Goal: Task Accomplishment & Management: Use online tool/utility

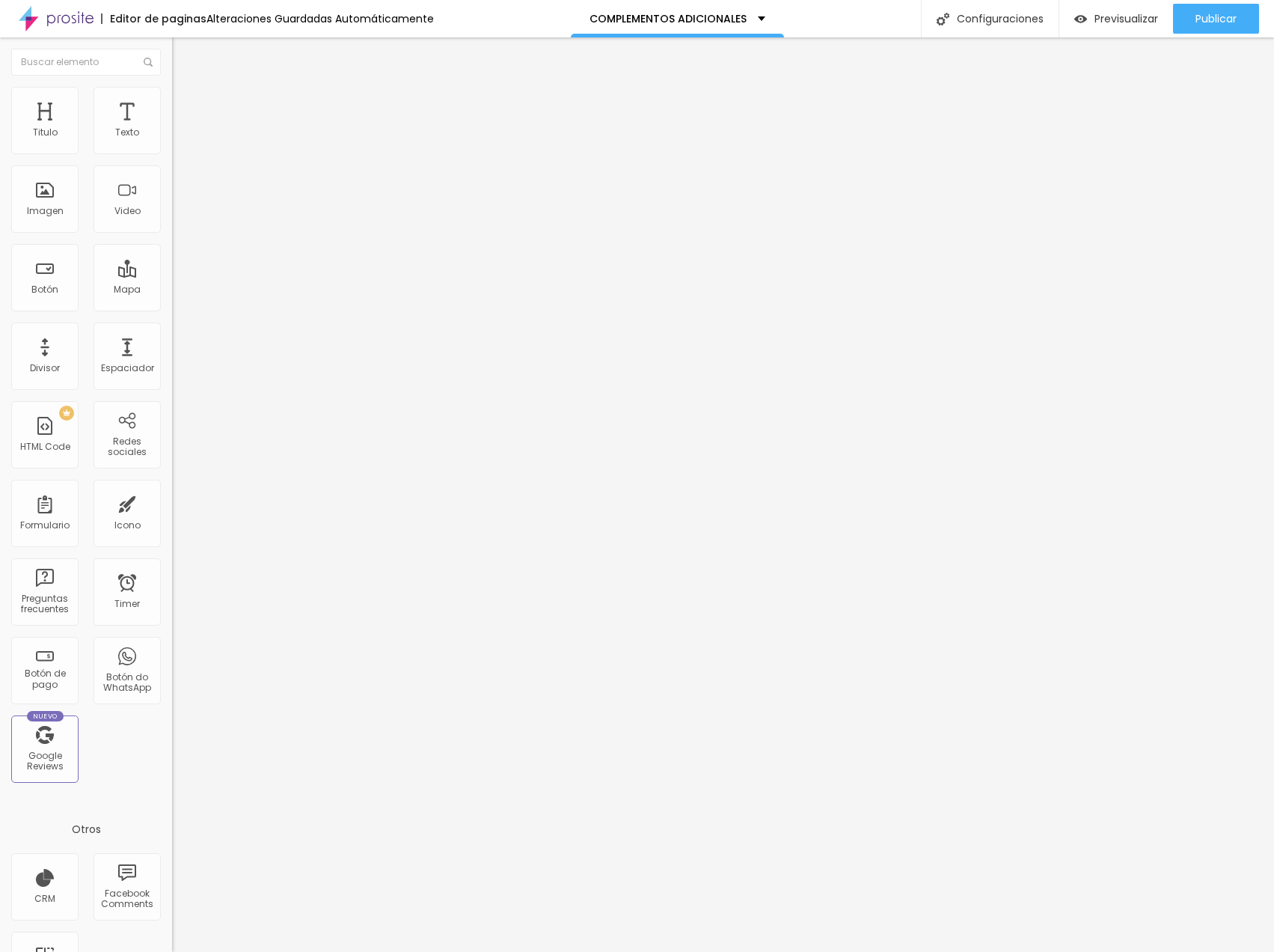
click at [172, 129] on span "Agregar image" at bounding box center [211, 122] width 79 height 13
click at [172, 98] on li "Estilo" at bounding box center [258, 94] width 172 height 15
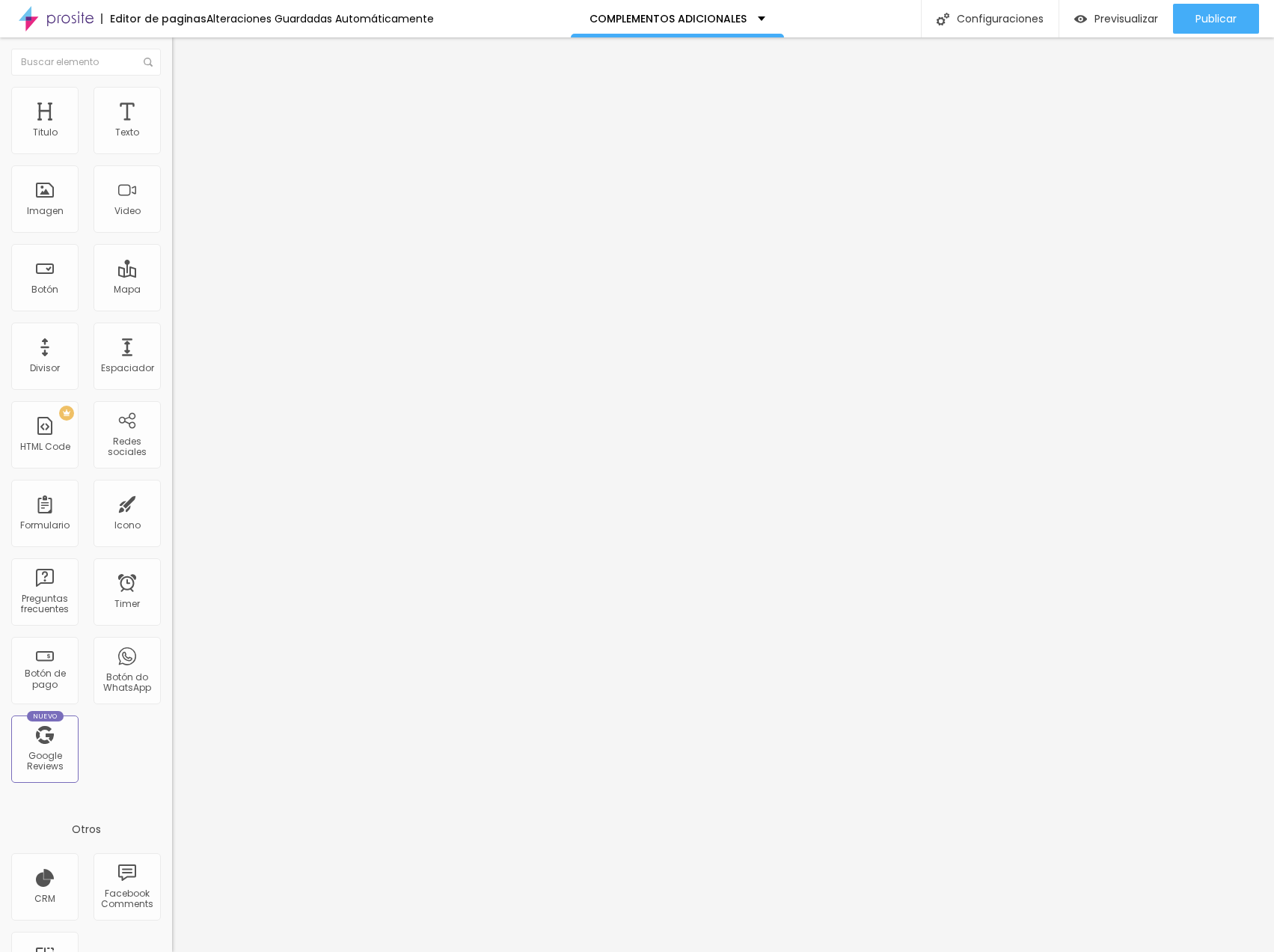
click at [186, 106] on span "Avanzado" at bounding box center [210, 112] width 48 height 13
type input "7"
type input "6"
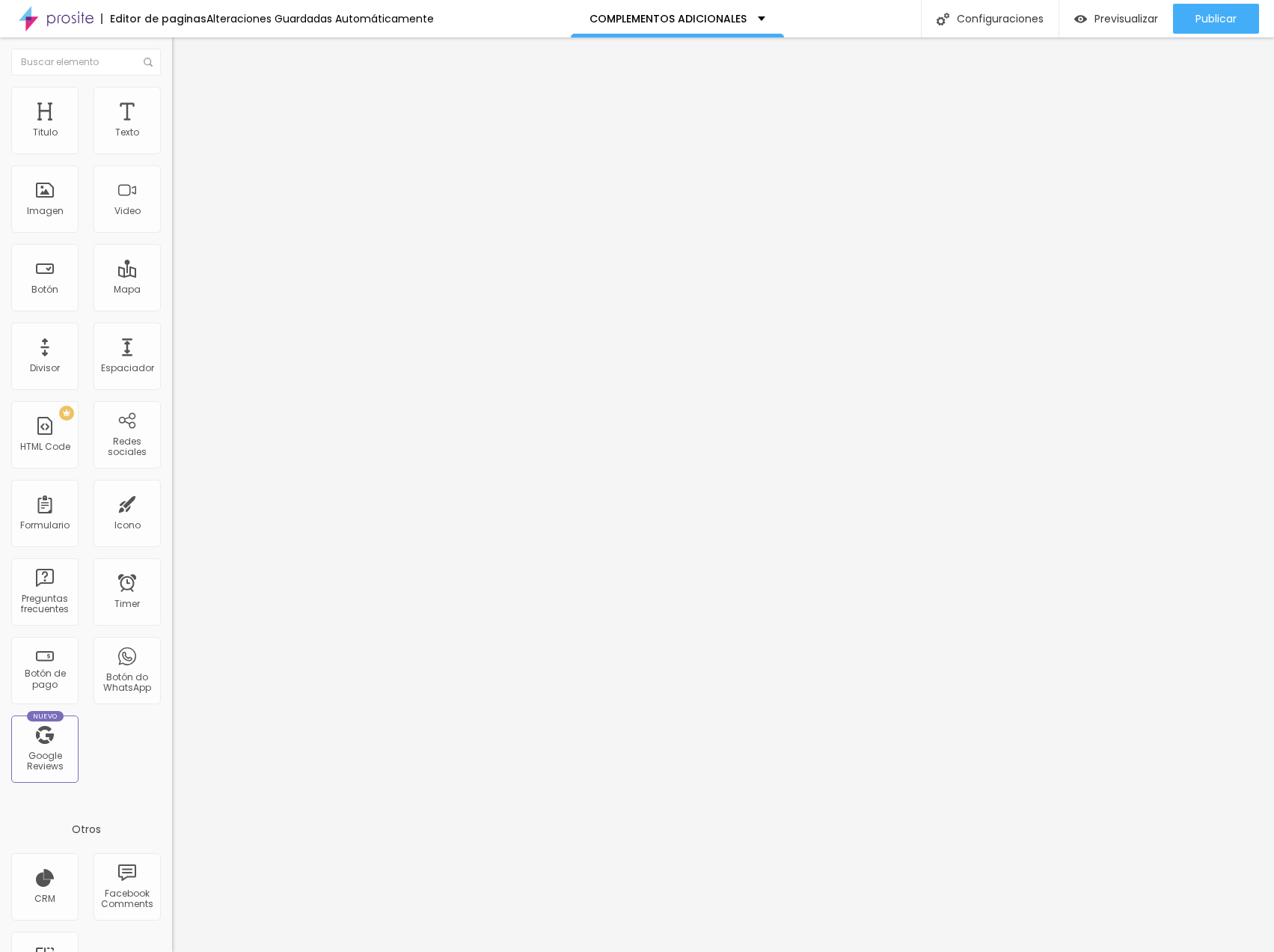
type input "5"
type input "4"
type input "0"
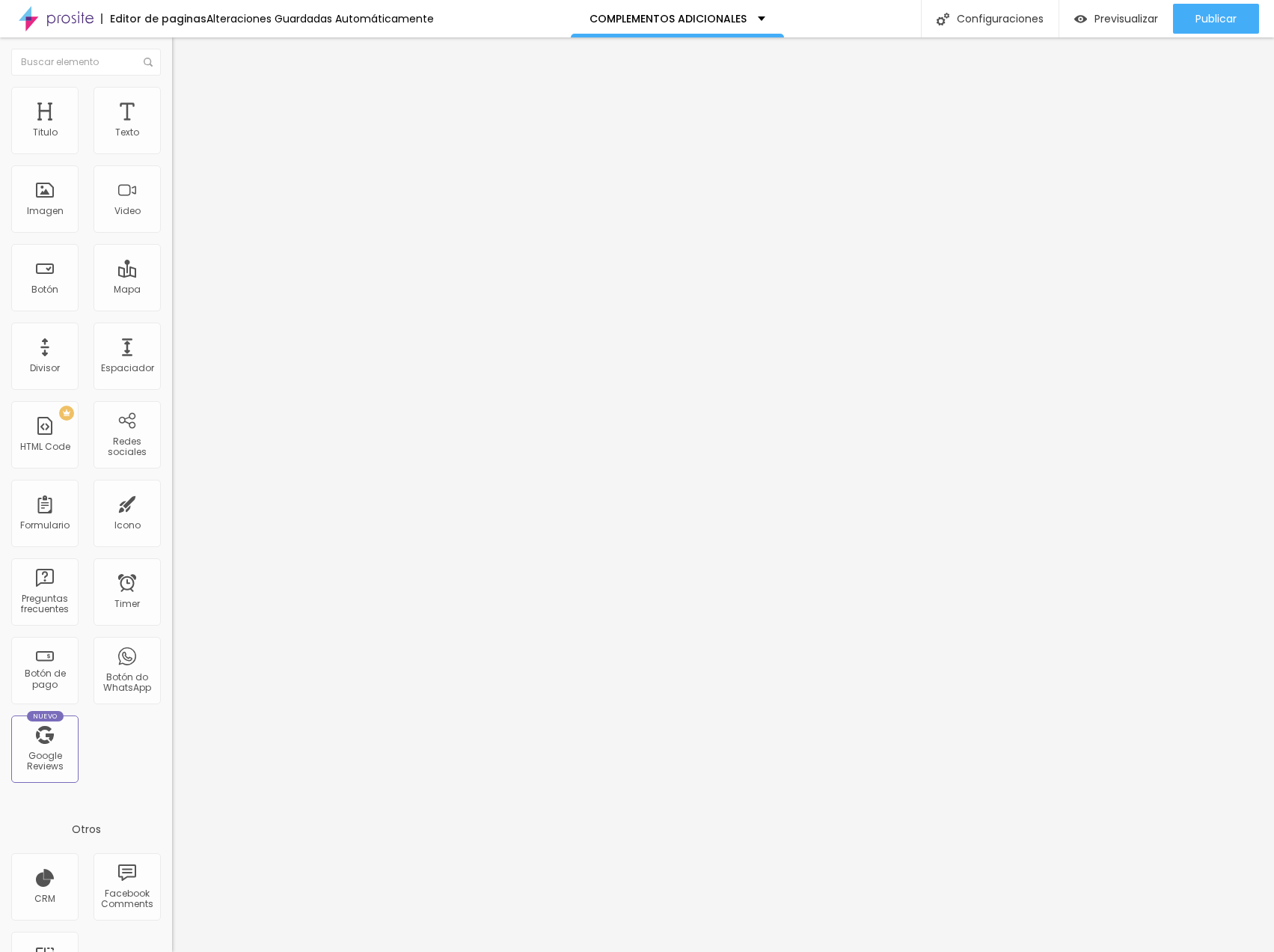
type input "0"
drag, startPoint x: 42, startPoint y: 146, endPoint x: 6, endPoint y: 144, distance: 36.1
type input "0"
click at [172, 144] on div "0 Espacio de arriba" at bounding box center [258, 223] width 172 height 212
type input "9"
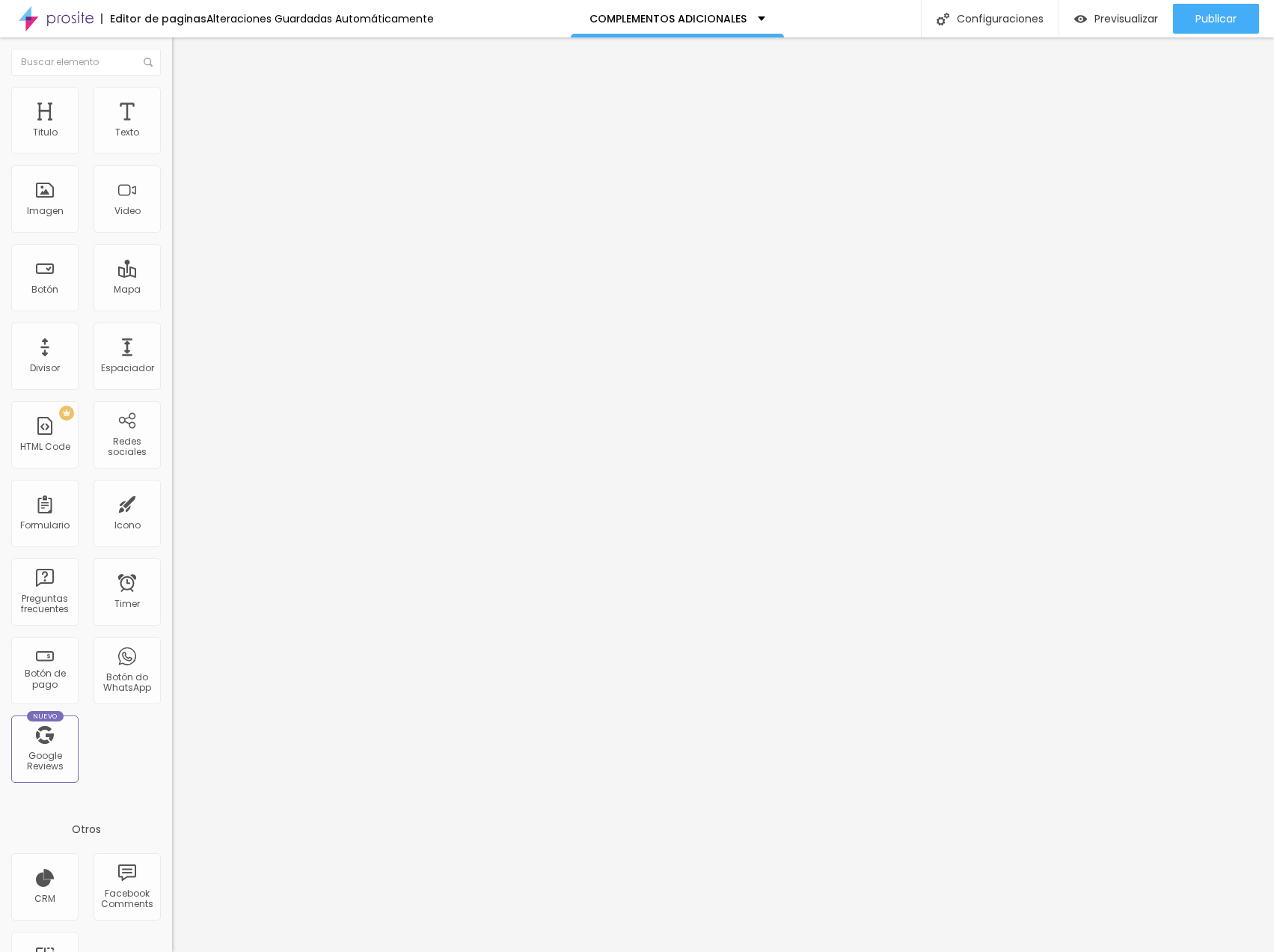
type input "9"
type input "8"
type input "7"
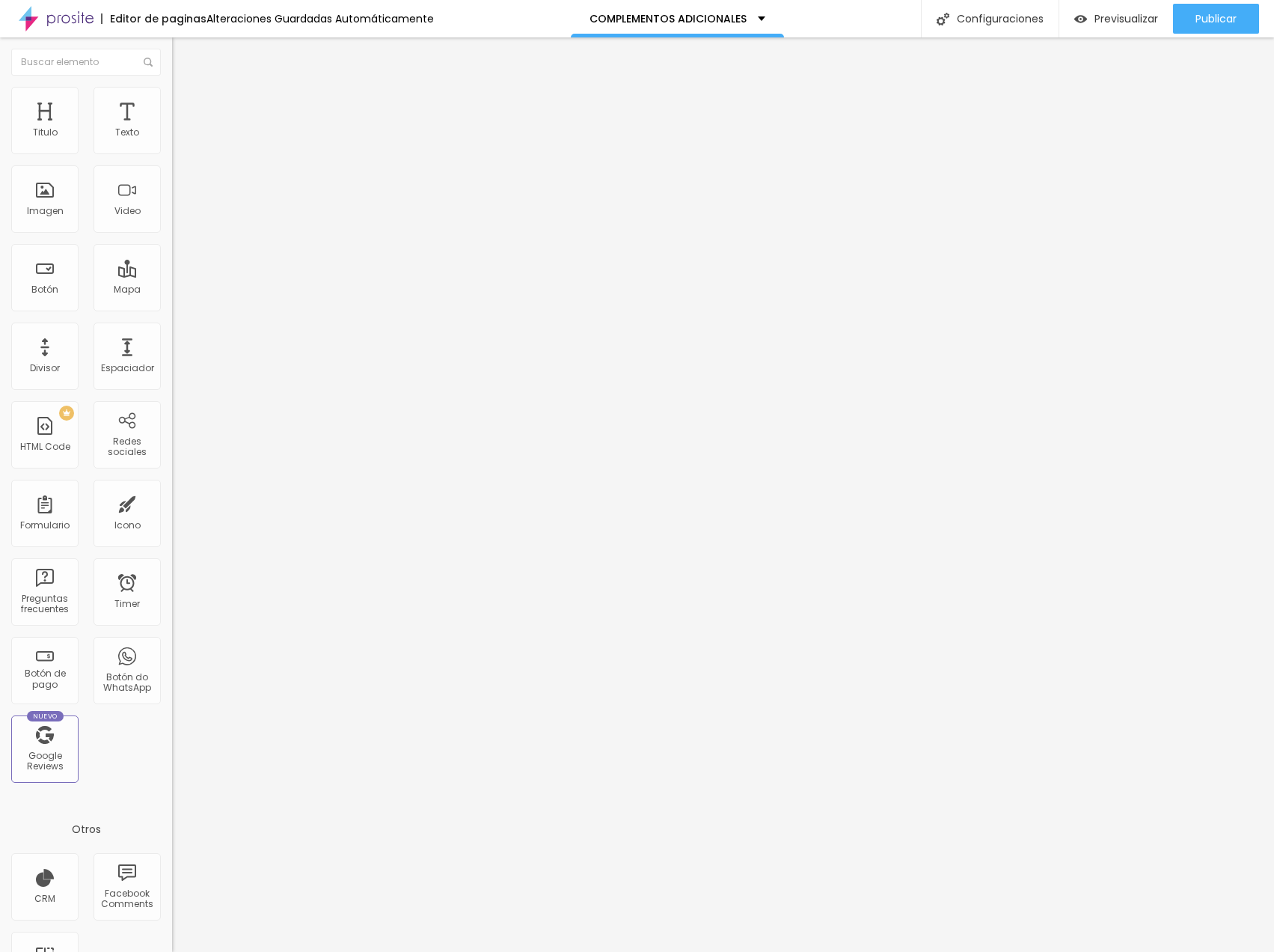
type input "6"
type input "2"
type input "0"
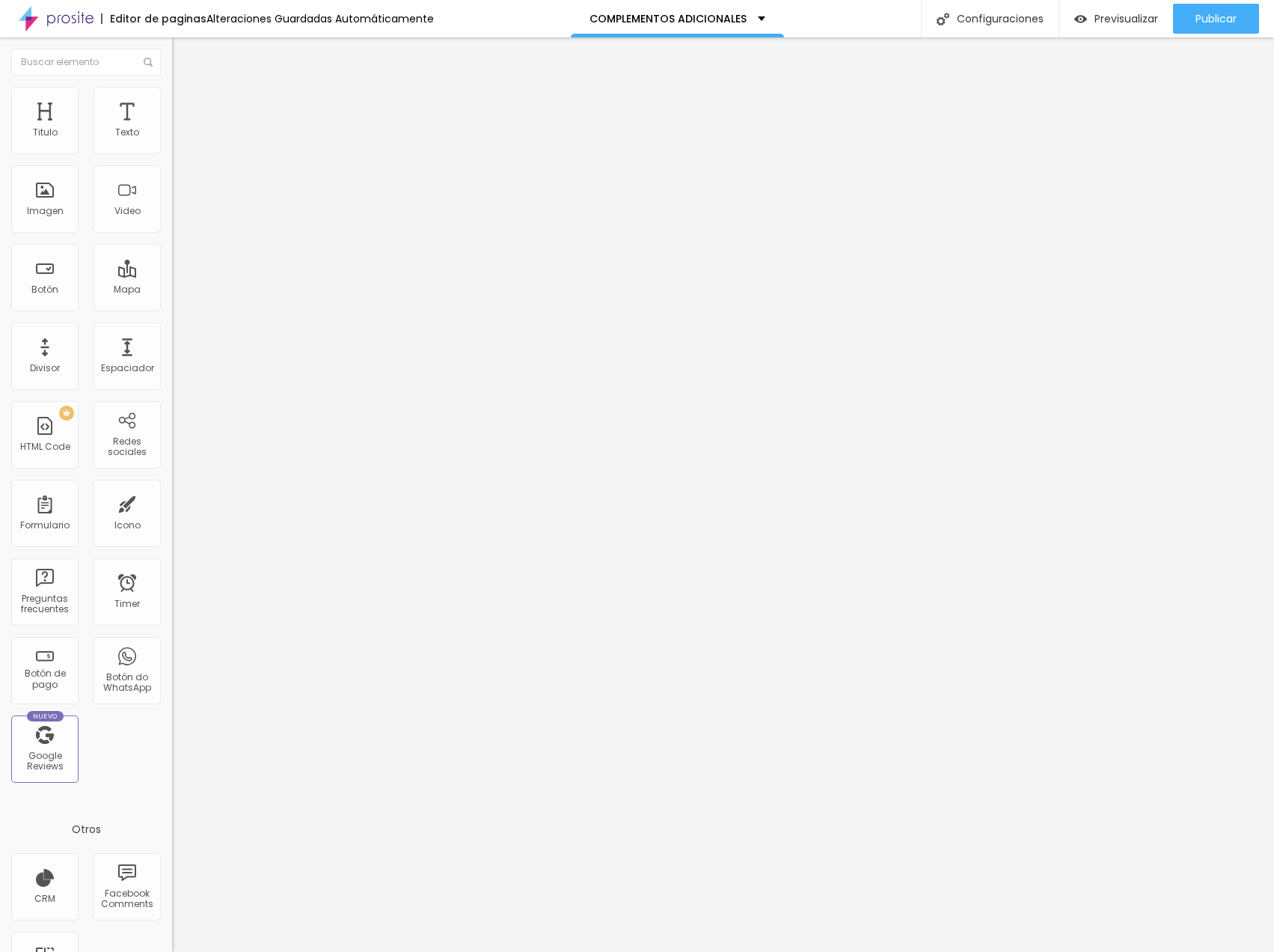
type input "0"
drag, startPoint x: 43, startPoint y: 180, endPoint x: -48, endPoint y: 182, distance: 91.0
type input "0"
click at [0, 182] on html "Editor de paginas Alteraciones Guardadas Automáticamente COMPLEMENTOS ADICIONAL…" at bounding box center [637, 476] width 1274 height 952
click at [172, 129] on span "Agregar image" at bounding box center [211, 122] width 79 height 13
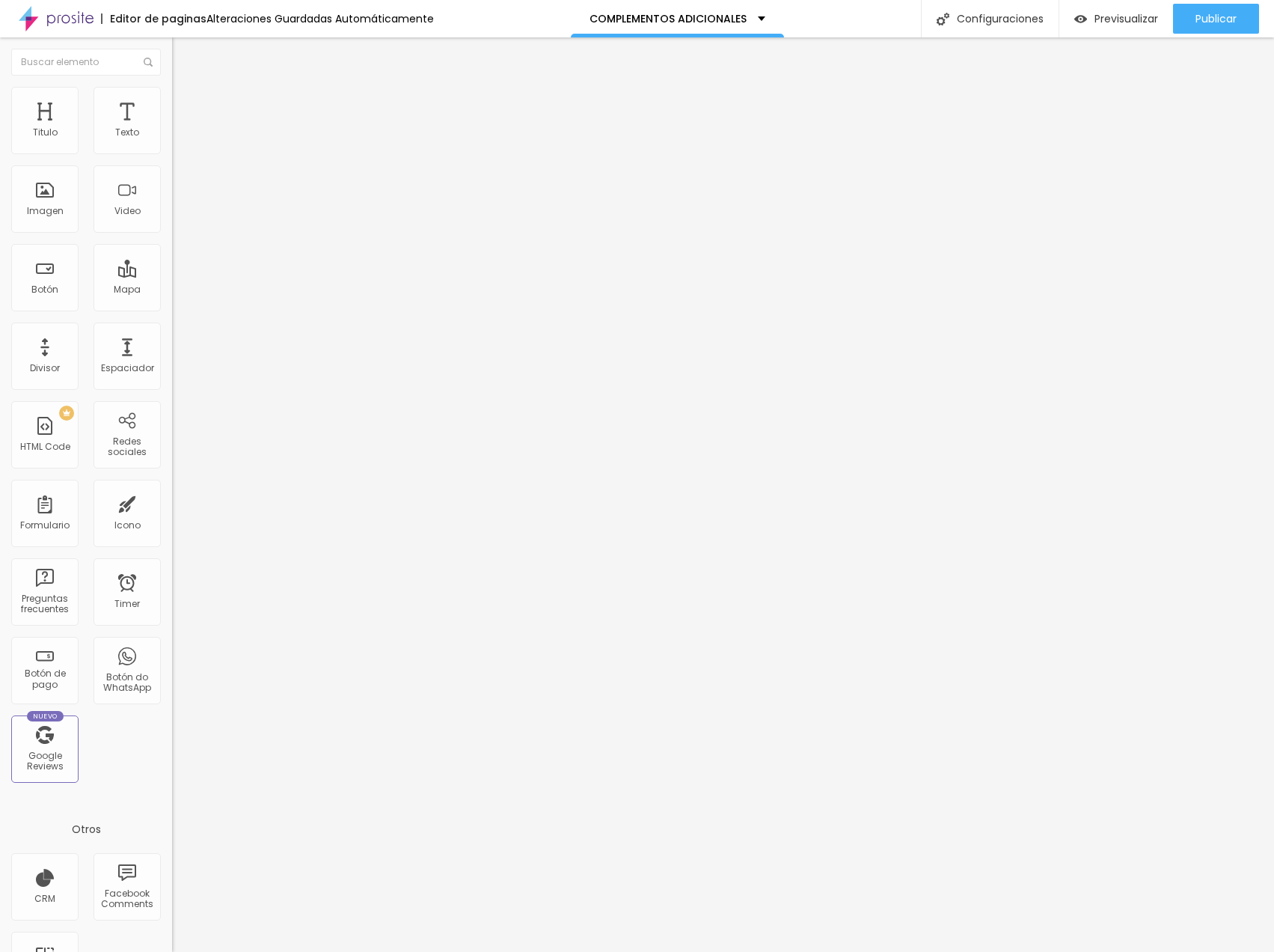
click at [172, 101] on ul "Contenido [PERSON_NAME]" at bounding box center [258, 94] width 172 height 45
click at [172, 100] on li "Estilo" at bounding box center [258, 94] width 172 height 15
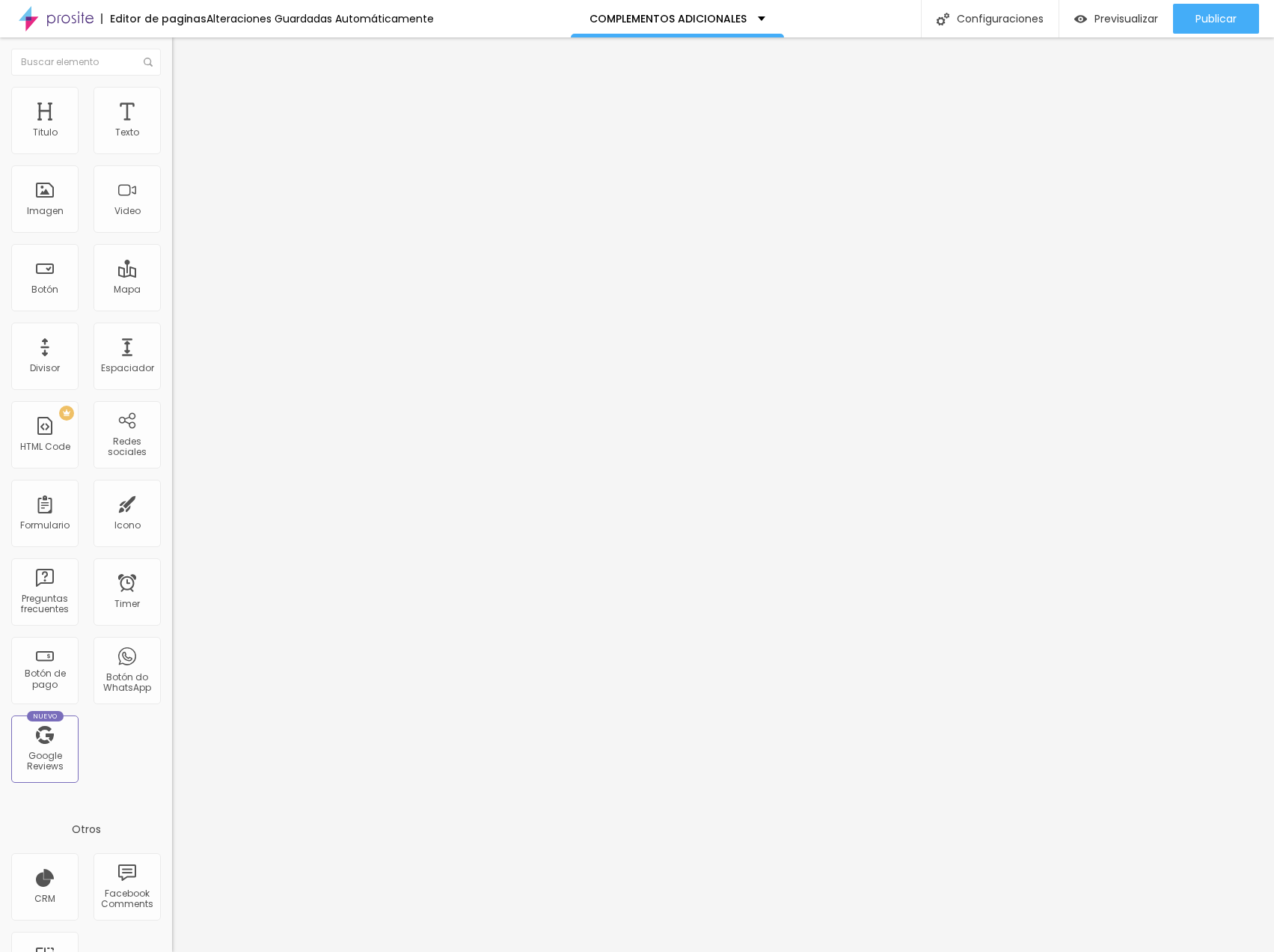
click at [186, 106] on span "Avanzado" at bounding box center [210, 112] width 48 height 13
type input "15"
type input "14"
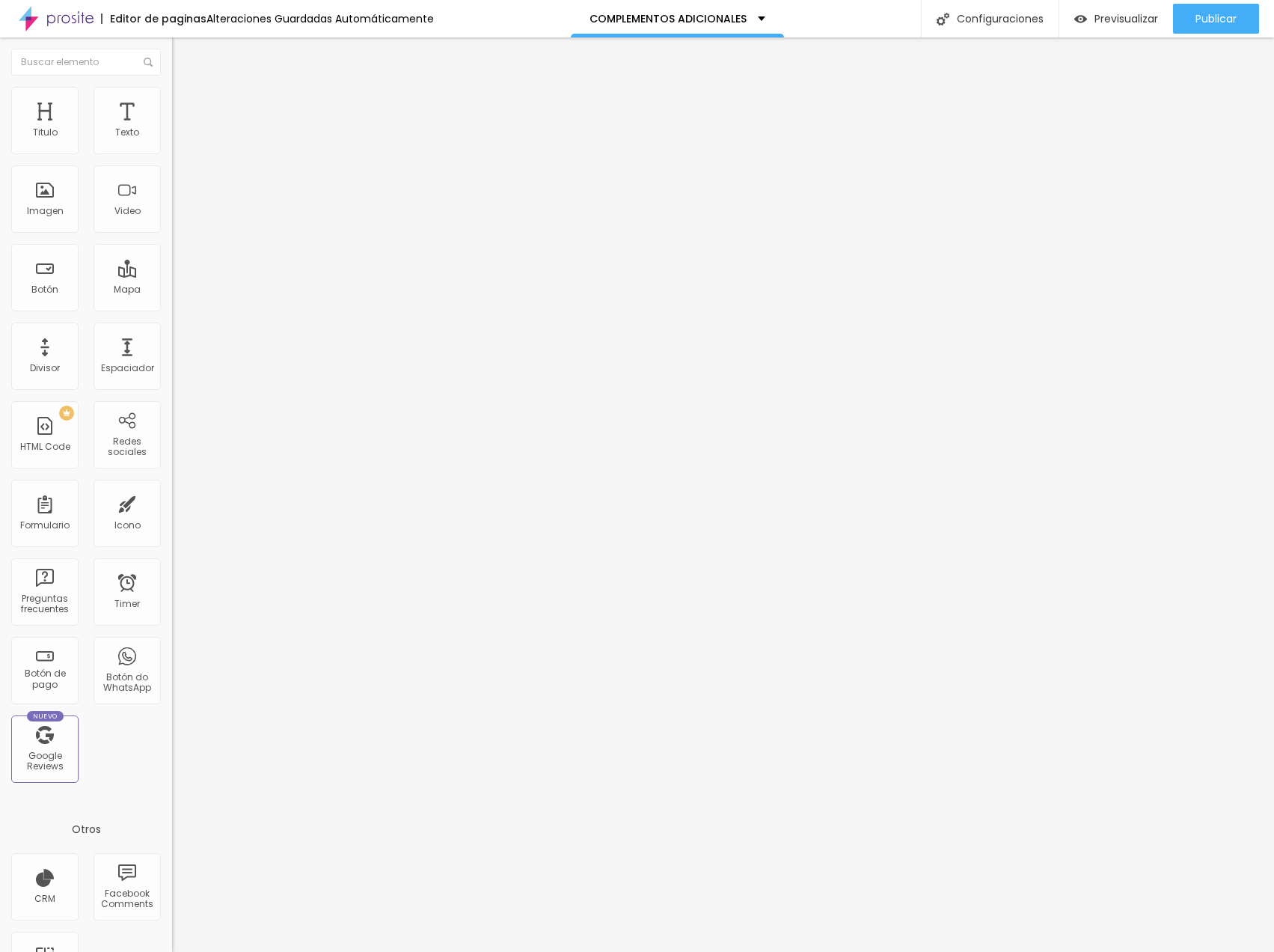
type input "12"
type input "10"
type input "9"
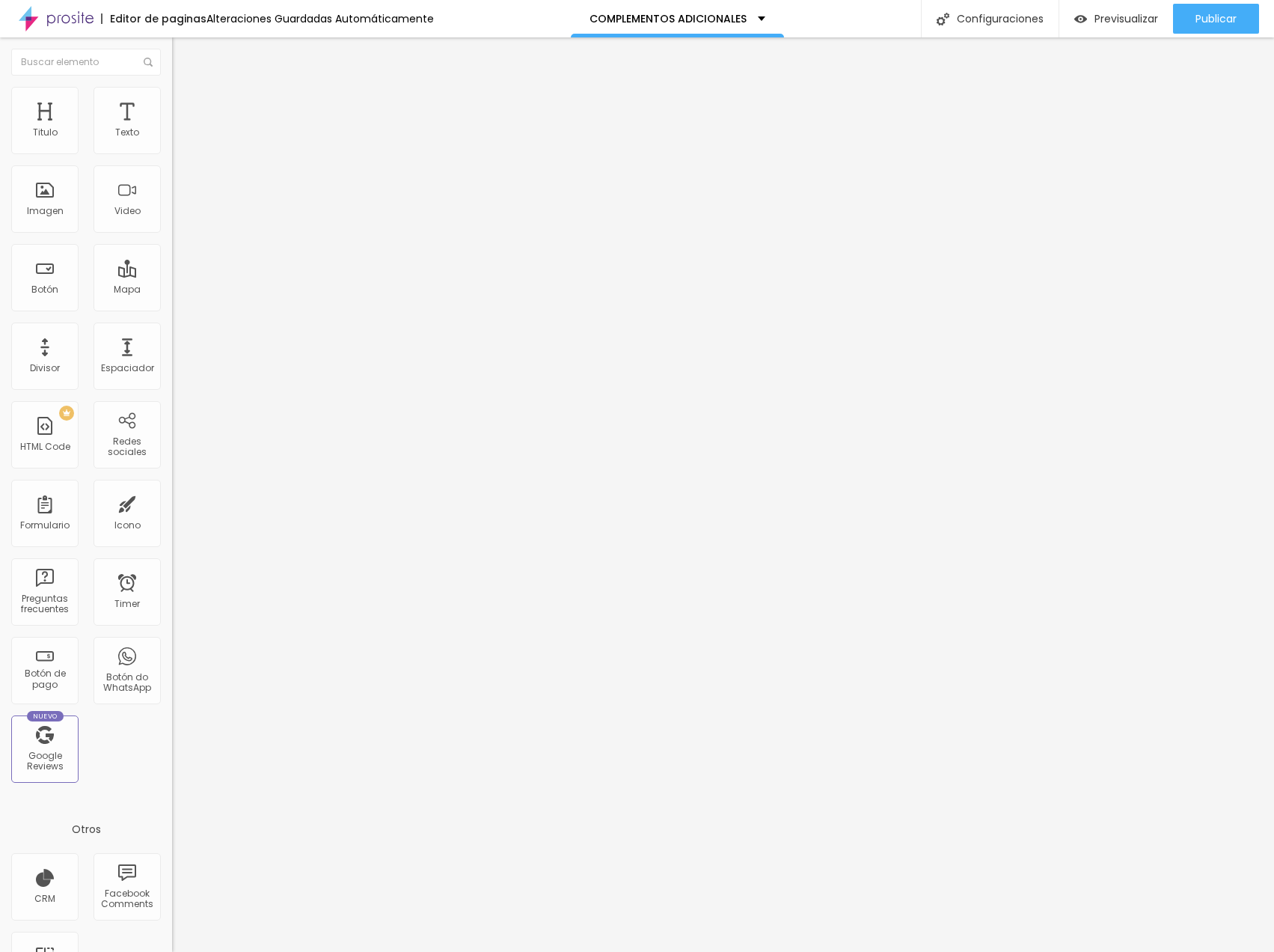
type input "9"
type input "8"
type input "7"
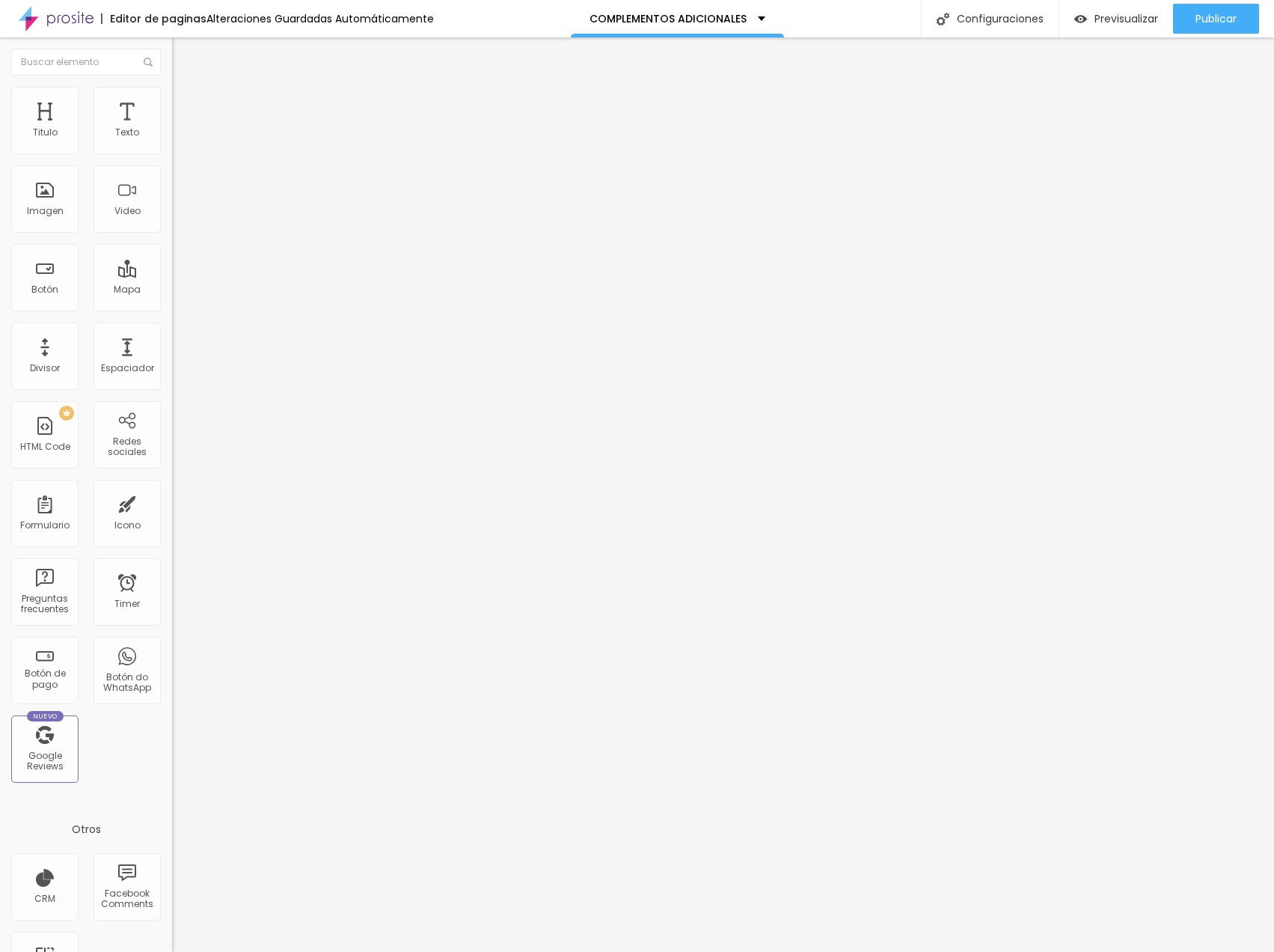
type input "3"
type input "0"
drag, startPoint x: 48, startPoint y: 146, endPoint x: 16, endPoint y: 145, distance: 32.0
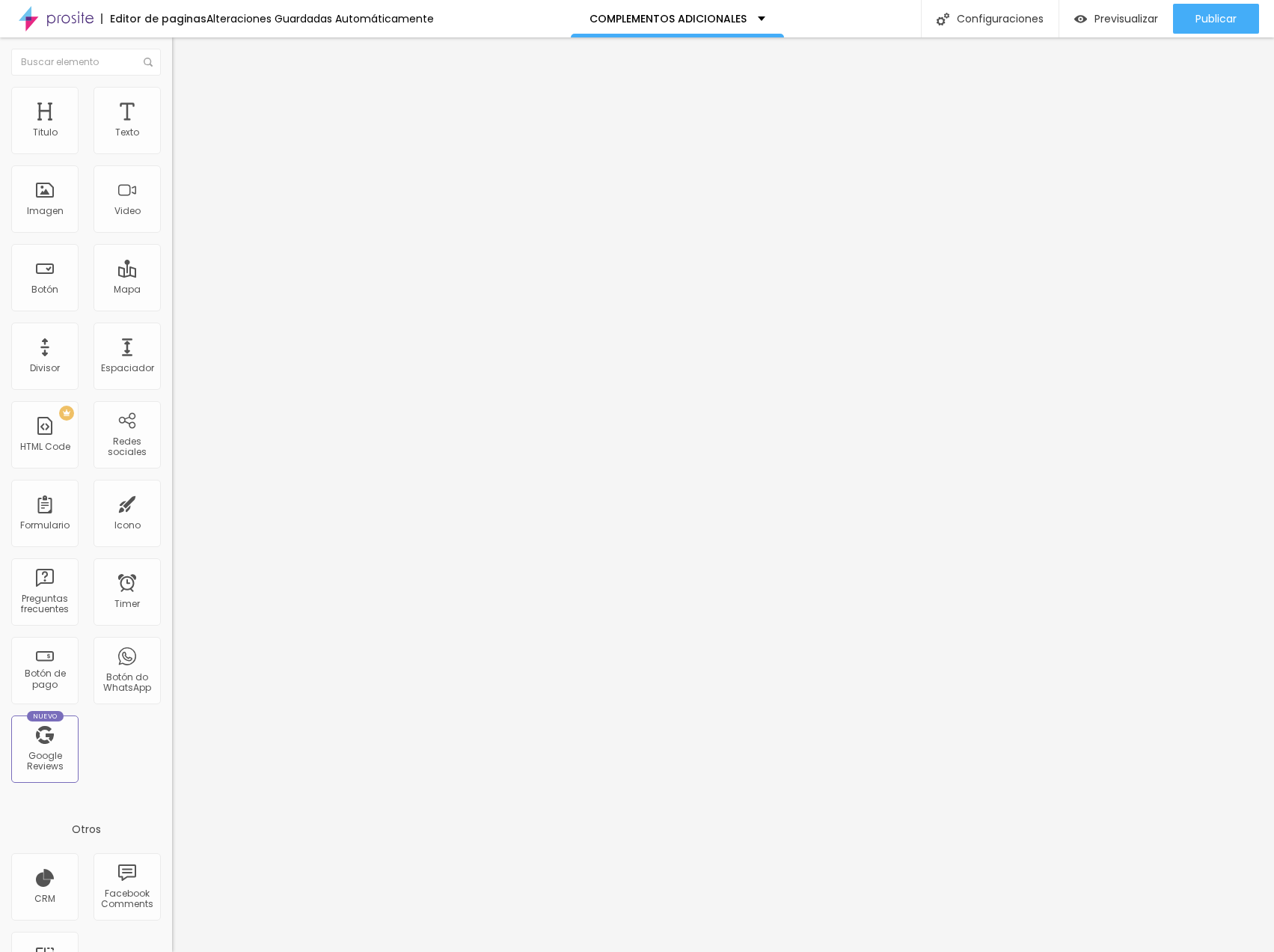
type input "0"
click at [172, 145] on div "0 Espacio de arriba" at bounding box center [258, 223] width 172 height 212
type input "6"
type input "4"
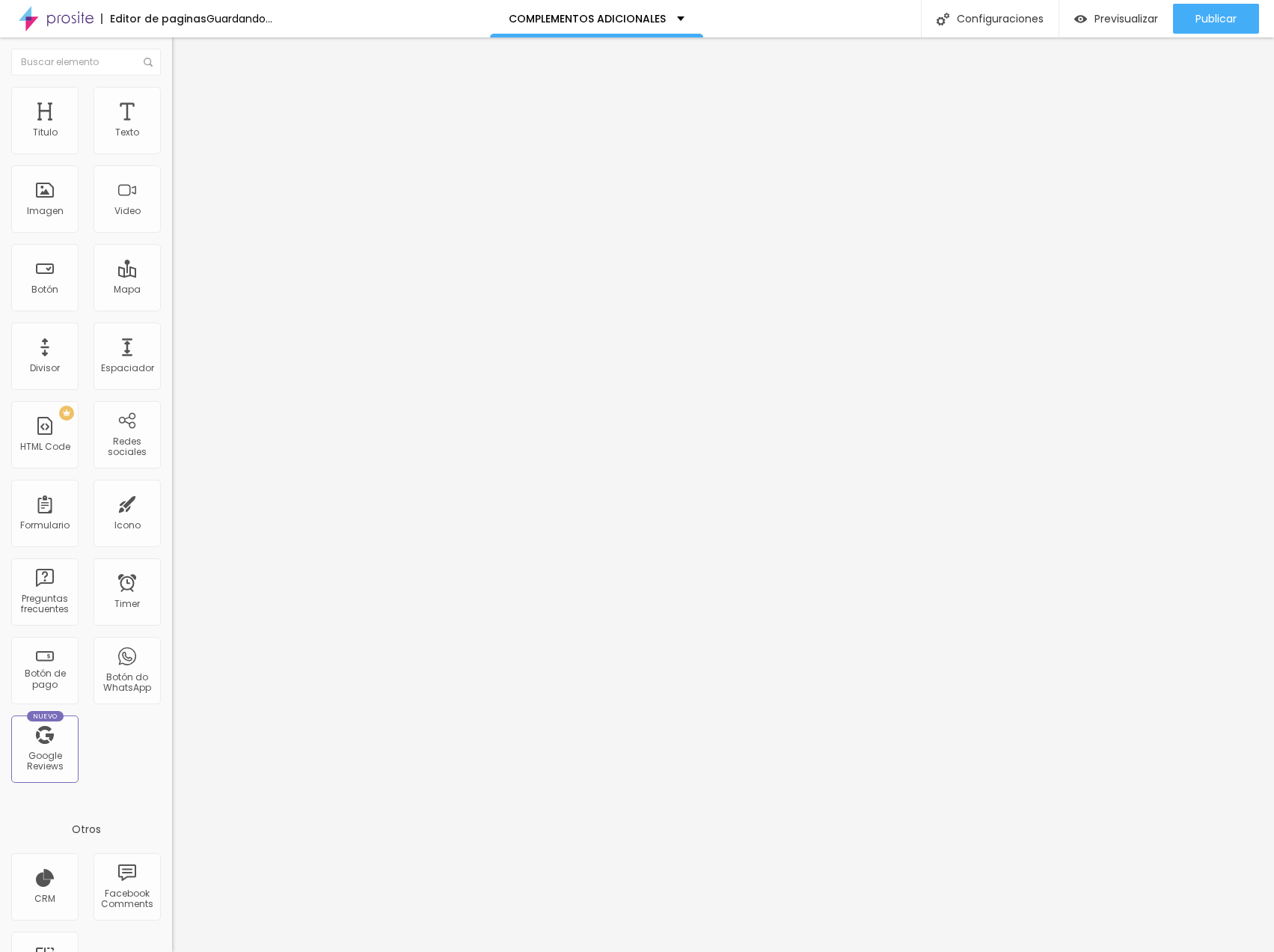
type input "4"
type input "2"
type input "0"
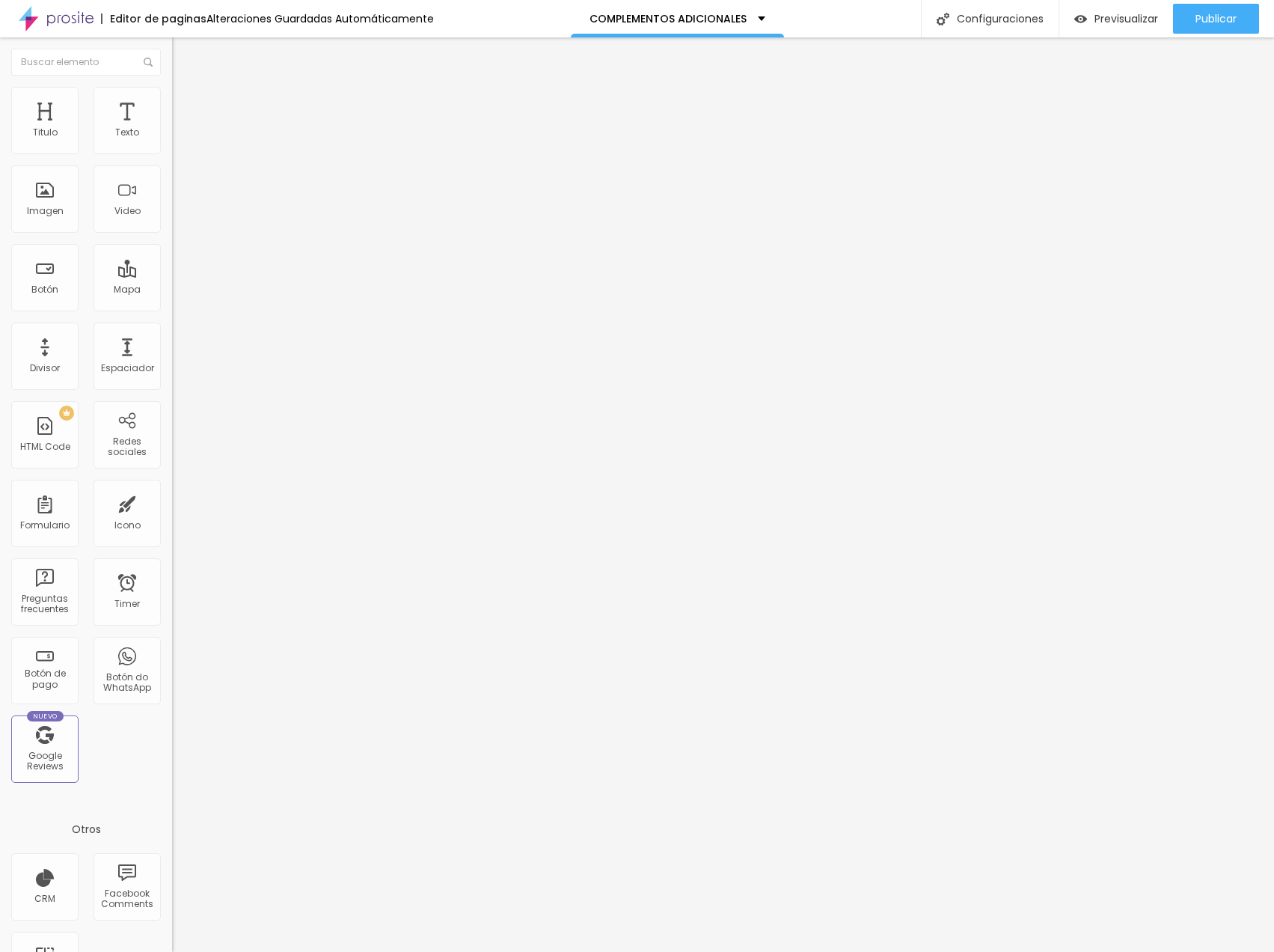
drag, startPoint x: 40, startPoint y: 180, endPoint x: -19, endPoint y: 178, distance: 59.0
type input "0"
click at [0, 178] on html "Editor de paginas Alteraciones Guardadas Automáticamente COMPLEMENTOS ADICIONAL…" at bounding box center [637, 476] width 1274 height 952
click at [172, 148] on img at bounding box center [177, 143] width 10 height 10
click at [186, 106] on span "Avanzado" at bounding box center [210, 112] width 48 height 13
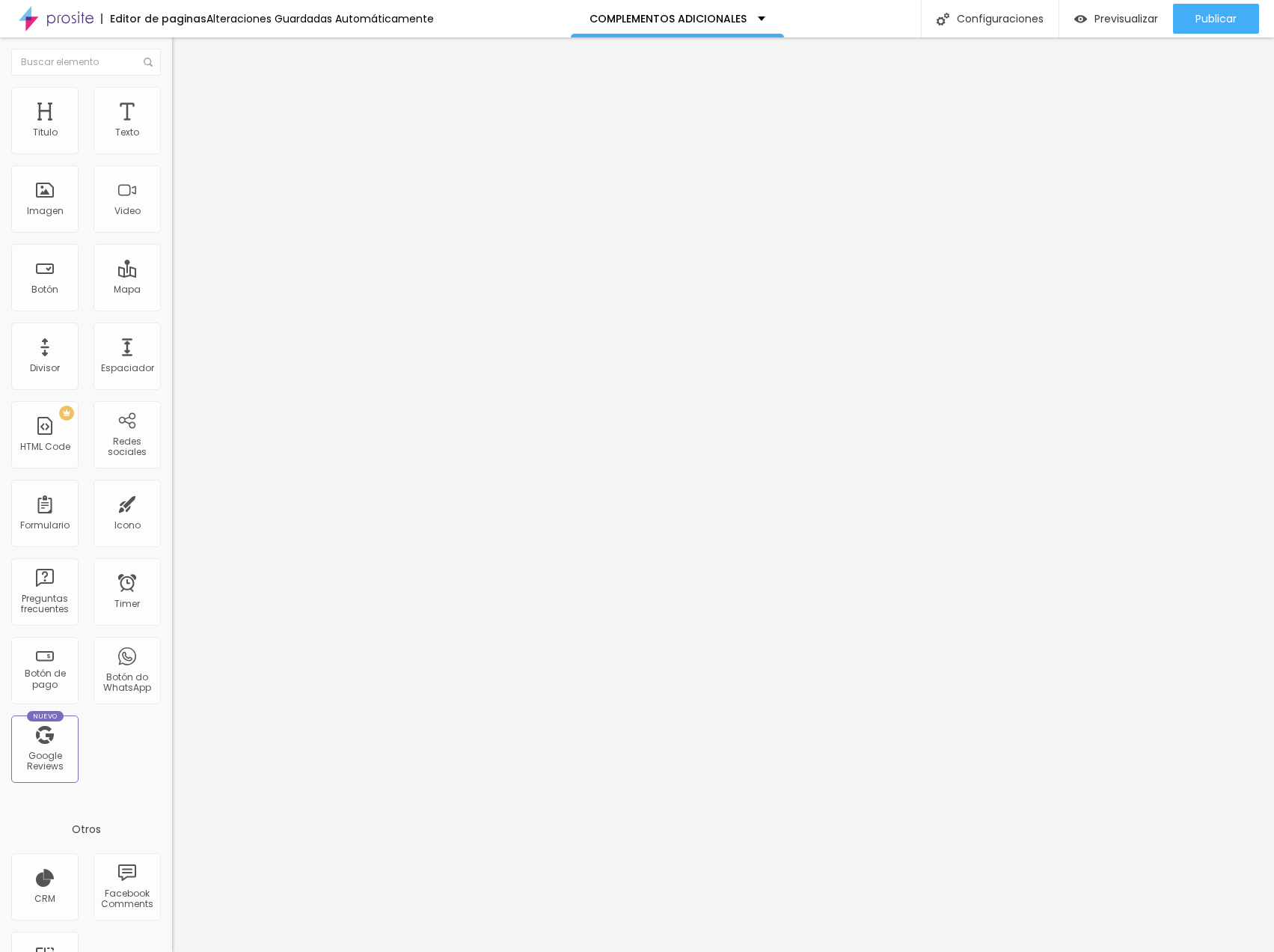
type input "15"
type input "5"
type input "0"
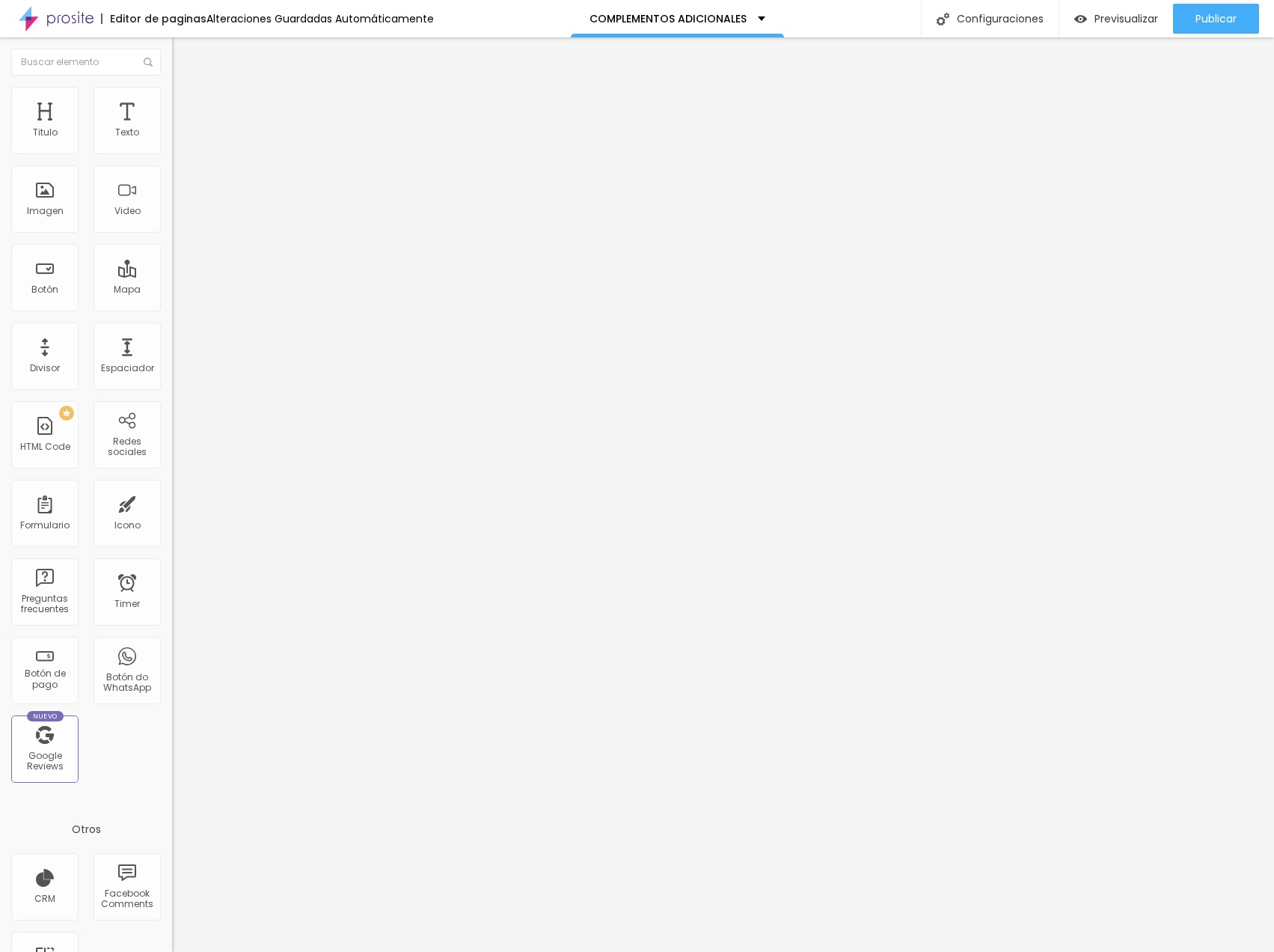
type input "0"
drag, startPoint x: 64, startPoint y: 148, endPoint x: 6, endPoint y: 148, distance: 58.0
type input "0"
click at [172, 148] on div "0 px Espacio interior" at bounding box center [258, 223] width 172 height 212
click at [172, 148] on img at bounding box center [177, 143] width 10 height 10
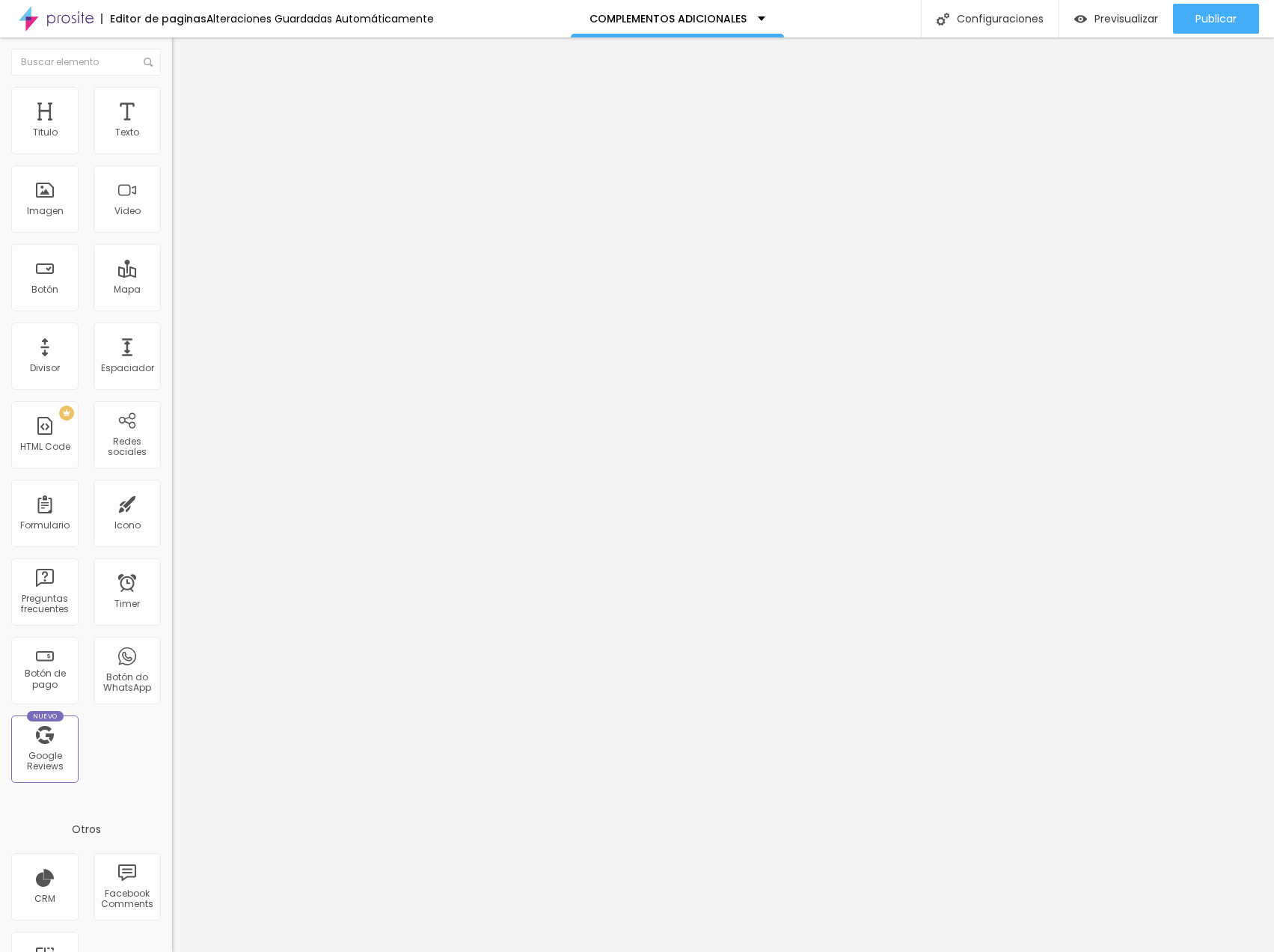
click at [172, 102] on li "Avanzado" at bounding box center [258, 109] width 172 height 15
type input "15"
type input "5"
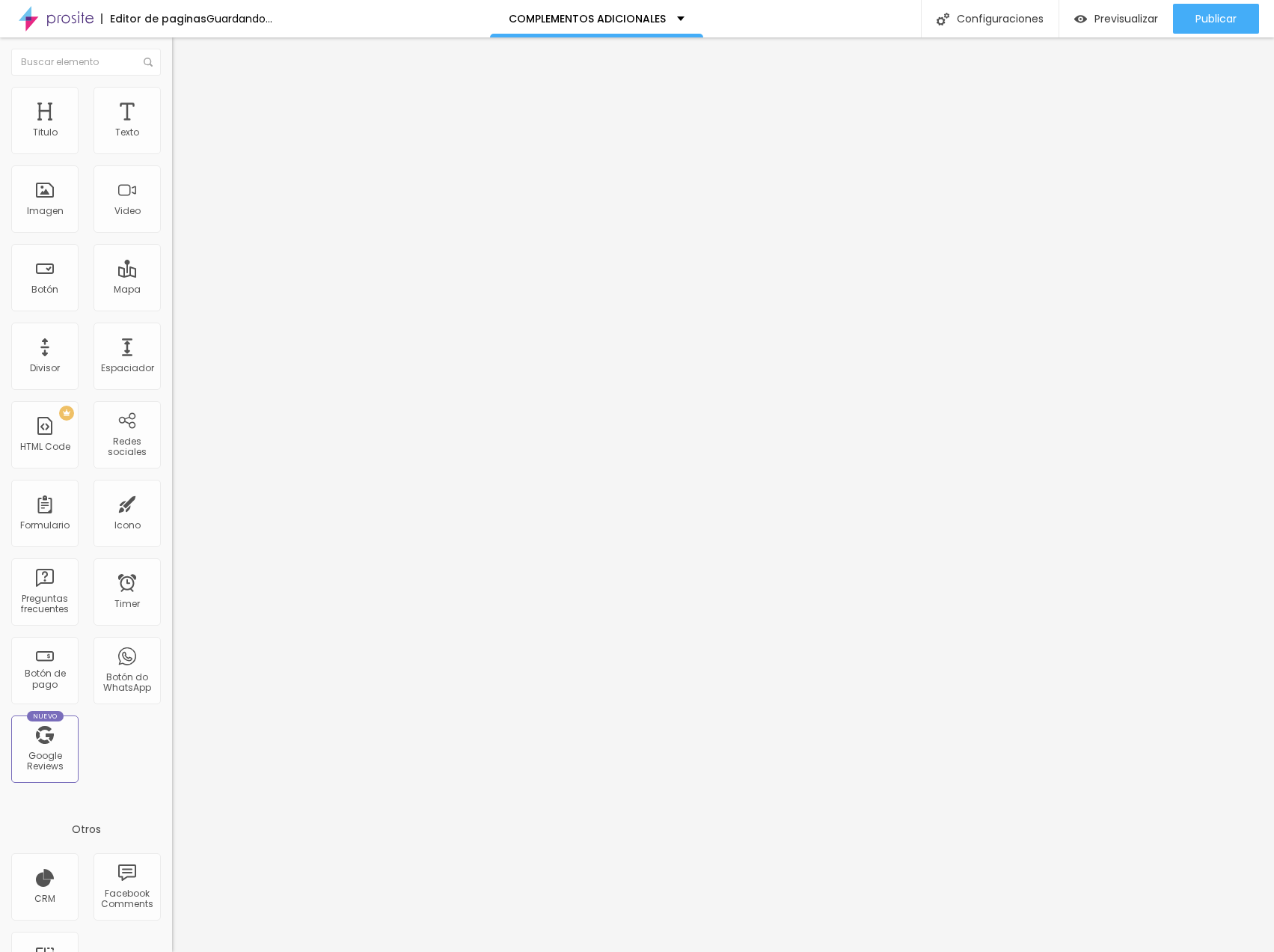
type input "0"
drag, startPoint x: 64, startPoint y: 148, endPoint x: -68, endPoint y: 133, distance: 132.8
type input "0"
click at [0, 133] on html "Editor de paginas Alteraciones Guardadas Automáticamente COMPLEMENTOS ADICIONAL…" at bounding box center [637, 476] width 1274 height 952
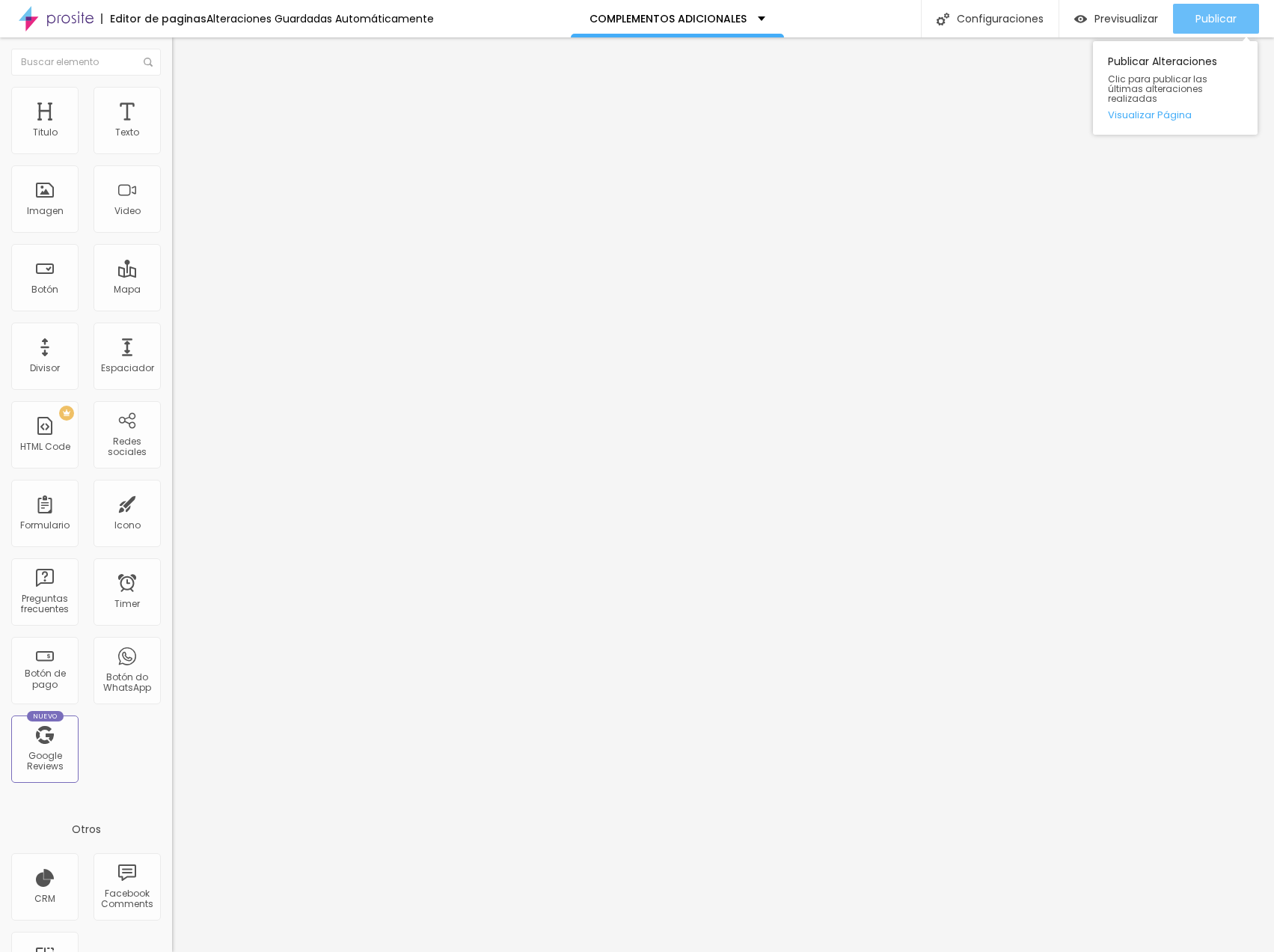
click at [1173, 16] on span "Publicar" at bounding box center [1216, 19] width 41 height 12
click at [1107, 21] on span "Previsualizar" at bounding box center [1113, 19] width 64 height 12
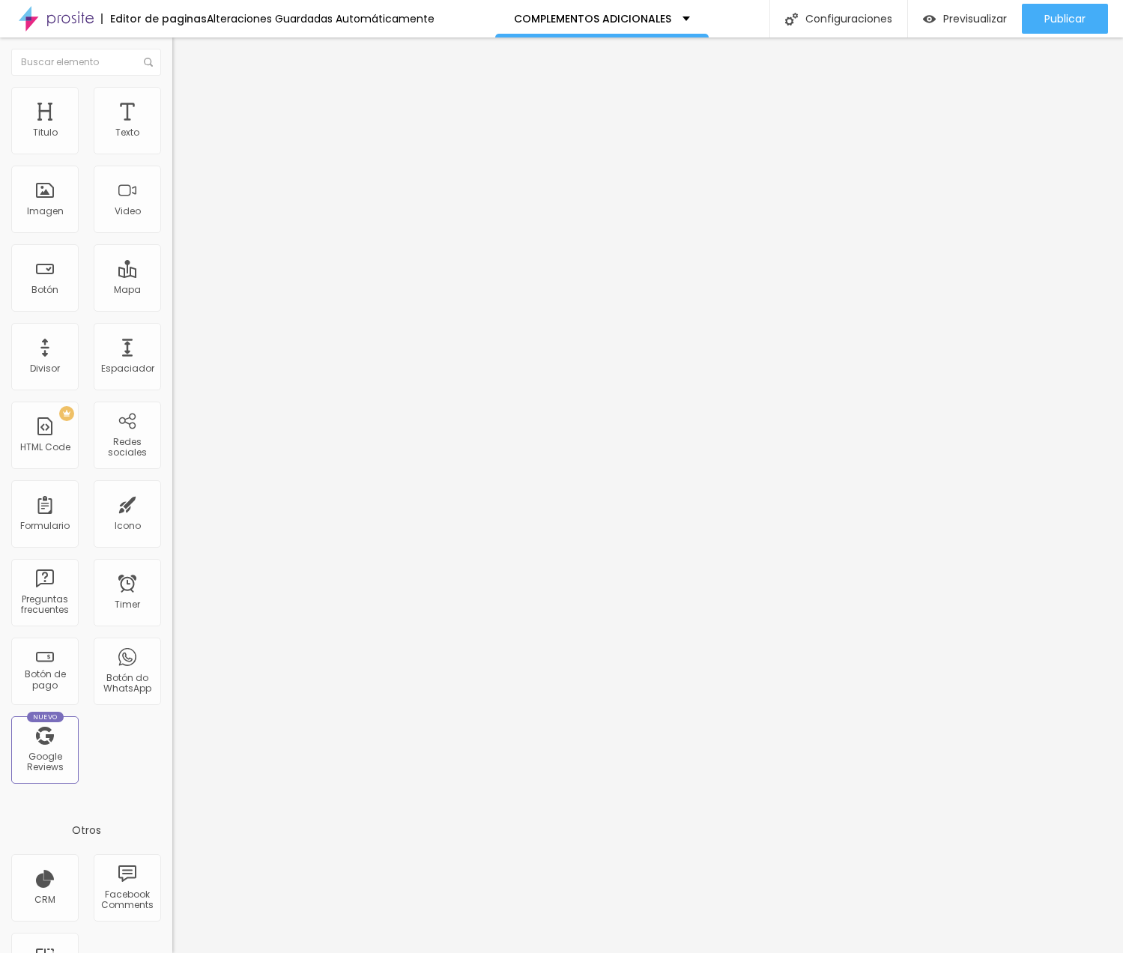
click at [172, 129] on span "Agregar image" at bounding box center [211, 122] width 79 height 13
click at [186, 106] on span "Avanzado" at bounding box center [210, 112] width 48 height 13
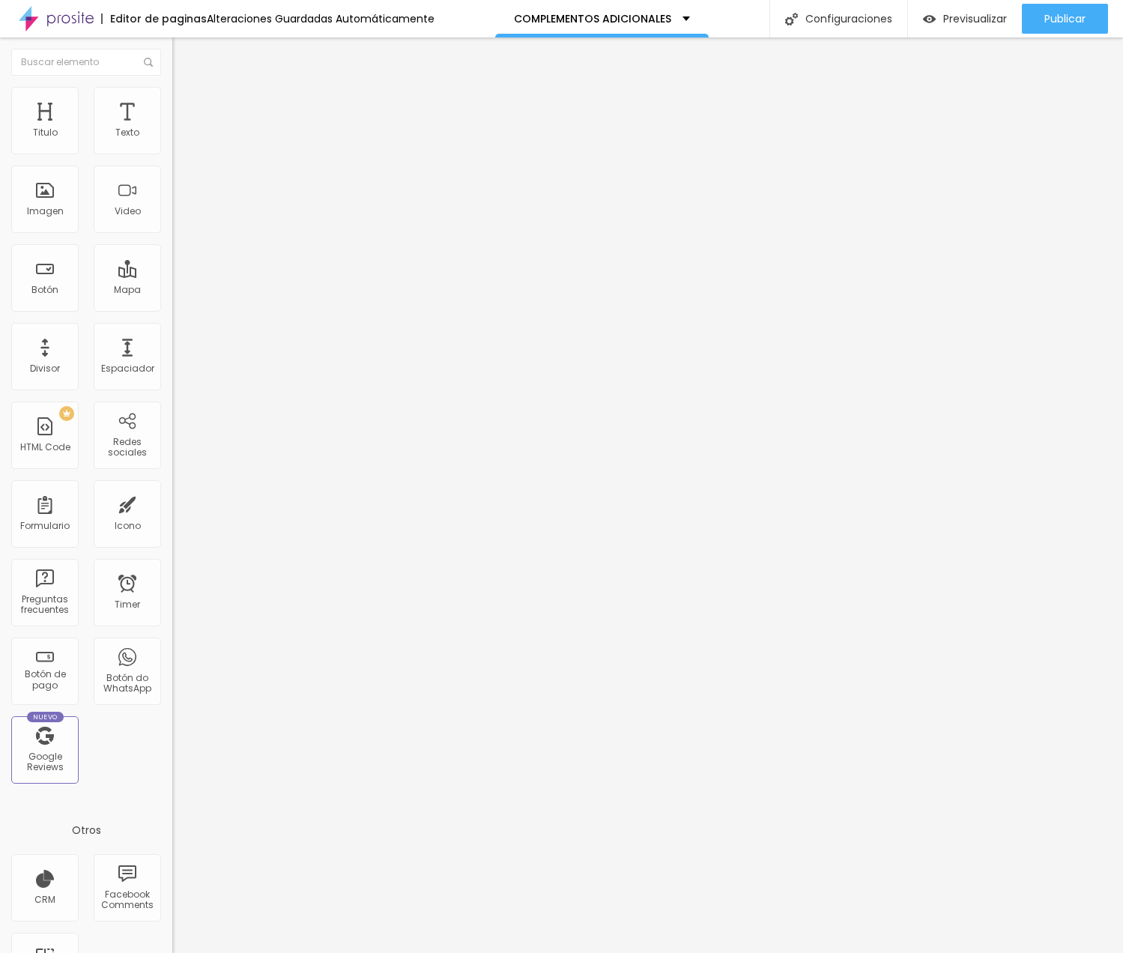
type input "12"
type input "11"
type input "10"
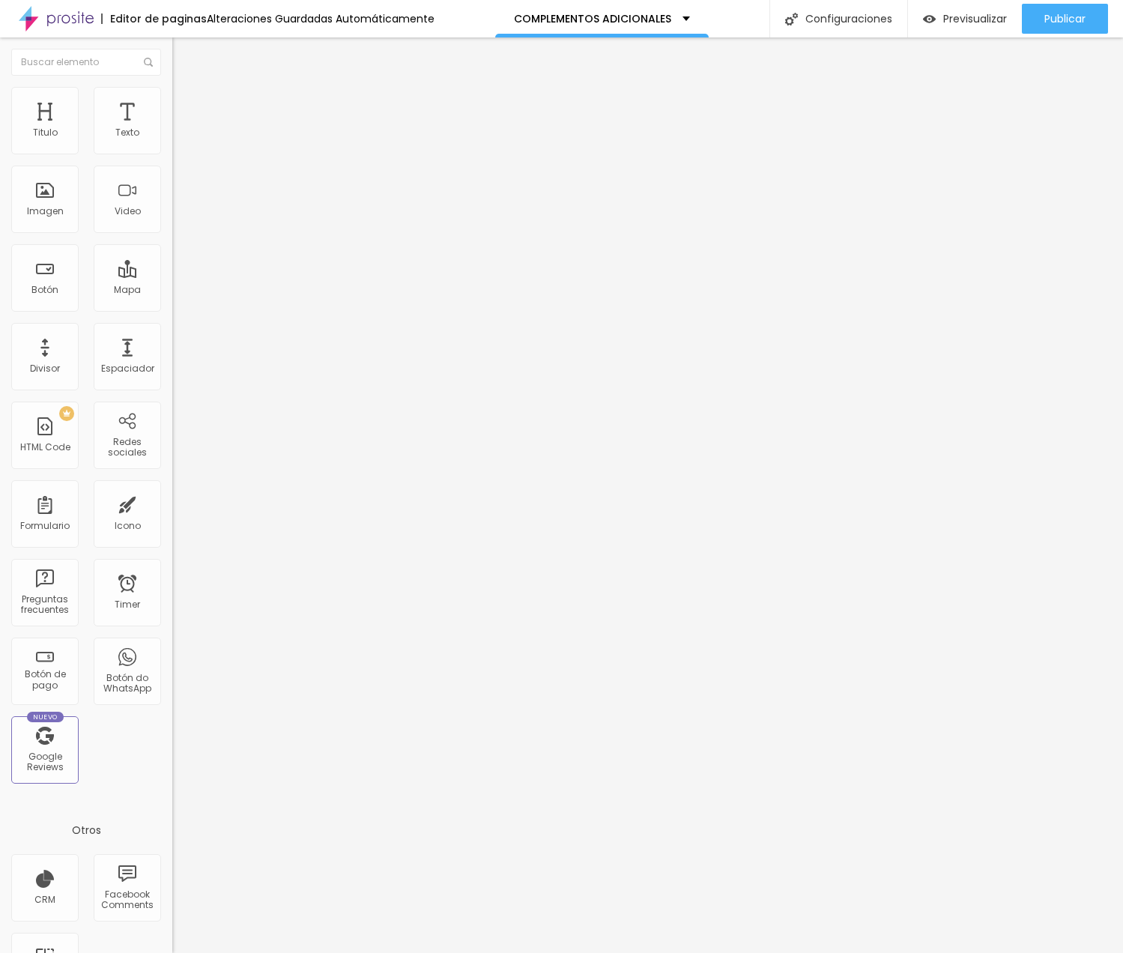
type input "10"
type input "9"
type input "8"
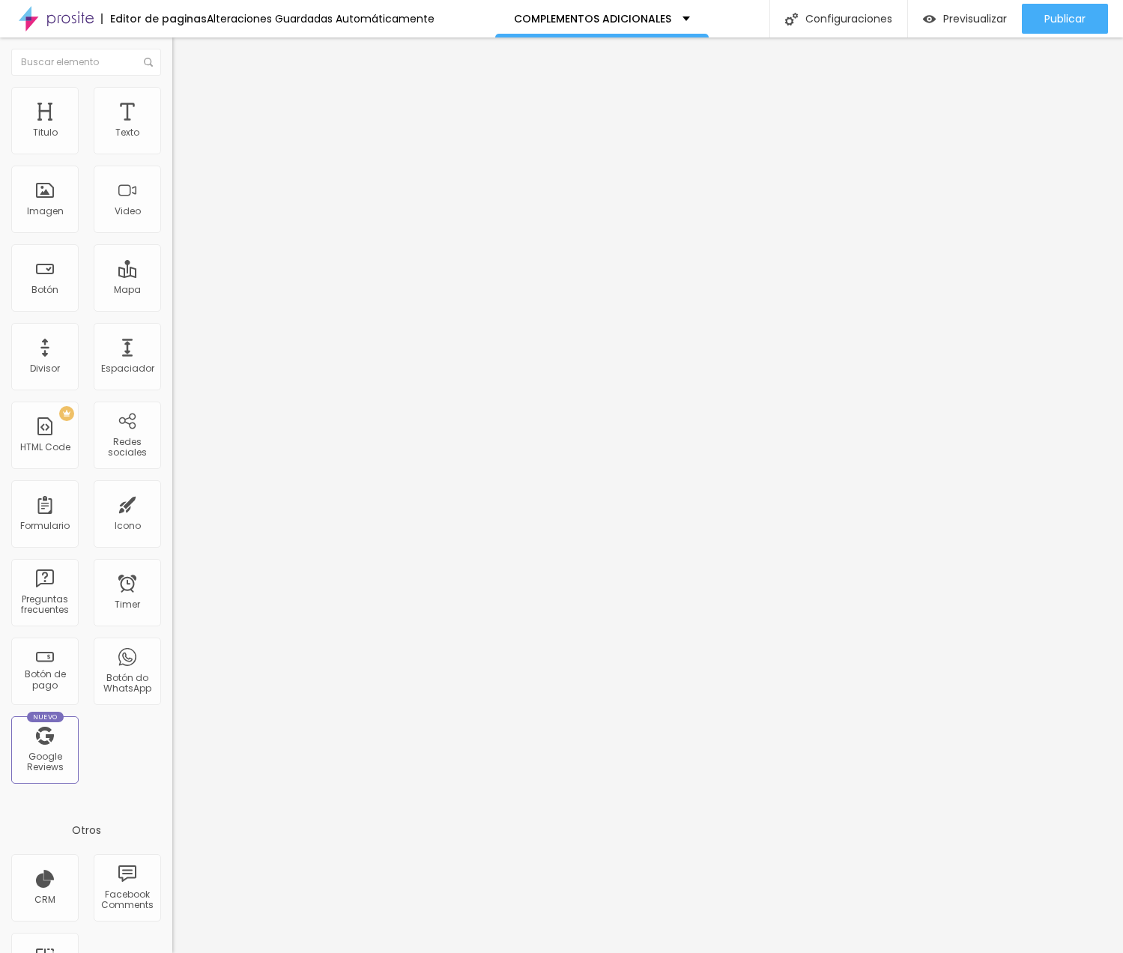
type input "6"
type input "5"
type input "0"
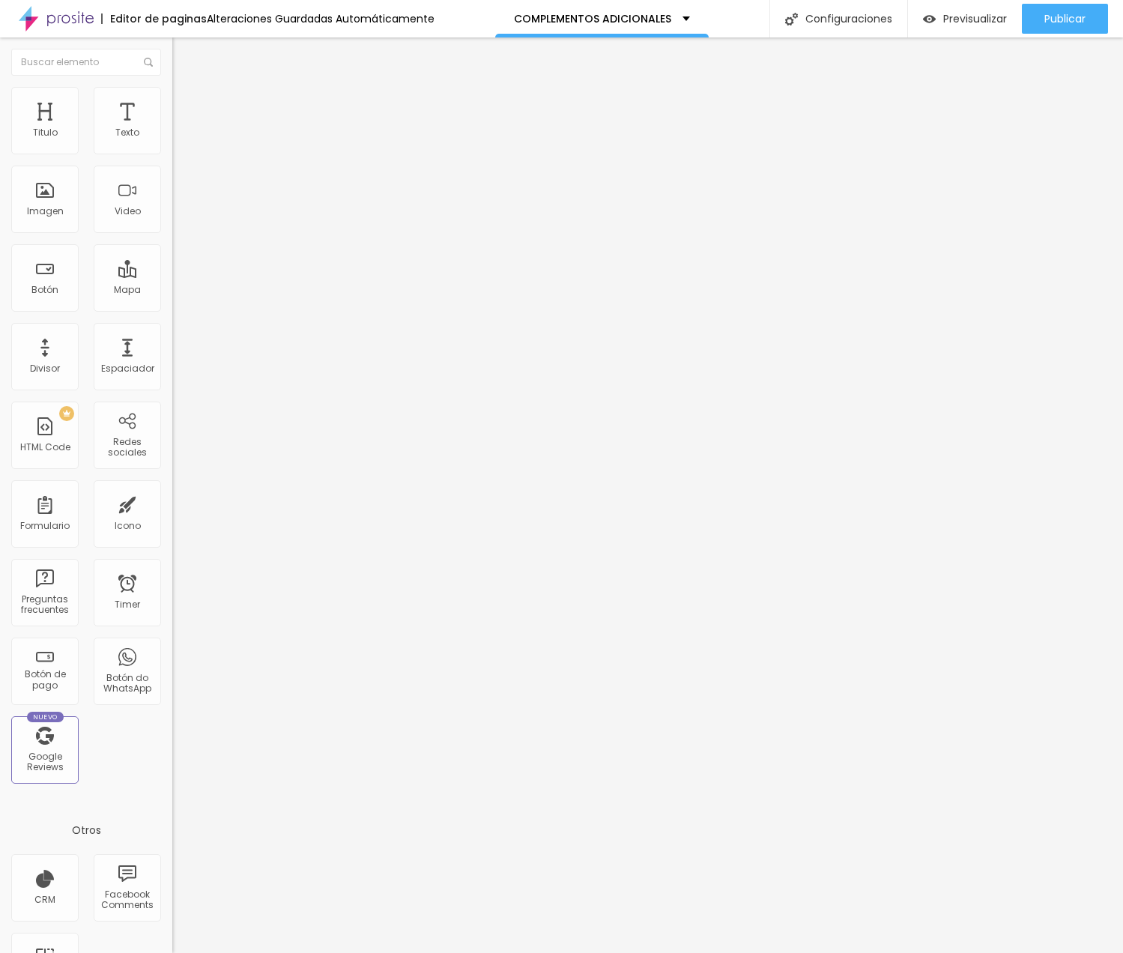
type input "0"
drag, startPoint x: 40, startPoint y: 150, endPoint x: 17, endPoint y: 146, distance: 22.8
type input "0"
click at [172, 146] on div "0 Espacio de arriba" at bounding box center [258, 223] width 172 height 212
type input "9"
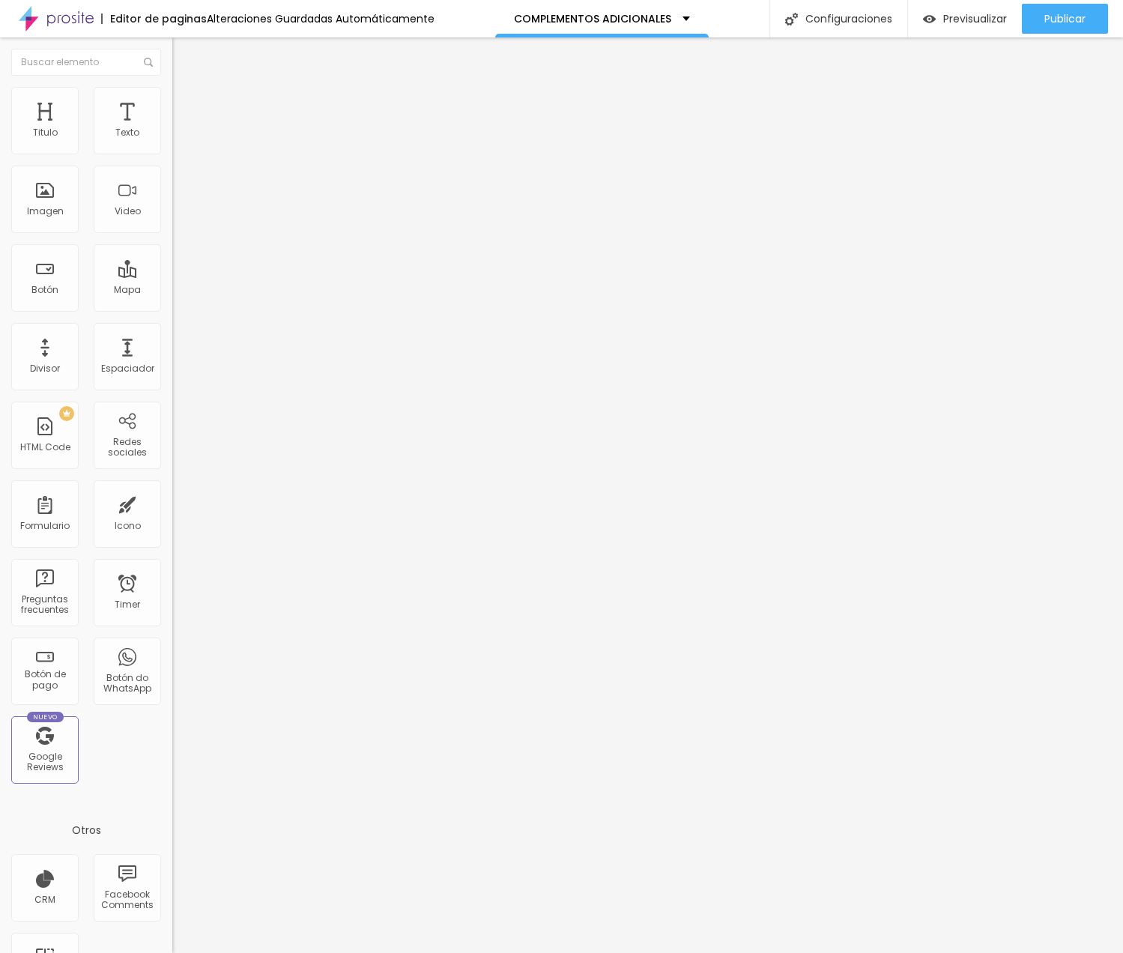
type input "9"
type input "8"
type input "6"
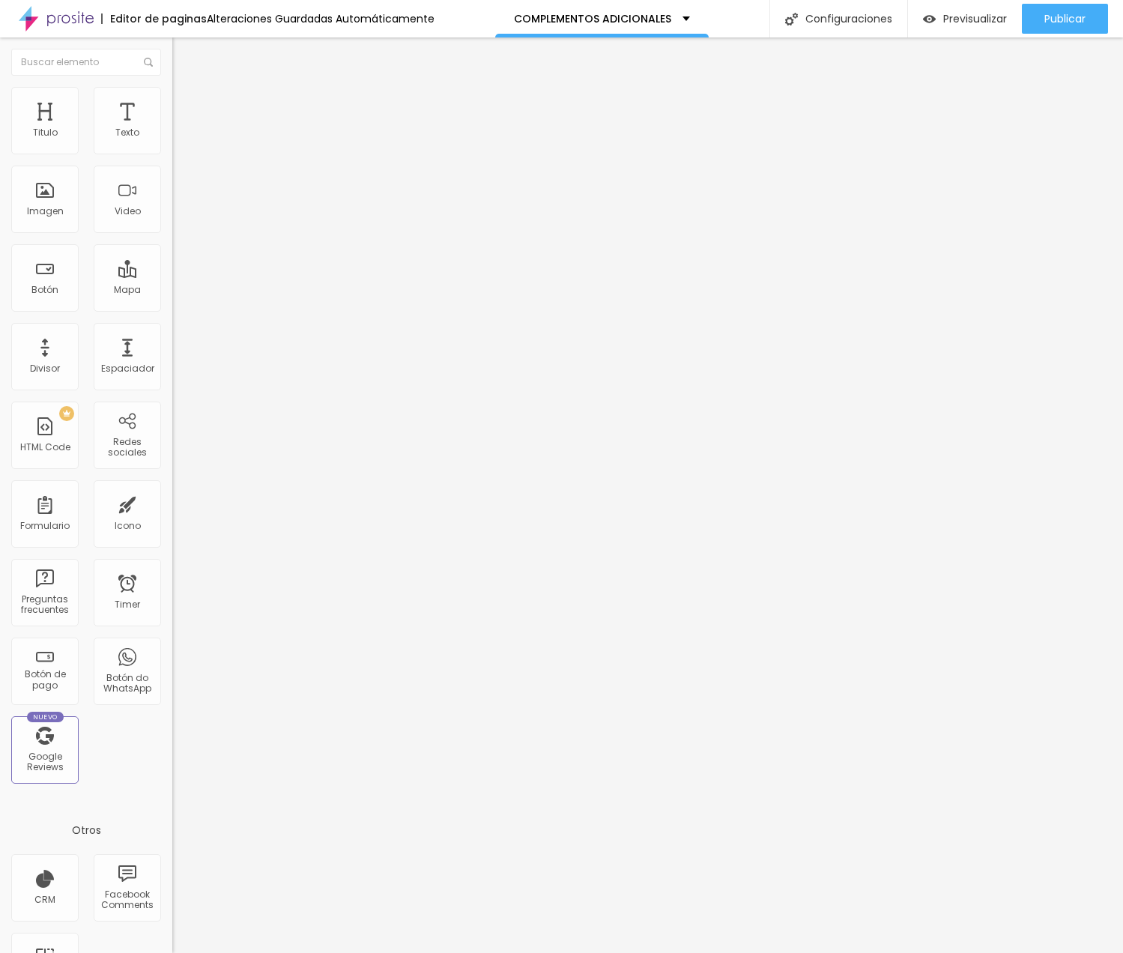
type input "1"
type input "0"
drag, startPoint x: 44, startPoint y: 180, endPoint x: -21, endPoint y: 180, distance: 65.1
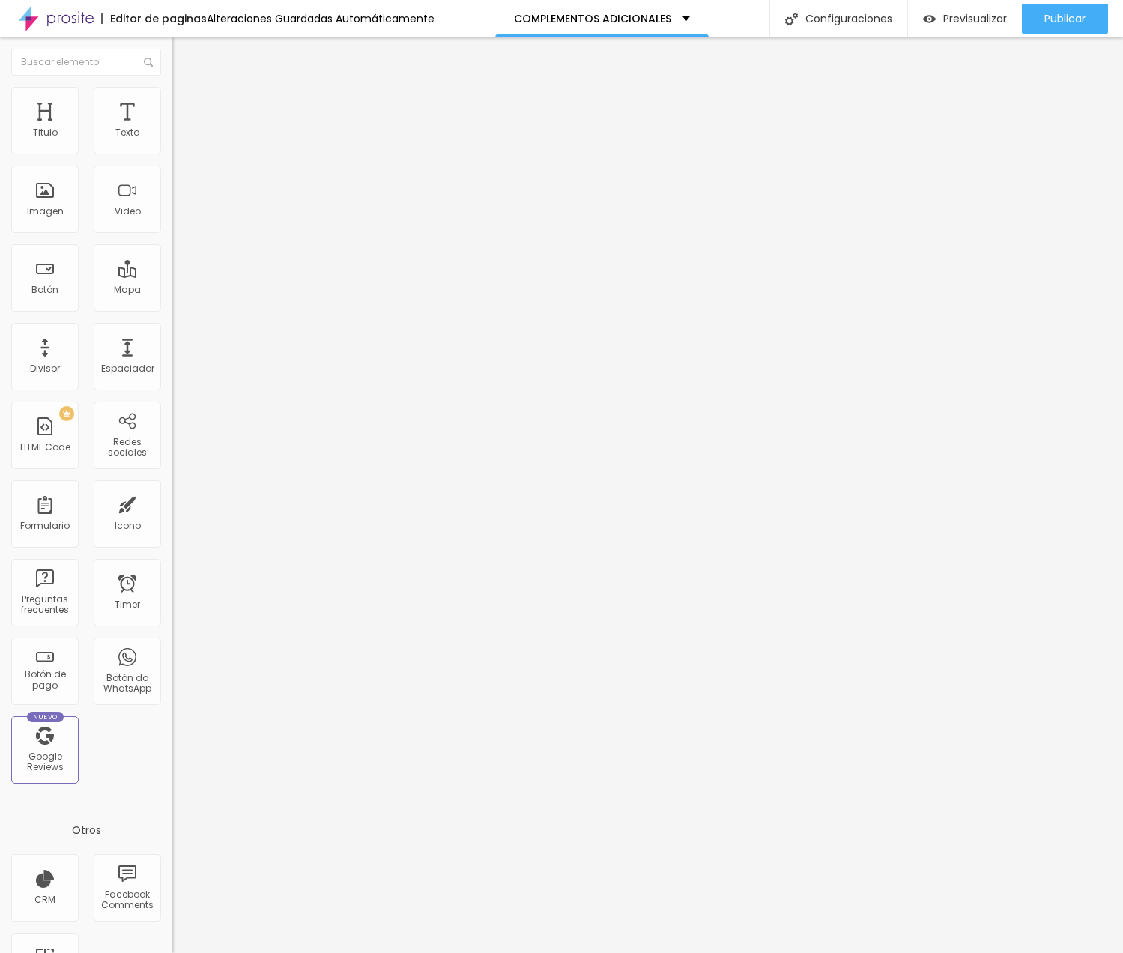
type input "0"
click at [0, 180] on html "Editor de paginas Alteraciones Guardadas Automáticamente COMPLEMENTOS ADICIONAL…" at bounding box center [561, 476] width 1123 height 953
click at [172, 147] on img at bounding box center [177, 143] width 10 height 10
click at [172, 112] on li "Avanzado" at bounding box center [258, 109] width 172 height 15
type input "15"
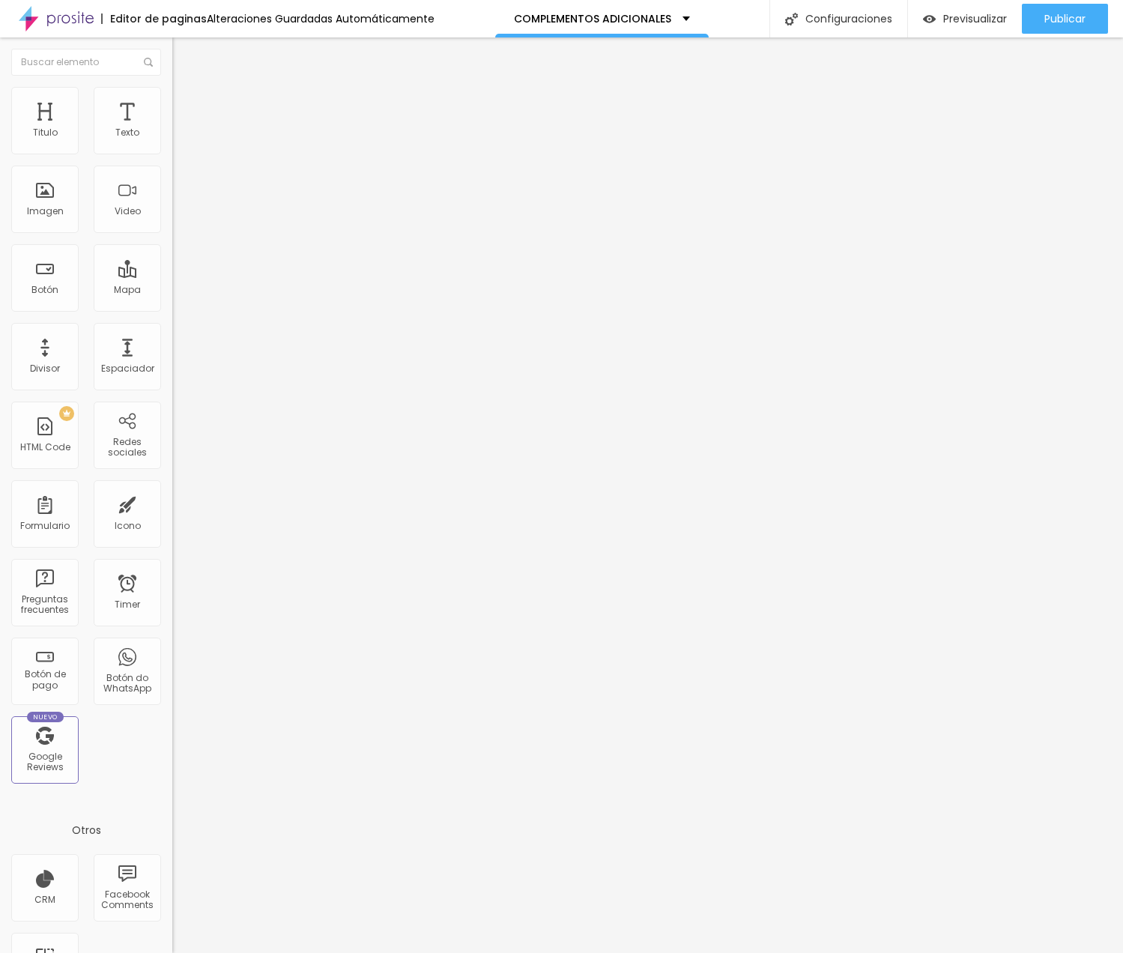
type input "15"
type input "10"
type input "0"
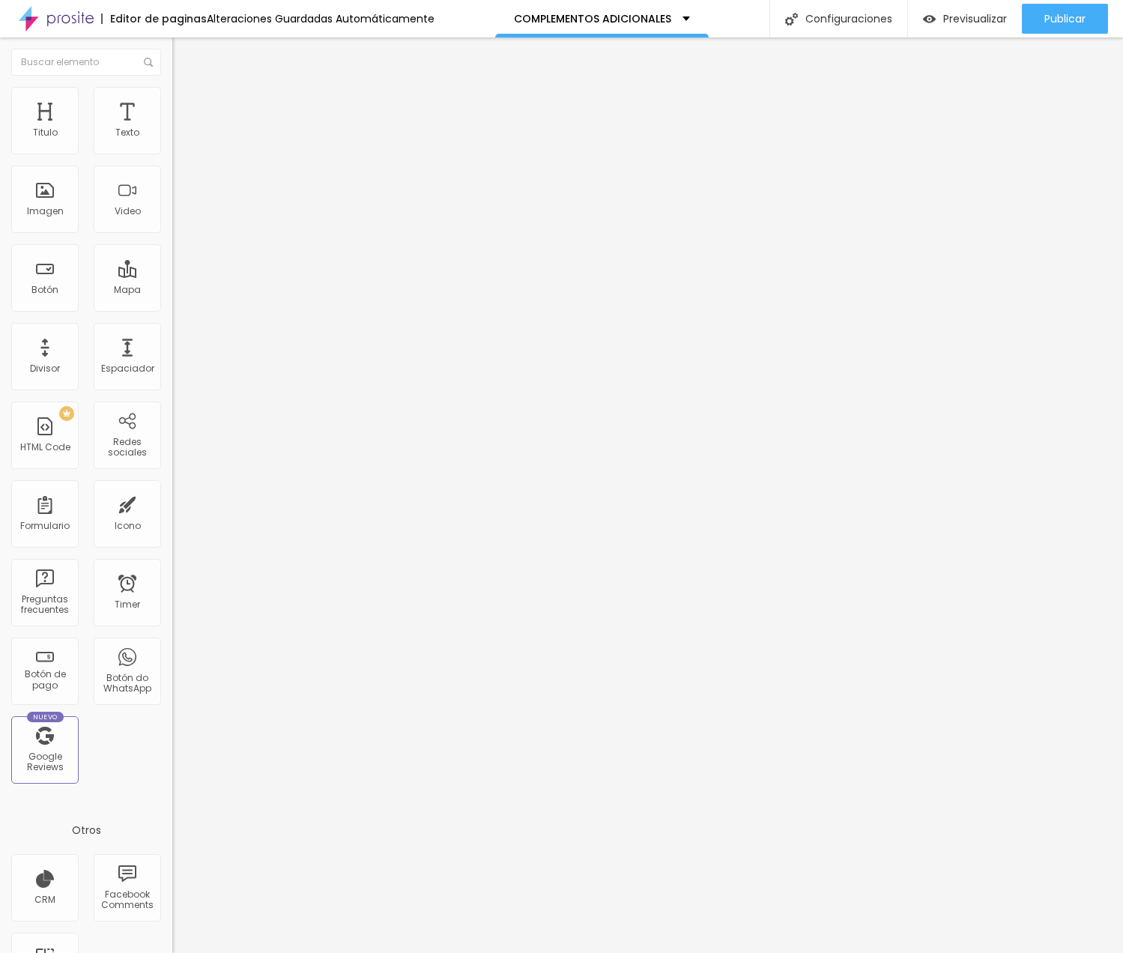
drag, startPoint x: 63, startPoint y: 145, endPoint x: -28, endPoint y: 145, distance: 90.6
type input "0"
click at [0, 145] on html "Editor de paginas Alteraciones Guardadas Automáticamente COMPLEMENTOS ADICIONAL…" at bounding box center [561, 476] width 1123 height 953
click at [1036, 25] on button "Publicar" at bounding box center [1064, 19] width 86 height 30
click at [172, 129] on span "Agregar image" at bounding box center [211, 122] width 79 height 13
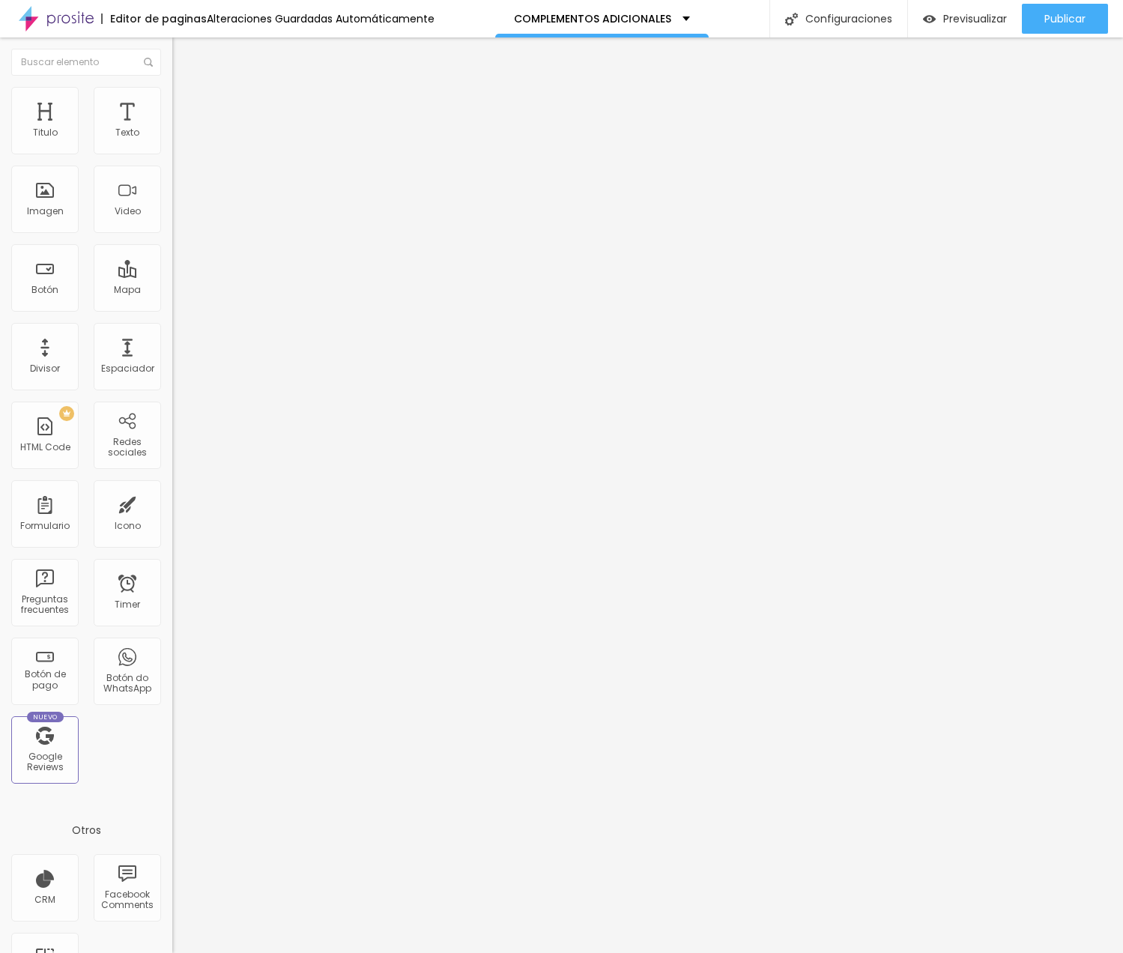
click at [186, 108] on span "Avanzado" at bounding box center [210, 112] width 48 height 13
drag, startPoint x: 48, startPoint y: 145, endPoint x: 5, endPoint y: 146, distance: 42.7
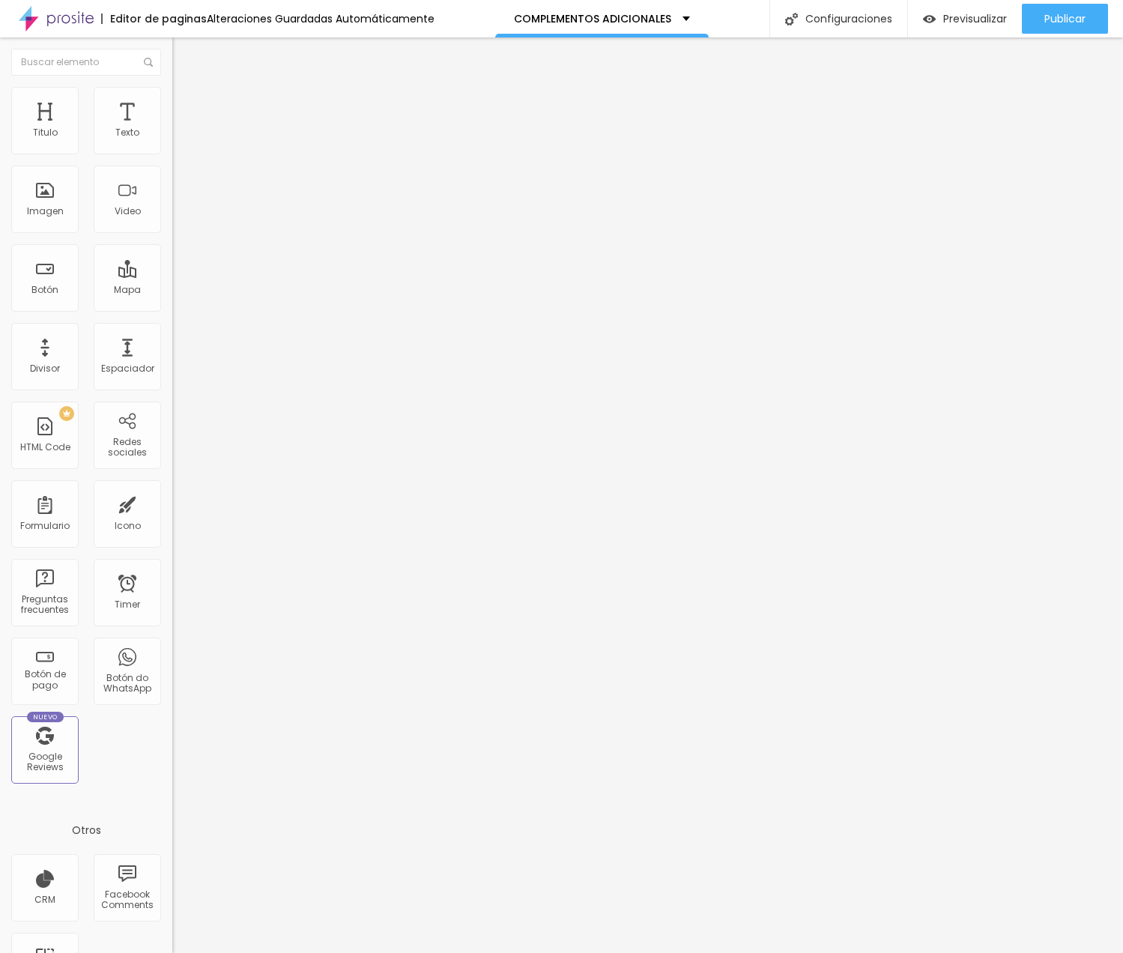
click at [172, 146] on div "10 Espacio de arriba" at bounding box center [258, 223] width 172 height 212
type input "13"
type input "12"
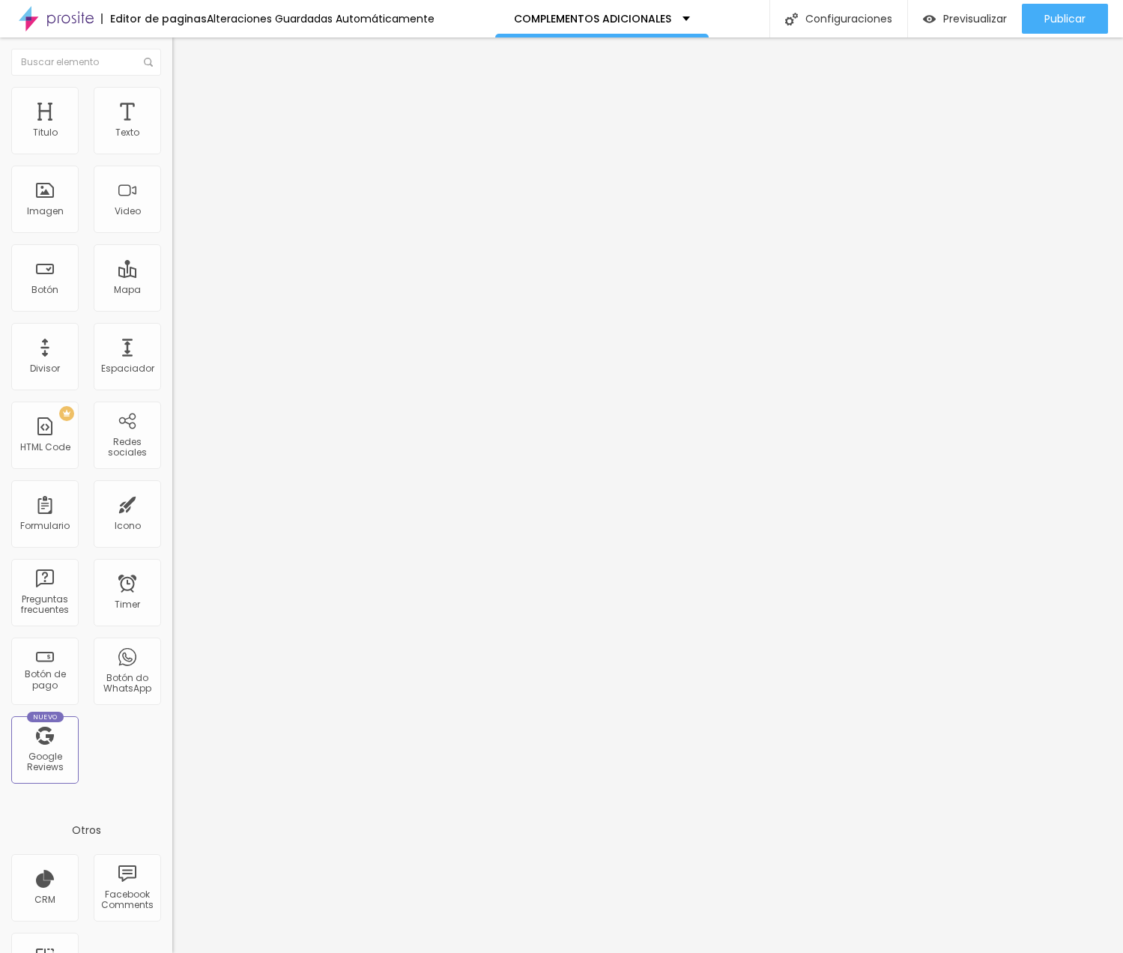
type input "10"
type input "9"
type input "8"
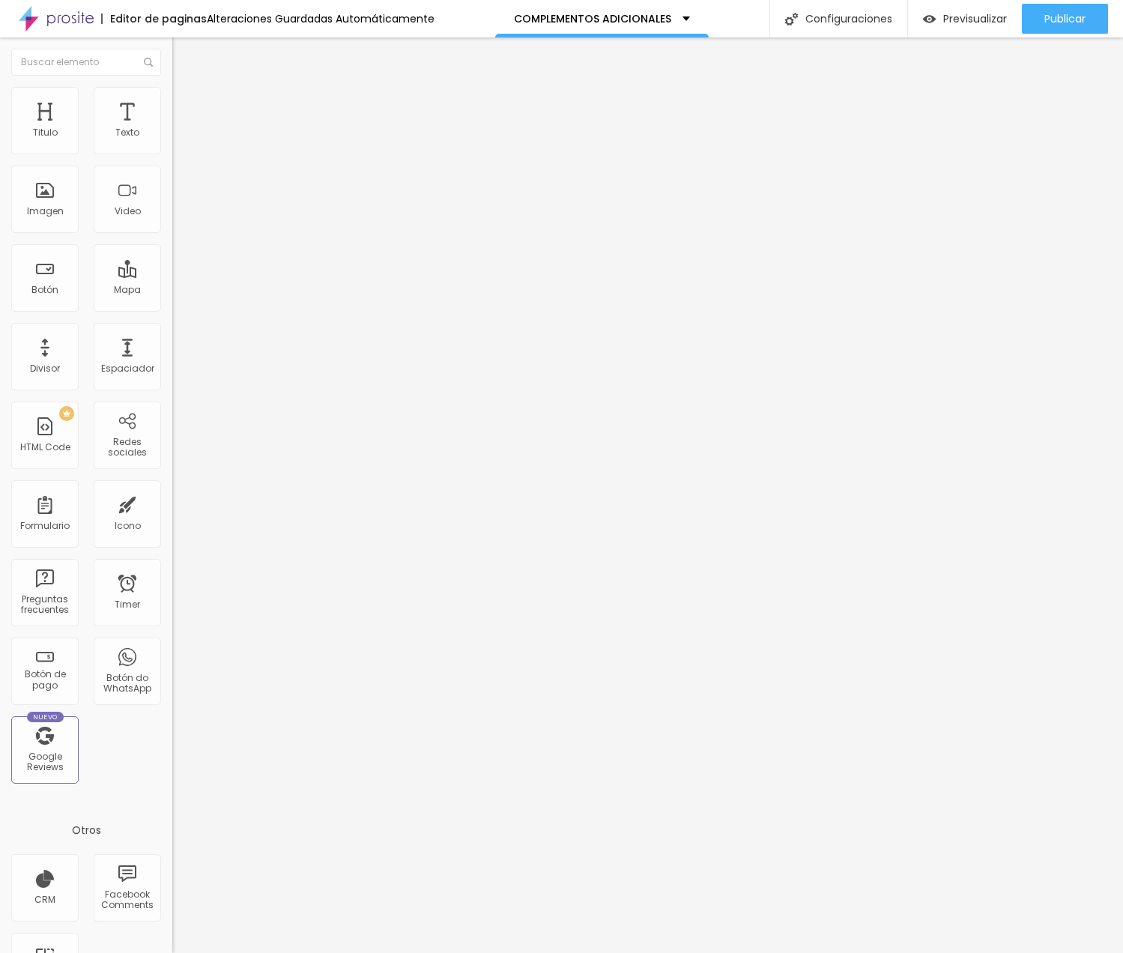
type input "8"
type input "7"
type input "6"
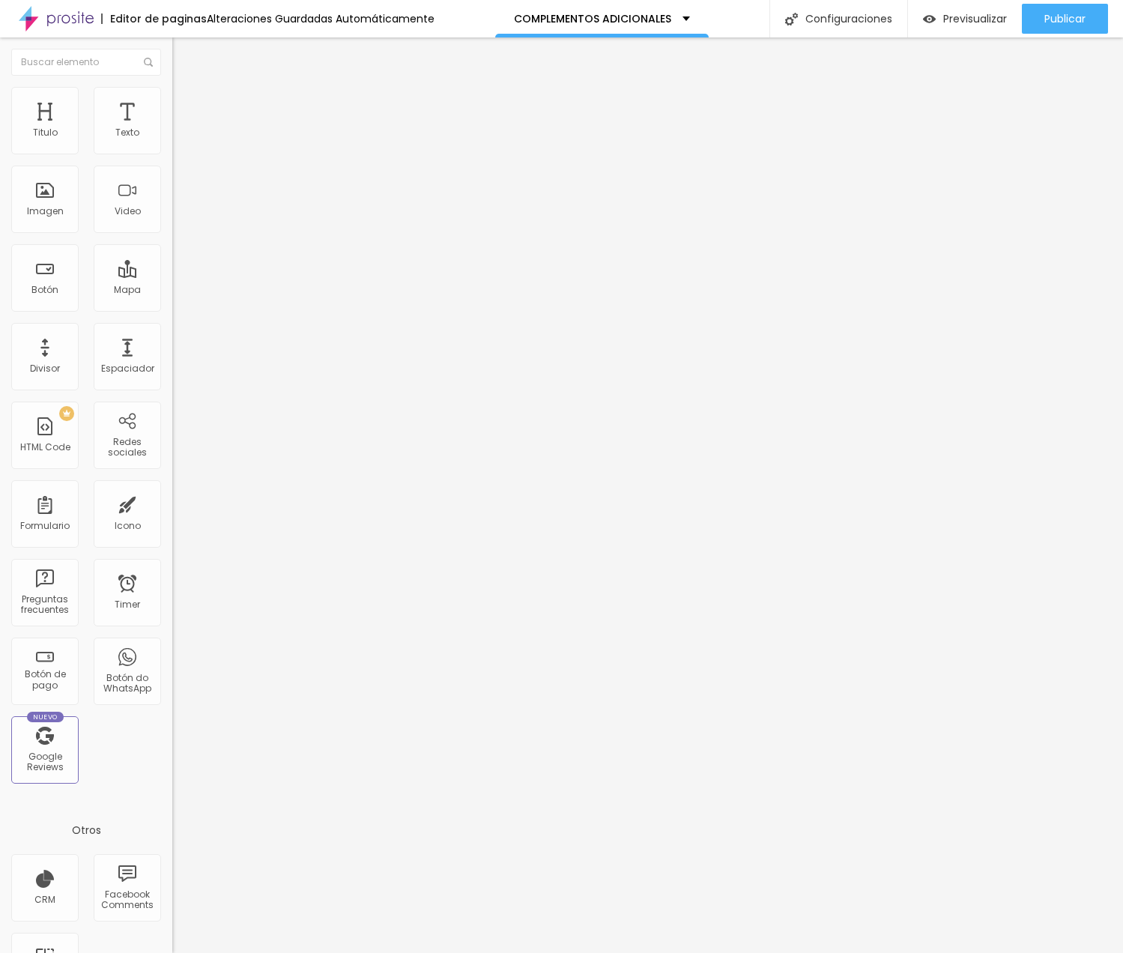
type input "5"
type input "4"
type input "3"
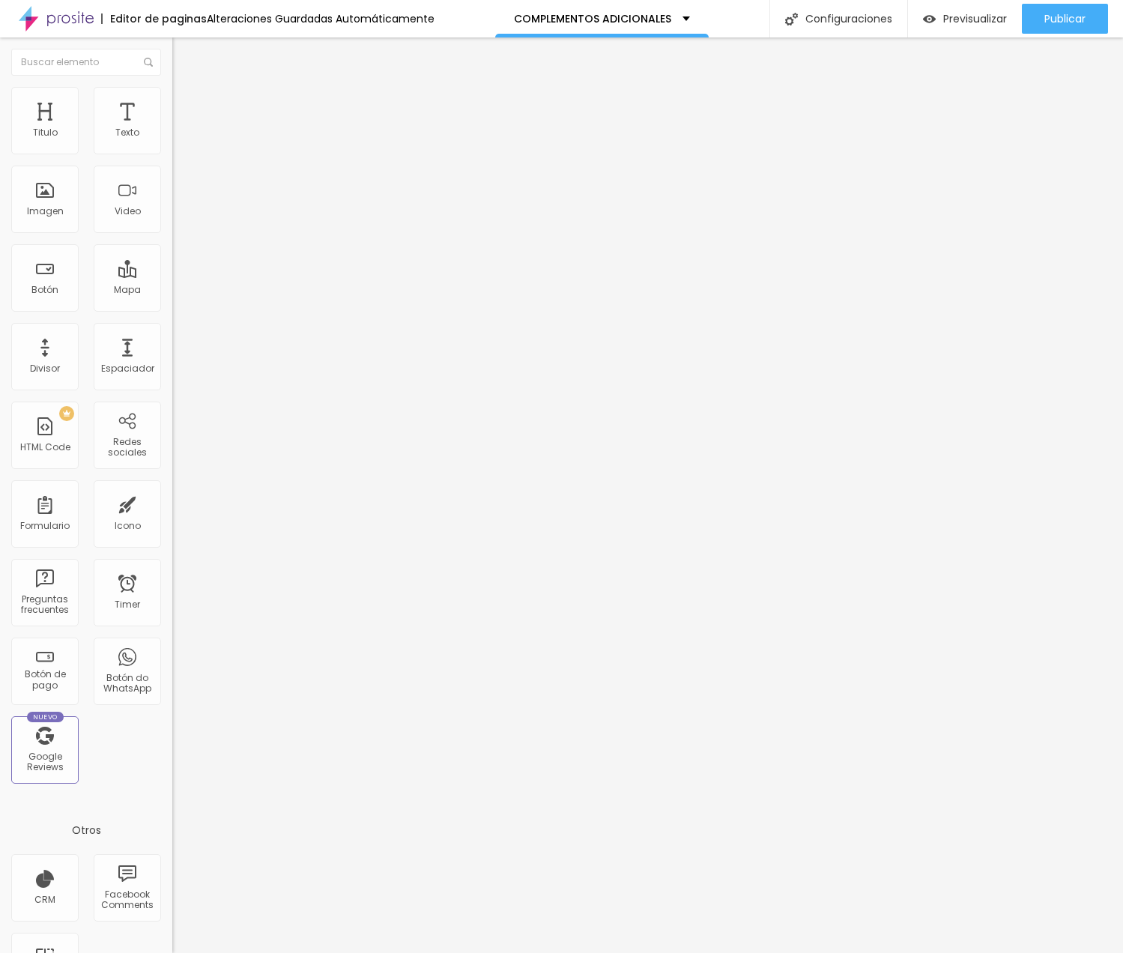
type input "3"
click at [172, 291] on input "range" at bounding box center [220, 297] width 97 height 12
click at [172, 146] on div "3 Espacio de arriba 10 Espacio de bajo ID Html Clases Html Visible en dispositi…" at bounding box center [258, 436] width 172 height 639
type input "0"
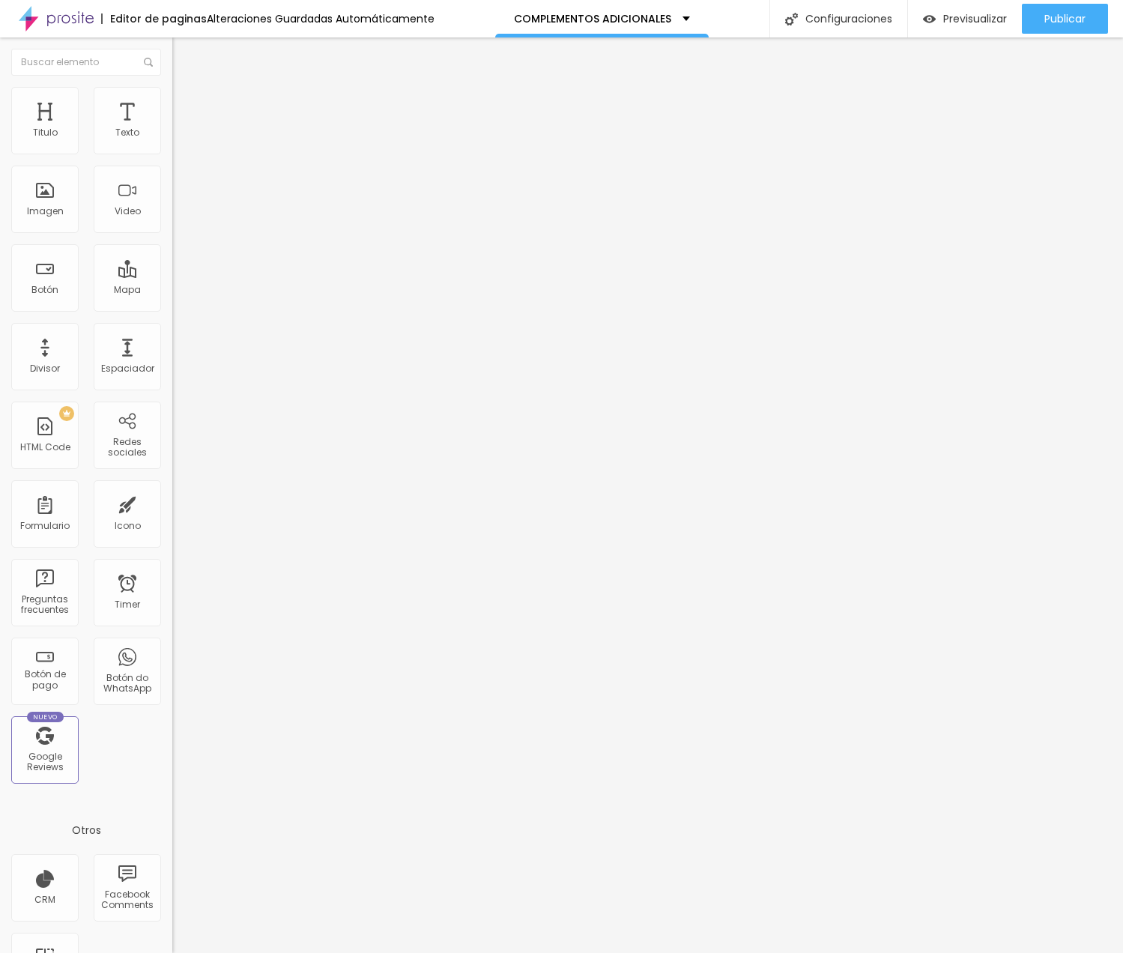
drag, startPoint x: 24, startPoint y: 145, endPoint x: 14, endPoint y: 144, distance: 9.8
type input "0"
click at [172, 144] on div "0 Espacio de arriba" at bounding box center [258, 223] width 172 height 212
type input "9"
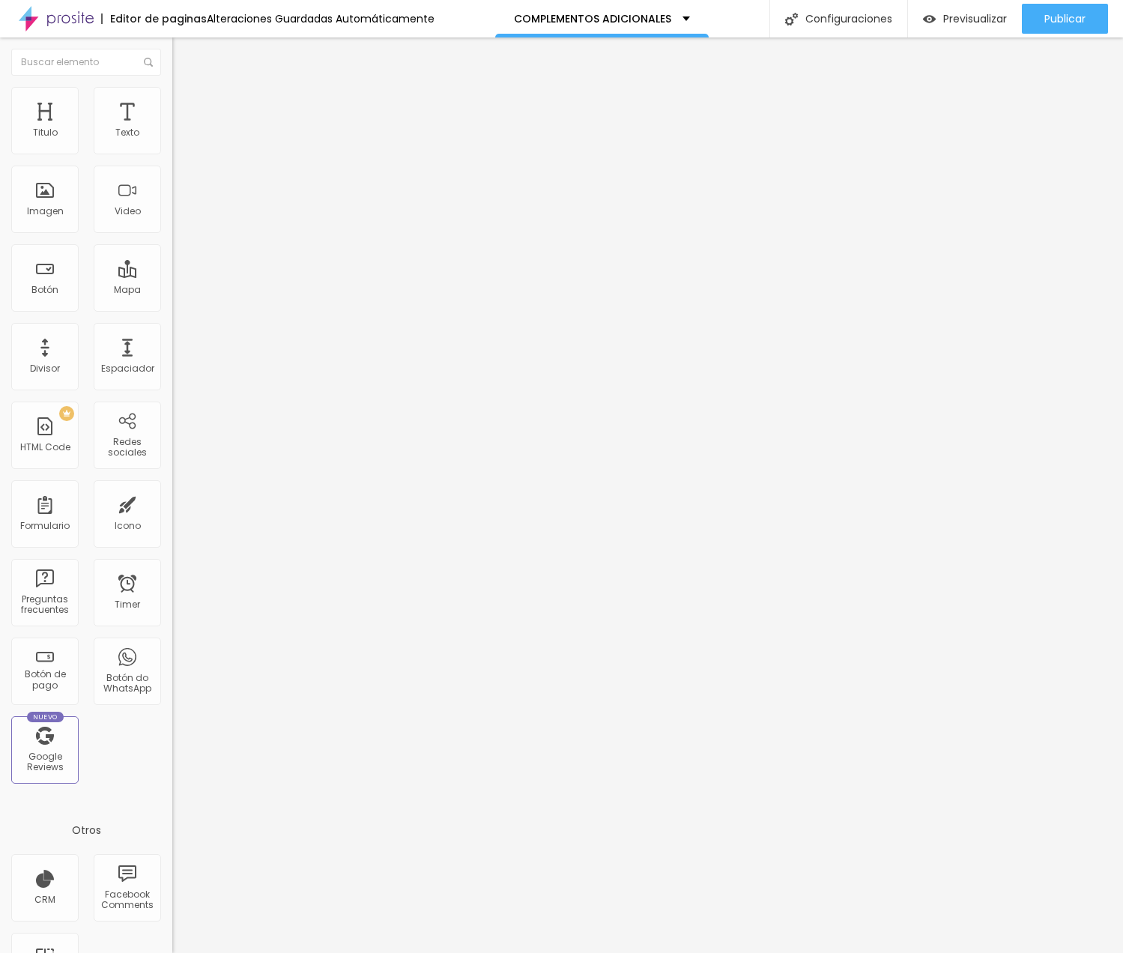
type input "8"
type input "7"
type input "6"
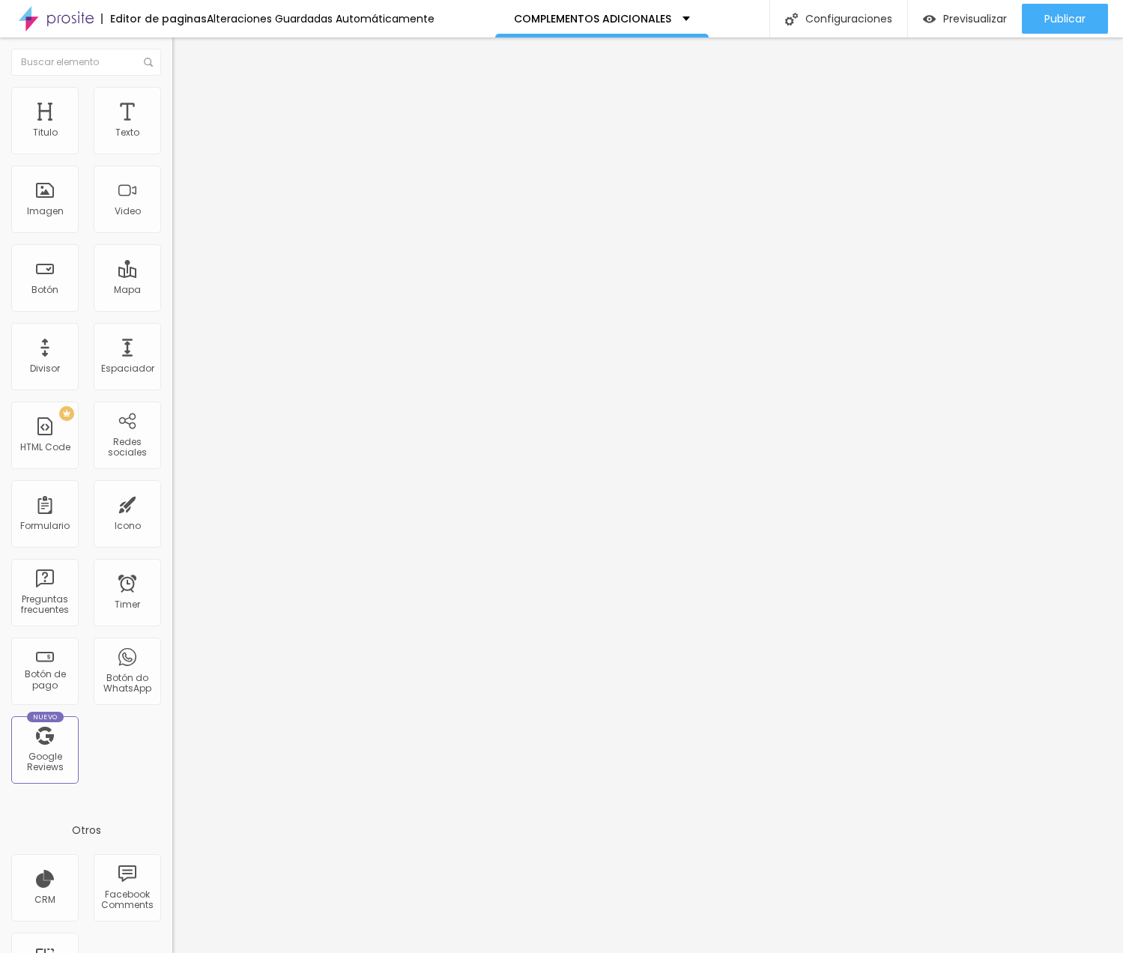
type input "6"
type input "3"
type input "0"
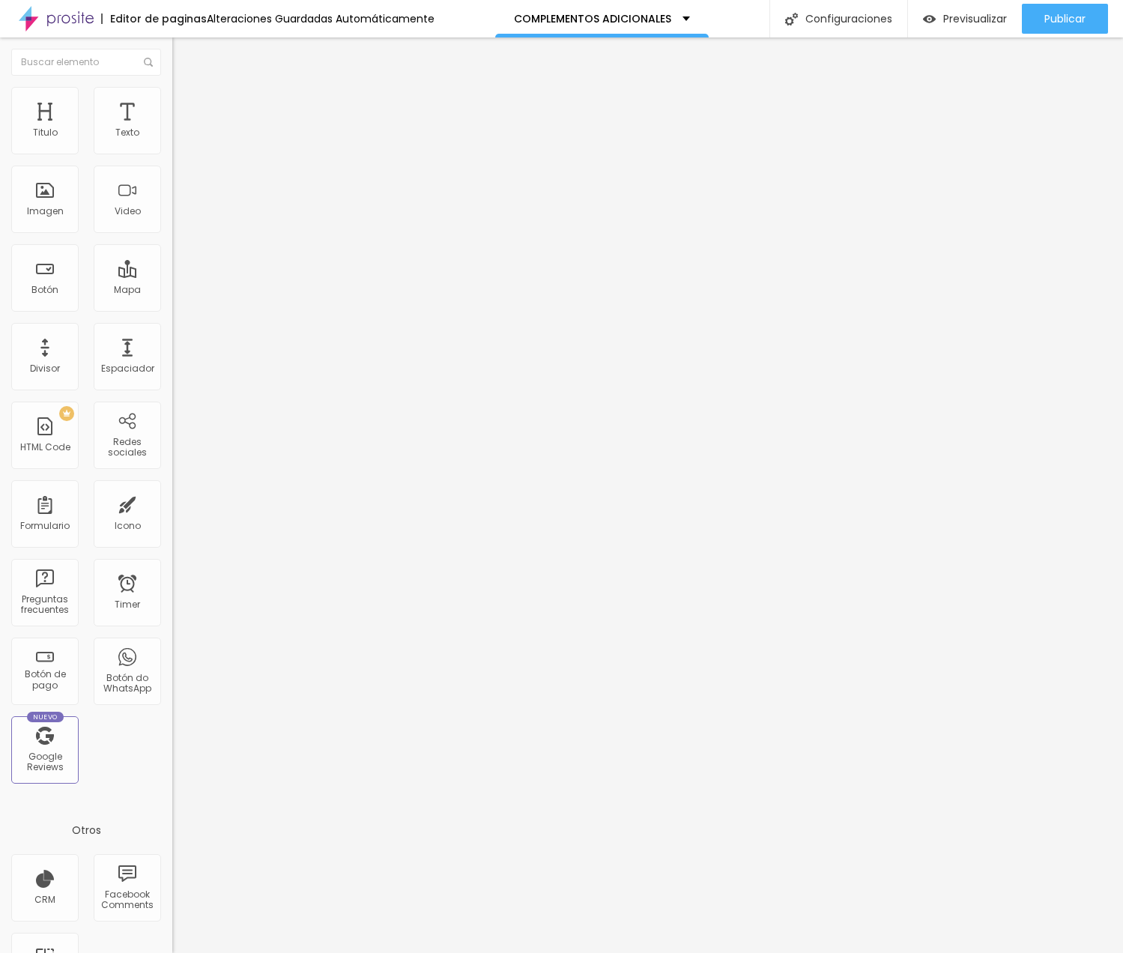
drag, startPoint x: 43, startPoint y: 183, endPoint x: -1, endPoint y: 183, distance: 44.9
type input "0"
click at [0, 183] on html "Editor de paginas Alteraciones Guardadas Automáticamente COMPLEMENTOS ADICIONAL…" at bounding box center [561, 476] width 1123 height 953
click at [172, 144] on div at bounding box center [258, 144] width 172 height 12
click at [172, 102] on img at bounding box center [178, 108] width 13 height 13
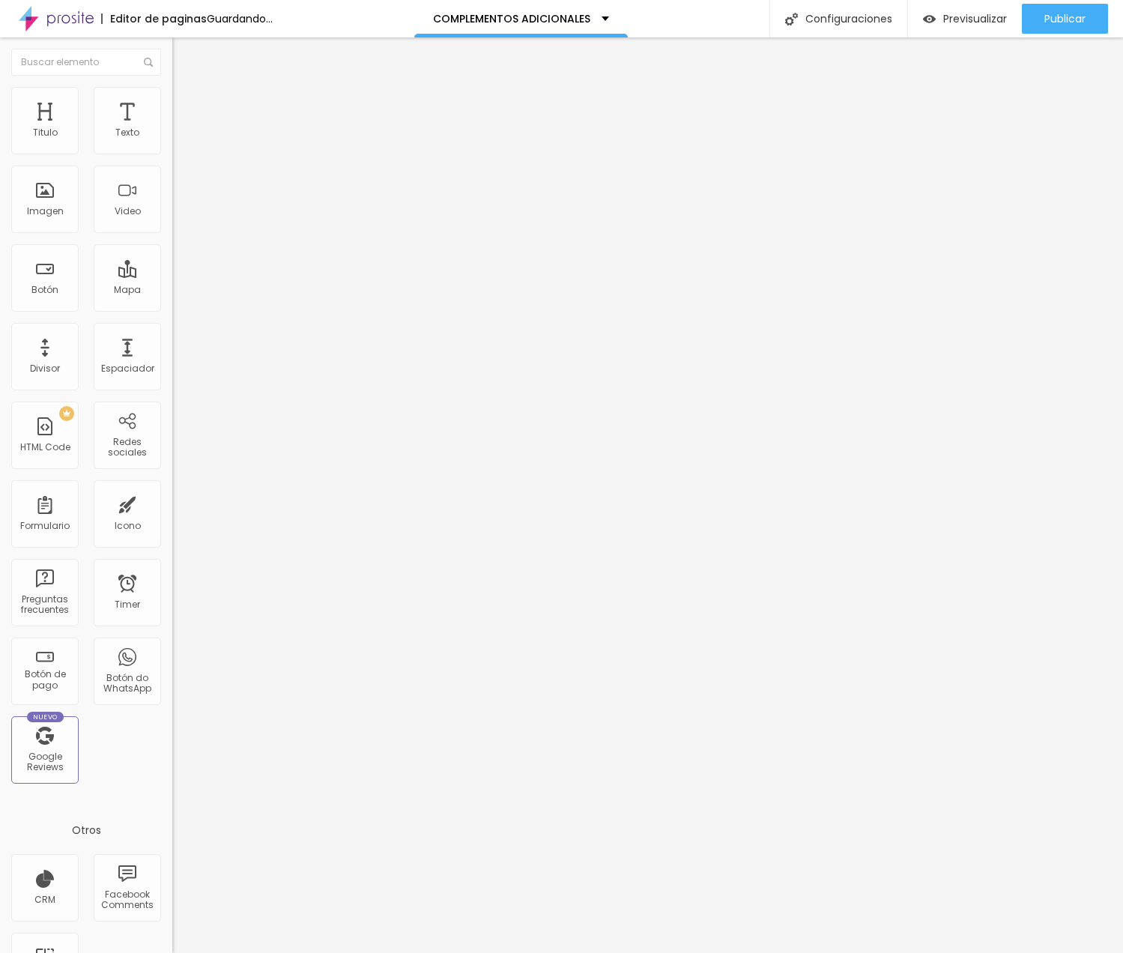
type input "15"
type input "10"
type input "5"
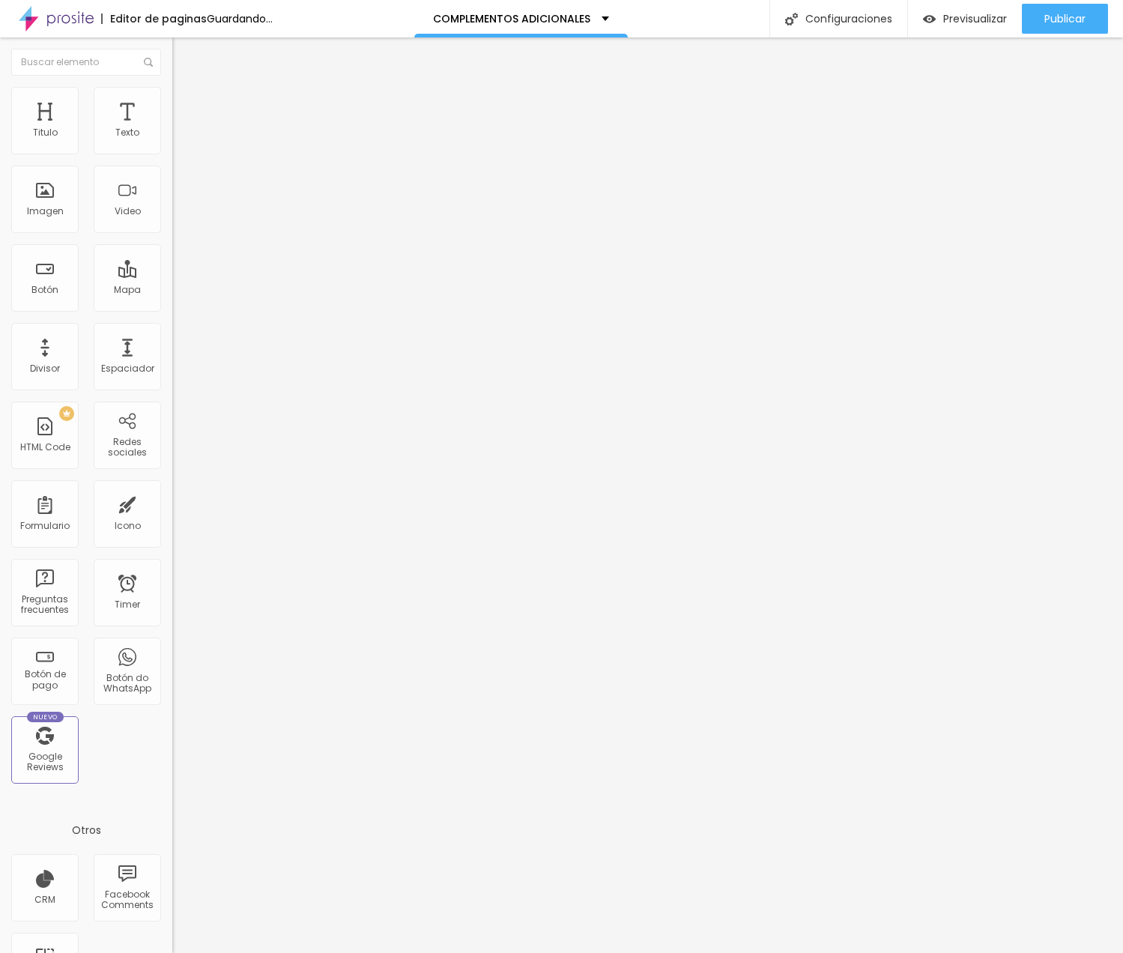
type input "5"
type input "0"
drag, startPoint x: 60, startPoint y: 146, endPoint x: -21, endPoint y: 142, distance: 81.0
type input "0"
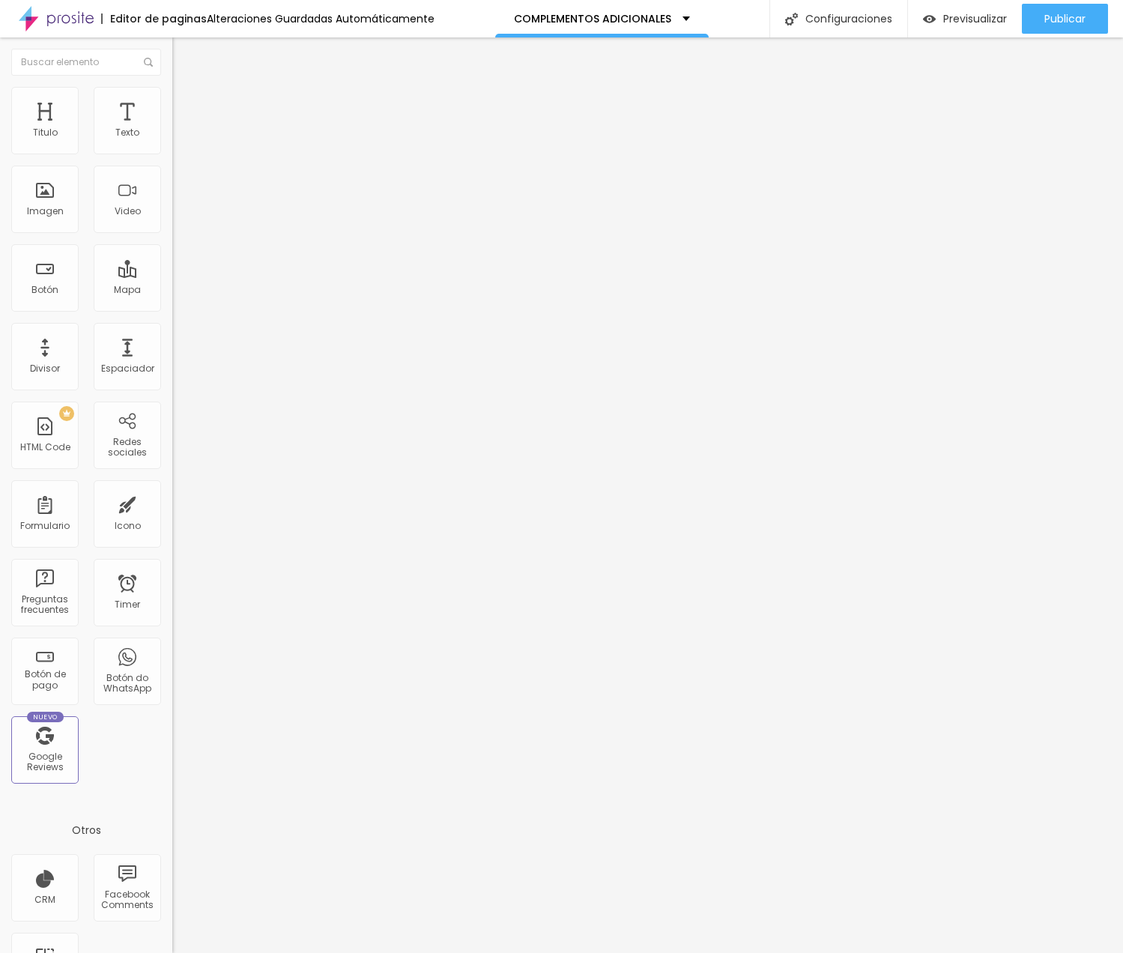
click at [0, 142] on html "Editor de paginas Alteraciones Guardadas Automáticamente COMPLEMENTOS ADICIONAL…" at bounding box center [561, 476] width 1123 height 953
click at [172, 129] on span "Agregar image" at bounding box center [211, 122] width 79 height 13
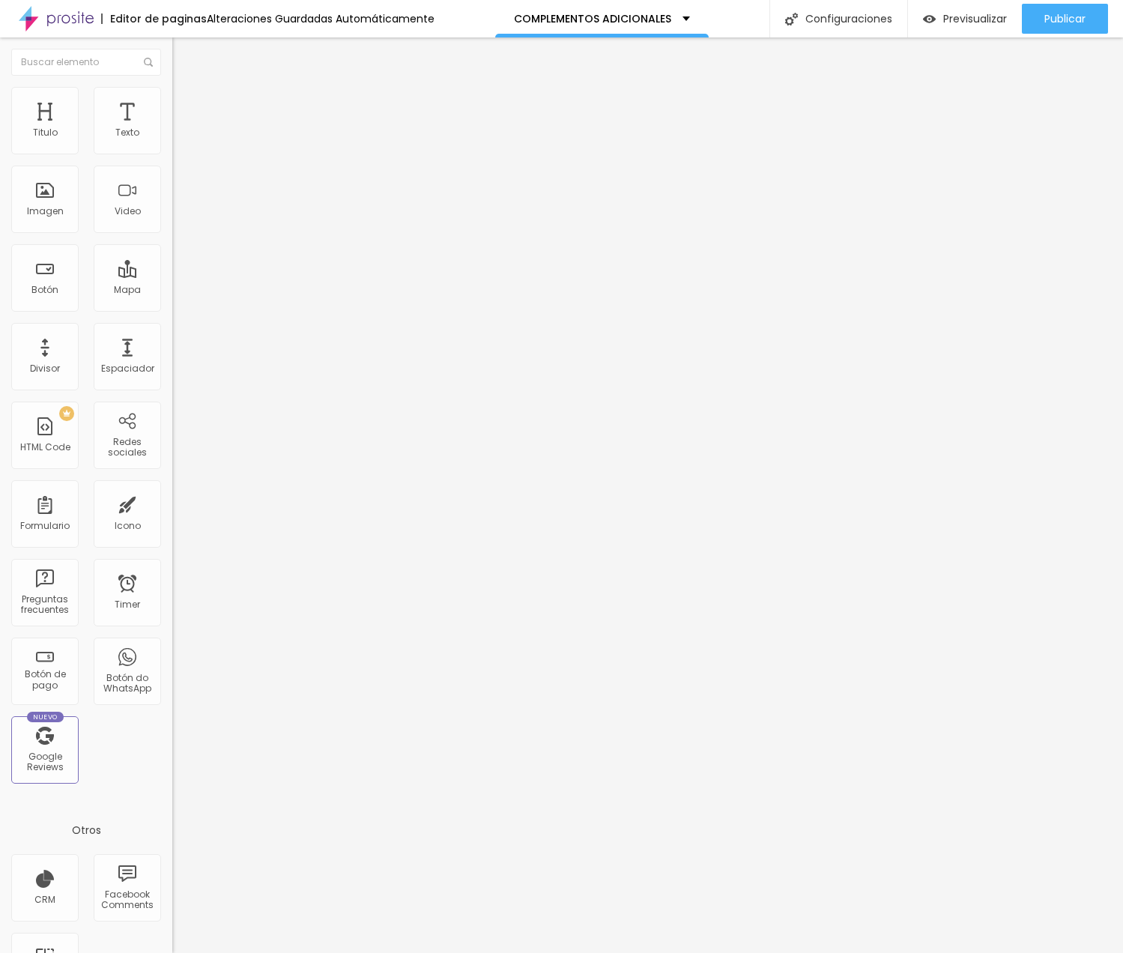
click at [172, 102] on li "Avanzado" at bounding box center [258, 109] width 172 height 15
type input "7"
type input "6"
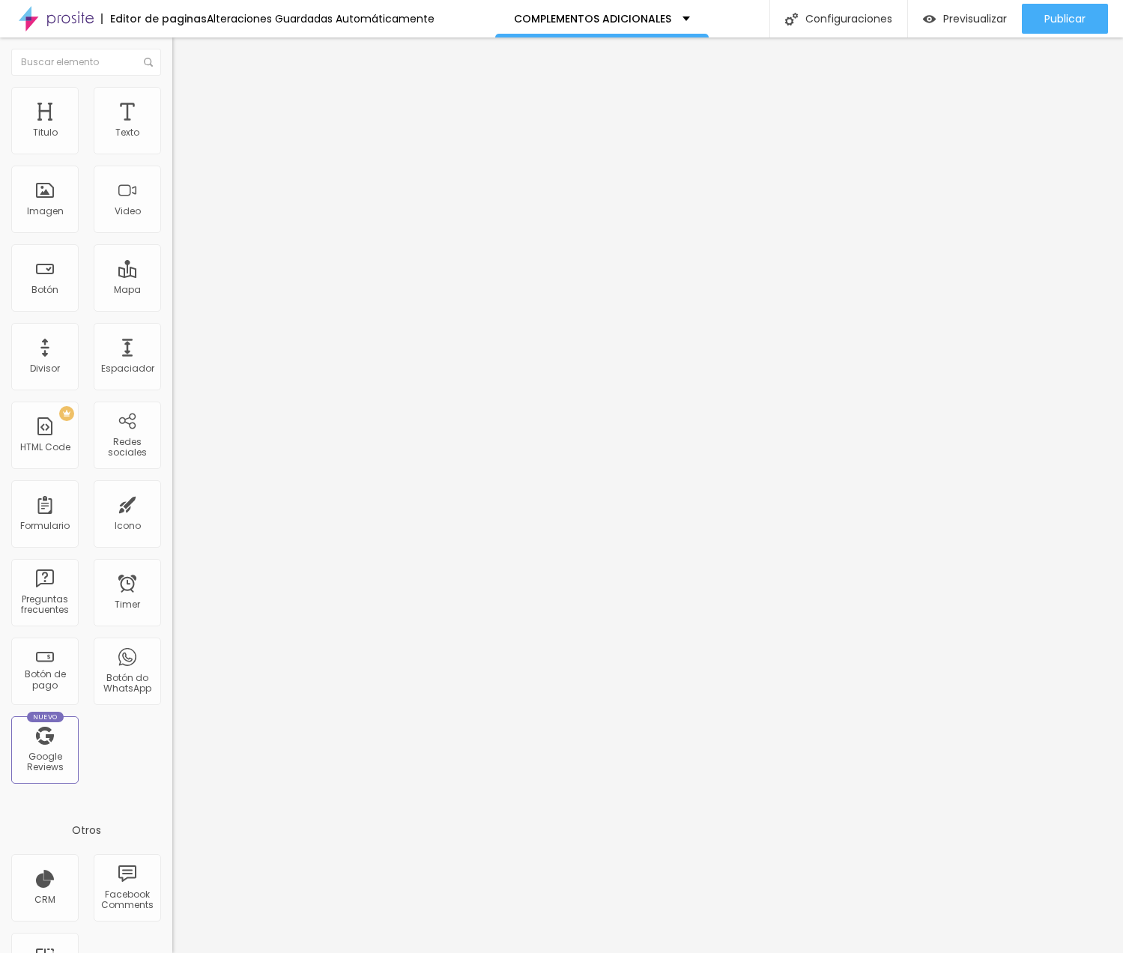
type input "5"
type input "4"
type input "3"
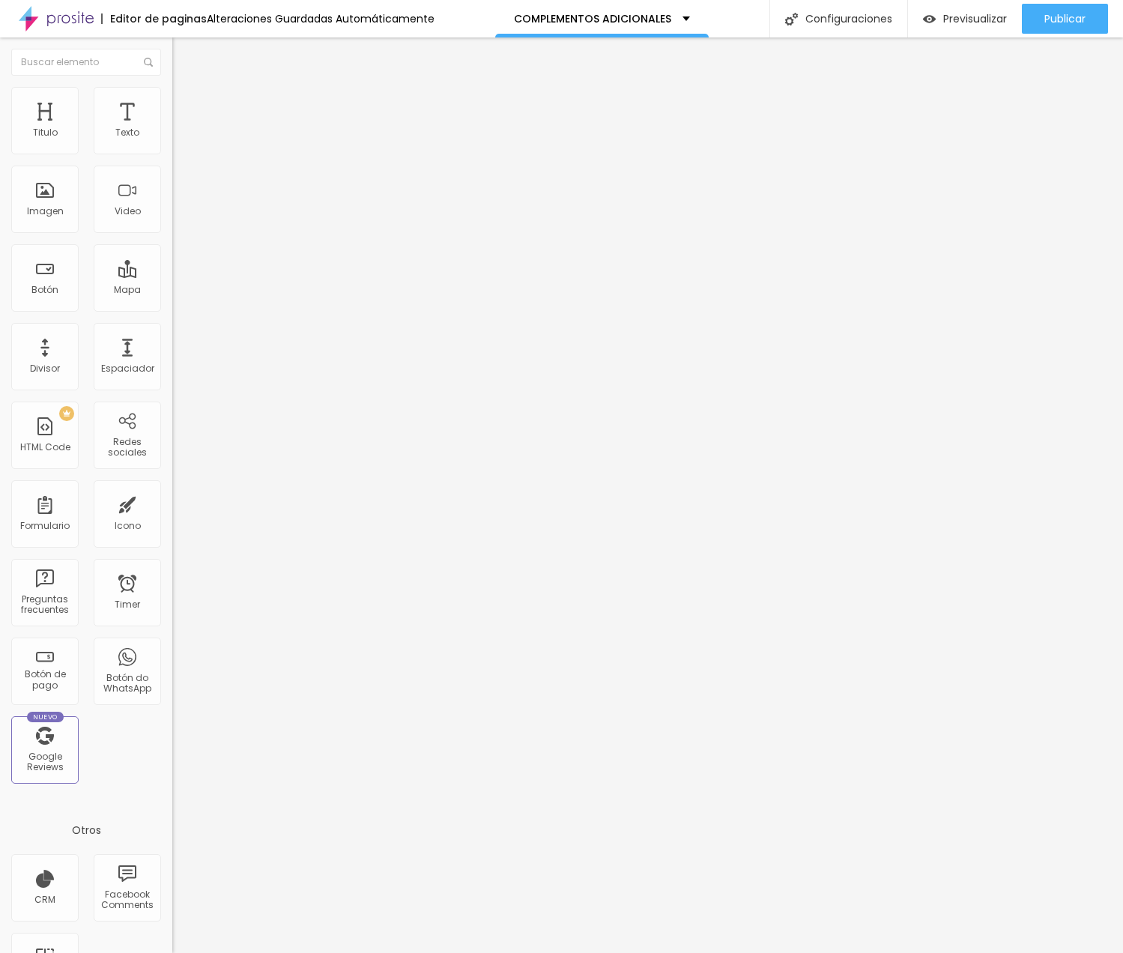
type input "3"
type input "2"
type input "0"
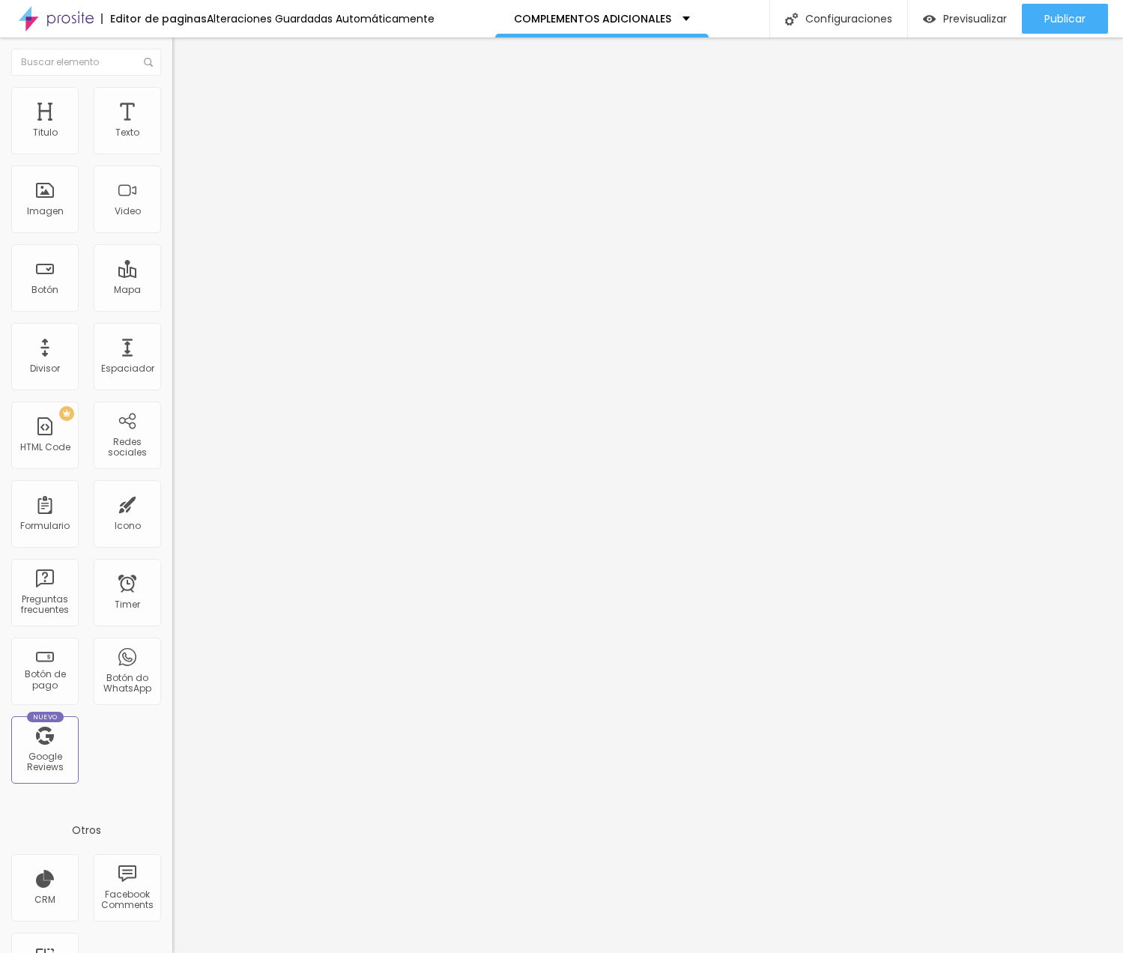
drag, startPoint x: 42, startPoint y: 148, endPoint x: -4, endPoint y: 146, distance: 45.7
type input "0"
click at [0, 146] on html "Editor de paginas Alteraciones Guardadas Automáticamente COMPLEMENTOS ADICIONAL…" at bounding box center [561, 476] width 1123 height 953
type input "7"
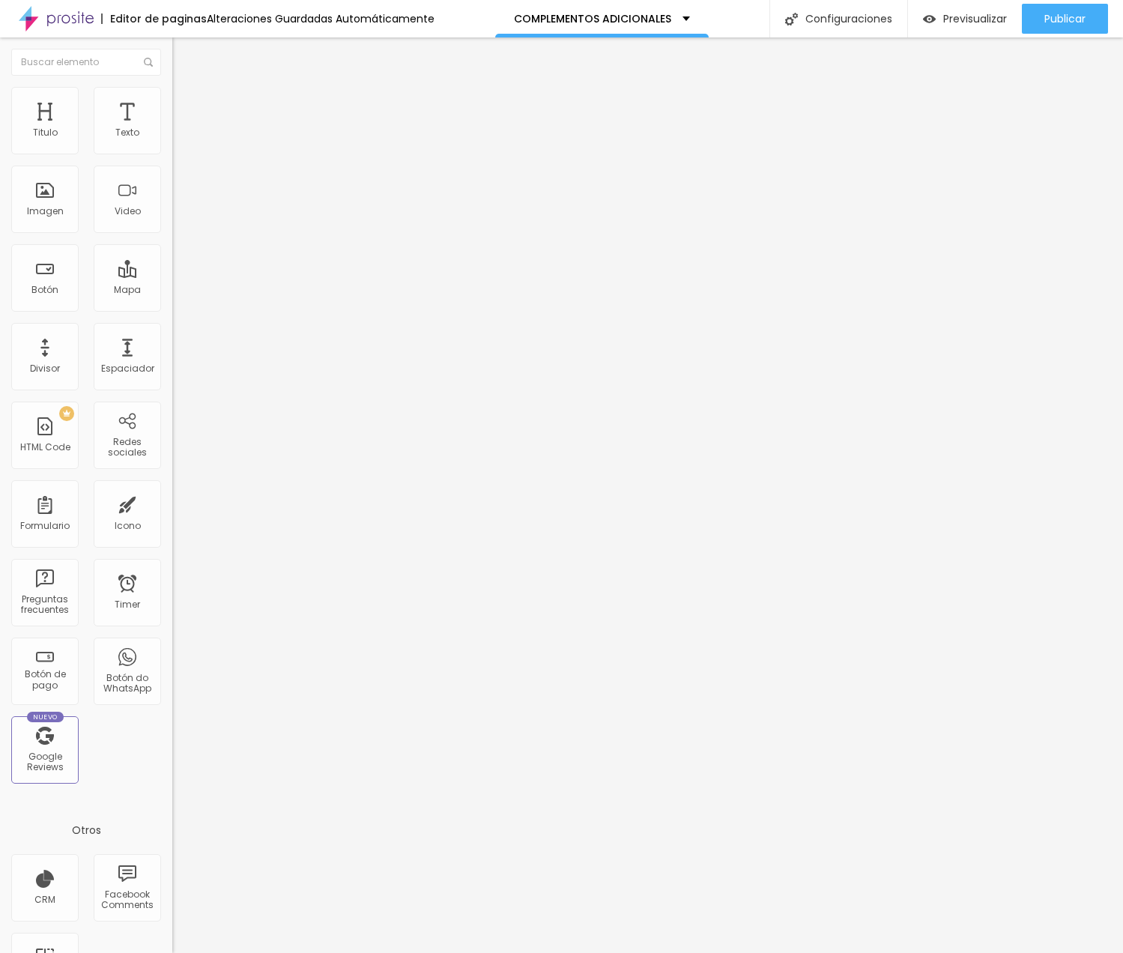
type input "6"
type input "2"
type input "0"
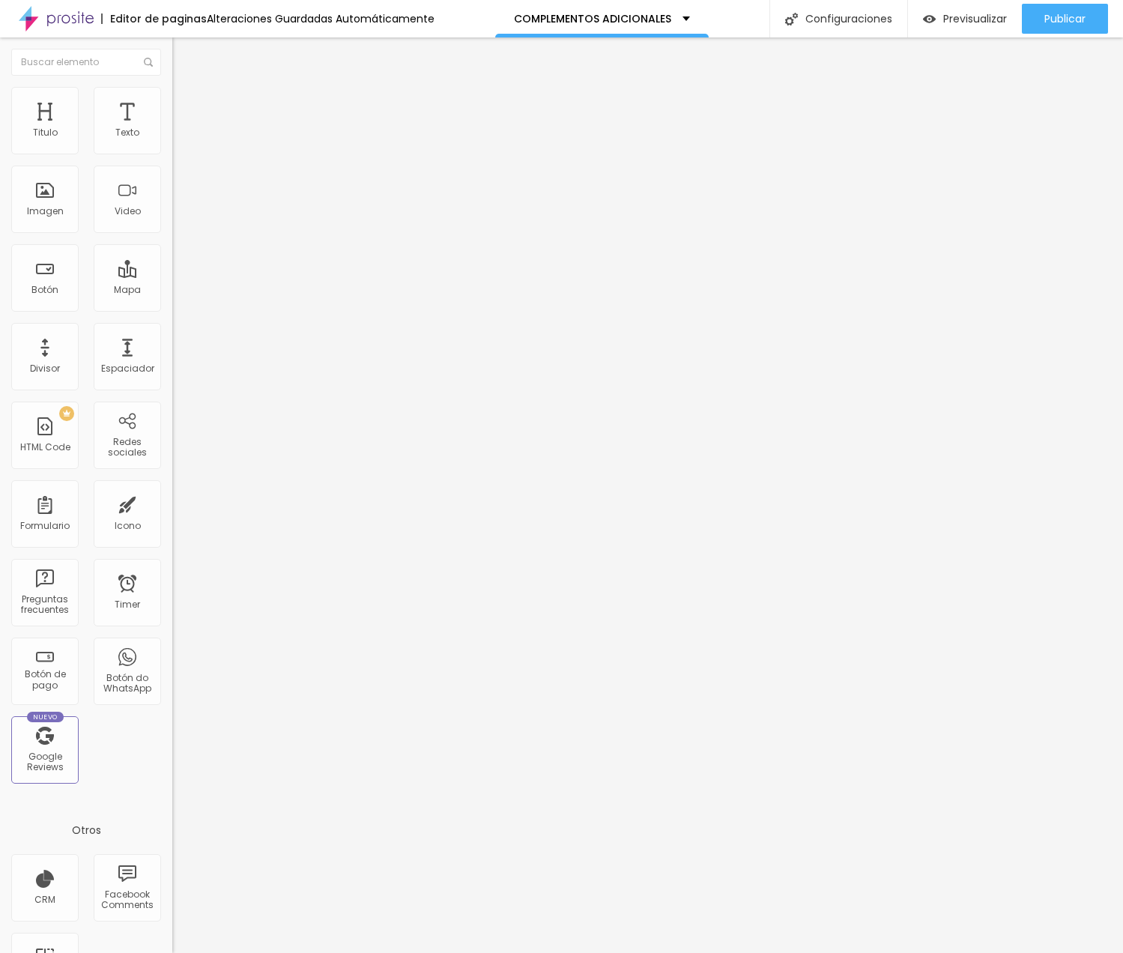
type input "0"
drag, startPoint x: 43, startPoint y: 182, endPoint x: -28, endPoint y: 174, distance: 70.8
type input "0"
click at [0, 174] on html "Editor de paginas Alteraciones Guardadas Automáticamente COMPLEMENTOS ADICIONAL…" at bounding box center [561, 476] width 1123 height 953
click at [172, 148] on img at bounding box center [177, 143] width 10 height 10
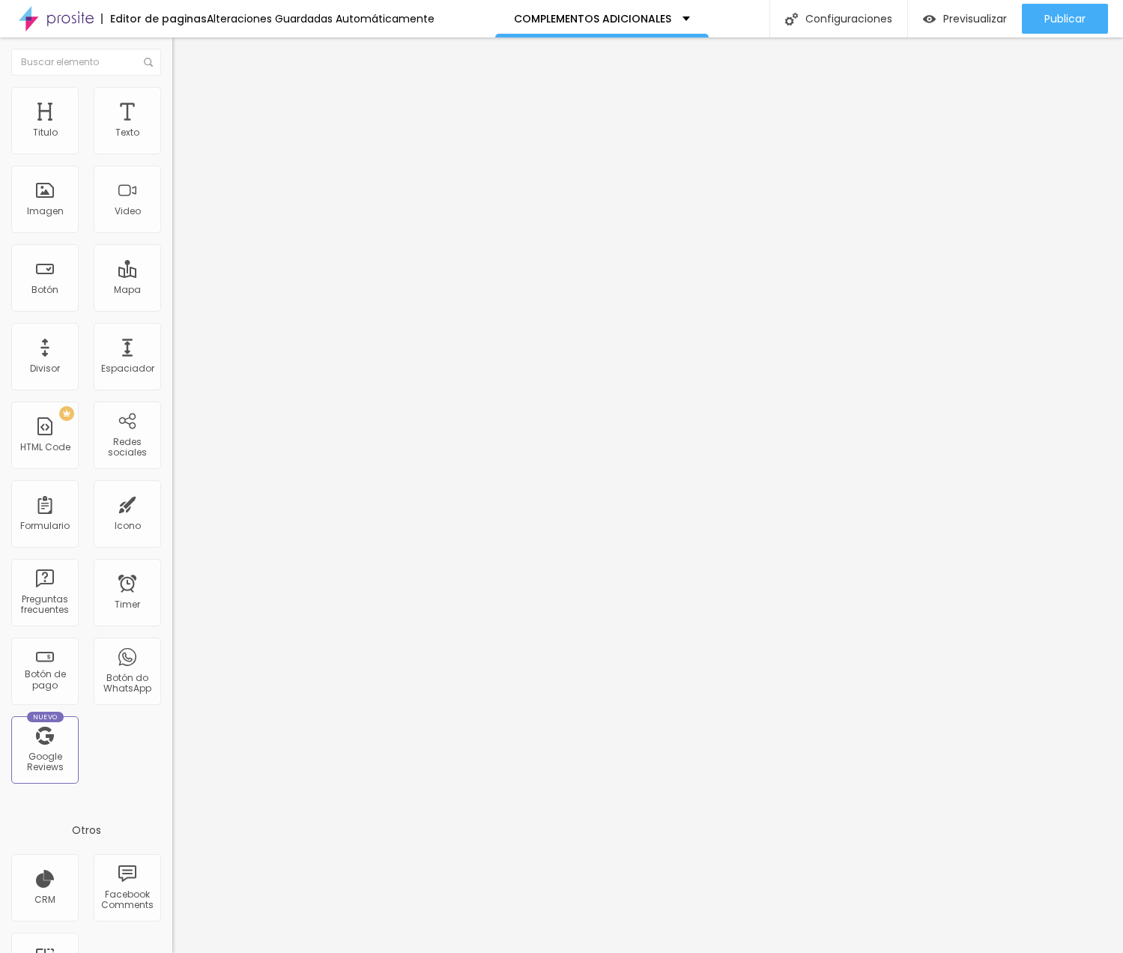
click at [186, 106] on span "Avanzado" at bounding box center [210, 112] width 48 height 13
type input "15"
type input "10"
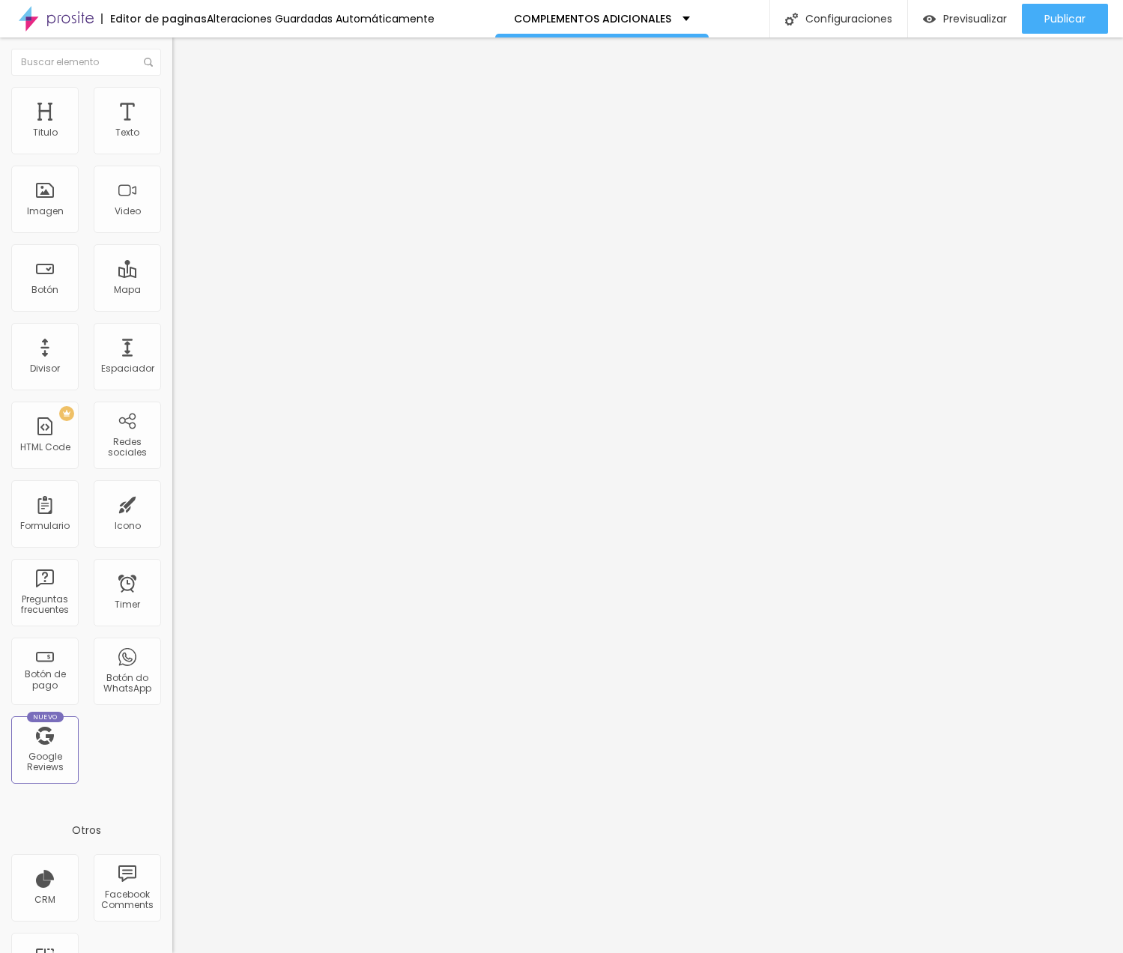
type input "0"
drag, startPoint x: 63, startPoint y: 150, endPoint x: -59, endPoint y: 142, distance: 122.3
type input "0"
click at [0, 142] on html "Editor de paginas Guardando... COMPLEMENTOS ADICIONALES Configuraciones Configu…" at bounding box center [561, 476] width 1123 height 953
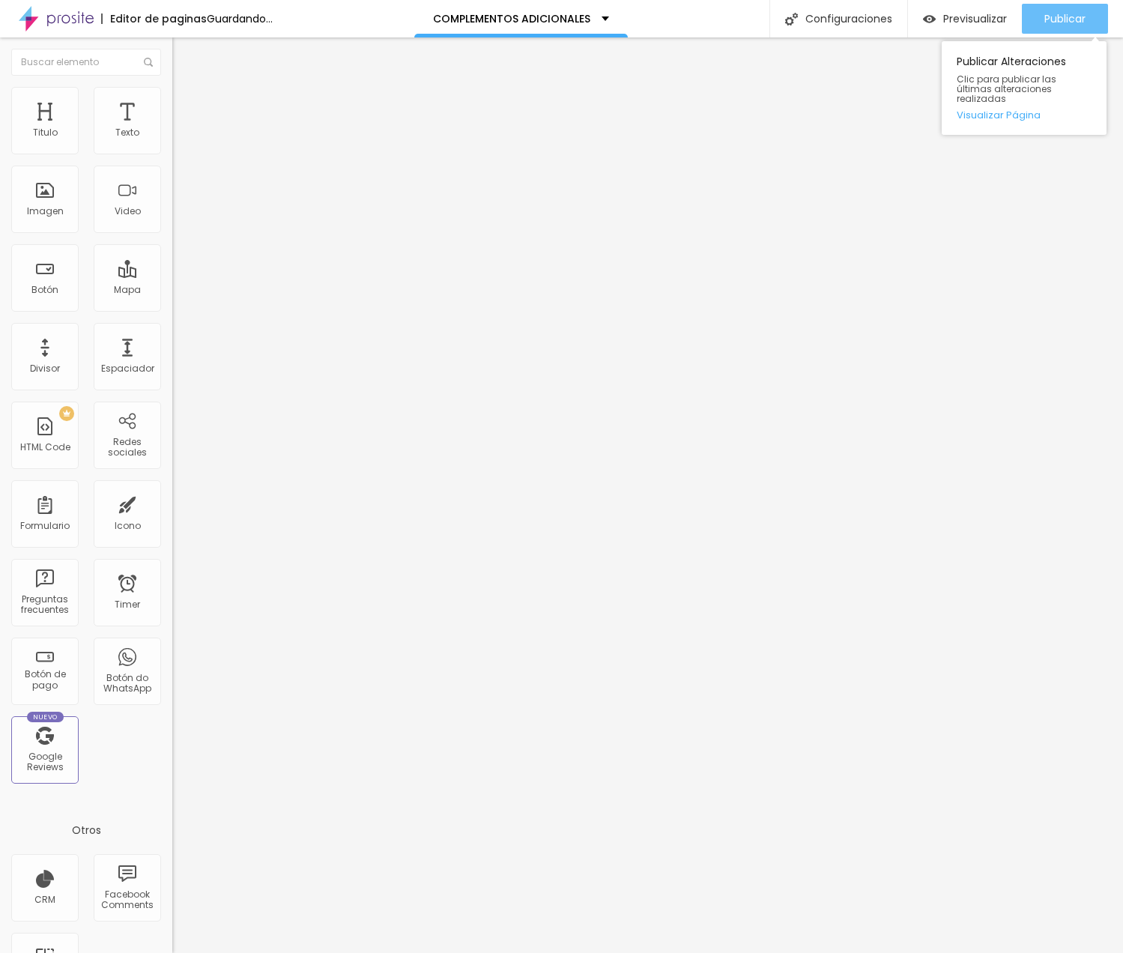
click at [1044, 25] on span "Publicar" at bounding box center [1064, 19] width 41 height 12
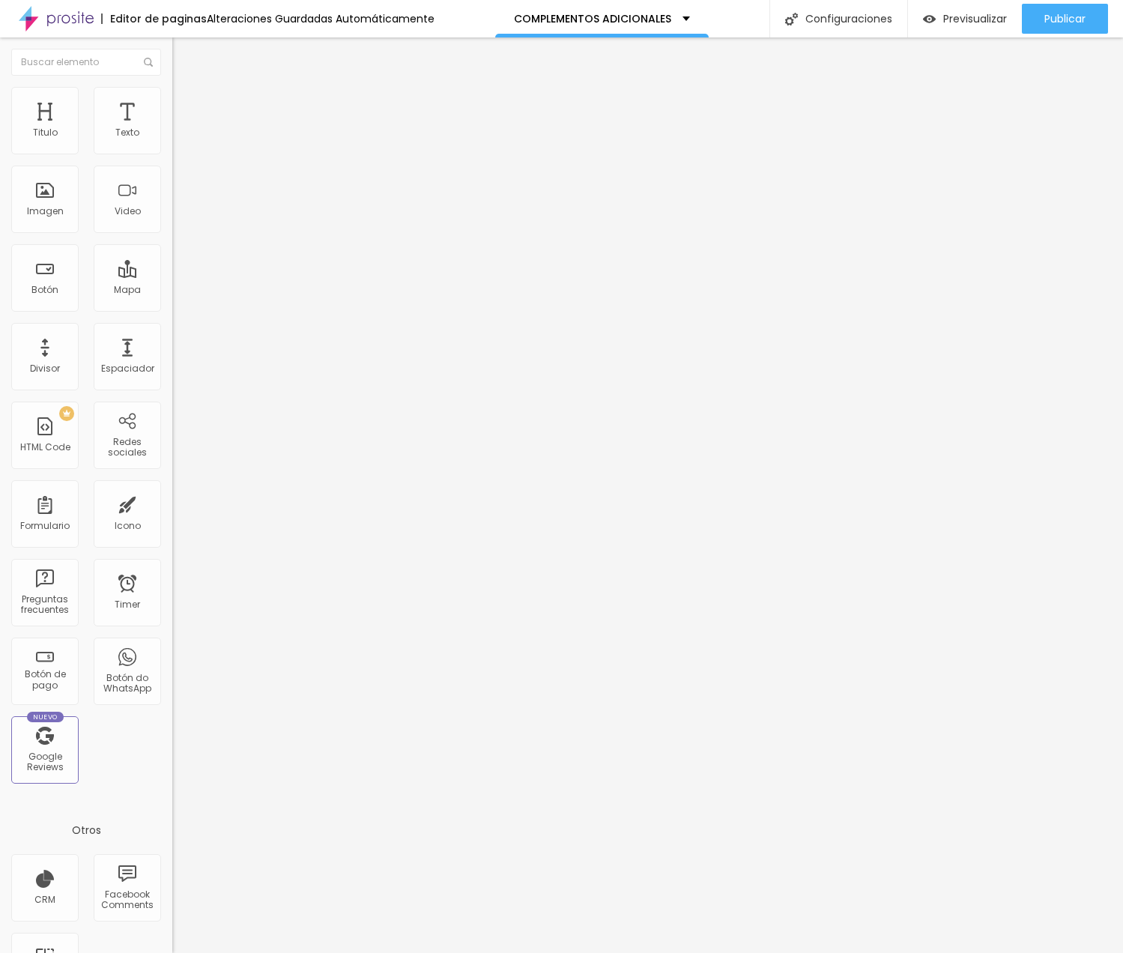
click at [172, 129] on span "Agregar image" at bounding box center [211, 122] width 79 height 13
click at [172, 102] on li "Avanzado" at bounding box center [258, 109] width 172 height 15
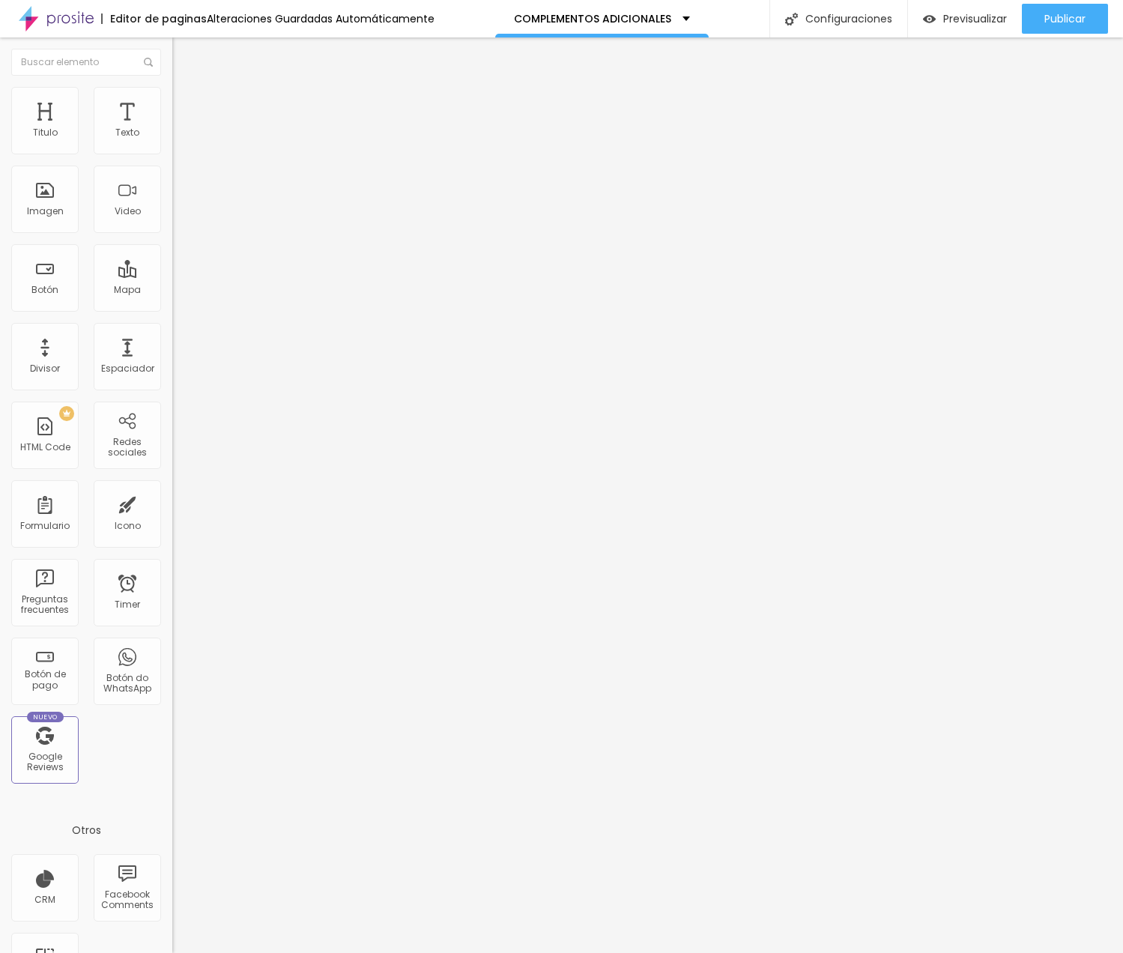
type input "12"
type input "11"
type input "10"
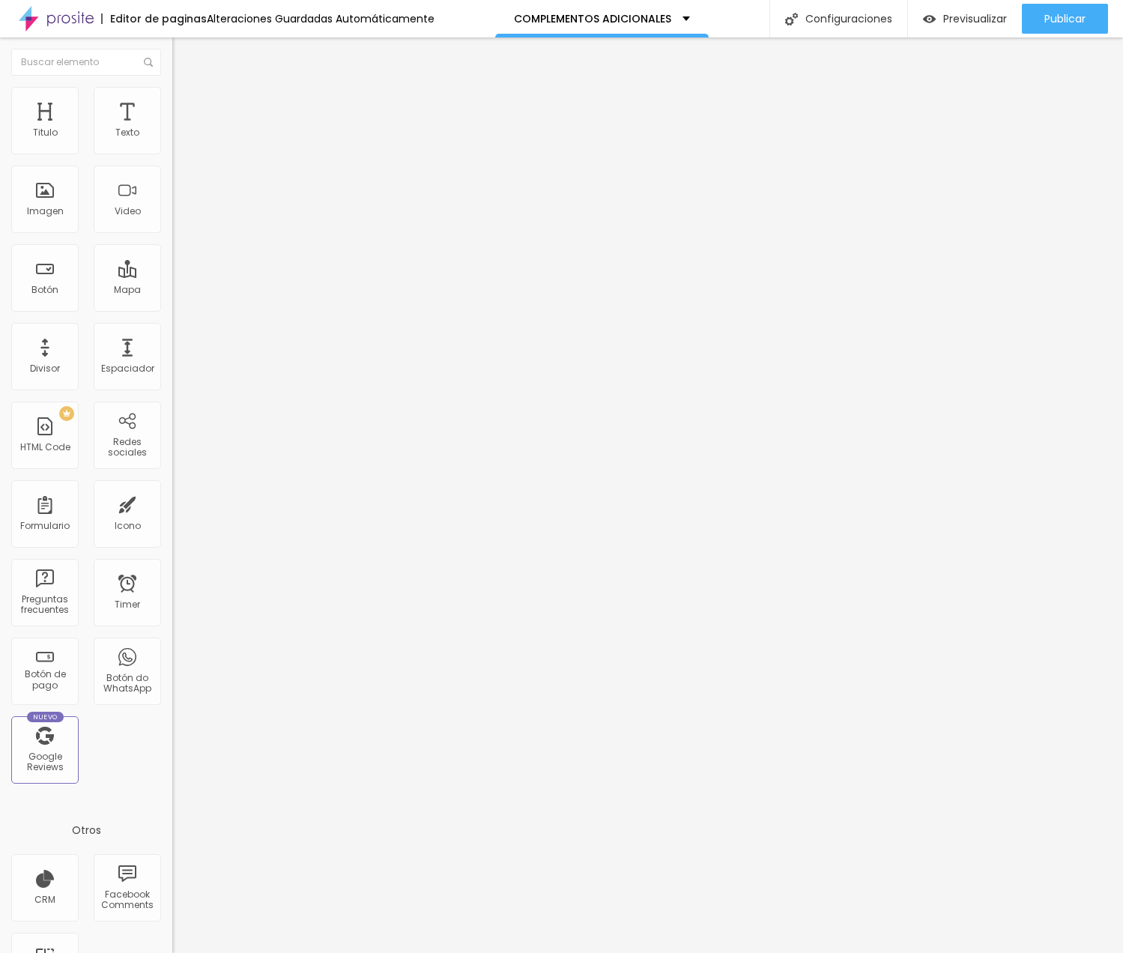
type input "10"
type input "8"
type input "7"
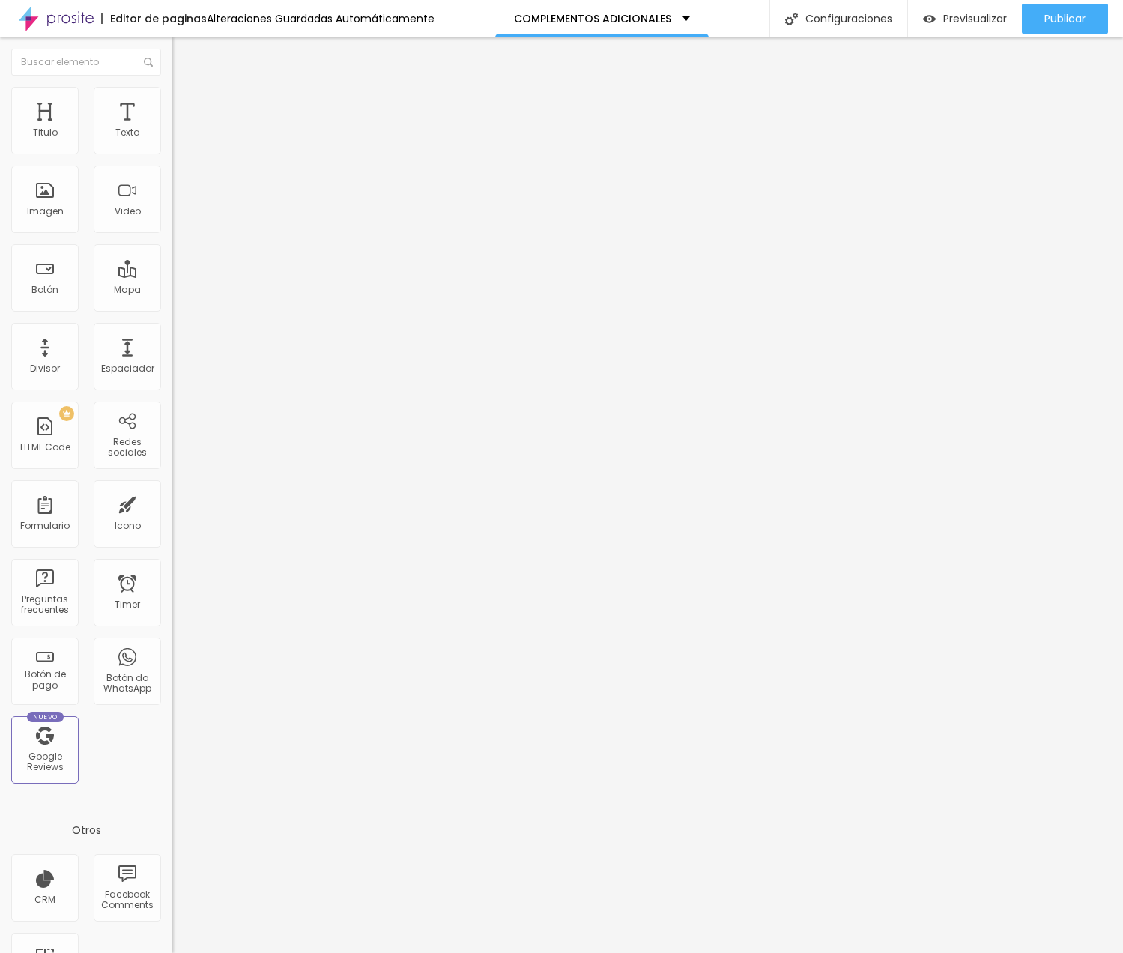
type input "2"
type input "0"
drag, startPoint x: 46, startPoint y: 146, endPoint x: 4, endPoint y: 142, distance: 41.4
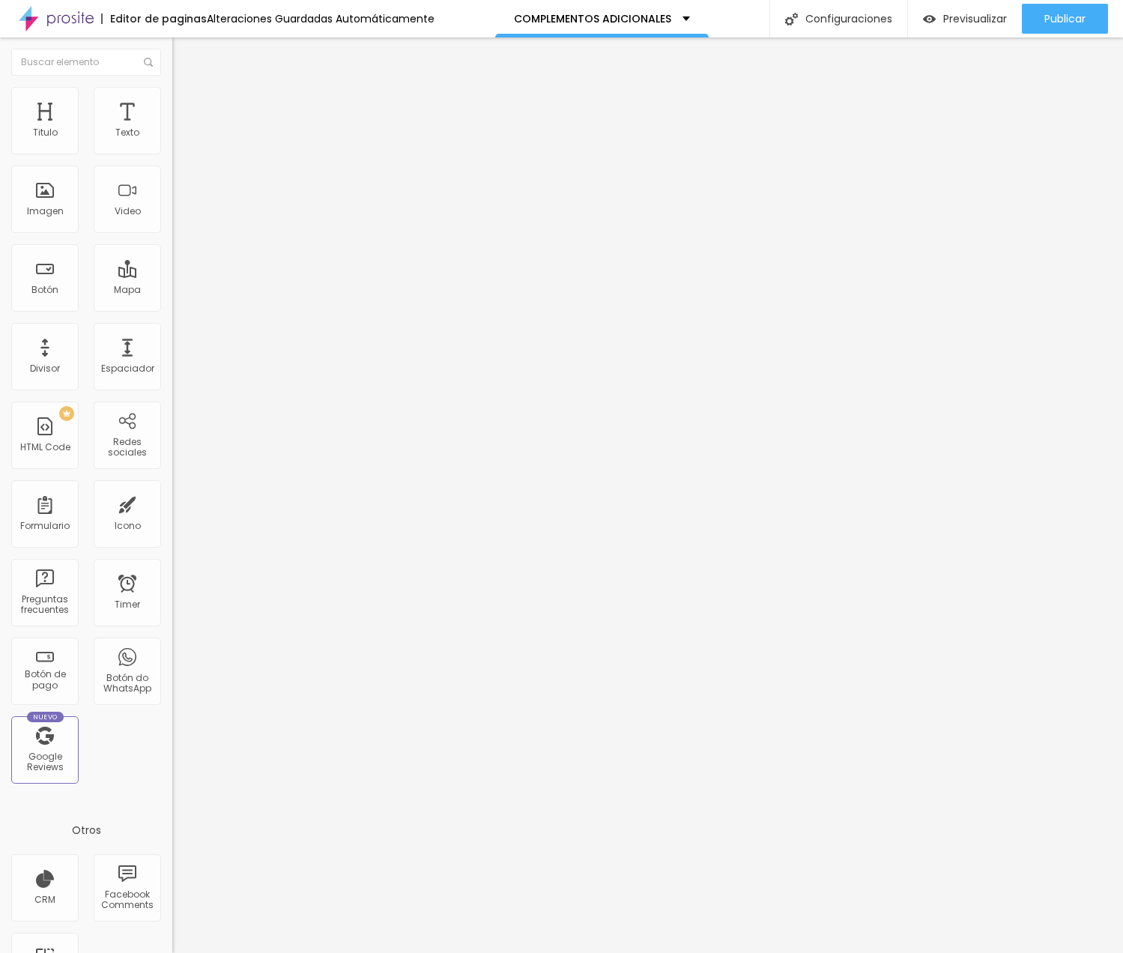
type input "0"
click at [172, 142] on div "0 Espacio de arriba 10 Espacio de bajo ID Html Clases Html Visible en dispositi…" at bounding box center [258, 436] width 172 height 639
type input "11"
type input "10"
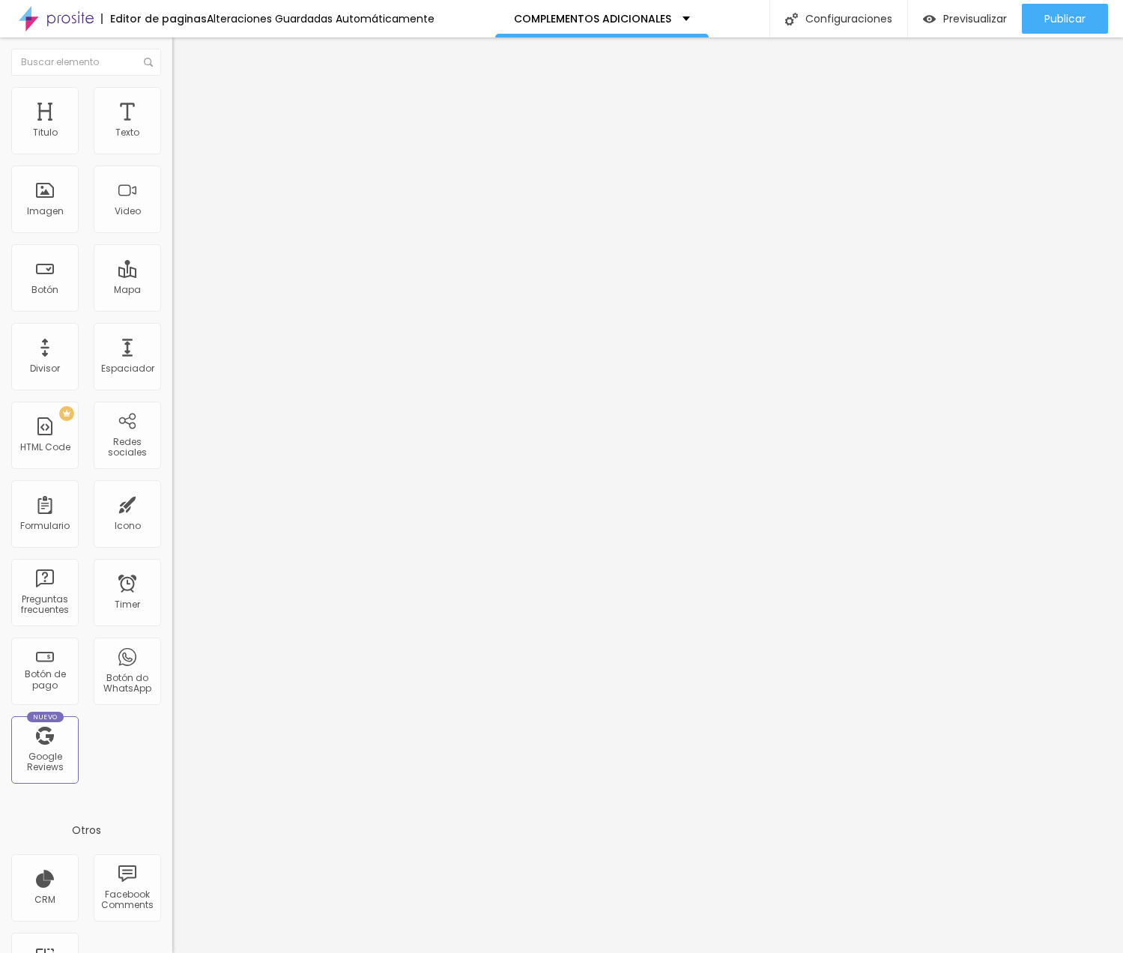
type input "10"
type input "9"
type input "7"
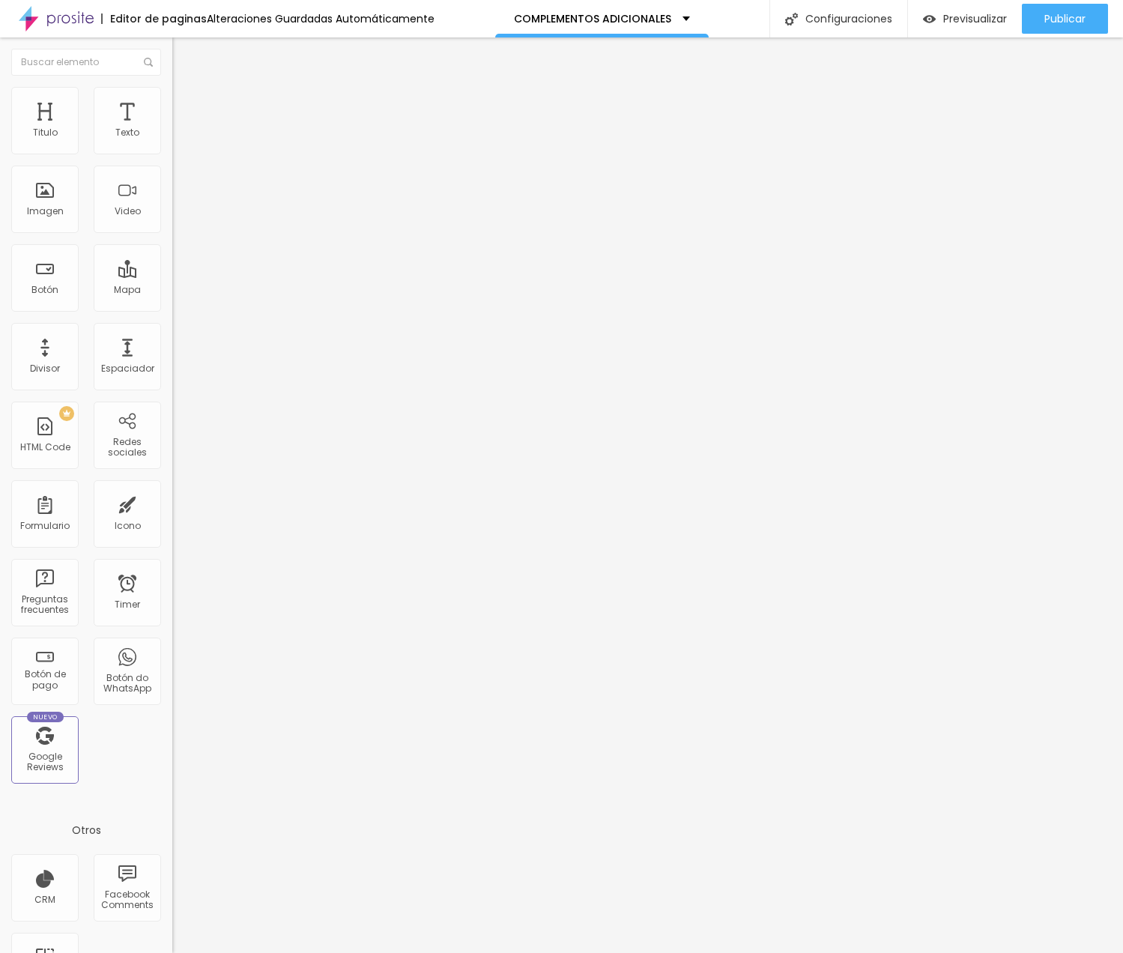
drag, startPoint x: 45, startPoint y: 183, endPoint x: 19, endPoint y: 175, distance: 26.5
click at [172, 329] on div "0 Espacio de bajo" at bounding box center [258, 435] width 172 height 212
click at [172, 148] on img at bounding box center [177, 143] width 10 height 10
click at [172, 102] on img at bounding box center [178, 108] width 13 height 13
drag, startPoint x: 66, startPoint y: 148, endPoint x: 4, endPoint y: 148, distance: 61.4
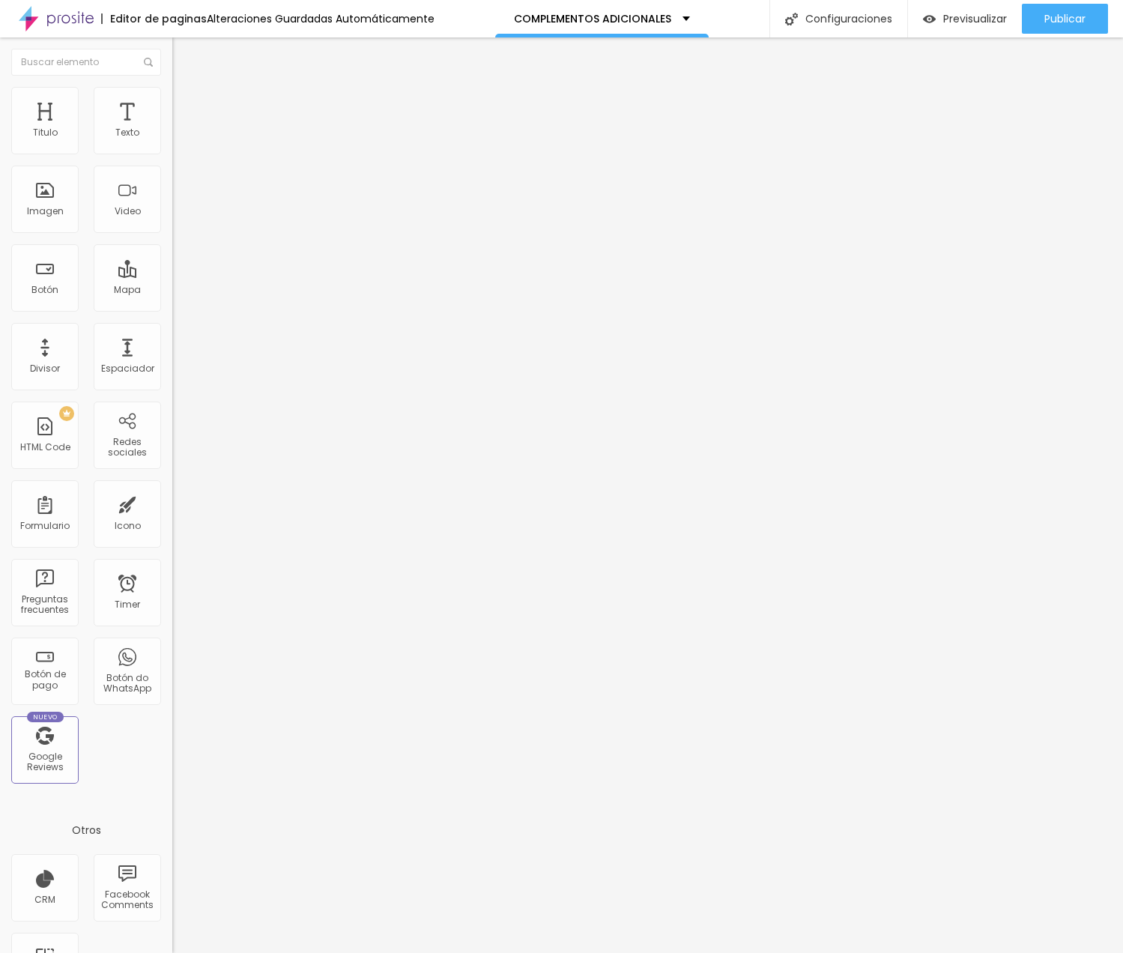
click at [172, 148] on div "0 px Espacio interior ID Html Clases Html Visible en dispositivos Móvil Tableta…" at bounding box center [258, 331] width 172 height 428
click at [1059, 25] on span "Publicar" at bounding box center [1064, 19] width 41 height 12
click at [172, 129] on span "Agregar image" at bounding box center [211, 122] width 79 height 13
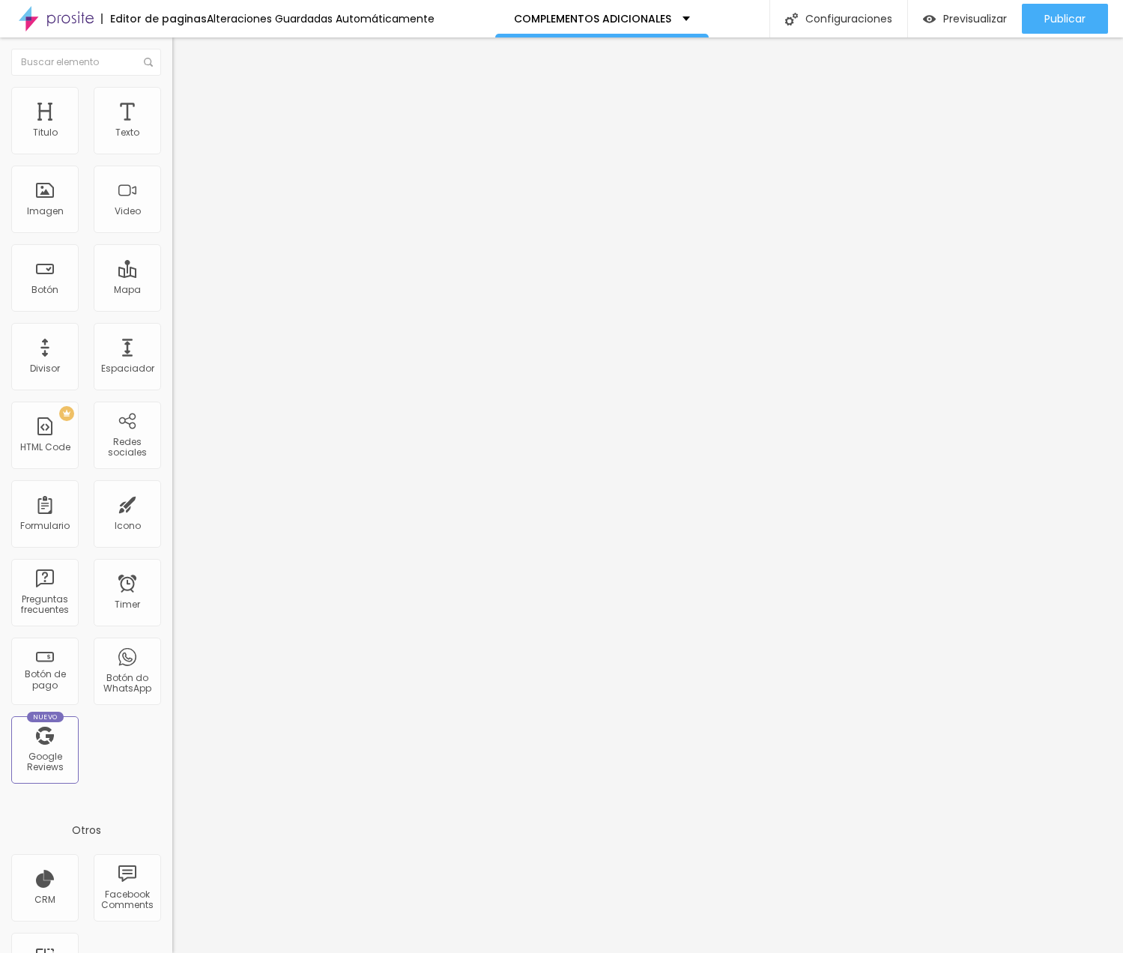
click at [186, 106] on span "Avanzado" at bounding box center [210, 112] width 48 height 13
drag, startPoint x: 41, startPoint y: 146, endPoint x: 13, endPoint y: 144, distance: 27.8
click at [172, 144] on div "0 Espacio de arriba" at bounding box center [258, 223] width 172 height 212
drag, startPoint x: 41, startPoint y: 180, endPoint x: -29, endPoint y: 180, distance: 70.4
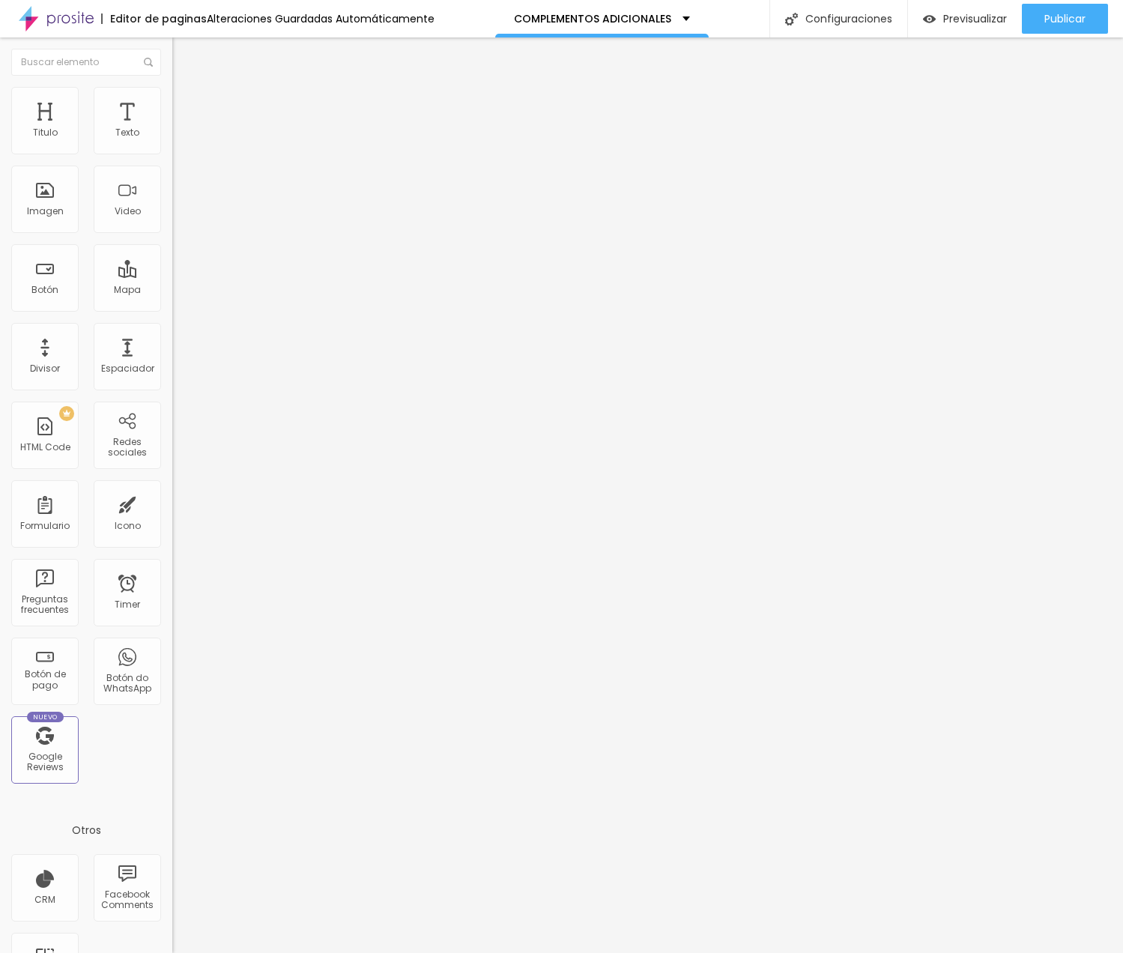
click at [0, 180] on html "Editor de paginas Alteraciones Guardadas Automáticamente COMPLEMENTOS ADICIONAL…" at bounding box center [561, 476] width 1123 height 953
click at [172, 150] on div at bounding box center [258, 144] width 172 height 36
click at [172, 148] on img at bounding box center [177, 143] width 10 height 10
click at [186, 110] on span "Avanzado" at bounding box center [210, 112] width 48 height 13
drag, startPoint x: 40, startPoint y: 147, endPoint x: -53, endPoint y: 141, distance: 93.0
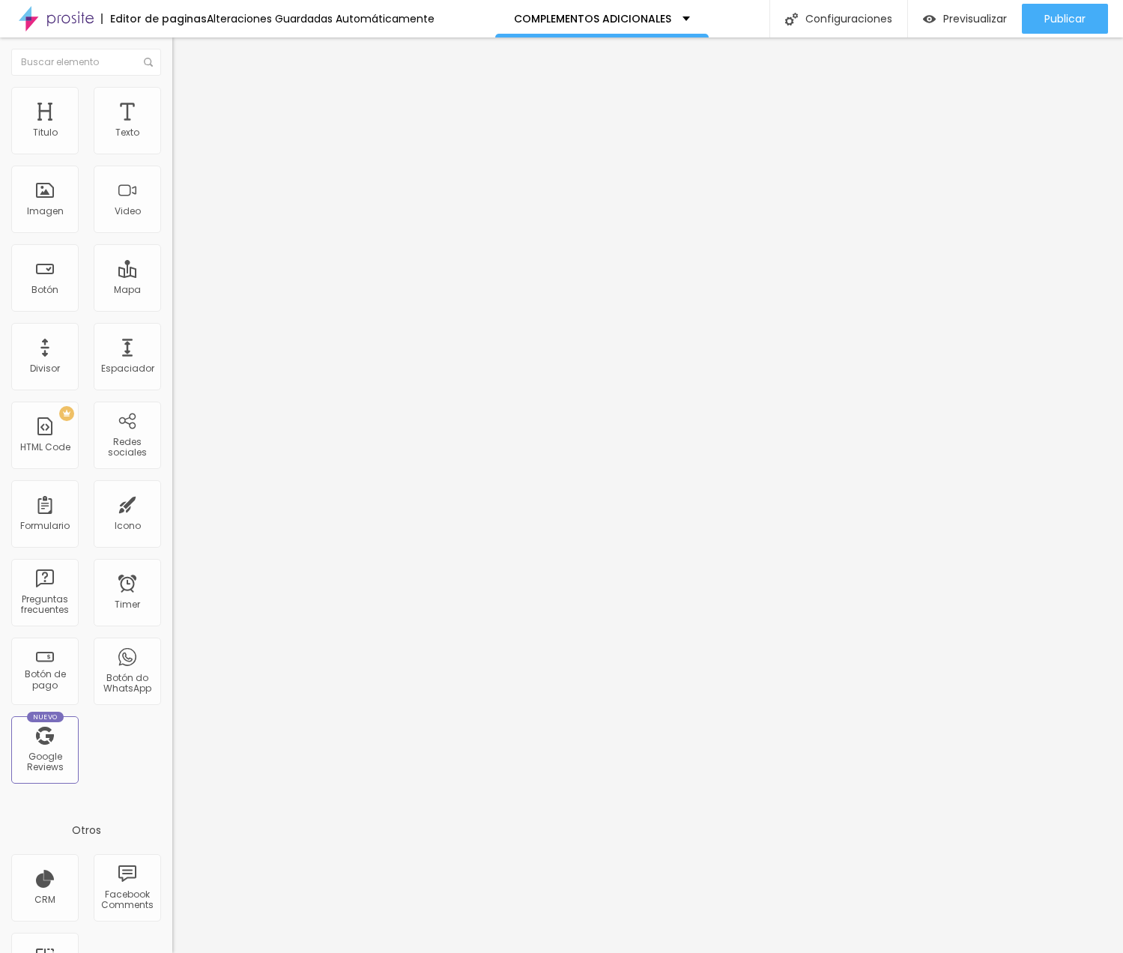
click at [0, 141] on html "Editor de paginas Alteraciones Guardadas Automáticamente COMPLEMENTOS ADICIONAL…" at bounding box center [561, 476] width 1123 height 953
click at [1033, 30] on button "Publicar" at bounding box center [1064, 19] width 86 height 30
click at [976, 22] on span "Previsualizar" at bounding box center [975, 19] width 64 height 12
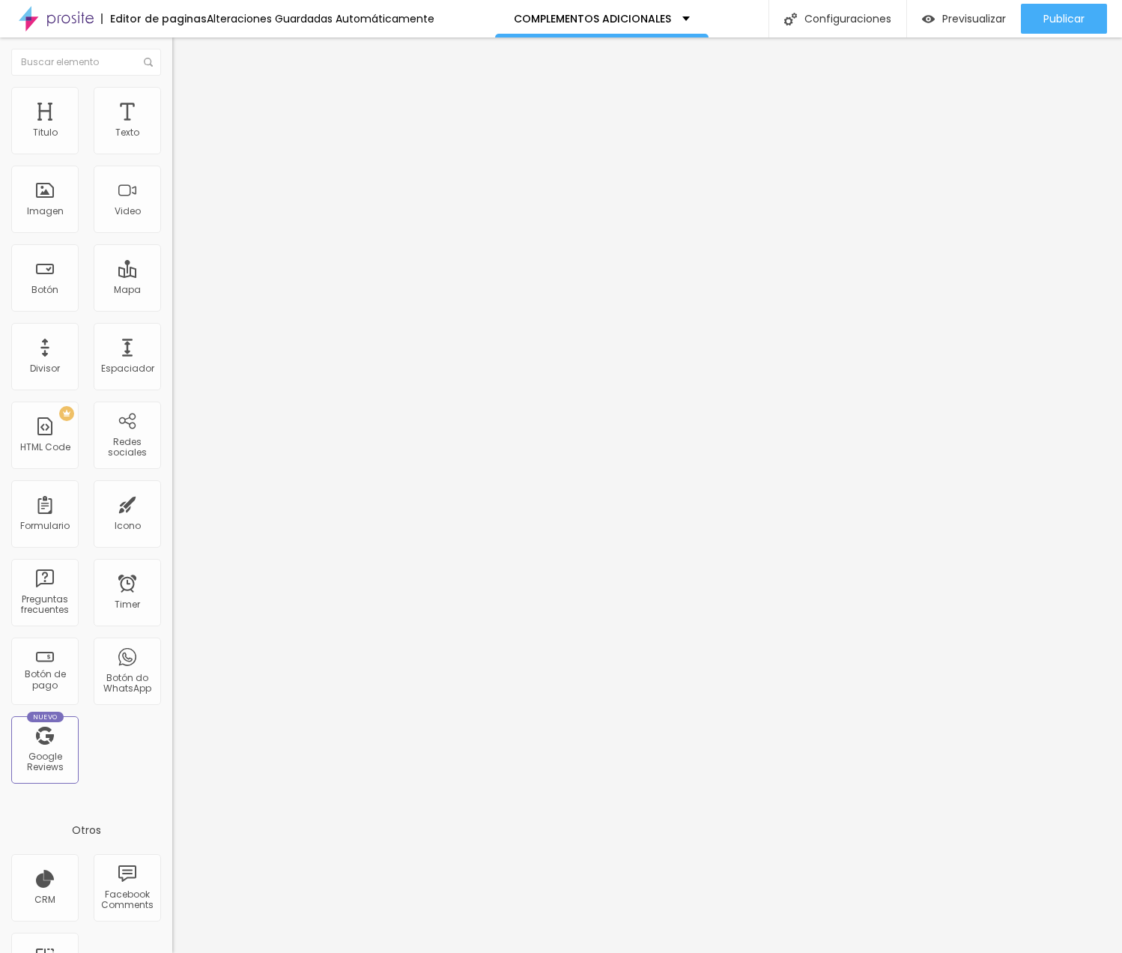
click at [172, 136] on span "Boxed" at bounding box center [186, 130] width 28 height 13
click at [172, 160] on span "Completo" at bounding box center [195, 153] width 46 height 13
click at [172, 87] on li "Estilo" at bounding box center [258, 94] width 172 height 15
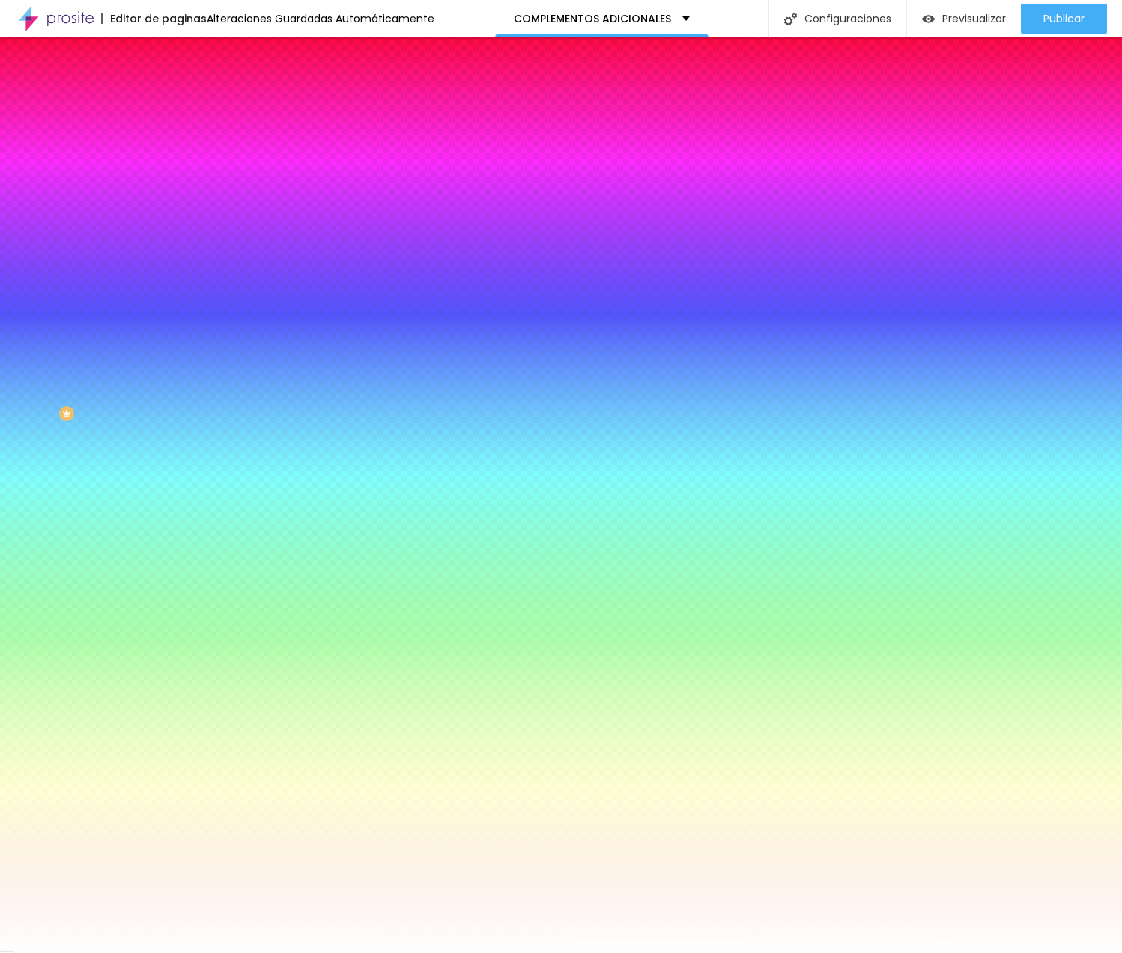
click at [172, 138] on span "Agregar image" at bounding box center [211, 131] width 79 height 13
click at [172, 156] on span "Ninguno" at bounding box center [191, 149] width 39 height 13
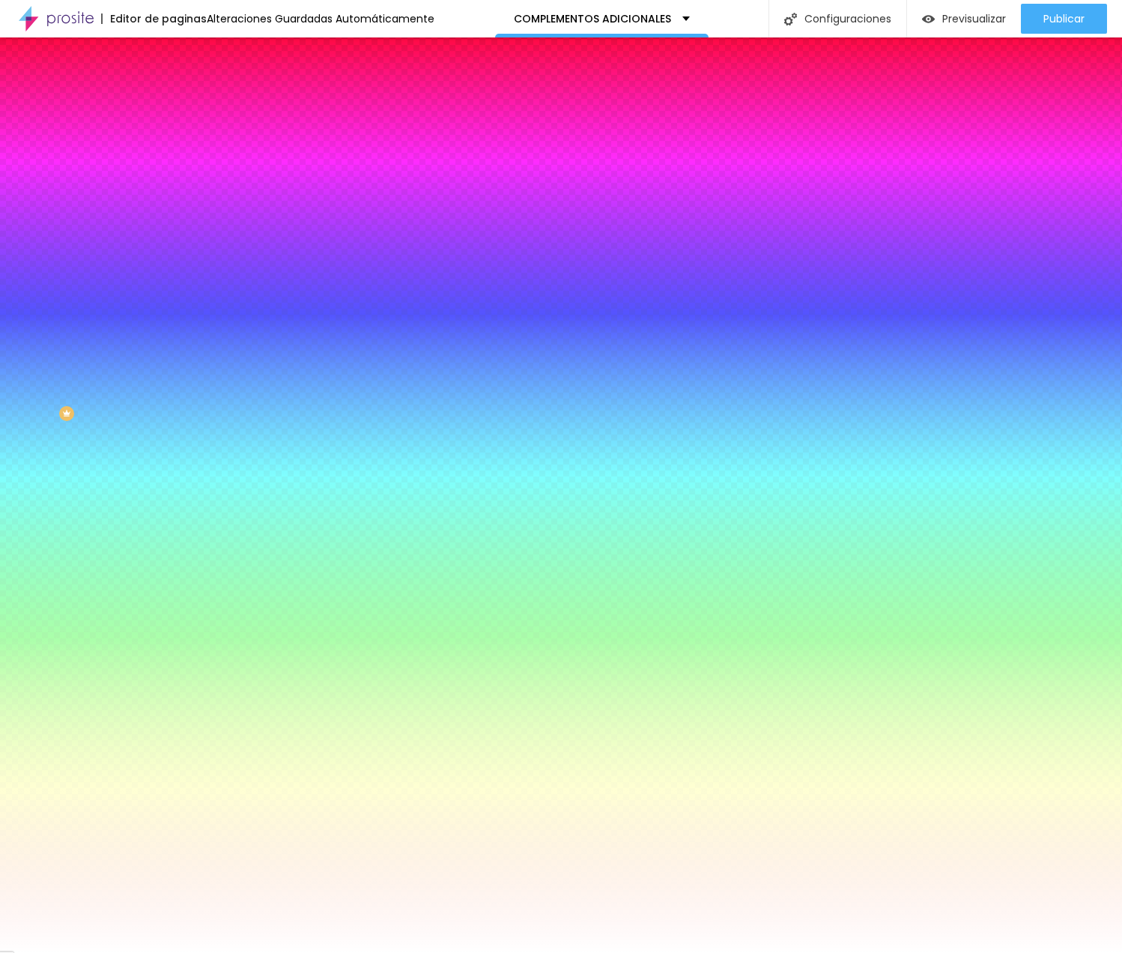
click at [172, 179] on span "Parallax" at bounding box center [190, 172] width 37 height 13
click at [172, 165] on span "Ninguno" at bounding box center [191, 158] width 39 height 13
click at [172, 102] on img at bounding box center [178, 108] width 13 height 13
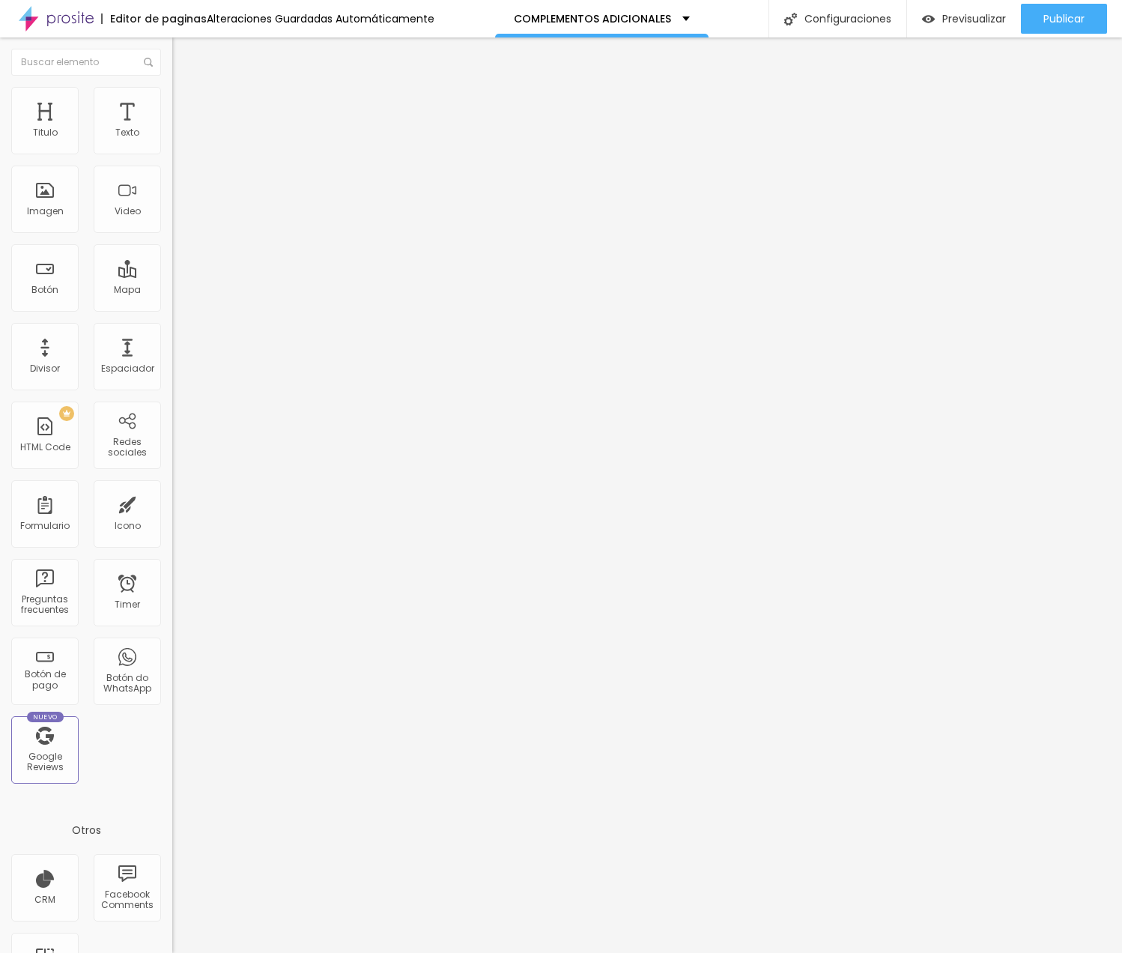
drag, startPoint x: 37, startPoint y: 180, endPoint x: -10, endPoint y: 180, distance: 47.9
click at [0, 180] on html "Editor de paginas Alteraciones Guardadas Automáticamente COMPLEMENTOS ADICIONAL…" at bounding box center [561, 476] width 1122 height 953
drag, startPoint x: 97, startPoint y: 148, endPoint x: -70, endPoint y: 183, distance: 170.8
click at [0, 183] on html "Editor de paginas Alteraciones Guardadas Automáticamente COMPLEMENTOS ADICIONAL…" at bounding box center [561, 476] width 1122 height 953
click at [172, 87] on li "Contenido" at bounding box center [258, 79] width 172 height 15
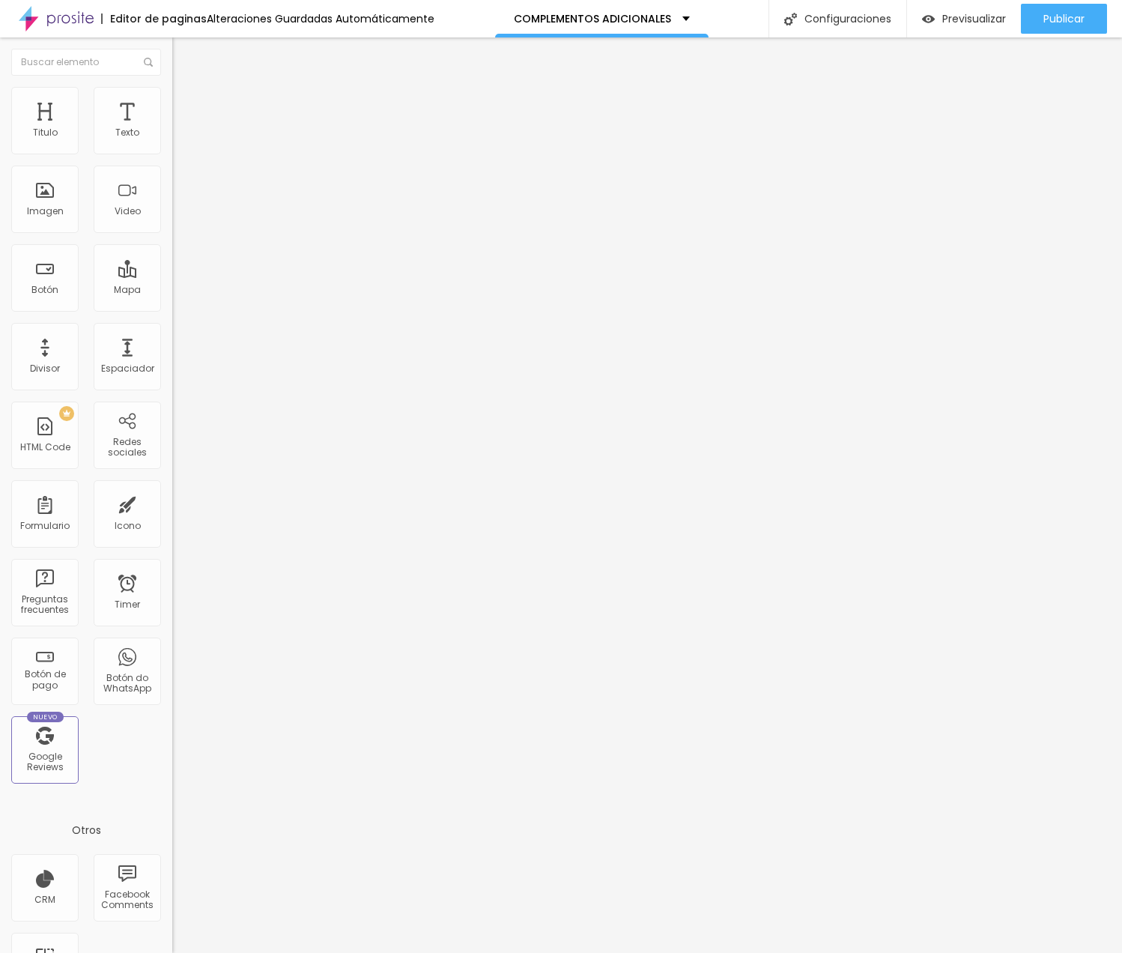
click at [172, 136] on span "Completo" at bounding box center [195, 130] width 46 height 13
click at [982, 17] on span "Previsualizar" at bounding box center [974, 19] width 64 height 12
click at [186, 103] on span "Estilo" at bounding box center [197, 97] width 23 height 13
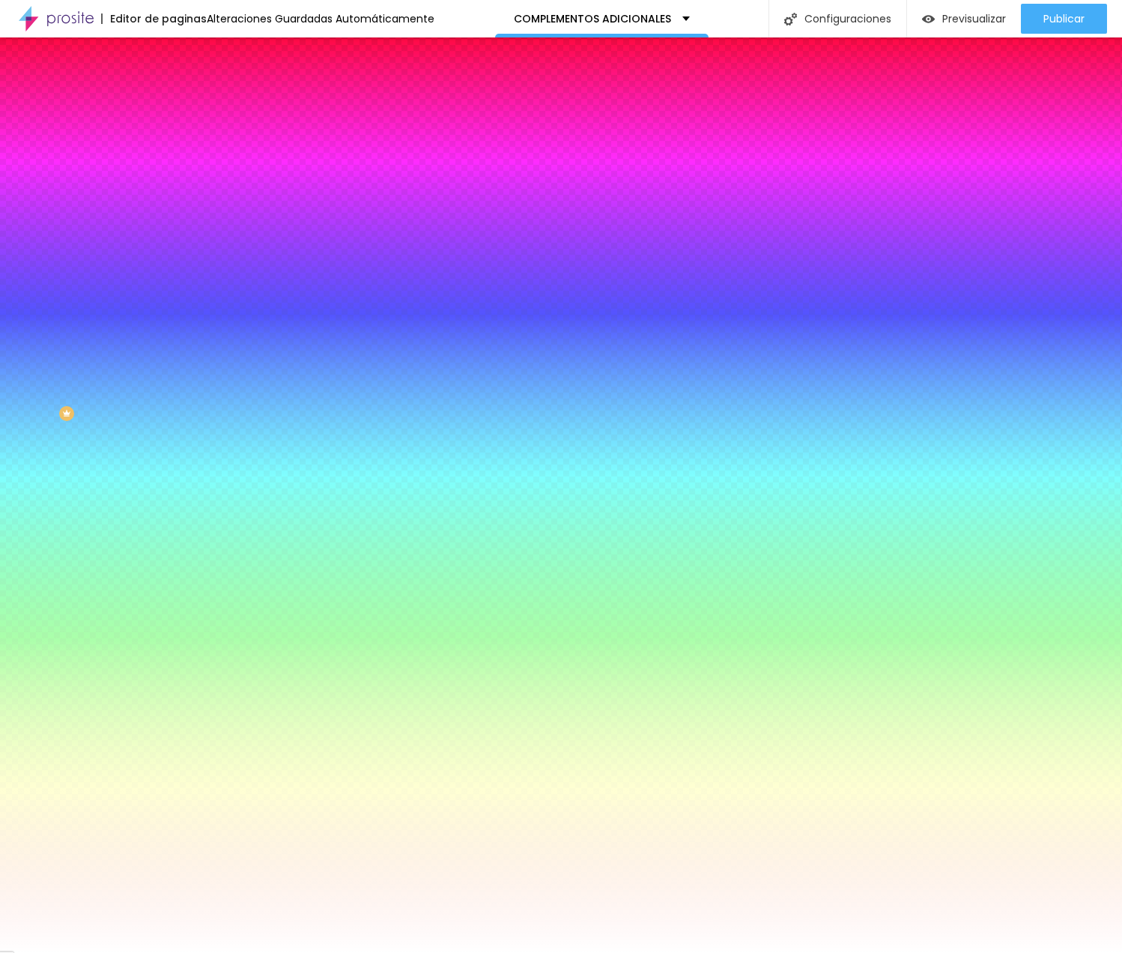
click at [172, 102] on li "Avanzado" at bounding box center [258, 109] width 172 height 15
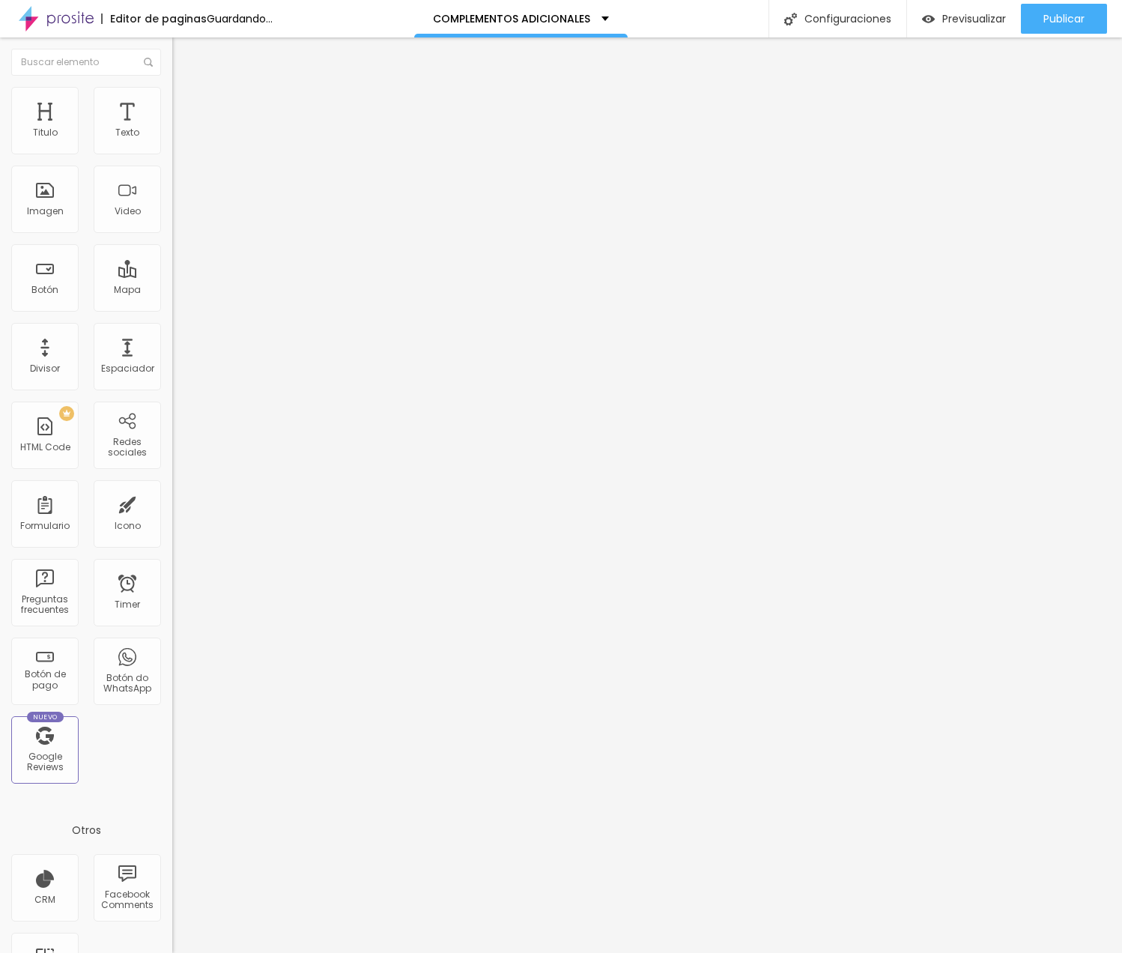
drag, startPoint x: 62, startPoint y: 149, endPoint x: -85, endPoint y: 149, distance: 147.5
click at [0, 149] on html "Editor de paginas Guardando... COMPLEMENTOS ADICIONALES Configuraciones Configu…" at bounding box center [561, 476] width 1122 height 953
click at [172, 129] on span "Agregar image" at bounding box center [211, 122] width 79 height 13
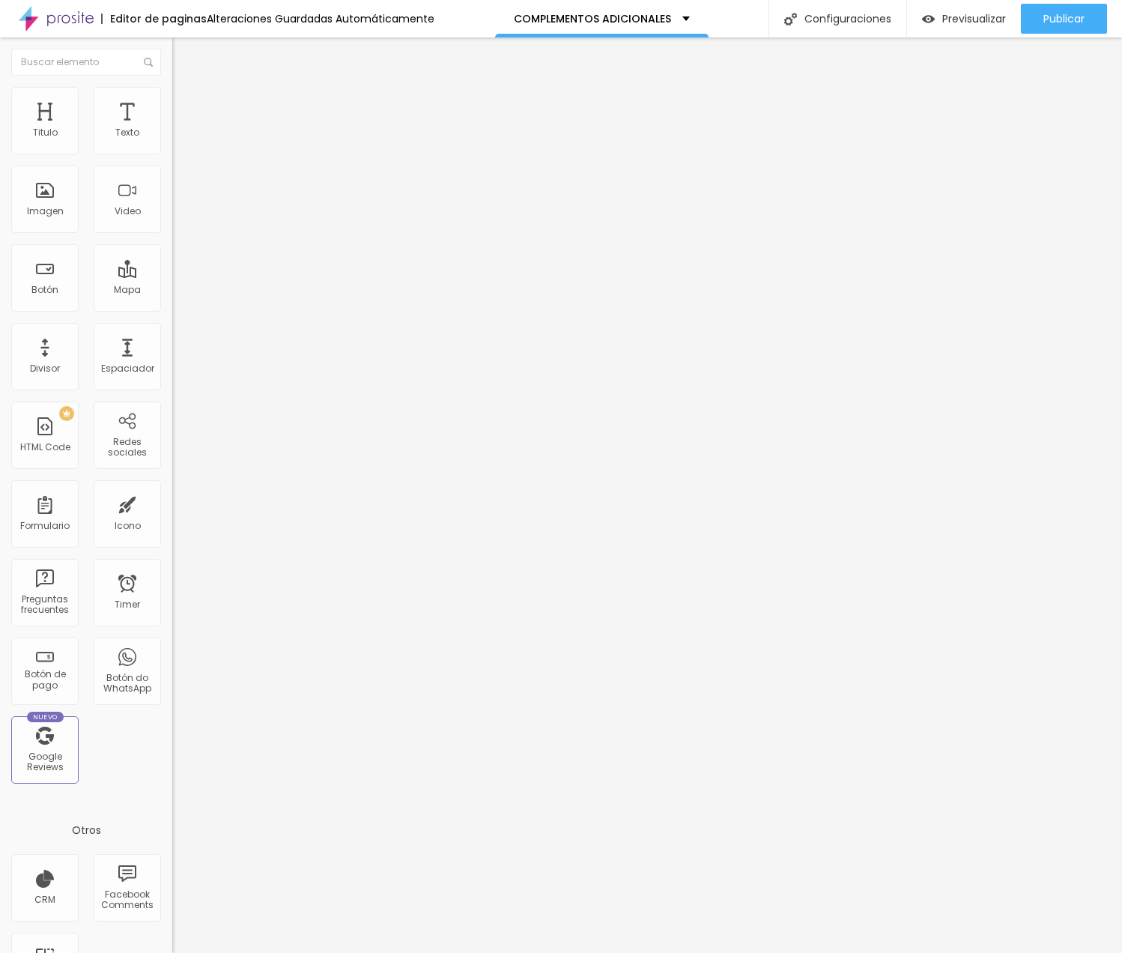
click at [186, 103] on span "Estilo" at bounding box center [197, 97] width 23 height 13
click at [172, 102] on img at bounding box center [178, 108] width 13 height 13
drag, startPoint x: 39, startPoint y: 149, endPoint x: 13, endPoint y: 168, distance: 32.1
click at [0, 147] on html "Editor de paginas Alteraciones Guardadas Automáticamente COMPLEMENTOS ADICIONAL…" at bounding box center [561, 476] width 1122 height 953
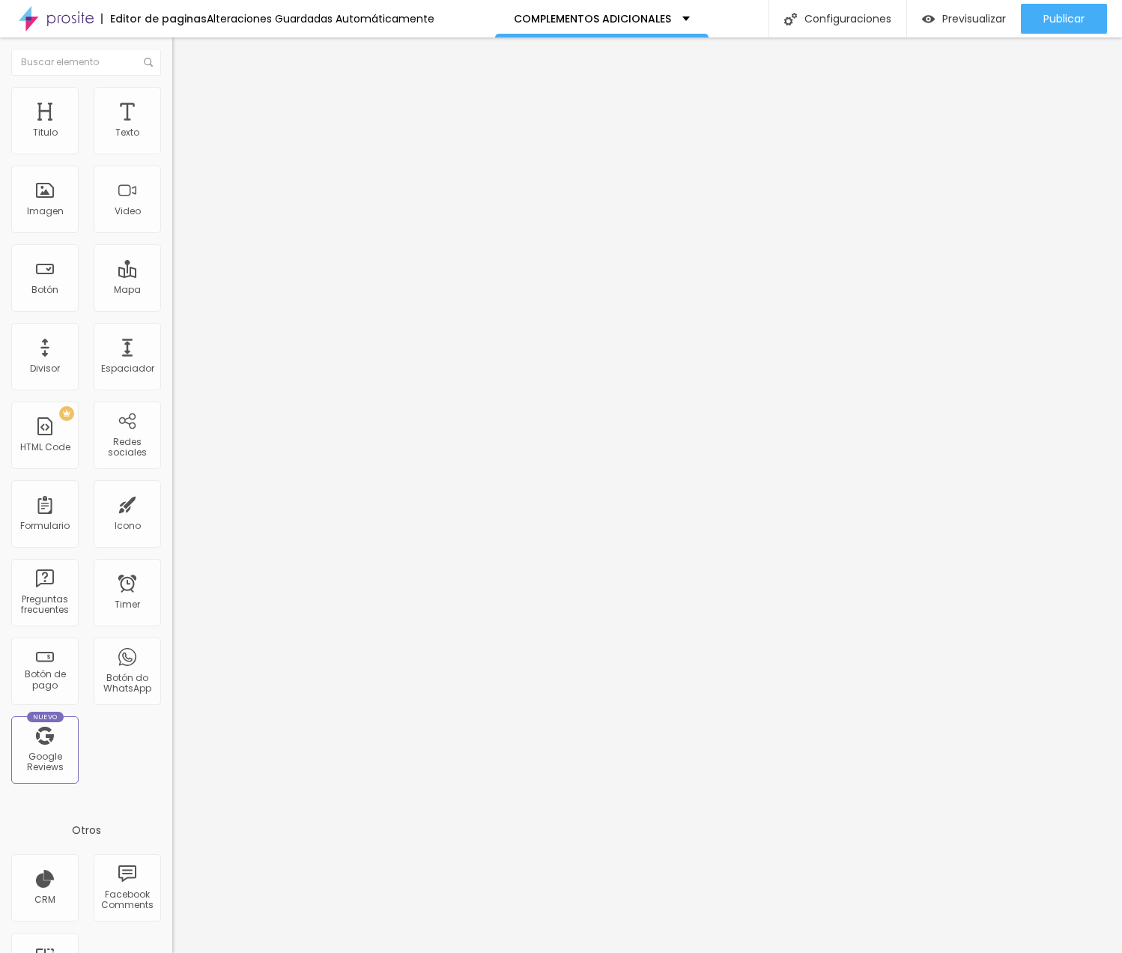
drag, startPoint x: 40, startPoint y: 182, endPoint x: -27, endPoint y: 185, distance: 66.7
click at [0, 185] on html "Editor de paginas Alteraciones Guardadas Automáticamente COMPLEMENTOS ADICIONAL…" at bounding box center [561, 476] width 1122 height 953
click at [172, 148] on img at bounding box center [177, 143] width 10 height 10
click at [186, 103] on span "Estilo" at bounding box center [197, 97] width 23 height 13
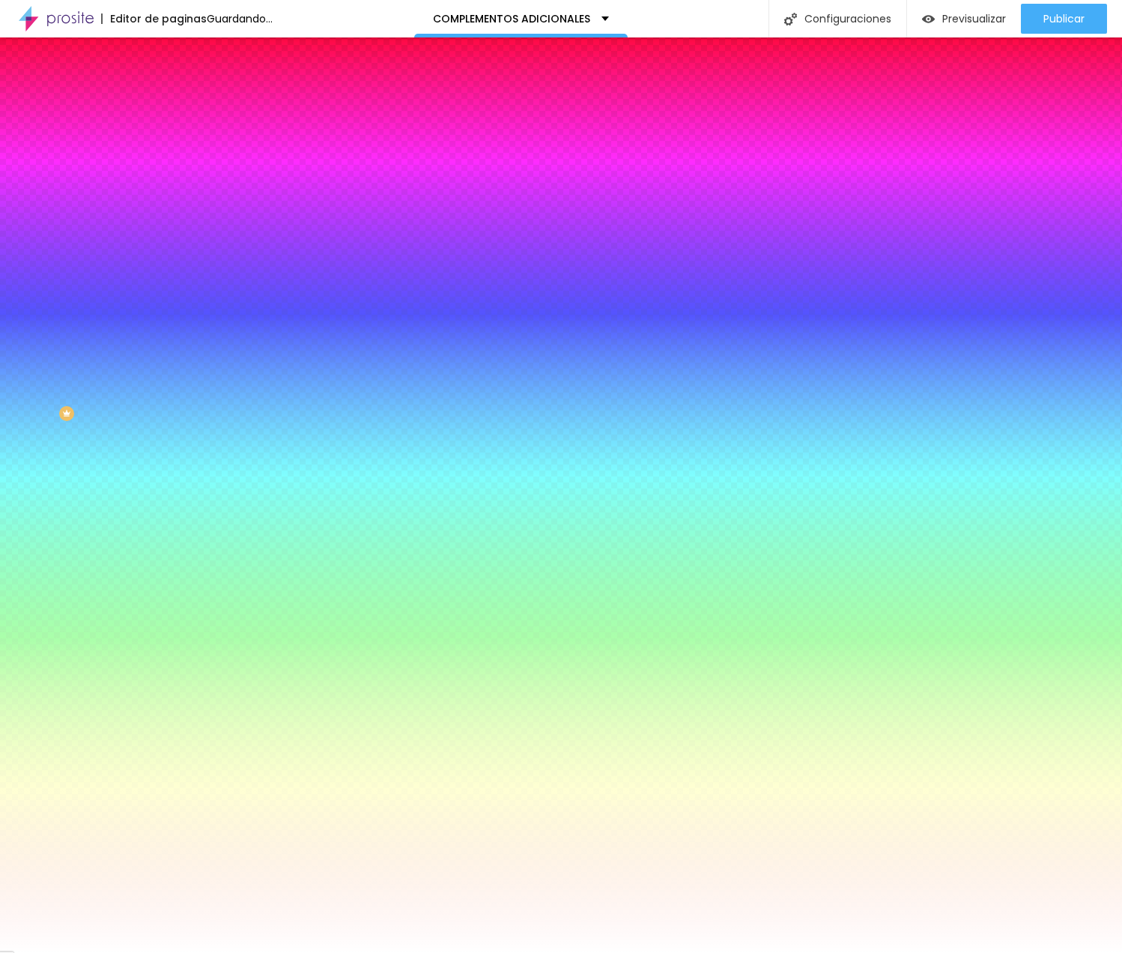
click at [186, 106] on span "Avanzado" at bounding box center [210, 112] width 48 height 13
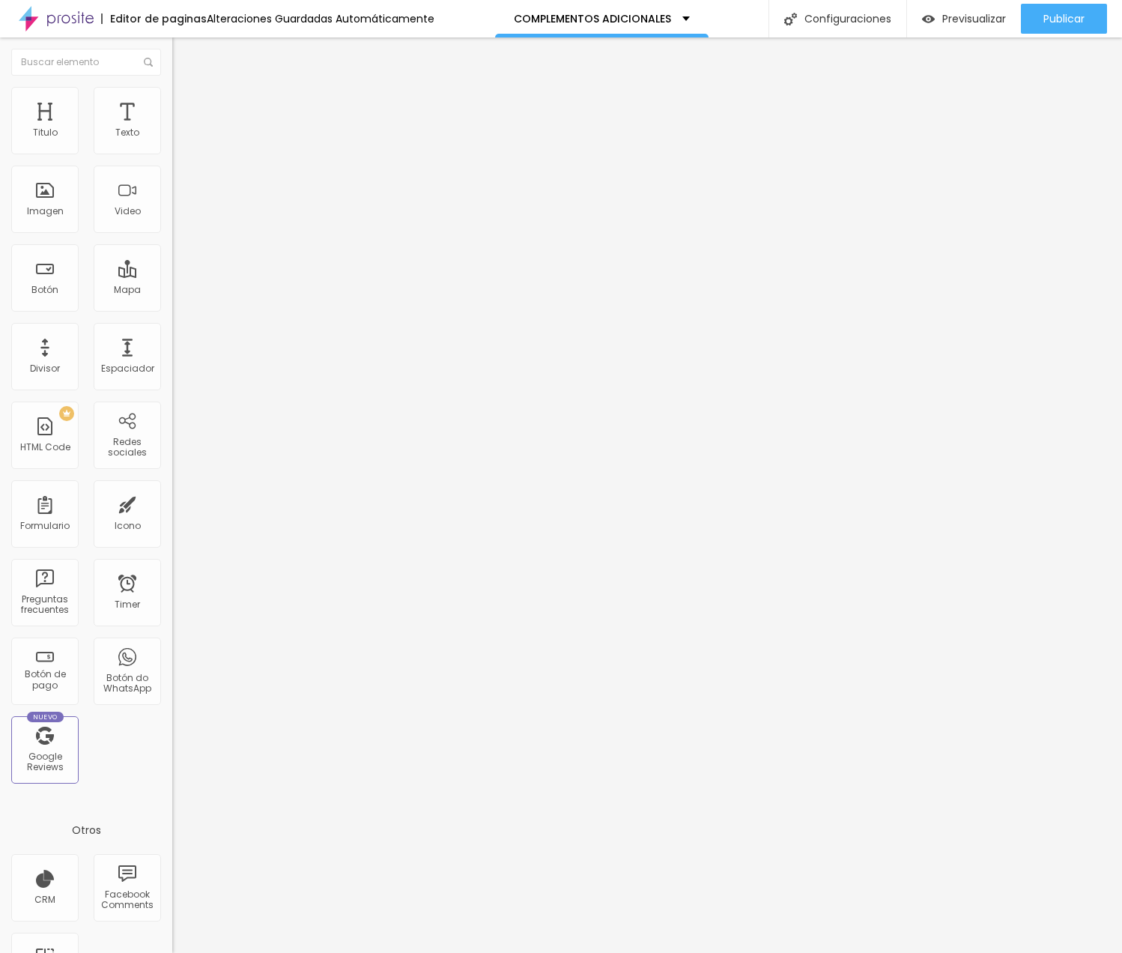
drag, startPoint x: 61, startPoint y: 146, endPoint x: -41, endPoint y: 147, distance: 102.6
click at [0, 147] on html "Editor de paginas Alteraciones Guardadas Automáticamente COMPLEMENTOS ADICIONAL…" at bounding box center [561, 476] width 1122 height 953
click at [172, 136] on span "Boxed" at bounding box center [186, 130] width 28 height 13
click at [172, 160] on span "Completo" at bounding box center [195, 153] width 46 height 13
click at [172, 102] on li "Avanzado" at bounding box center [258, 109] width 172 height 15
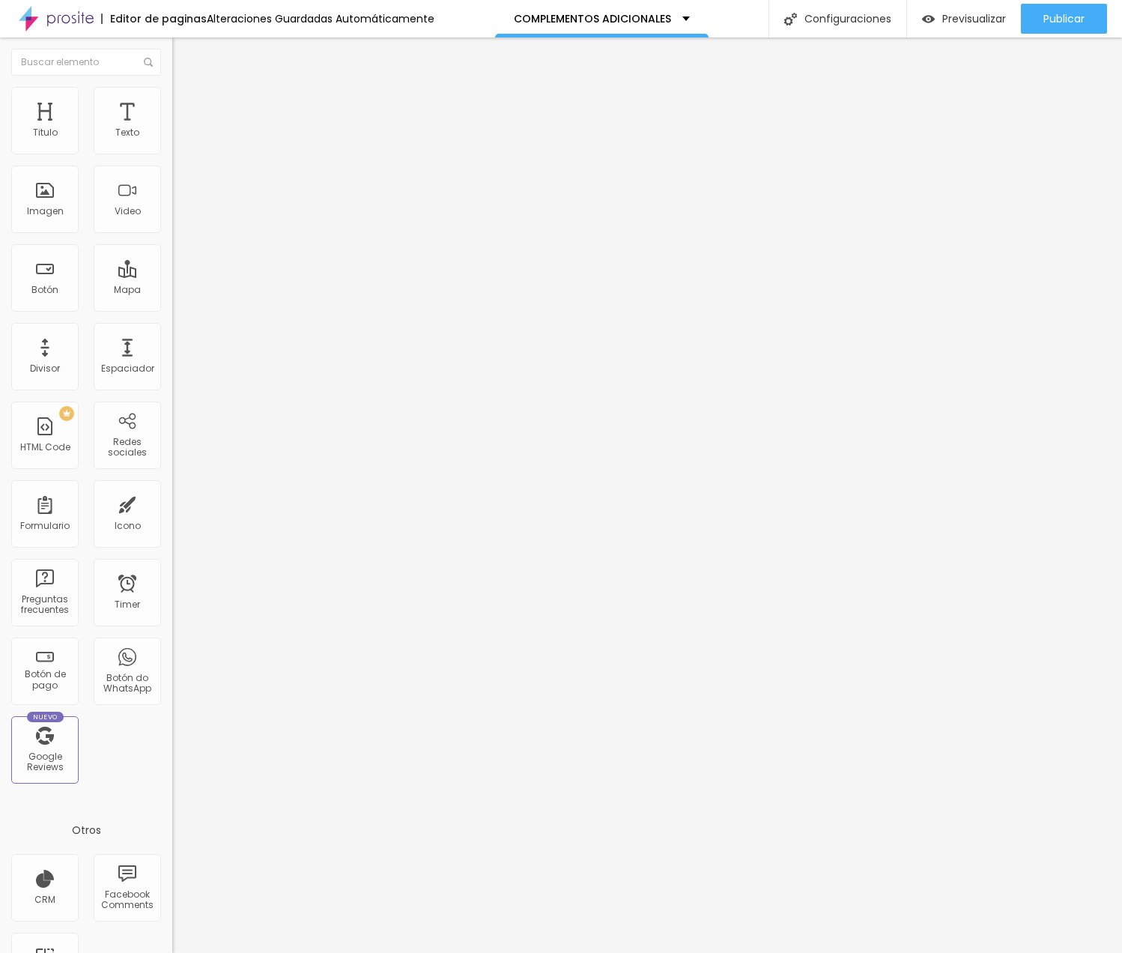
drag, startPoint x: 94, startPoint y: 146, endPoint x: -50, endPoint y: 148, distance: 143.8
click at [0, 148] on html "Editor de paginas Alteraciones Guardadas Automáticamente COMPLEMENTOS ADICIONAL…" at bounding box center [561, 476] width 1122 height 953
drag, startPoint x: 31, startPoint y: 178, endPoint x: -14, endPoint y: 180, distance: 45.0
click at [0, 180] on html "Editor de paginas Alteraciones Guardadas Automáticamente COMPLEMENTOS ADICIONAL…" at bounding box center [561, 476] width 1122 height 953
drag, startPoint x: 89, startPoint y: 443, endPoint x: 13, endPoint y: 436, distance: 75.9
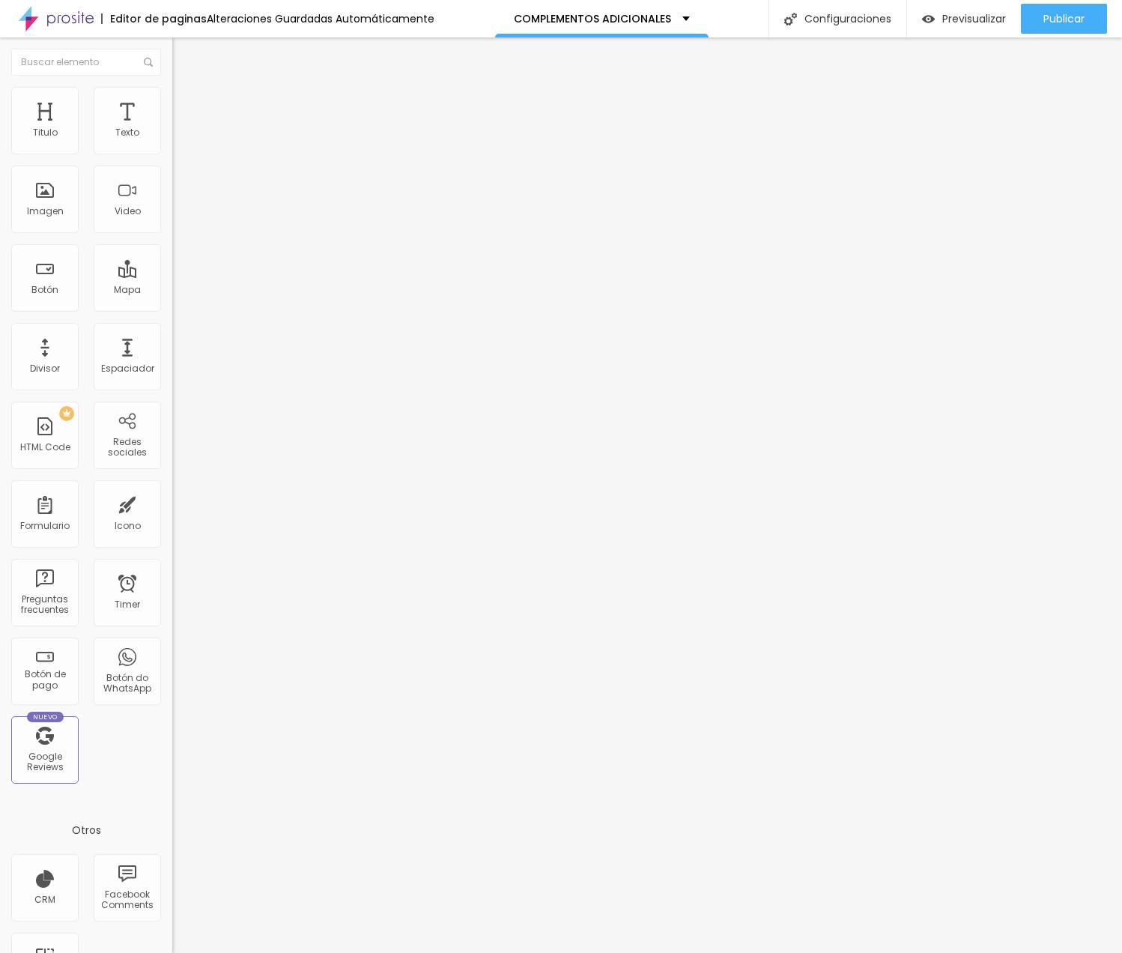
click at [172, 436] on div "0 espacio entre columnas 0 px Espaciamiento vertical ID Html Clases Html Visibl…" at bounding box center [258, 436] width 172 height 639
click at [172, 756] on div "Cola o escriba su código aquí" at bounding box center [249, 762] width 155 height 13
click at [1048, 13] on span "Publicar" at bounding box center [1063, 19] width 41 height 12
click at [958, 14] on span "Previsualizar" at bounding box center [961, 19] width 64 height 12
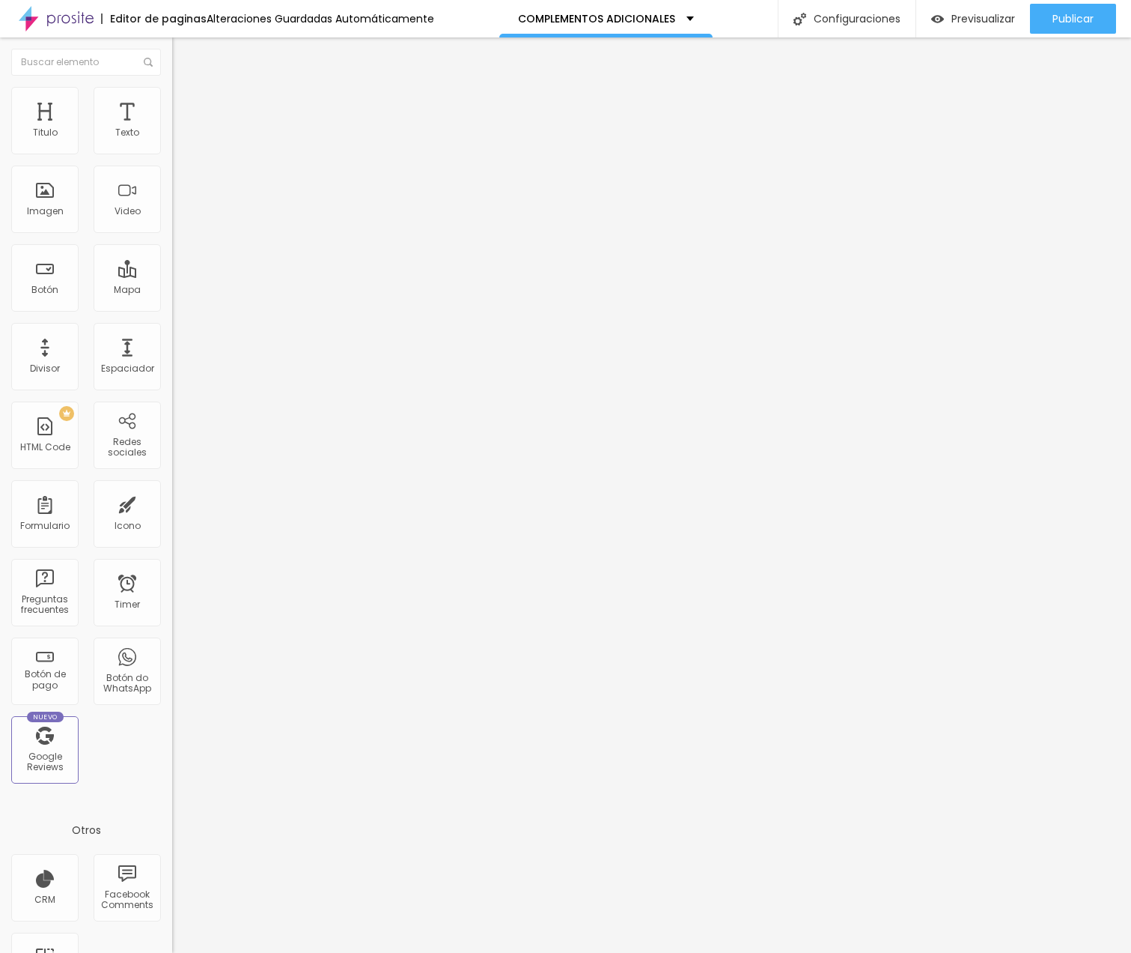
click at [172, 234] on span "Original" at bounding box center [190, 228] width 36 height 13
click at [172, 243] on span "Cinema" at bounding box center [190, 237] width 37 height 13
click at [172, 258] on span "Estándar" at bounding box center [193, 251] width 42 height 13
click at [172, 265] on div "Square 1:1" at bounding box center [258, 260] width 172 height 9
click at [172, 276] on span "Original" at bounding box center [190, 269] width 36 height 13
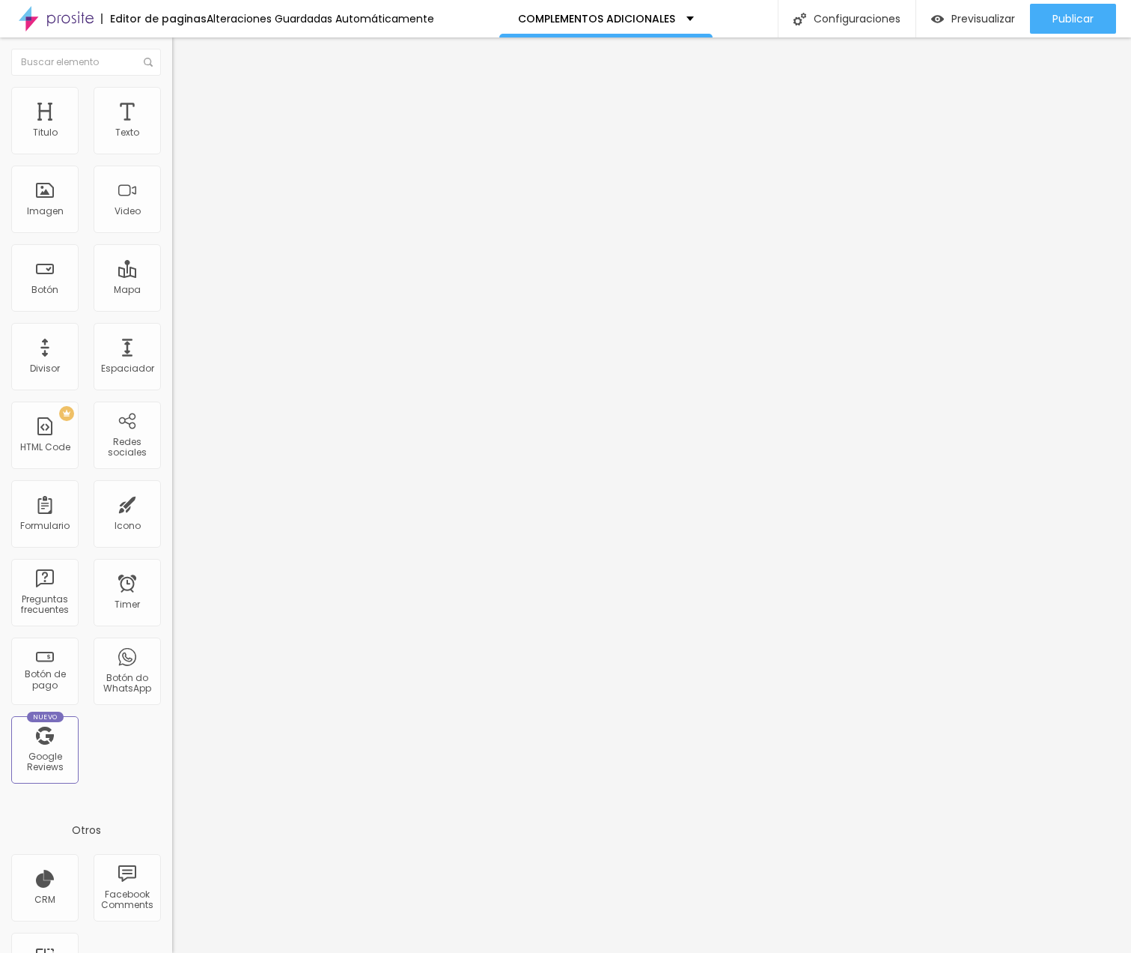
click at [172, 243] on span "Cinema" at bounding box center [190, 237] width 37 height 13
click at [172, 93] on li "Estilo" at bounding box center [258, 94] width 172 height 15
drag, startPoint x: 35, startPoint y: 193, endPoint x: 58, endPoint y: 222, distance: 36.7
click at [172, 222] on div "Tamaño 100 px % 47 Borde redondeado Sombra DESACTIVADO Restablecer" at bounding box center [258, 267] width 172 height 300
drag, startPoint x: 145, startPoint y: 192, endPoint x: 162, endPoint y: 192, distance: 17.2
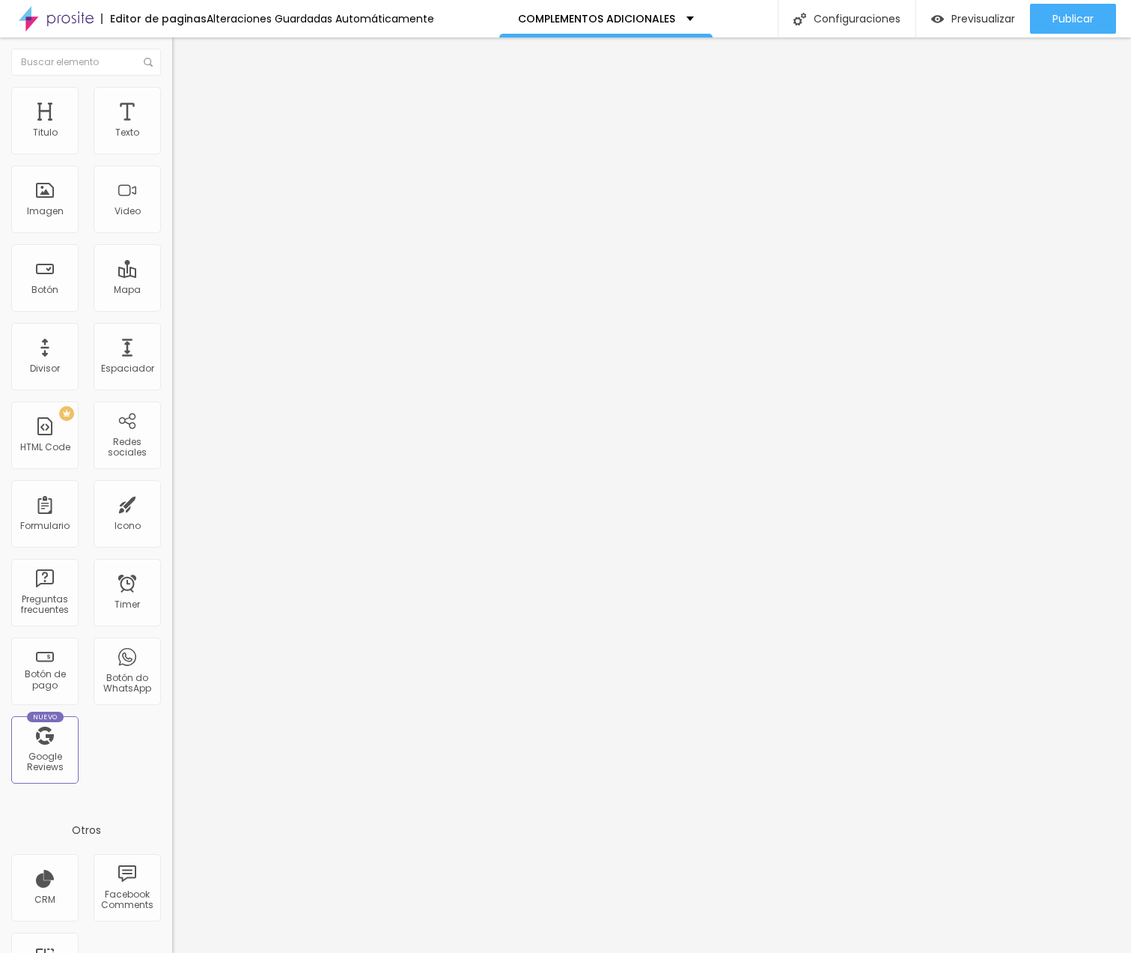
click at [172, 192] on div "47 Borde redondeado" at bounding box center [258, 261] width 172 height 212
click at [172, 265] on div "Editar Imagen Contenido Estilo Avanzado Tamaño 100 px % 22 Borde redondeado Som…" at bounding box center [258, 494] width 172 height 915
click at [178, 404] on icon "button" at bounding box center [182, 408] width 9 height 9
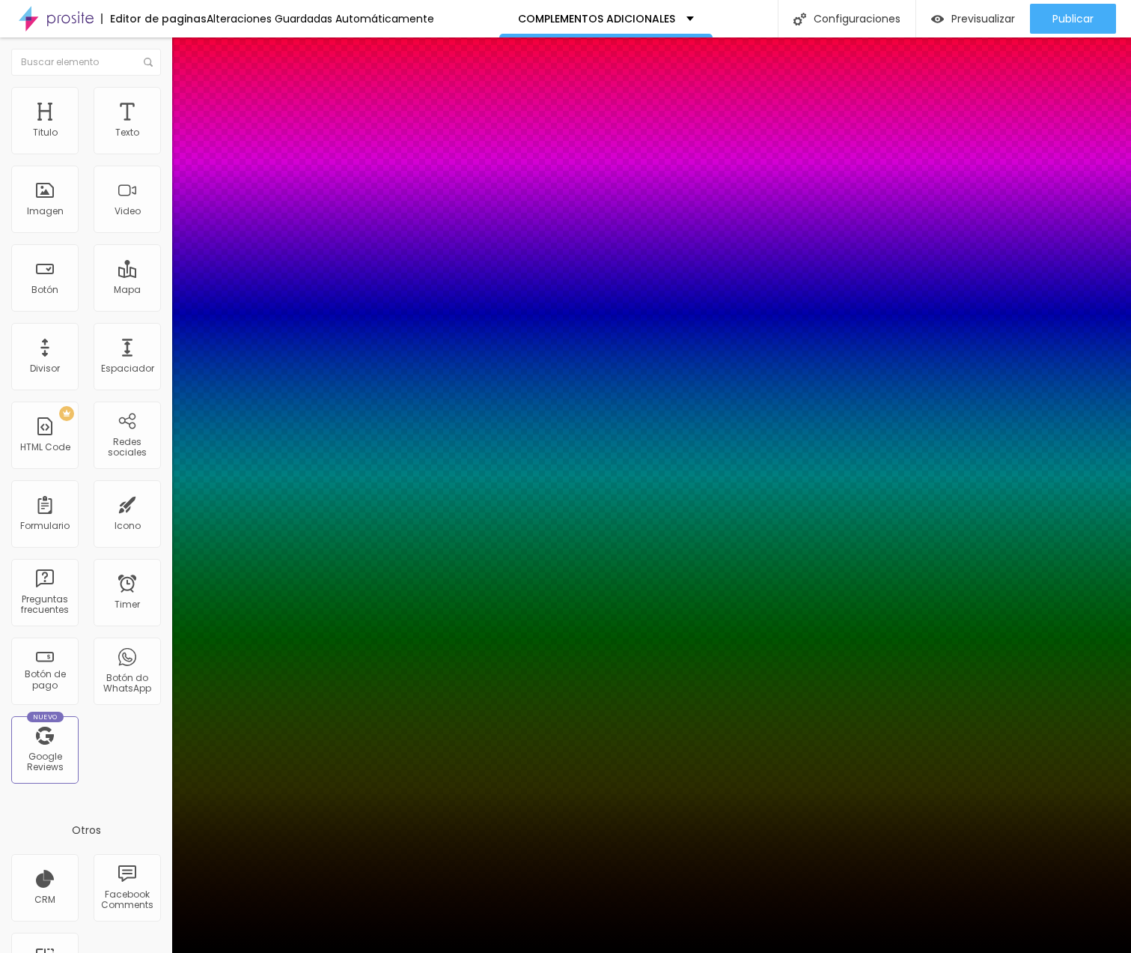
click at [277, 952] on div at bounding box center [565, 962] width 1131 height 0
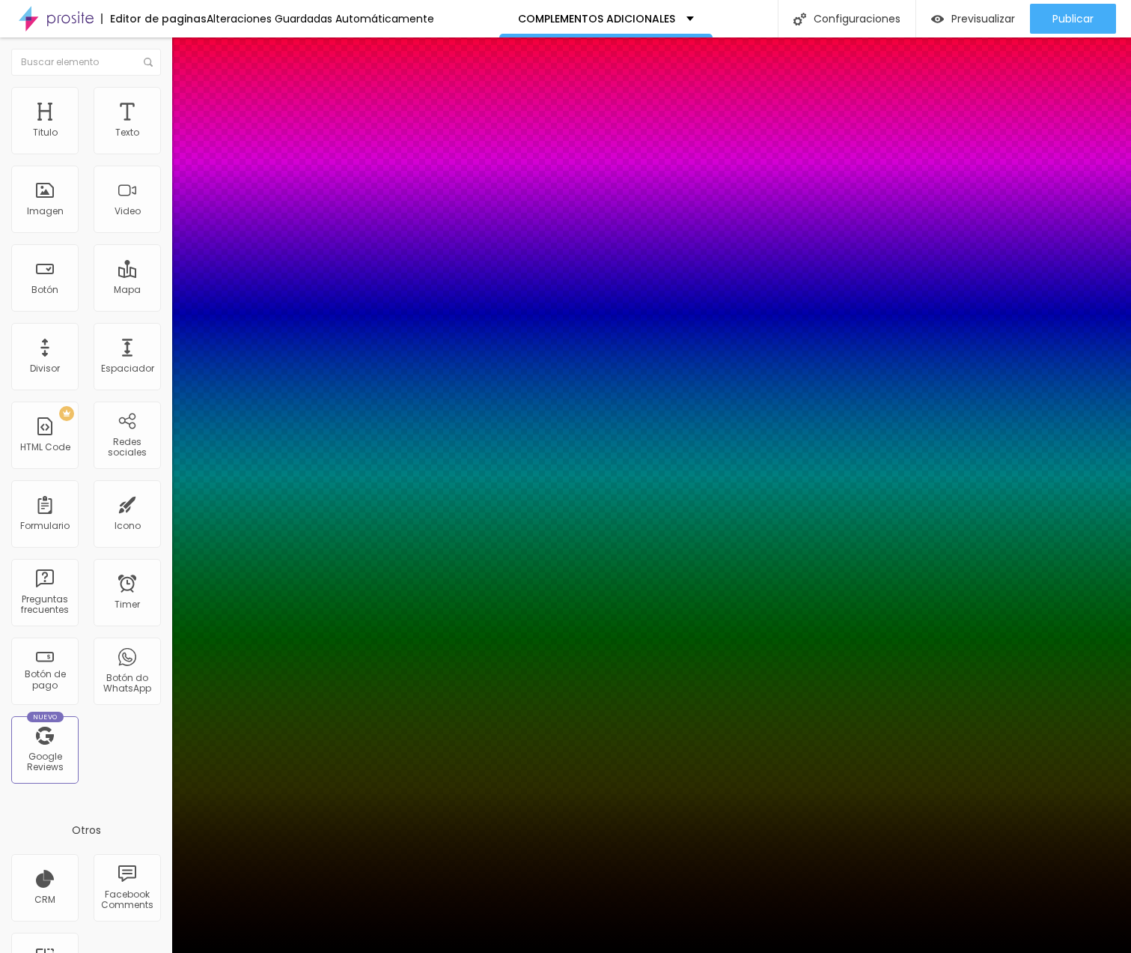
click at [86, 952] on div at bounding box center [565, 953] width 1131 height 0
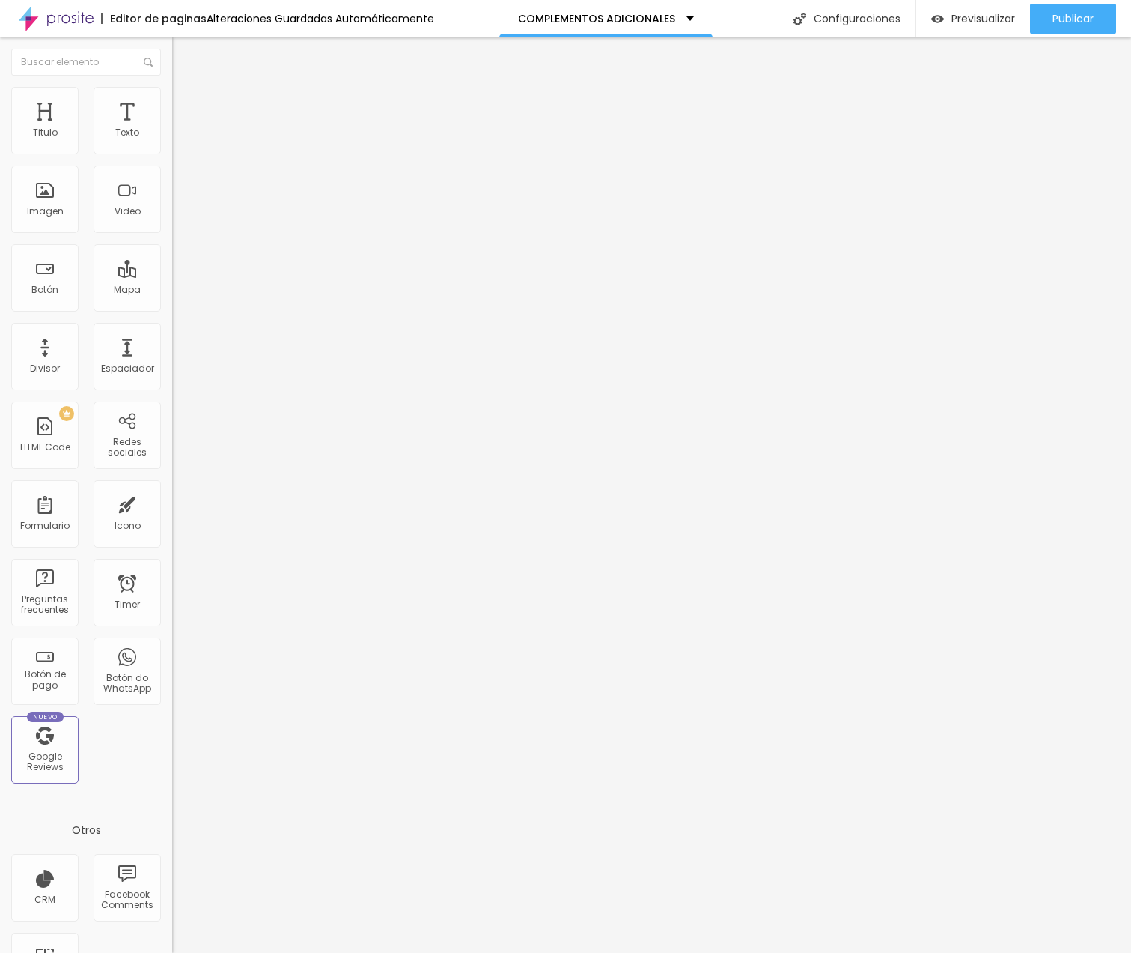
click at [186, 106] on span "Avanzado" at bounding box center [210, 112] width 48 height 13
click at [1076, 31] on div "Publicar" at bounding box center [1073, 19] width 41 height 30
click at [970, 17] on span "Previsualizar" at bounding box center [970, 19] width 64 height 12
click at [172, 756] on div at bounding box center [258, 813] width 172 height 115
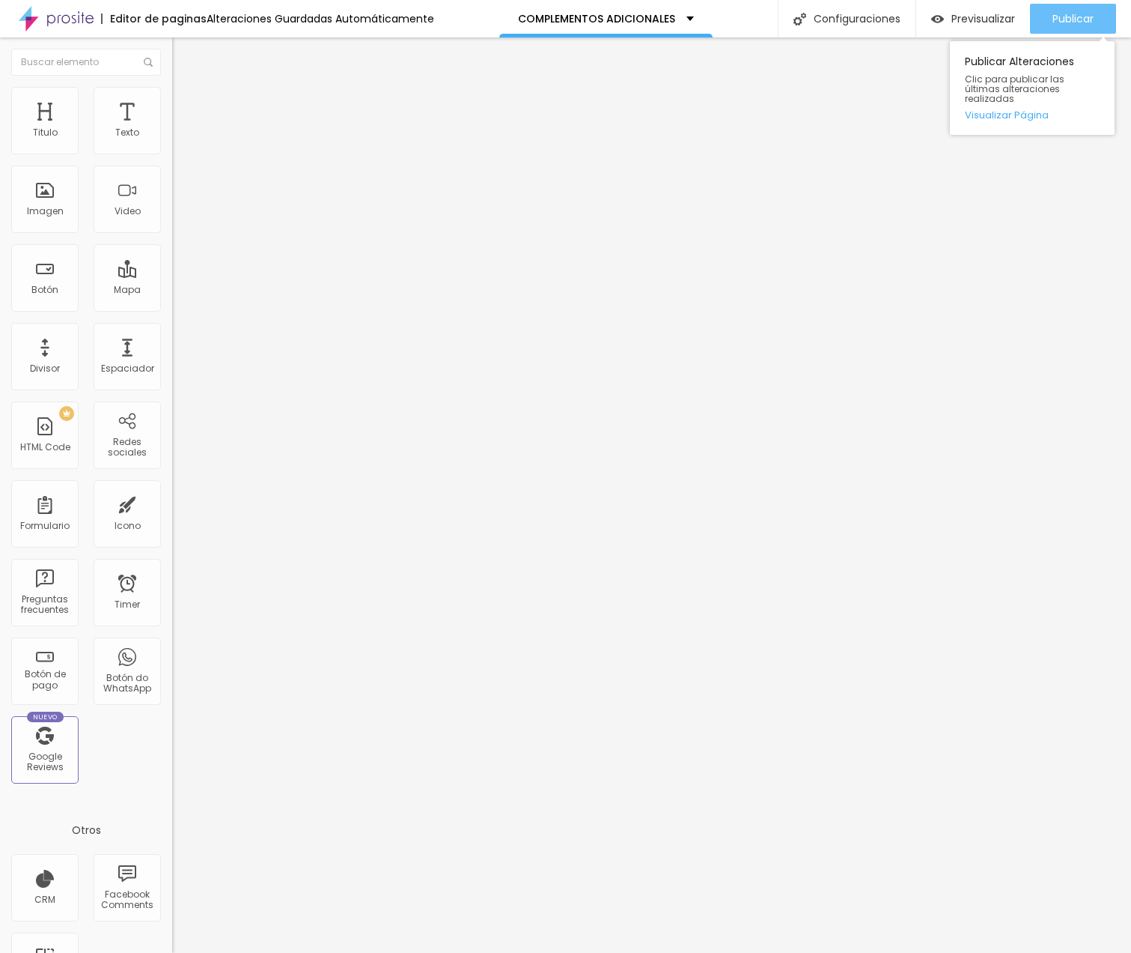
click at [1060, 13] on span "Publicar" at bounding box center [1073, 19] width 41 height 12
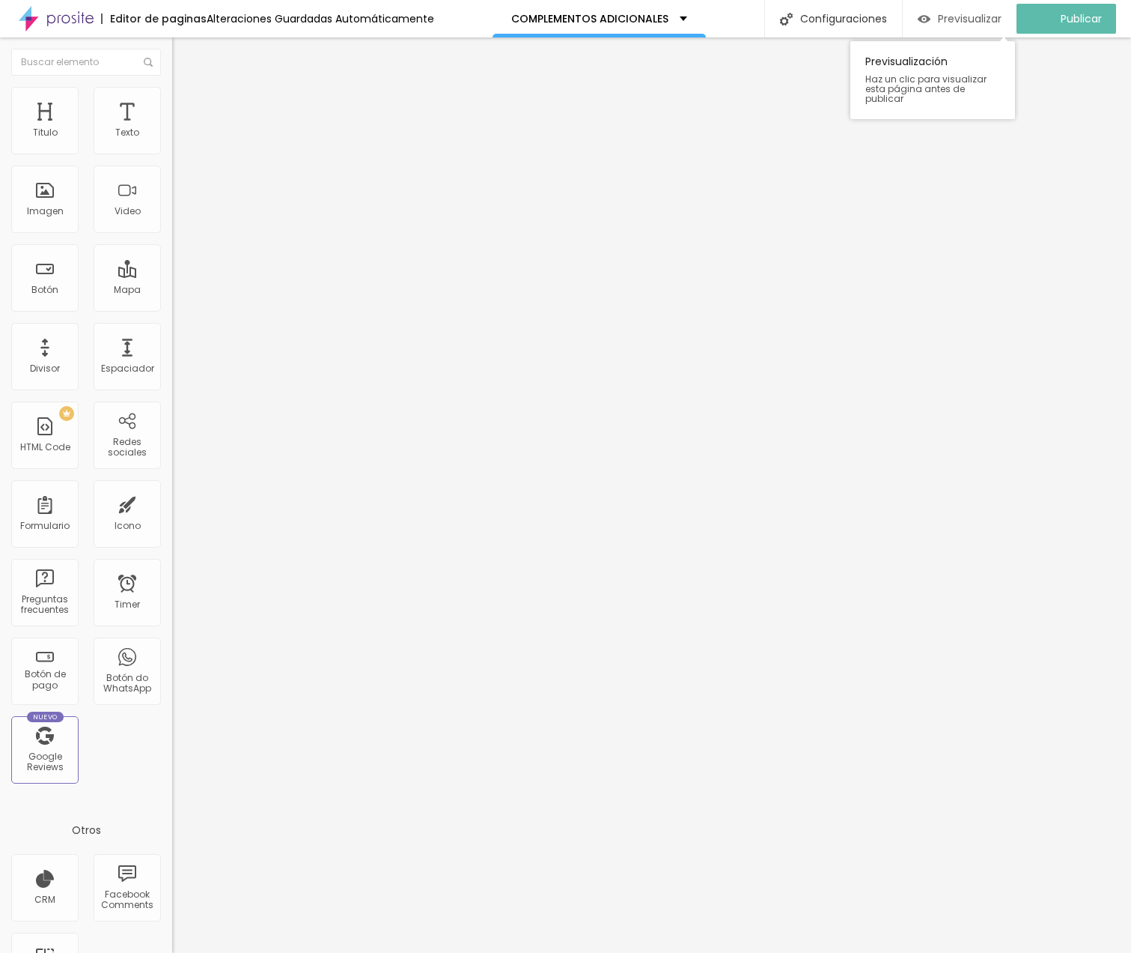
click at [943, 22] on div "Previsualizar" at bounding box center [960, 19] width 84 height 13
click at [172, 756] on div "< / style > < / head > < body > < img src= "tu-imagen.jpg" alt= "Foto de ejempl…" at bounding box center [353, 808] width 363 height 104
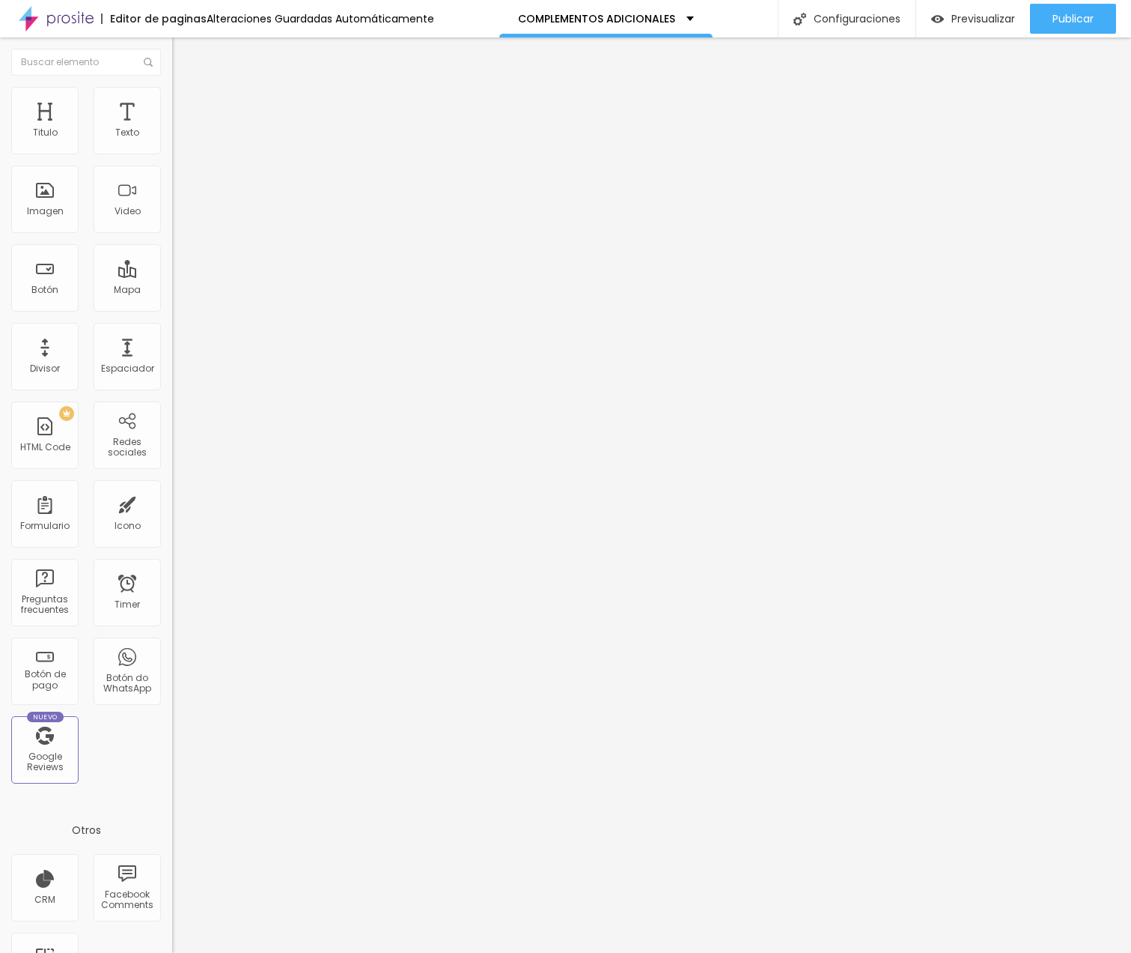
click at [172, 756] on div "< / style > < / head > < body > < img src= "tu-imagen.jpg" alt= "Foto de ejempl…" at bounding box center [353, 808] width 363 height 104
click at [172, 98] on li "Estilo" at bounding box center [258, 94] width 172 height 15
click at [172, 102] on img at bounding box center [178, 108] width 13 height 13
click at [172, 756] on div "Cola o escriba su código aquí" at bounding box center [249, 762] width 155 height 13
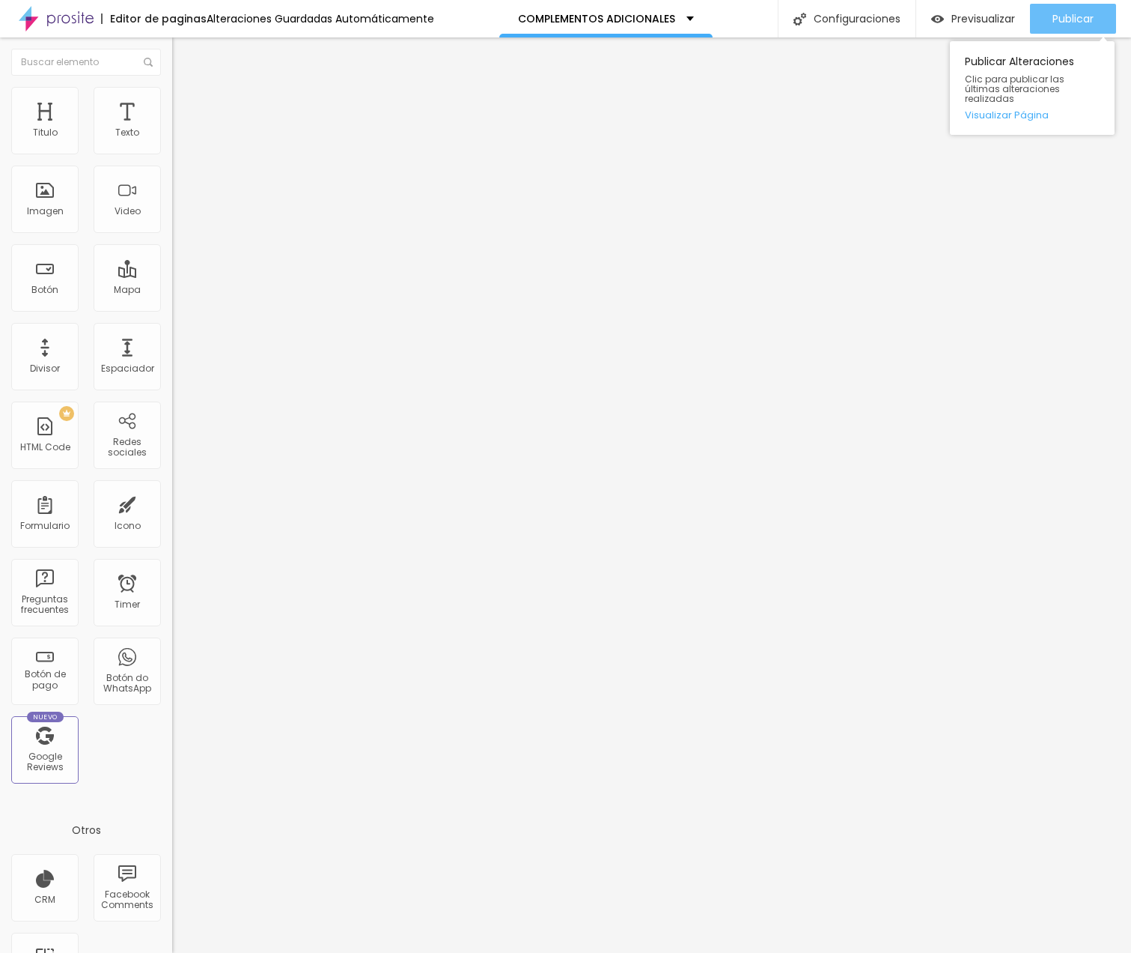
click at [1072, 27] on div "Publicar" at bounding box center [1073, 19] width 41 height 30
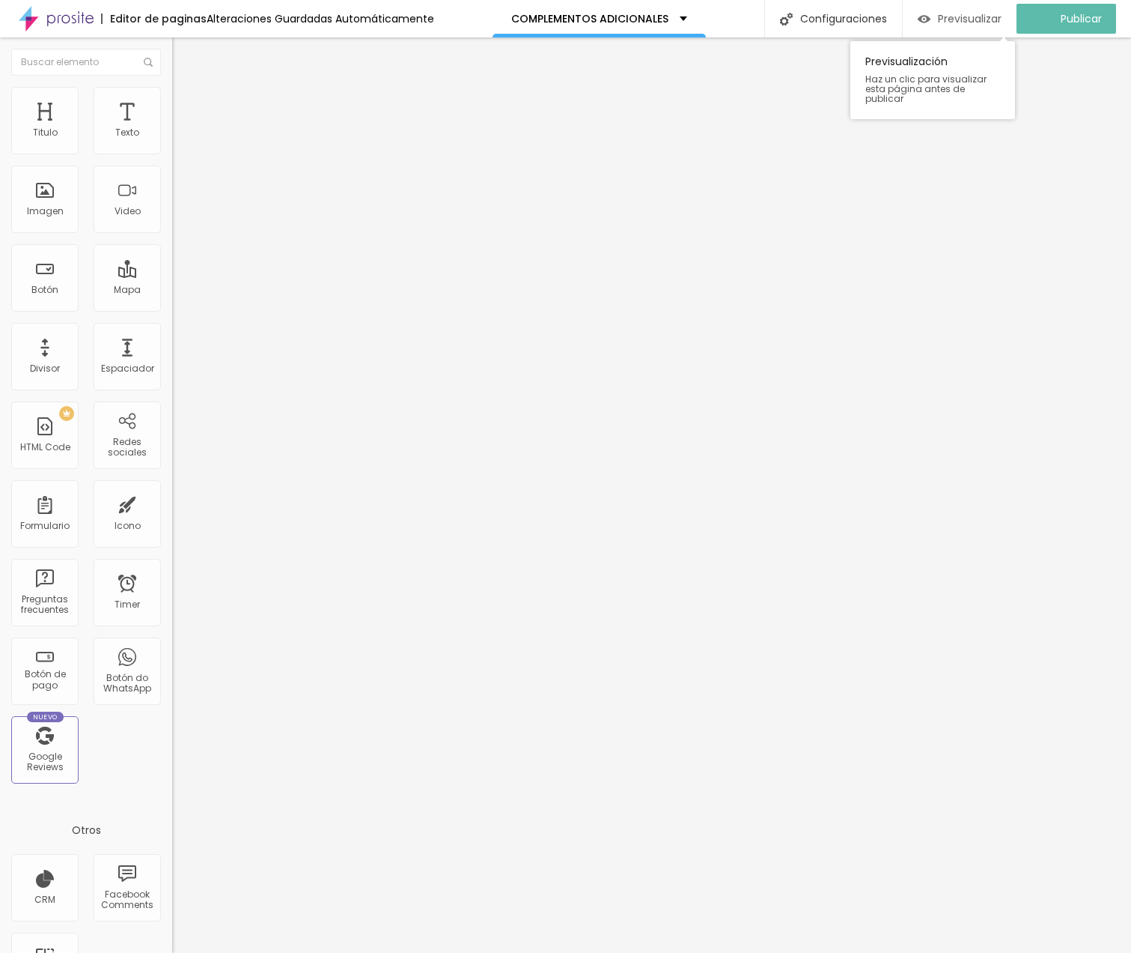
click at [994, 18] on span "Previsualizar" at bounding box center [970, 19] width 64 height 12
click at [172, 756] on div "< / style > < / head > < body > < img src= "tu-imagen.jpg" alt= "Foto de ejempl…" at bounding box center [353, 808] width 363 height 104
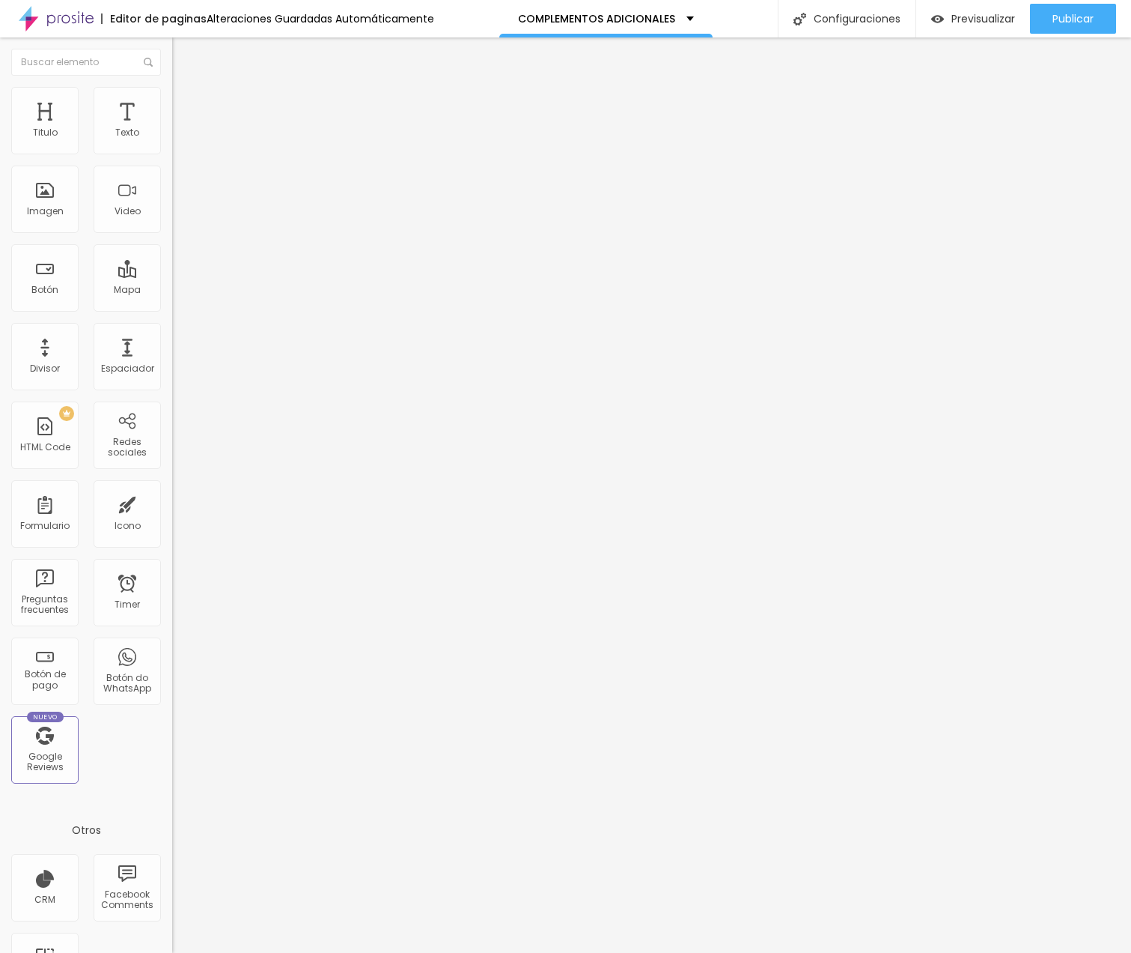
click at [172, 756] on div "< / style > < / head > < body > < img src= "tu-imagen.jpg" alt= "Foto de ejempl…" at bounding box center [353, 808] width 363 height 104
click at [172, 97] on li "Estilo" at bounding box center [258, 94] width 172 height 15
click at [172, 102] on li "Avanzado" at bounding box center [258, 109] width 172 height 15
click at [186, 103] on span "Avanzado" at bounding box center [210, 97] width 48 height 13
click at [172, 87] on li "Contenido" at bounding box center [258, 79] width 172 height 15
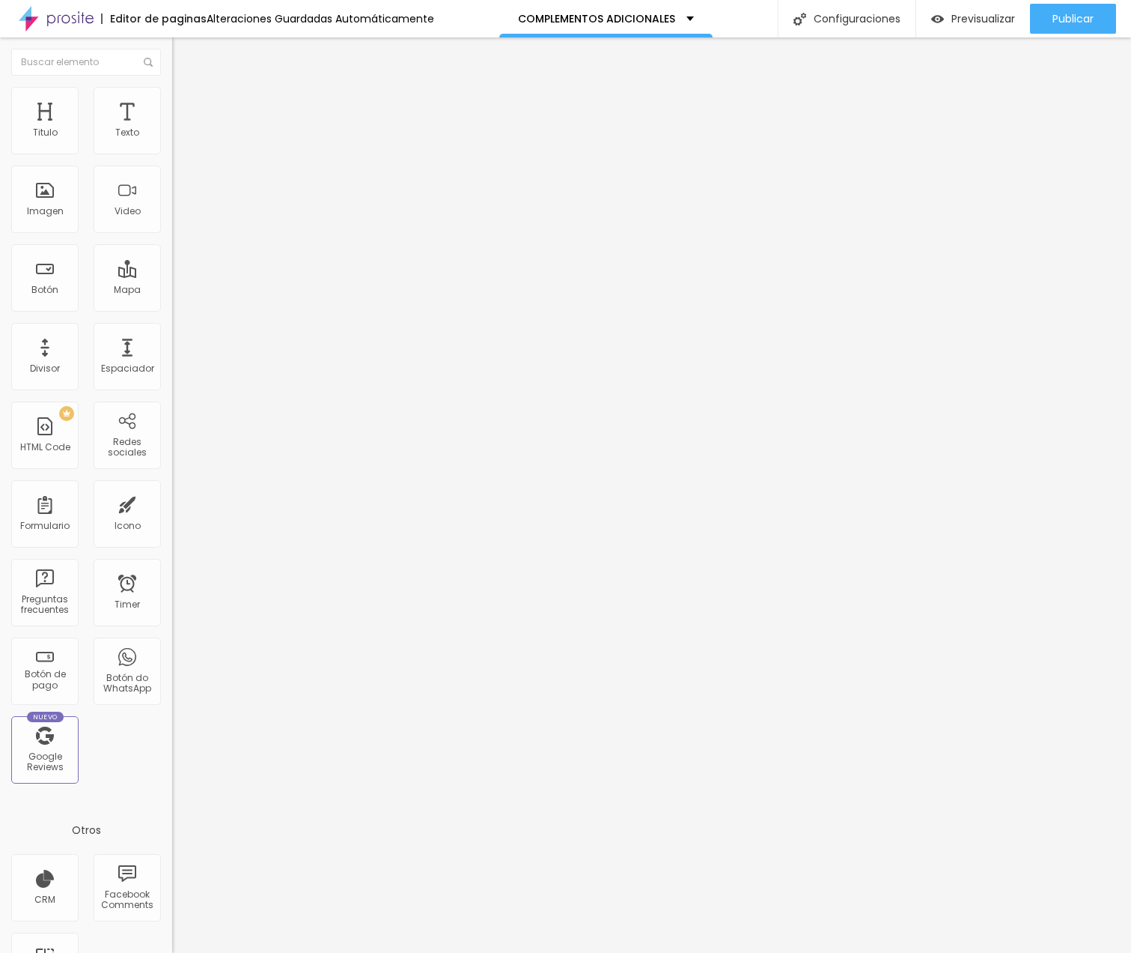
click at [172, 210] on div at bounding box center [258, 187] width 172 height 115
click at [172, 226] on div "</ style > </ head > < body > < img src = "tu-imagen.jpg" alt = "Foto de ejempl…" at bounding box center [353, 182] width 363 height 104
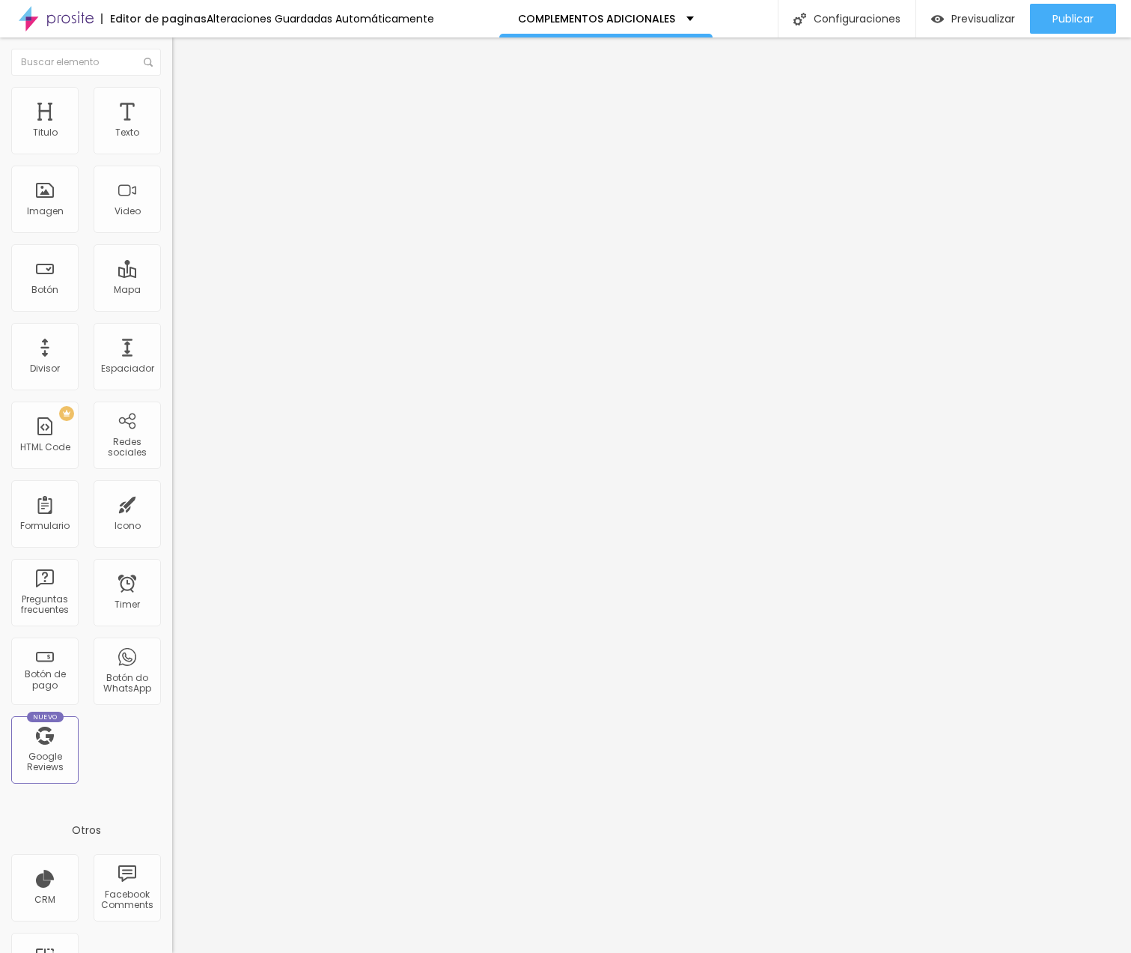
click at [172, 226] on div "</ style > </ head > < body > < img src = "tu-imagen.jpg" alt = "Foto de ejempl…" at bounding box center [353, 182] width 363 height 104
click at [172, 97] on li "Estilo" at bounding box center [258, 94] width 172 height 15
click at [172, 95] on ul "Contenido Estilo Avanzado" at bounding box center [258, 94] width 172 height 45
click at [172, 87] on li "Contenido" at bounding box center [258, 79] width 172 height 15
click at [186, 101] on span "Estilo" at bounding box center [197, 97] width 23 height 13
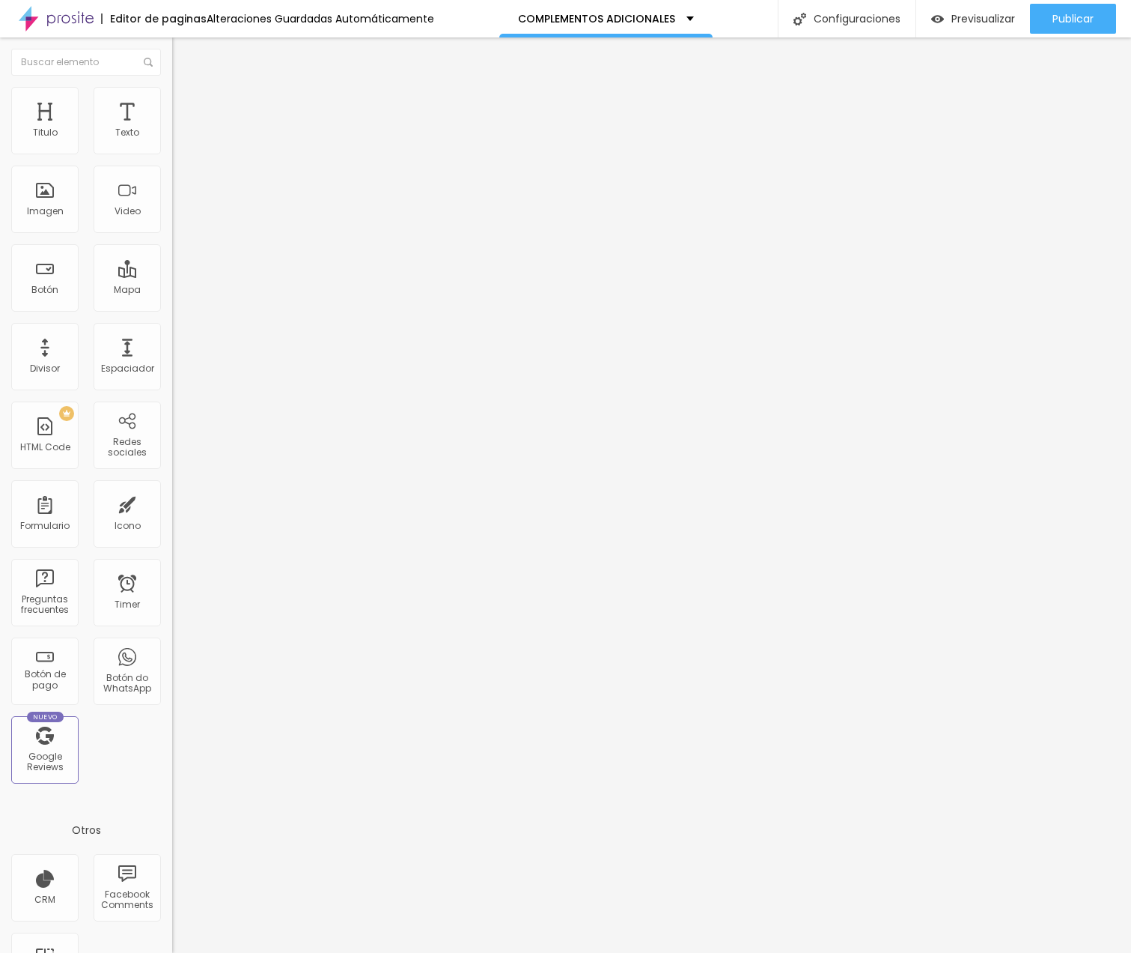
click at [186, 106] on span "Avanzado" at bounding box center [210, 112] width 48 height 13
click at [172, 671] on img at bounding box center [177, 676] width 10 height 10
click at [172, 726] on link "Tutorial" at bounding box center [189, 732] width 34 height 13
click at [987, 20] on span "Previsualizar" at bounding box center [984, 19] width 64 height 12
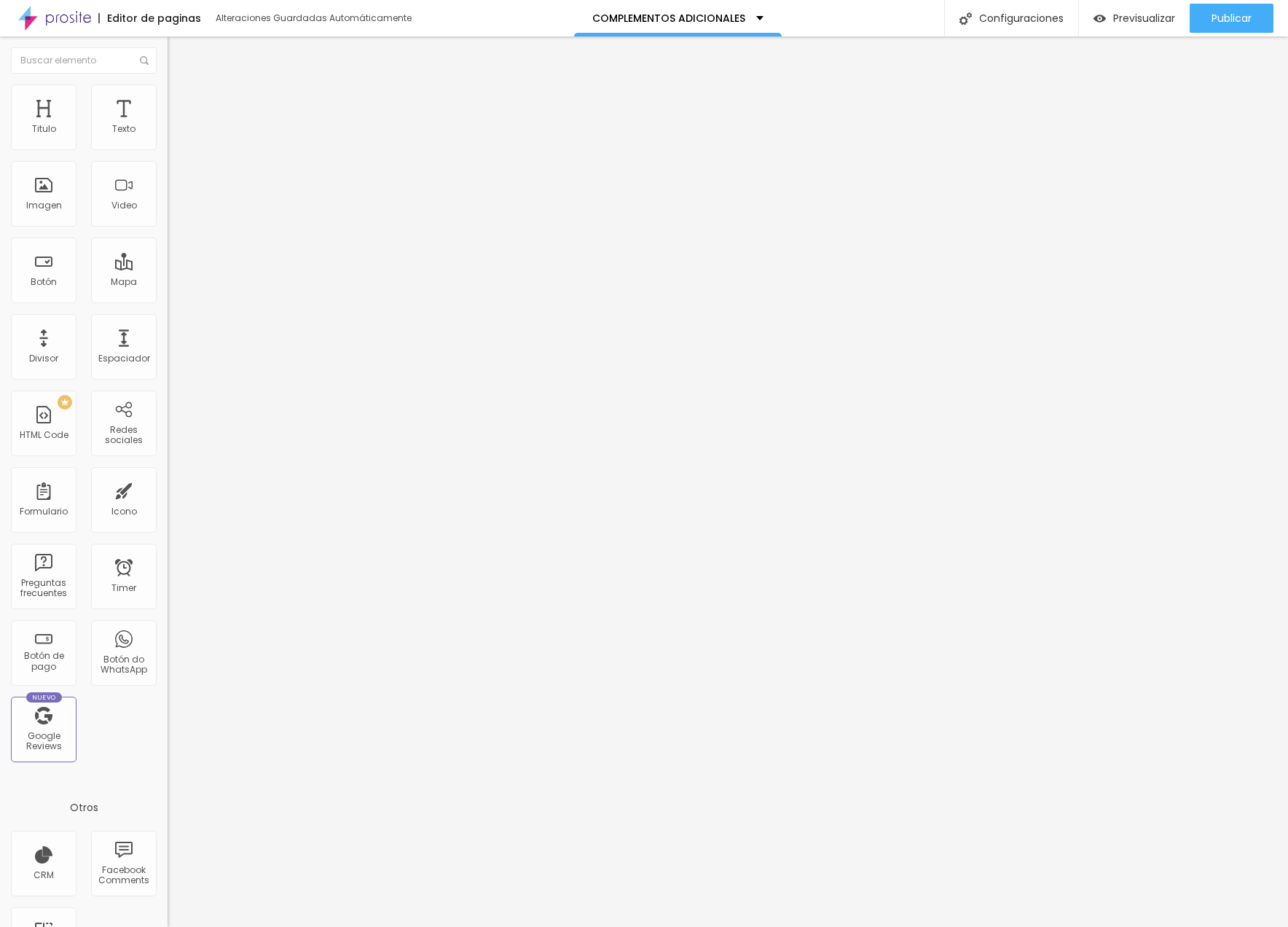
click at [167, 144] on img at bounding box center [172, 139] width 10 height 10
click at [167, 99] on img at bounding box center [173, 105] width 13 height 13
type input "15"
type input "10"
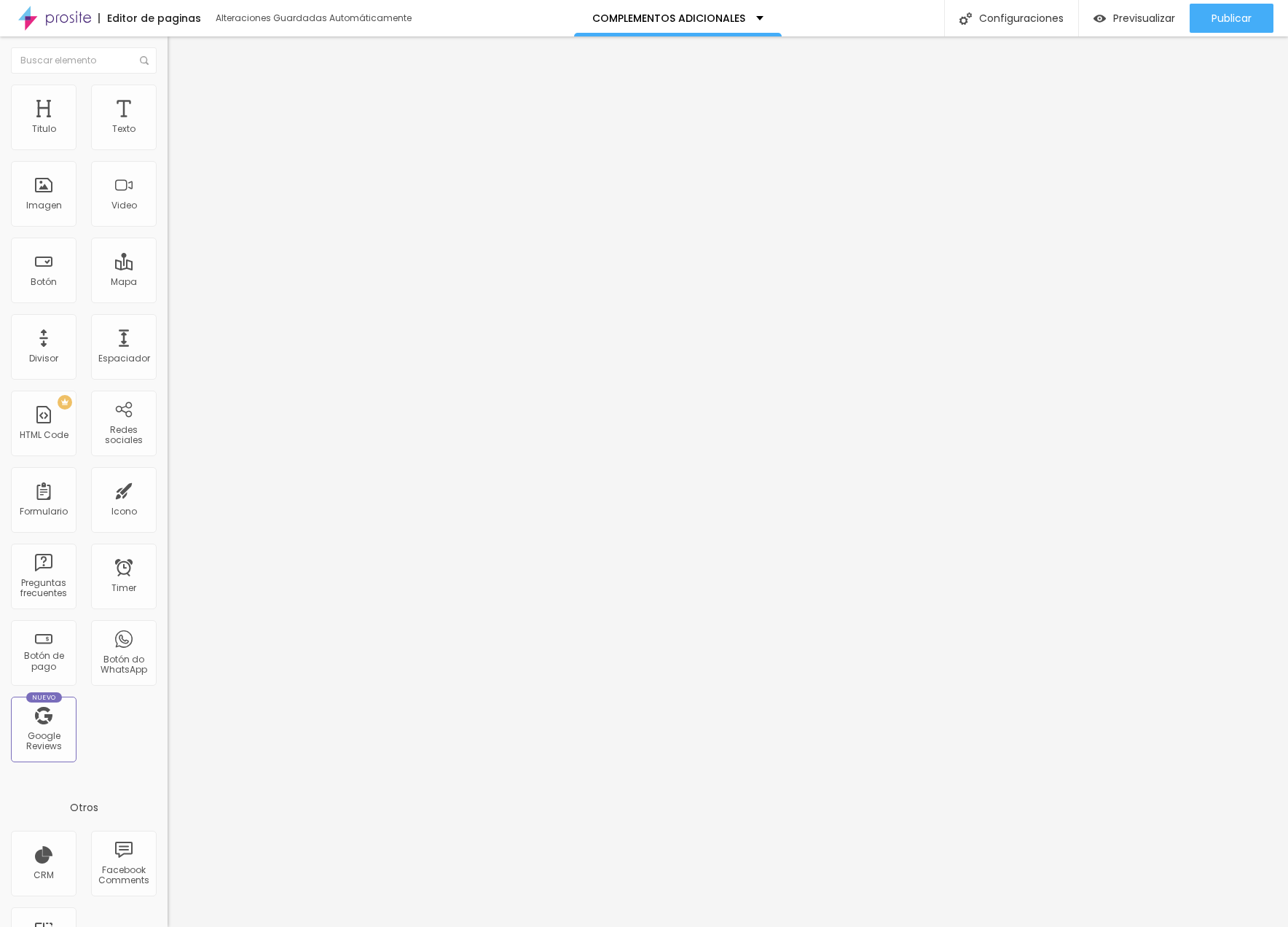
type input "10"
type input "0"
drag, startPoint x: 58, startPoint y: 142, endPoint x: -27, endPoint y: 143, distance: 85.0
type input "0"
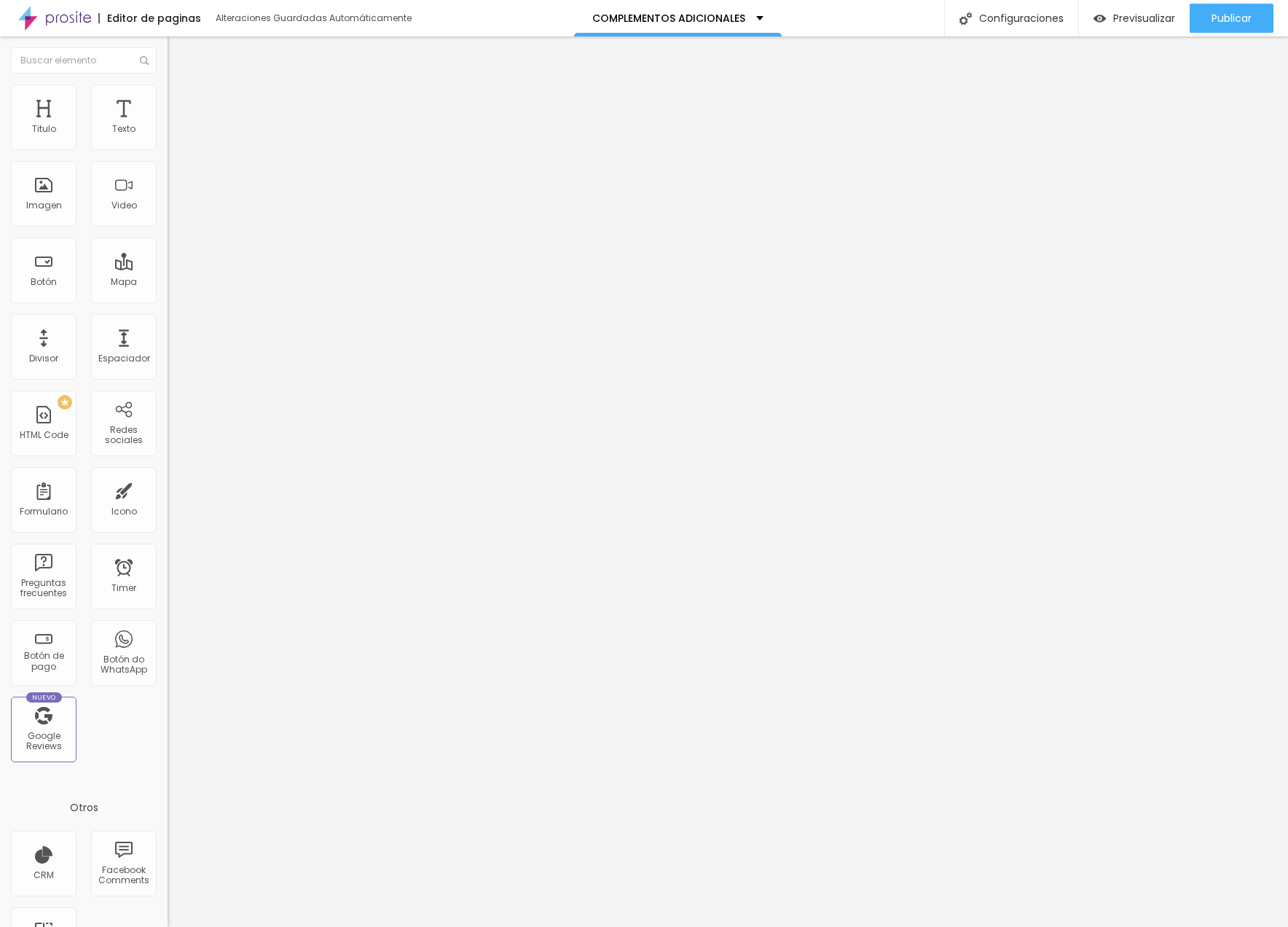
click at [0, 143] on html "Editor de paginas Alteraciones Guardadas Automáticamente COMPLEMENTOS ADICIONAL…" at bounding box center [644, 463] width 1288 height 927
click at [167, 125] on span "Agregar image" at bounding box center [205, 119] width 77 height 13
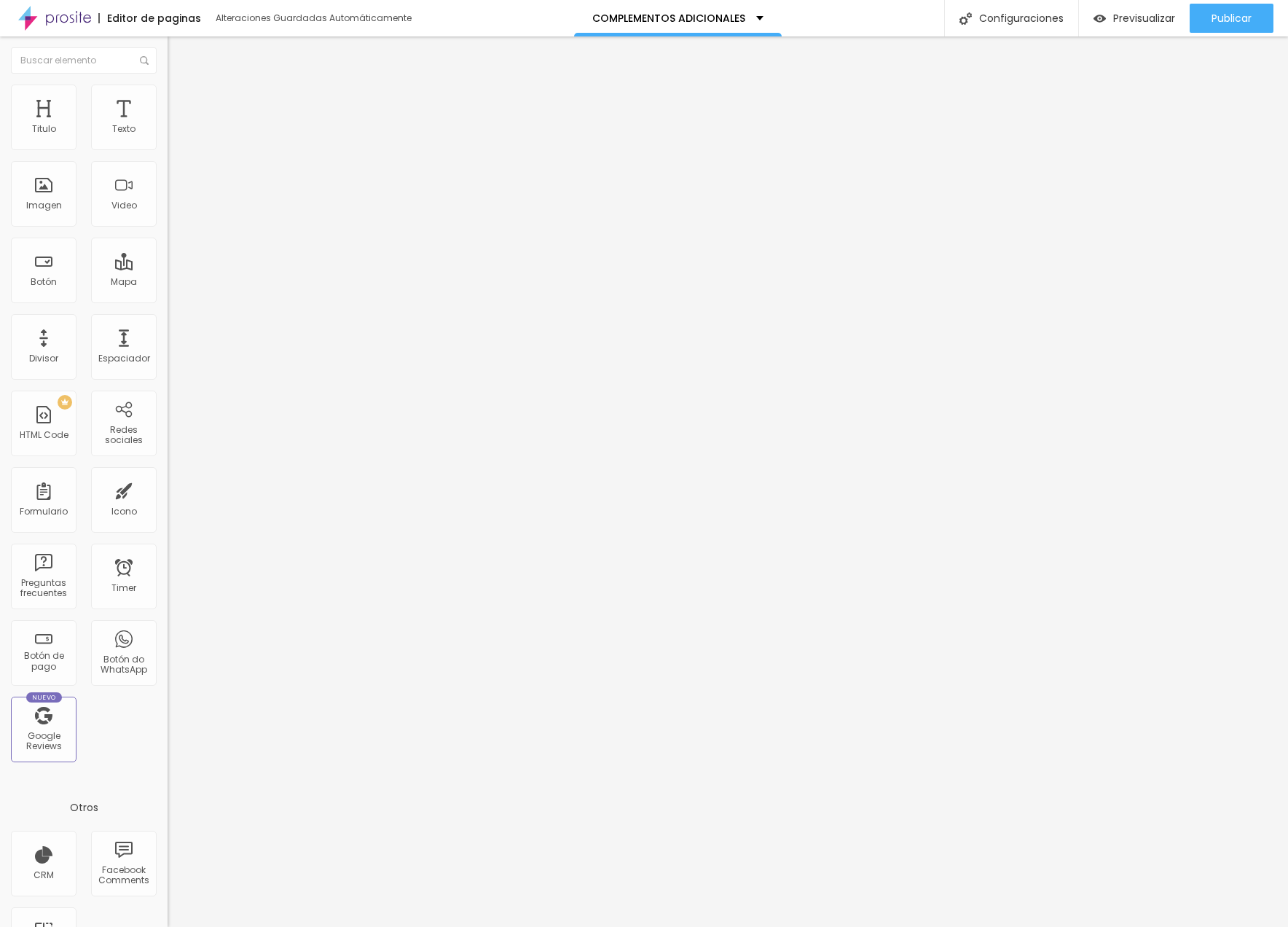
click at [167, 85] on img at bounding box center [173, 90] width 13 height 13
click at [167, 85] on li "Contenido" at bounding box center [251, 77] width 167 height 15
click at [167, 267] on div "Proporción Original Cinema 16:9 Estándar 4:3 Square 1:1 Original" at bounding box center [251, 237] width 167 height 57
click at [167, 228] on span "Original" at bounding box center [185, 222] width 35 height 13
click at [167, 236] on span "Cinema" at bounding box center [185, 231] width 36 height 13
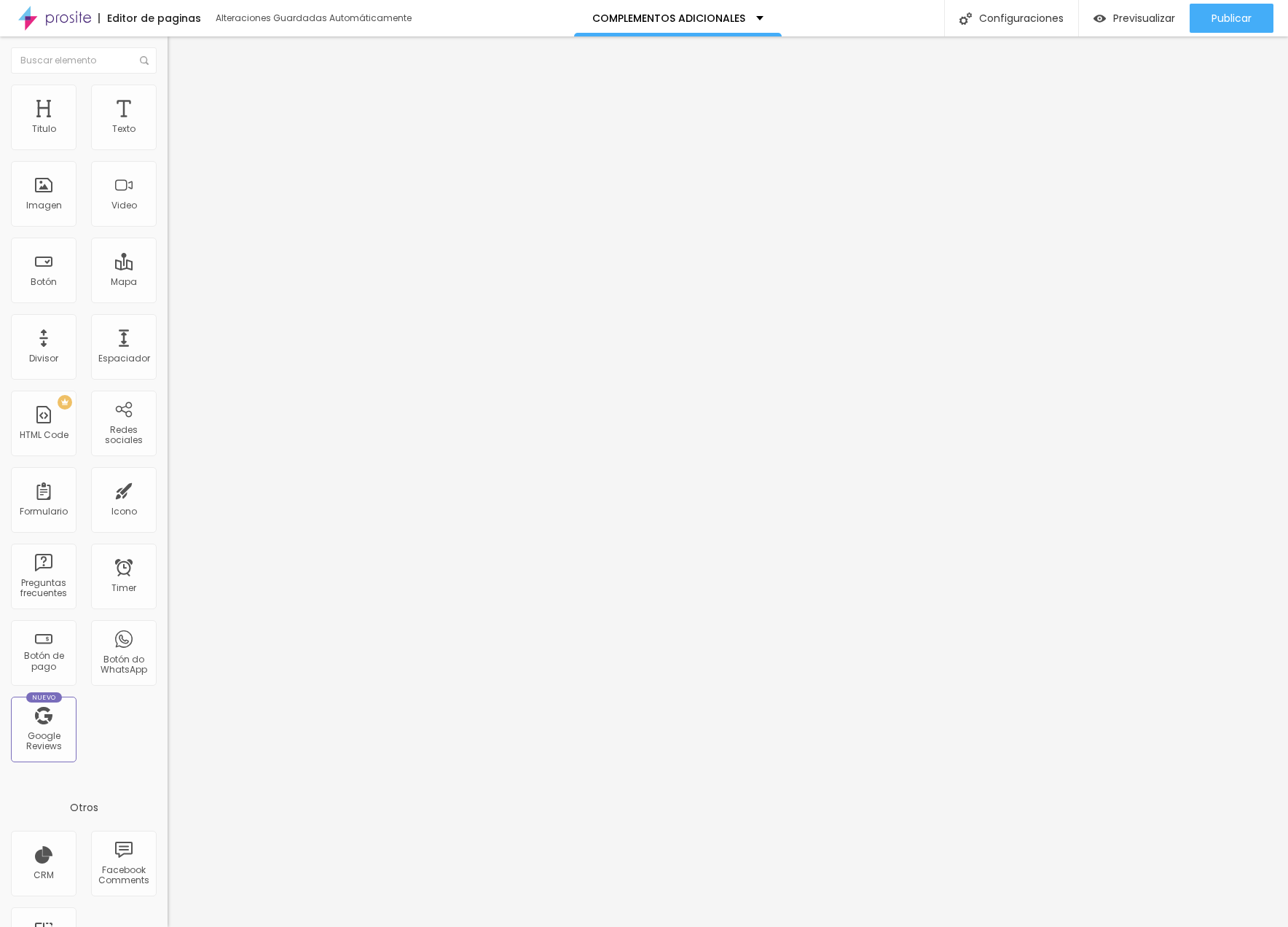
click at [167, 99] on li "Avanzado" at bounding box center [251, 106] width 167 height 15
type input "7"
type input "5"
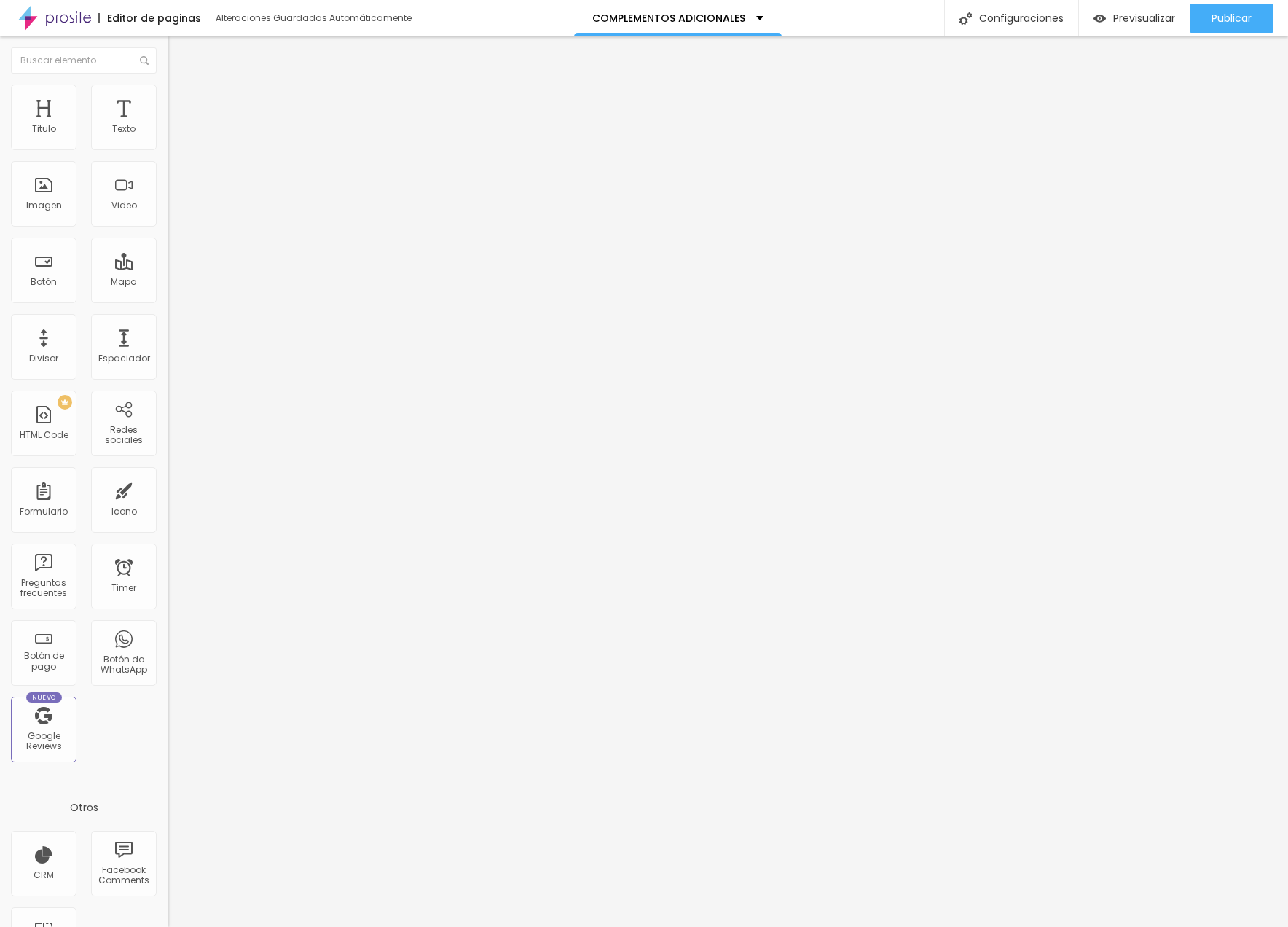
type input "2"
type input "0"
drag, startPoint x: 41, startPoint y: 175, endPoint x: -19, endPoint y: 175, distance: 60.0
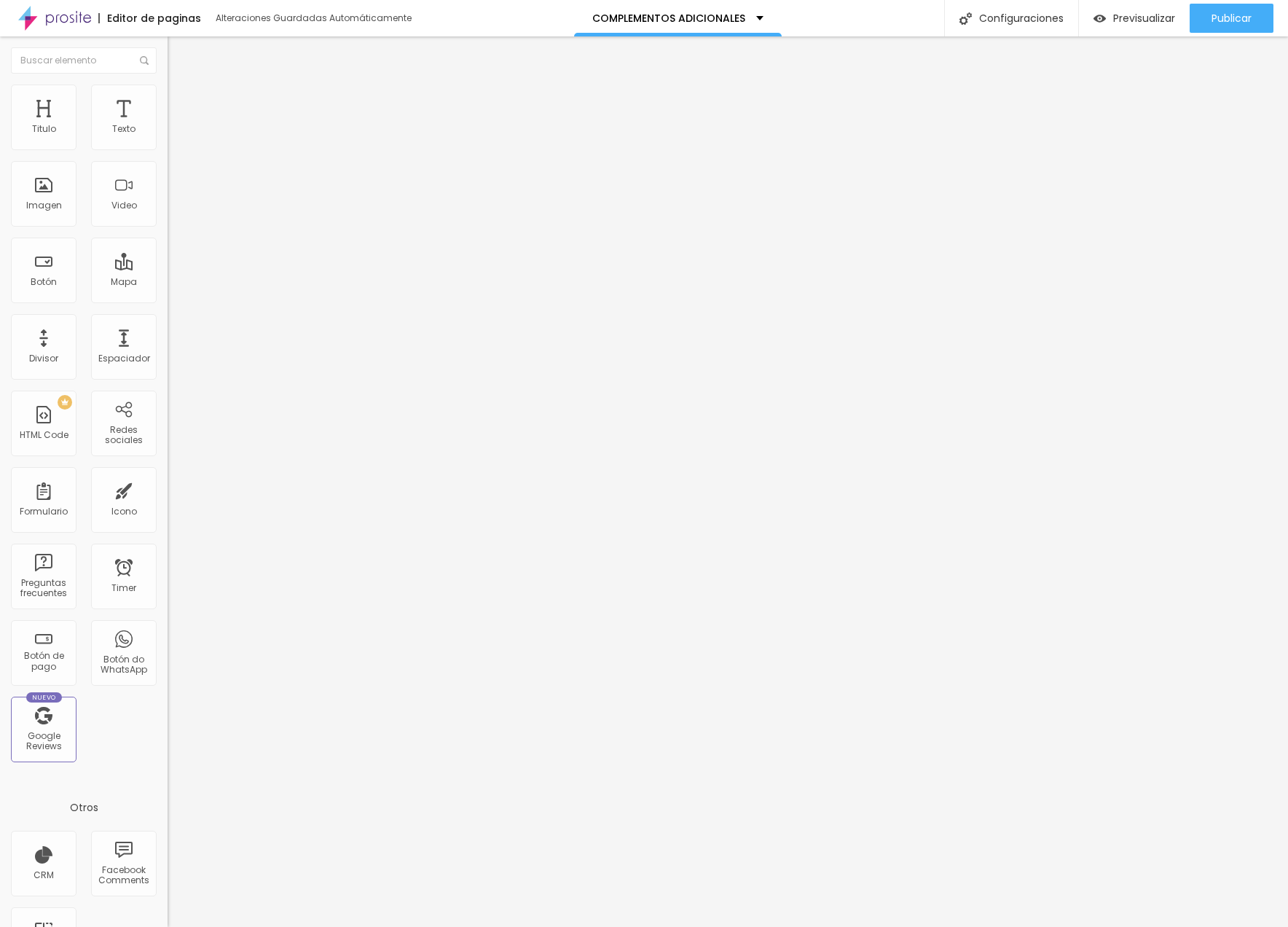
type input "0"
click at [0, 175] on html "Editor de paginas Alteraciones Guardadas Automáticamente COMPLEMENTOS ADICIONAL…" at bounding box center [644, 463] width 1288 height 927
type input "8"
type input "7"
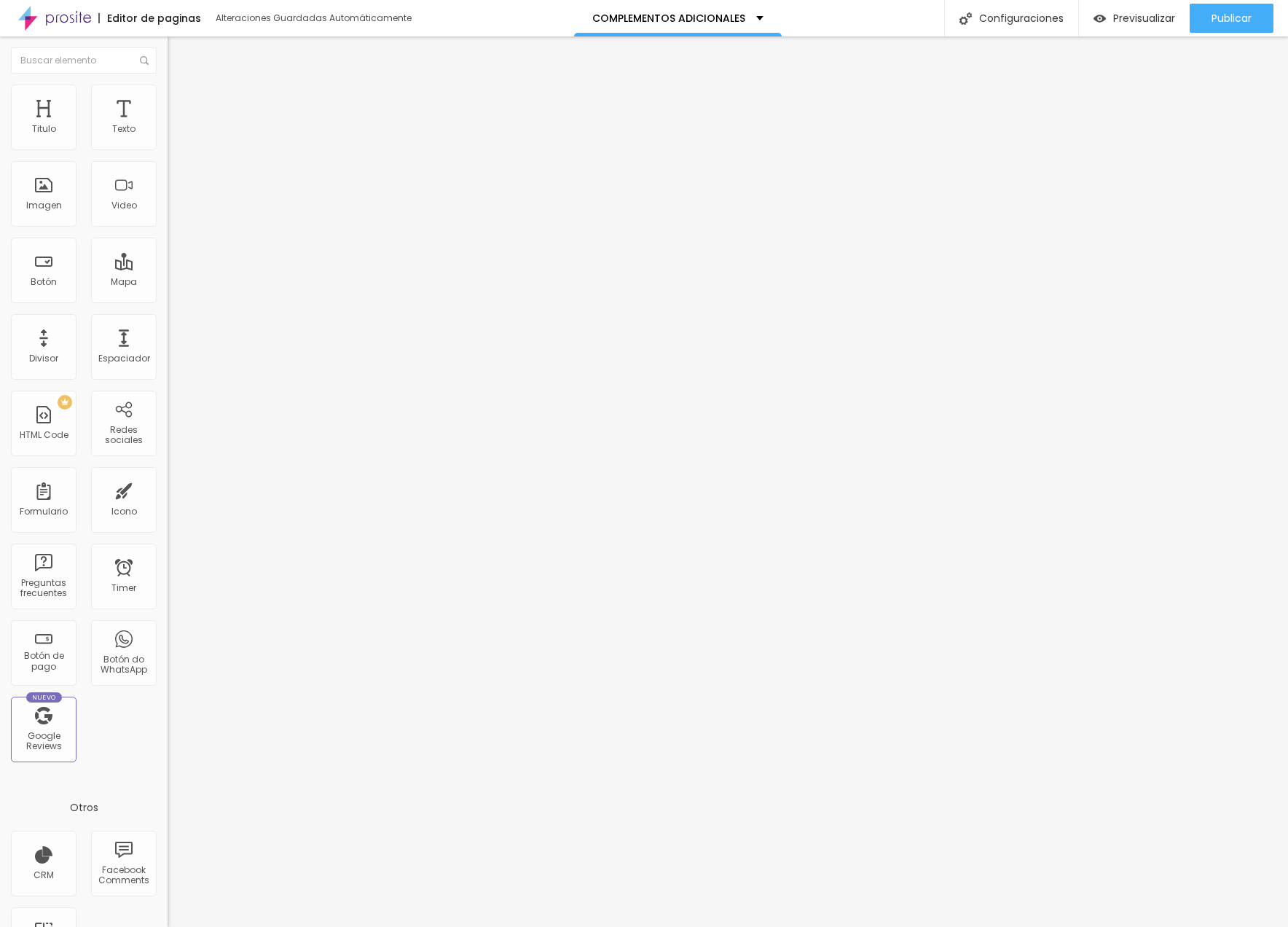
type input "7"
type input "6"
type input "5"
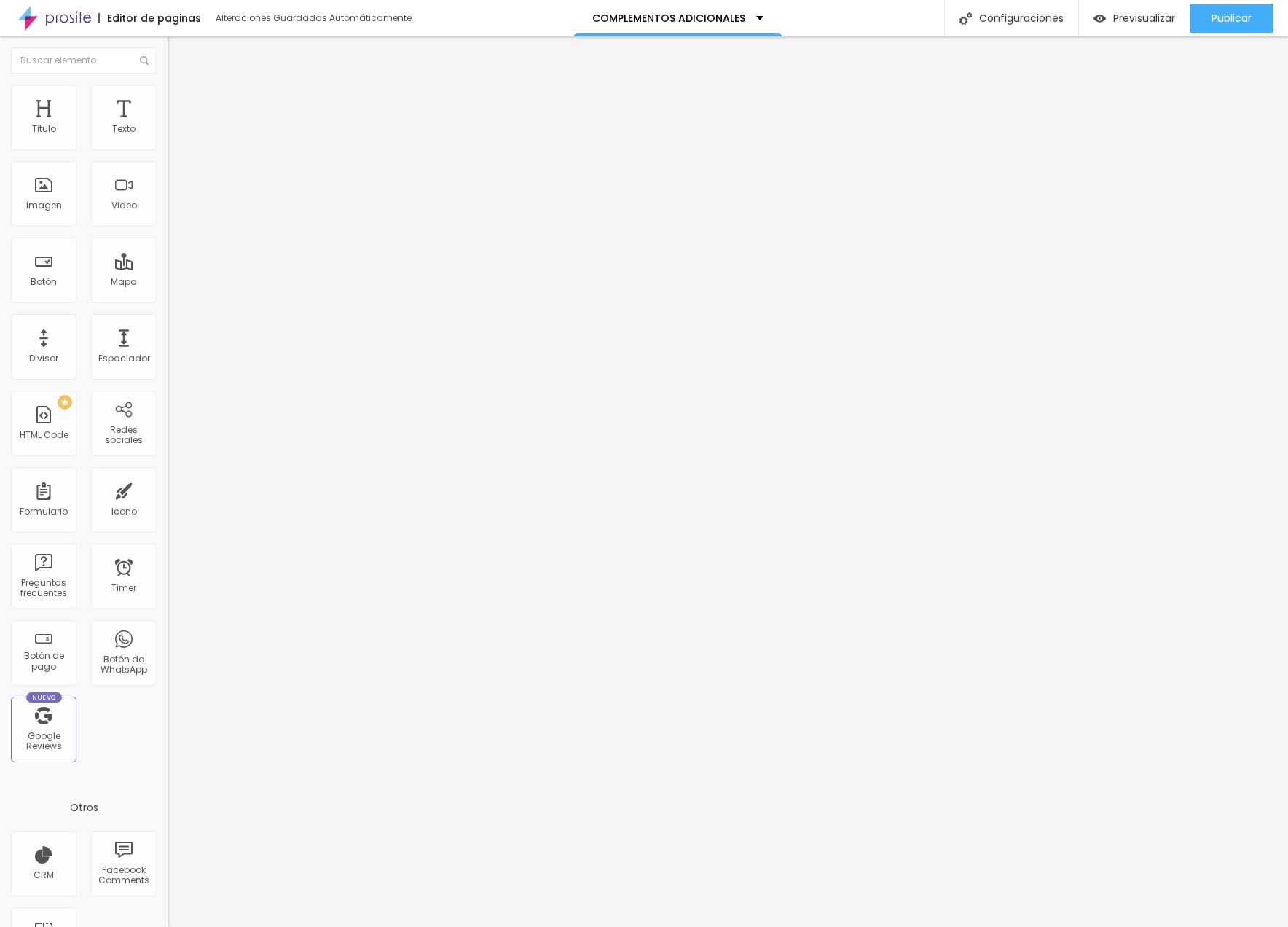
type input "2"
type input "0"
drag, startPoint x: 43, startPoint y: 144, endPoint x: -42, endPoint y: 144, distance: 85.0
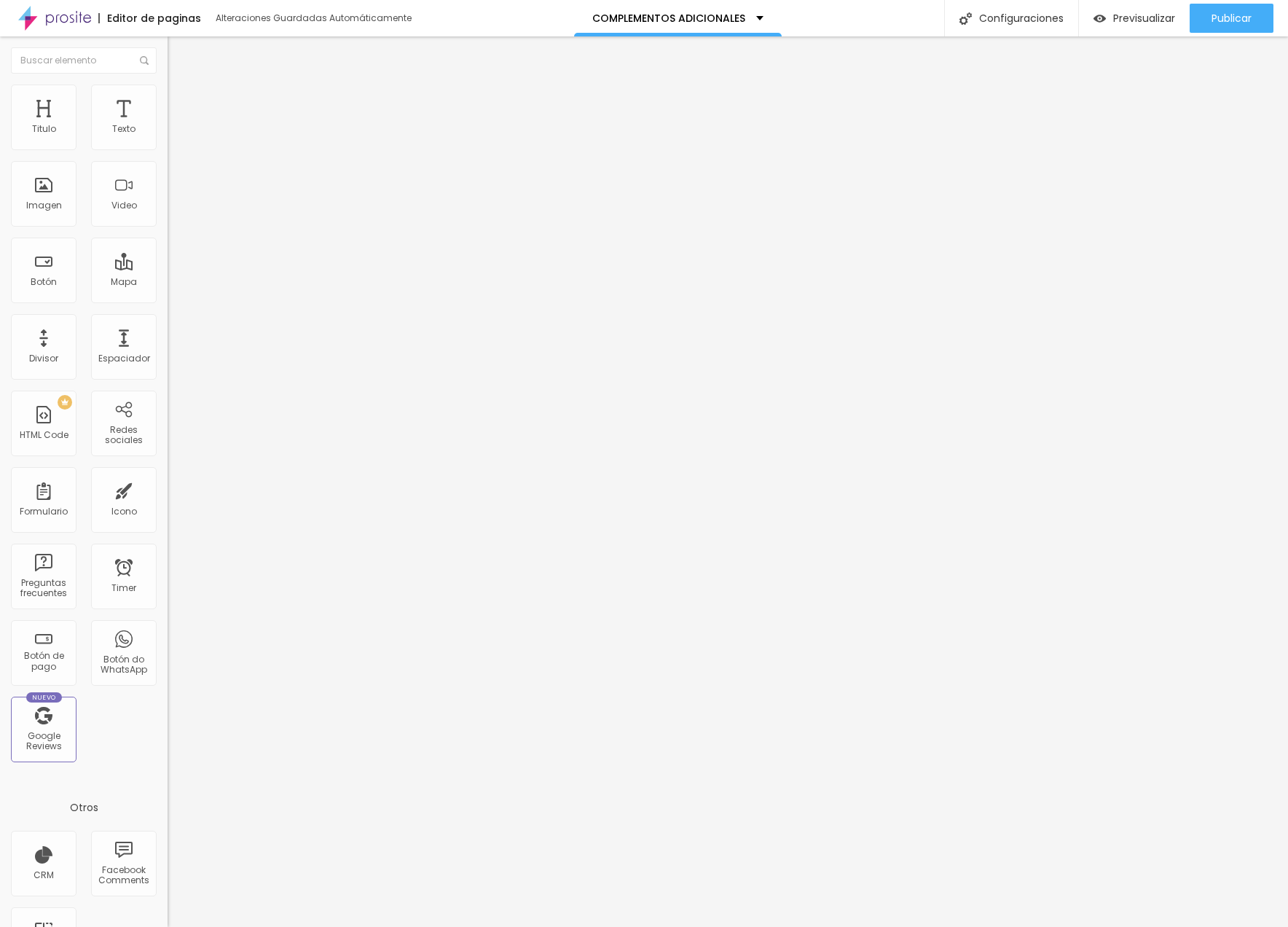
type input "0"
click at [0, 144] on html "Editor de paginas Alteraciones Guardadas Automáticamente COMPLEMENTOS ADICIONAL…" at bounding box center [644, 463] width 1288 height 927
click at [181, 103] on span "Avanzado" at bounding box center [204, 109] width 47 height 13
type input "7"
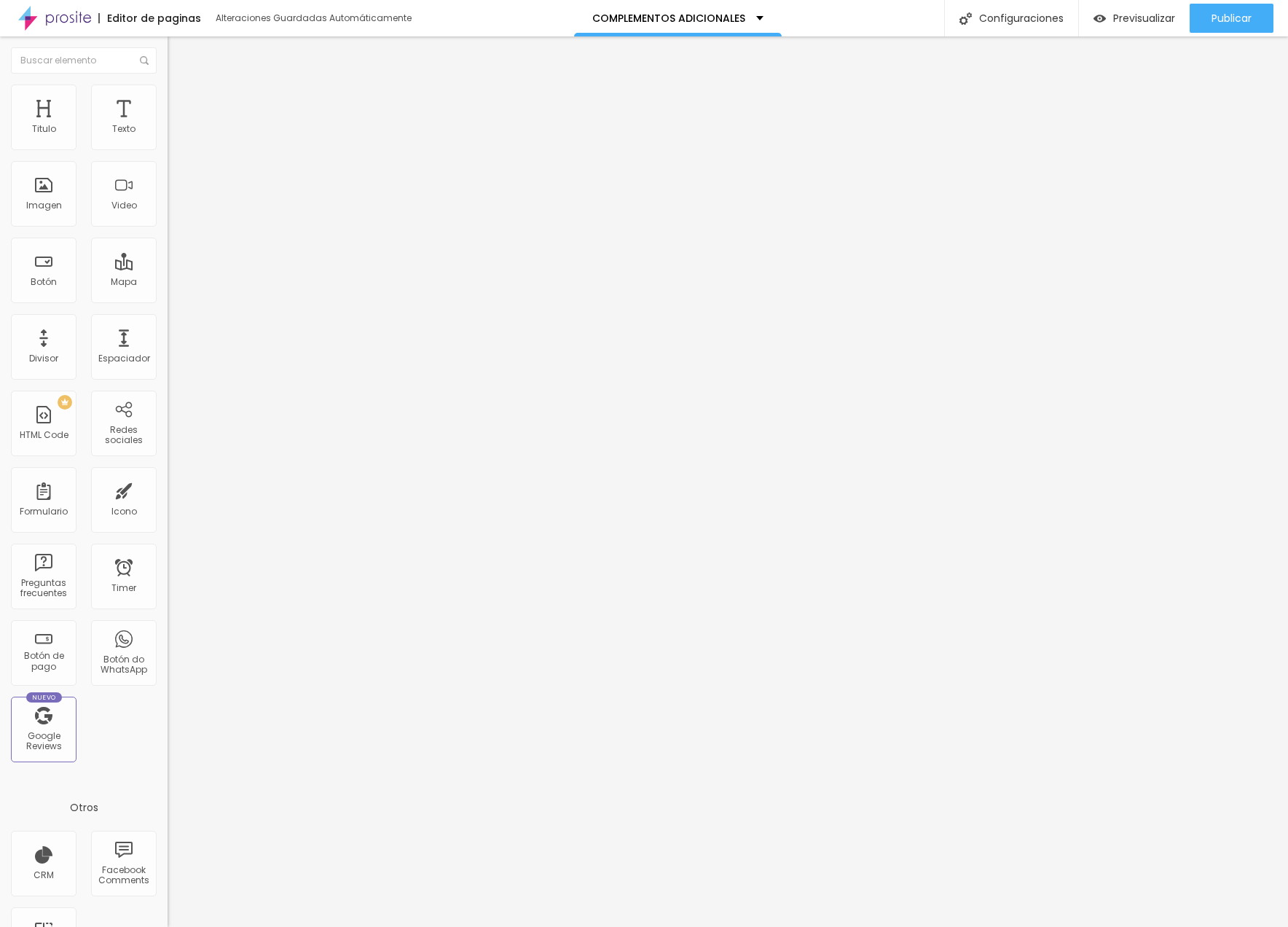
type input "2"
type input "0"
drag, startPoint x: 33, startPoint y: 176, endPoint x: 23, endPoint y: 175, distance: 10.0
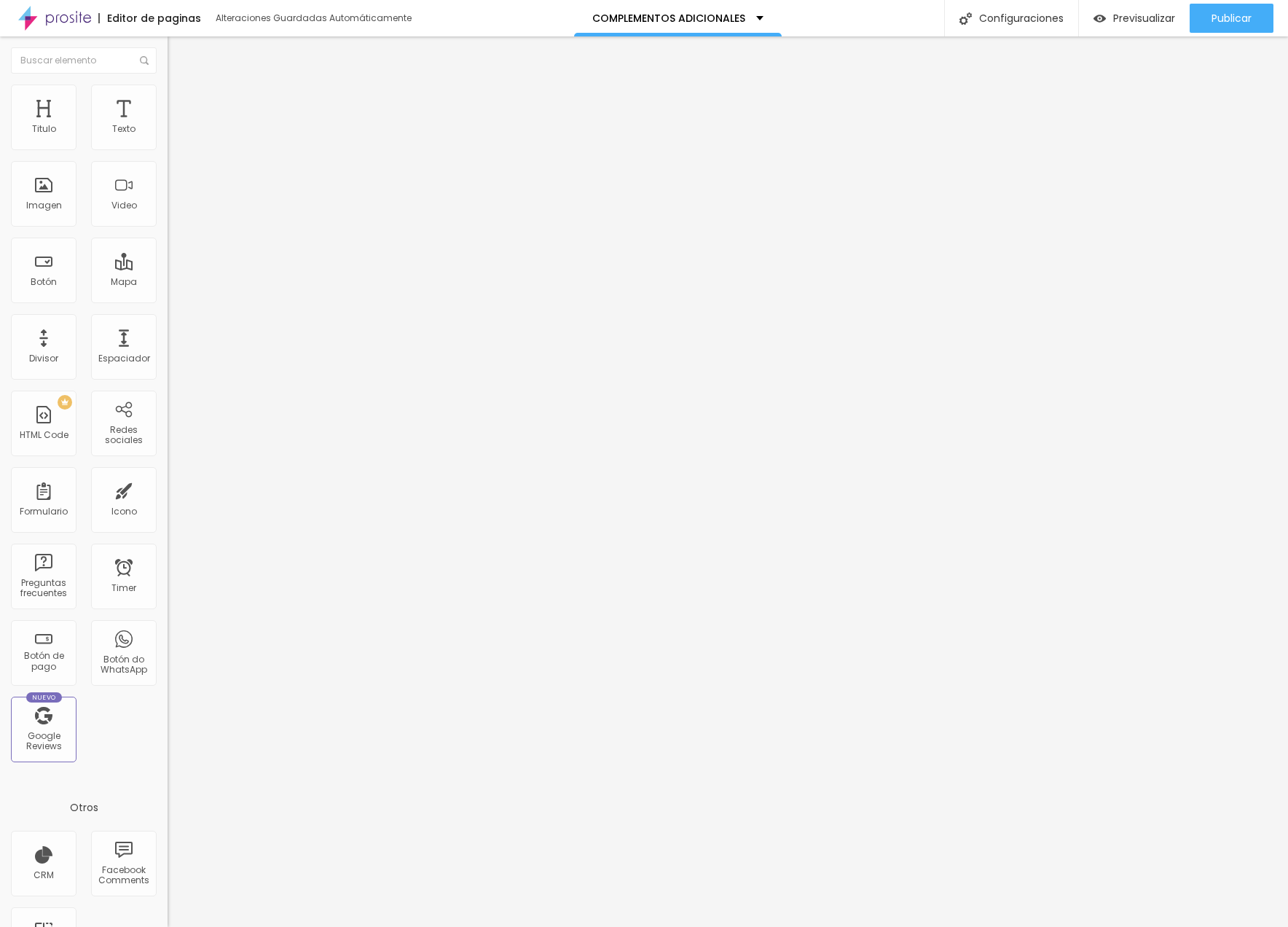
type input "0"
click at [167, 320] on div "0 px Espaciamiento vertical" at bounding box center [251, 423] width 167 height 206
type input "15"
type input "10"
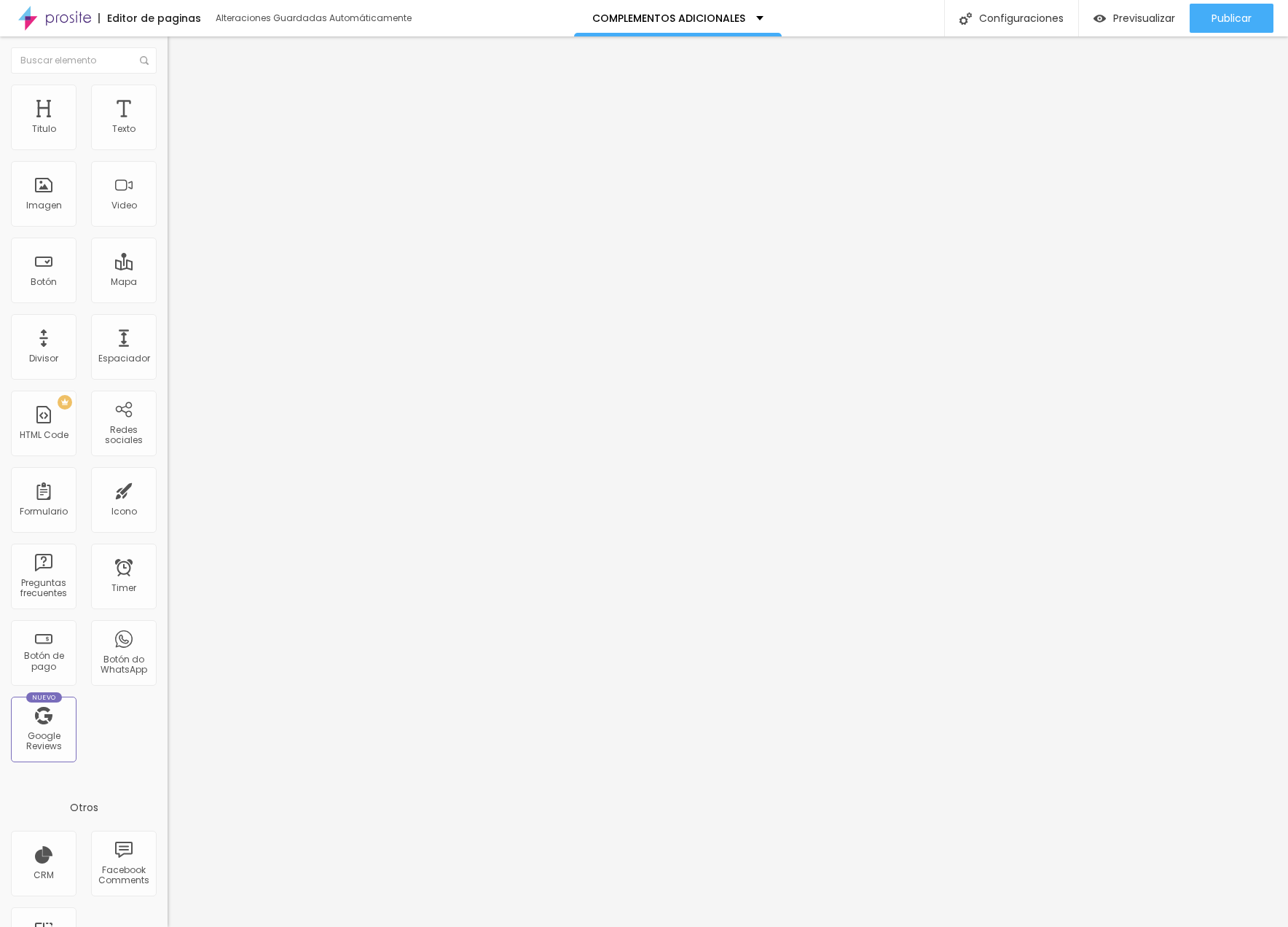
type input "10"
type input "5"
type input "10"
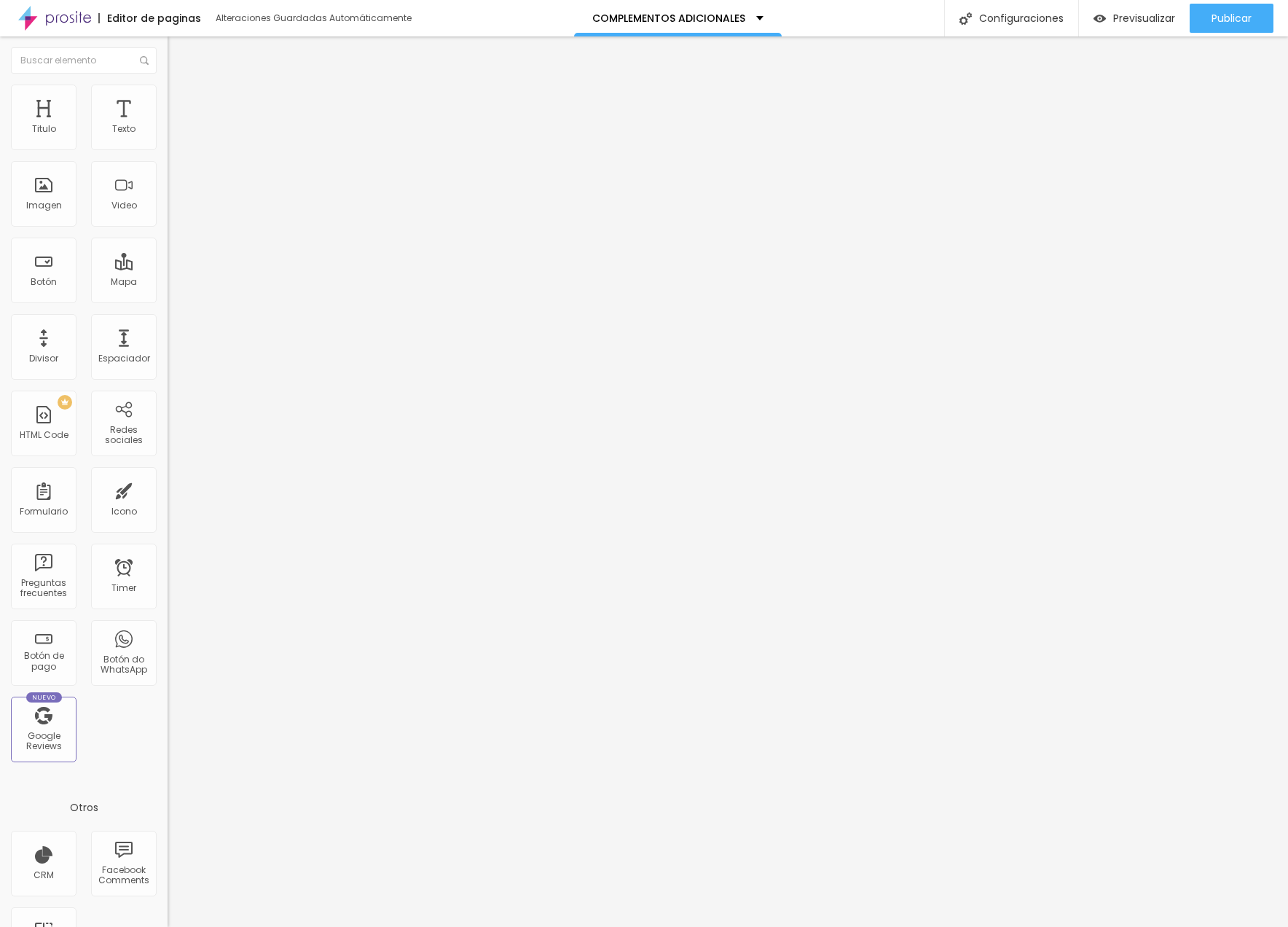
type input "5"
type input "0"
drag, startPoint x: 94, startPoint y: 144, endPoint x: 21, endPoint y: 143, distance: 73.0
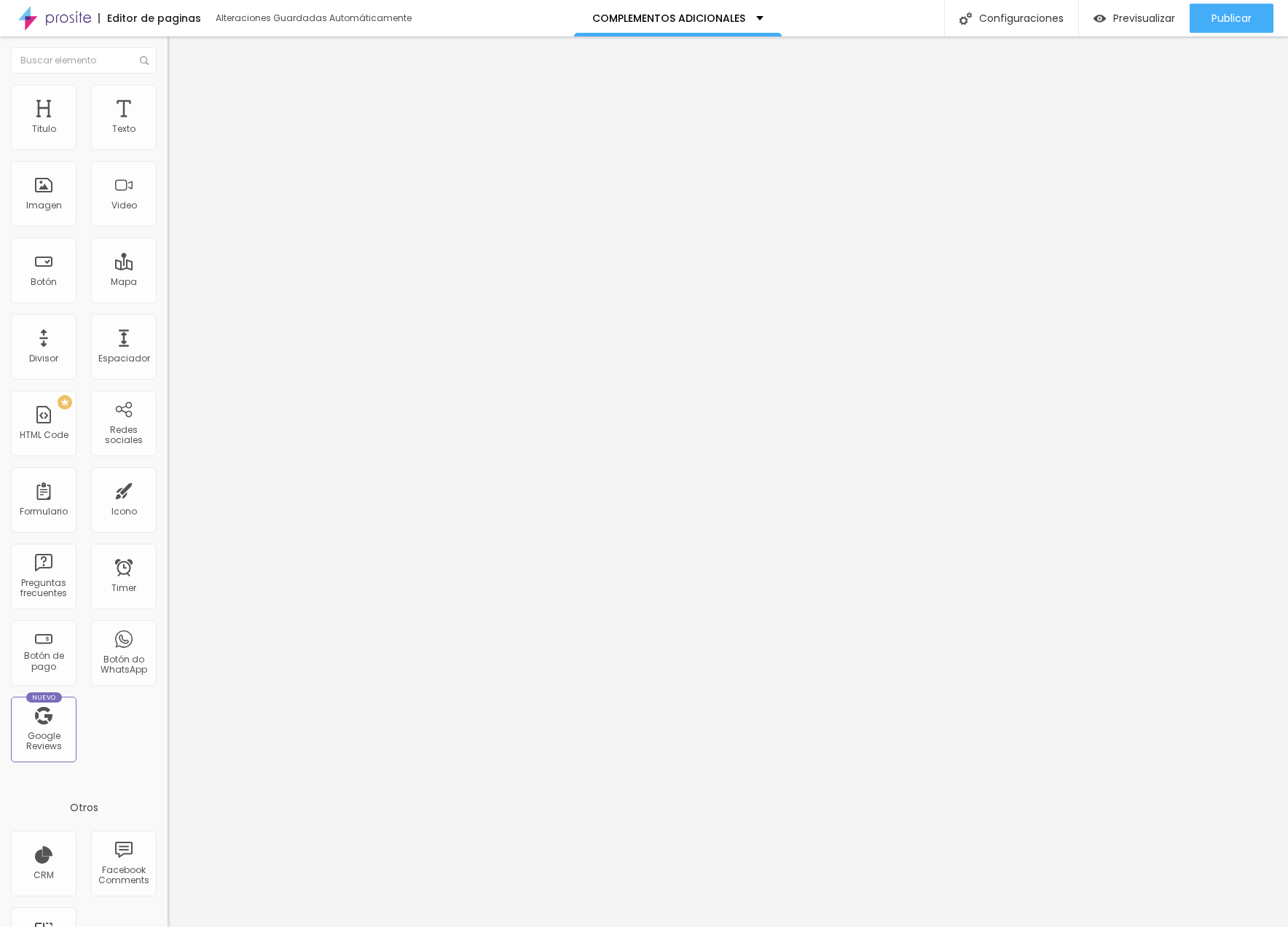
type input "0"
click at [167, 144] on div "0 espacio entre columnas" at bounding box center [251, 217] width 167 height 206
click at [1100, 16] on span "Publicar" at bounding box center [1231, 18] width 40 height 12
click at [1100, 16] on span "Previsualizar" at bounding box center [1131, 18] width 62 height 12
click at [167, 125] on span "Cambiar image" at bounding box center [208, 119] width 82 height 13
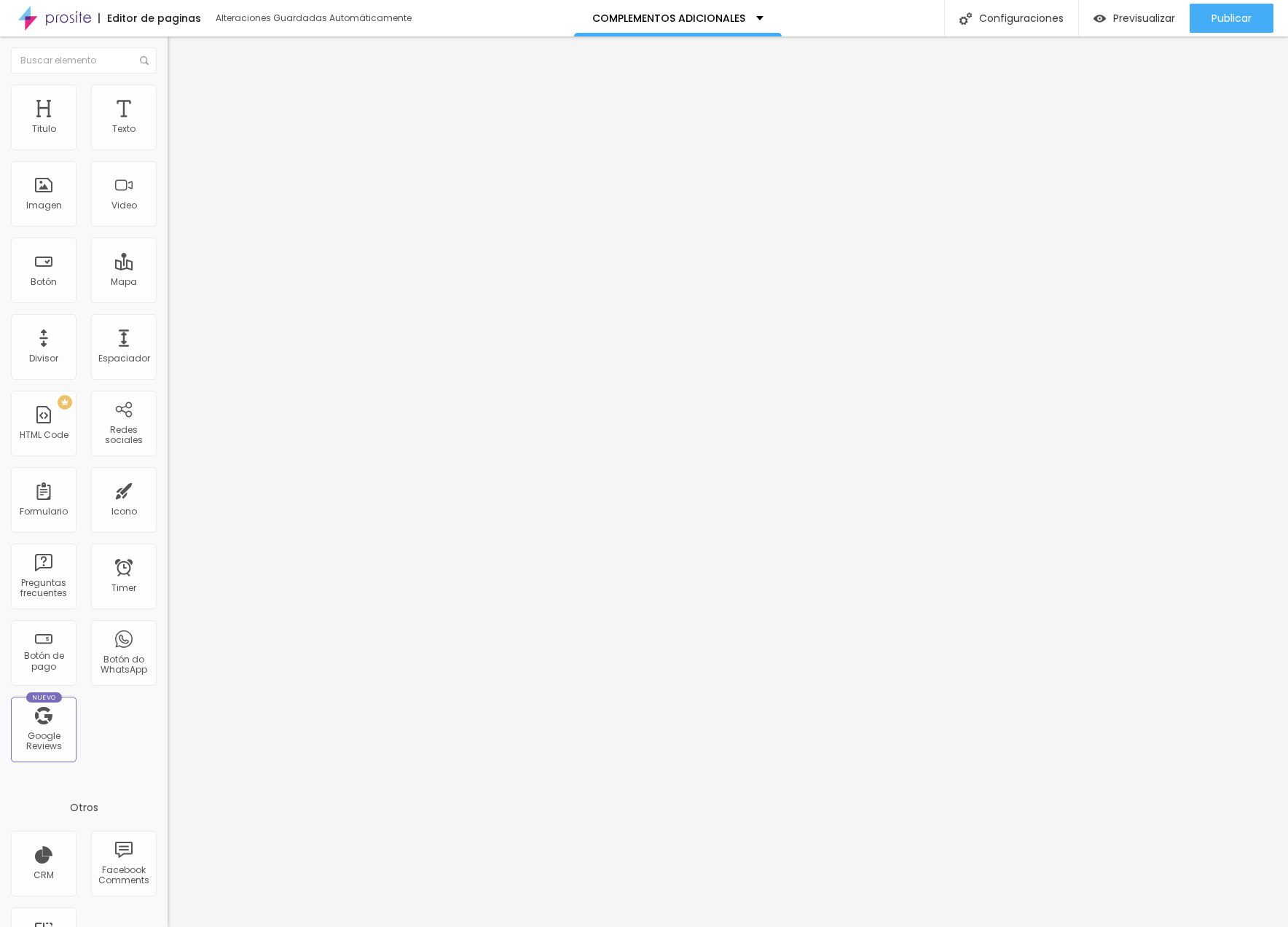
click at [167, 228] on span "16:9 Cinema" at bounding box center [195, 222] width 55 height 13
click at [167, 268] on span "Original" at bounding box center [185, 262] width 35 height 13
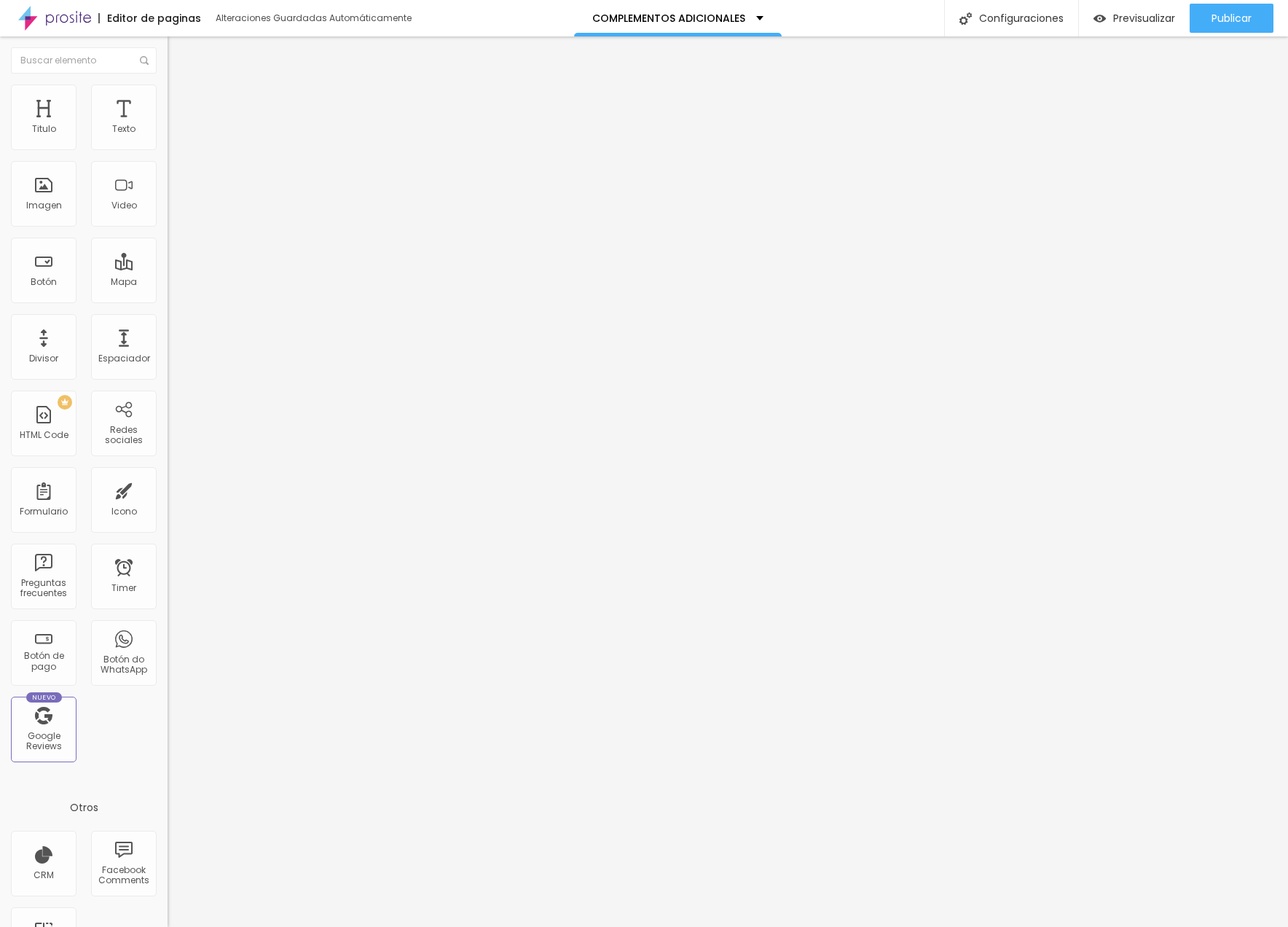
click at [167, 228] on span "Original" at bounding box center [185, 222] width 35 height 13
click at [167, 245] on span "Estándar" at bounding box center [188, 239] width 41 height 13
click at [167, 260] on span "Square" at bounding box center [184, 253] width 33 height 13
click at [167, 236] on span "Cinema" at bounding box center [185, 231] width 36 height 13
click at [167, 268] on span "Original" at bounding box center [185, 262] width 35 height 13
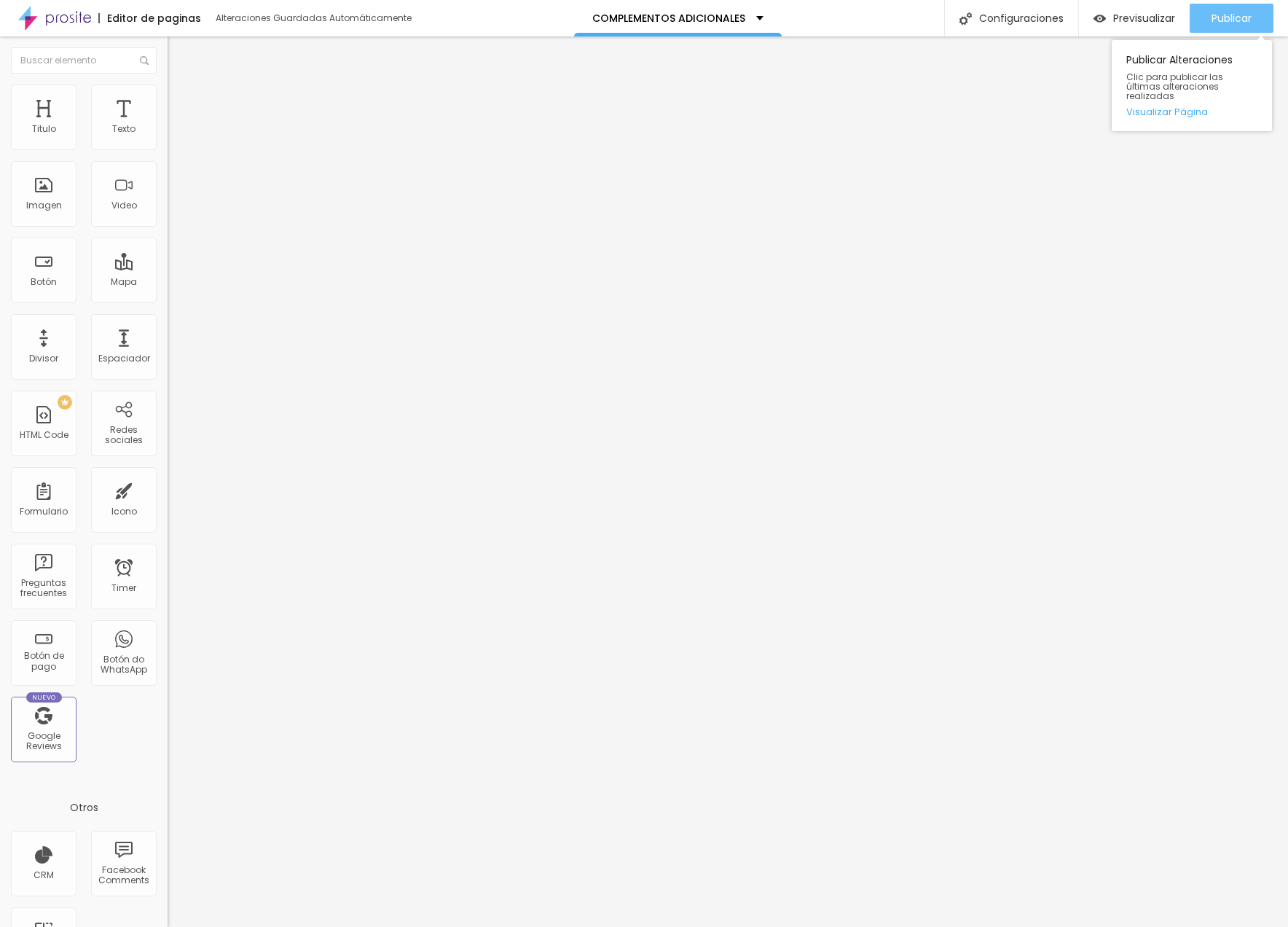
click at [1100, 13] on span "Publicar" at bounding box center [1231, 18] width 40 height 12
click at [1100, 22] on span "Previsualizar" at bounding box center [1131, 18] width 62 height 12
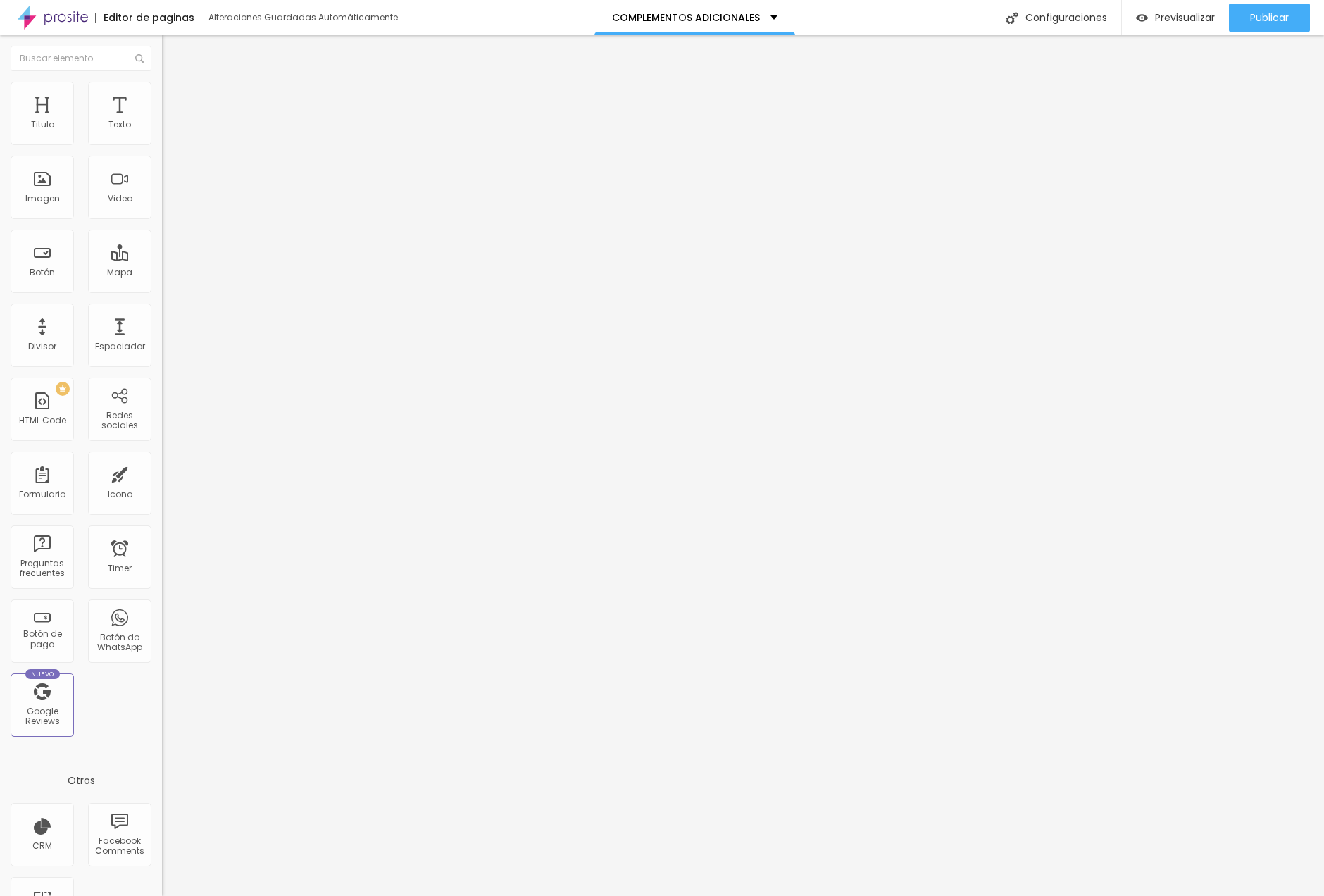
click at [162, 104] on ul "Contenido [PERSON_NAME]" at bounding box center [243, 88] width 162 height 42
click at [175, 100] on span "Avanzado" at bounding box center [197, 105] width 45 height 12
type input "4"
type input "5"
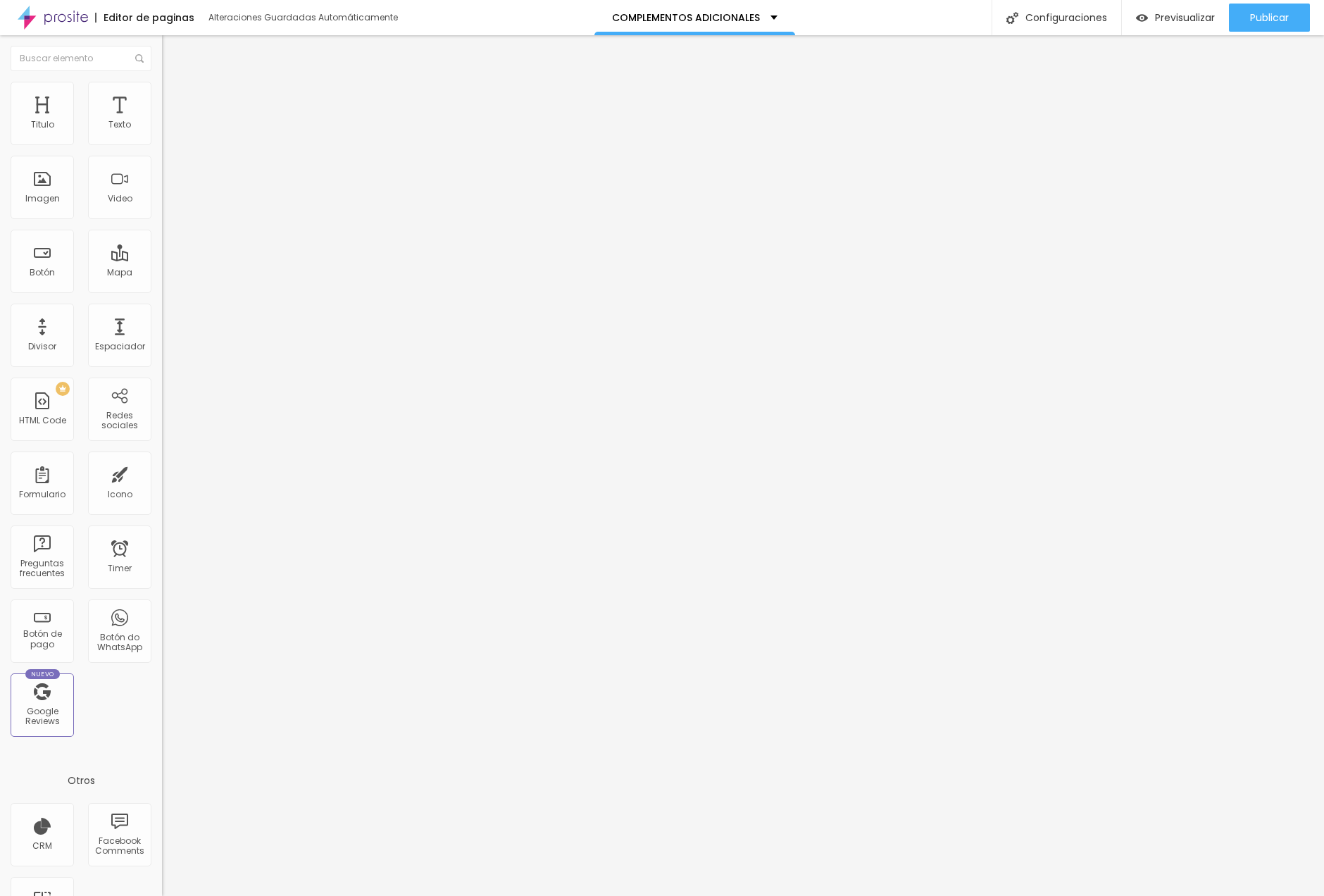
type input "5"
type input "6"
type input "7"
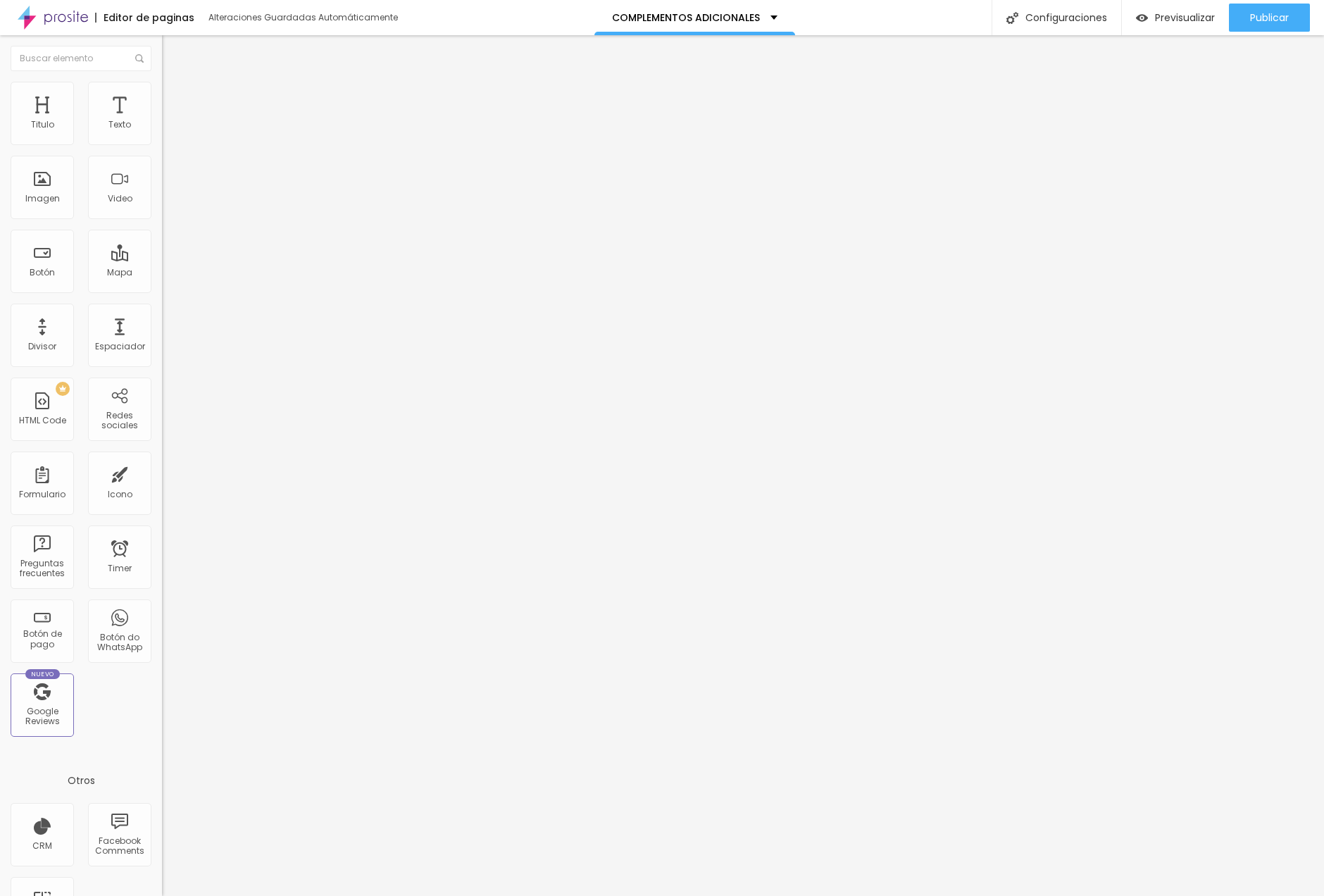
type input "8"
type input "9"
type input "10"
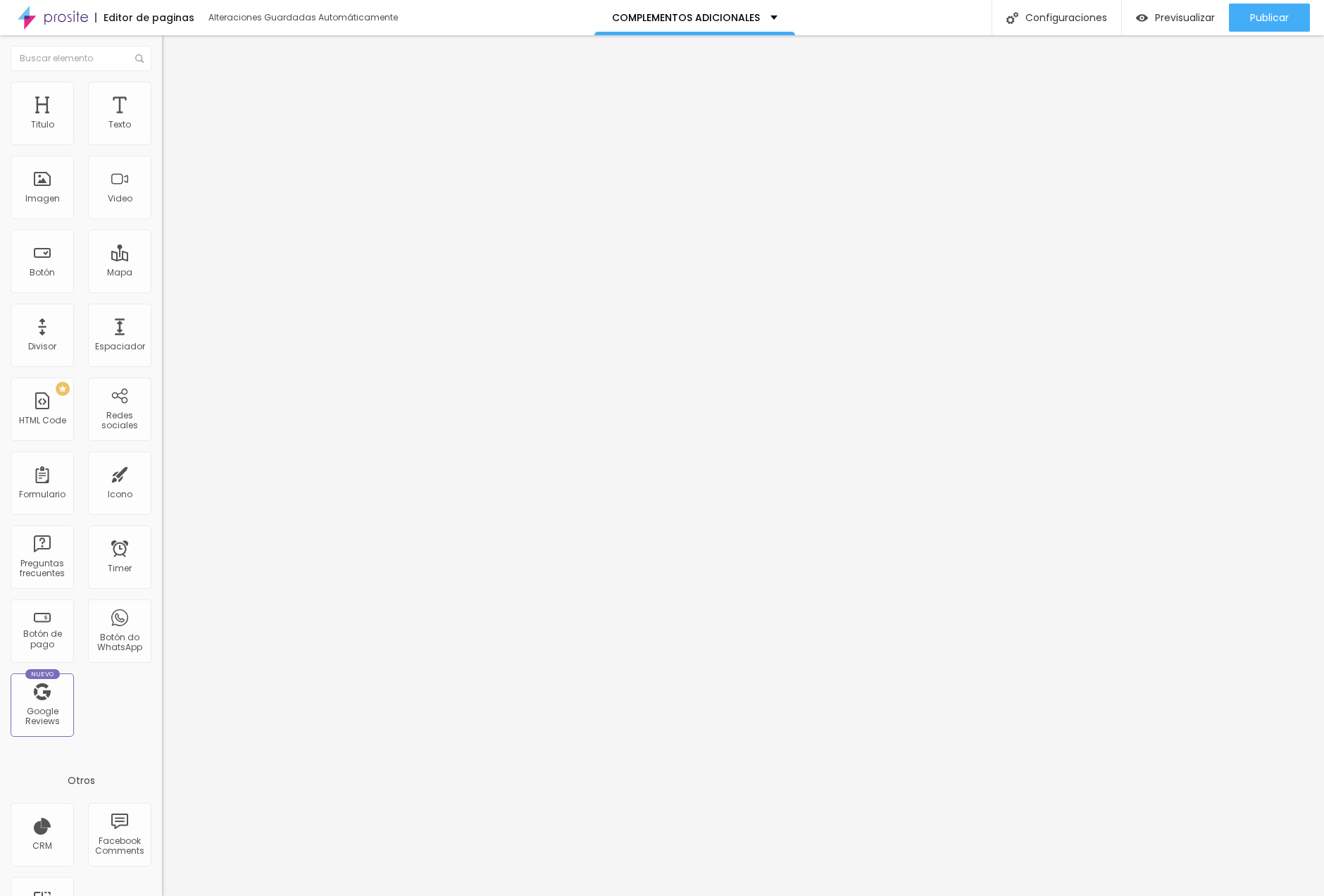
type input "10"
type input "11"
type input "12"
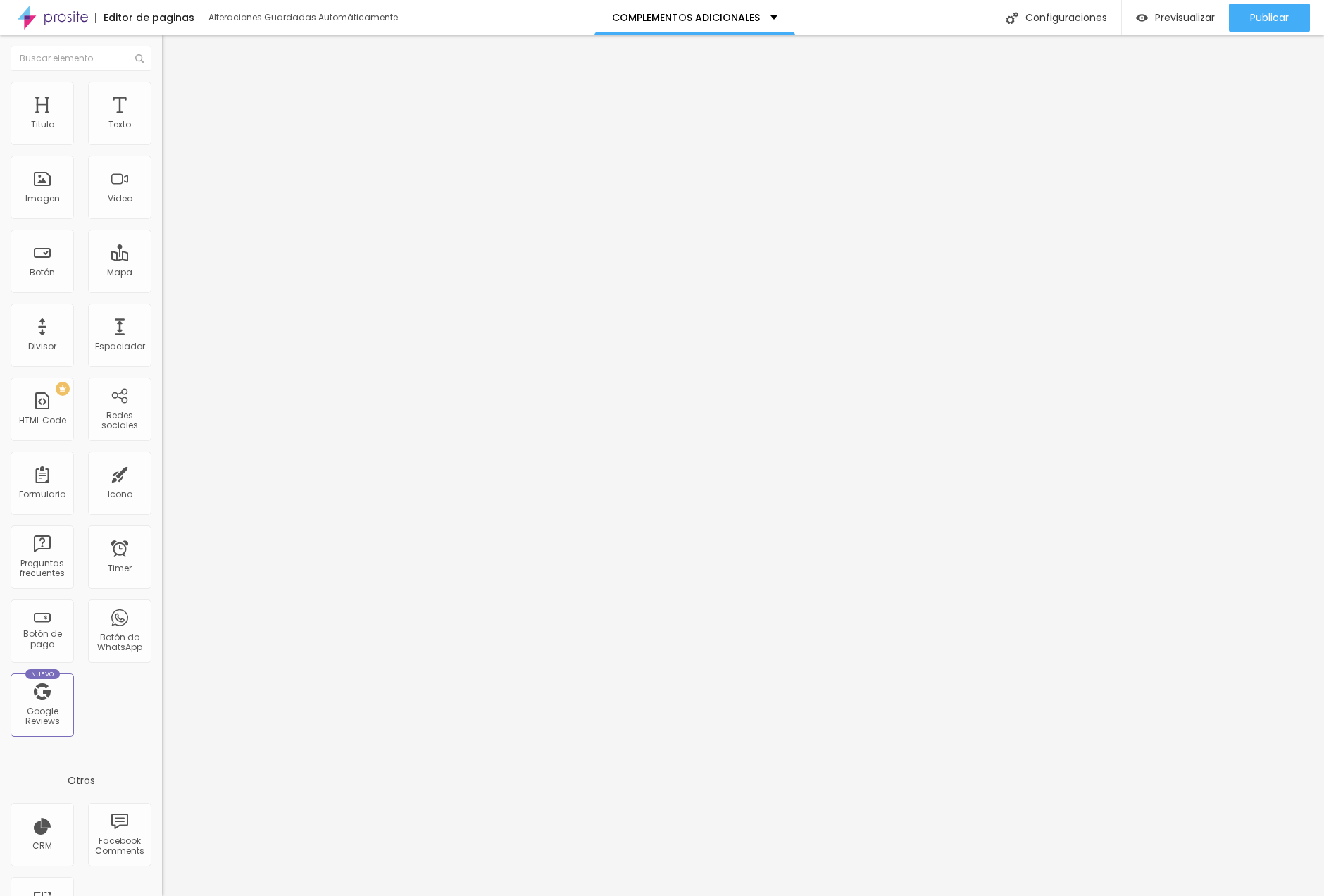
type input "11"
type input "8"
type input "7"
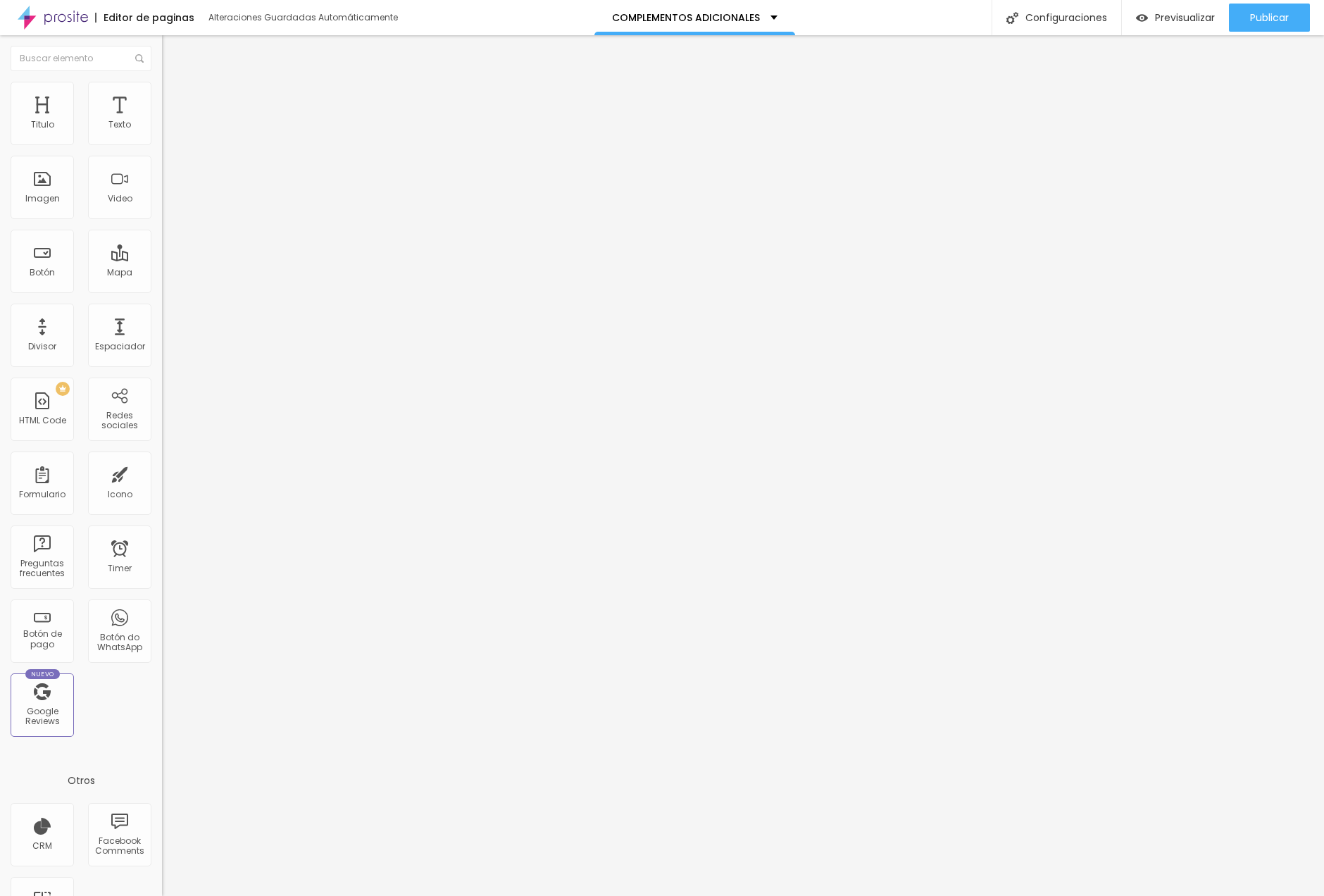
type input "7"
type input "4"
type input "2"
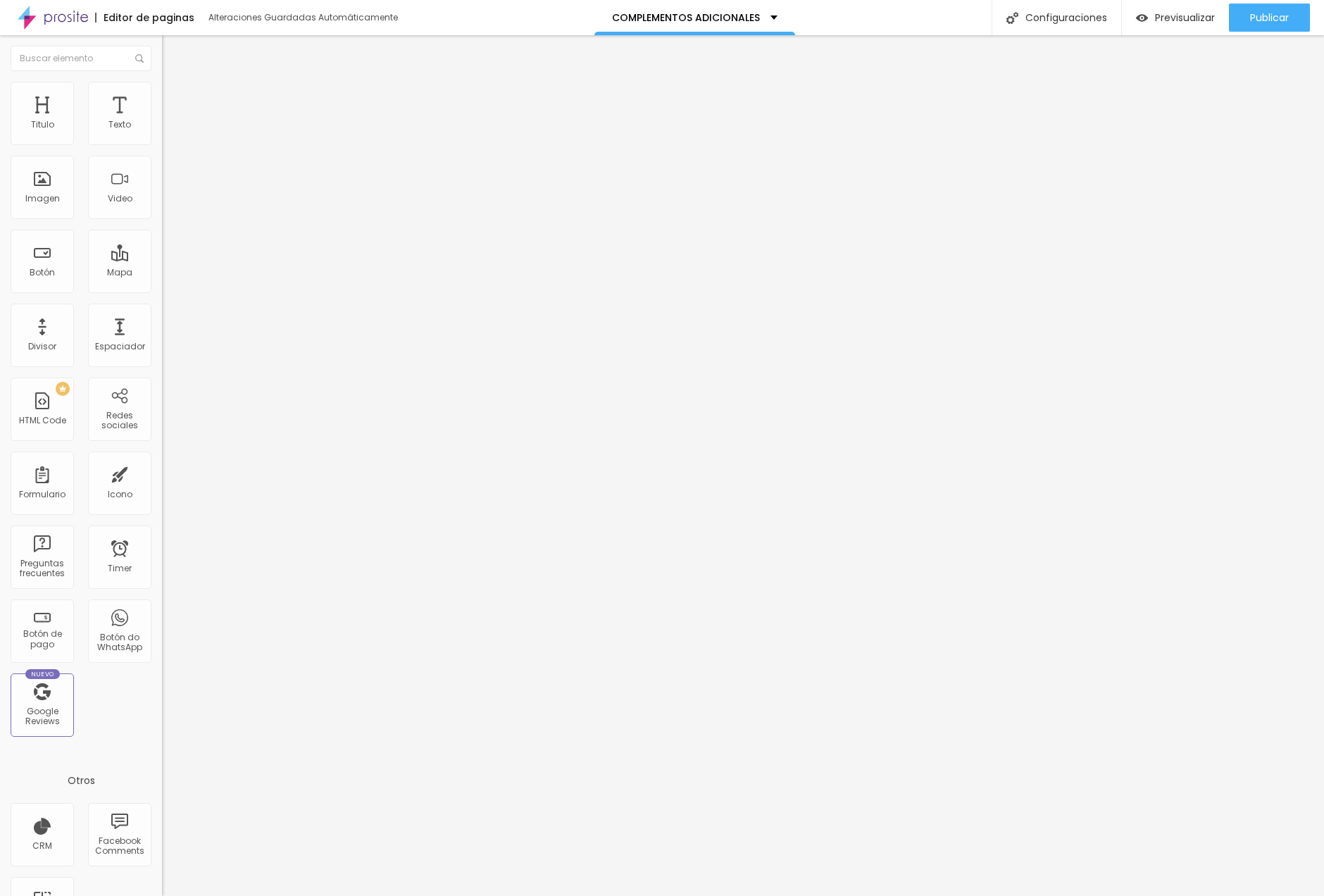
type input "0"
drag, startPoint x: 36, startPoint y: 140, endPoint x: 4, endPoint y: 142, distance: 32.1
click at [162, 142] on div "0 Espacio de arriba 0 Espacio de bajo ID Html Clases Html Visible en dispositiv…" at bounding box center [243, 410] width 162 height 601
click at [175, 97] on span "Estilo" at bounding box center [185, 91] width 22 height 12
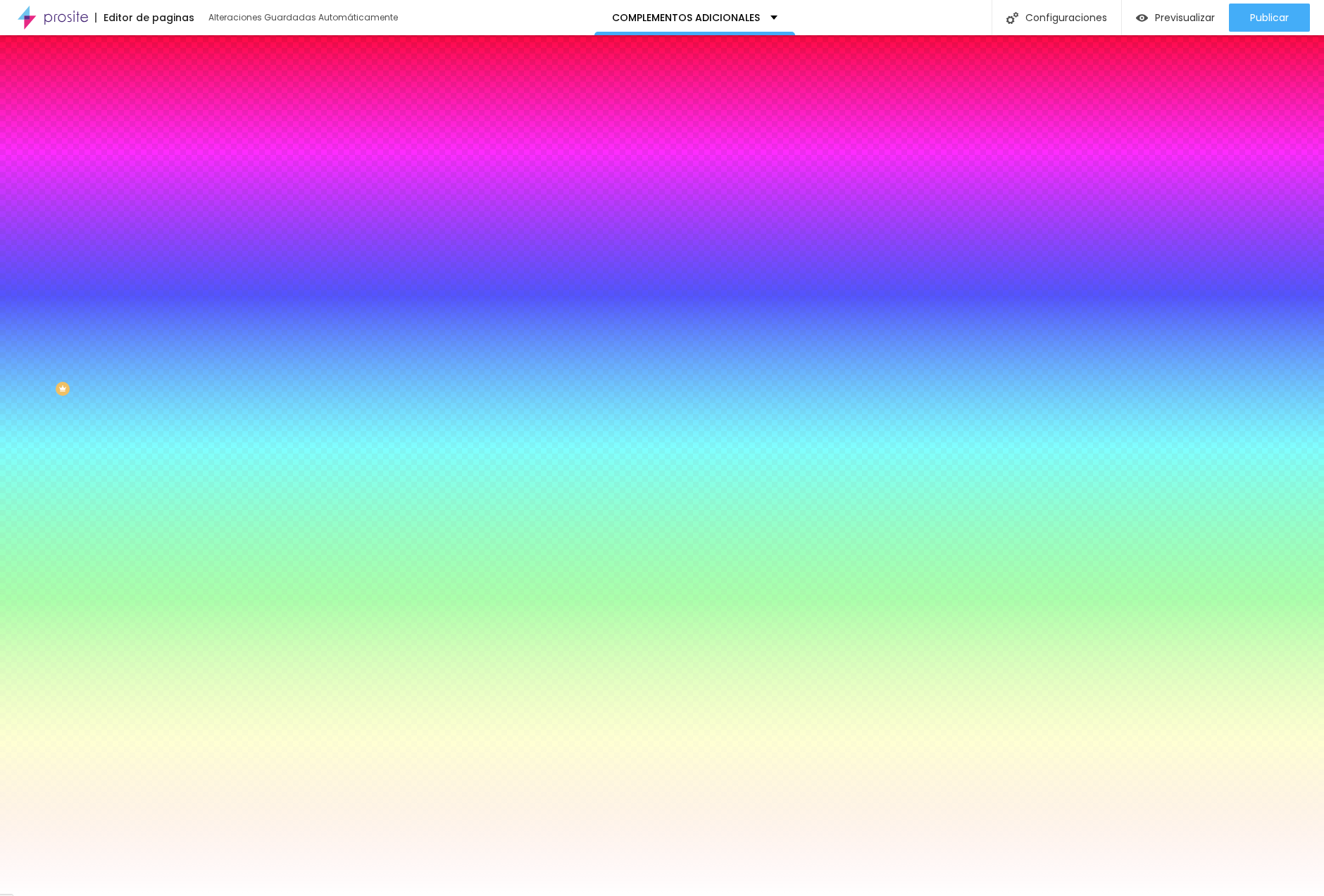
click at [162, 96] on li "Avanzado" at bounding box center [243, 102] width 162 height 14
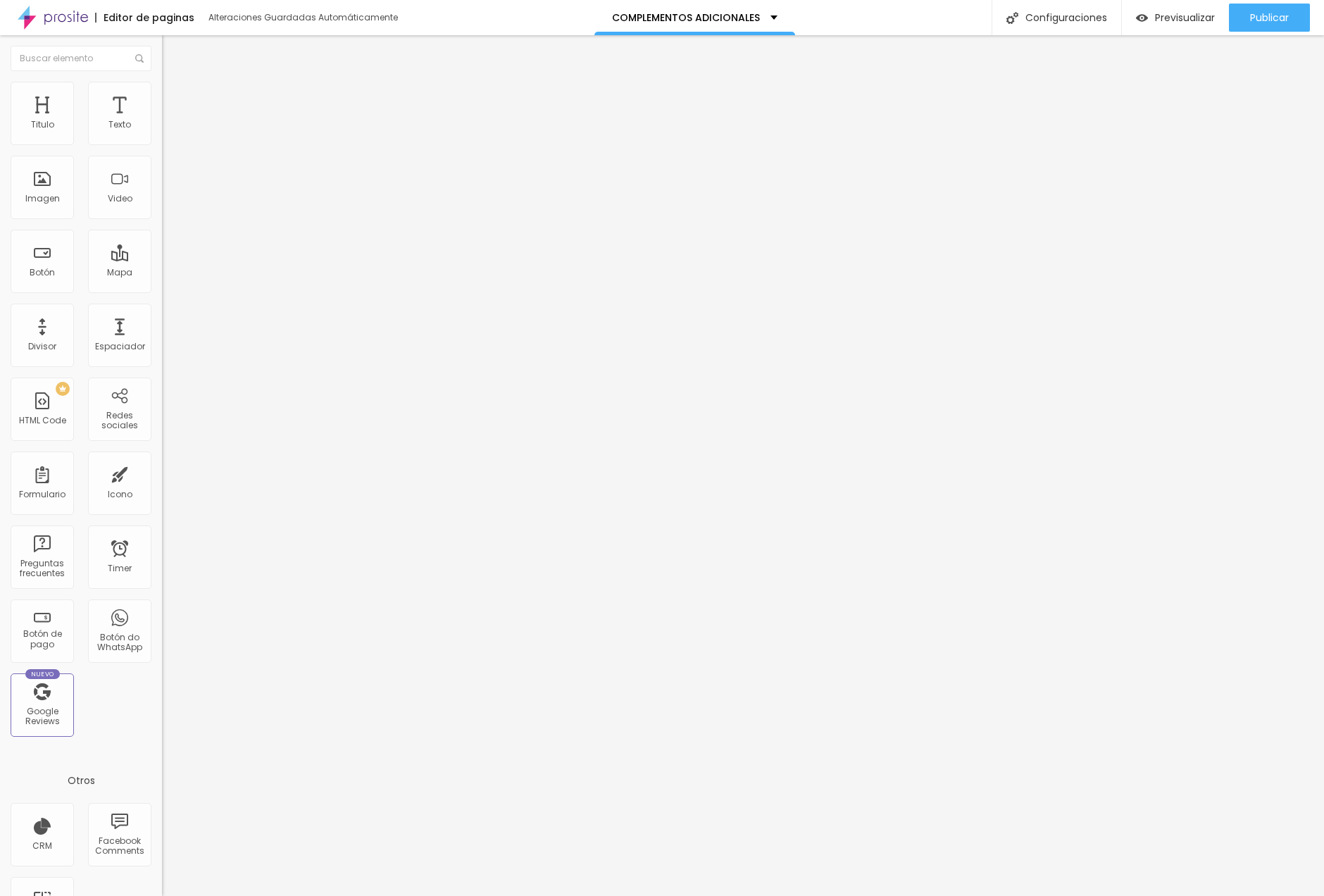
drag, startPoint x: 25, startPoint y: 88, endPoint x: 63, endPoint y: 117, distance: 47.8
click at [162, 80] on img at bounding box center [167, 73] width 12 height 12
click at [162, 128] on span "Boxed" at bounding box center [175, 122] width 26 height 12
click at [162, 150] on span "Completo" at bounding box center [183, 144] width 43 height 12
click at [162, 136] on span "Boxed" at bounding box center [175, 131] width 26 height 12
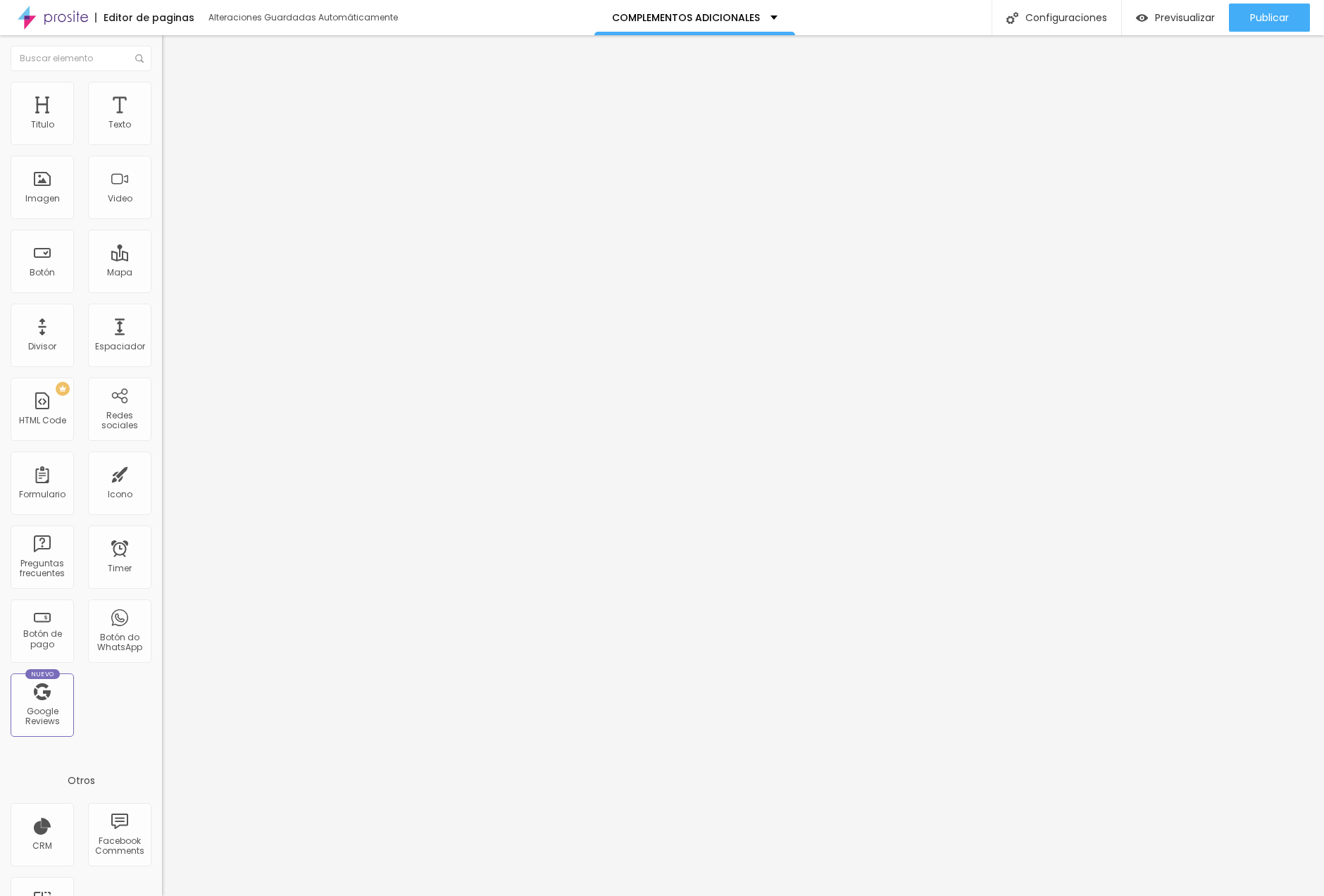
click at [162, 96] on li "Avanzado" at bounding box center [243, 102] width 162 height 14
click at [175, 102] on span "Avanzado" at bounding box center [197, 105] width 45 height 12
type input "5"
type input "3"
type input "15"
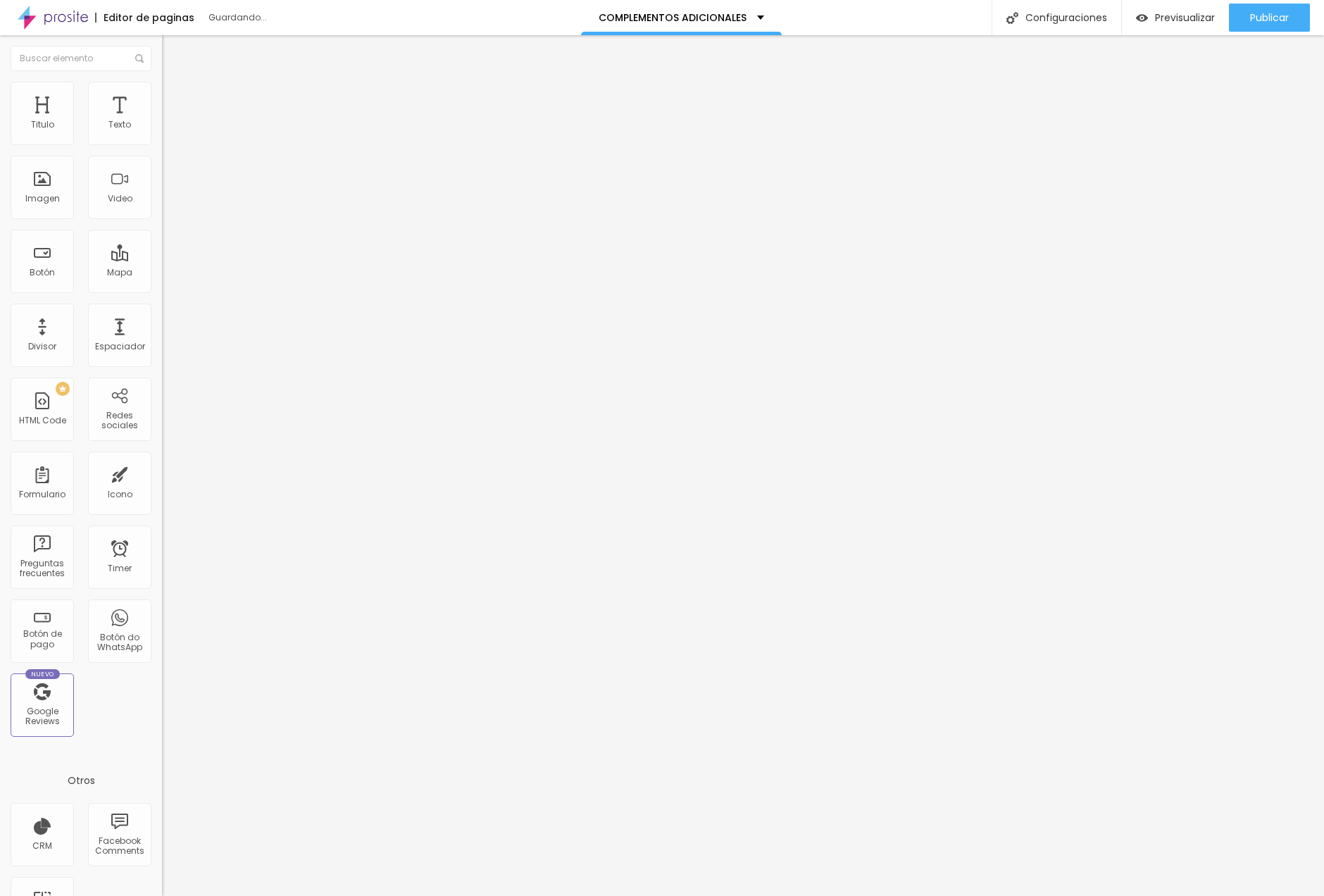
type input "0"
type input "2"
type input "20"
drag, startPoint x: 142, startPoint y: 170, endPoint x: 158, endPoint y: 170, distance: 16.0
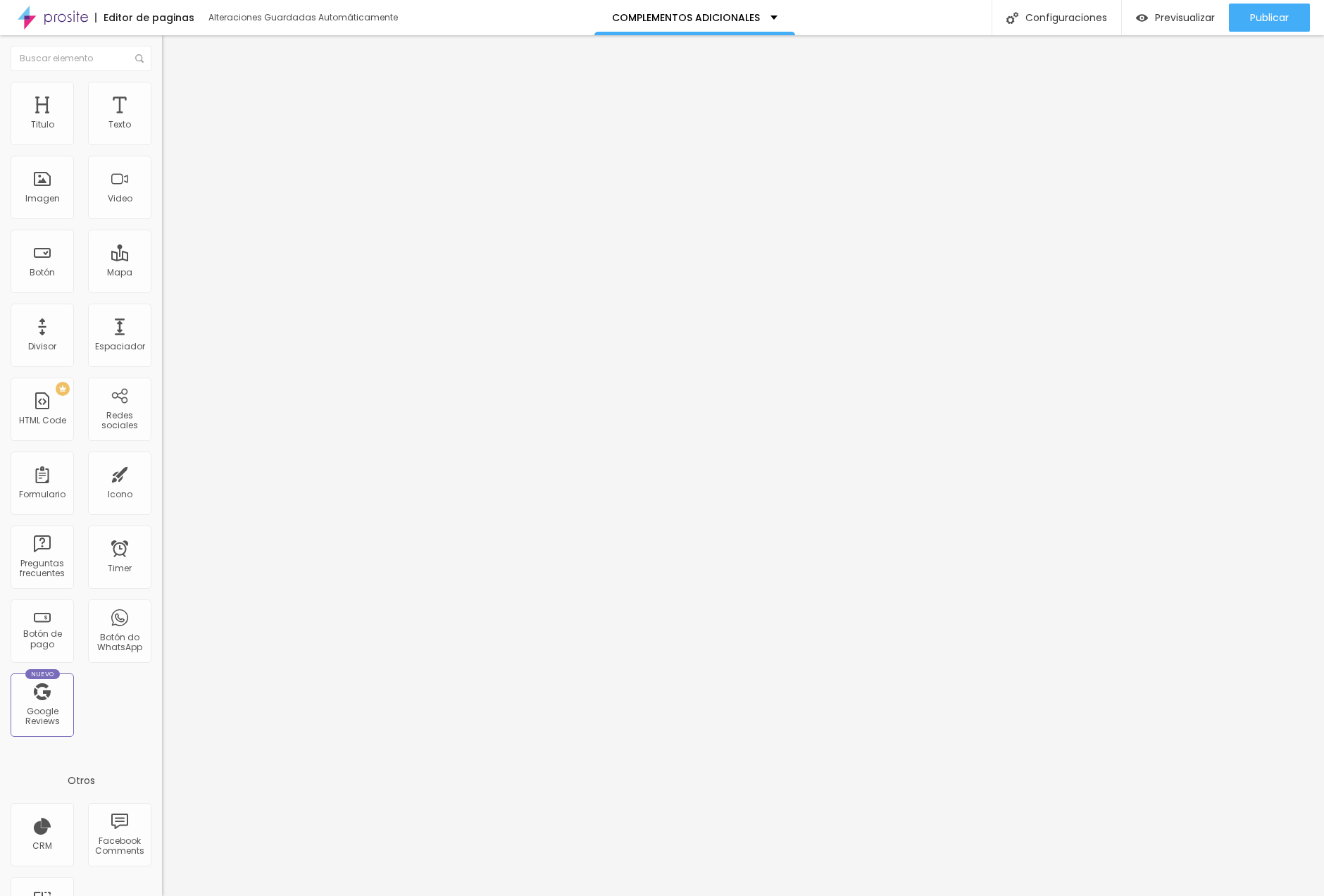
click at [162, 170] on div "20 espacio entre columnas 0 px Espaciamiento vertical ID Html Clases Html Visib…" at bounding box center [243, 410] width 162 height 601
type input "2"
type input "20"
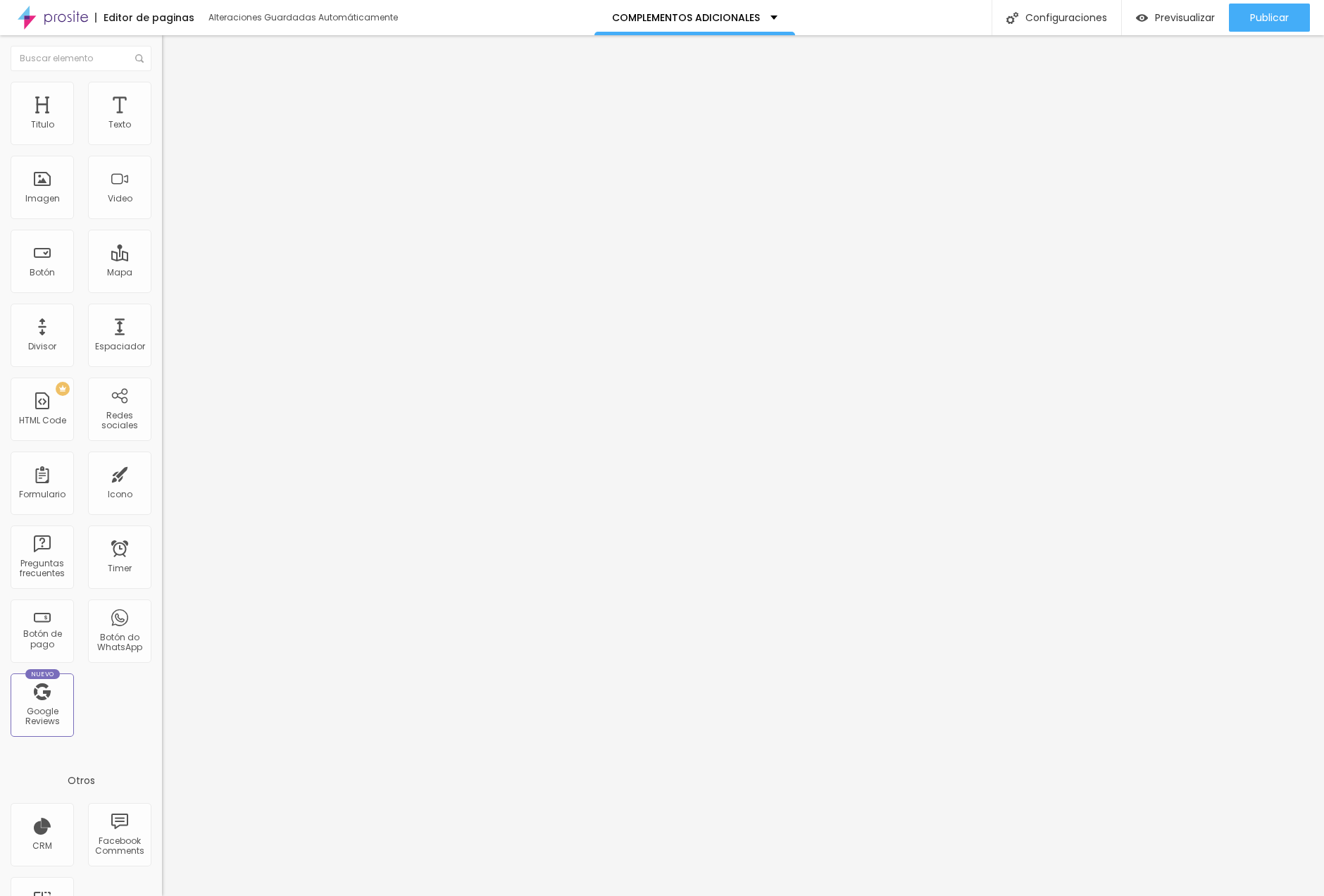
type input "18"
type input "13"
type input "7"
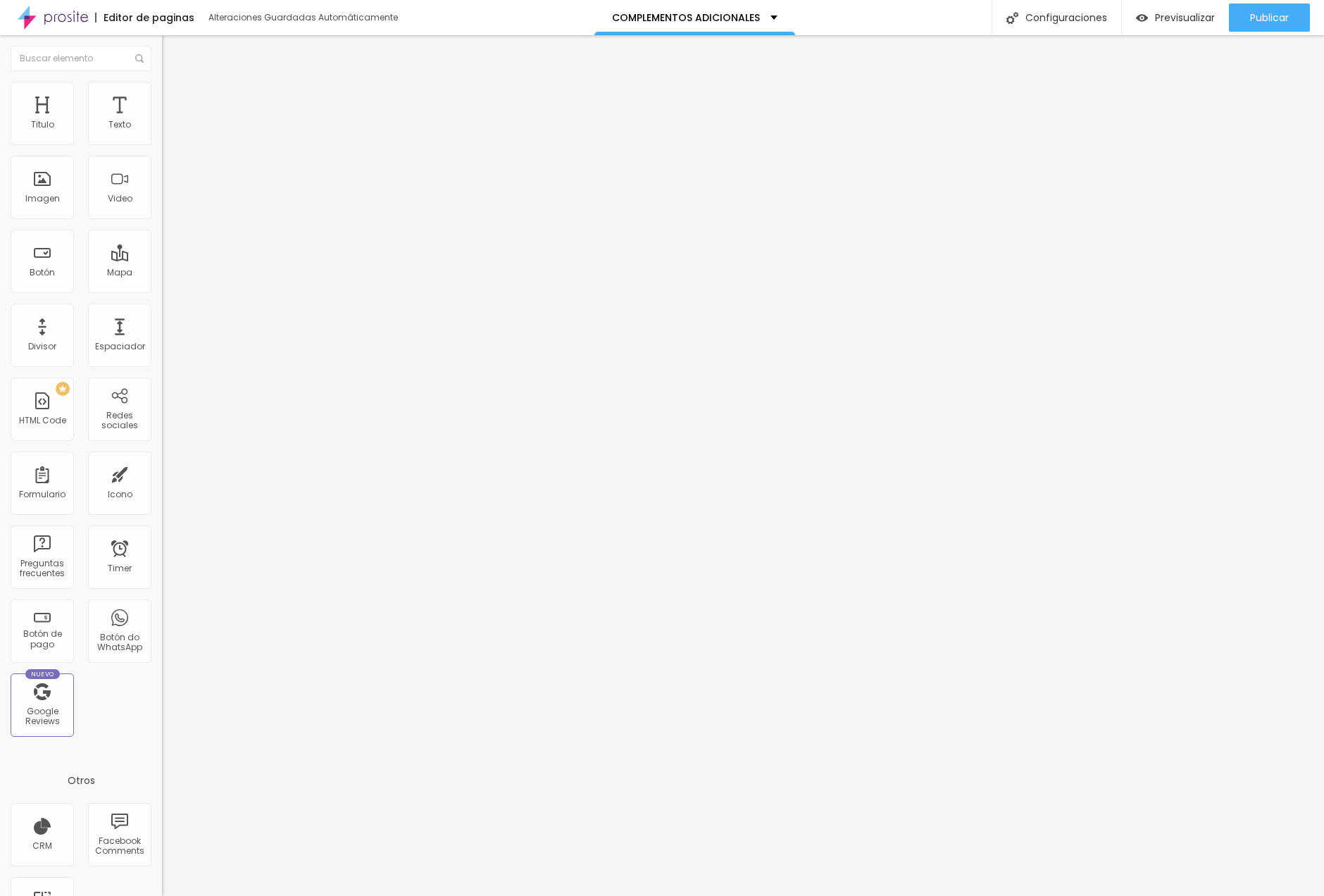
type input "7"
type input "0"
drag, startPoint x: 33, startPoint y: 170, endPoint x: 0, endPoint y: 170, distance: 33.0
type input "0"
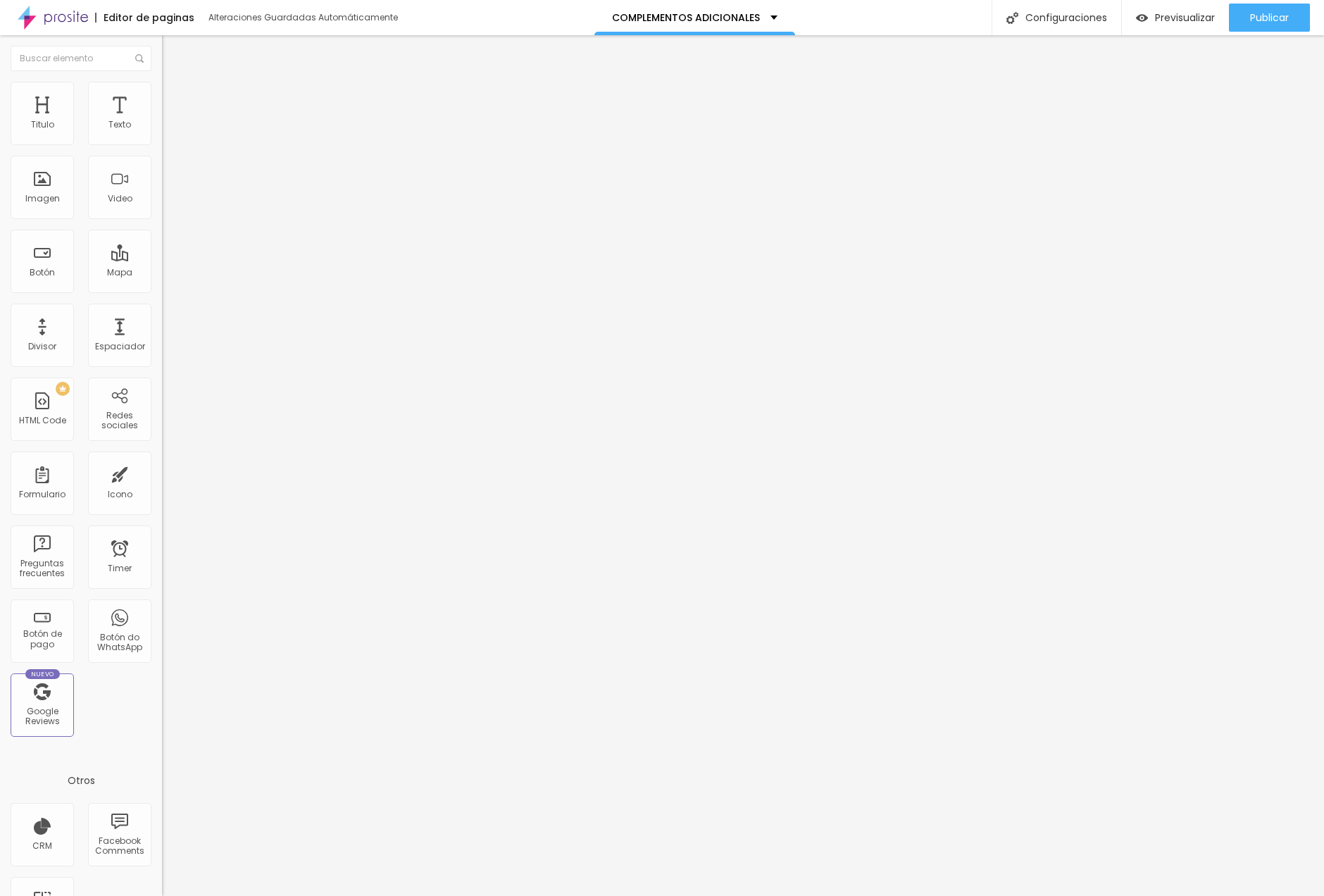
click at [162, 170] on div "20 espacio entre columnas 0 px Espaciamiento vertical ID Html Clases Html Visib…" at bounding box center [243, 410] width 162 height 601
click at [1064, 18] on span "Publicar" at bounding box center [1269, 18] width 39 height 11
click at [1064, 16] on span "Previsualizar" at bounding box center [1173, 18] width 60 height 11
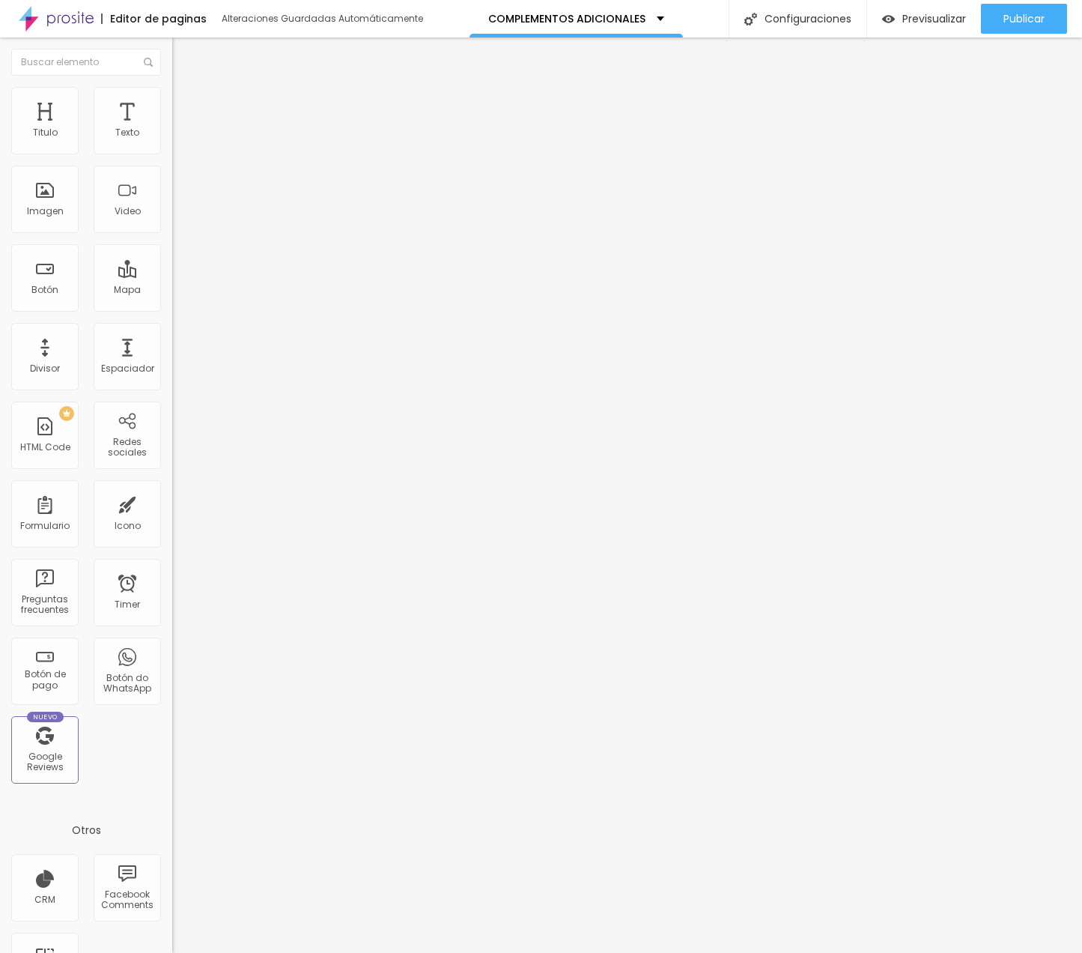
click at [172, 100] on li "Estilo" at bounding box center [258, 94] width 172 height 15
click at [172, 342] on input "0" at bounding box center [204, 350] width 64 height 16
type input "2"
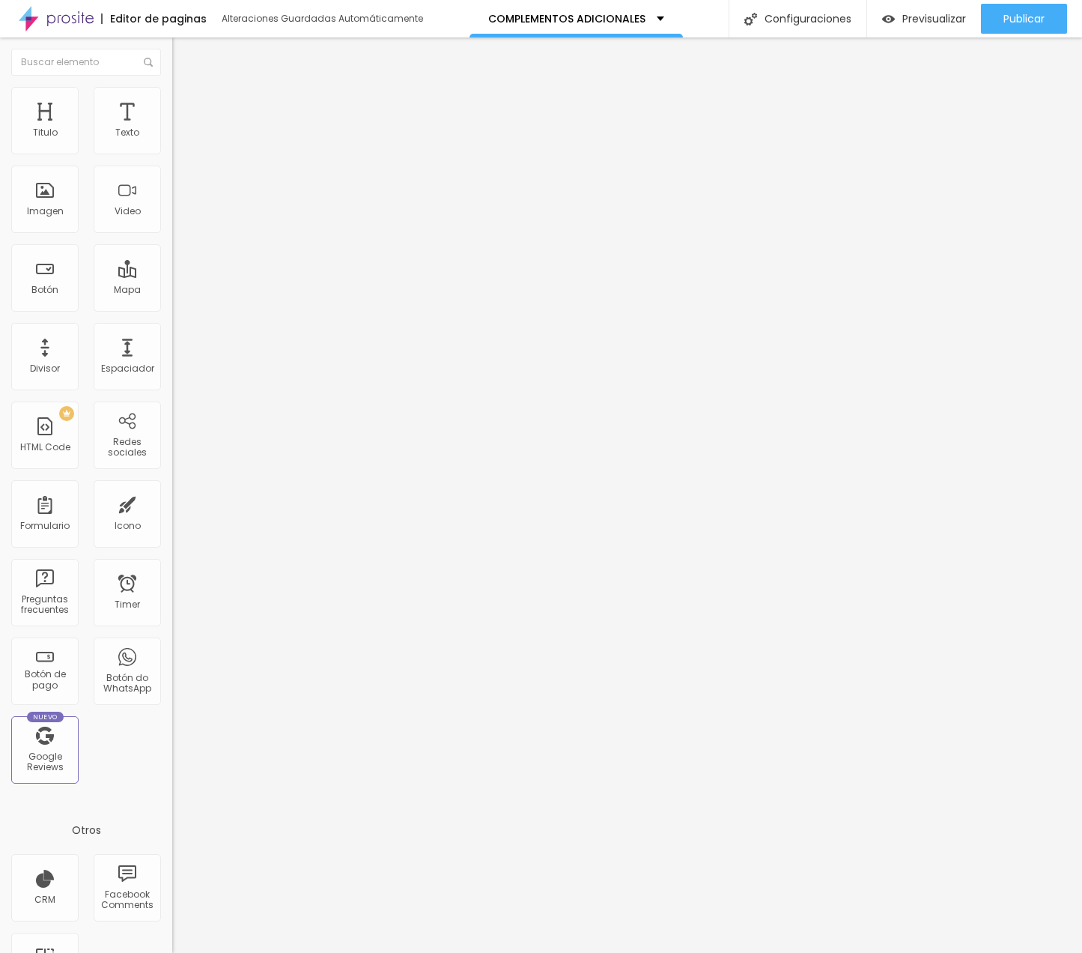
type input "22"
click at [172, 102] on li "Avanzado" at bounding box center [258, 109] width 172 height 15
click at [172, 94] on ul "Contenido [PERSON_NAME]" at bounding box center [258, 94] width 172 height 45
click at [186, 103] on span "Estilo" at bounding box center [197, 97] width 23 height 13
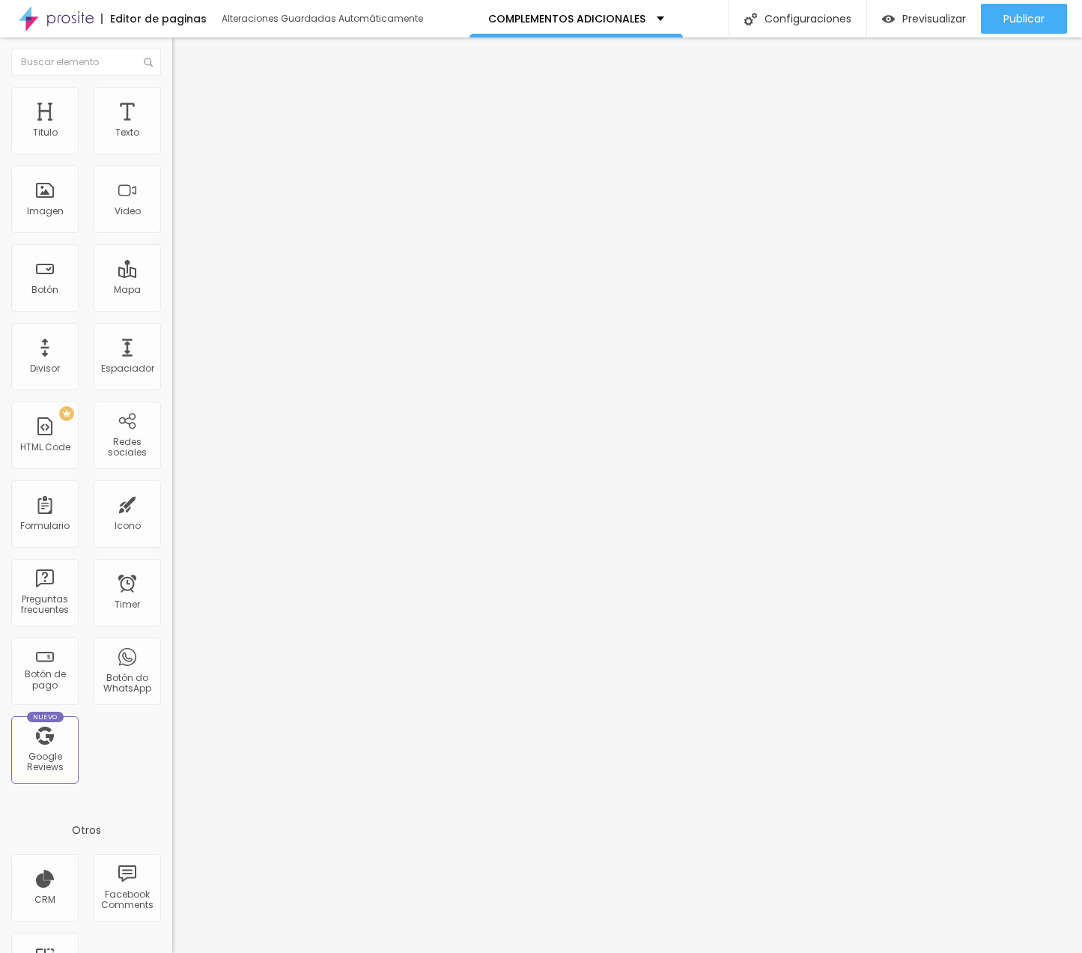
click at [172, 342] on input "0" at bounding box center [204, 350] width 64 height 16
type input "2"
type input "22"
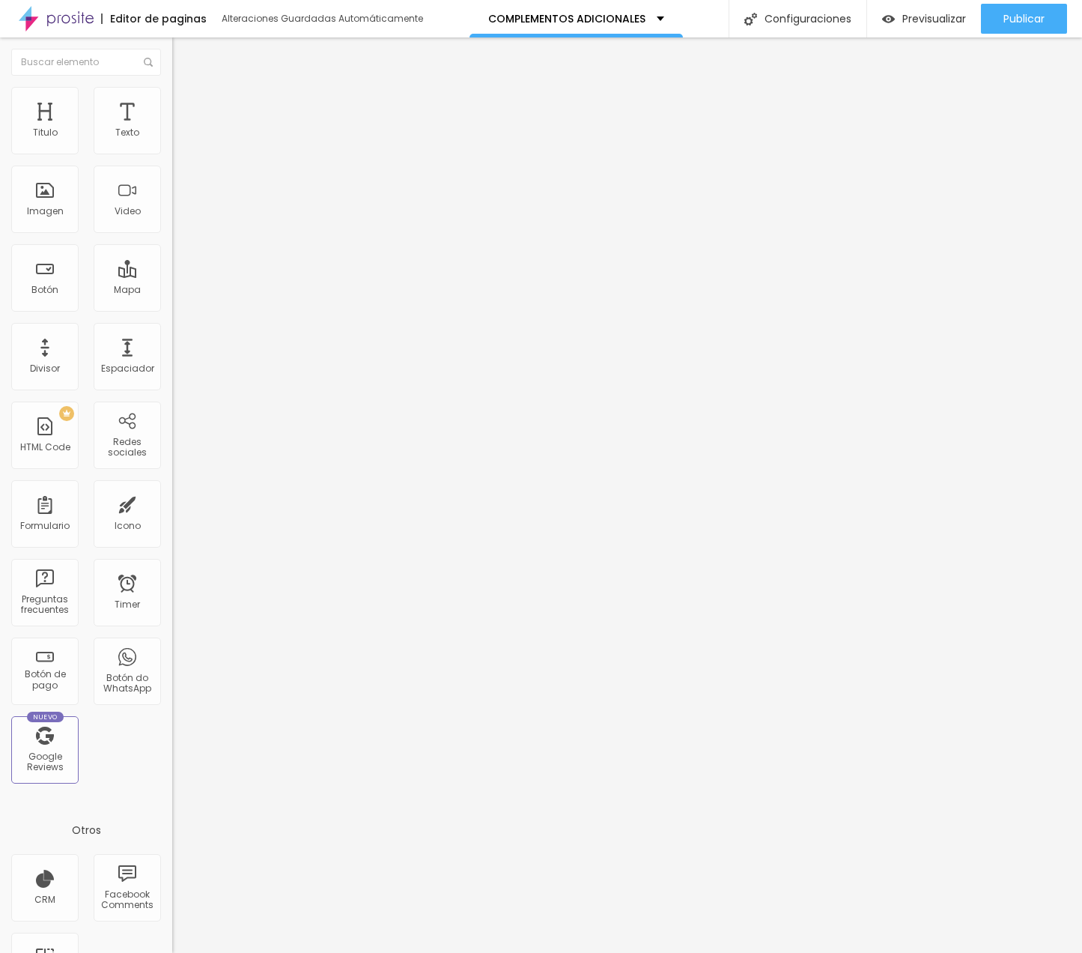
type input "22"
click at [172, 97] on li "Estilo" at bounding box center [258, 94] width 172 height 15
click at [172, 342] on input "0" at bounding box center [204, 350] width 64 height 16
type input "2"
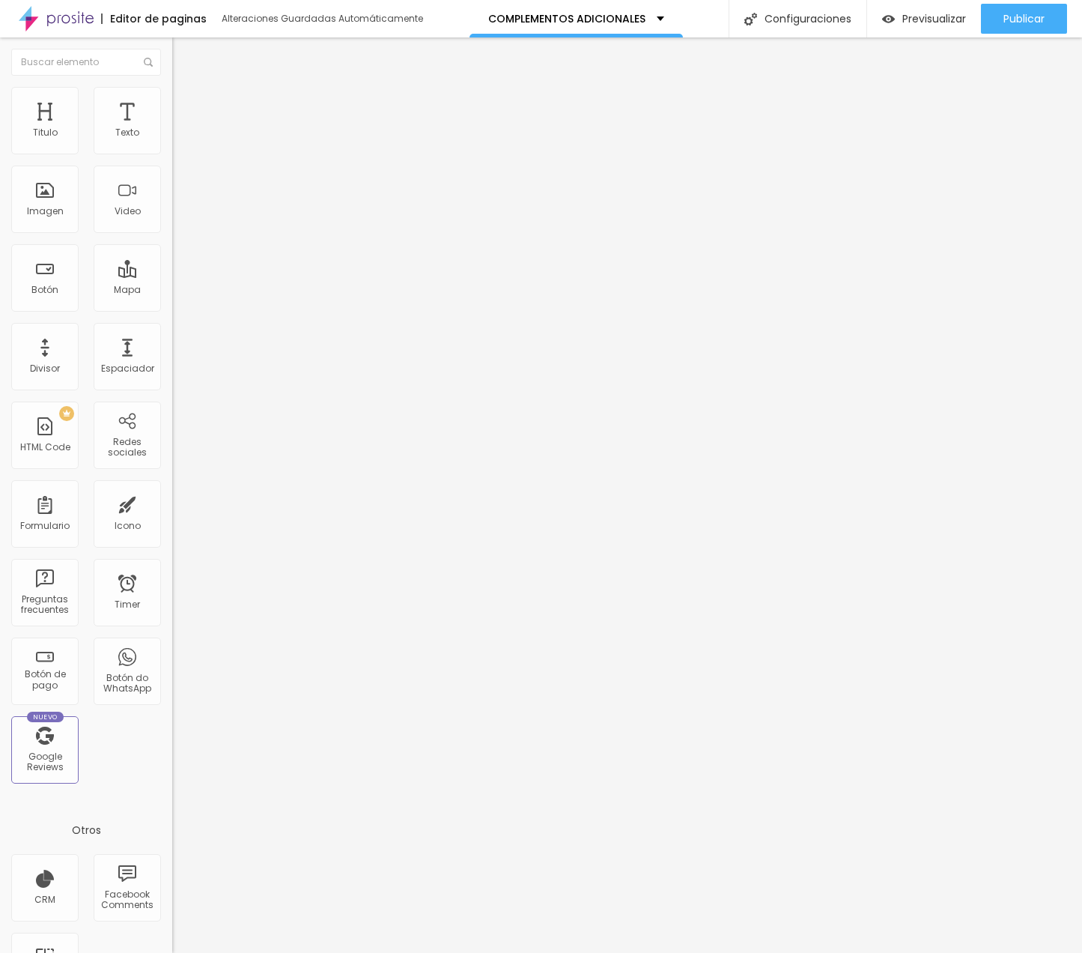
type input "2"
type input "22"
click at [172, 102] on li "Avanzado" at bounding box center [258, 109] width 172 height 15
type input "29"
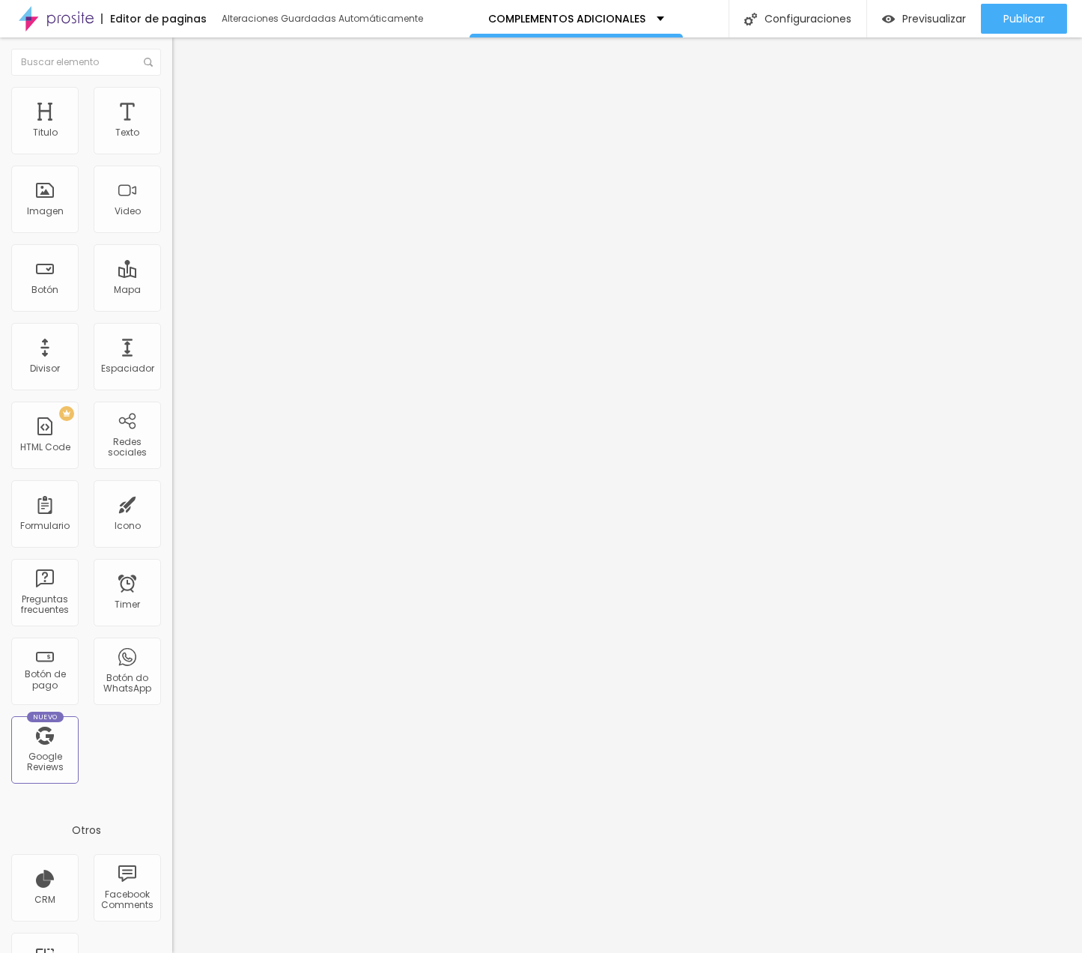
type input "29"
type input "18"
type input "7"
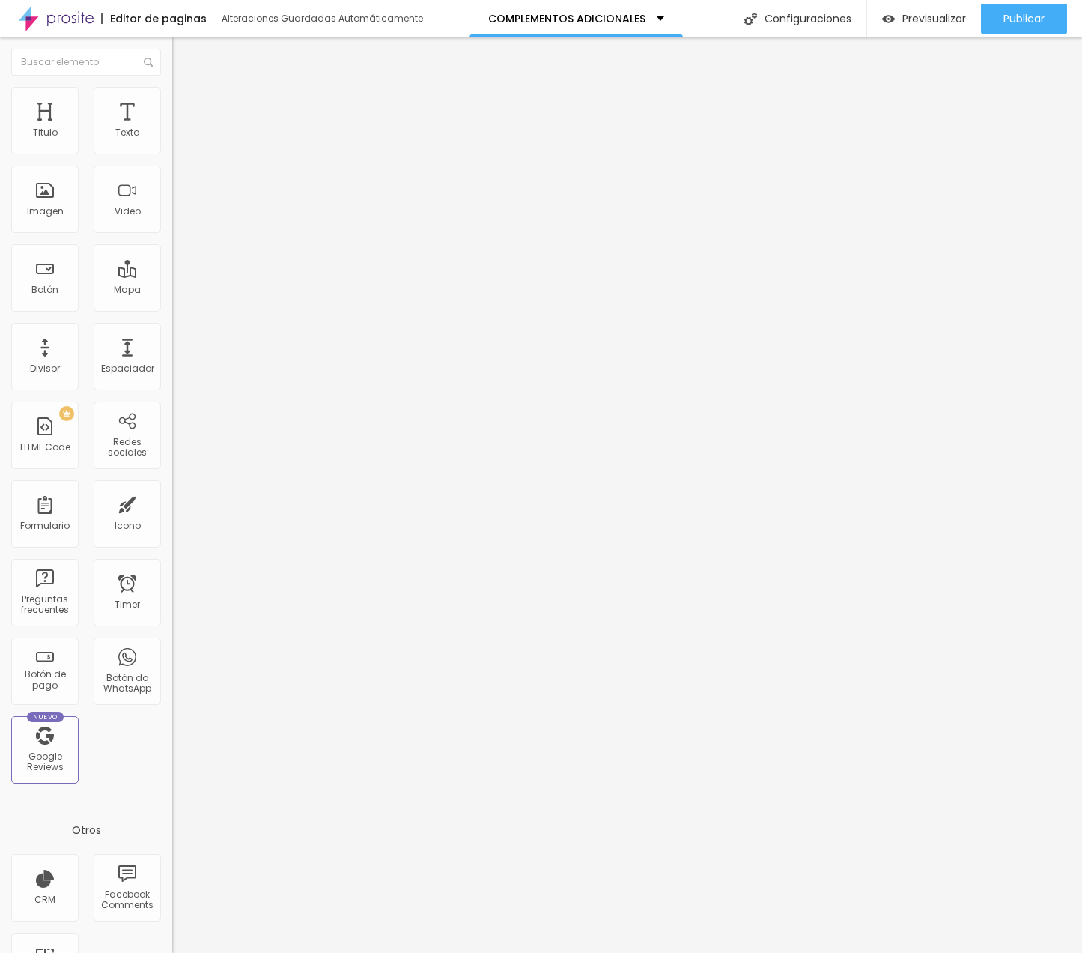
type input "2"
type input "0"
drag, startPoint x: 38, startPoint y: 180, endPoint x: -21, endPoint y: 180, distance: 59.2
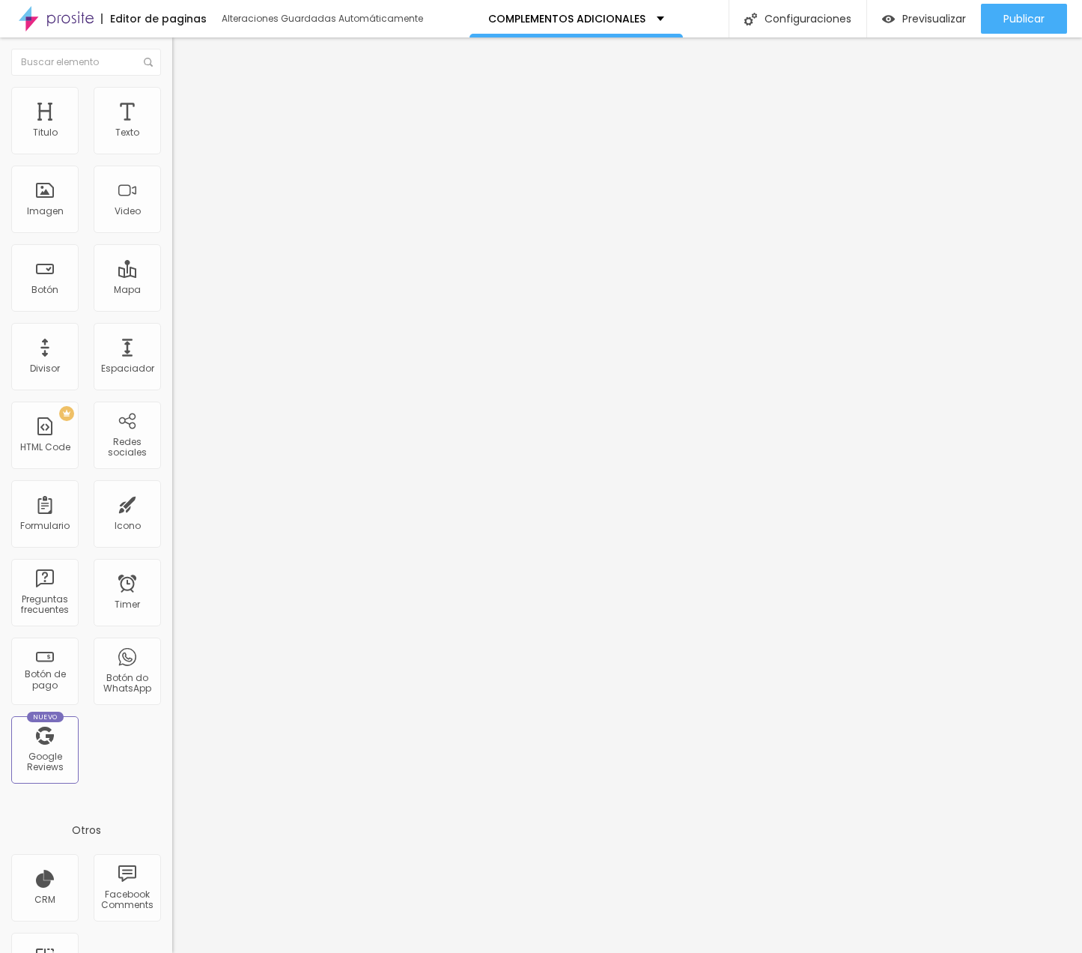
type input "0"
click at [0, 180] on html "Editor de paginas Alteraciones Guardadas Automáticamente COMPLEMENTOS ADICIONAL…" at bounding box center [541, 476] width 1082 height 953
click at [172, 102] on img at bounding box center [178, 108] width 13 height 13
click at [172, 92] on img at bounding box center [178, 93] width 13 height 13
click at [172, 342] on input "0" at bounding box center [204, 350] width 64 height 16
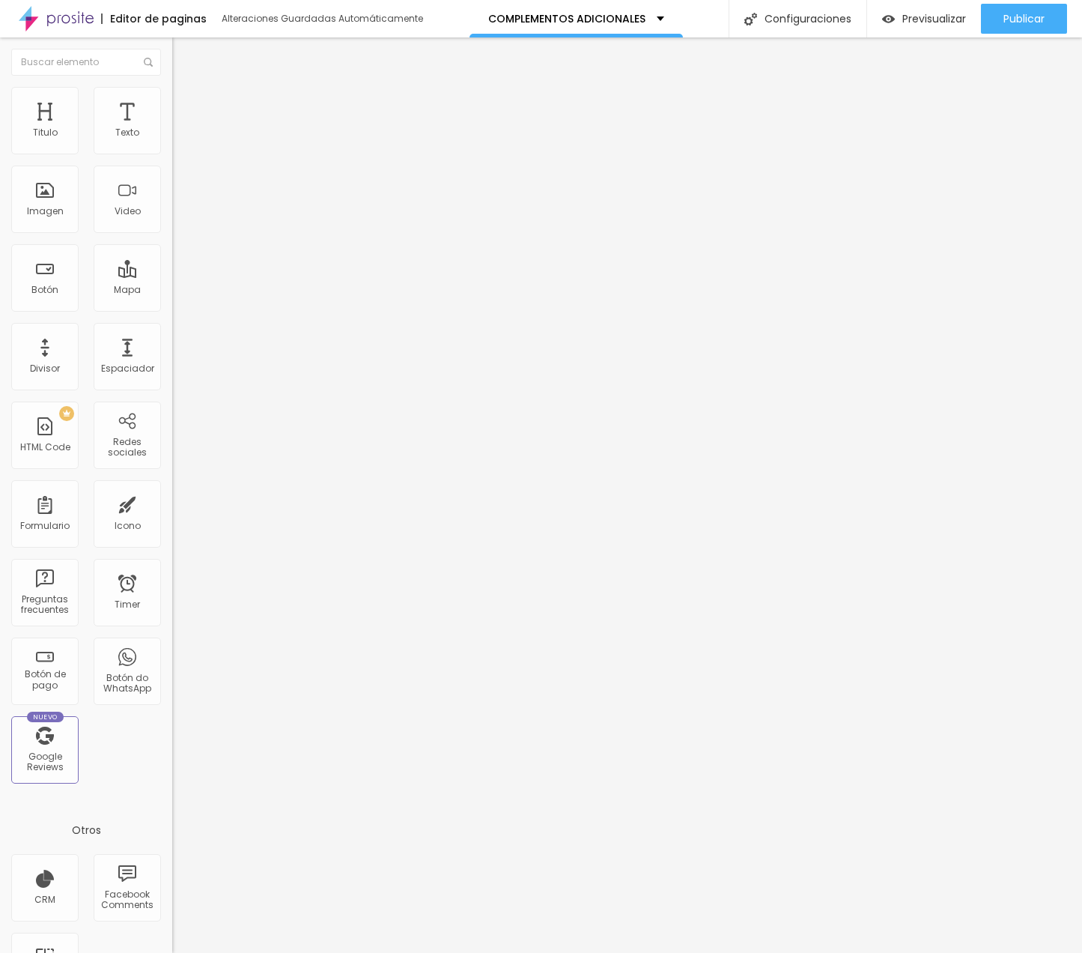
click at [172, 342] on input "0" at bounding box center [204, 350] width 64 height 16
type input "2"
type input "22"
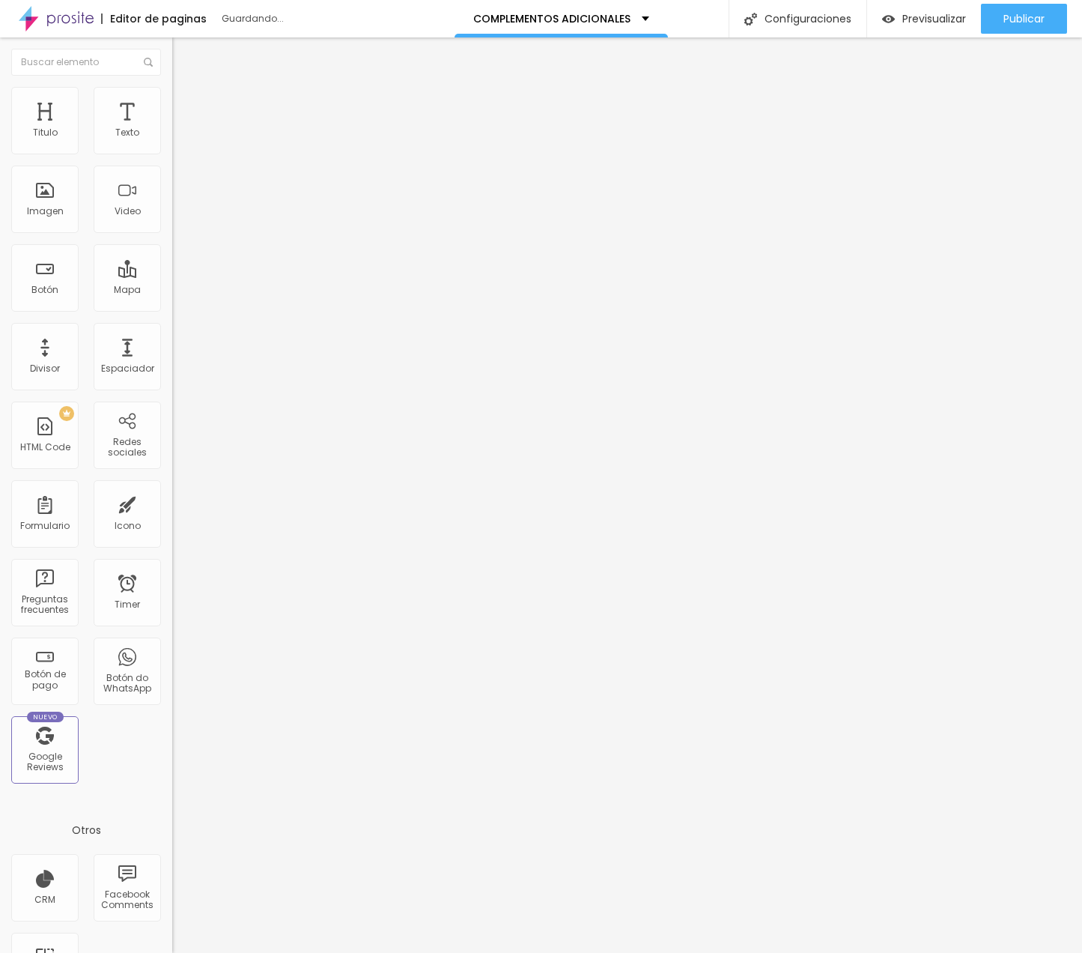
click at [172, 87] on li "Estilo" at bounding box center [258, 94] width 172 height 15
click at [172, 342] on input "0" at bounding box center [204, 350] width 64 height 16
type input "2"
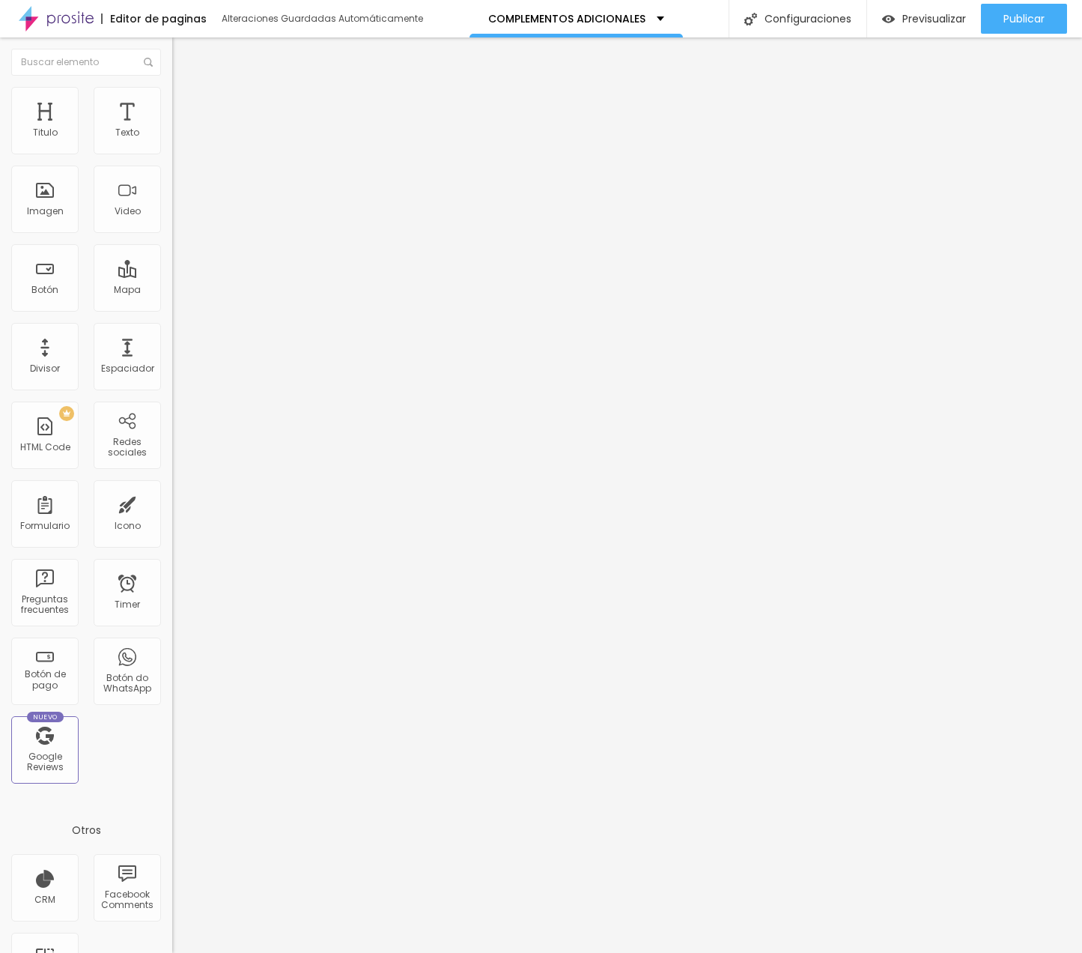
type input "22"
click at [172, 102] on img at bounding box center [178, 108] width 13 height 13
click at [186, 106] on span "Avanzado" at bounding box center [210, 112] width 48 height 13
type input "2"
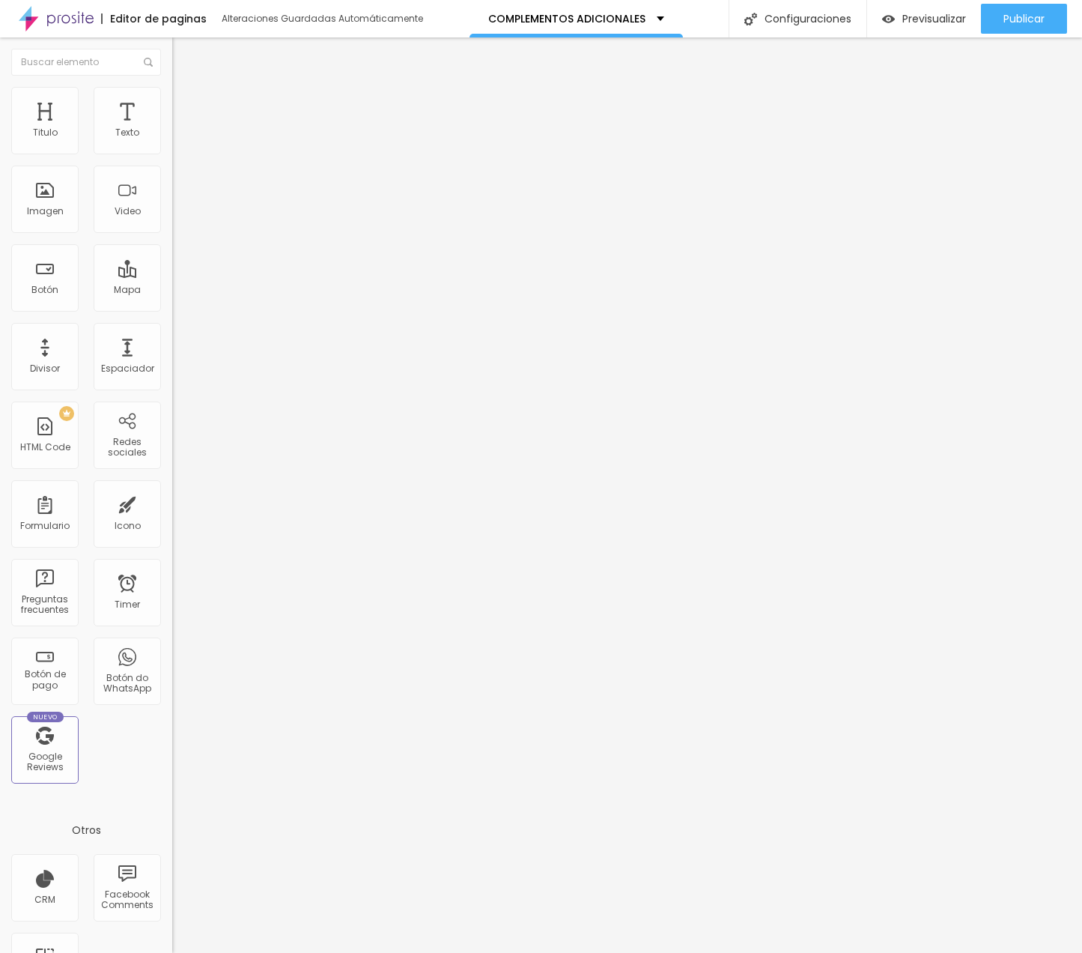
type input "2"
type input "0"
drag, startPoint x: 34, startPoint y: 183, endPoint x: -10, endPoint y: 183, distance: 44.9
type input "0"
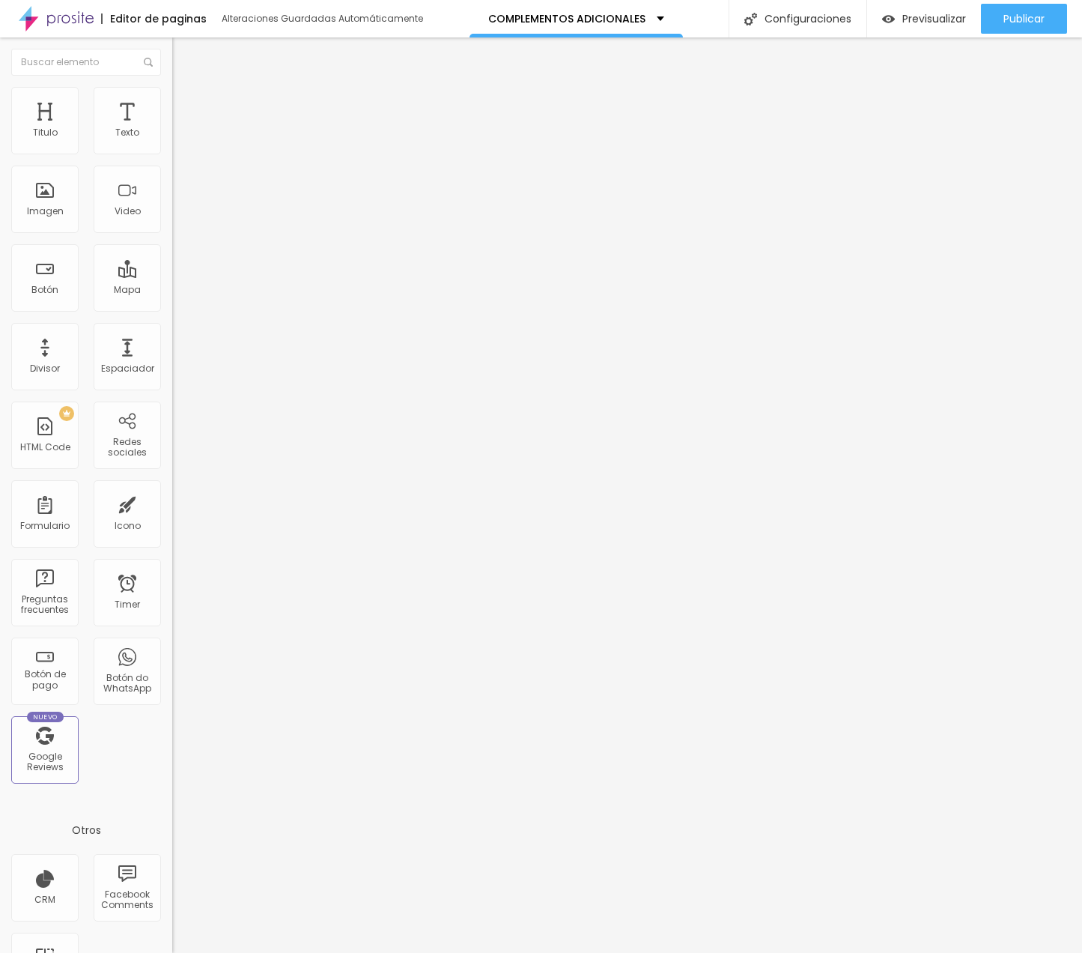
click at [0, 183] on html "Editor de paginas Alteraciones Guardadas Automáticamente COMPLEMENTOS ADICIONAL…" at bounding box center [541, 476] width 1082 height 953
click at [172, 97] on li "Estilo" at bounding box center [258, 94] width 172 height 15
click at [172, 342] on input "0" at bounding box center [204, 350] width 64 height 16
type input "2"
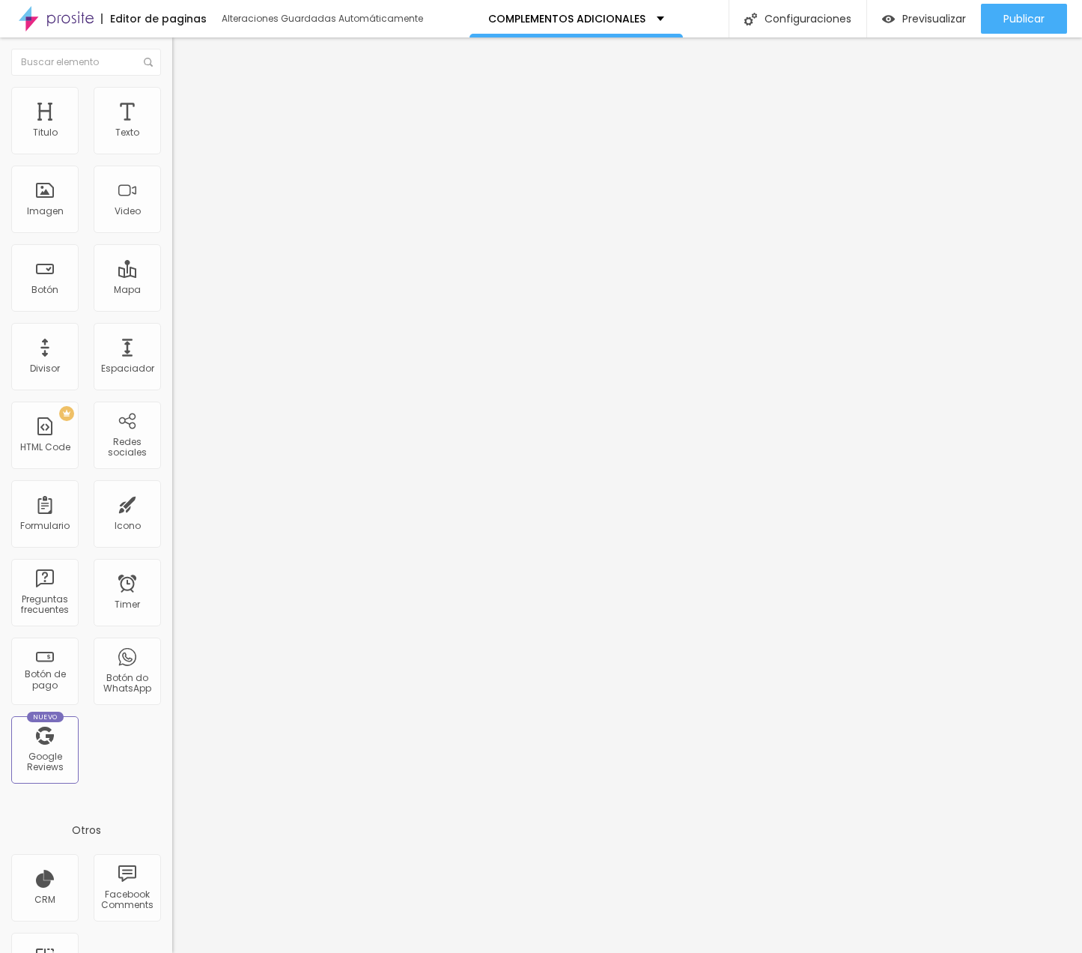
type input "2"
type input "22"
click at [1007, 25] on span "Publicar" at bounding box center [1023, 19] width 41 height 12
click at [172, 129] on span "Agregar image" at bounding box center [211, 122] width 79 height 13
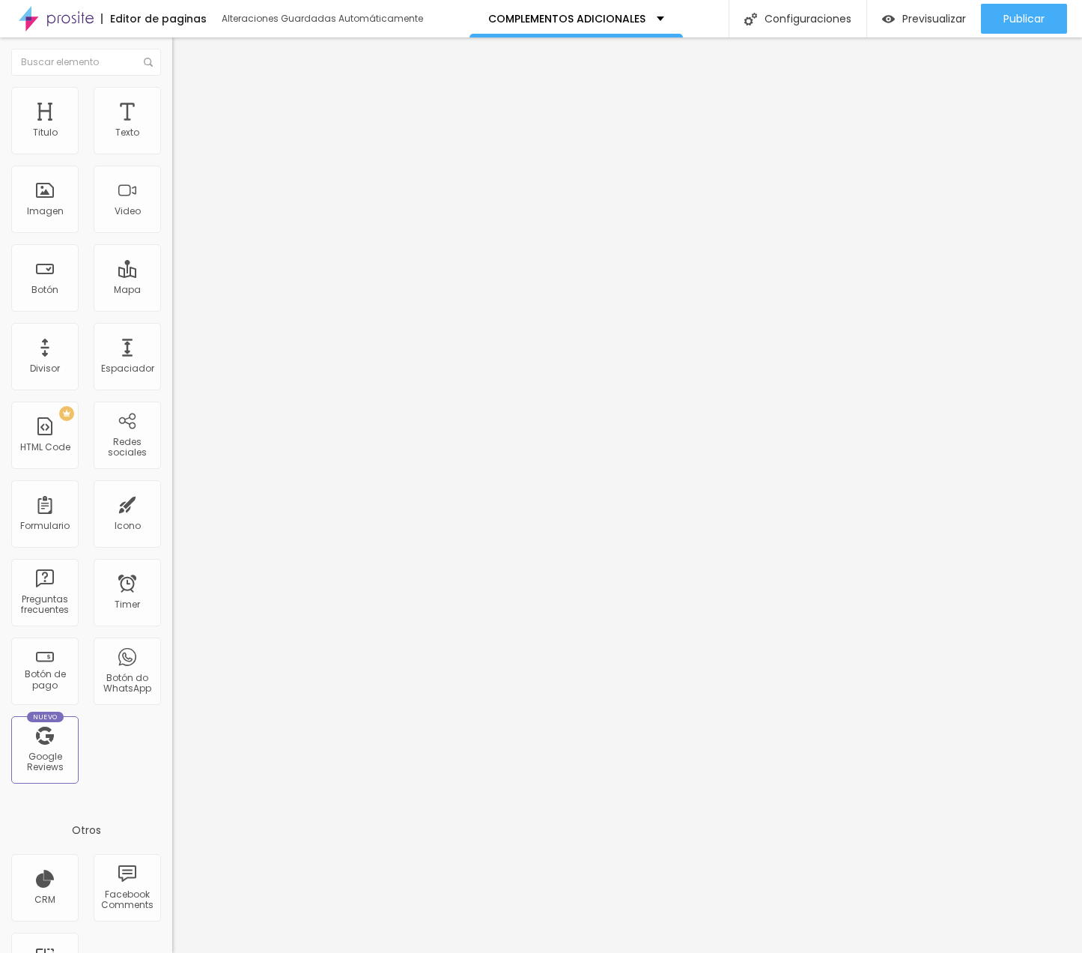
click at [186, 103] on span "Estilo" at bounding box center [197, 97] width 23 height 13
click at [172, 102] on img at bounding box center [178, 108] width 13 height 13
type input "12"
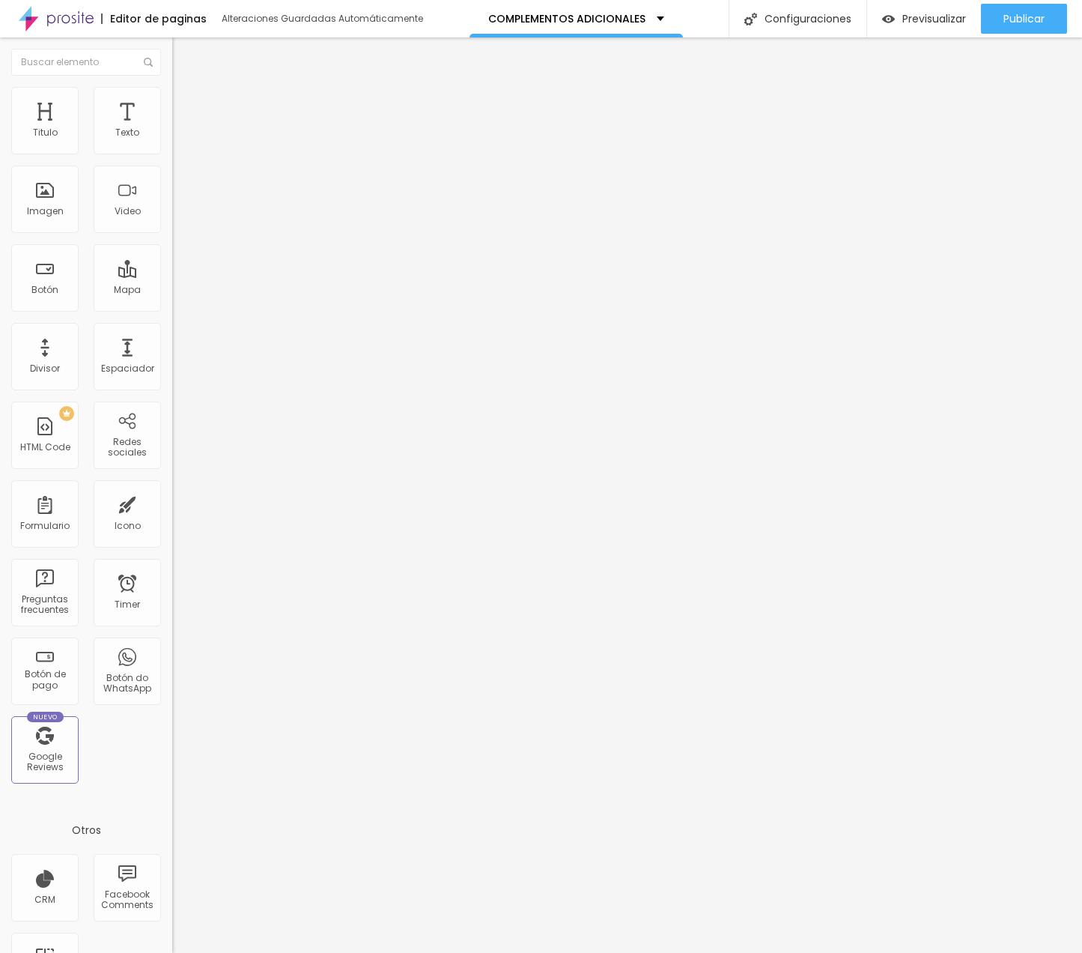
type input "12"
type input "11"
type input "10"
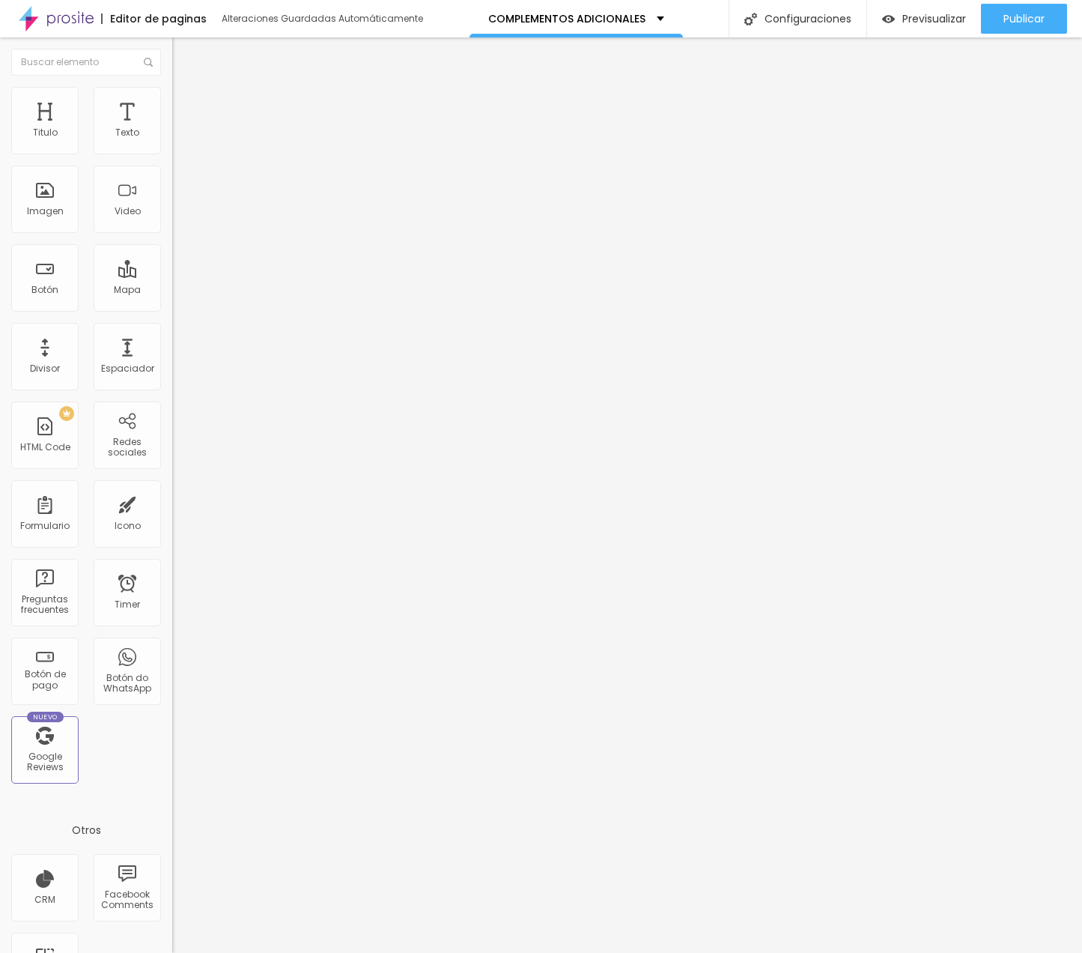
type input "9"
type input "8"
type input "7"
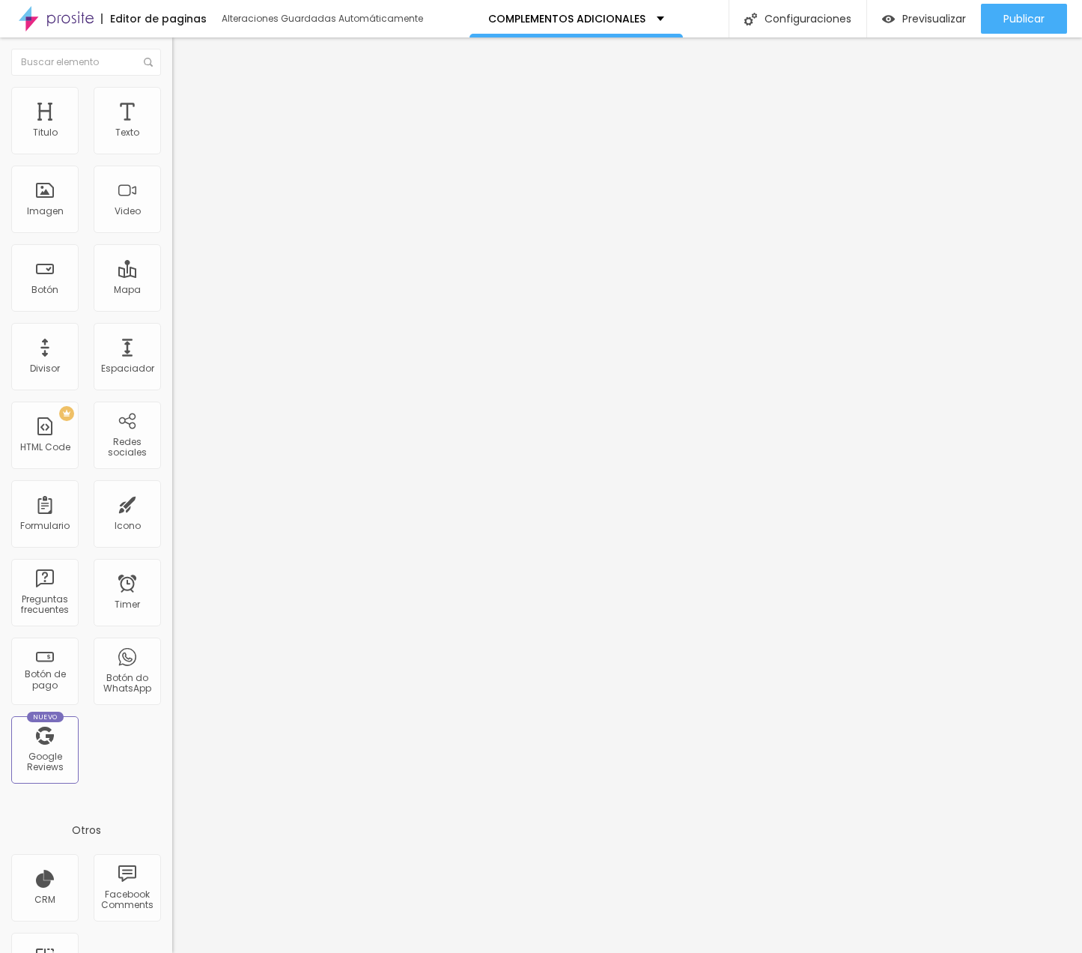
type input "7"
type input "5"
type input "2"
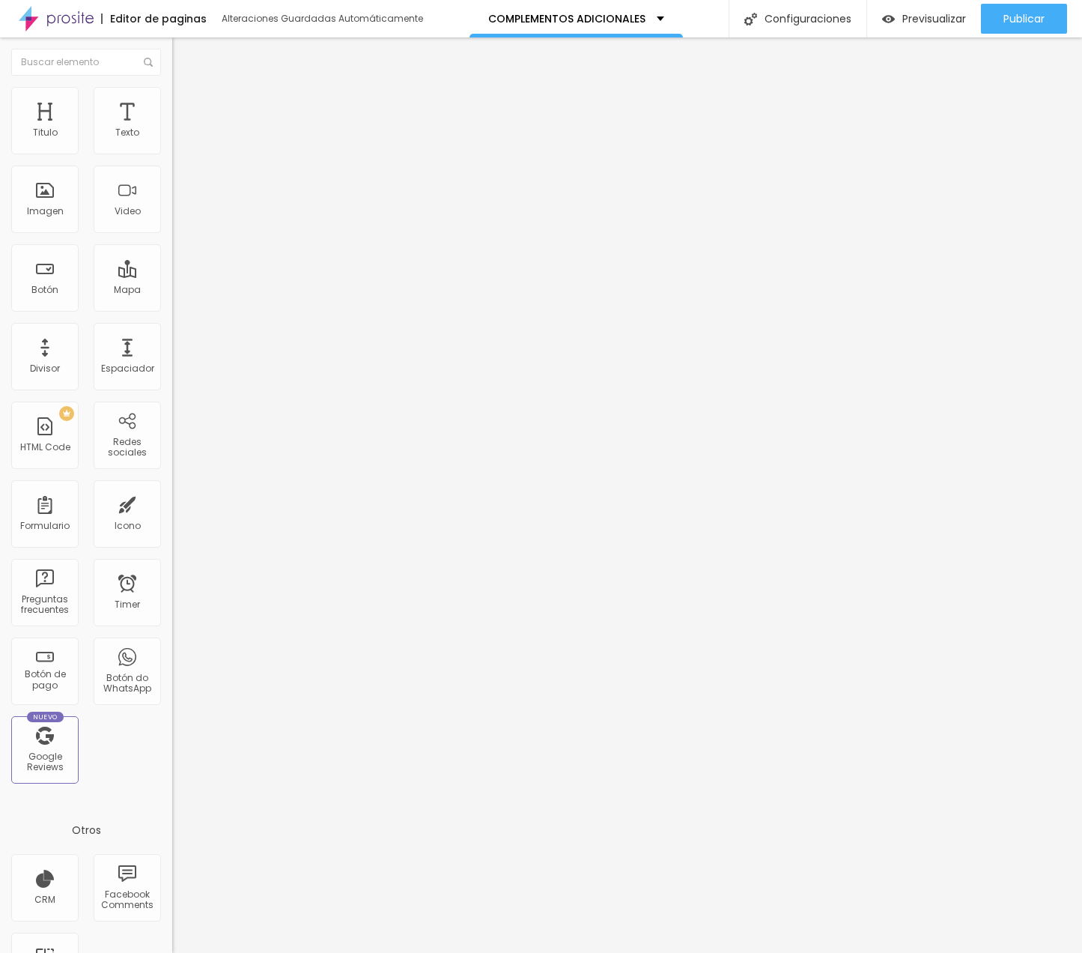
type input "0"
drag, startPoint x: 45, startPoint y: 149, endPoint x: 13, endPoint y: 149, distance: 32.2
type input "0"
click at [172, 149] on div "0 Espacio de arriba" at bounding box center [258, 223] width 172 height 212
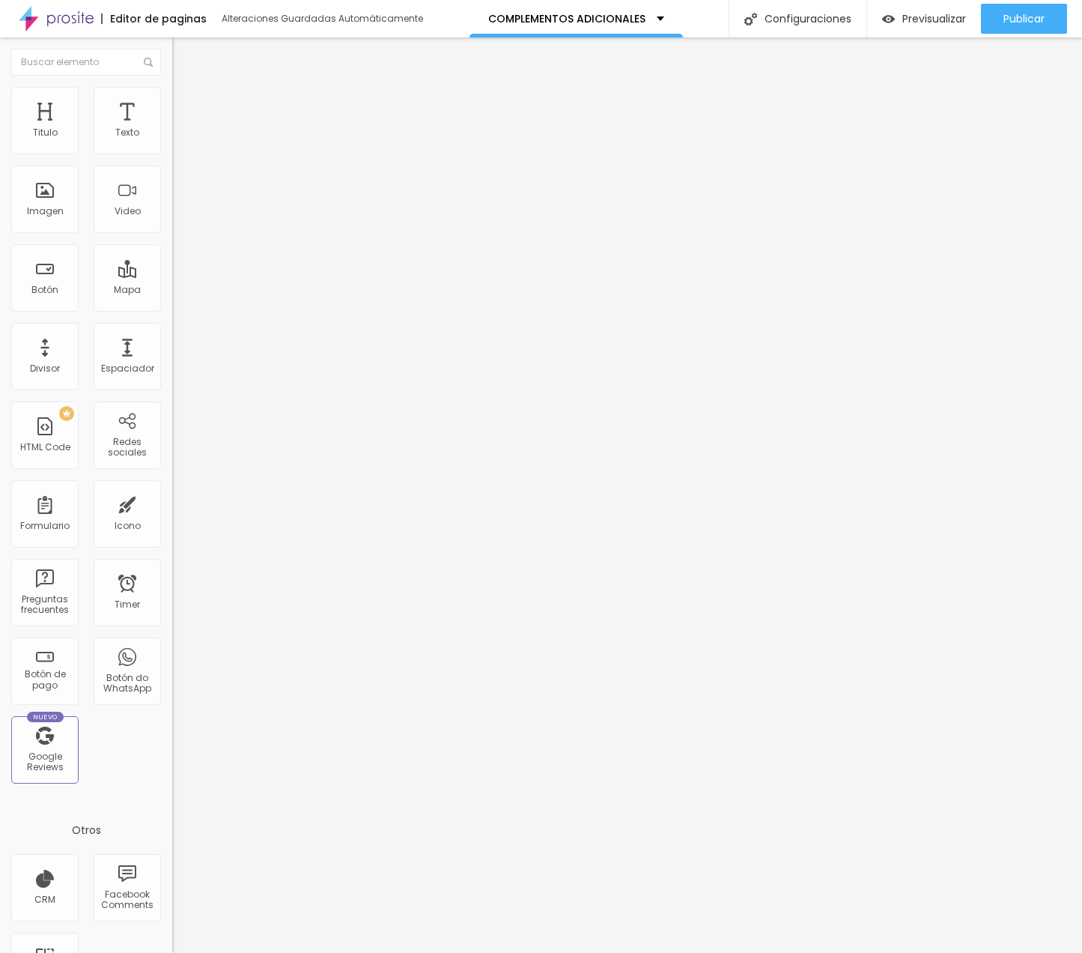
type input "11"
type input "9"
type input "8"
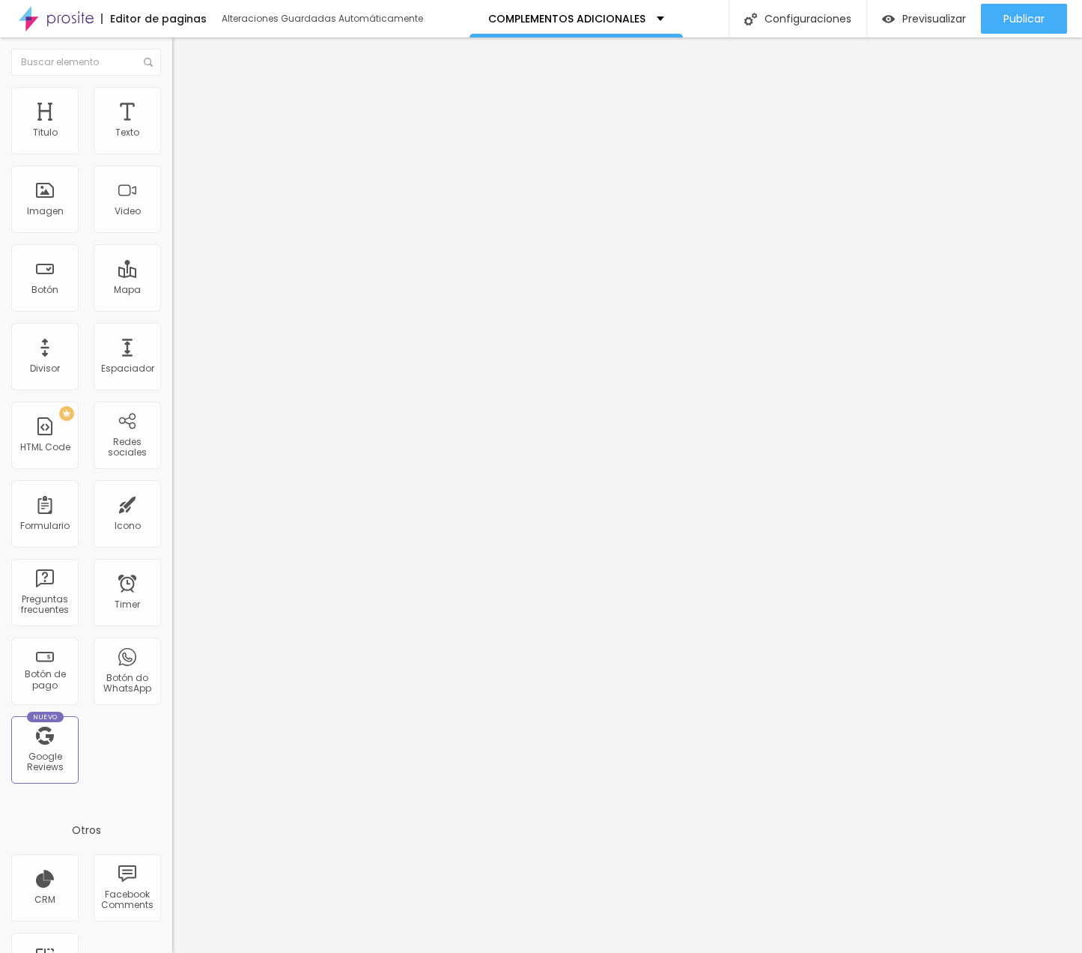
type input "8"
type input "7"
type input "1"
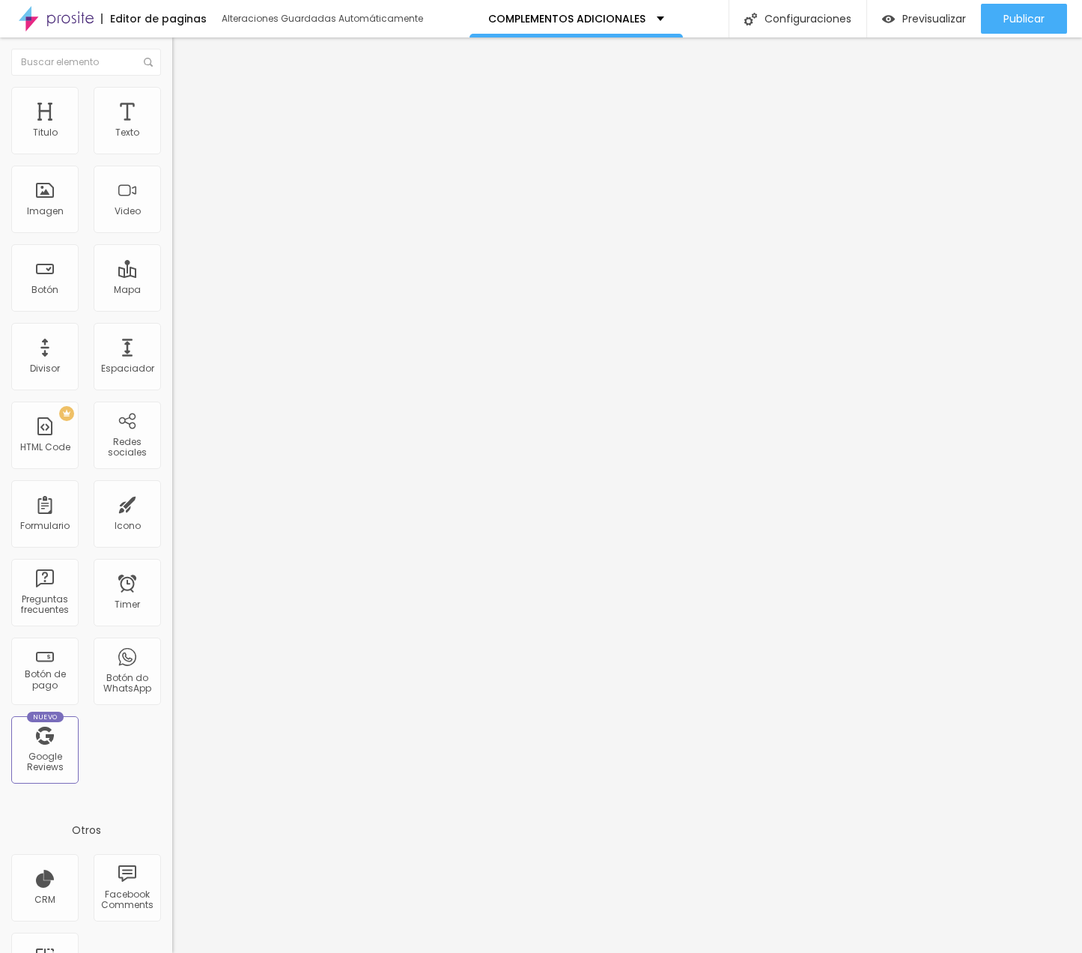
type input "0"
drag, startPoint x: 45, startPoint y: 180, endPoint x: -50, endPoint y: 180, distance: 95.1
type input "0"
click at [0, 180] on html "Editor de paginas Alteraciones Guardadas Automáticamente COMPLEMENTOS ADICIONAL…" at bounding box center [541, 476] width 1082 height 953
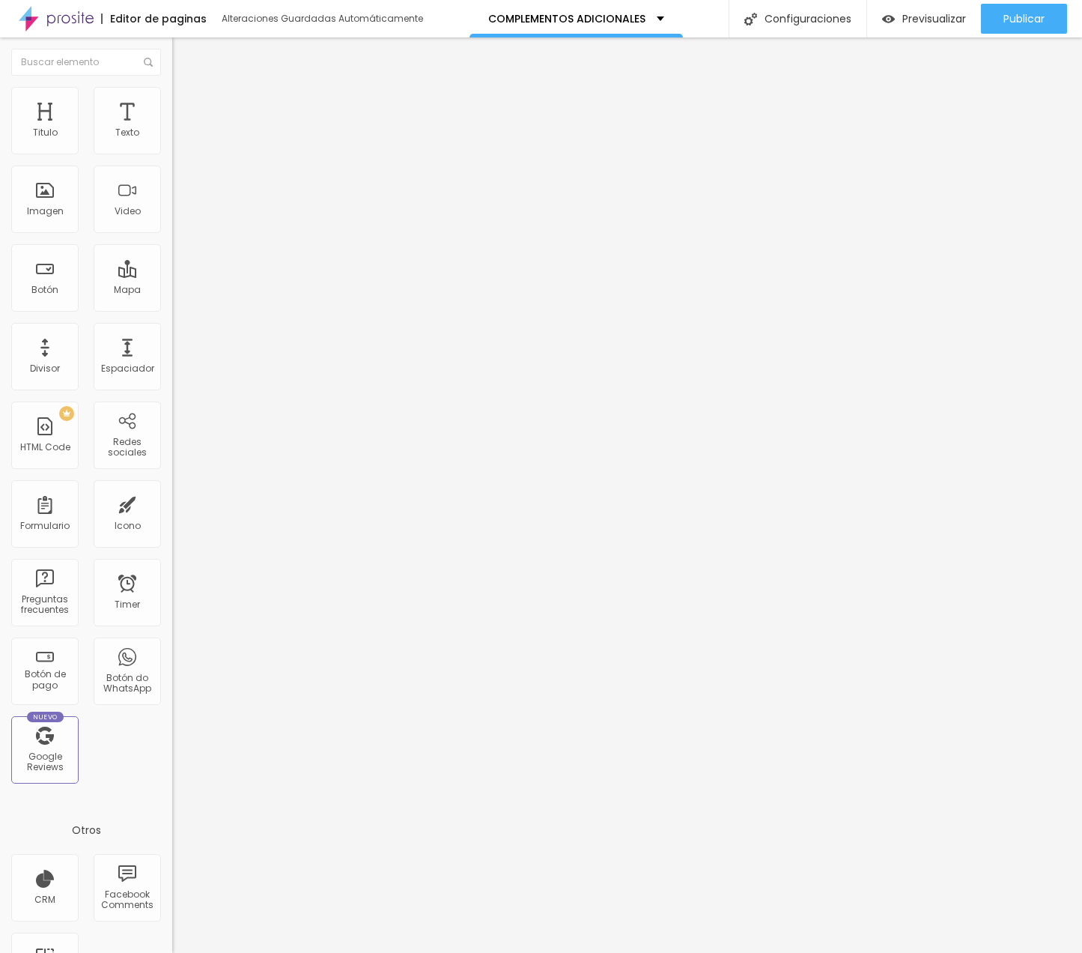
click at [172, 146] on div at bounding box center [258, 144] width 172 height 12
click at [186, 106] on span "Avanzado" at bounding box center [210, 112] width 48 height 13
type input "15"
type input "10"
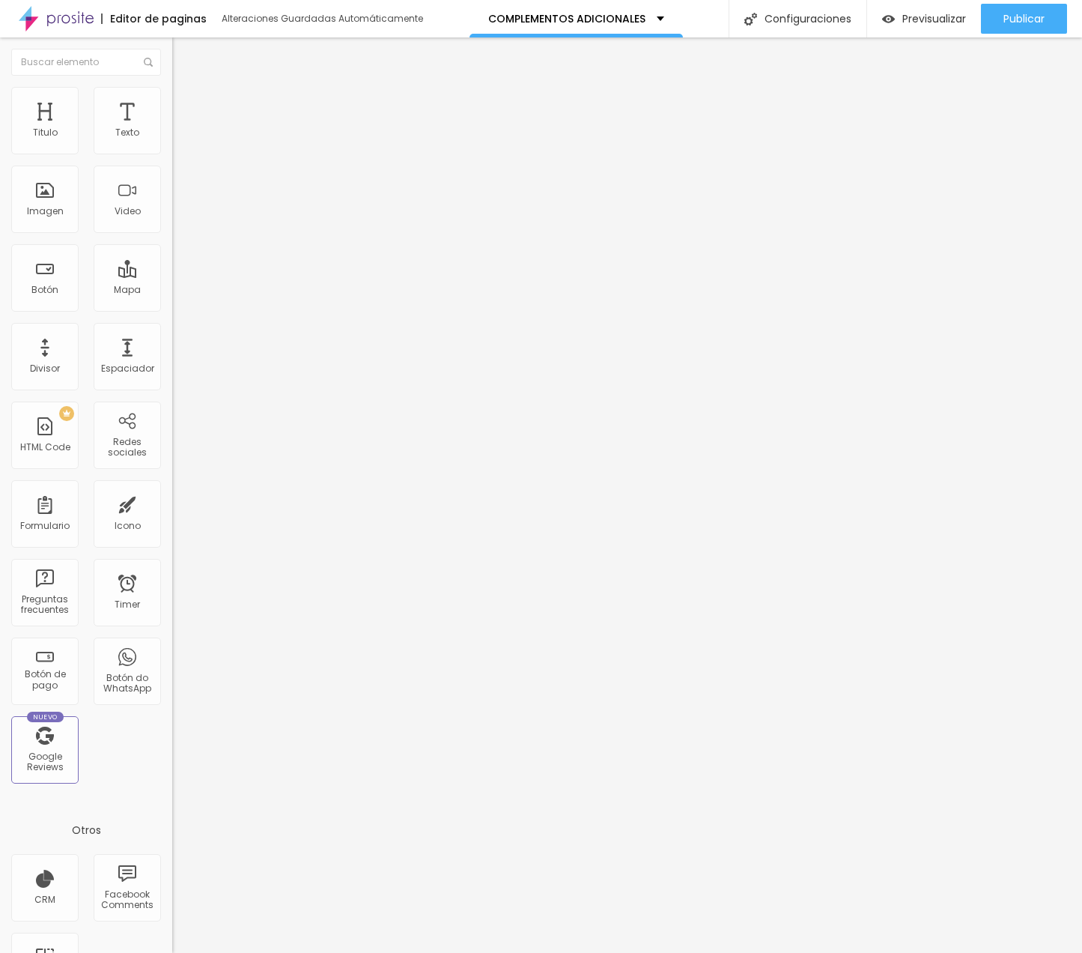
type input "10"
type input "0"
drag, startPoint x: 59, startPoint y: 148, endPoint x: -64, endPoint y: 148, distance: 123.6
type input "0"
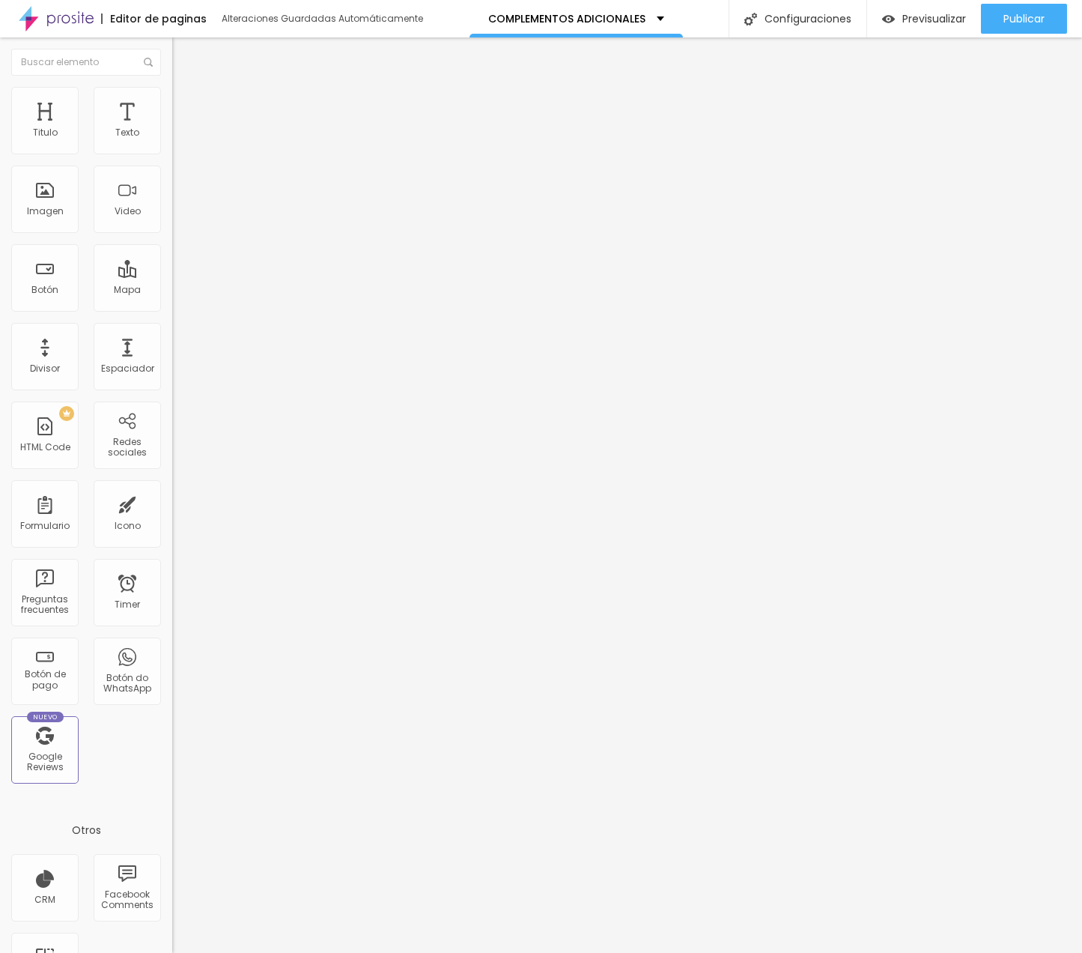
click at [0, 148] on html "Editor de paginas Alteraciones Guardadas Automáticamente COMPLEMENTOS ADICIONAL…" at bounding box center [541, 476] width 1082 height 953
click at [186, 101] on span "Estilo" at bounding box center [197, 97] width 23 height 13
click at [172, 95] on li "Estilo" at bounding box center [258, 94] width 172 height 15
click at [172, 342] on input "0" at bounding box center [204, 350] width 64 height 16
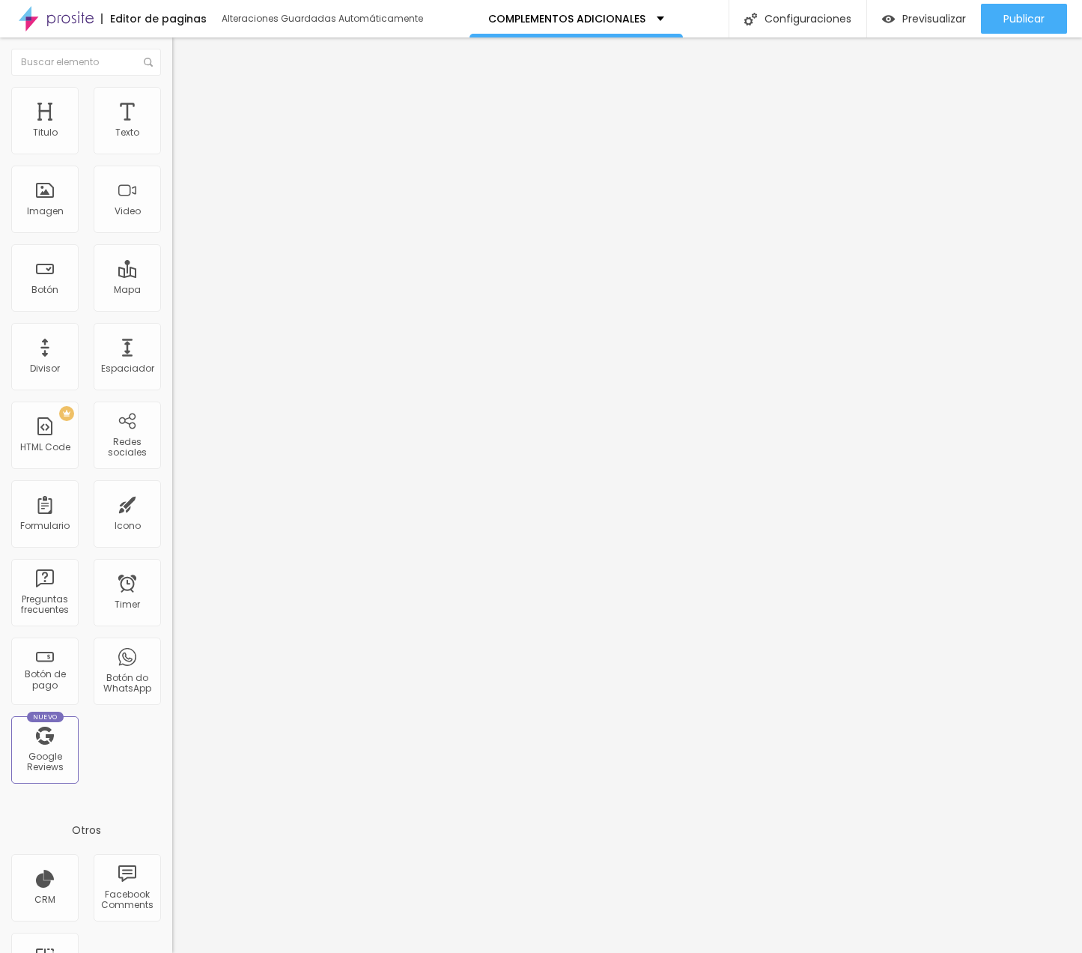
type input "2"
type input "22"
click at [172, 102] on li "Estilo" at bounding box center [258, 94] width 172 height 15
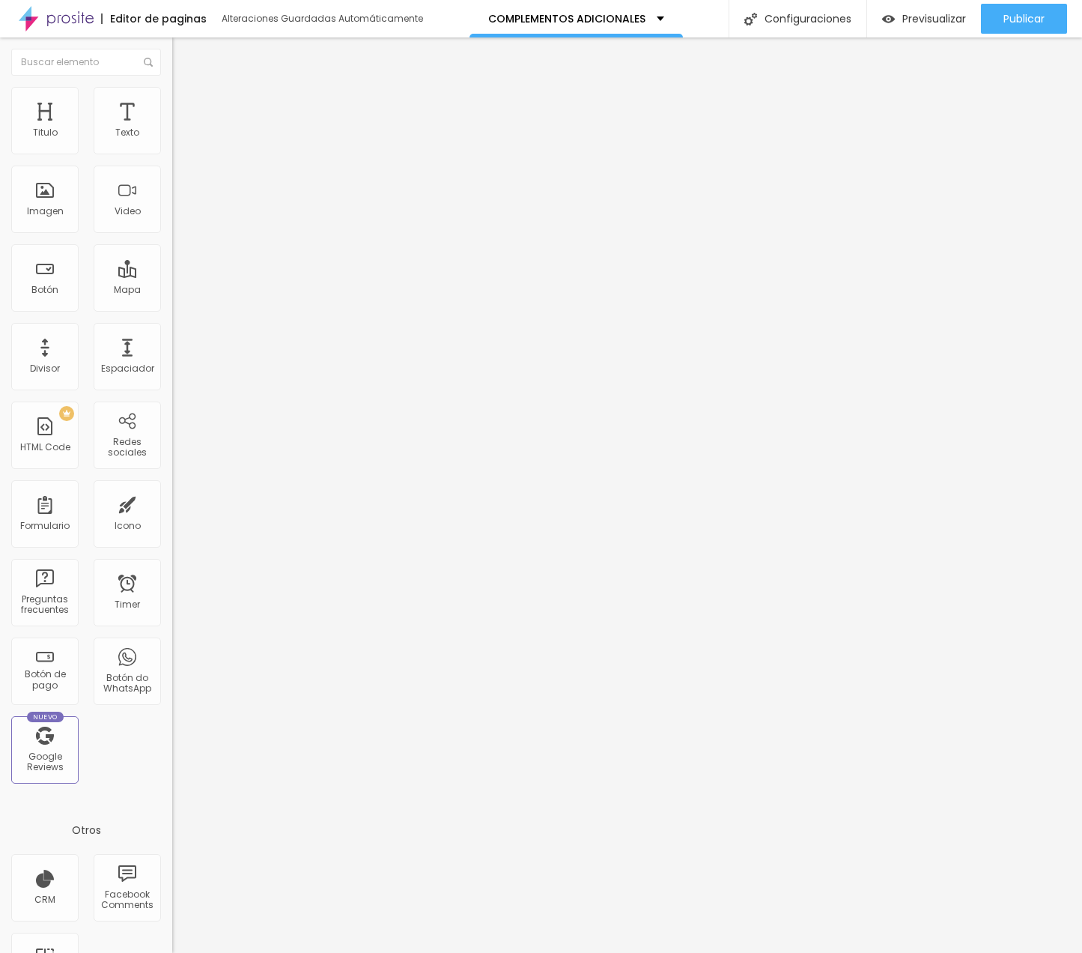
click at [172, 342] on input "0" at bounding box center [204, 350] width 64 height 16
type input "2"
type input "22"
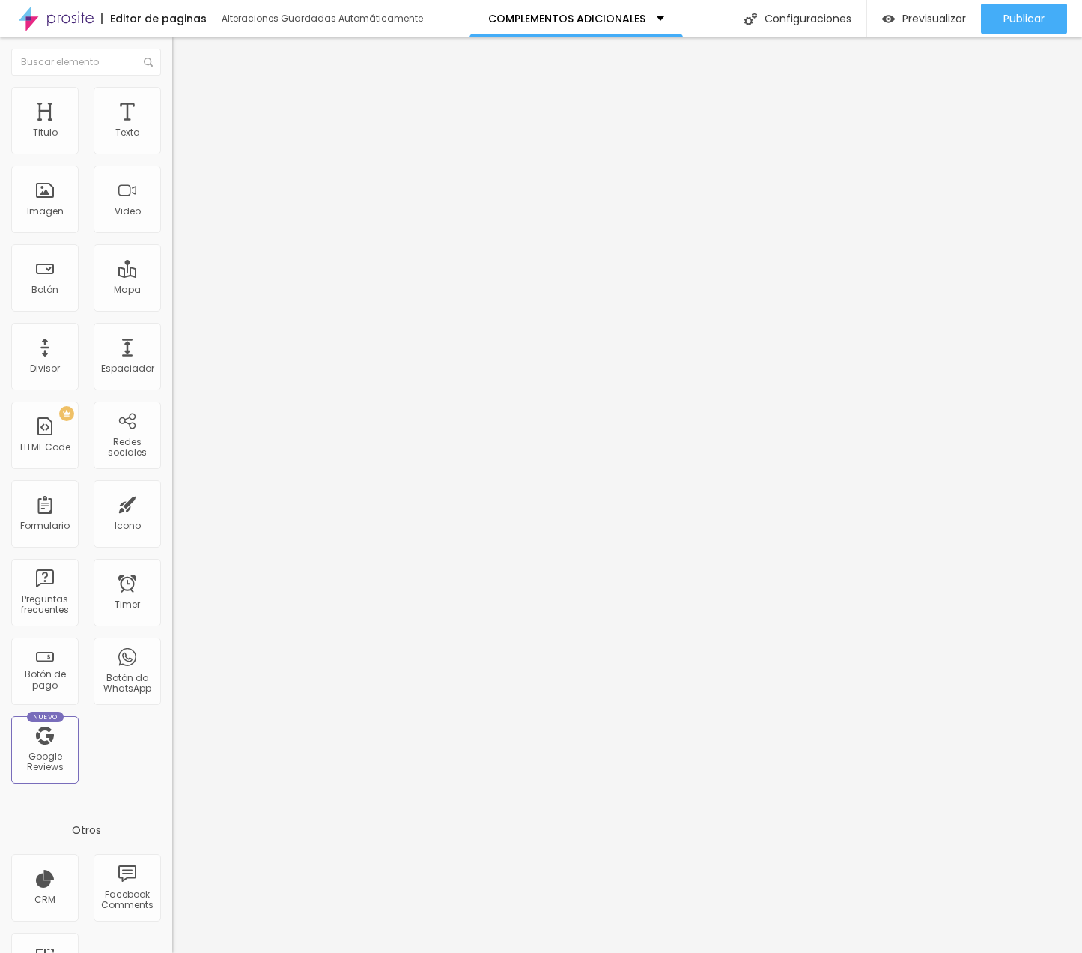
type input "22"
click at [172, 102] on img at bounding box center [178, 108] width 13 height 13
type input "6"
type input "4"
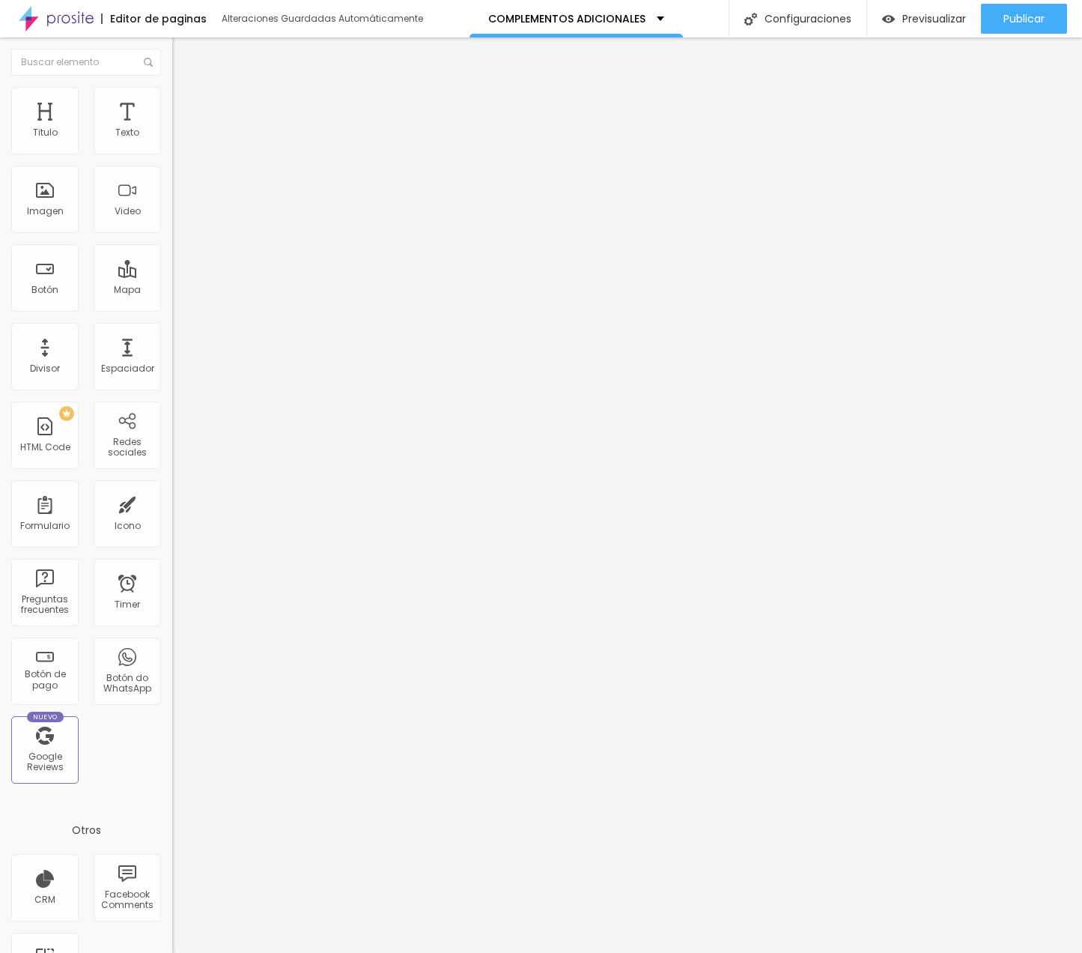
type input "4"
type input "3"
type input "2"
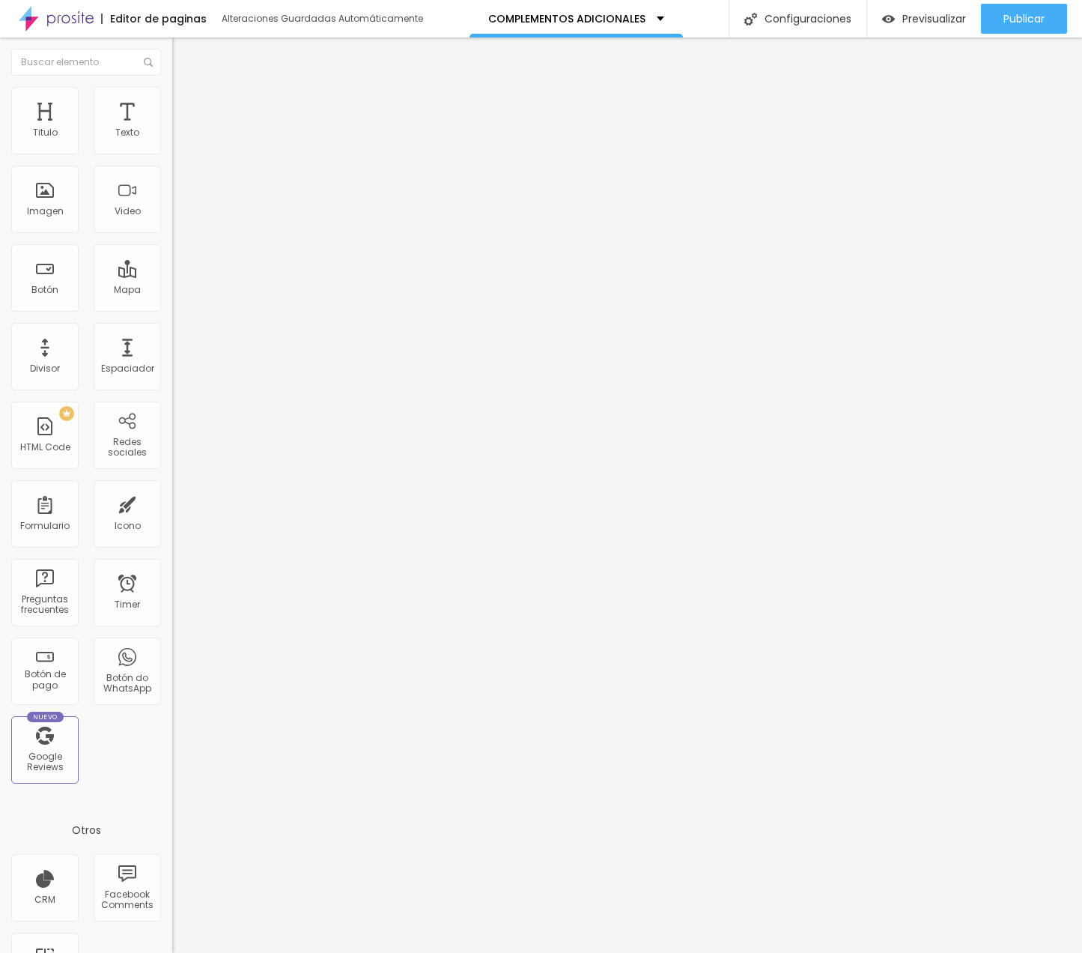
type input "0"
drag, startPoint x: 40, startPoint y: 180, endPoint x: 7, endPoint y: 169, distance: 35.3
type input "0"
click at [0, 174] on html "Editor de paginas Alteraciones Guardadas Automáticamente COMPLEMENTOS ADICIONAL…" at bounding box center [541, 476] width 1082 height 953
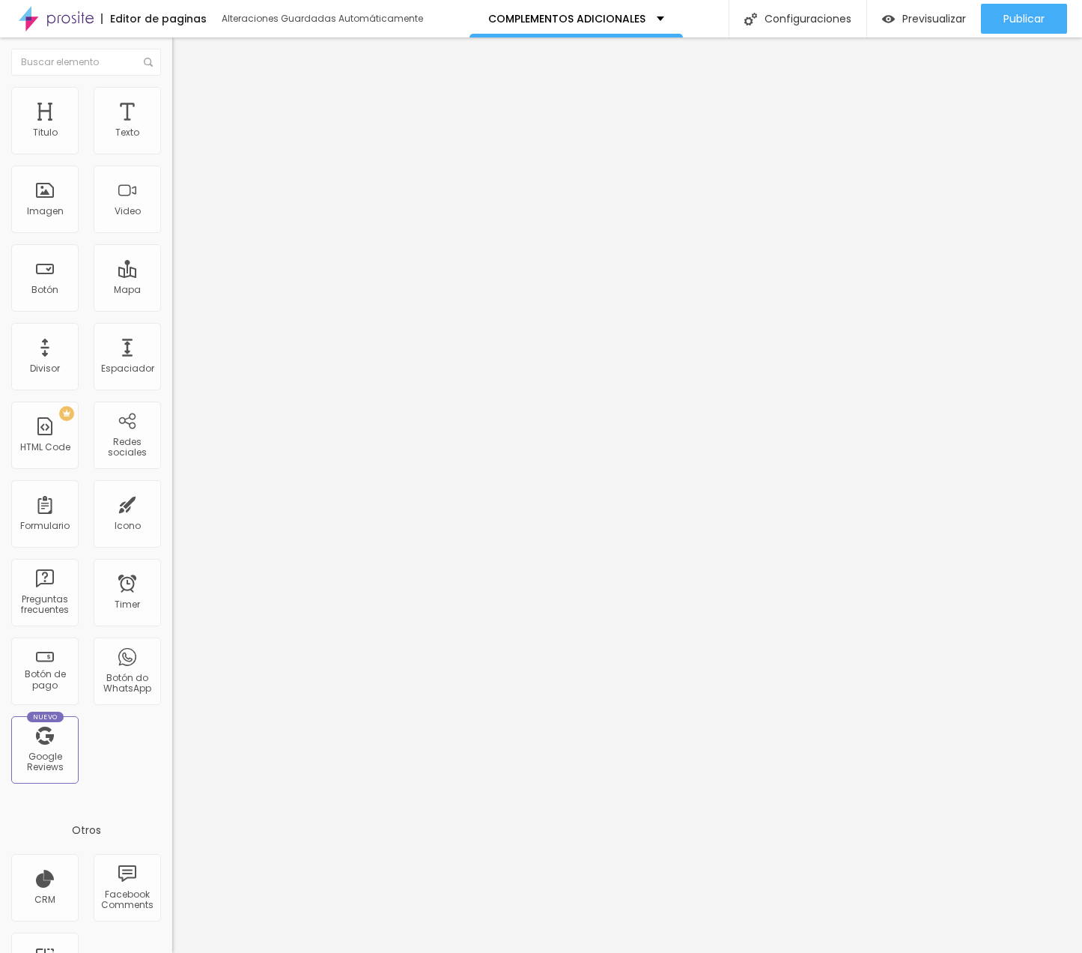
type input "8"
drag, startPoint x: 43, startPoint y: 148, endPoint x: -1, endPoint y: 145, distance: 44.3
click at [0, 145] on html "Editor de paginas Alteraciones Guardadas Automáticamente COMPLEMENTOS ADICIONAL…" at bounding box center [541, 476] width 1082 height 953
click at [172, 129] on span "Agregar image" at bounding box center [211, 122] width 79 height 13
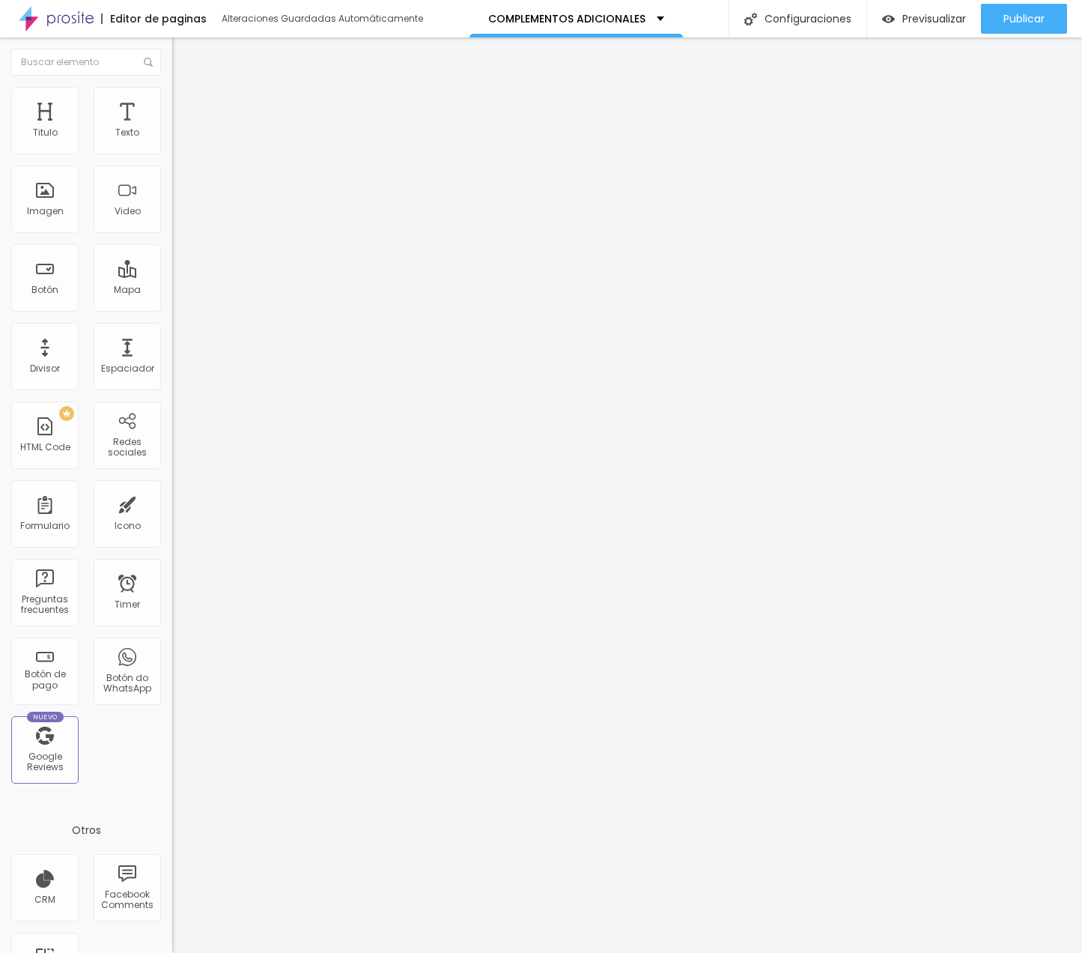
click at [172, 148] on img at bounding box center [177, 143] width 10 height 10
click at [186, 106] on span "Avanzado" at bounding box center [210, 112] width 48 height 13
drag, startPoint x: 63, startPoint y: 149, endPoint x: -52, endPoint y: 161, distance: 115.2
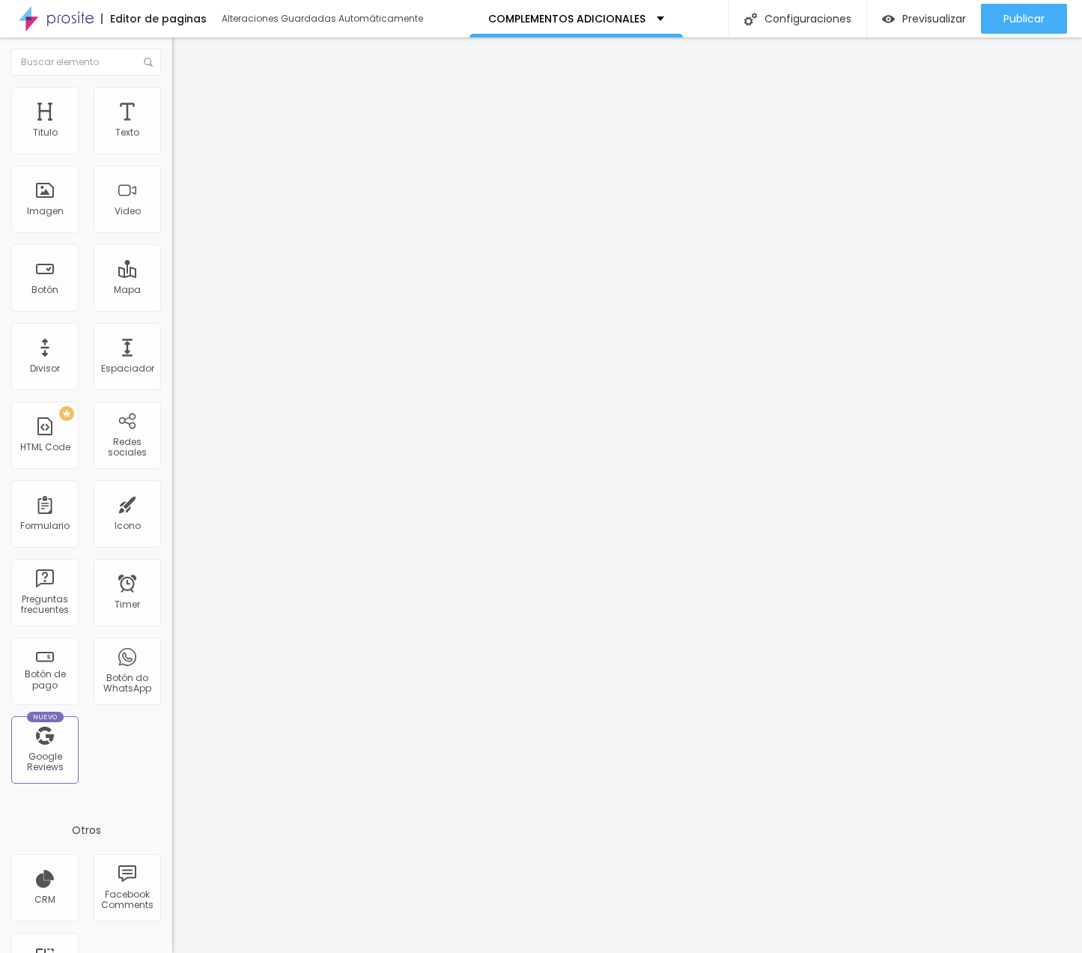
click at [0, 161] on html "Editor de paginas Alteraciones Guardadas Automáticamente COMPLEMENTOS ADICIONAL…" at bounding box center [541, 476] width 1082 height 953
click at [1018, 16] on span "Publicar" at bounding box center [1023, 19] width 41 height 12
click at [935, 18] on span "Previsualizar" at bounding box center [921, 19] width 64 height 12
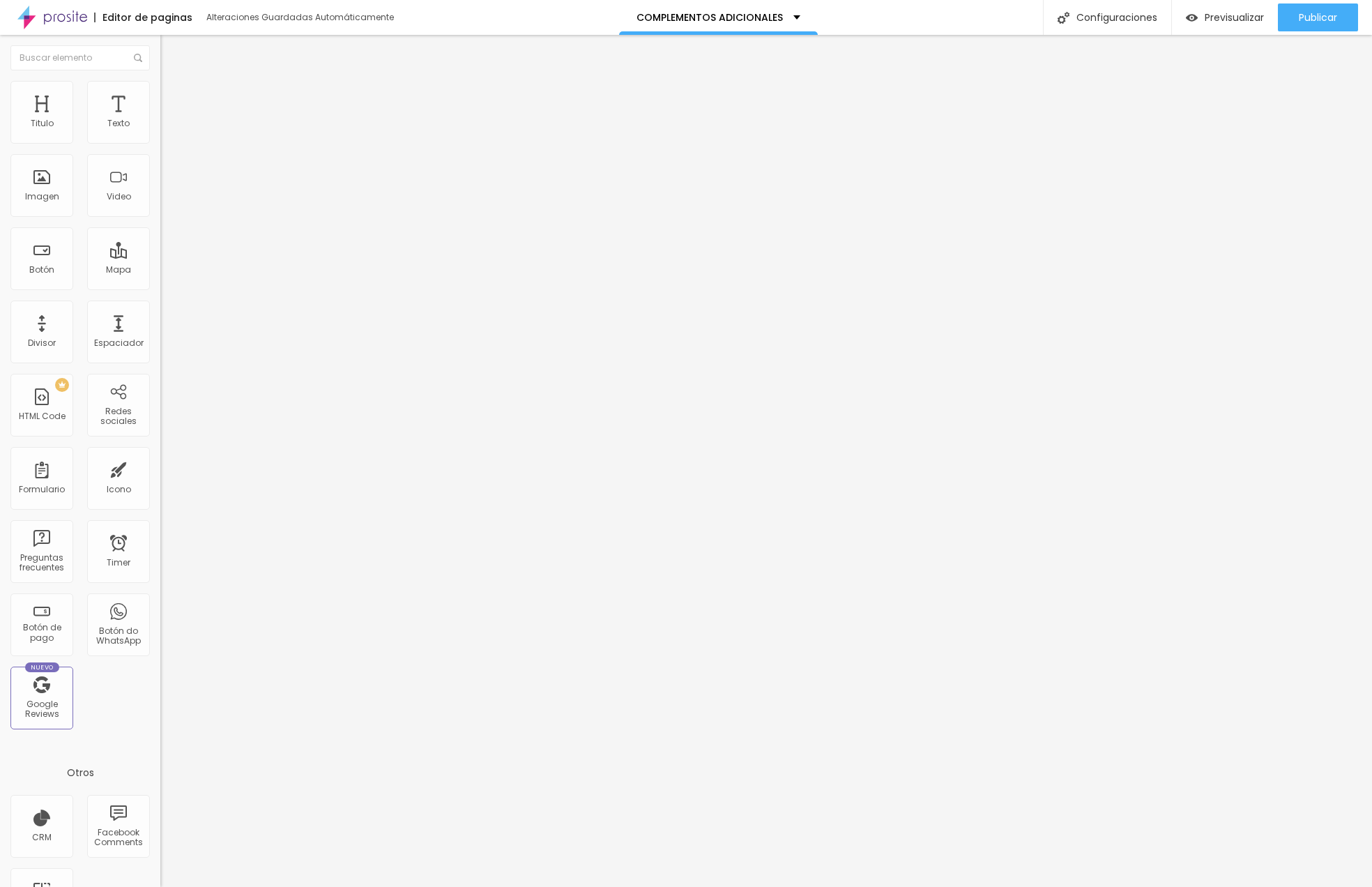
click at [160, 120] on span "Agregar image" at bounding box center [196, 114] width 74 height 12
click at [160, 85] on ul "Contenido Estilo Avanzado" at bounding box center [240, 87] width 160 height 42
click at [160, 84] on img at bounding box center [166, 87] width 12 height 12
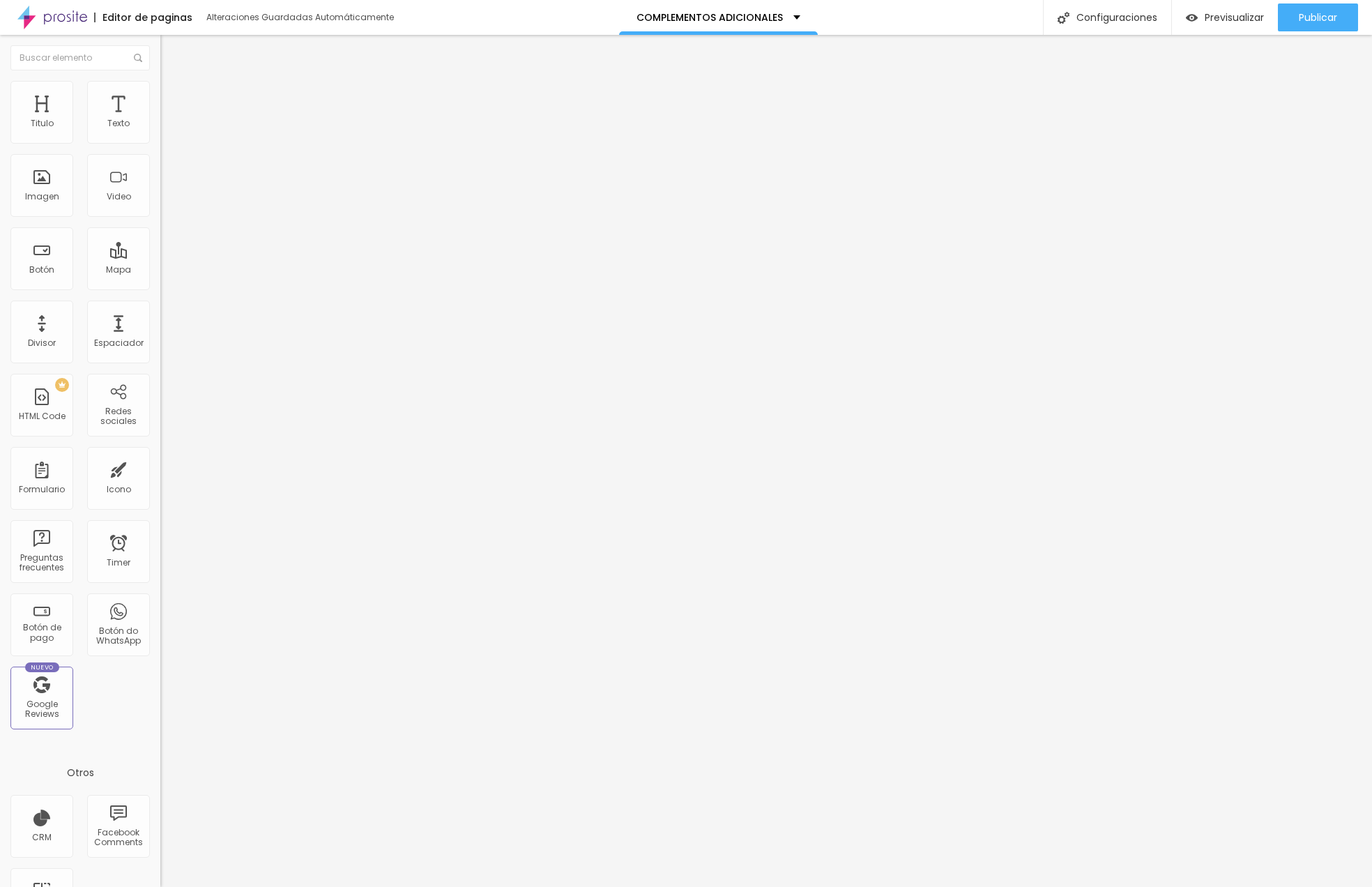
click at [160, 318] on input "0" at bounding box center [190, 326] width 60 height 15
click at [160, 95] on li "Avanzado" at bounding box center [240, 101] width 160 height 14
drag, startPoint x: 27, startPoint y: 137, endPoint x: -7, endPoint y: 135, distance: 34.1
click at [0, 135] on html "Editor de paginas Alteraciones Guardadas Automáticamente COMPLEMENTOS ADICIONAL…" at bounding box center [686, 443] width 1372 height 887
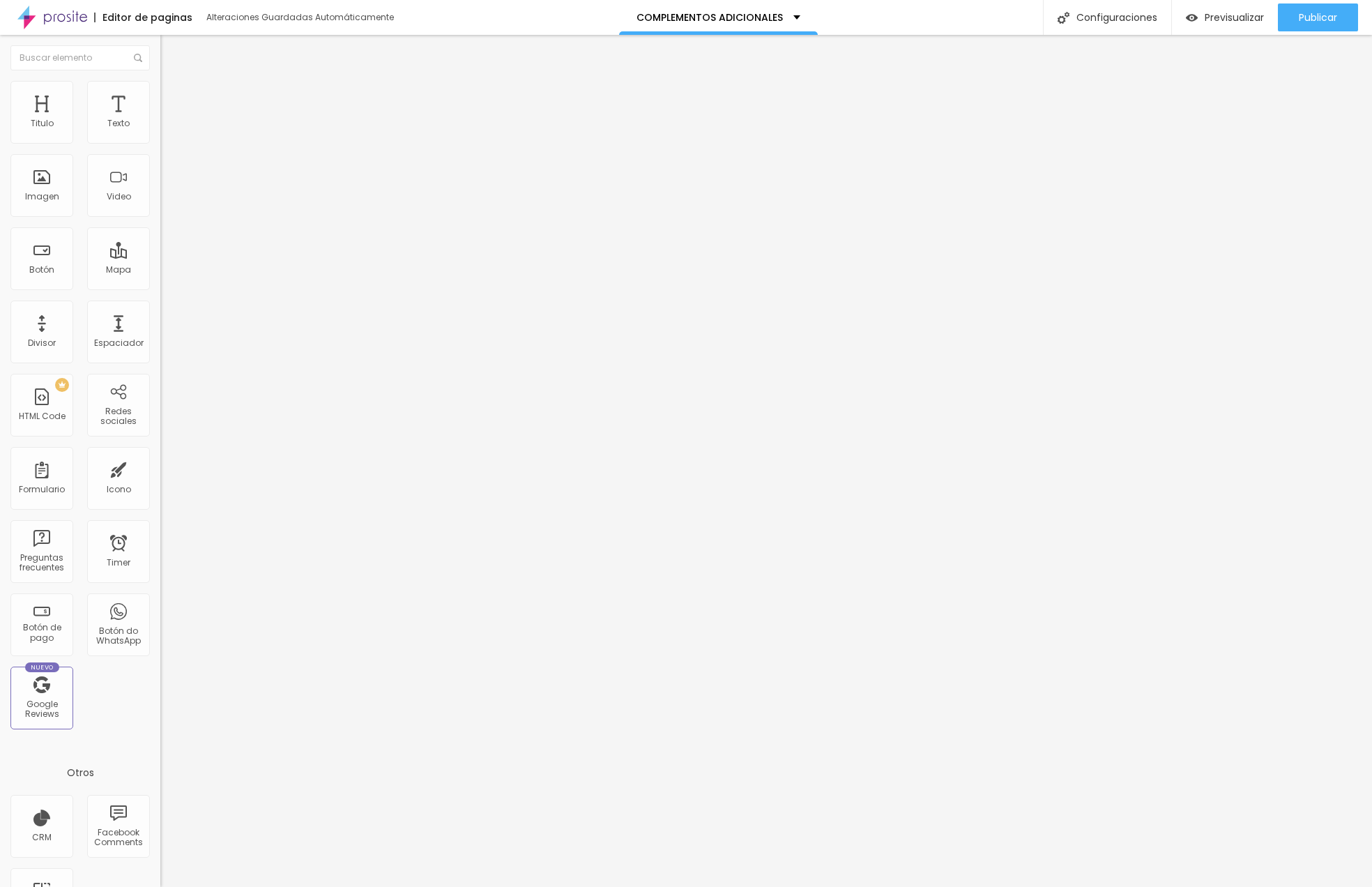
drag, startPoint x: 37, startPoint y: 168, endPoint x: -54, endPoint y: 168, distance: 91.0
click at [0, 168] on html "Editor de paginas Alteraciones Guardadas Automáticamente COMPLEMENTOS ADICIONAL…" at bounding box center [686, 443] width 1372 height 887
click at [160, 138] on img at bounding box center [165, 133] width 9 height 9
drag, startPoint x: 122, startPoint y: 85, endPoint x: 115, endPoint y: 90, distance: 8.6
click at [160, 95] on li "Avanzado" at bounding box center [240, 101] width 160 height 14
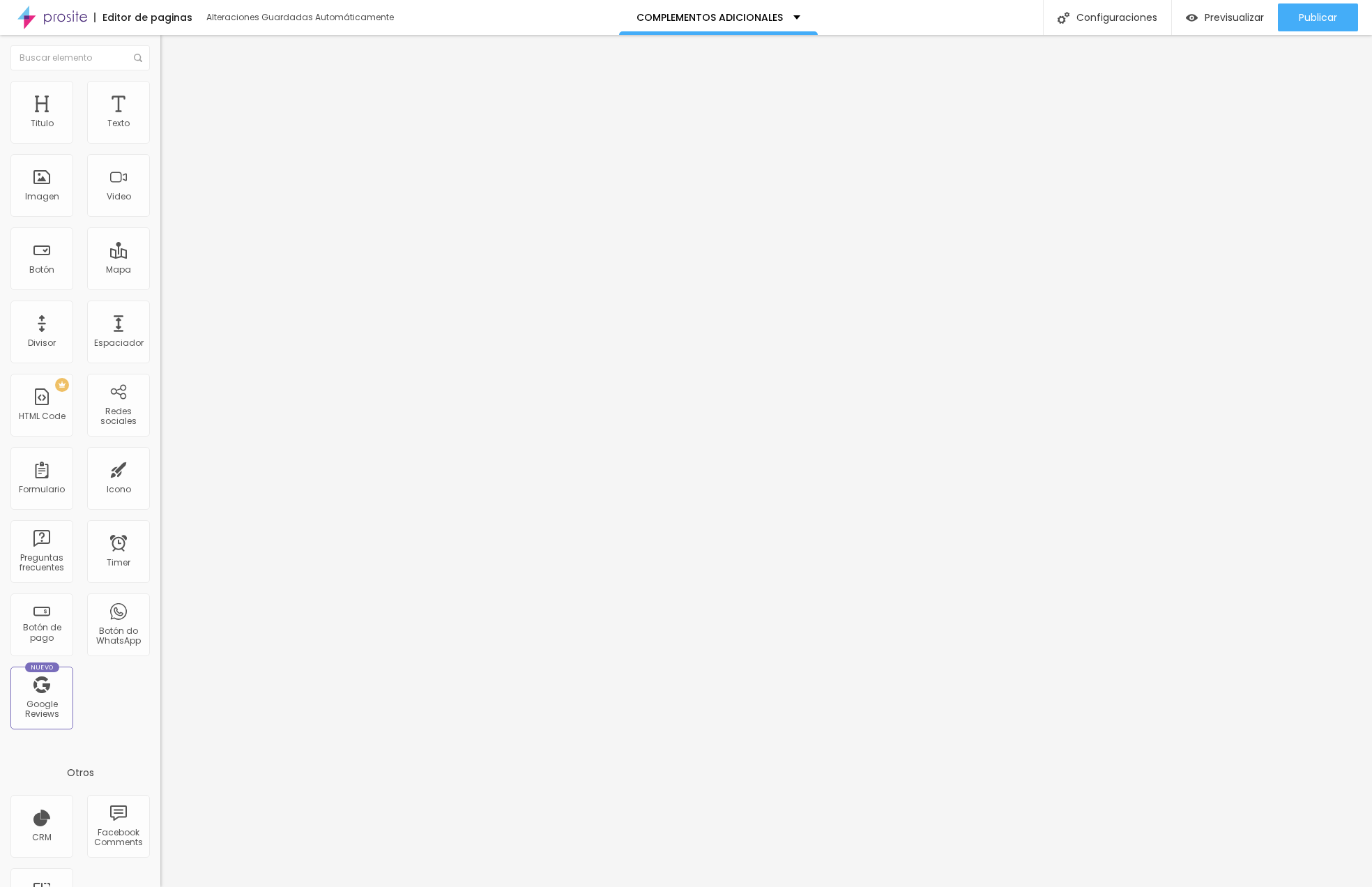
drag, startPoint x: 57, startPoint y: 138, endPoint x: -74, endPoint y: 130, distance: 131.2
click at [0, 130] on html "Editor de paginas Alteraciones Guardadas Automáticamente COMPLEMENTOS ADICIONAL…" at bounding box center [686, 443] width 1372 height 887
click at [160, 120] on span "Cambiar image" at bounding box center [199, 114] width 78 height 12
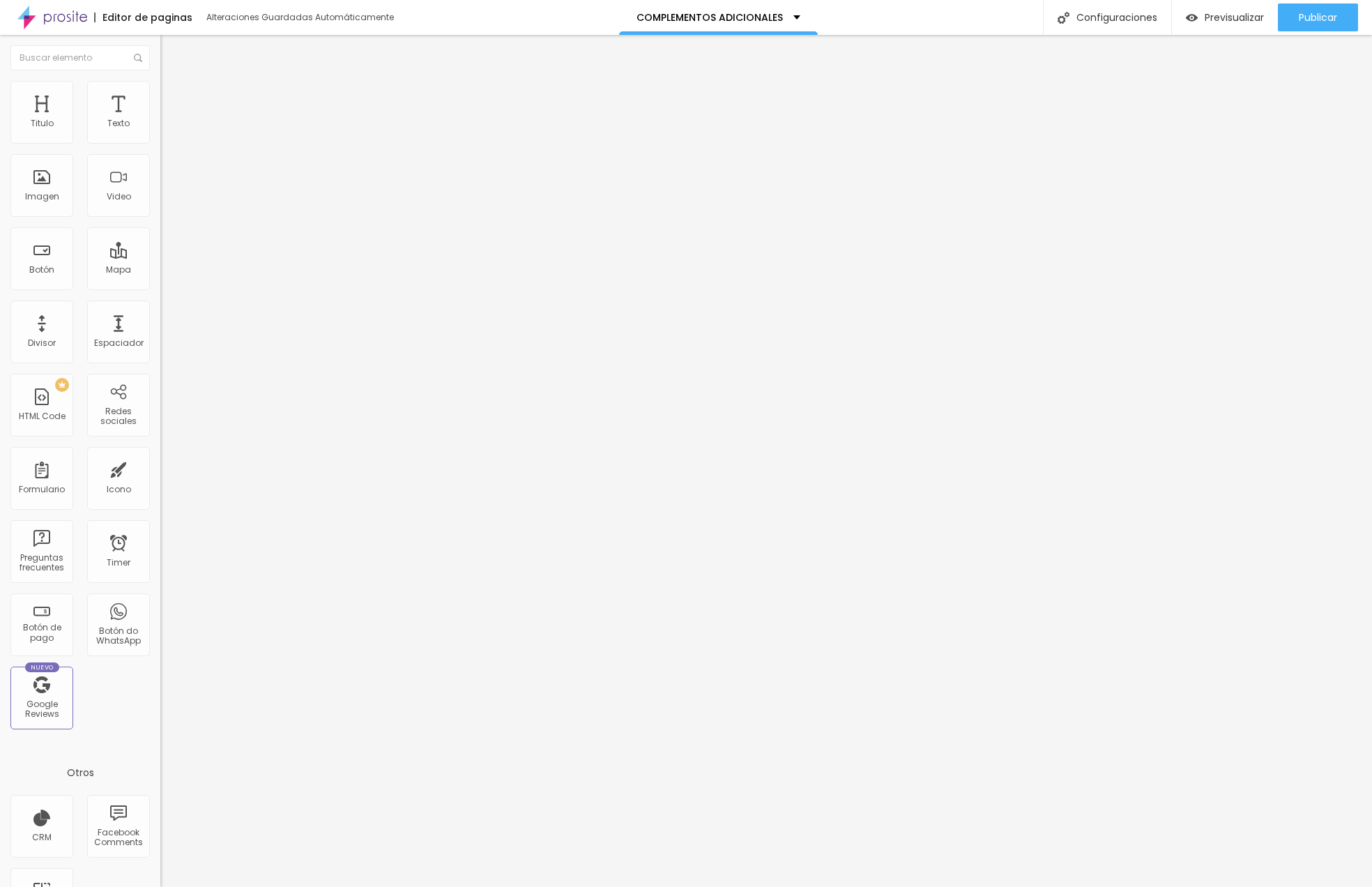
click at [173, 99] on span "Avanzado" at bounding box center [195, 104] width 45 height 12
click at [160, 467] on input "range" at bounding box center [205, 473] width 90 height 11
click at [160, 480] on input "34" at bounding box center [190, 488] width 60 height 15
click at [160, 95] on li "Avanzado" at bounding box center [240, 101] width 160 height 14
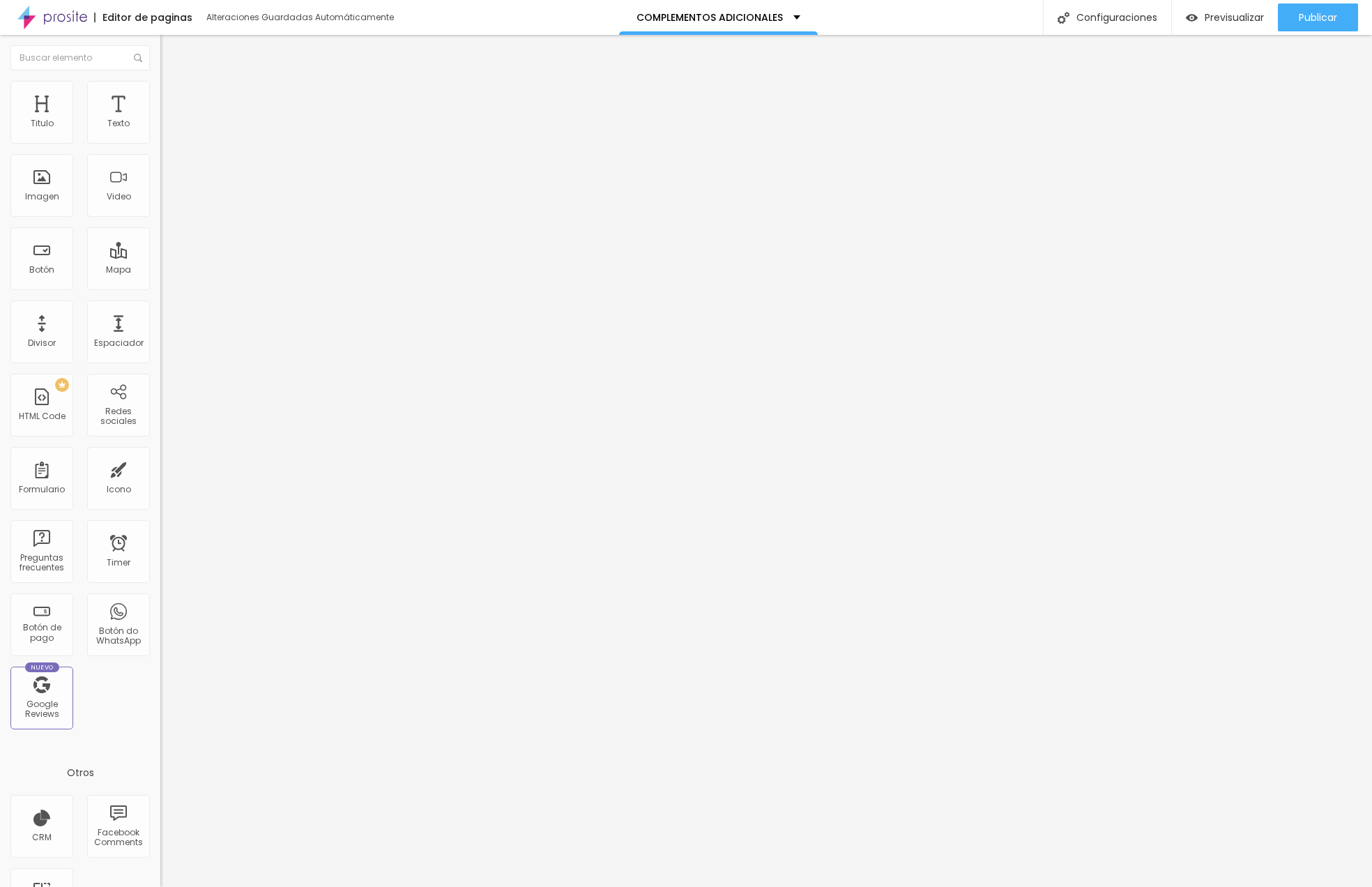
drag, startPoint x: 31, startPoint y: 167, endPoint x: -25, endPoint y: 167, distance: 56.0
click at [0, 167] on html "Editor de paginas Alteraciones Guardadas Automáticamente COMPLEMENTOS ADICIONAL…" at bounding box center [686, 443] width 1372 height 887
click at [173, 99] on span "Avanzado" at bounding box center [195, 104] width 45 height 12
click at [160, 480] on input "0" at bounding box center [190, 488] width 60 height 15
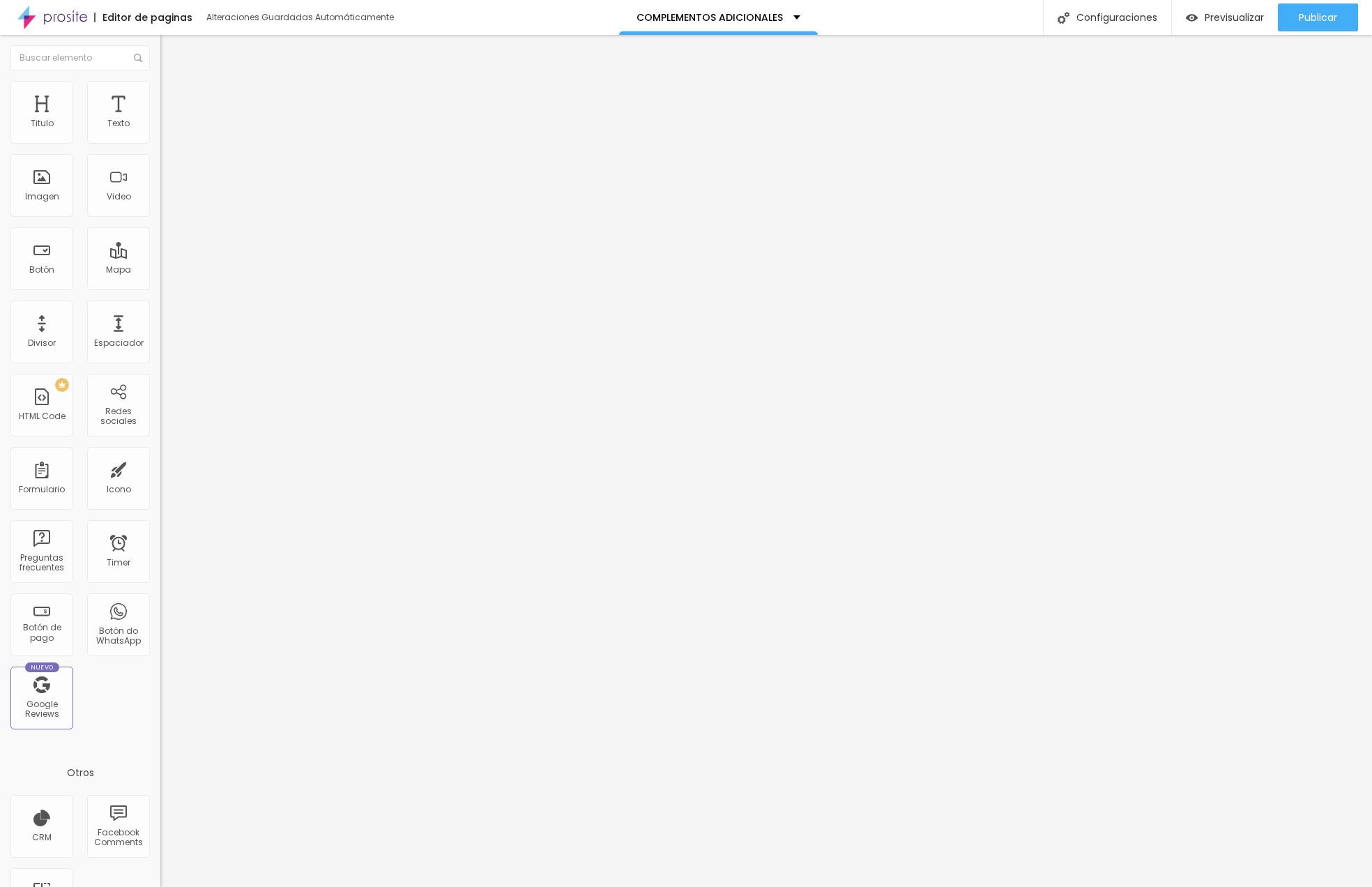
click at [160, 95] on img at bounding box center [166, 101] width 12 height 12
click at [160, 283] on input "0" at bounding box center [186, 290] width 52 height 15
click at [160, 95] on li "Avanzado" at bounding box center [240, 101] width 160 height 14
drag, startPoint x: 47, startPoint y: 168, endPoint x: -30, endPoint y: 168, distance: 77.0
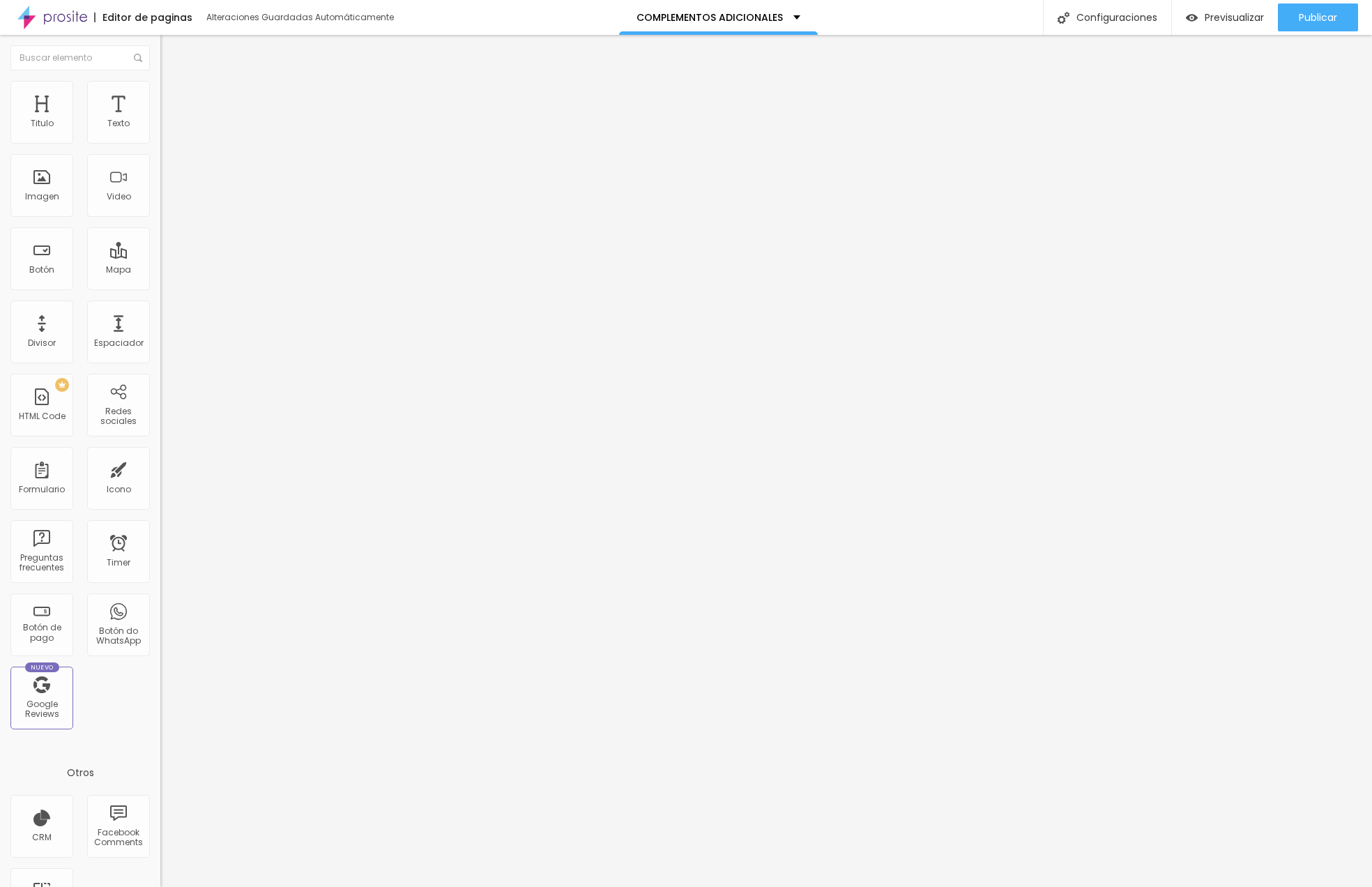
click at [0, 168] on html "Editor de paginas Alteraciones Guardadas Automáticamente COMPLEMENTOS ADICIONAL…" at bounding box center [686, 443] width 1372 height 887
click at [160, 95] on li "Avanzado" at bounding box center [240, 101] width 160 height 14
drag, startPoint x: 58, startPoint y: 135, endPoint x: -1, endPoint y: 136, distance: 59.0
click at [0, 136] on html "Editor de paginas Guardando... COMPLEMENTOS ADICIONALES Configuraciones Configu…" at bounding box center [686, 443] width 1372 height 887
click at [160, 90] on ul "Contenido Estilo Avanzado" at bounding box center [240, 87] width 160 height 42
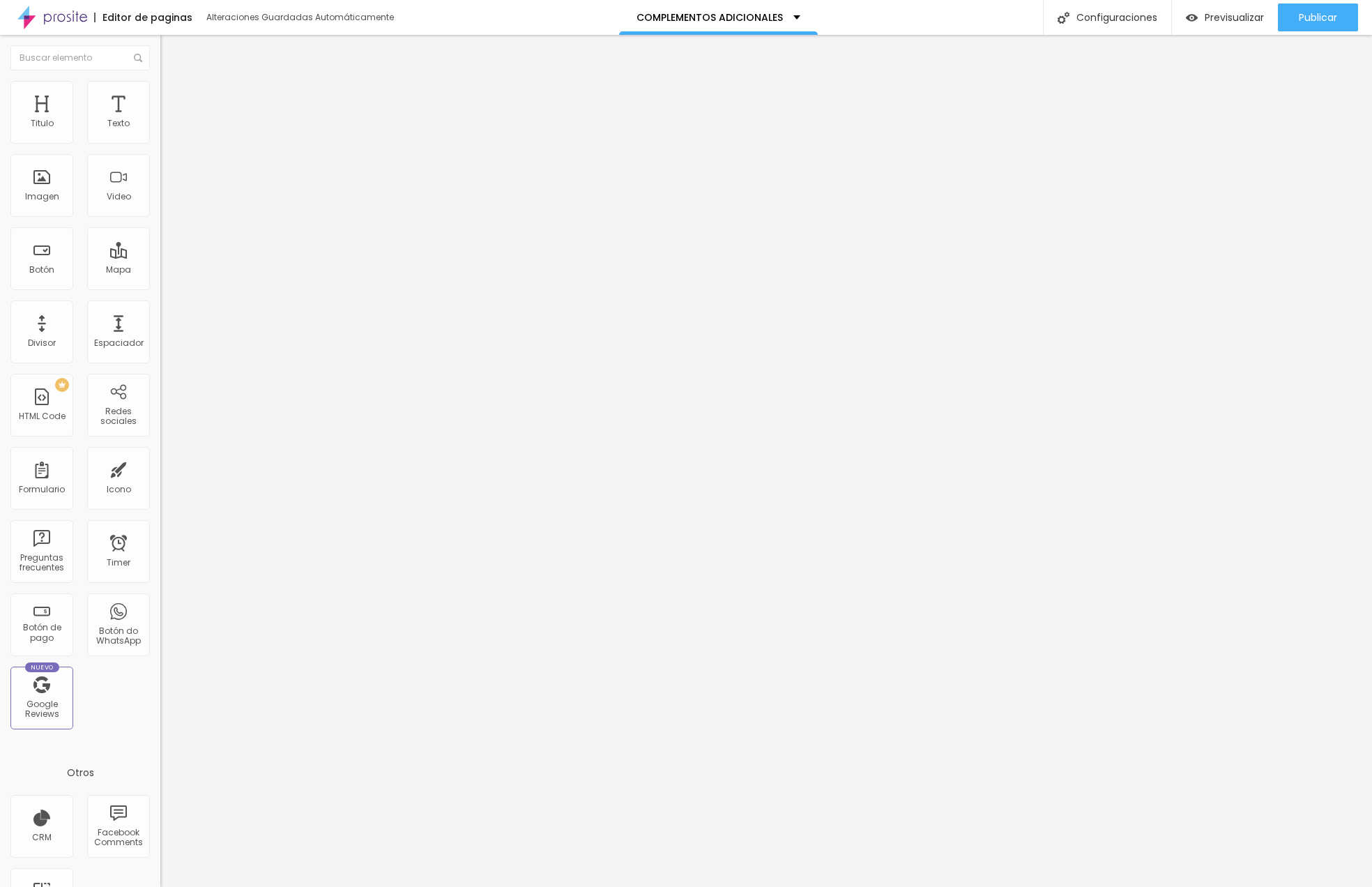
click at [160, 90] on ul "Contenido Estilo Avanzado" at bounding box center [240, 87] width 160 height 42
click at [160, 90] on li "Estilo" at bounding box center [240, 87] width 160 height 14
click at [160, 95] on li "Avanzado" at bounding box center [240, 101] width 160 height 14
drag, startPoint x: 34, startPoint y: 168, endPoint x: 6, endPoint y: 169, distance: 28.0
click at [160, 306] on div "0 Espacio de bajo" at bounding box center [240, 405] width 160 height 197
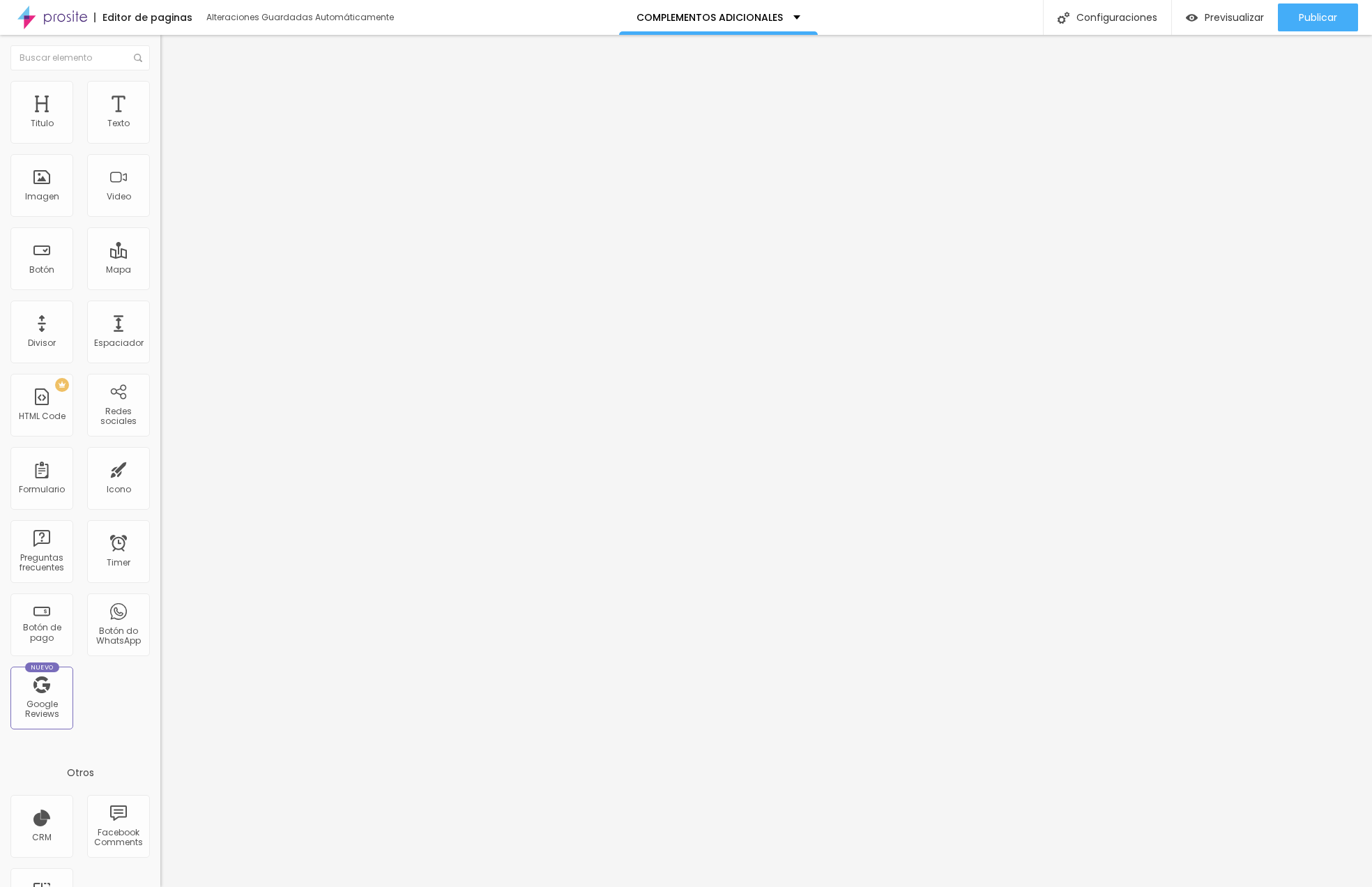
click at [160, 95] on img at bounding box center [166, 101] width 12 height 12
click at [160, 467] on input "range" at bounding box center [205, 473] width 90 height 11
click at [160, 480] on input "18" at bounding box center [190, 488] width 60 height 15
click at [160, 120] on span "Cambiar image" at bounding box center [199, 114] width 78 height 12
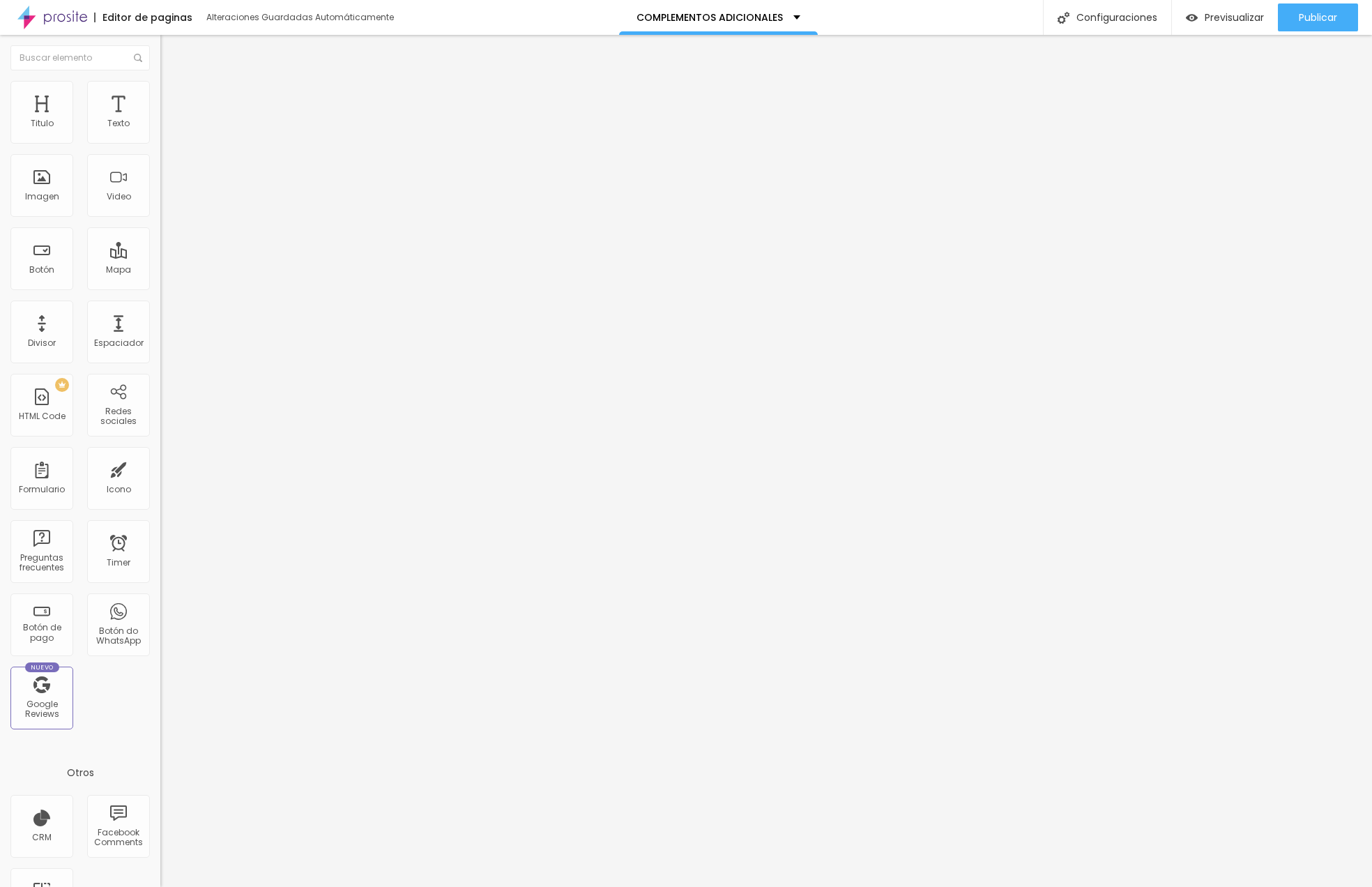
click at [160, 95] on li "Avanzado" at bounding box center [240, 101] width 160 height 14
drag, startPoint x: 32, startPoint y: 169, endPoint x: 15, endPoint y: 168, distance: 17.0
click at [160, 306] on div "0 px Espaciamiento vertical" at bounding box center [240, 405] width 160 height 197
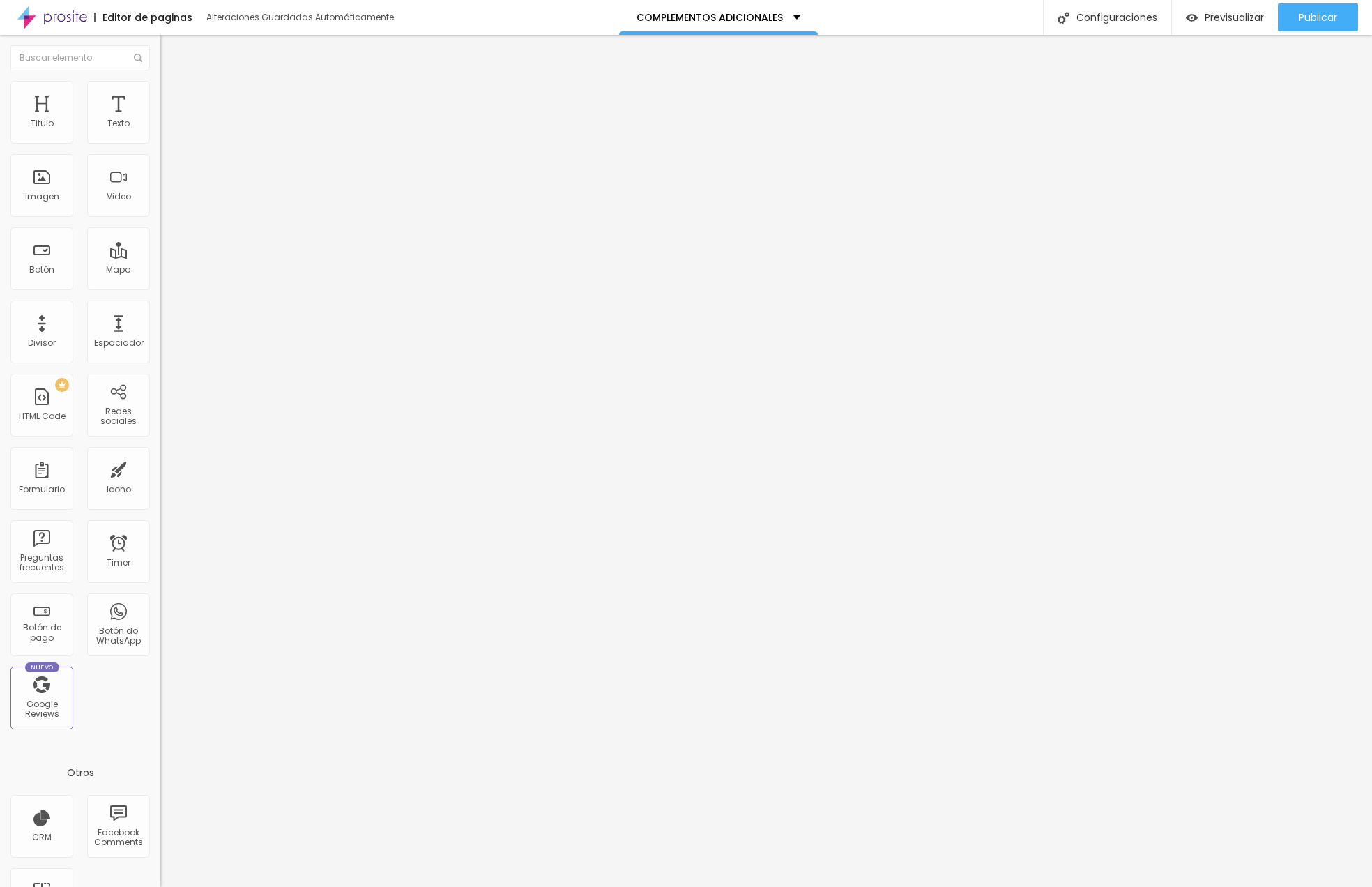
click at [160, 95] on img at bounding box center [166, 101] width 12 height 12
click at [160, 480] on input "0" at bounding box center [190, 488] width 60 height 15
click at [1053, 15] on span "Publicar" at bounding box center [1317, 18] width 38 height 11
click at [1053, 12] on span "Previsualizar" at bounding box center [1222, 18] width 60 height 11
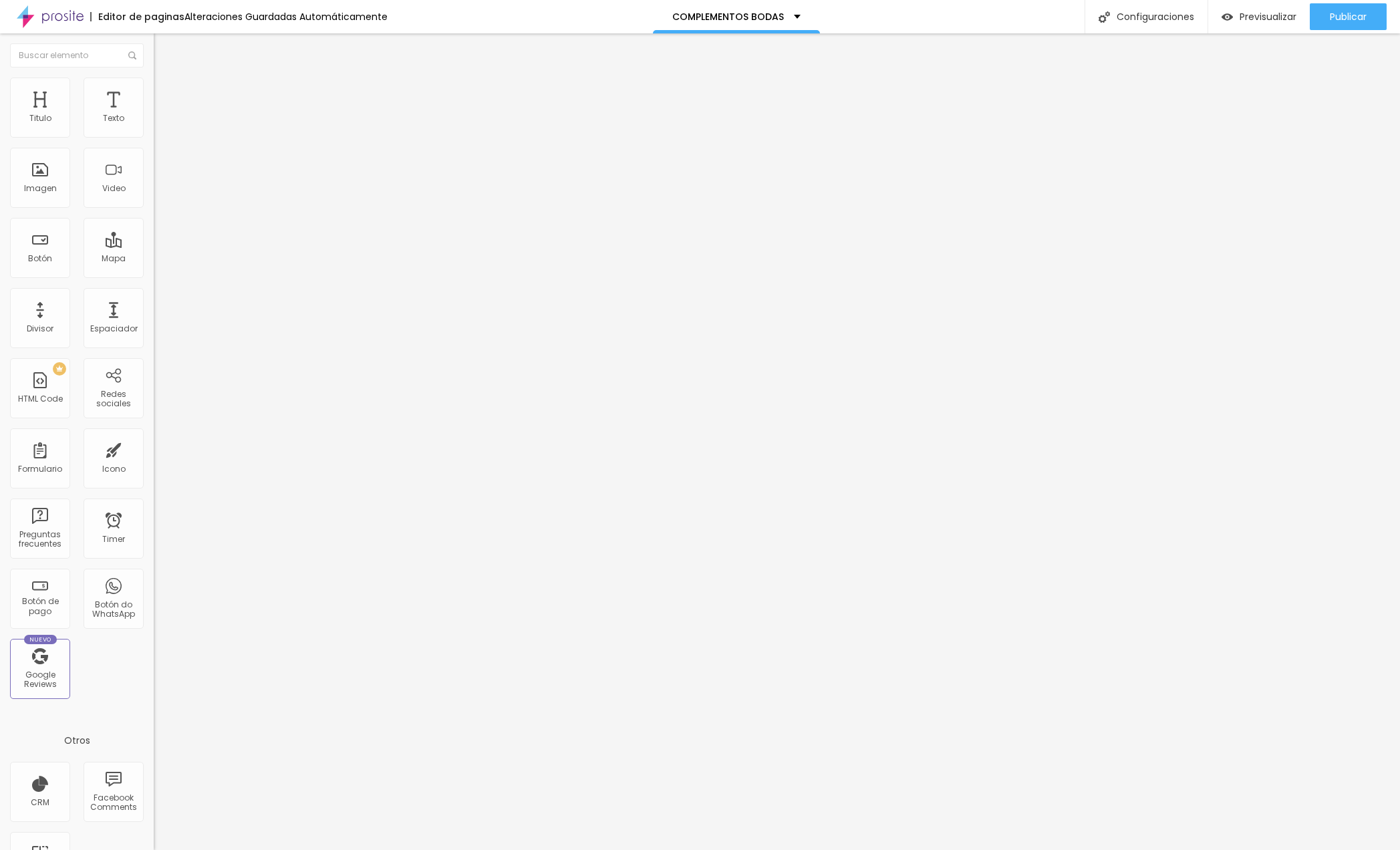
click at [153, 91] on img at bounding box center [159, 96] width 12 height 12
click at [153, 271] on input "0" at bounding box center [182, 278] width 57 height 14
type input "2"
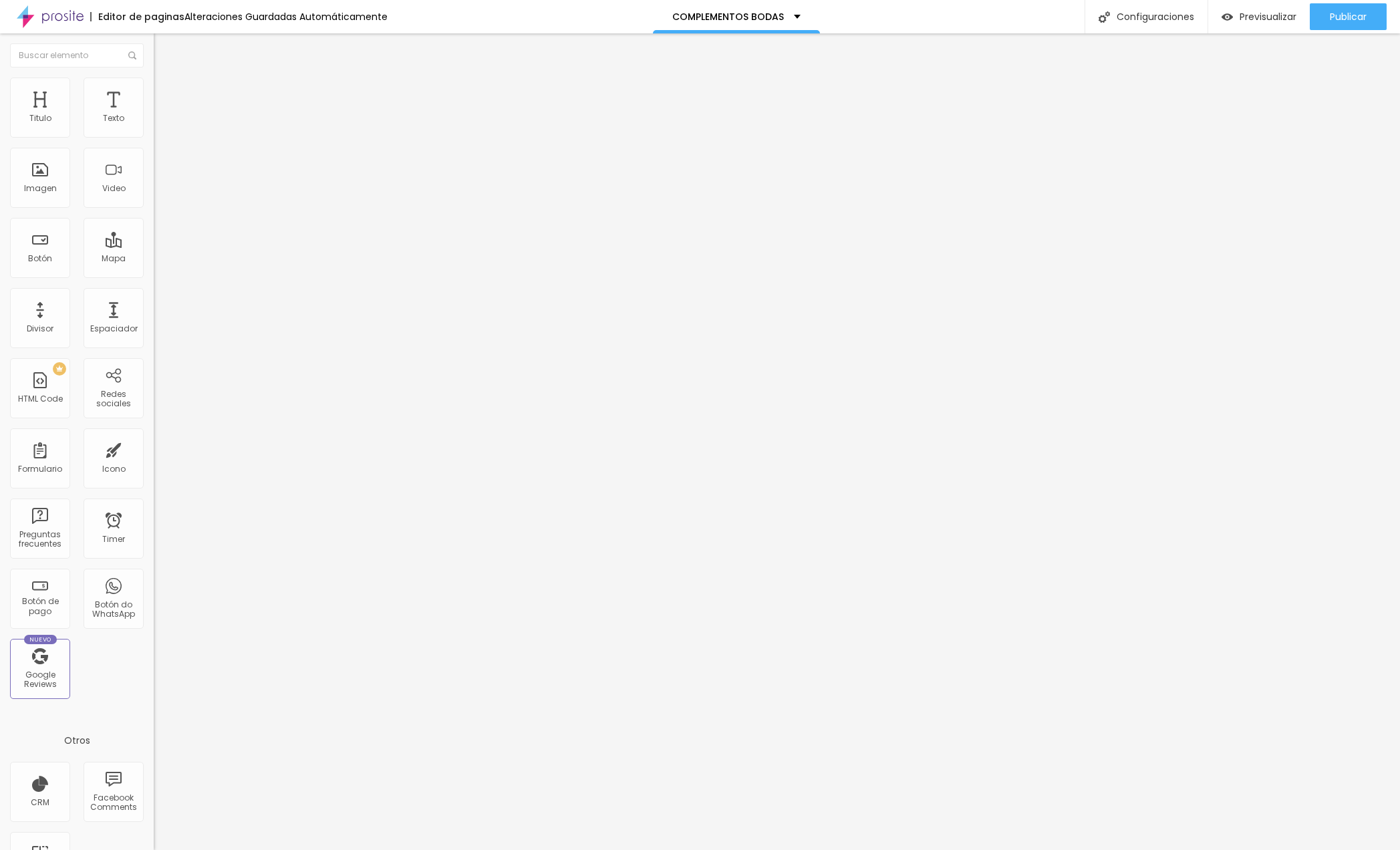
type input "20"
type input "18"
type input "16"
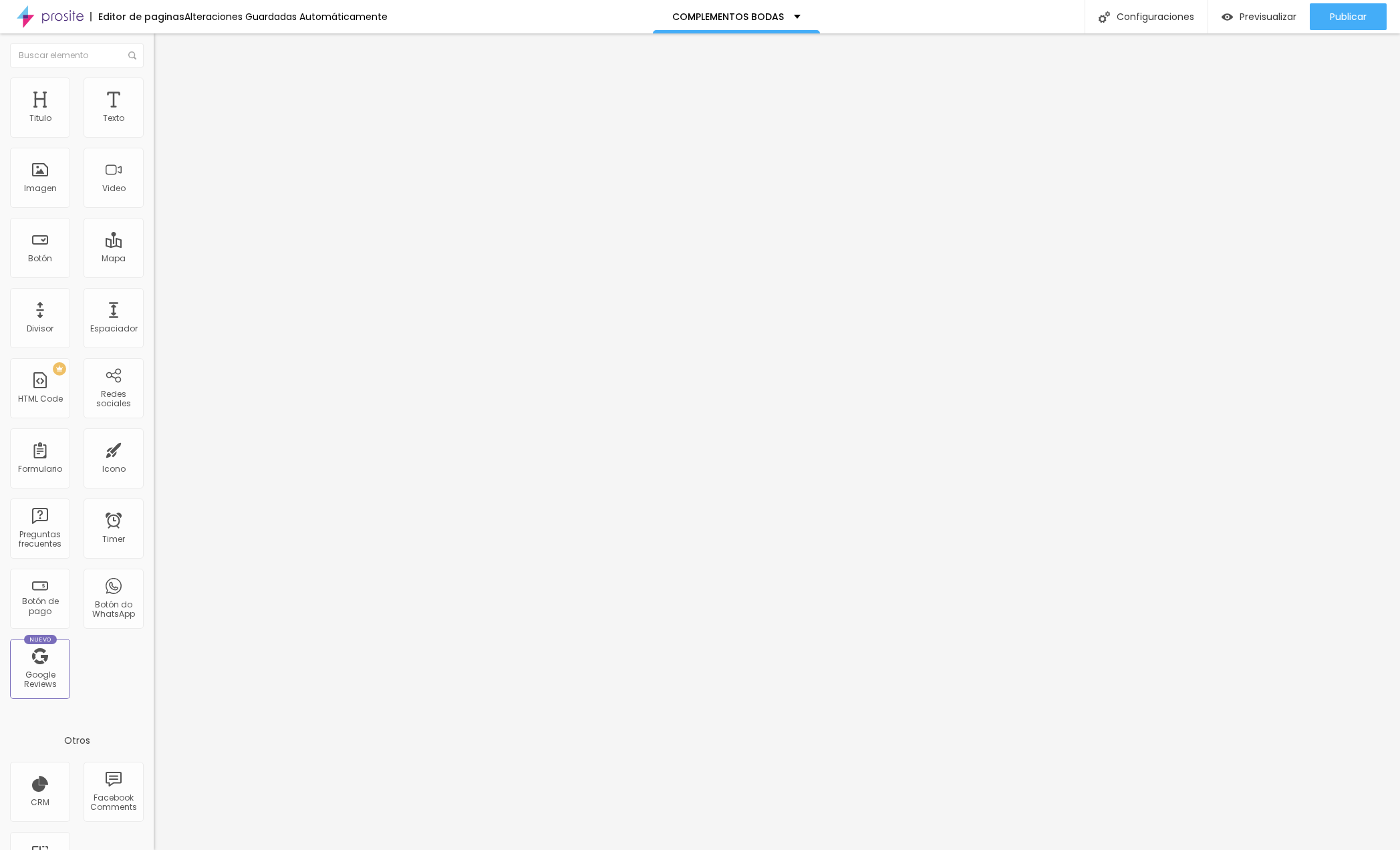
type input "16"
type input "14"
type input "11"
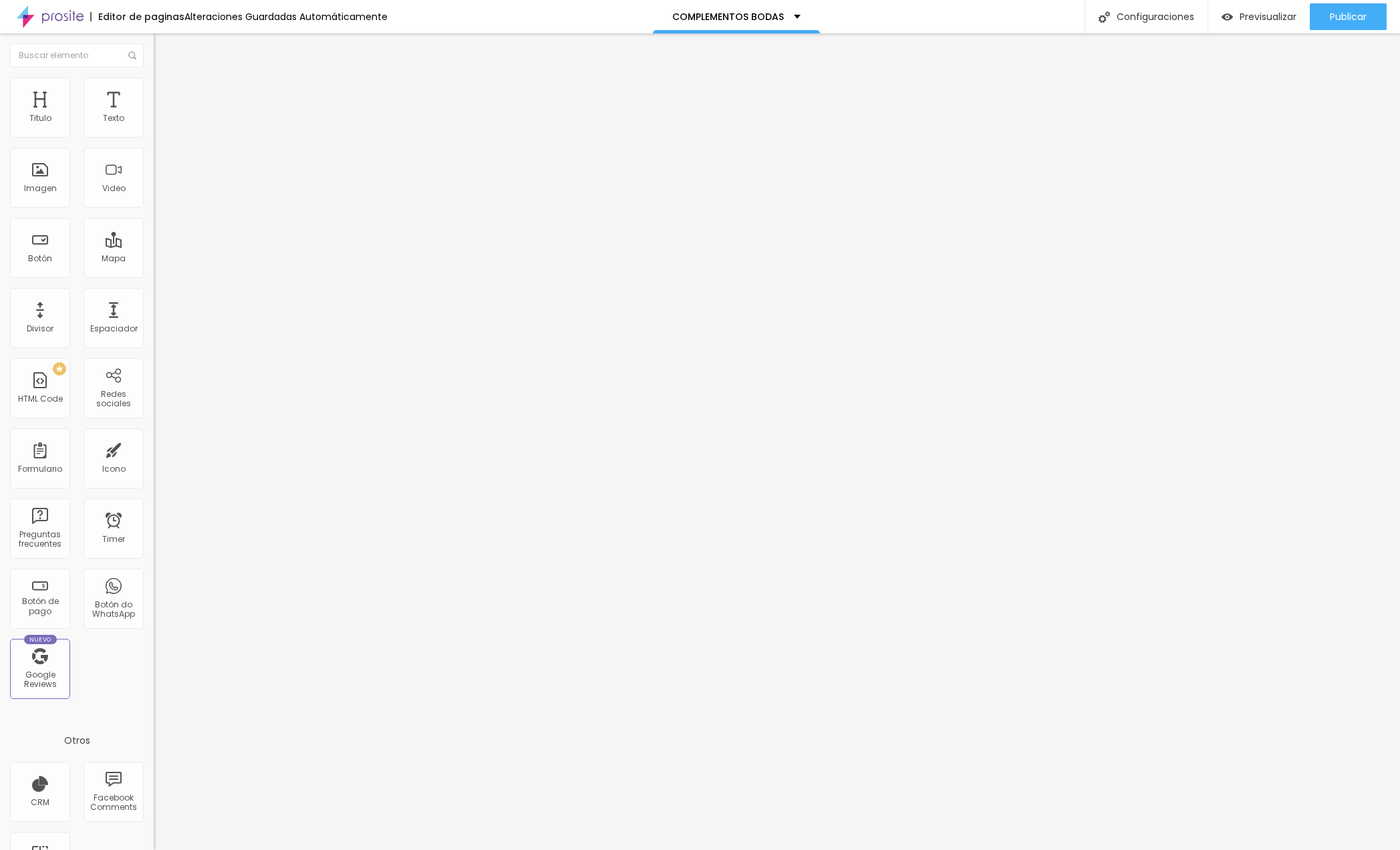
type input "3"
type input "0"
drag, startPoint x: 46, startPoint y: 131, endPoint x: -25, endPoint y: 131, distance: 71.0
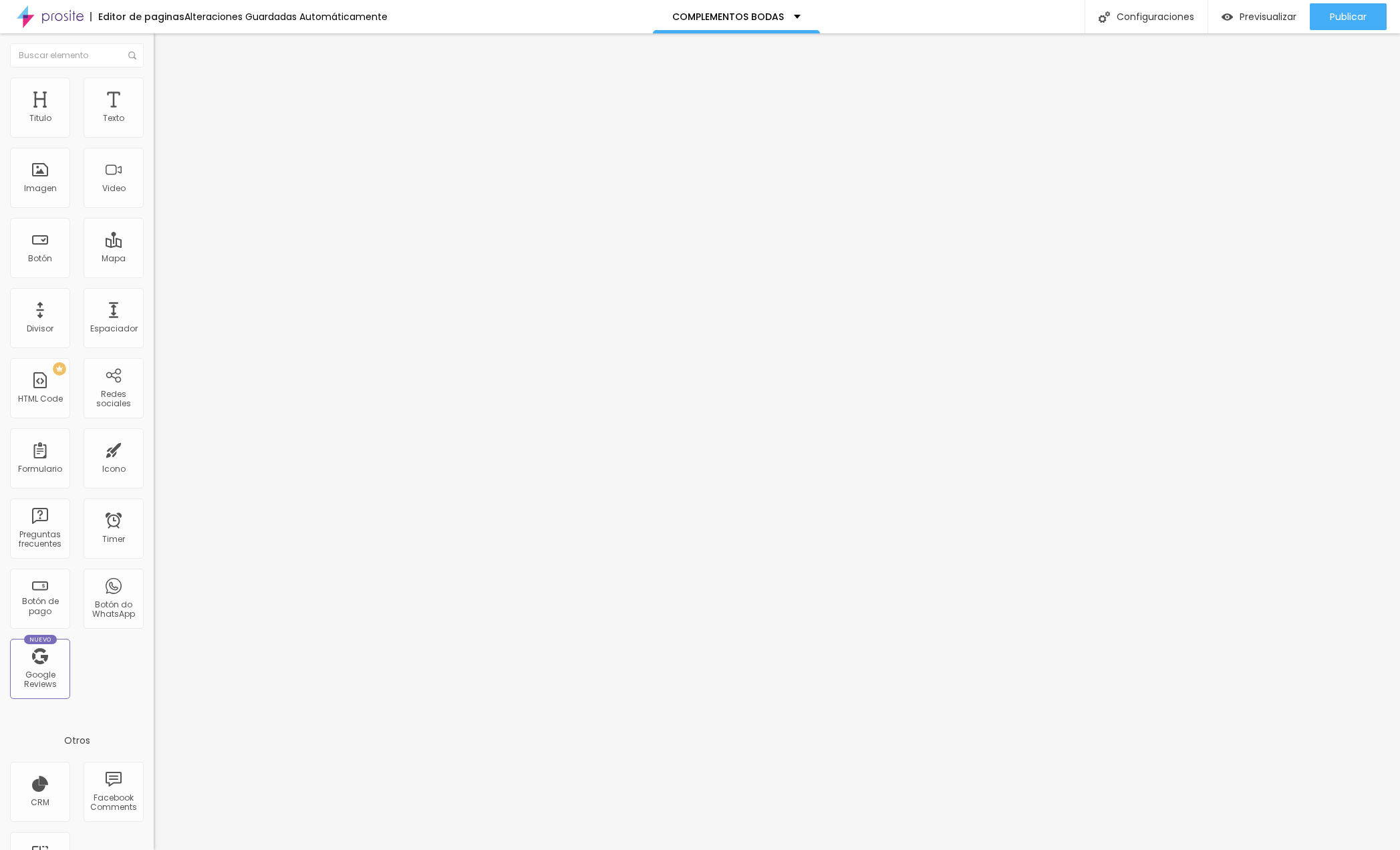
type input "0"
click at [0, 131] on html "Editor de paginas Alteraciones Guardadas Automáticamente COMPLEMENTOS BODAS Con…" at bounding box center [700, 425] width 1400 height 850
click at [153, 88] on li "Estilo" at bounding box center [230, 84] width 153 height 13
type input "95"
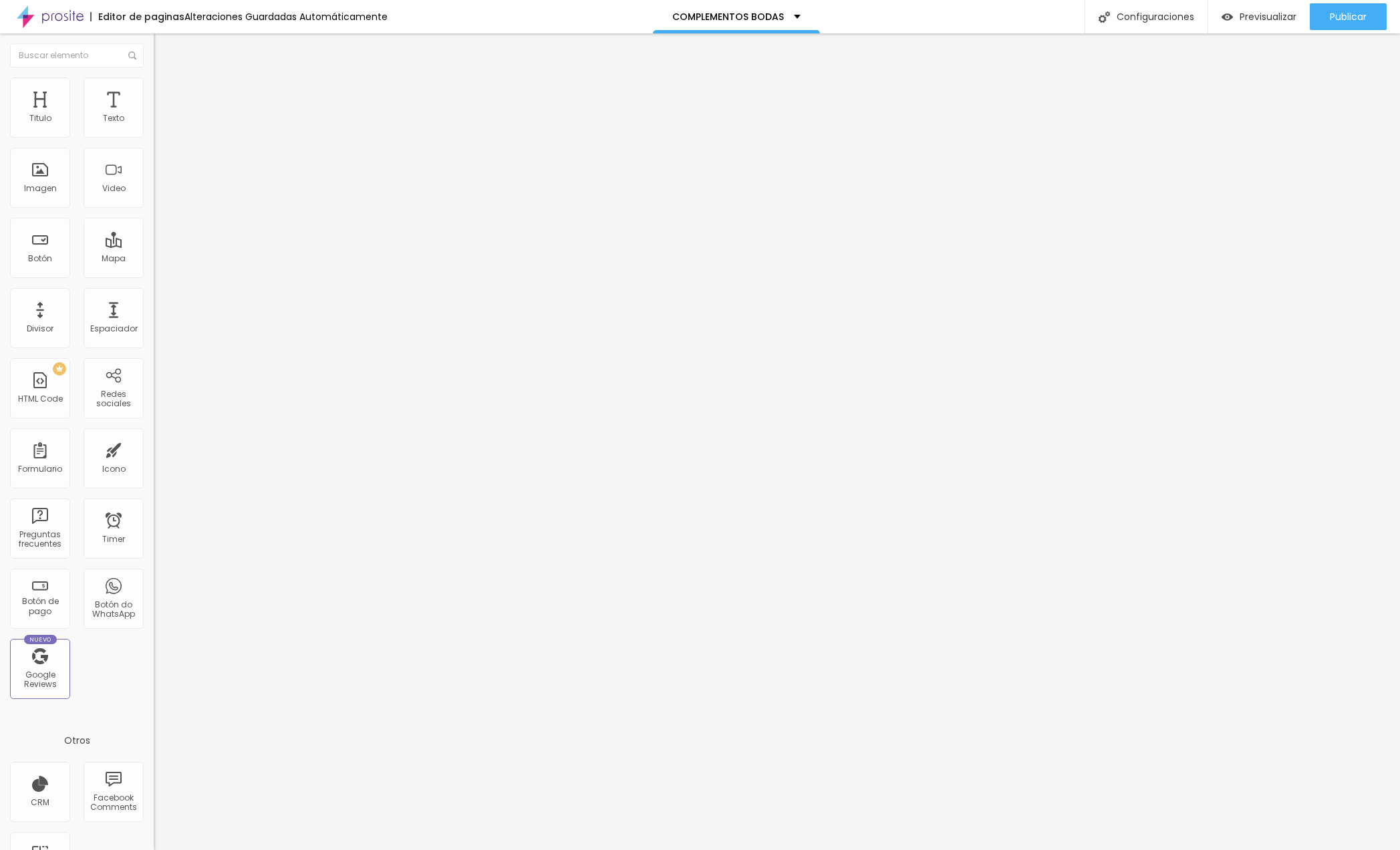
type input "90"
type input "85"
type input "80"
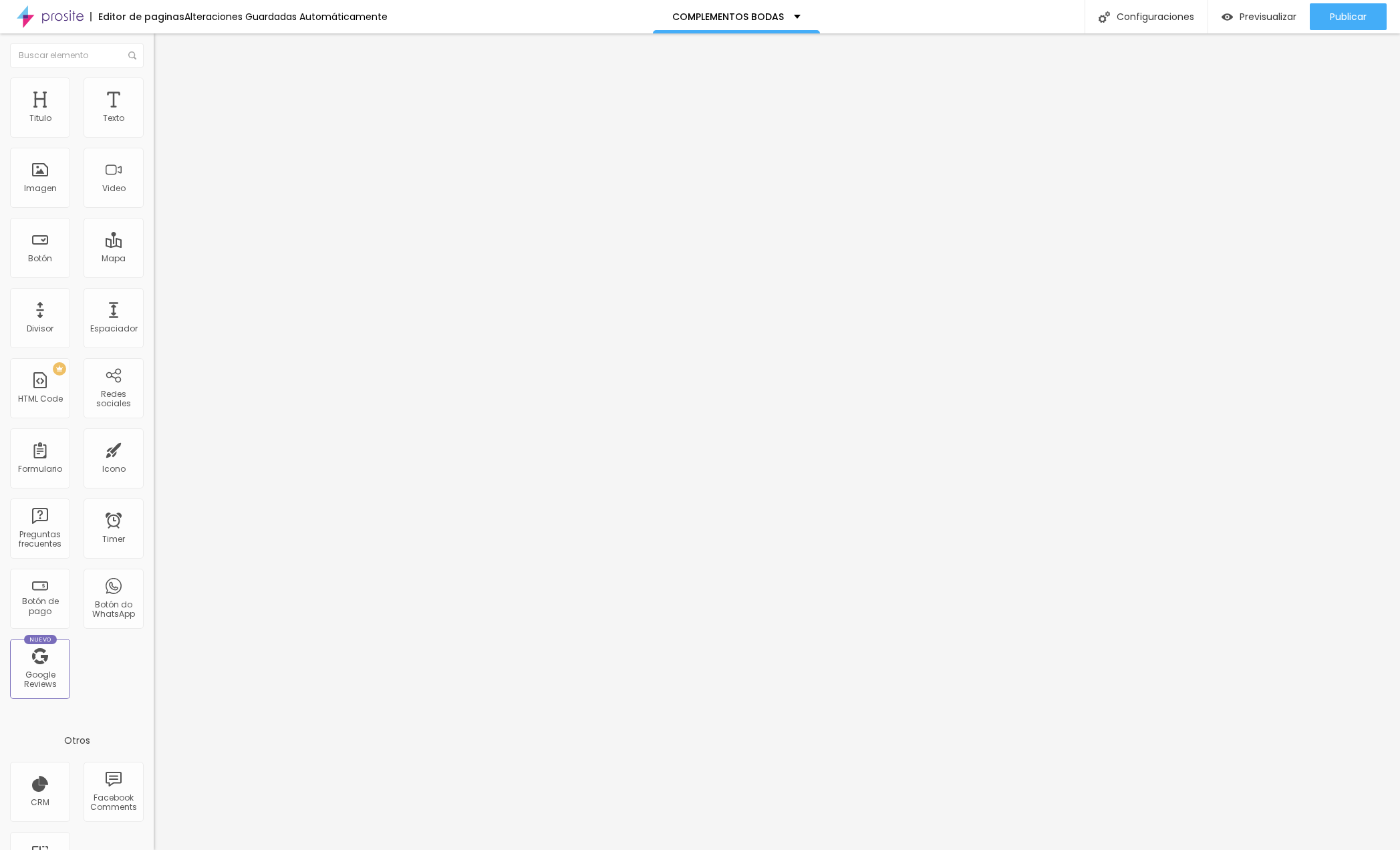
type input "80"
type input "75"
type input "70"
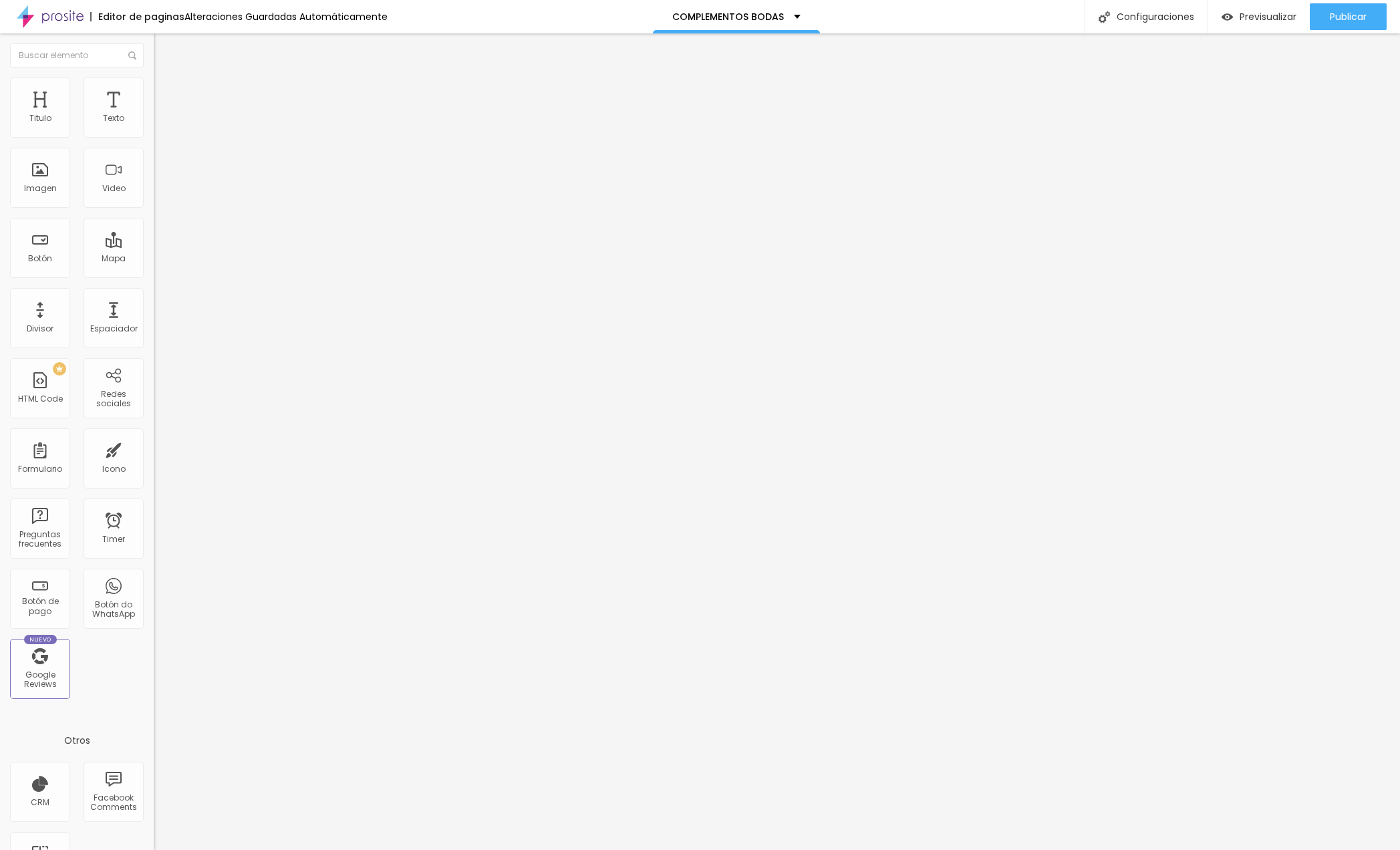
type input "75"
type input "80"
type input "85"
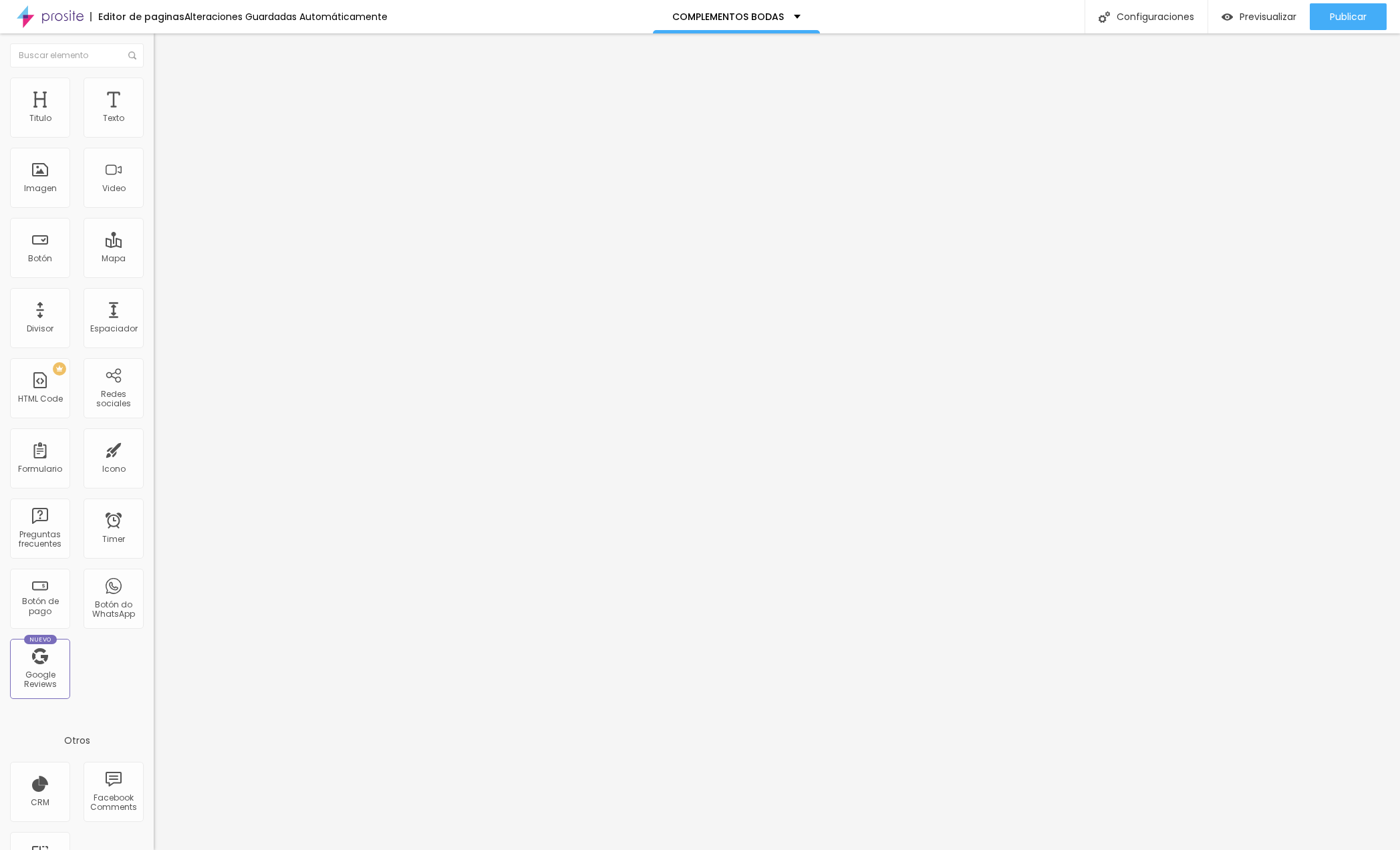
type input "85"
type input "90"
type input "95"
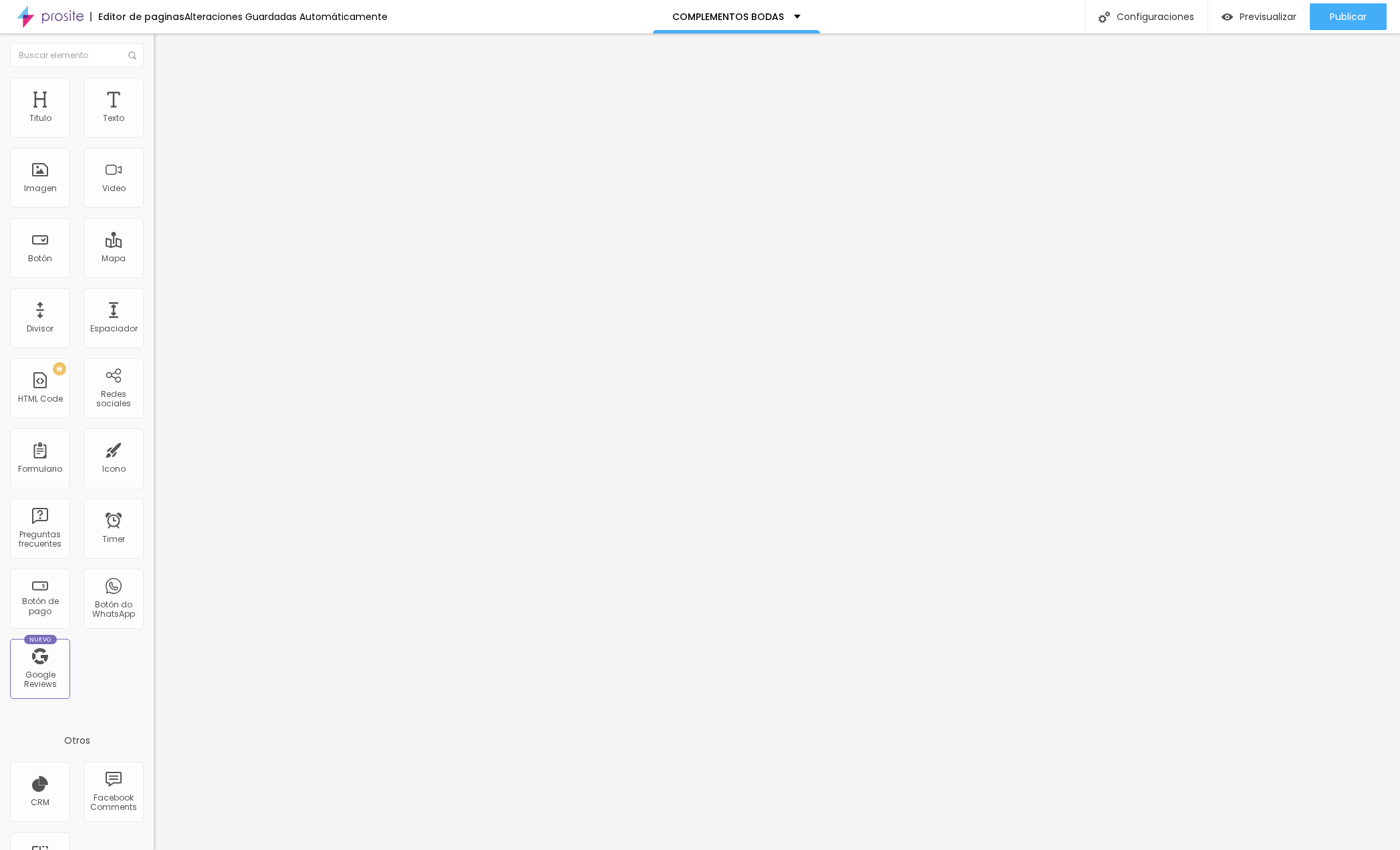
type input "100"
type input "95"
type input "100"
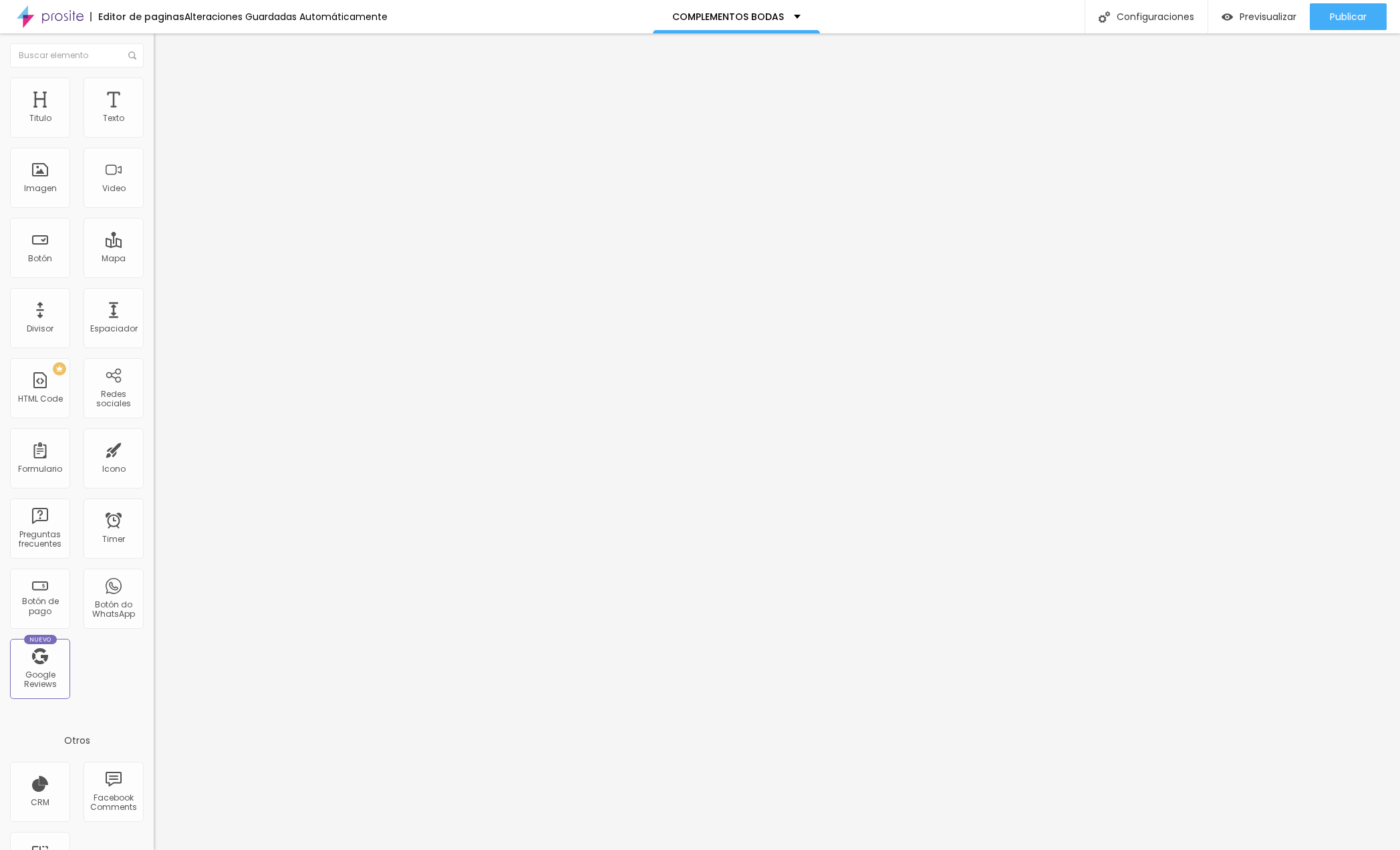
type input "100"
drag, startPoint x: 139, startPoint y: 144, endPoint x: 137, endPoint y: 159, distance: 15.1
click at [153, 137] on input "range" at bounding box center [196, 132] width 87 height 11
click at [153, 305] on input "0" at bounding box center [182, 312] width 57 height 14
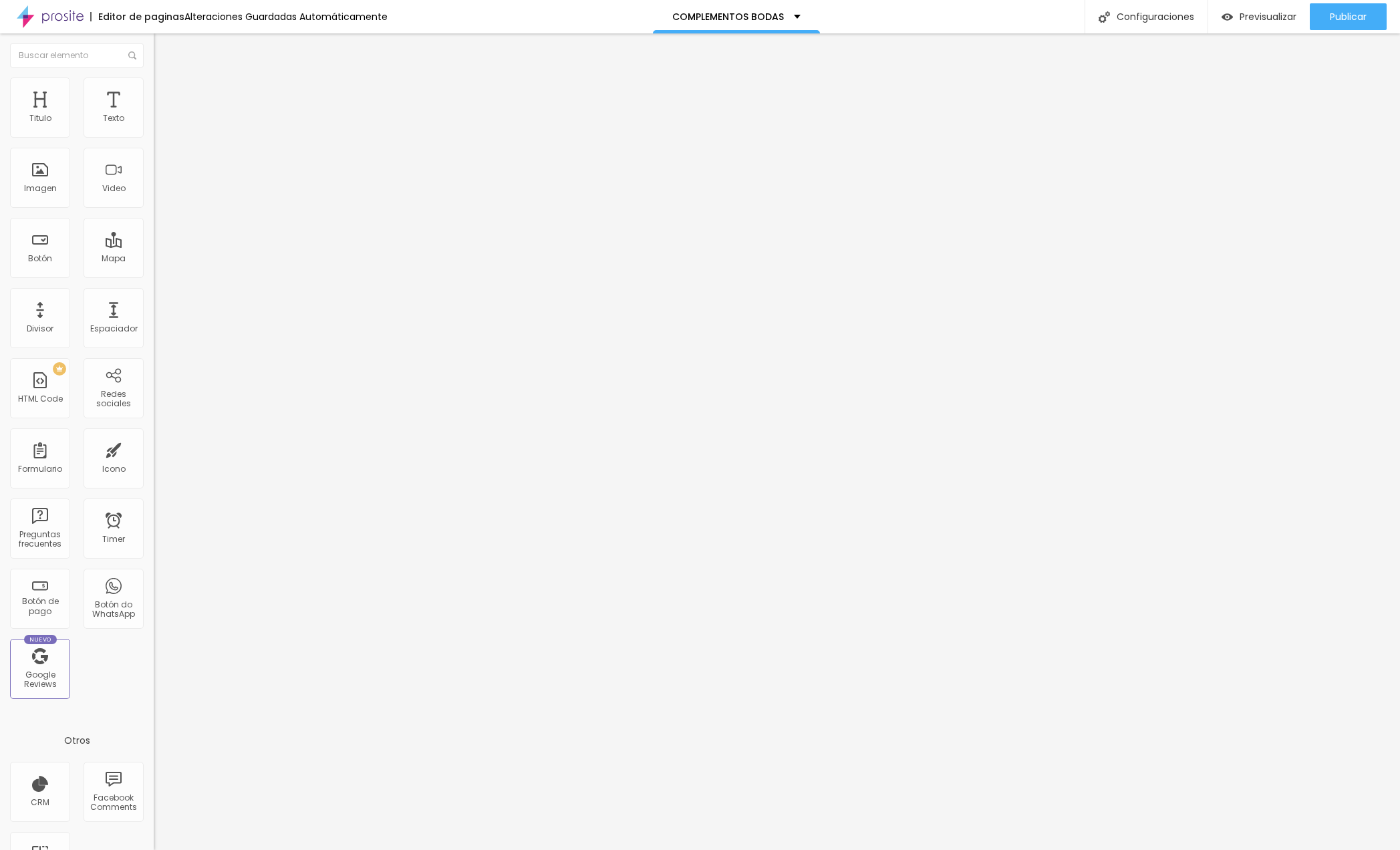
type input "2"
type input "22"
type input "95"
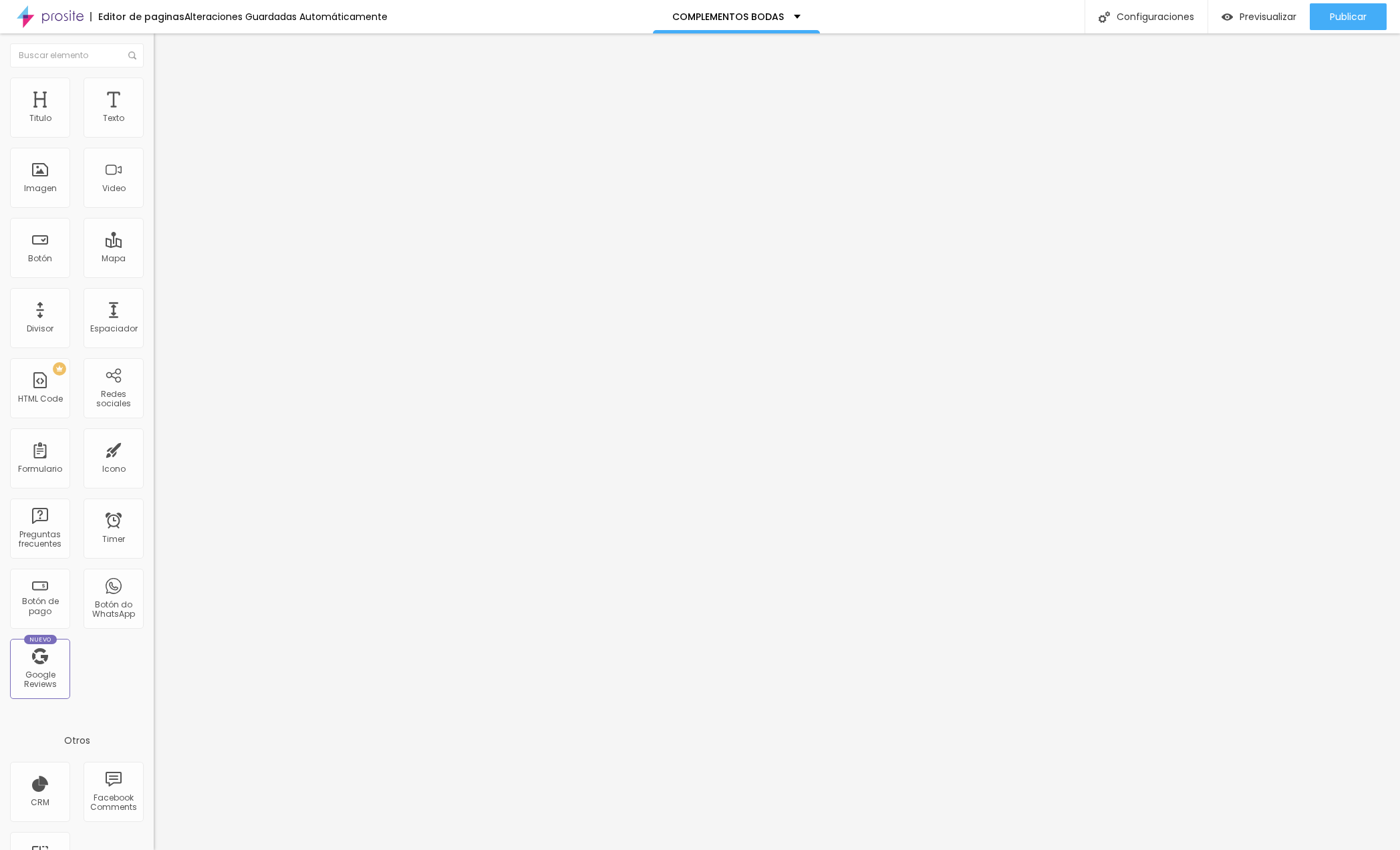
type input "95"
type input "90"
type input "85"
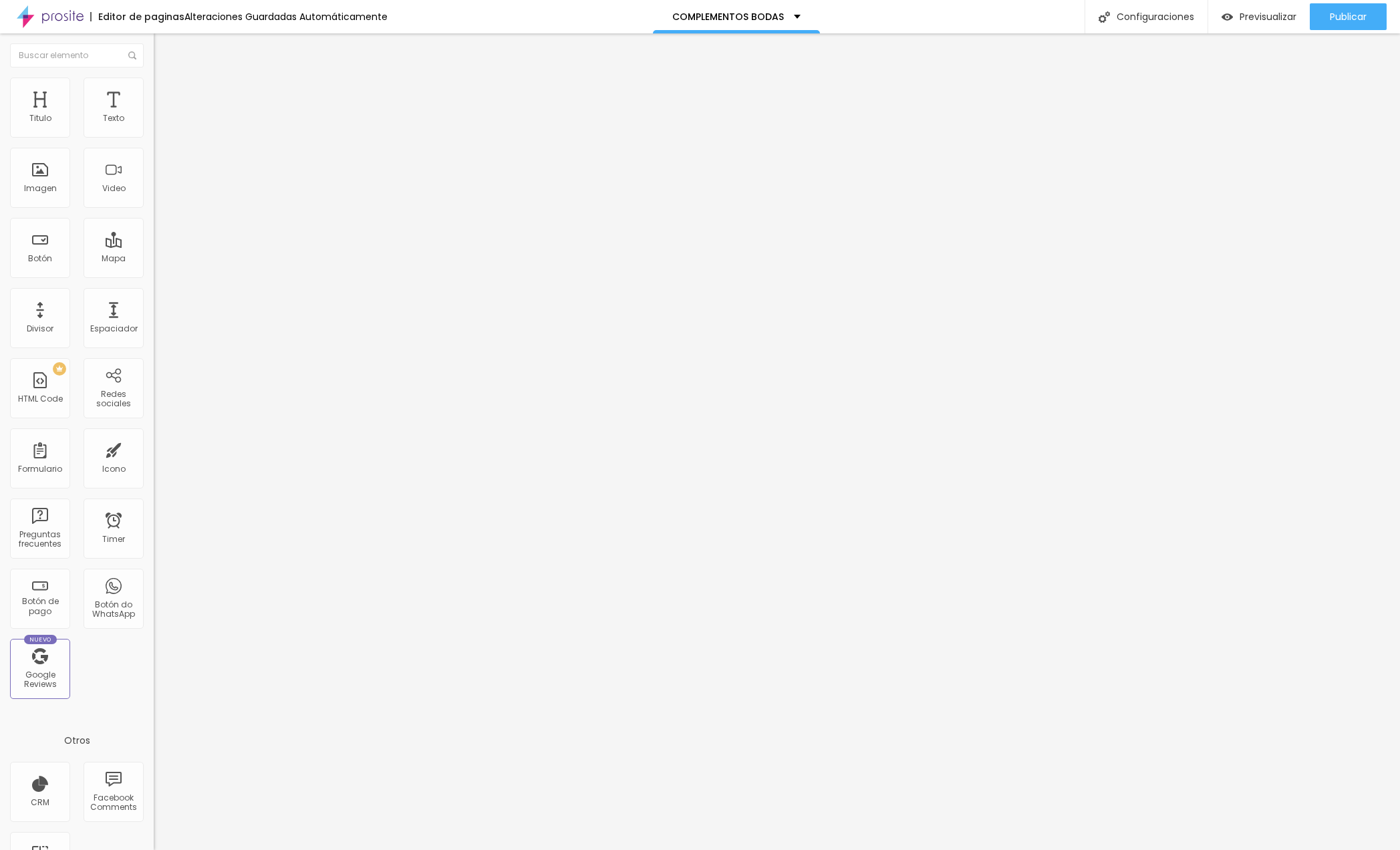
type input "80"
type input "75"
type input "70"
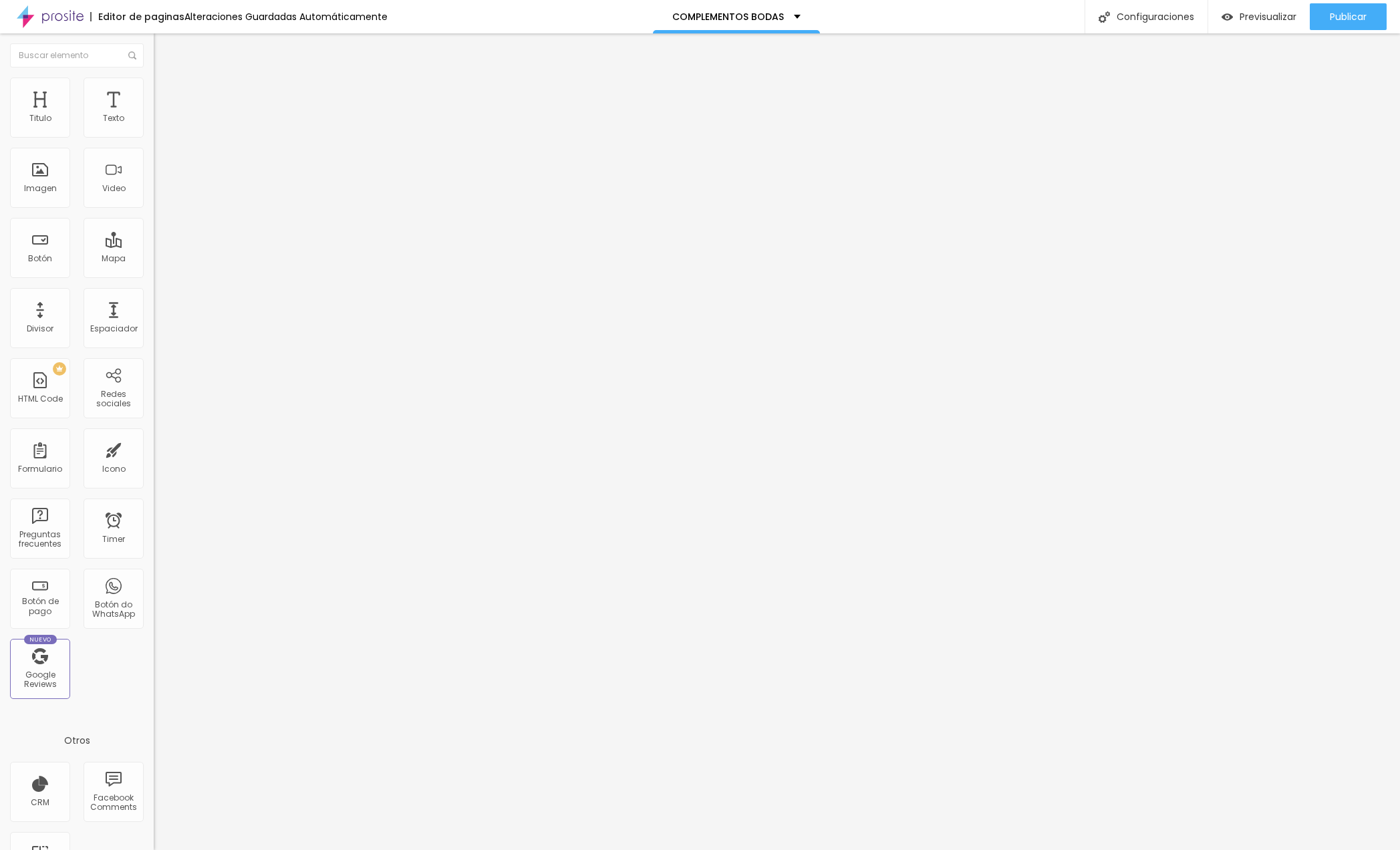
type input "70"
type input "65"
type input "60"
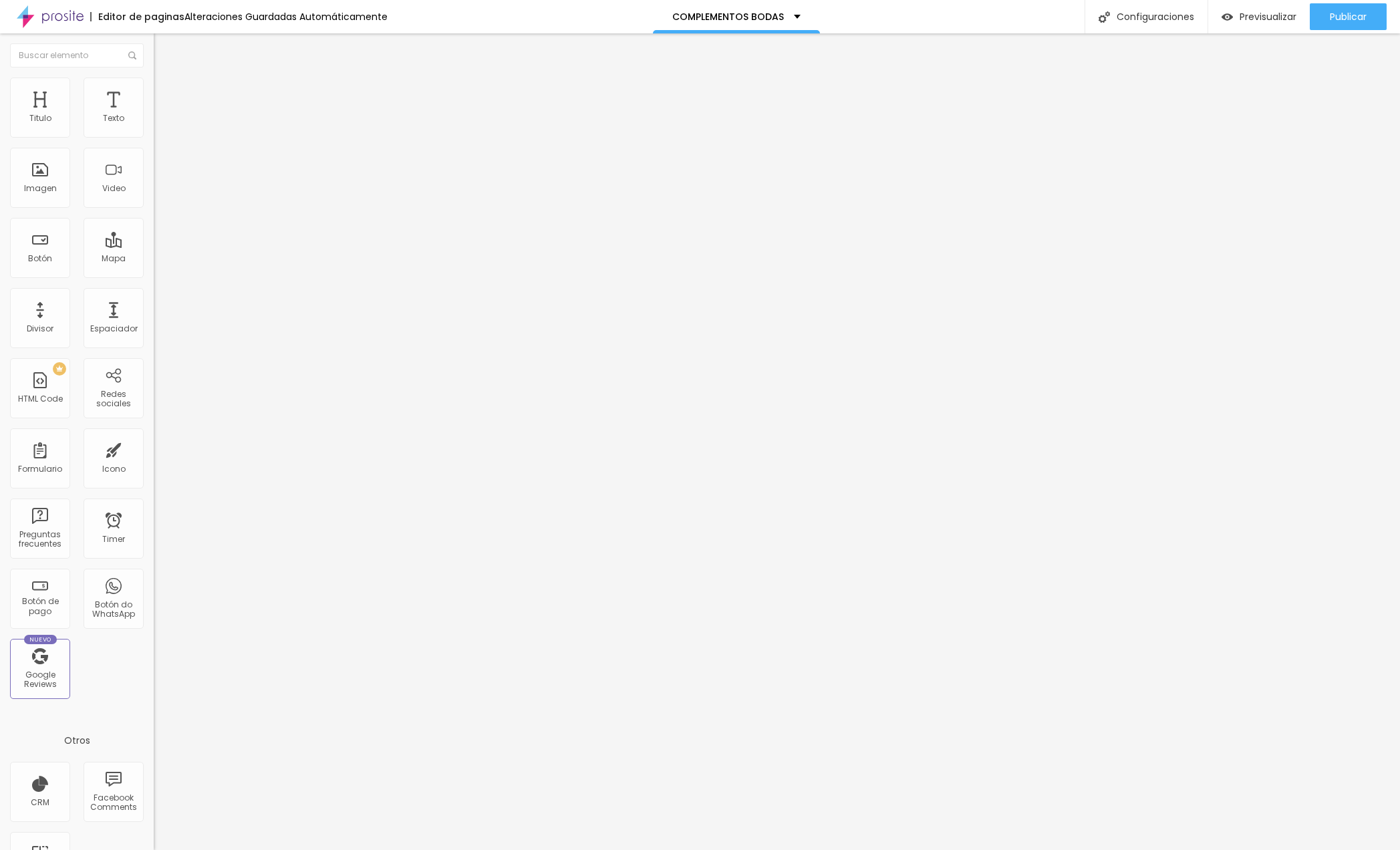
type input "65"
type input "70"
type input "75"
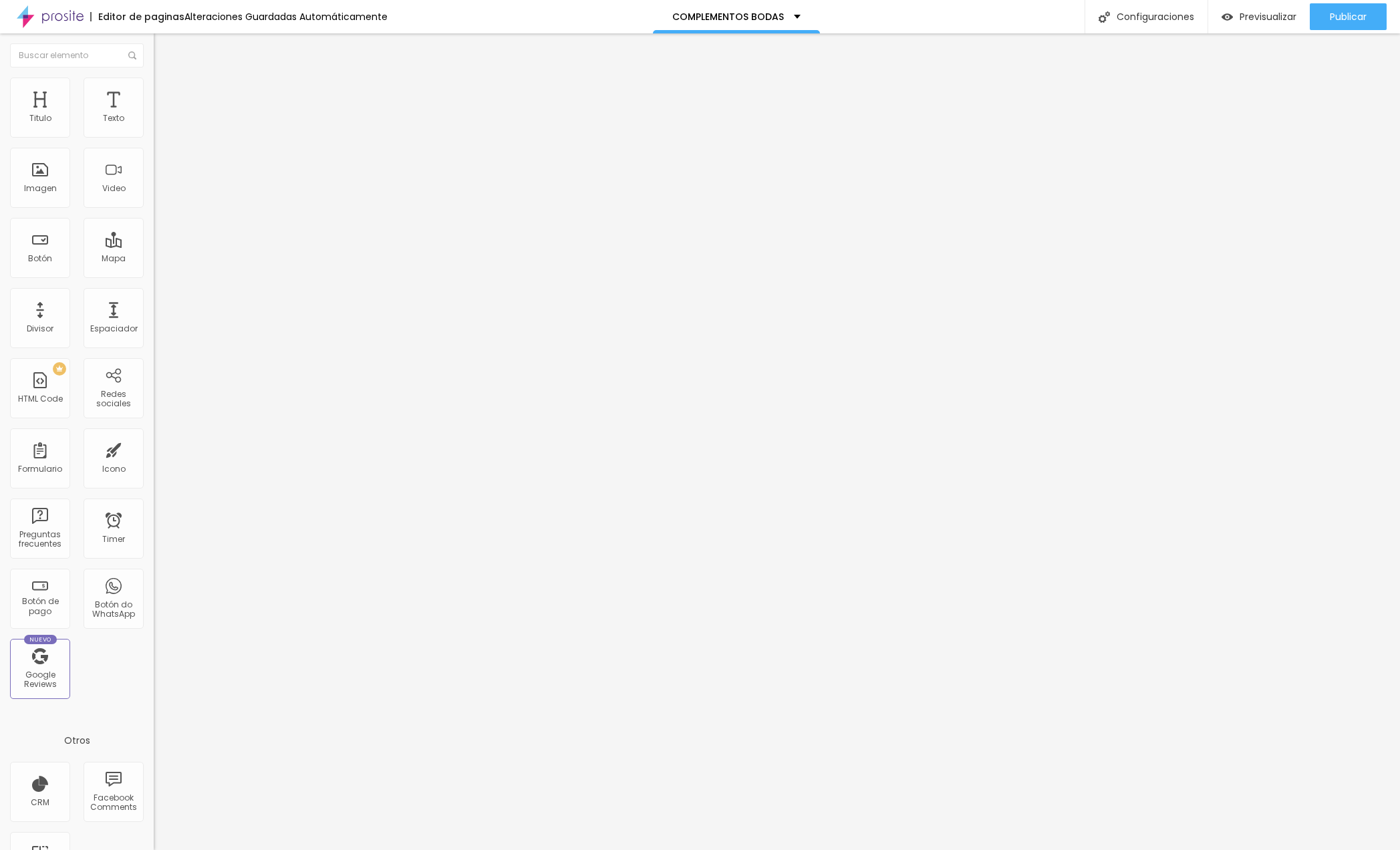
type input "75"
type input "80"
drag, startPoint x: 137, startPoint y: 147, endPoint x: 109, endPoint y: 145, distance: 28.1
type input "80"
click at [153, 137] on input "range" at bounding box center [196, 132] width 87 height 11
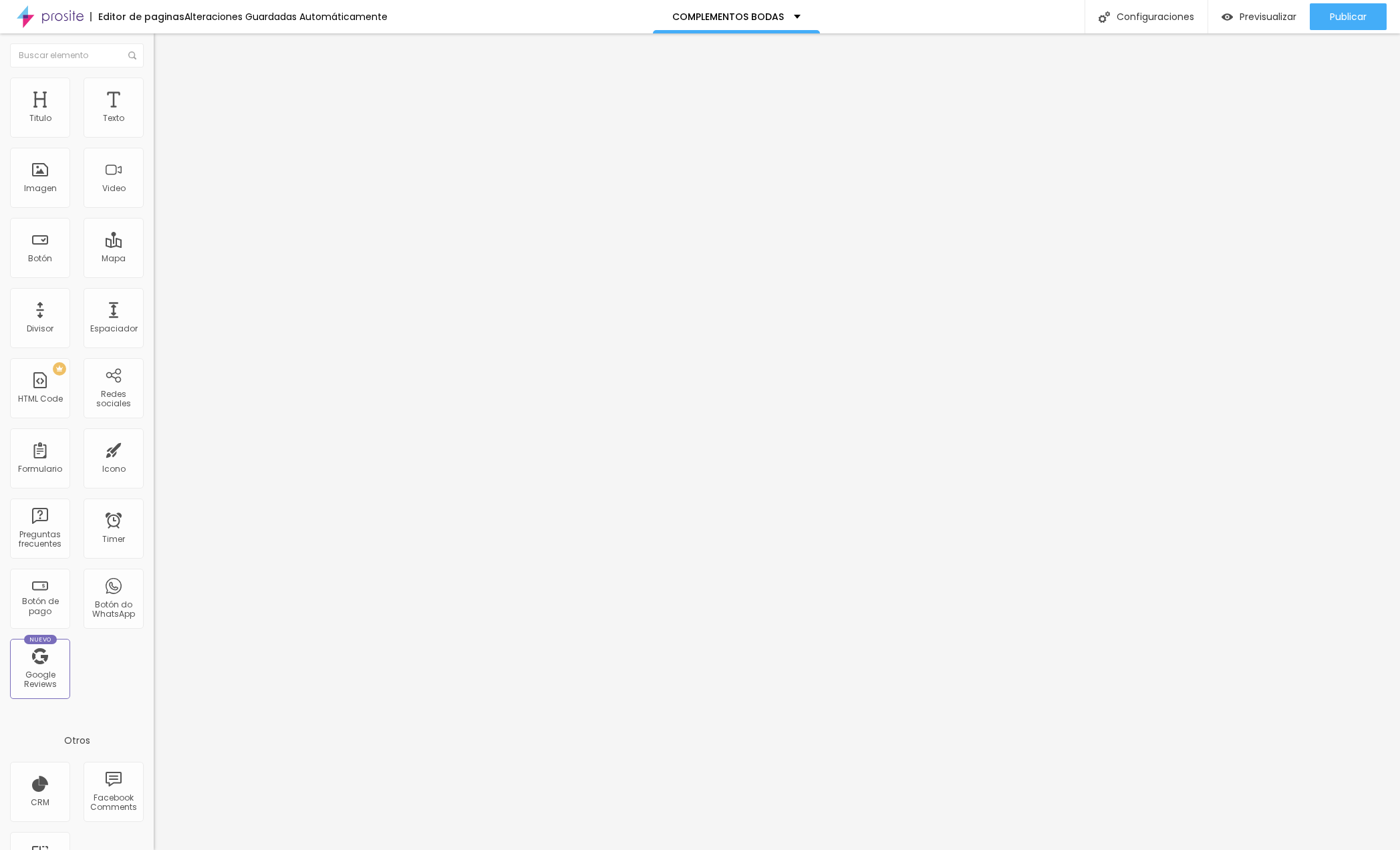
click at [153, 91] on img at bounding box center [159, 96] width 12 height 12
type input "15"
type input "10"
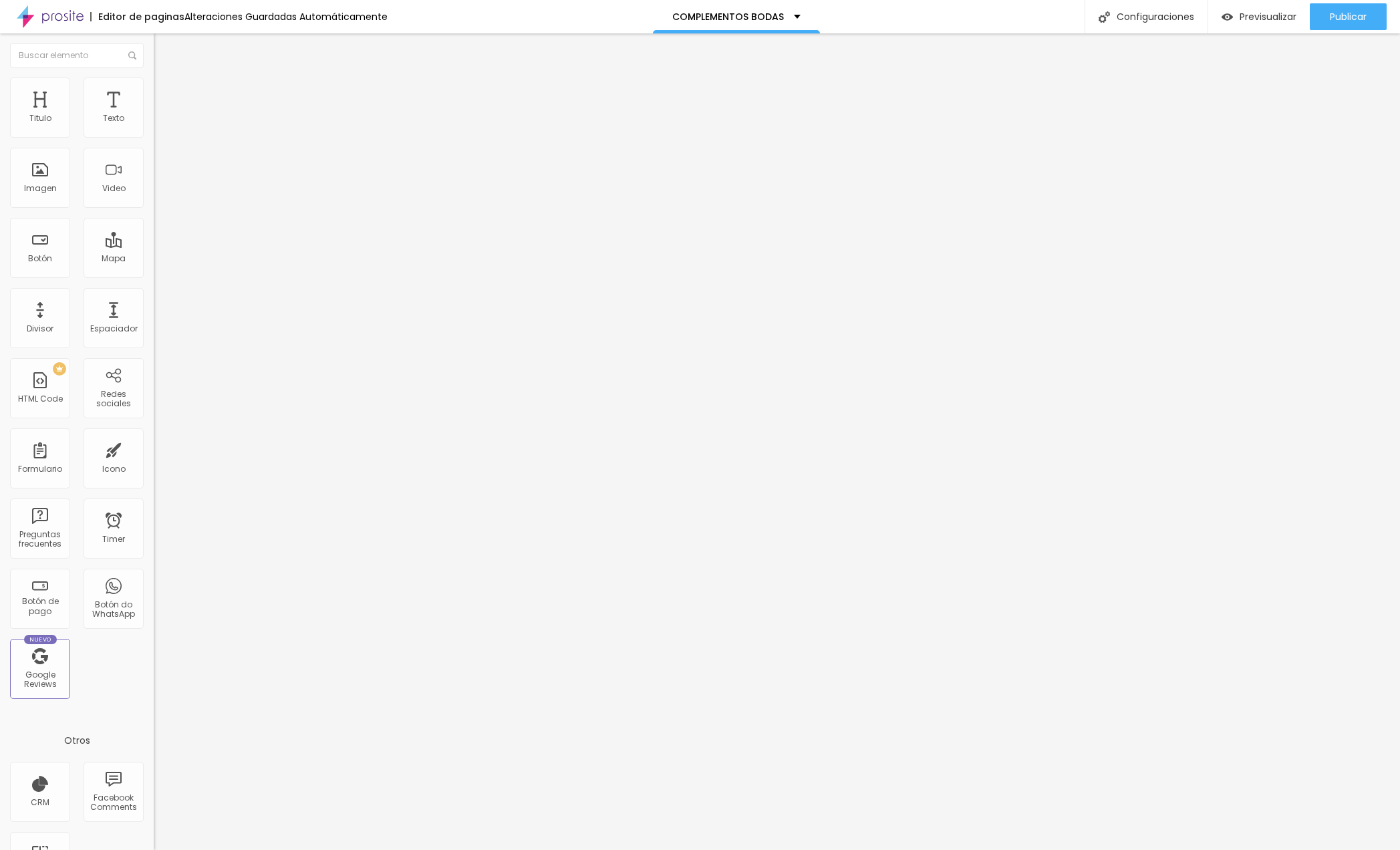
type input "5"
type input "0"
type input "5"
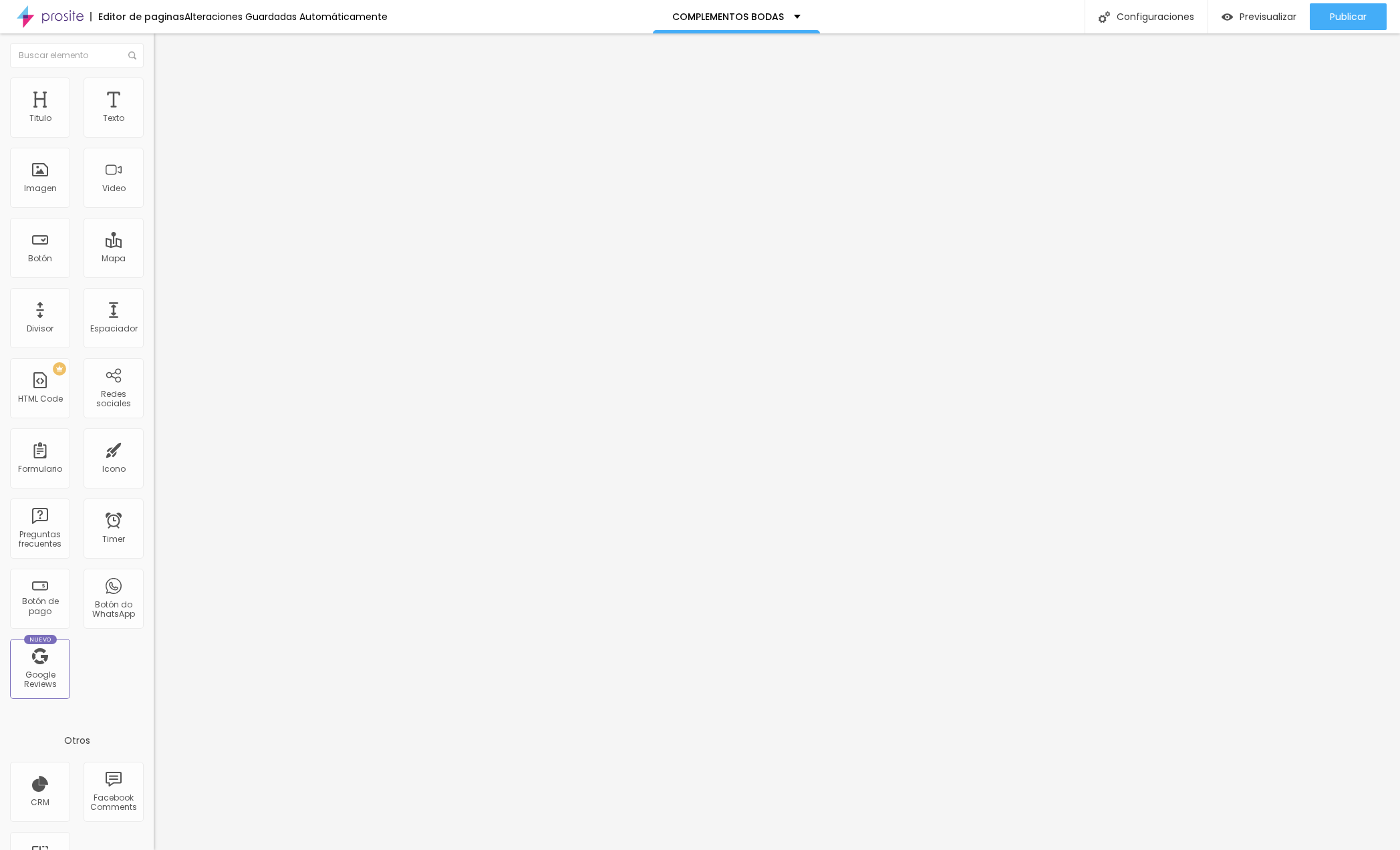
type input "5"
type input "10"
type input "15"
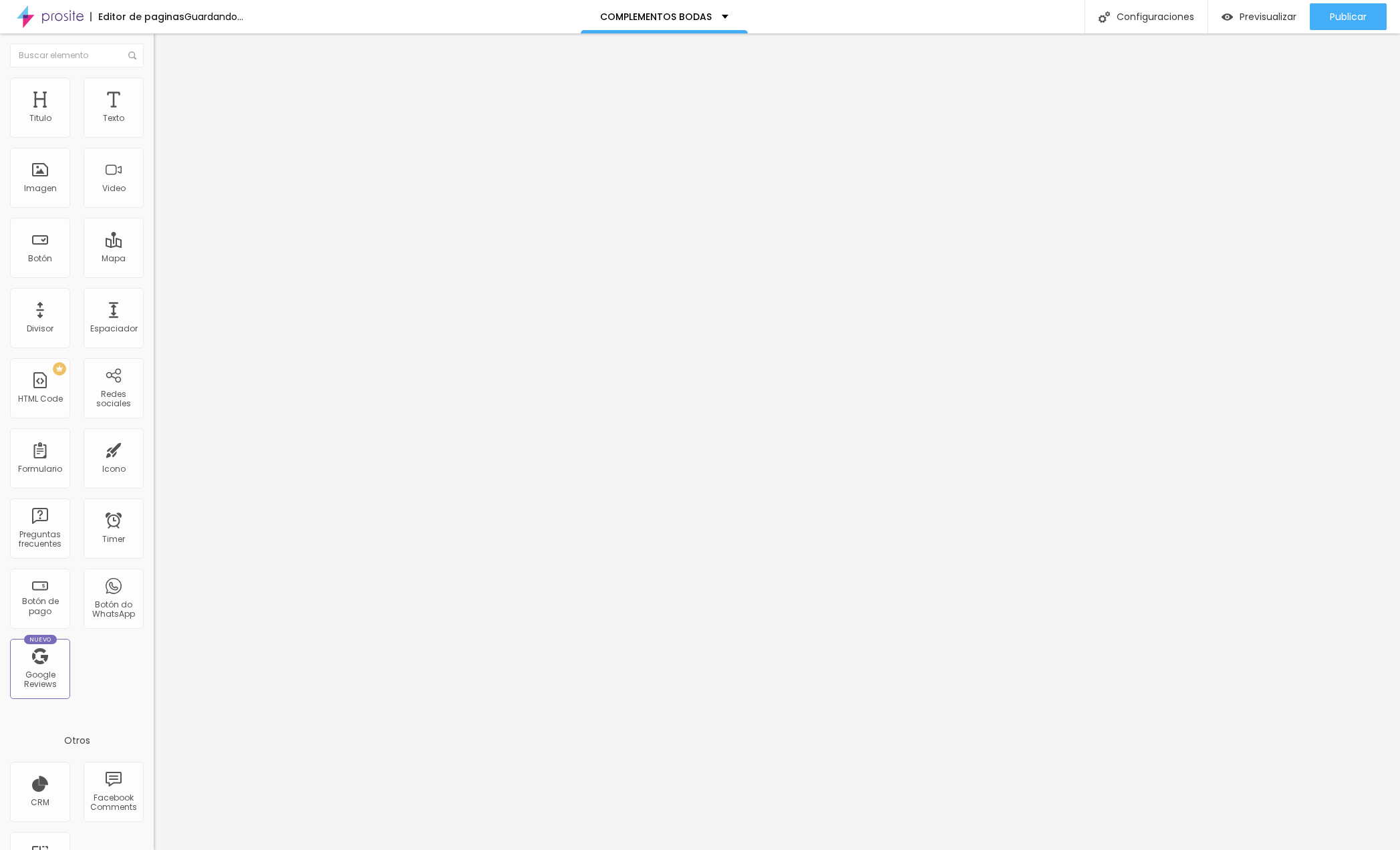
type input "10"
type input "5"
type input "0"
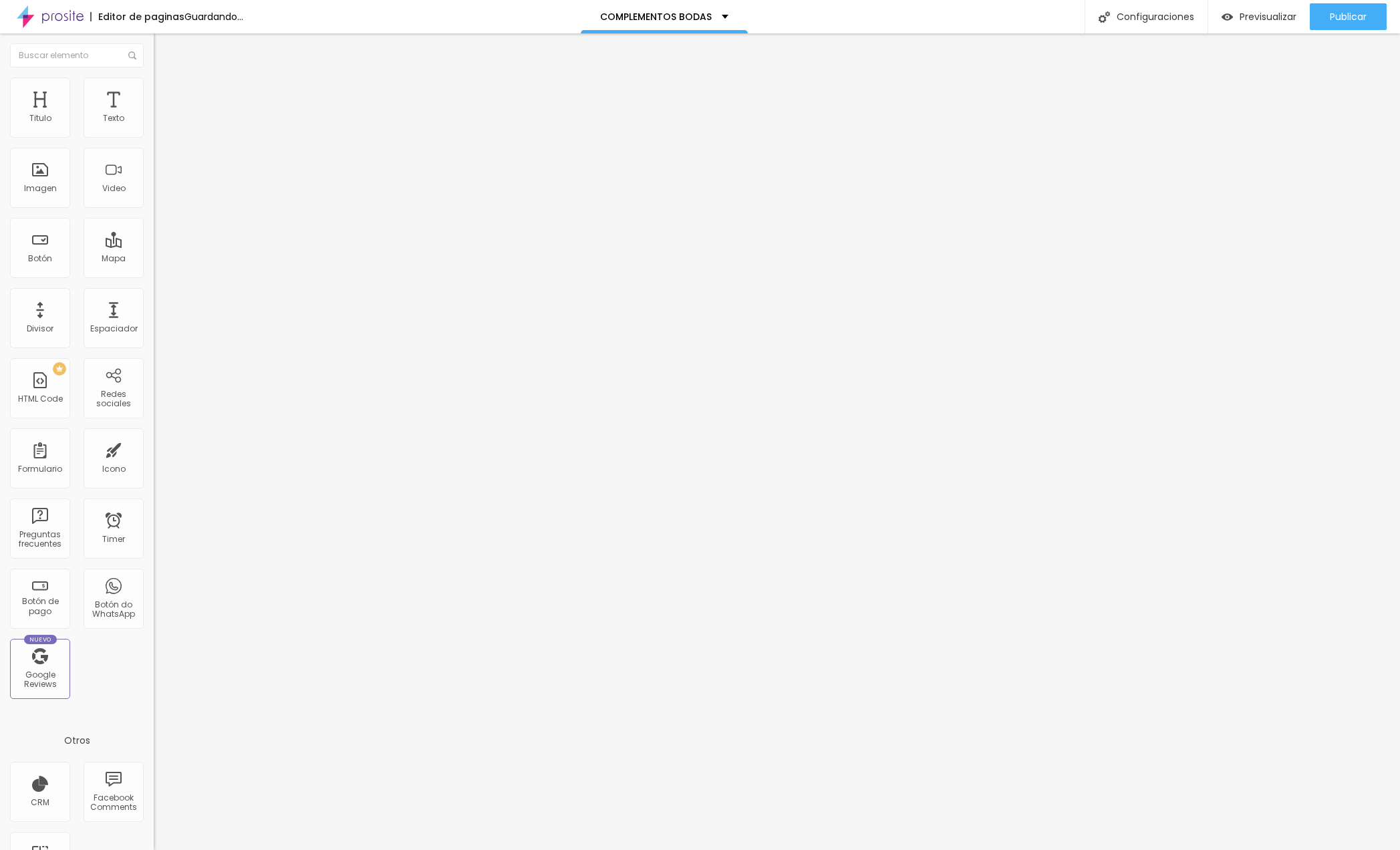
type input "0"
drag, startPoint x: 53, startPoint y: 133, endPoint x: 1, endPoint y: 138, distance: 52.2
type input "0"
click at [153, 138] on div "0 px Espacio interior ID Html Clases Html Visible en dispositivos Móvil Tableta…" at bounding box center [230, 295] width 153 height 382
click at [166, 91] on span "Estilo" at bounding box center [176, 87] width 21 height 12
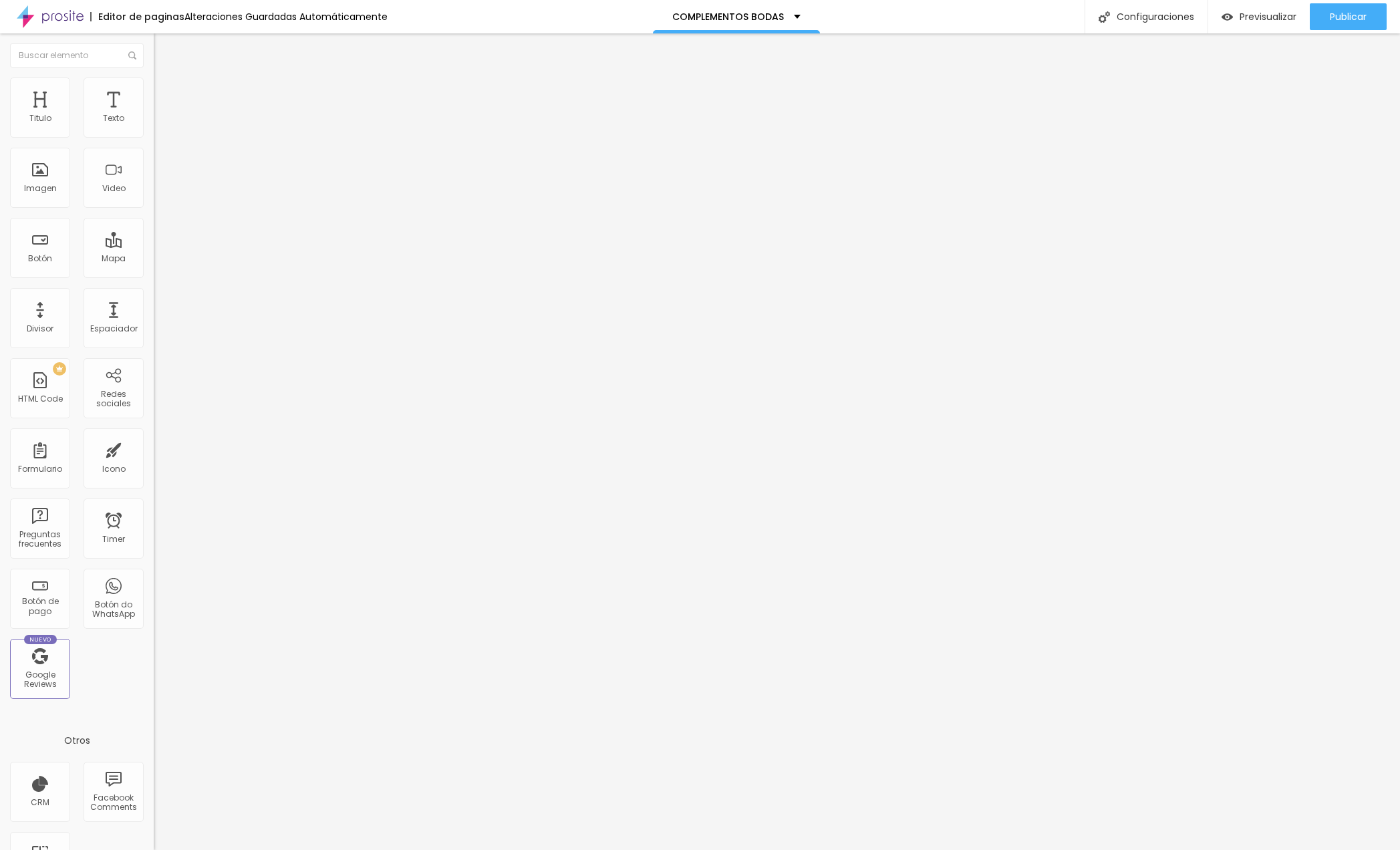
click at [153, 91] on li "Avanzado" at bounding box center [230, 97] width 153 height 13
click at [153, 78] on li "Contenido" at bounding box center [230, 70] width 153 height 13
click at [153, 209] on span "Original" at bounding box center [170, 203] width 32 height 12
click at [153, 244] on div "Cinema 16:9 Estándar 4:3 Square 1:1 Original" at bounding box center [230, 226] width 153 height 37
click at [153, 78] on img at bounding box center [159, 83] width 12 height 12
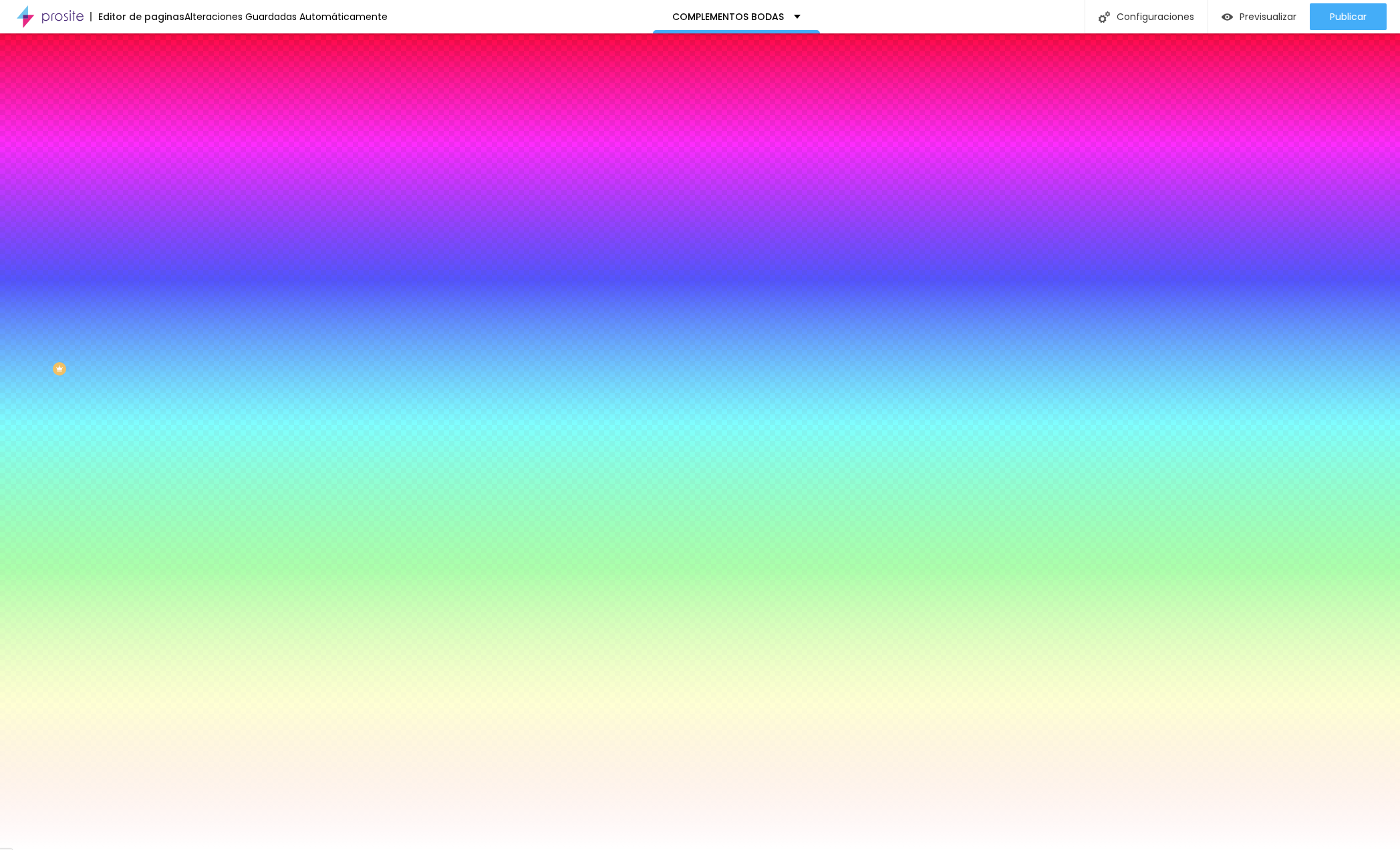
click at [153, 91] on li "Avanzado" at bounding box center [230, 97] width 153 height 13
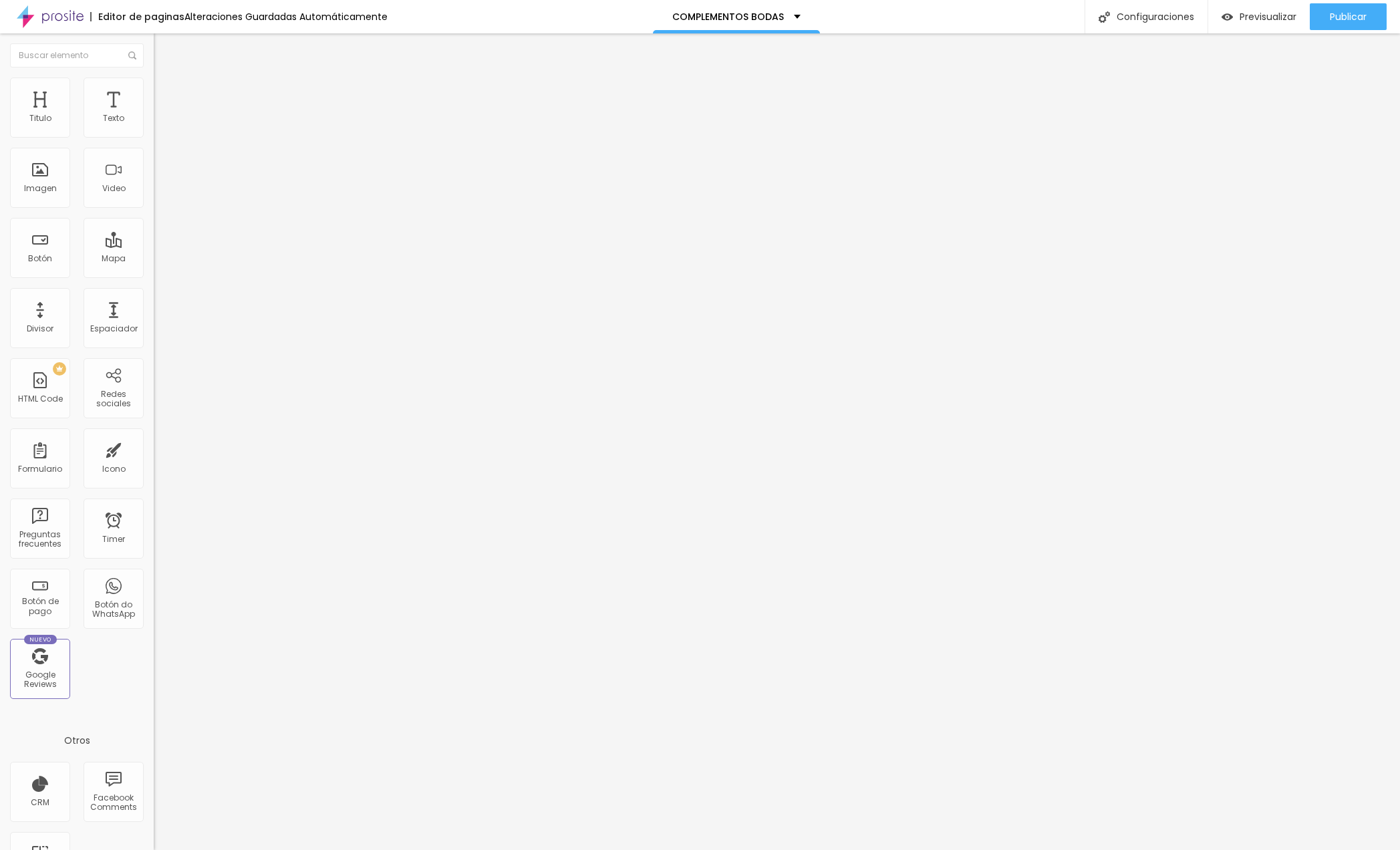
click at [153, 86] on ul "Contenido [PERSON_NAME]" at bounding box center [230, 84] width 153 height 40
click at [153, 84] on img at bounding box center [159, 83] width 12 height 12
type input "85"
type input "100"
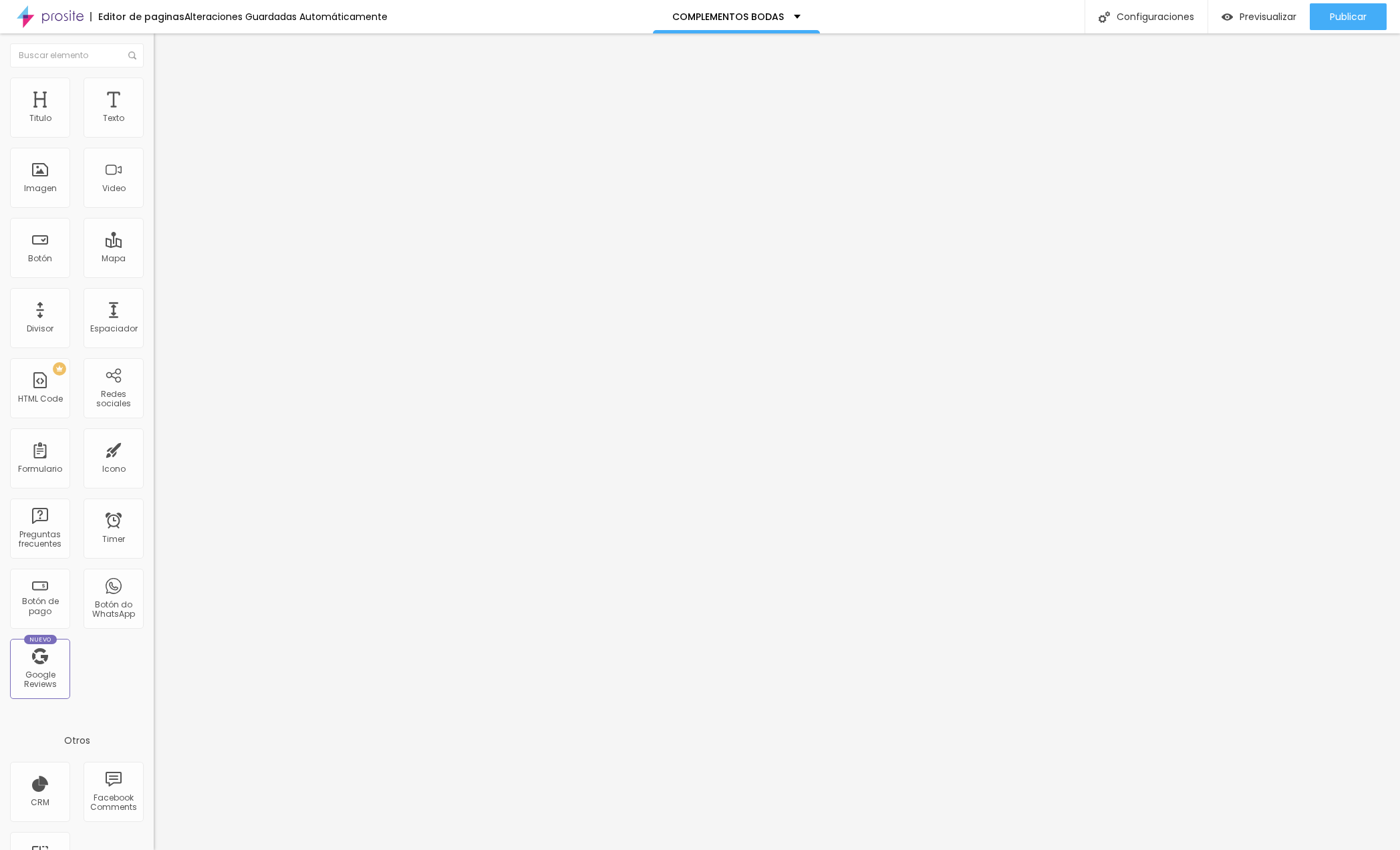
drag, startPoint x: 112, startPoint y: 145, endPoint x: 229, endPoint y: 134, distance: 117.5
type input "100"
click at [229, 134] on div "Titulo Texto Imagen Video Botón Mapa Divisor Espaciador PREMIUM HTML Code Redes…" at bounding box center [700, 441] width 1400 height 816
type input "18"
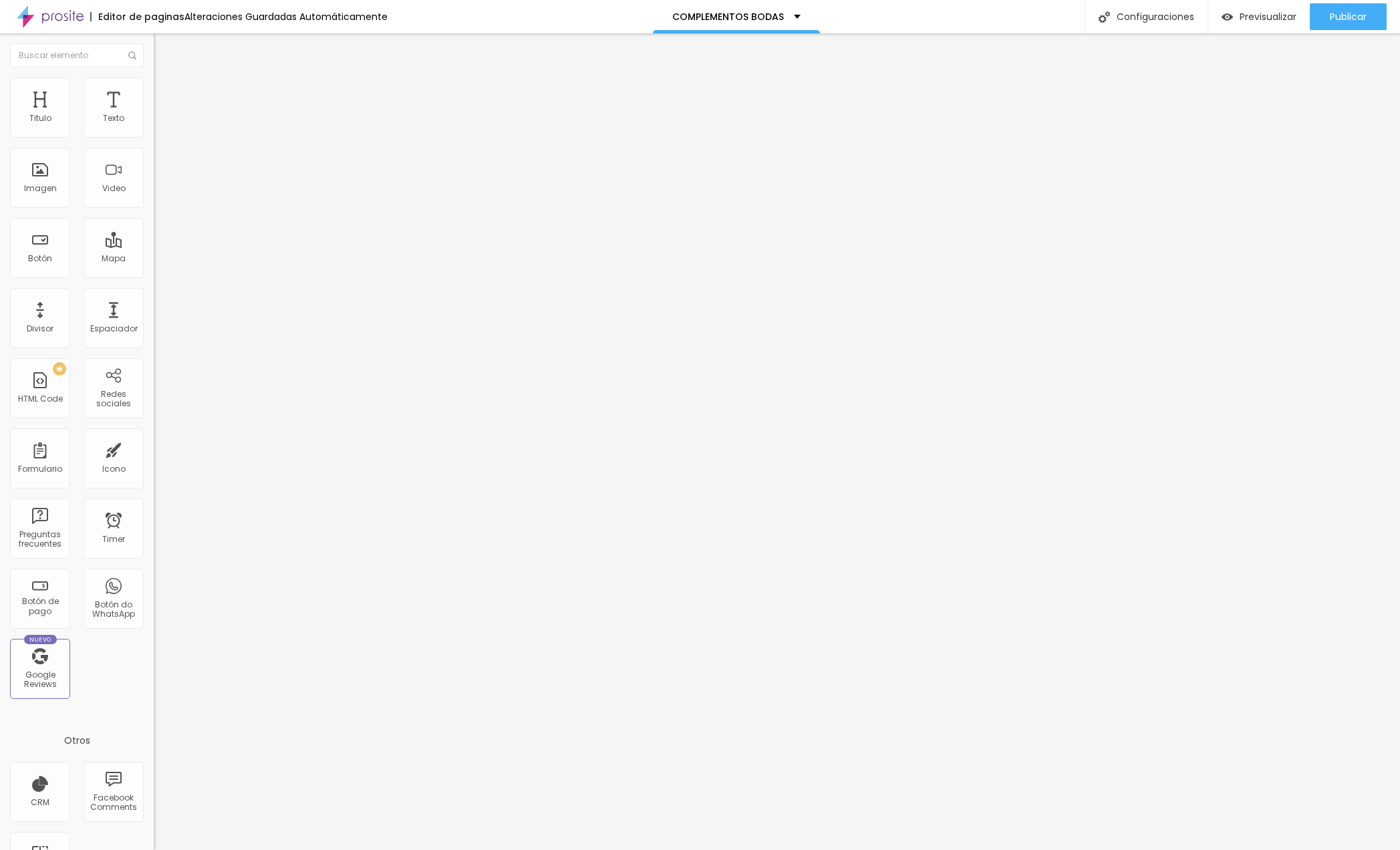
type input "16"
type input "15"
type input "13"
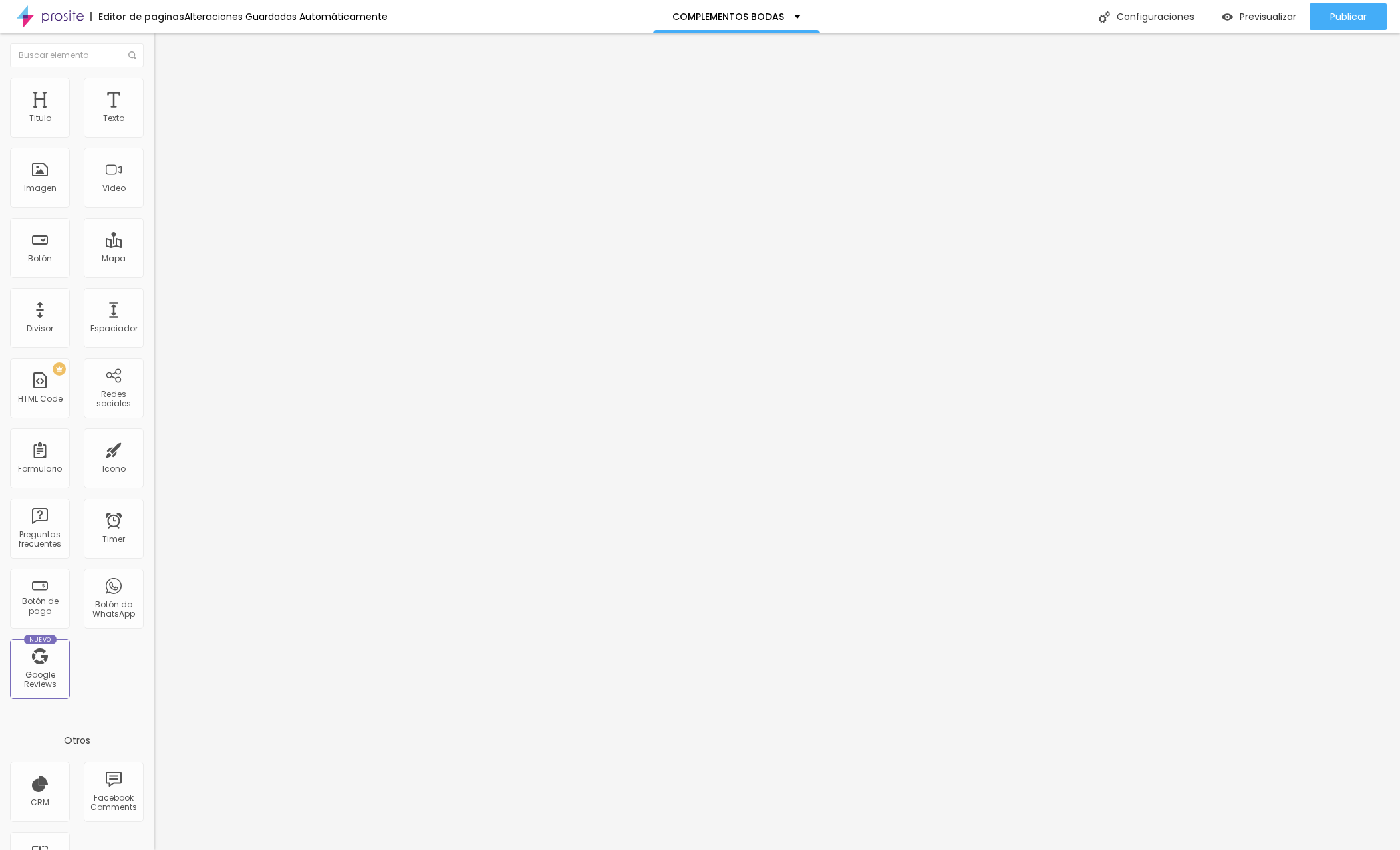
type input "13"
type input "10"
type input "0"
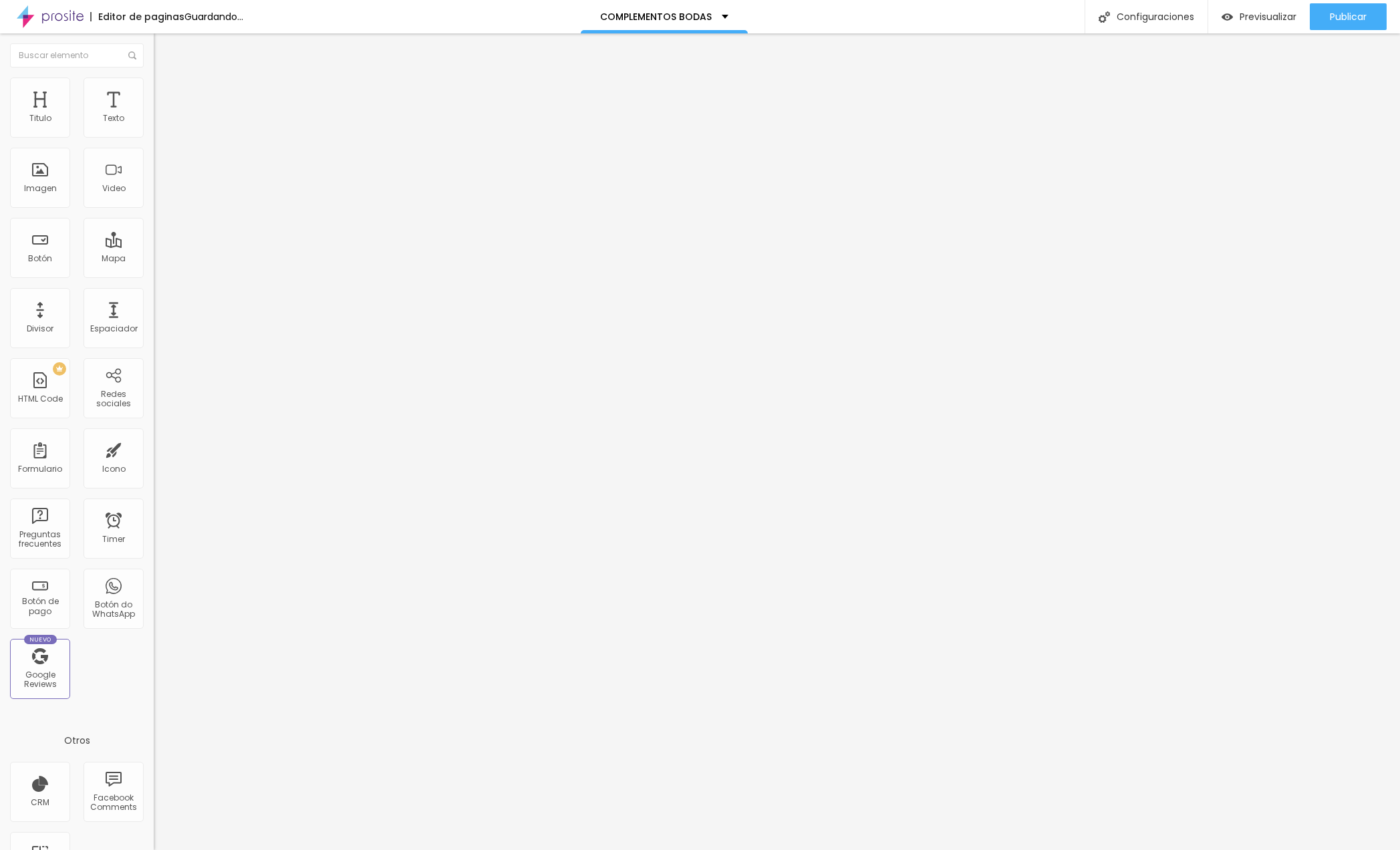
drag, startPoint x: 37, startPoint y: 174, endPoint x: -29, endPoint y: 174, distance: 66.0
type input "0"
click at [0, 174] on html "Editor de paginas Guardando... COMPLEMENTOS BODAS Configuraciones Configuracion…" at bounding box center [700, 425] width 1400 height 850
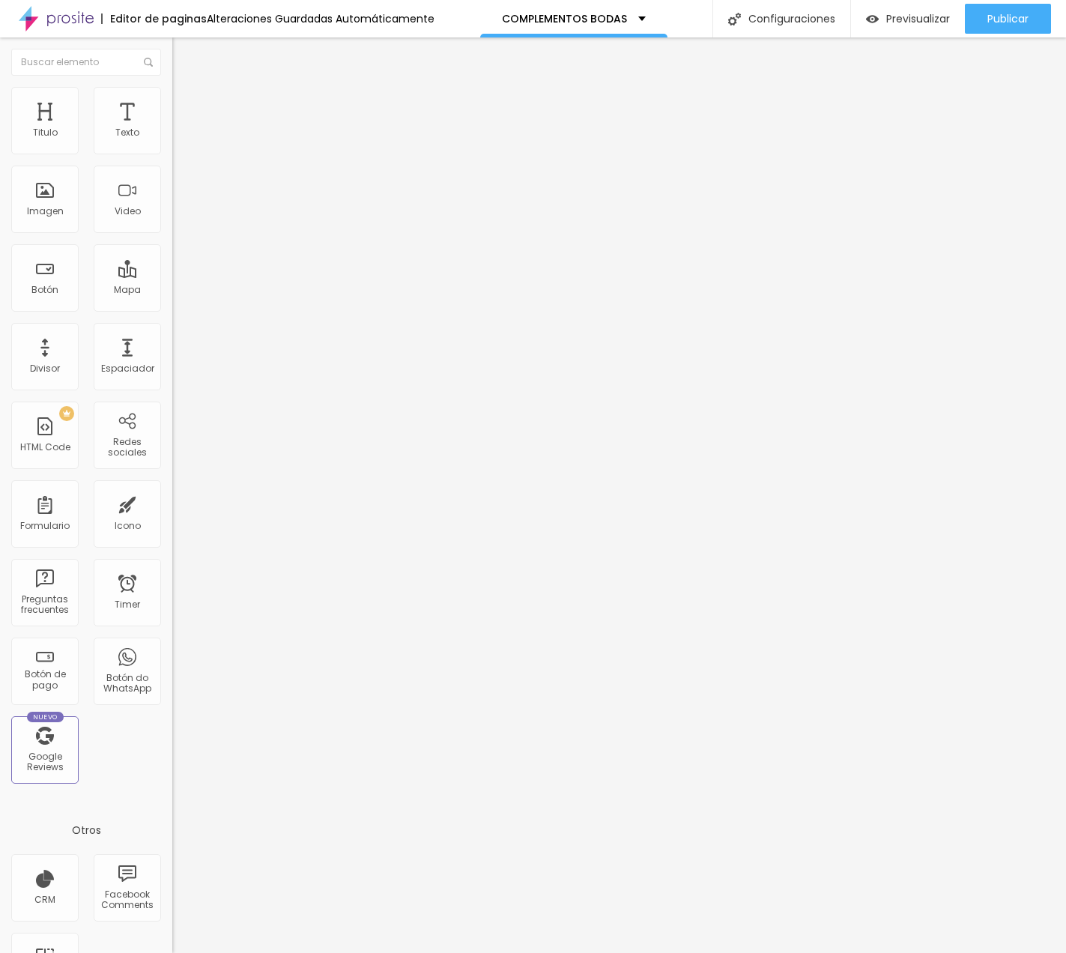
click at [172, 102] on img at bounding box center [178, 108] width 13 height 13
type input "1"
type input "2"
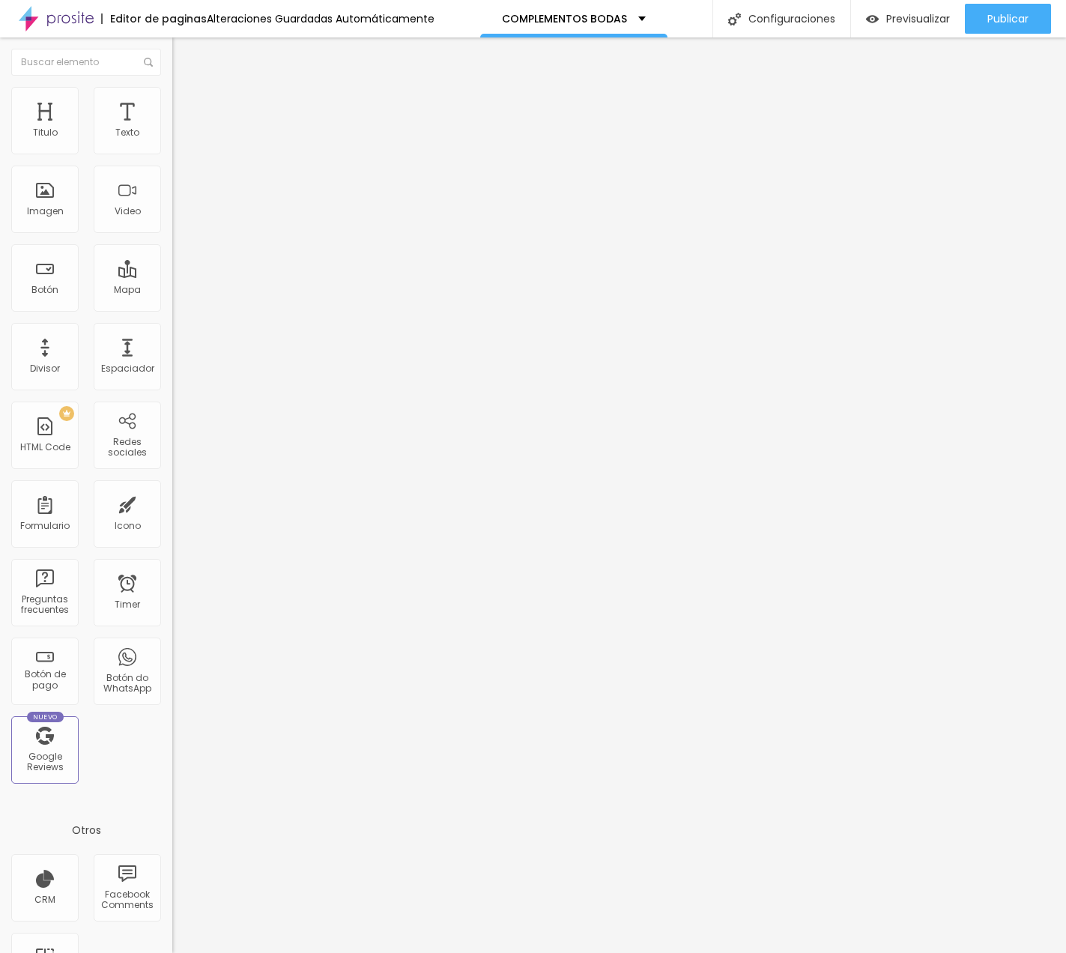
type input "3"
type input "4"
type input "7"
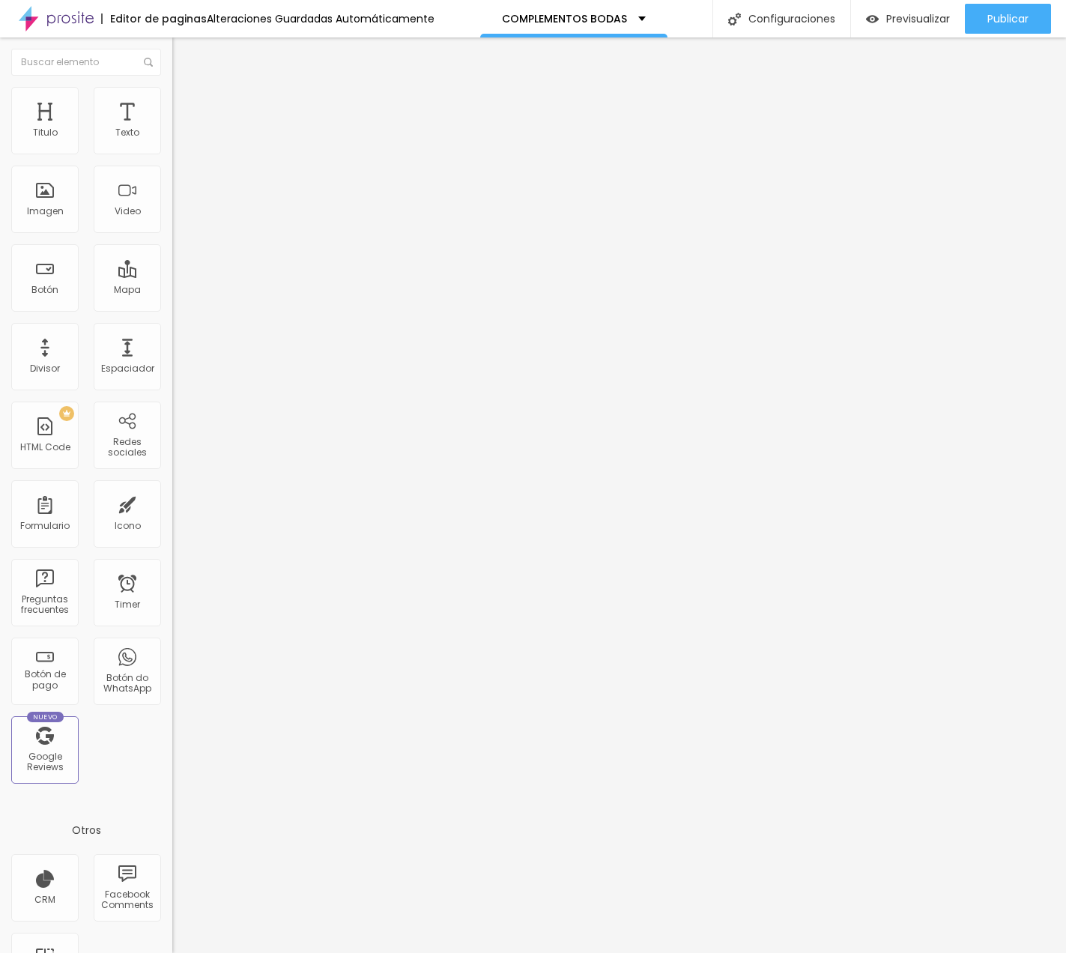
type input "7"
type input "8"
type input "15"
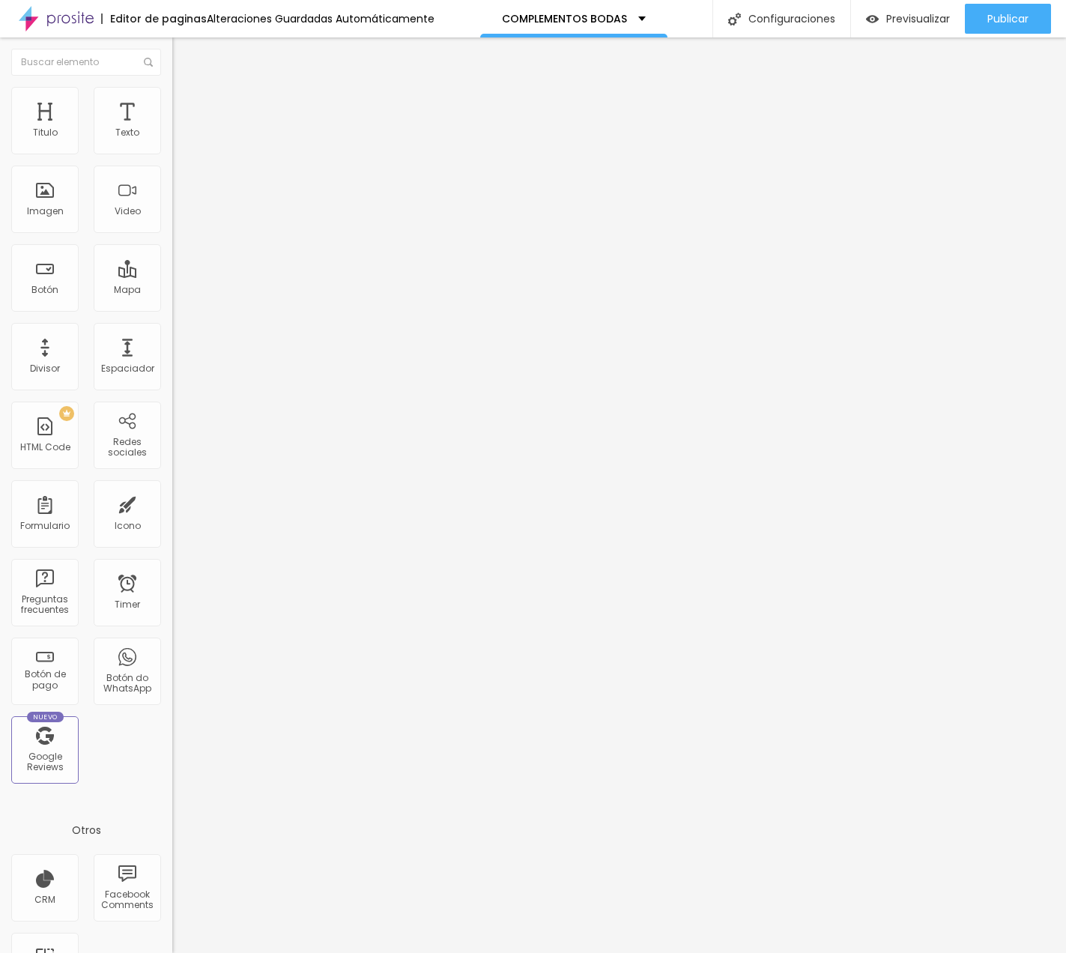
type input "18"
type input "21"
type input "22"
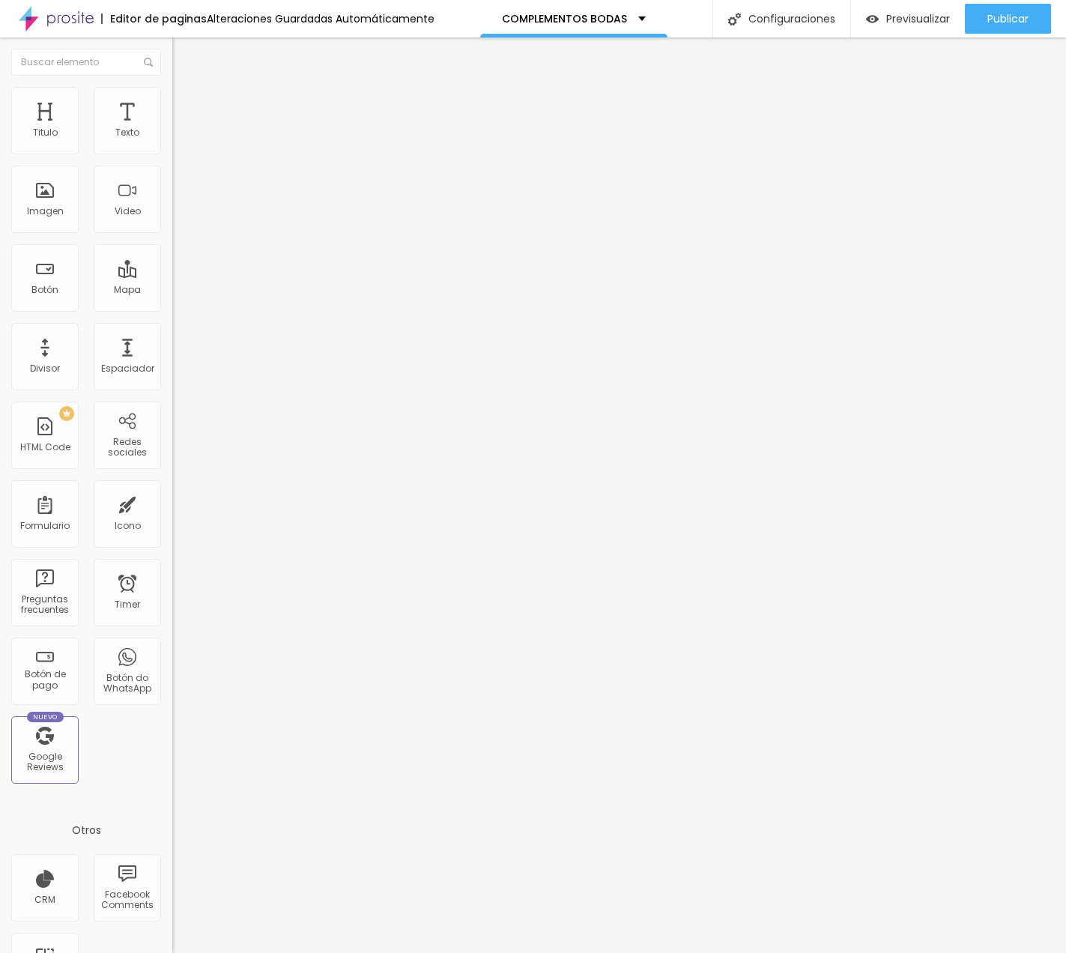
type input "22"
type input "23"
type input "24"
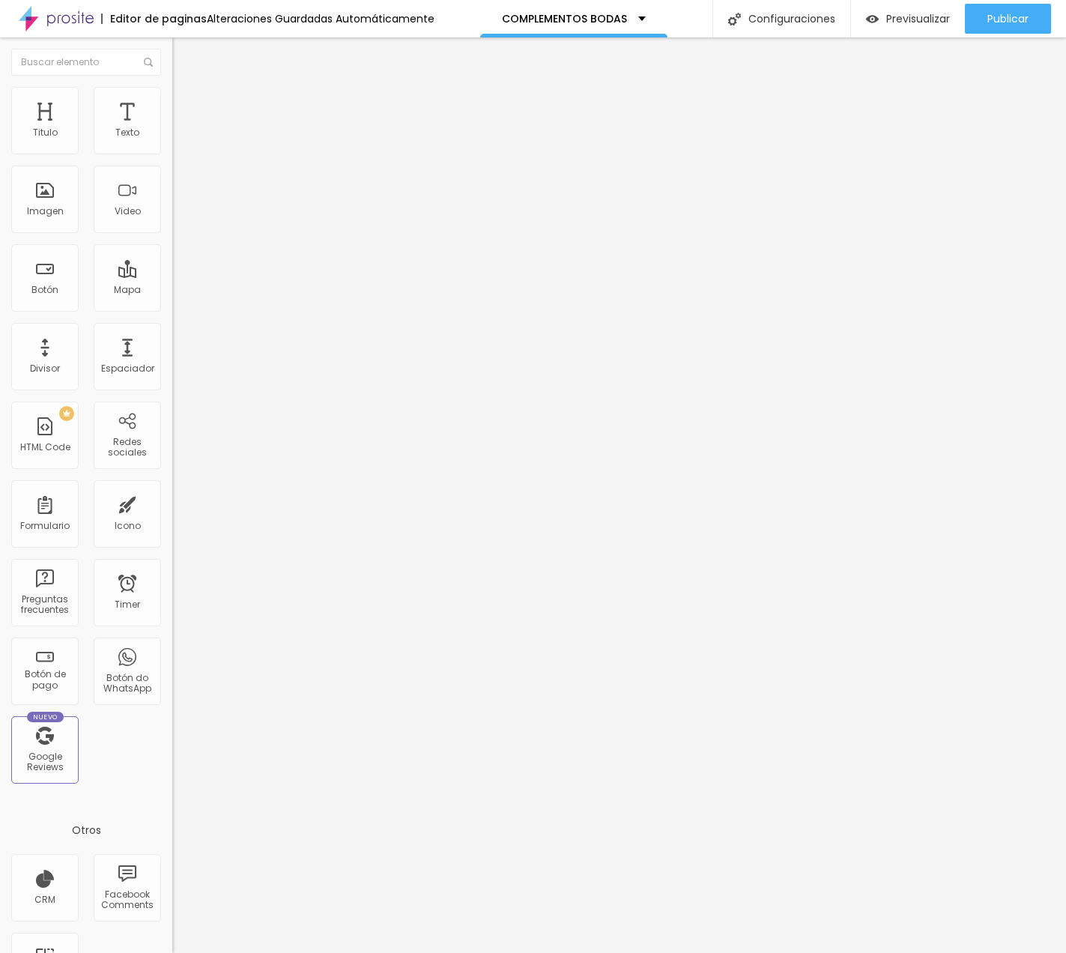
type input "25"
drag, startPoint x: 36, startPoint y: 180, endPoint x: 58, endPoint y: 180, distance: 21.7
type input "25"
click at [172, 502] on input "range" at bounding box center [220, 508] width 97 height 12
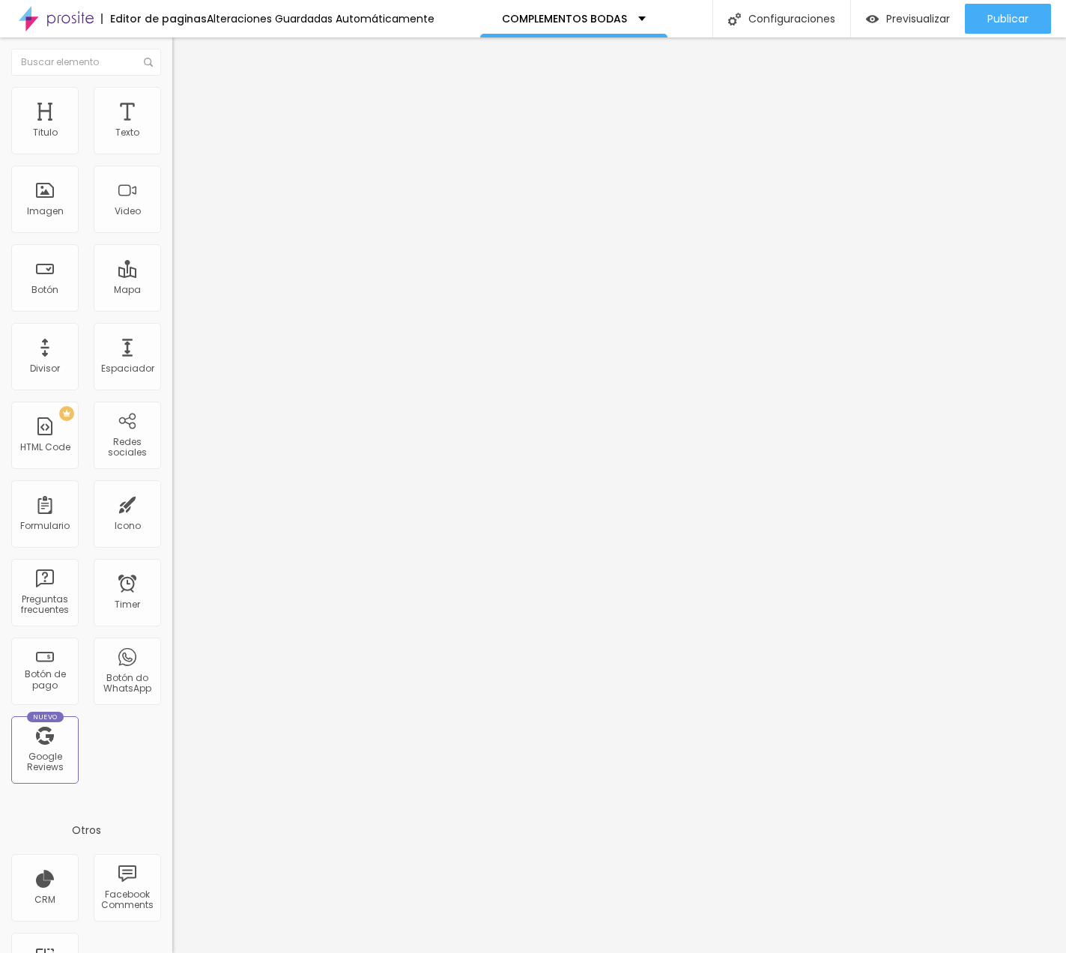
type input "1"
type input "2"
type input "4"
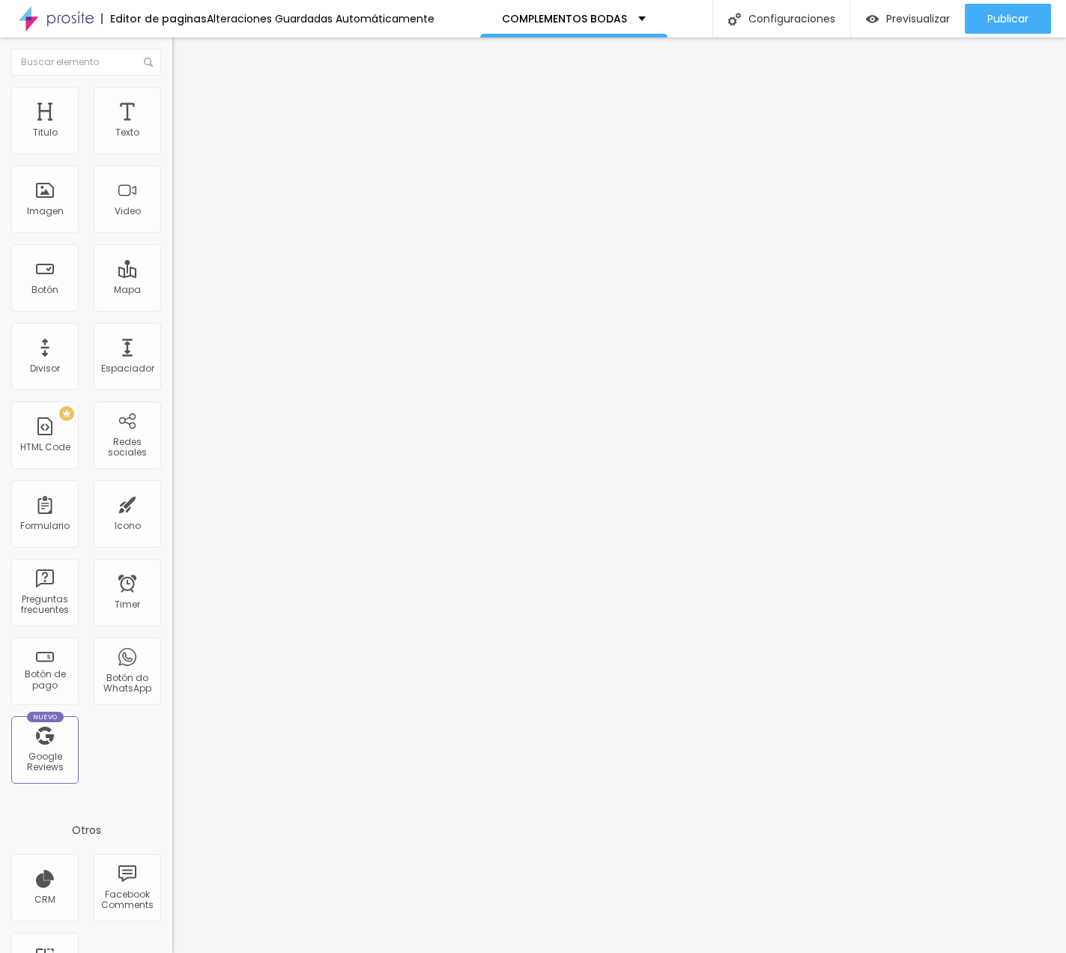
type input "4"
type input "7"
type input "8"
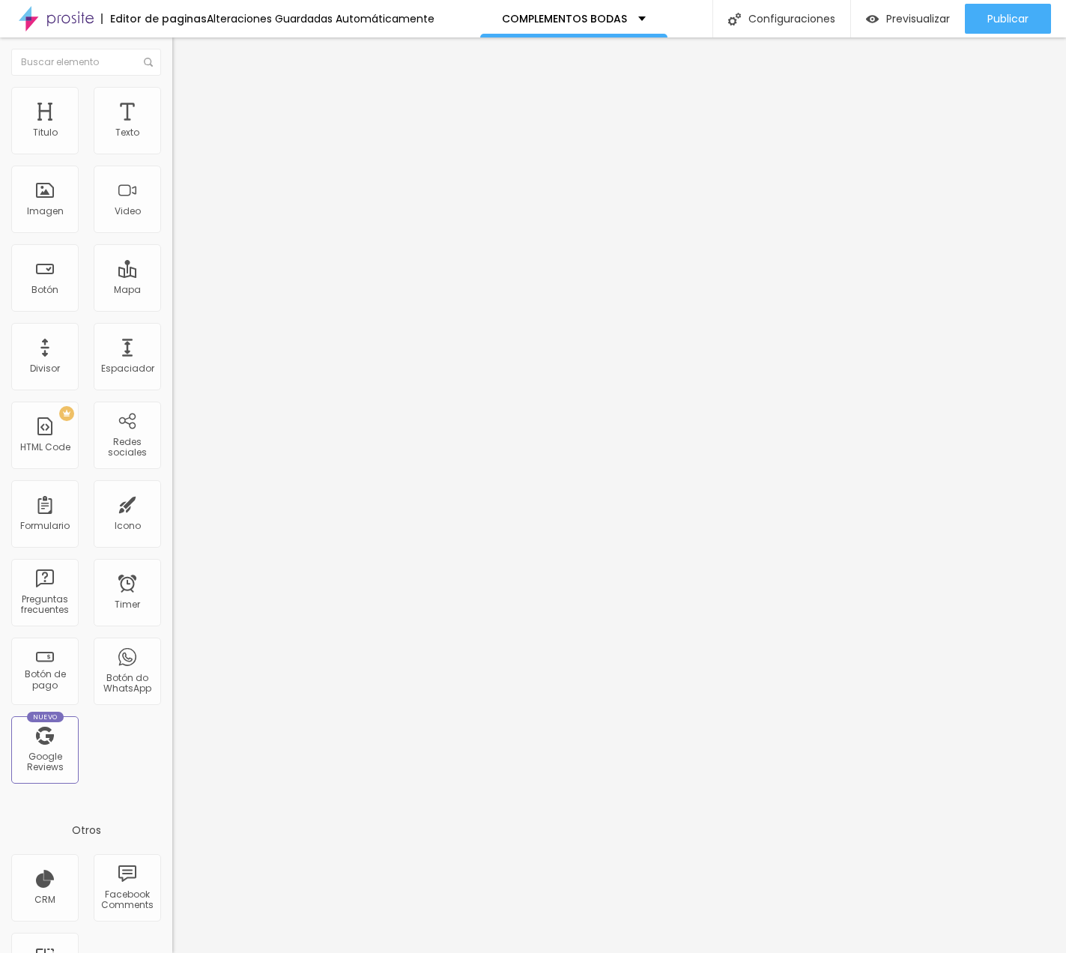
type input "9"
type input "11"
type input "12"
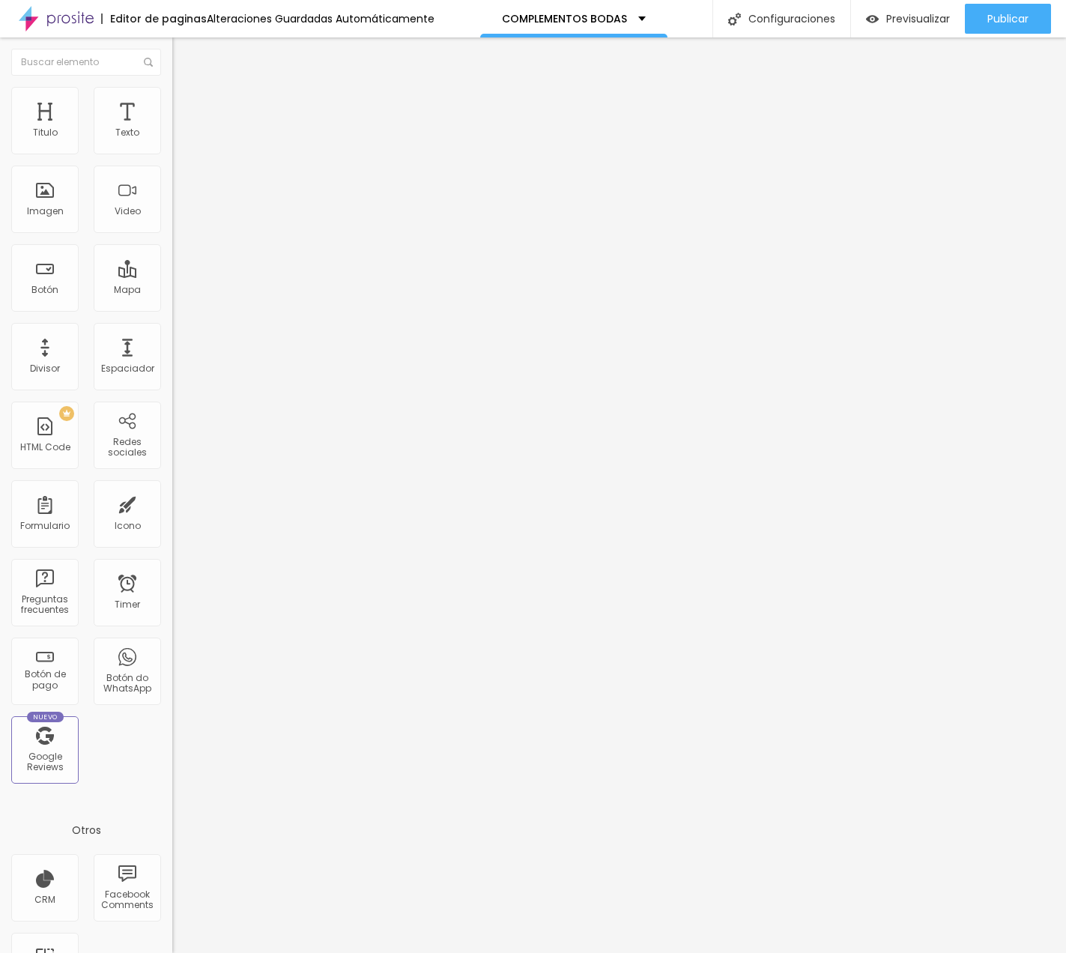
type input "12"
type input "15"
type input "17"
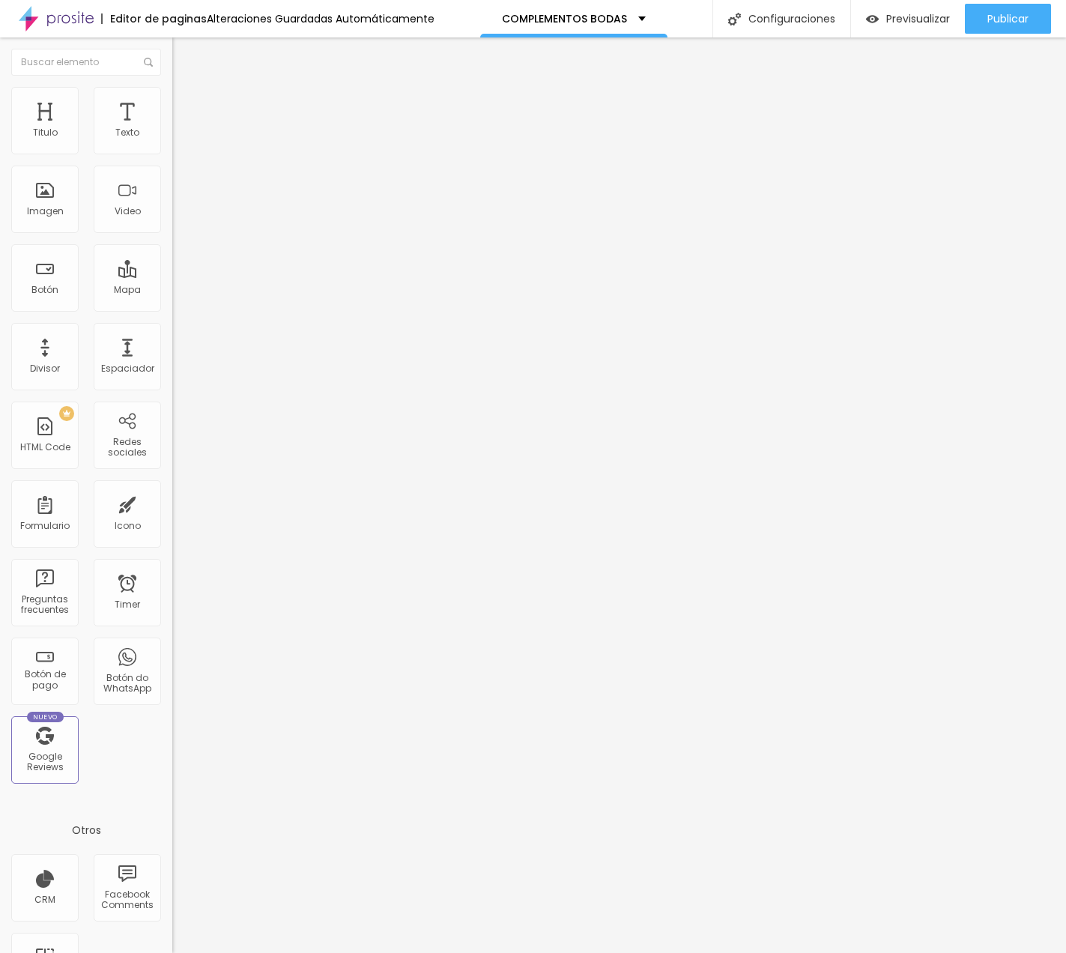
type input "18"
type input "19"
type input "20"
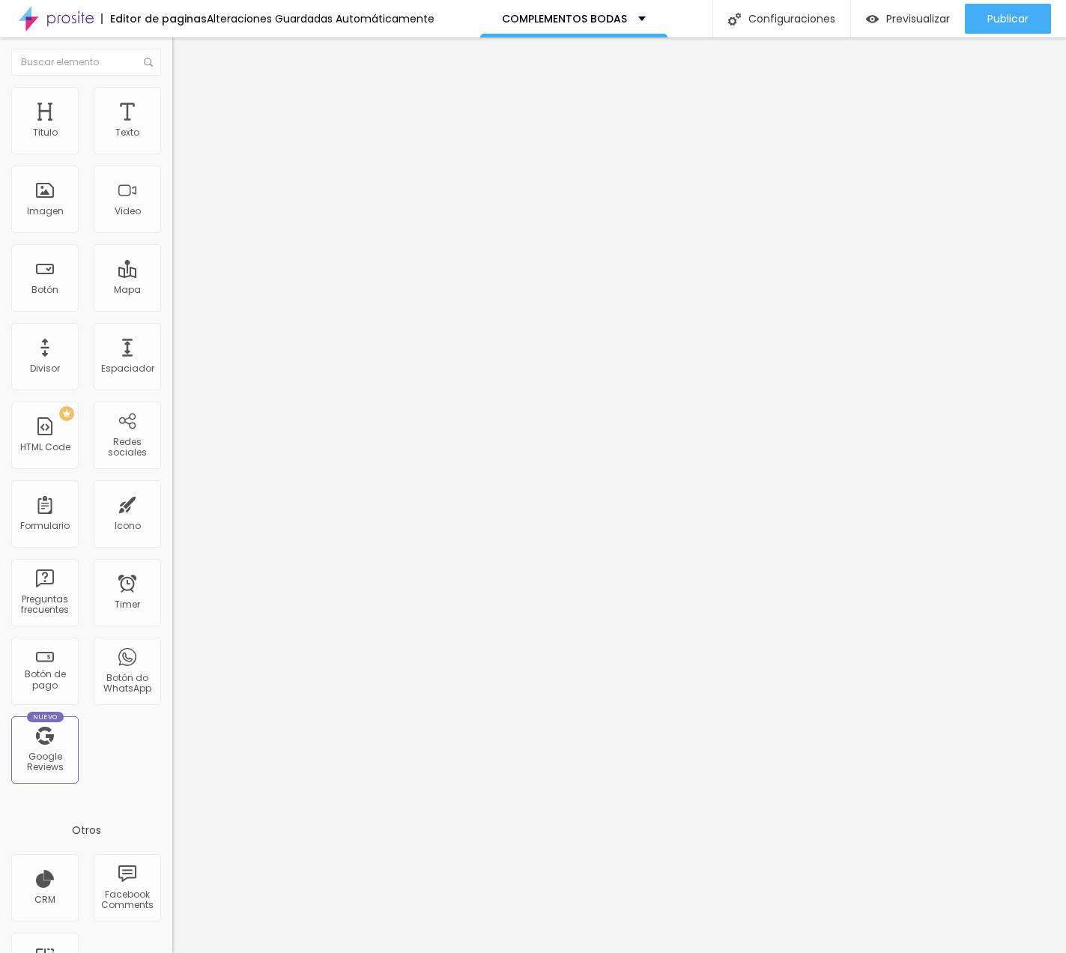
type input "20"
type input "21"
type input "22"
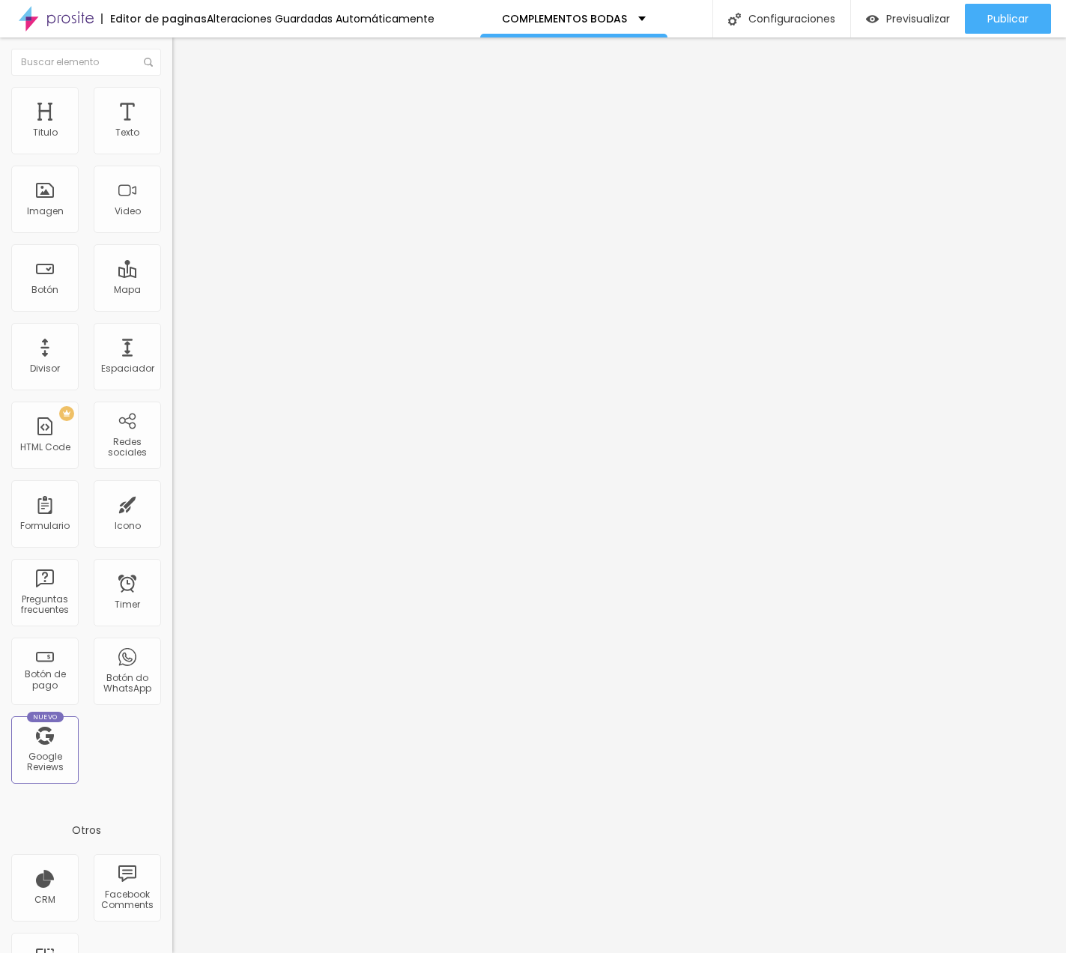
type input "23"
type input "24"
type input "25"
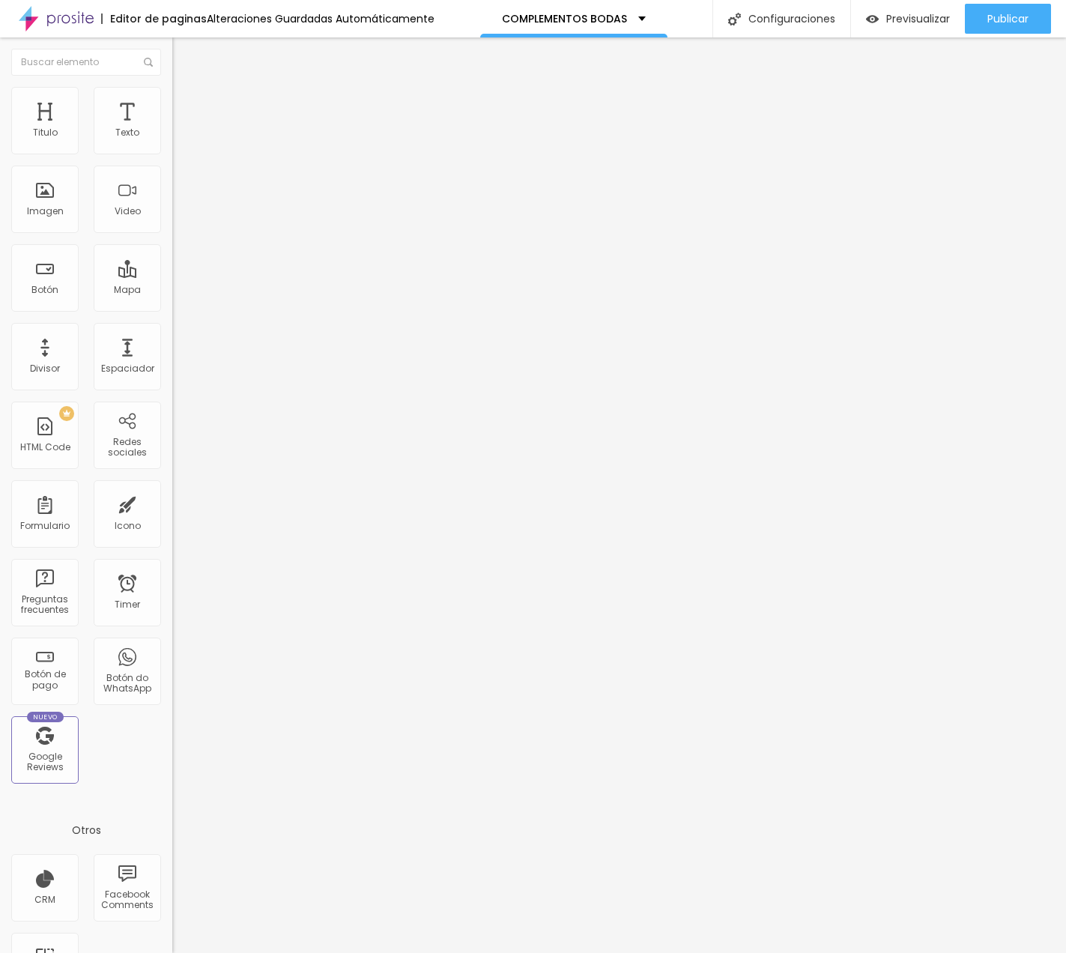
type input "25"
type input "26"
type input "27"
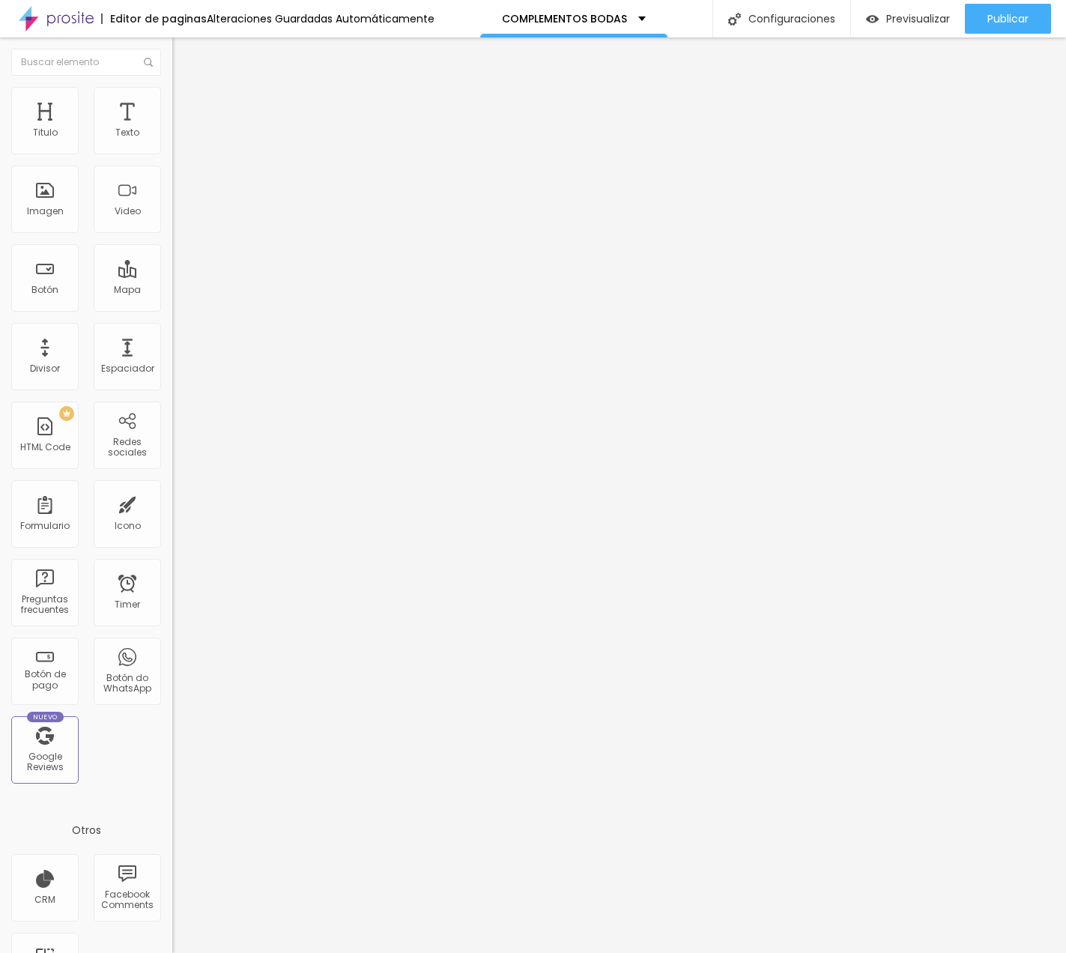
type input "28"
type input "29"
type input "30"
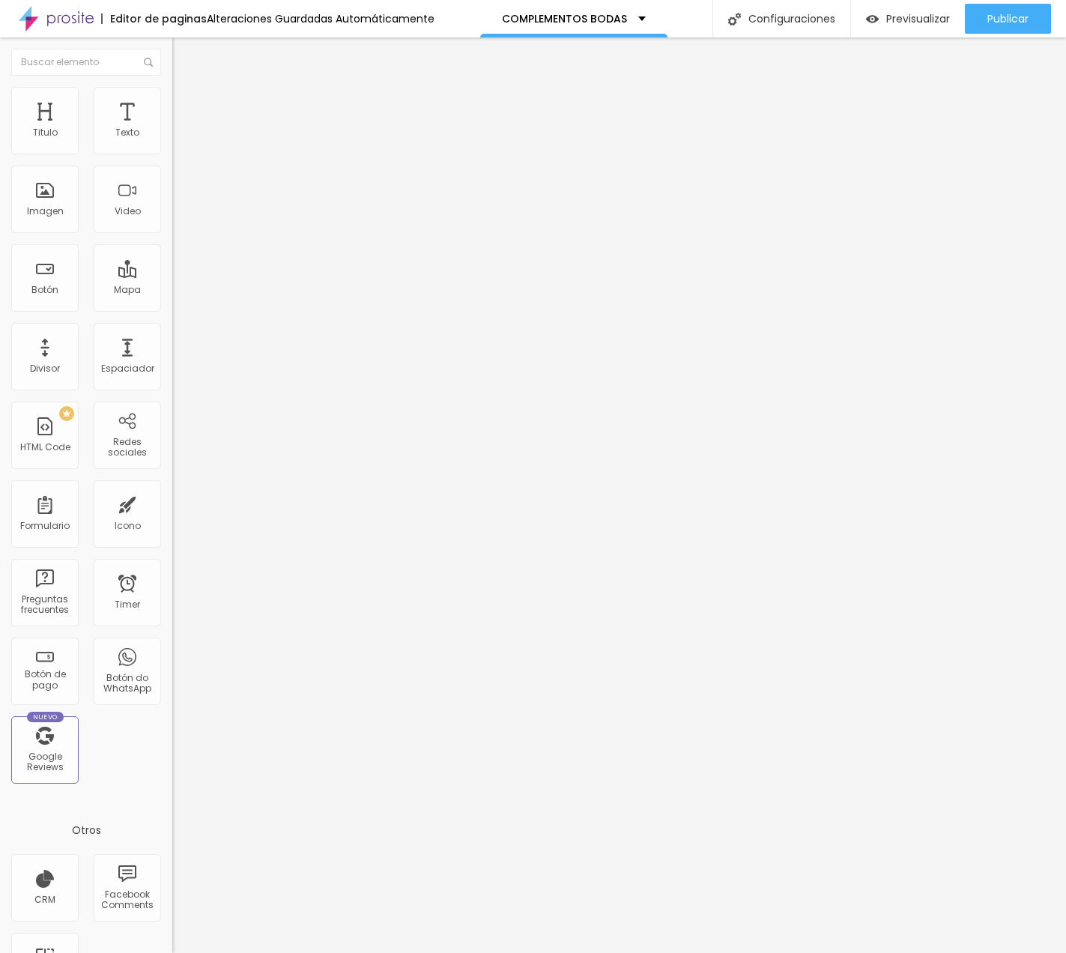
type input "30"
type input "31"
type input "32"
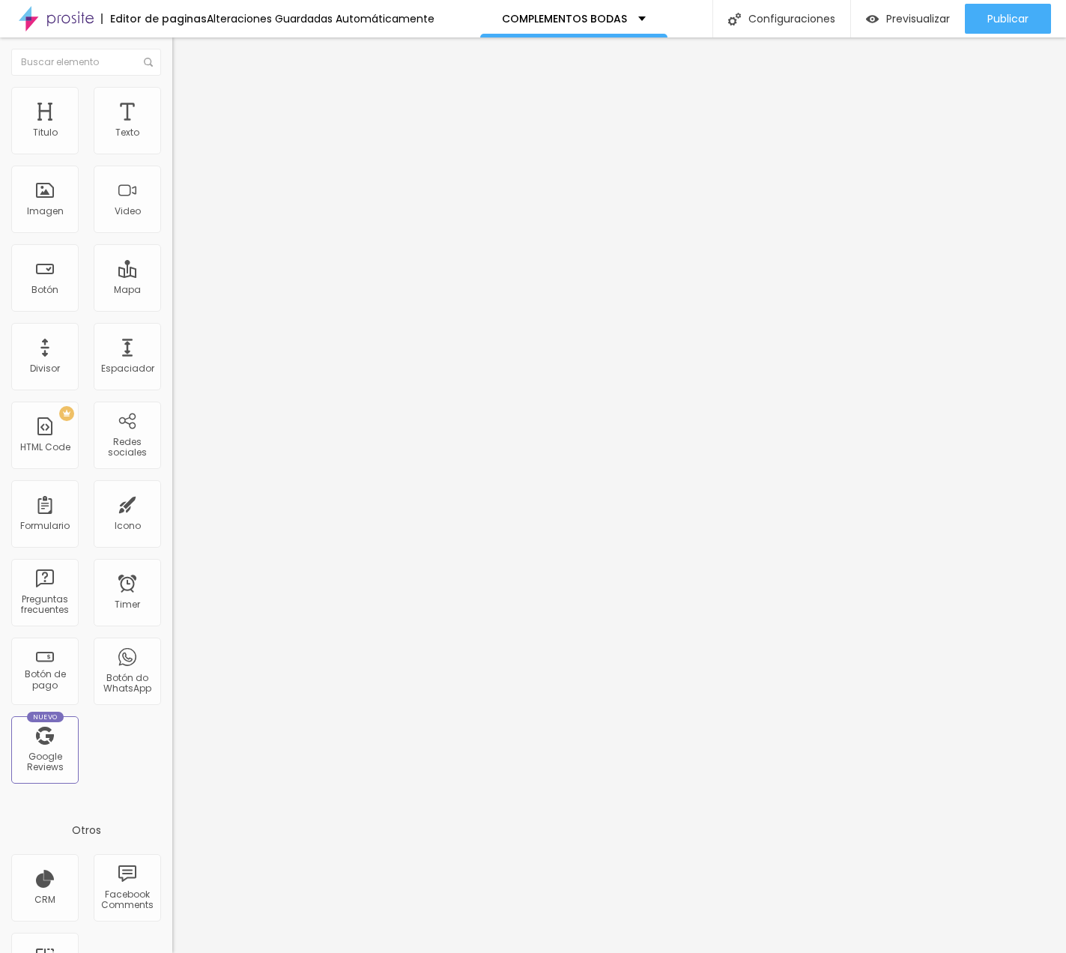
type input "33"
drag, startPoint x: 34, startPoint y: 148, endPoint x: 65, endPoint y: 148, distance: 30.7
type input "33"
click at [172, 291] on input "range" at bounding box center [220, 297] width 97 height 12
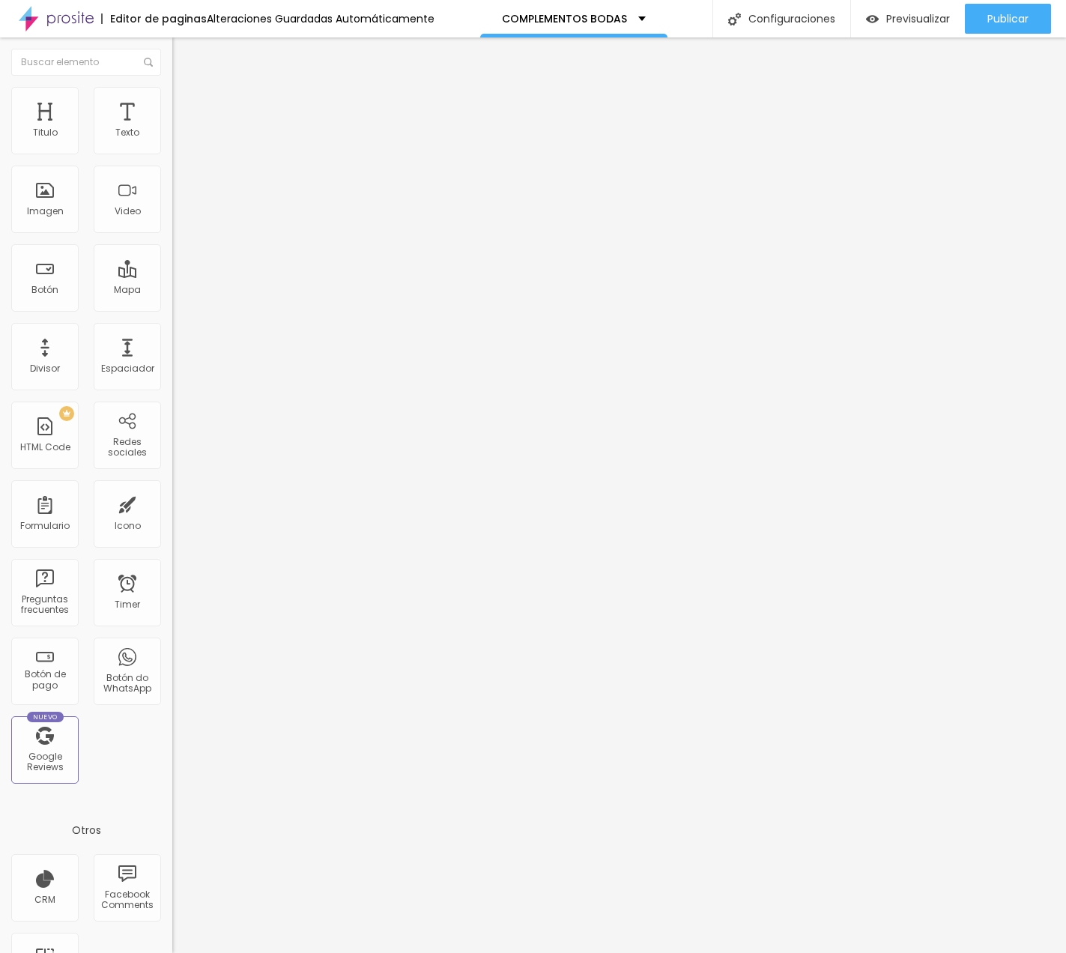
click at [172, 234] on span "Original" at bounding box center [190, 228] width 36 height 13
click at [172, 243] on span "Cinema" at bounding box center [190, 237] width 37 height 13
click at [172, 274] on div "Proporción Original Cinema 16:9 Estándar 4:3 Square 1:1 Original" at bounding box center [258, 244] width 172 height 59
click at [172, 234] on span "Original" at bounding box center [190, 228] width 36 height 13
click at [172, 243] on span "Cinema" at bounding box center [190, 237] width 37 height 13
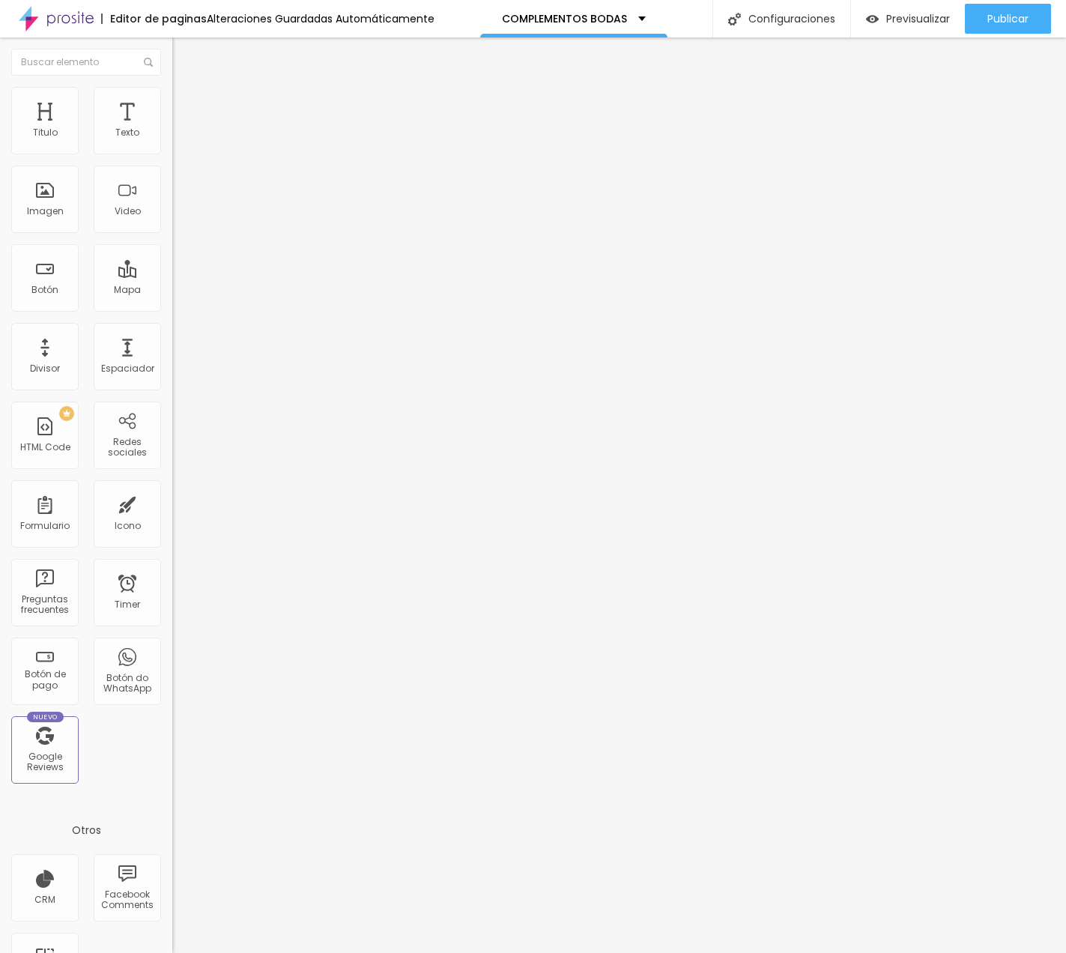
click at [172, 102] on li "Avanzado" at bounding box center [258, 109] width 172 height 15
type input "34"
type input "33"
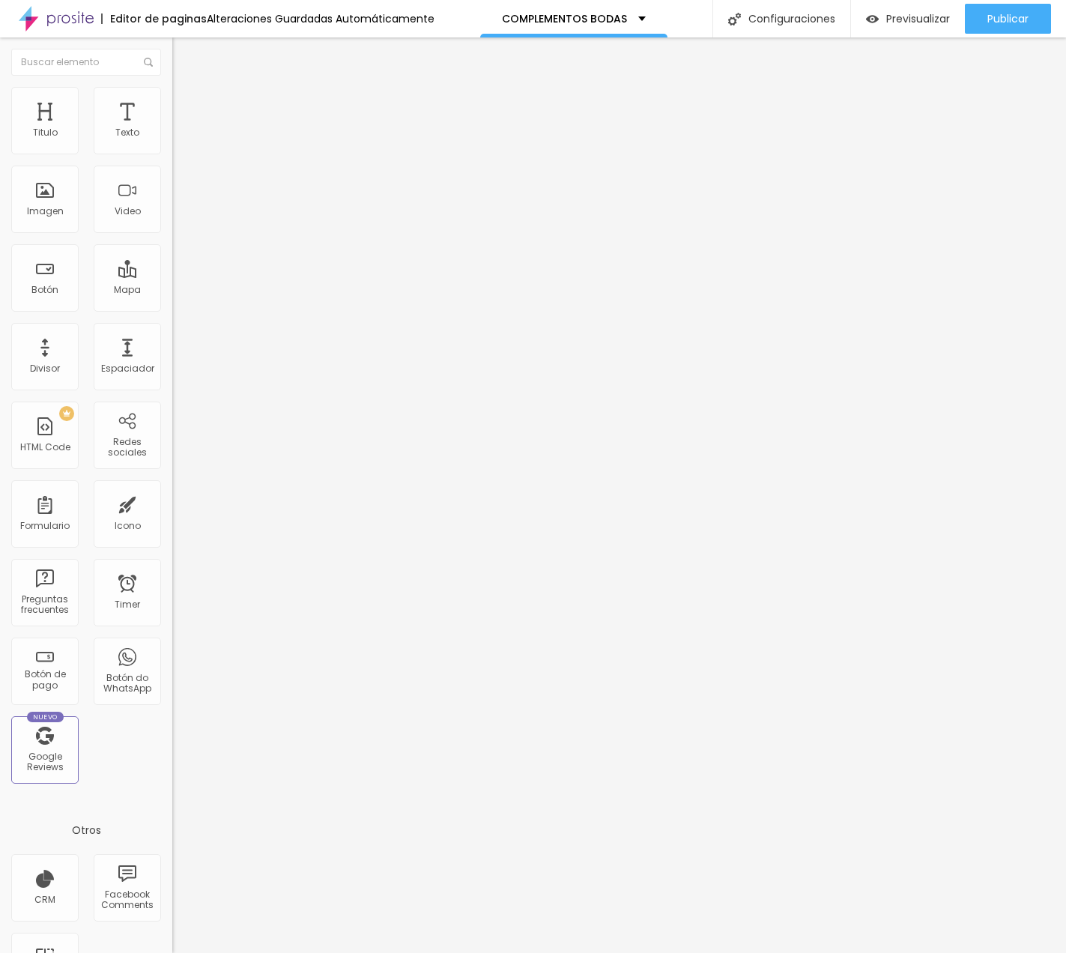
type input "30"
type input "29"
type input "28"
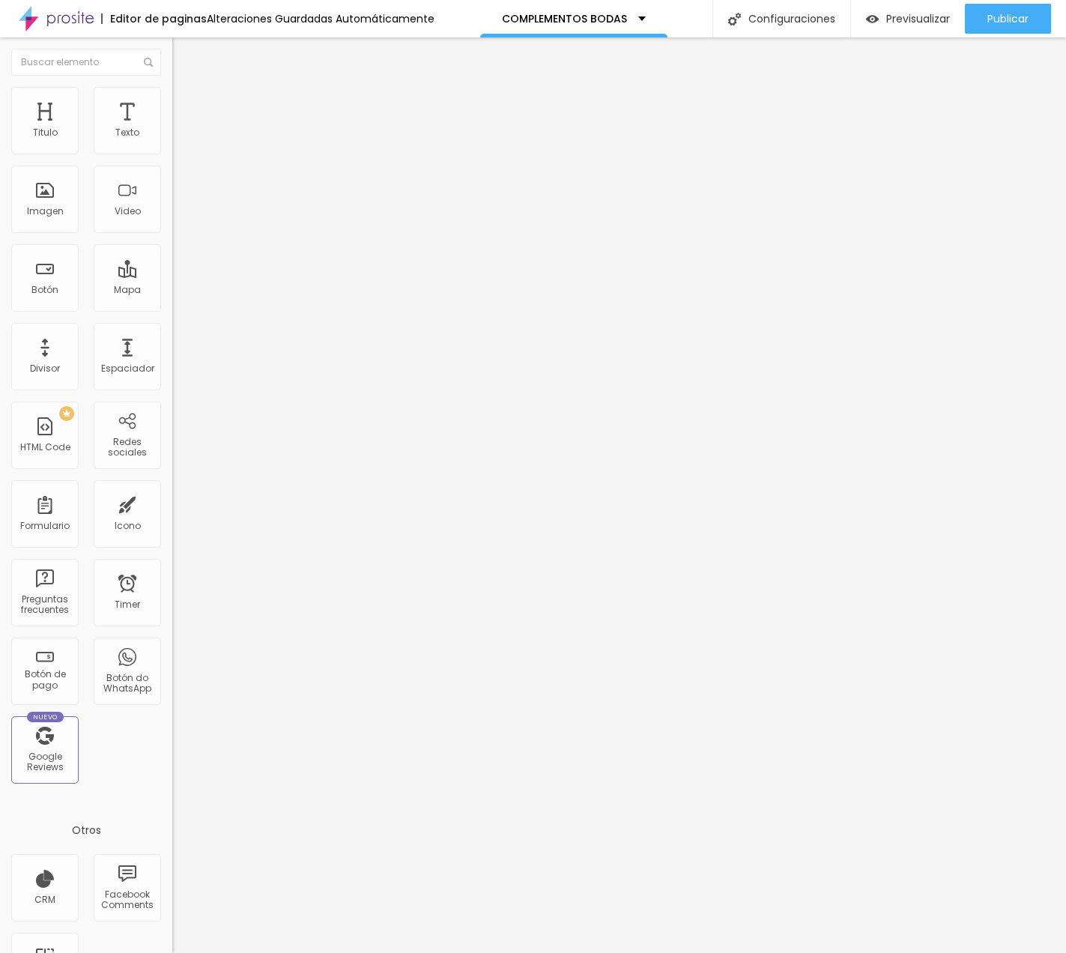
type input "28"
type input "24"
type input "20"
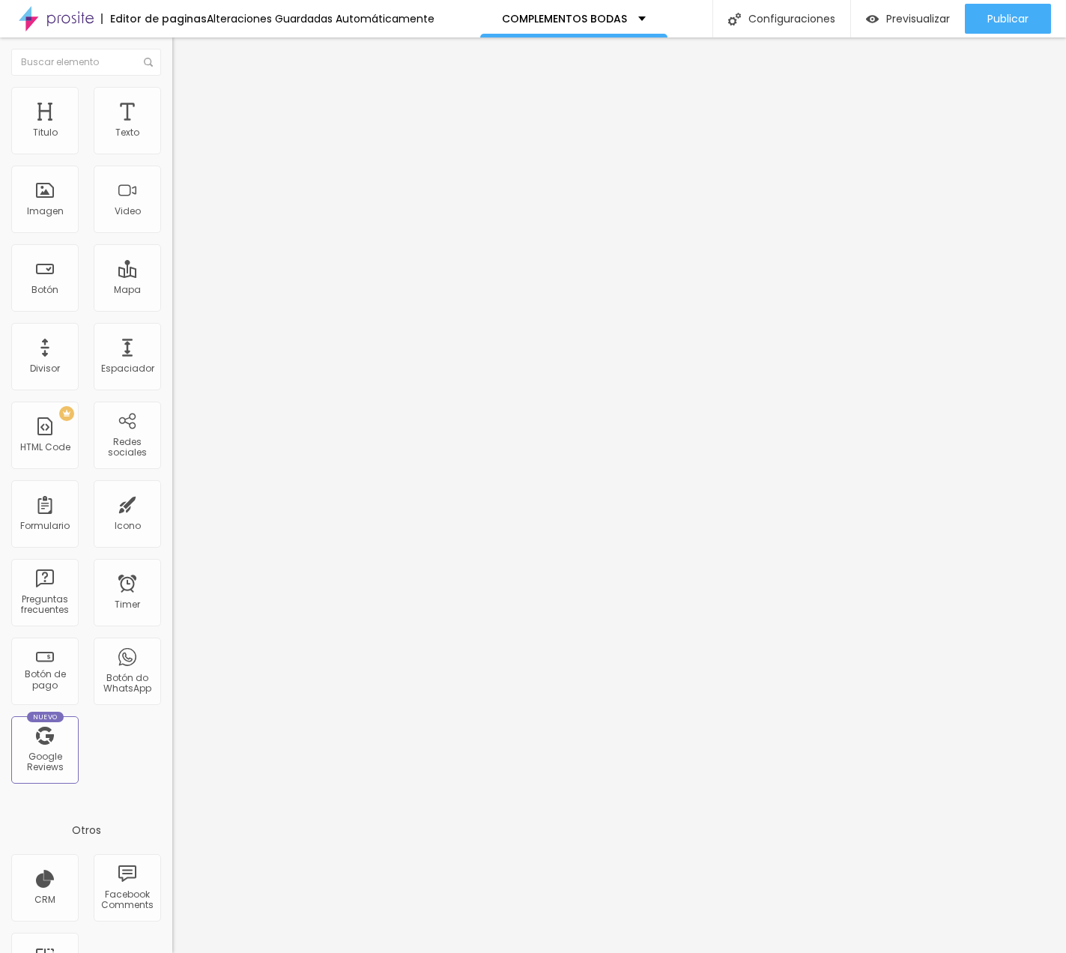
type input "13"
type input "6"
type input "0"
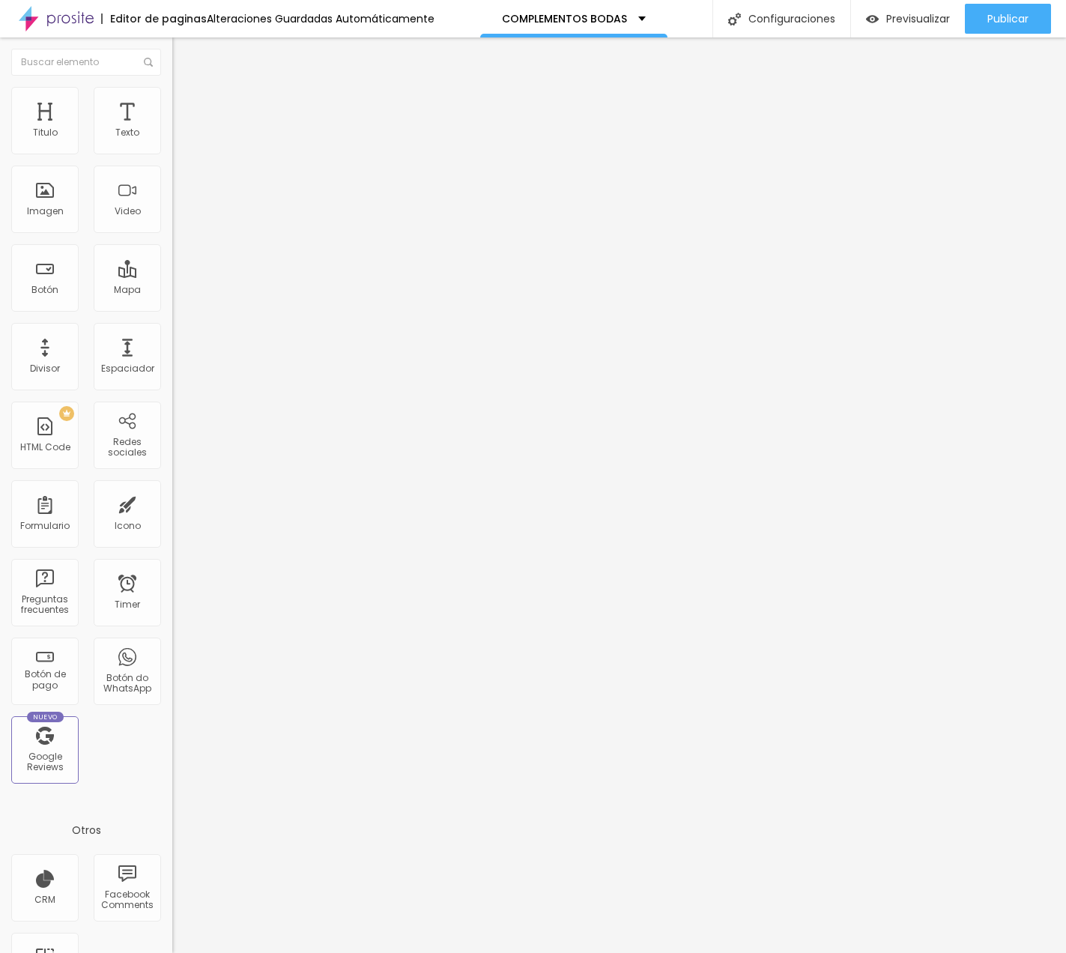
type input "0"
drag, startPoint x: 65, startPoint y: 145, endPoint x: -11, endPoint y: 148, distance: 76.4
type input "0"
click at [0, 148] on html "Editor de paginas Guardando... COMPLEMENTOS BODAS Configuraciones Configuracion…" at bounding box center [533, 476] width 1066 height 953
type input "26"
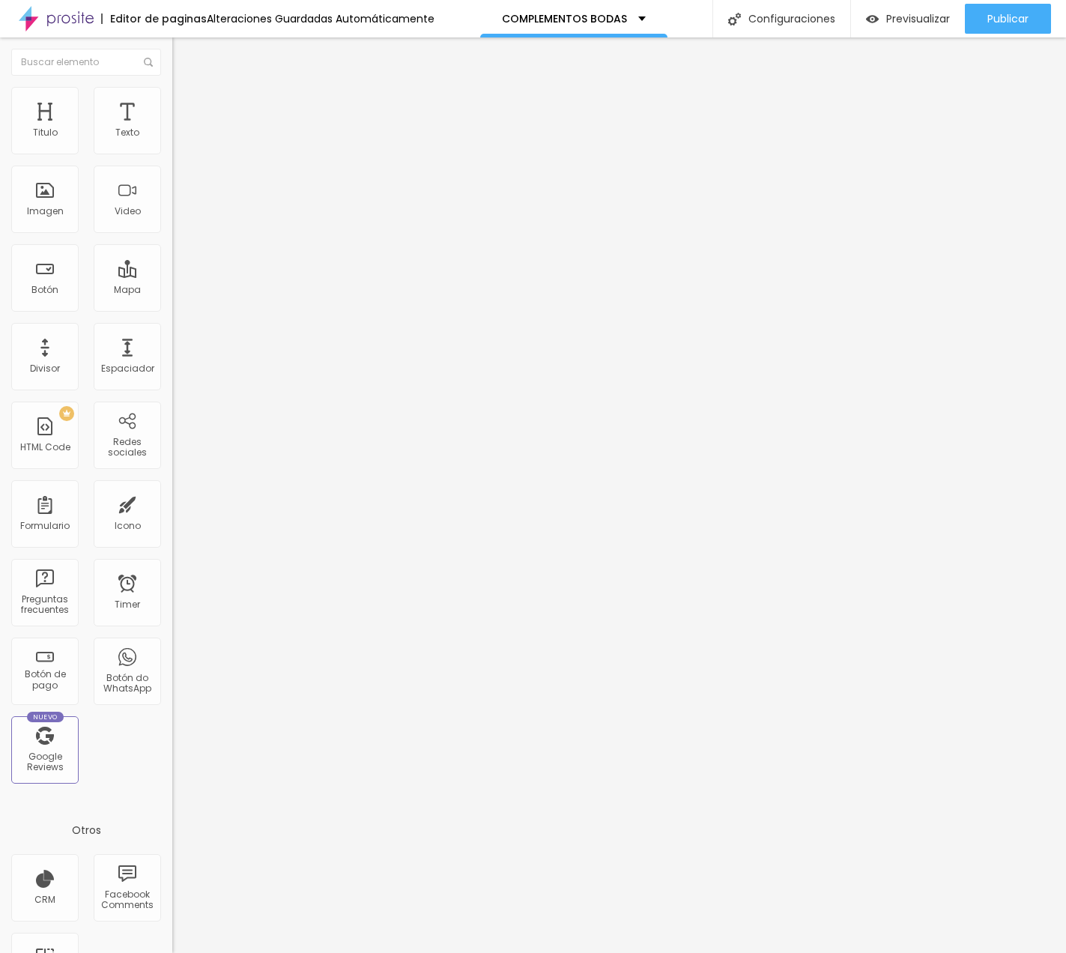
type input "26"
type input "25"
type input "23"
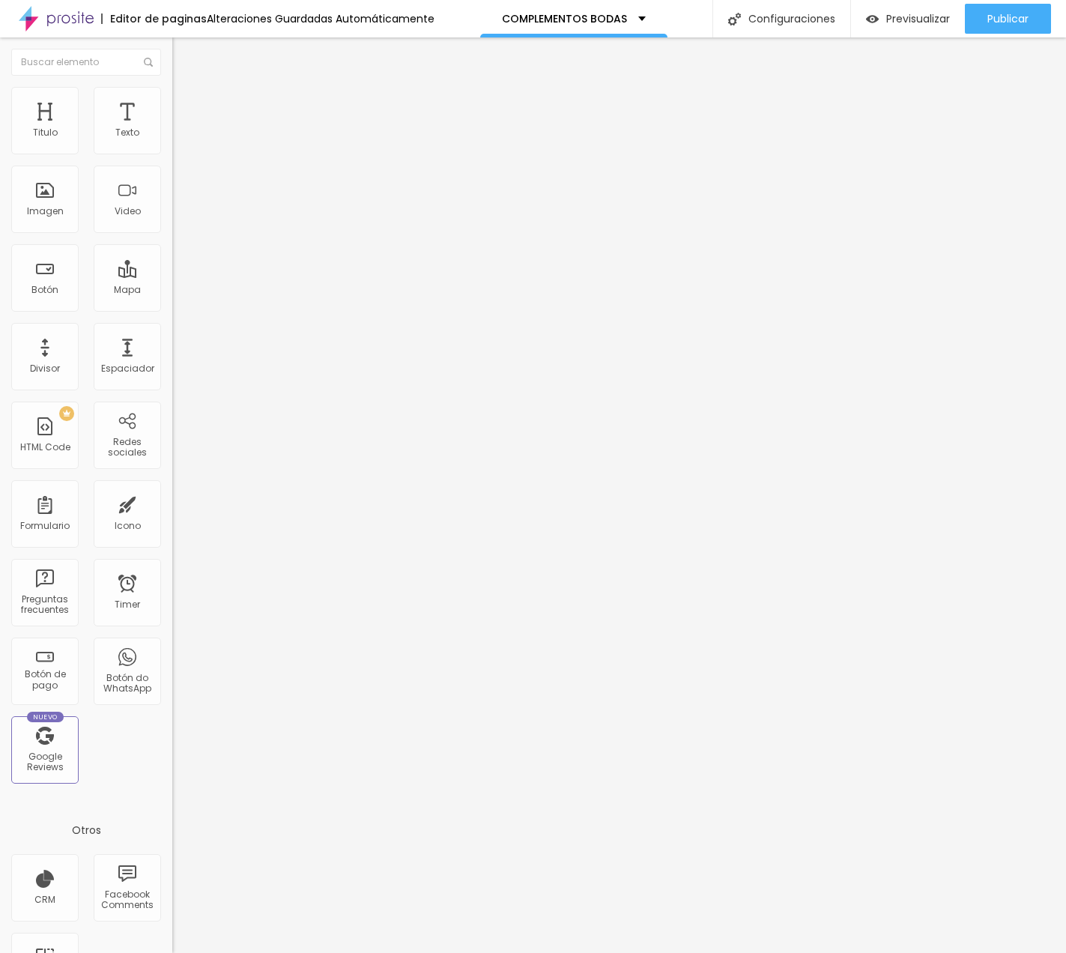
type input "21"
type input "19"
type input "15"
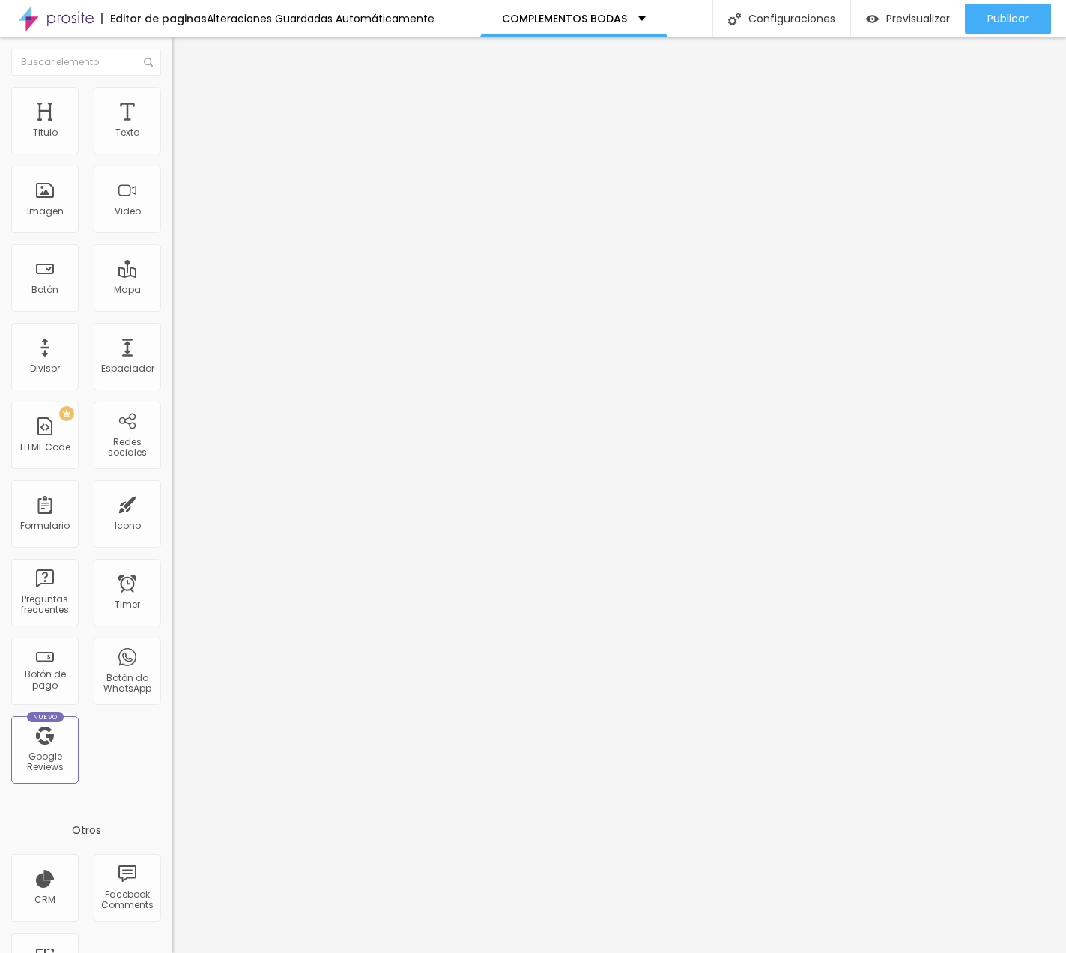
type input "15"
type input "11"
type input "10"
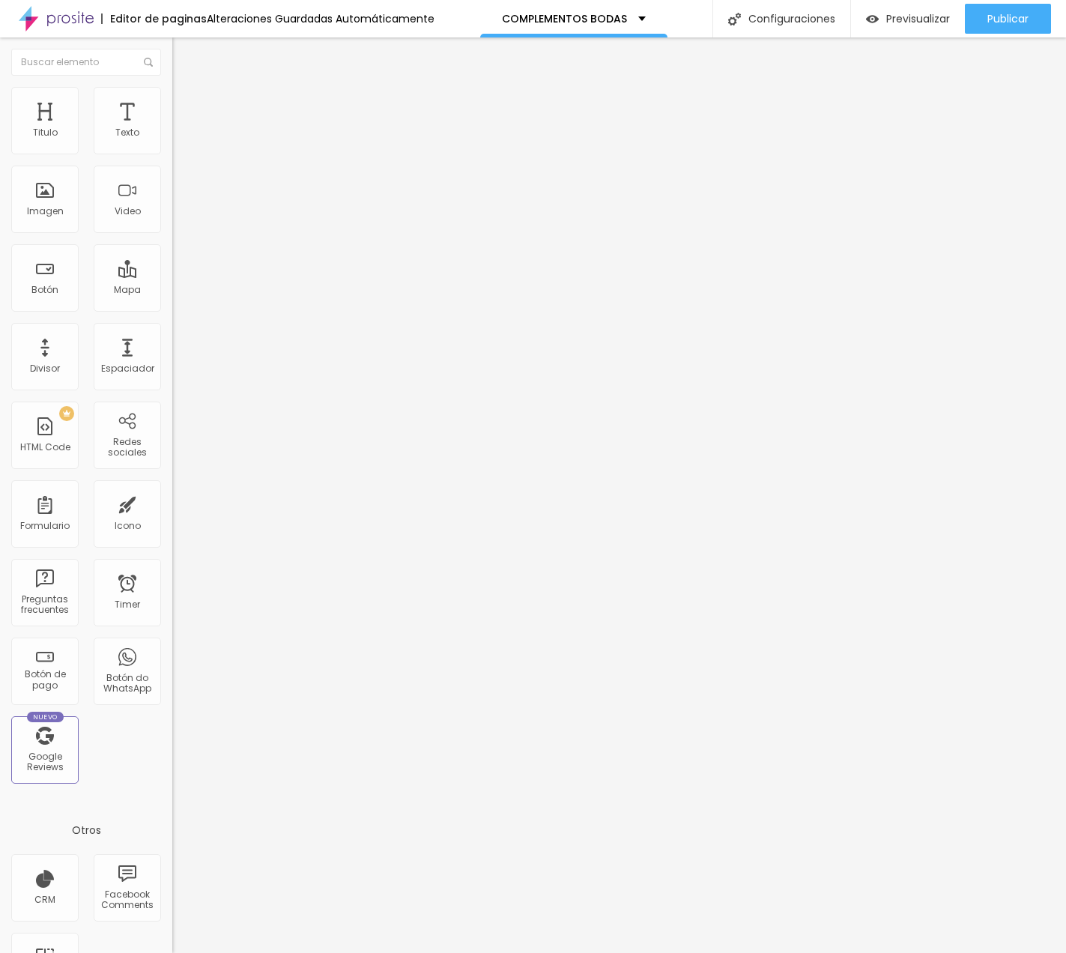
type input "7"
type input "4"
type input "0"
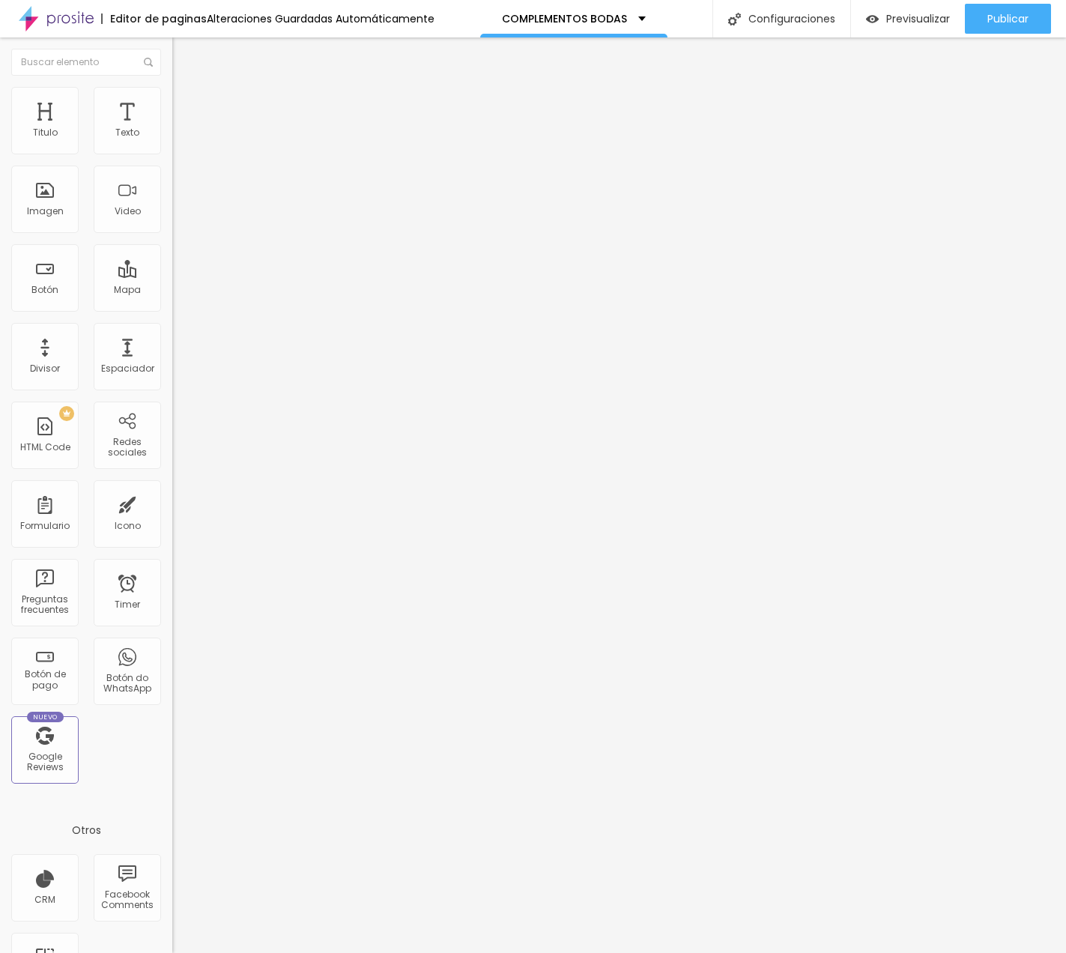
type input "0"
drag, startPoint x: 45, startPoint y: 183, endPoint x: -18, endPoint y: 182, distance: 62.9
type input "0"
click at [0, 182] on html "Editor de paginas Alteraciones Guardadas Automáticamente COMPLEMENTOS BODAS Con…" at bounding box center [533, 476] width 1066 height 953
click at [172, 234] on span "Original" at bounding box center [190, 228] width 36 height 13
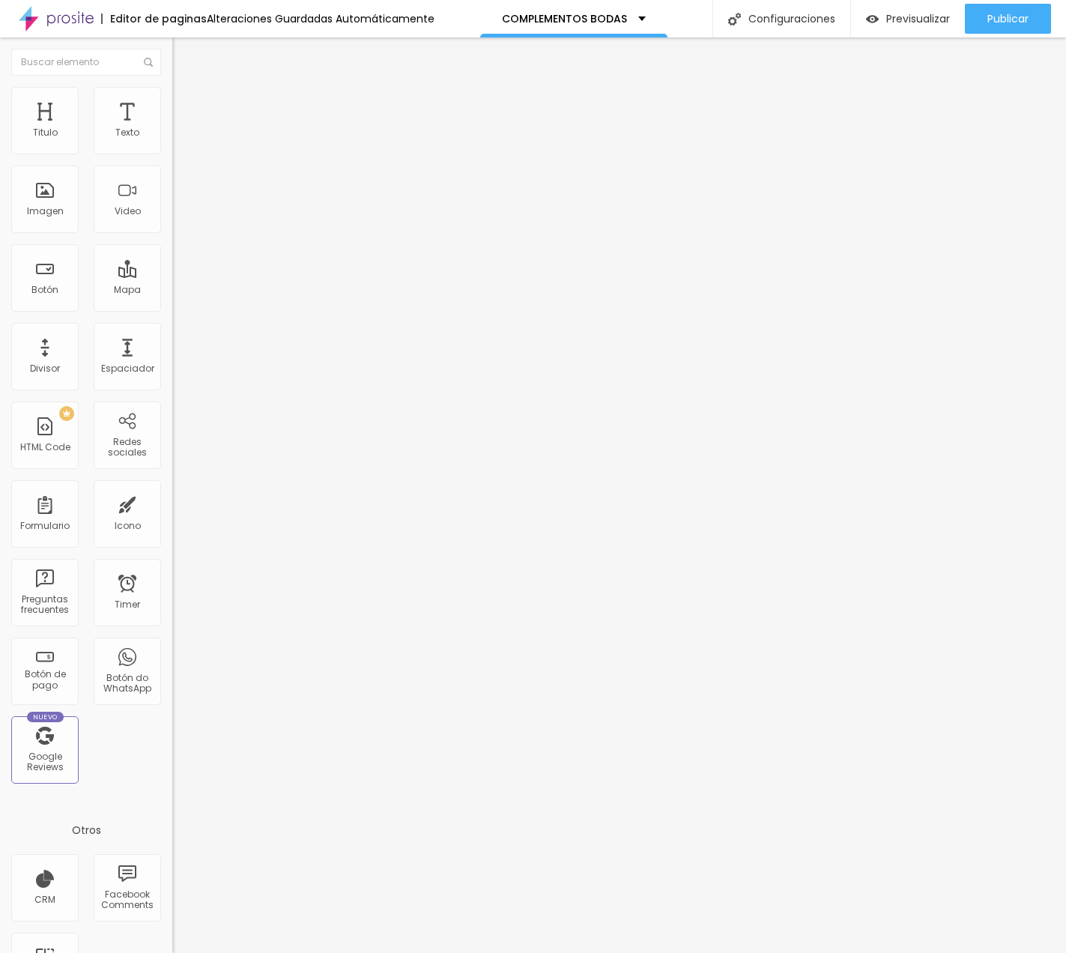
click at [172, 234] on span "Original" at bounding box center [190, 228] width 36 height 13
click at [172, 642] on div "Editar Imagen Contenido Estilo Avanzado Cambiar image Descripción de la imagen …" at bounding box center [258, 494] width 172 height 915
click at [172, 644] on div "Editar Imagen Contenido Estilo Avanzado Cambiar image Descripción de la imagen …" at bounding box center [258, 494] width 172 height 915
click at [172, 129] on span "Agregar image" at bounding box center [211, 122] width 79 height 13
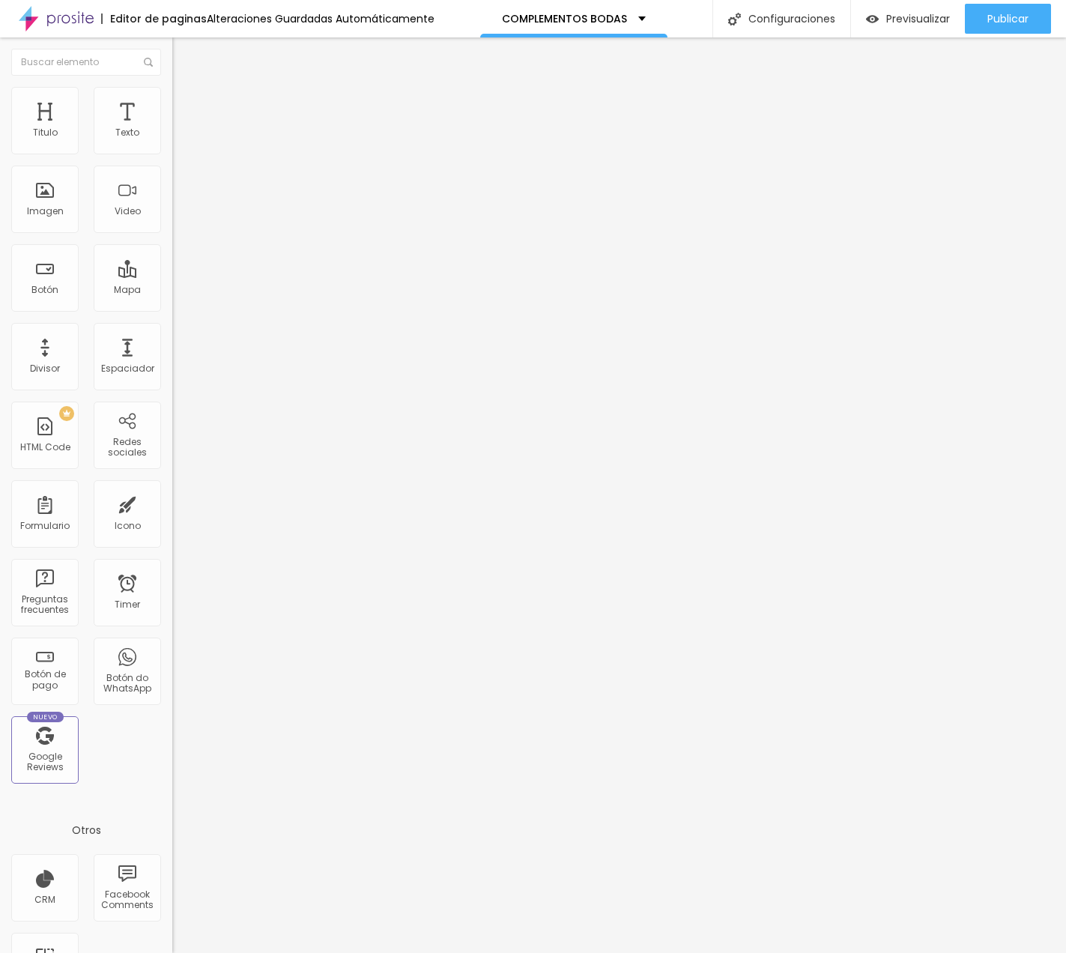
click at [172, 234] on span "Original" at bounding box center [190, 228] width 36 height 13
click at [172, 243] on span "Cinema" at bounding box center [190, 237] width 37 height 13
click at [172, 102] on li "Avanzado" at bounding box center [258, 109] width 172 height 15
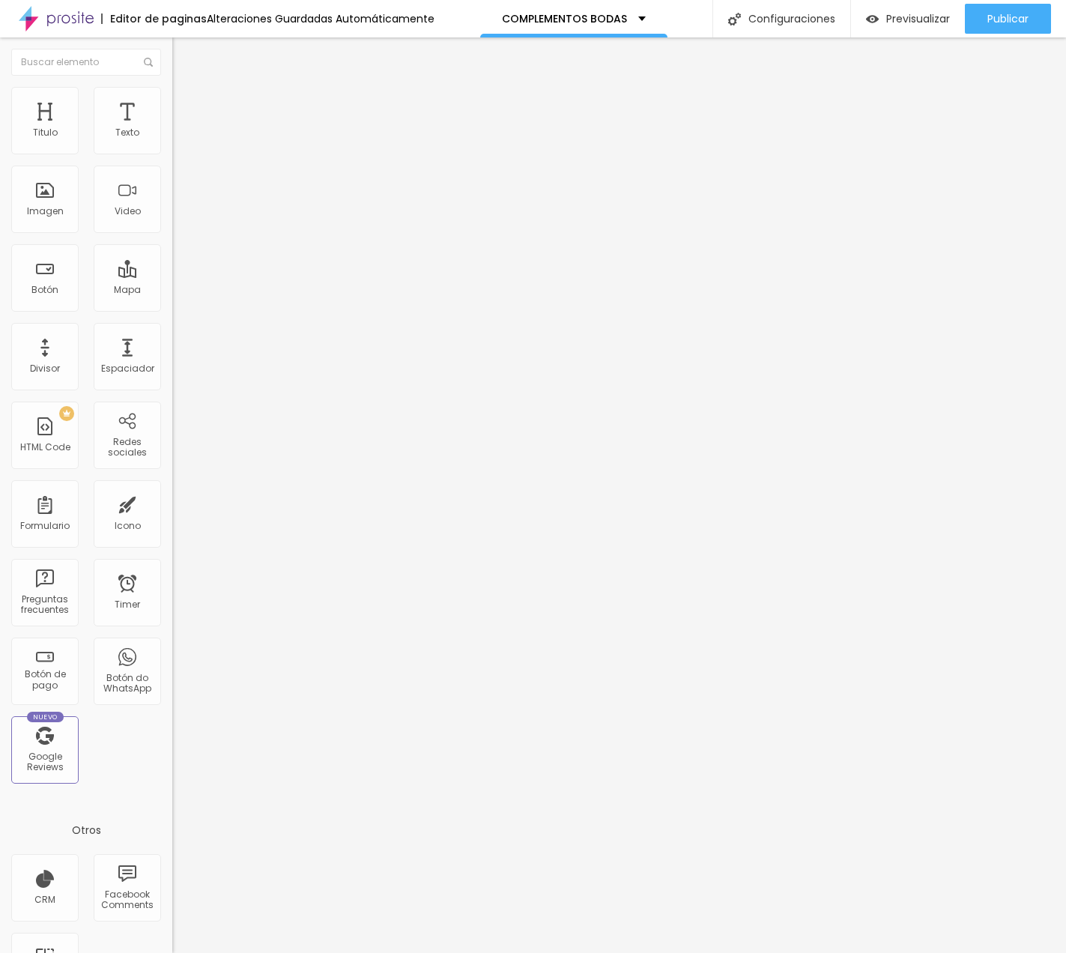
type input "11"
type input "9"
type input "7"
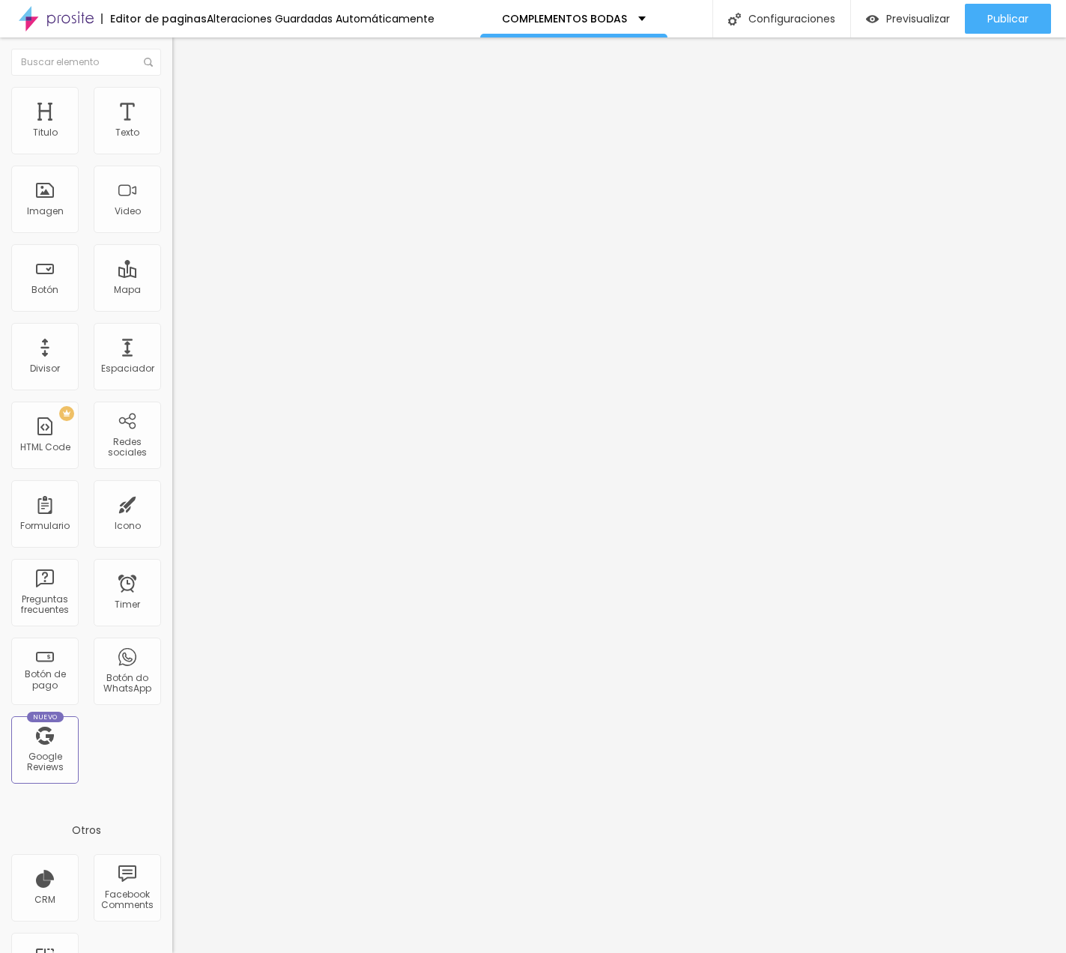
type input "7"
type input "6"
type input "5"
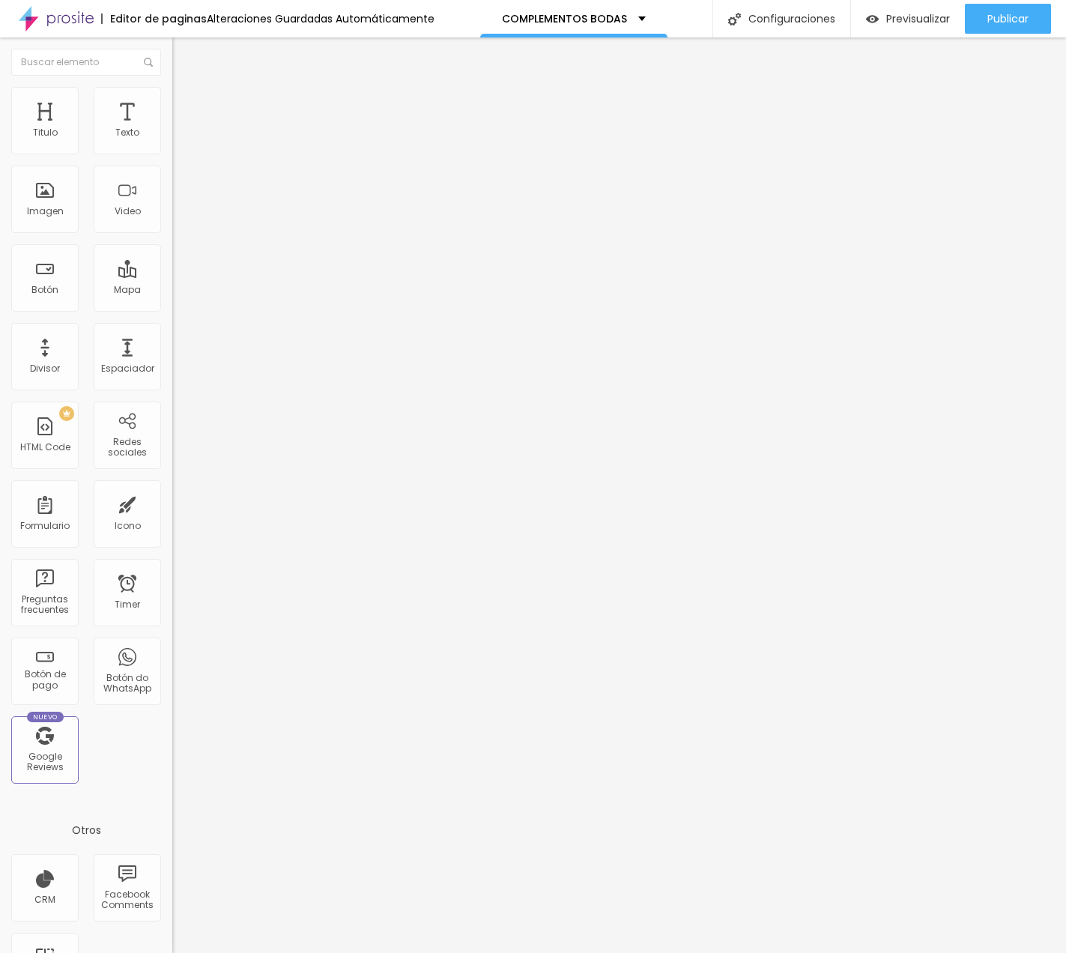
type input "2"
type input "0"
drag, startPoint x: 46, startPoint y: 180, endPoint x: 0, endPoint y: 177, distance: 46.5
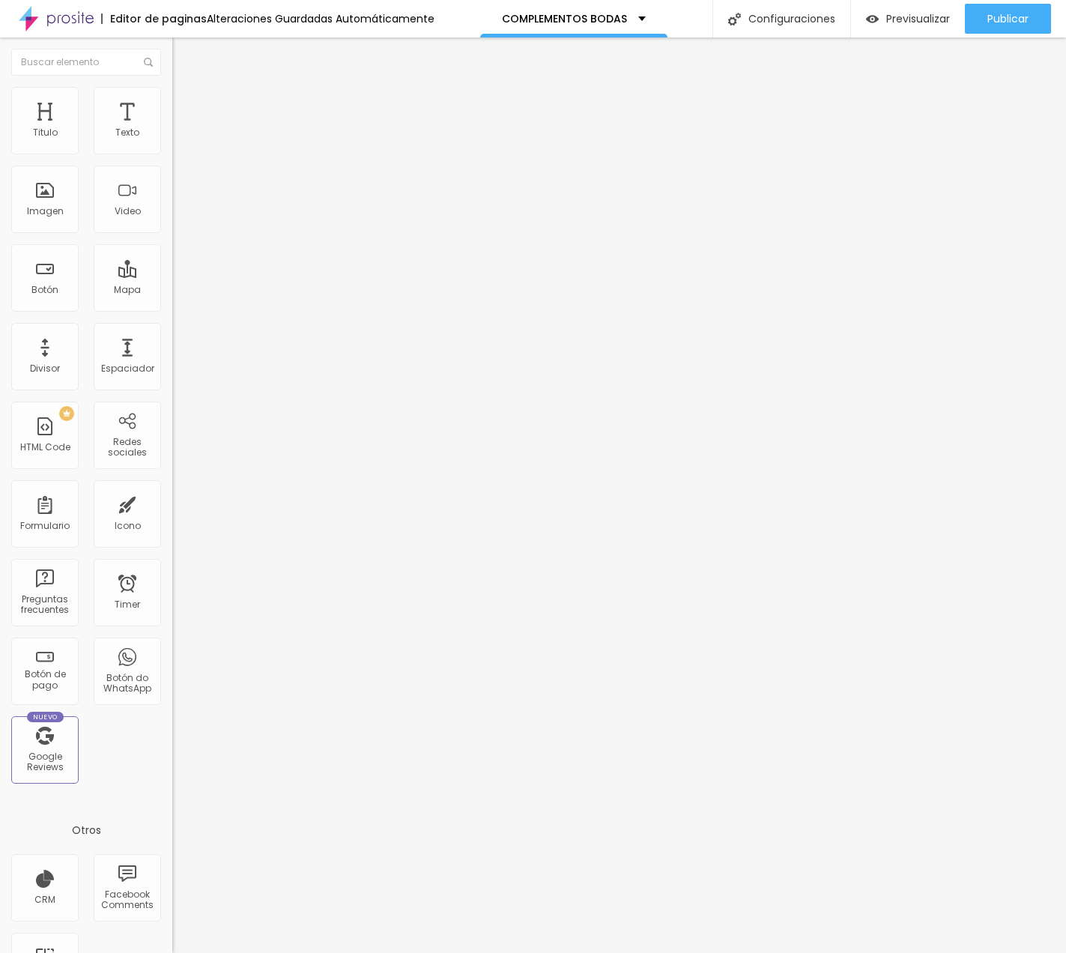
type input "0"
click at [172, 177] on div "10 Espacio de arriba 0 Espacio de bajo ID Html Clases Html Visible en dispositi…" at bounding box center [258, 436] width 172 height 639
type input "7"
type input "6"
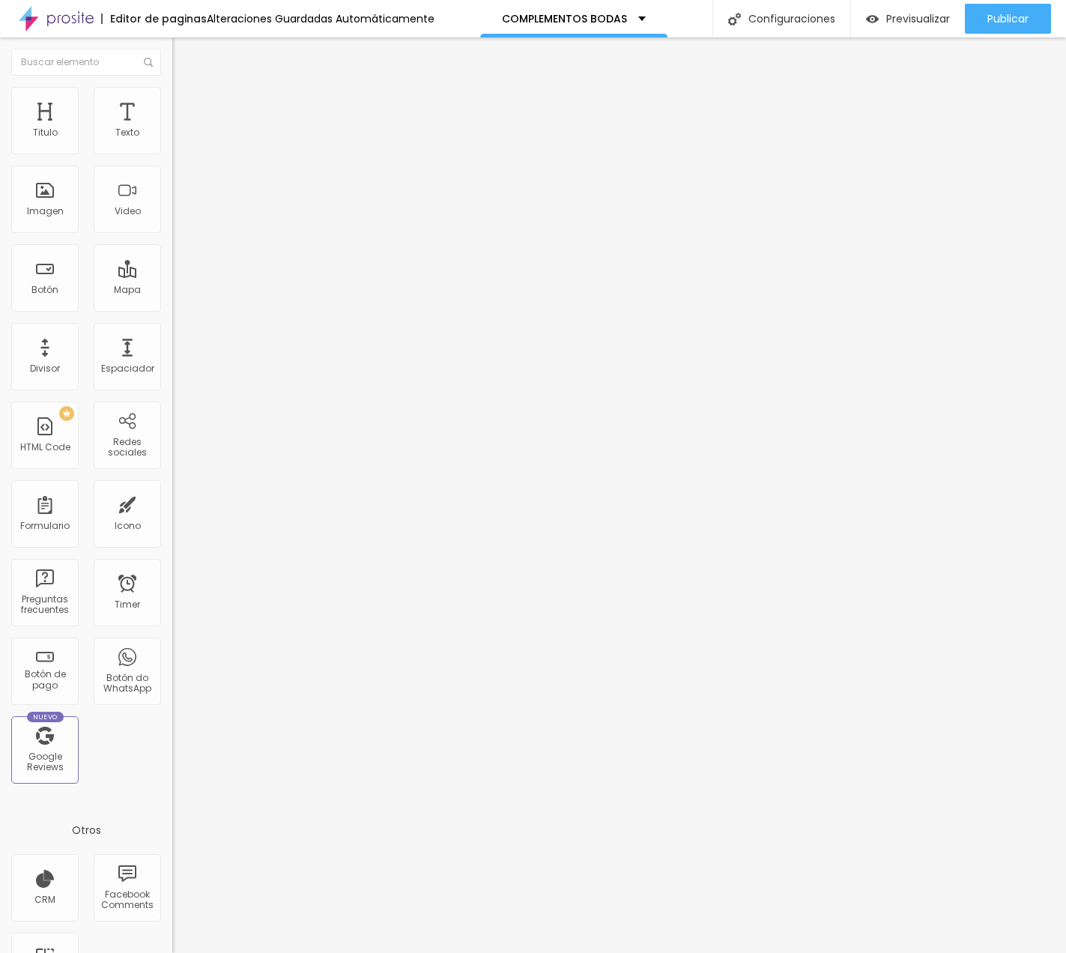
type input "6"
type input "5"
type input "2"
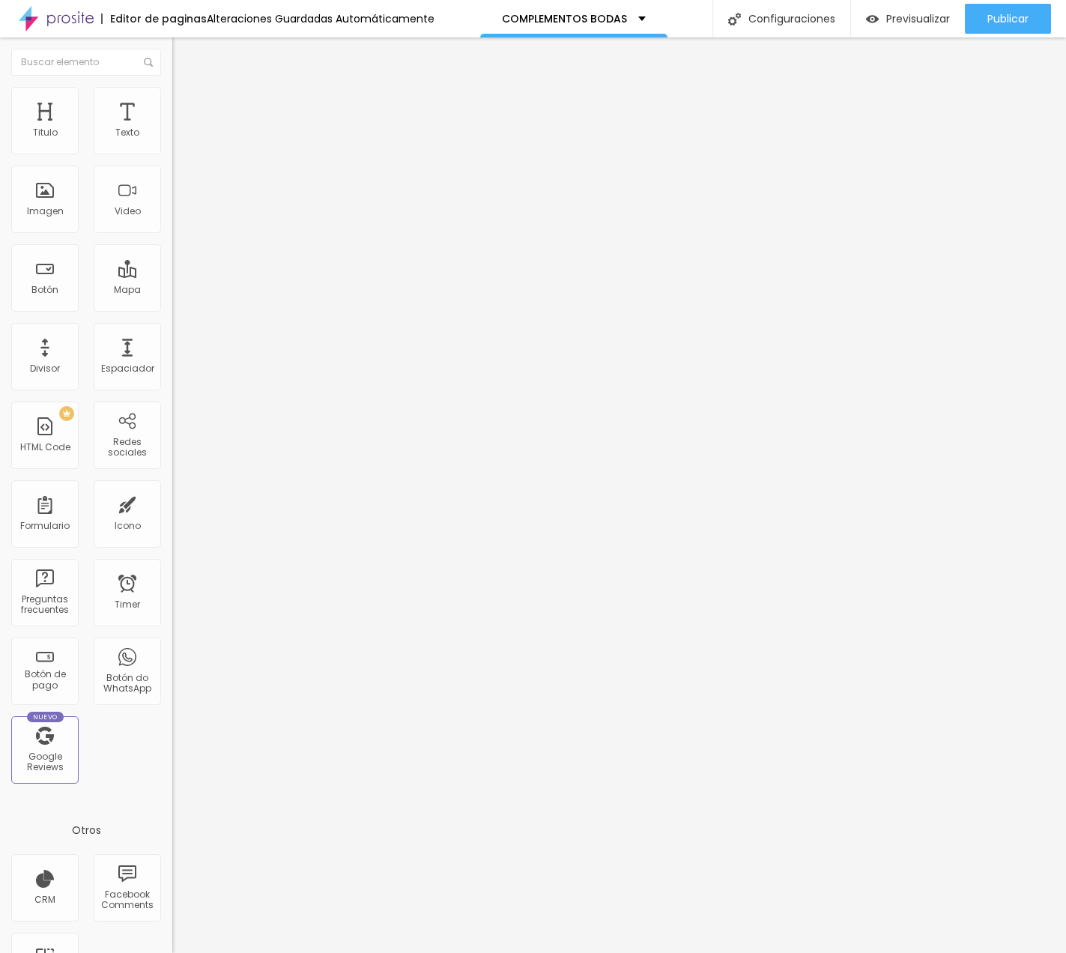
type input "0"
drag, startPoint x: 41, startPoint y: 145, endPoint x: -93, endPoint y: 145, distance: 134.0
type input "0"
click at [0, 145] on html "Editor de paginas Alteraciones Guardadas Automáticamente COMPLEMENTOS BODAS Con…" at bounding box center [533, 476] width 1066 height 953
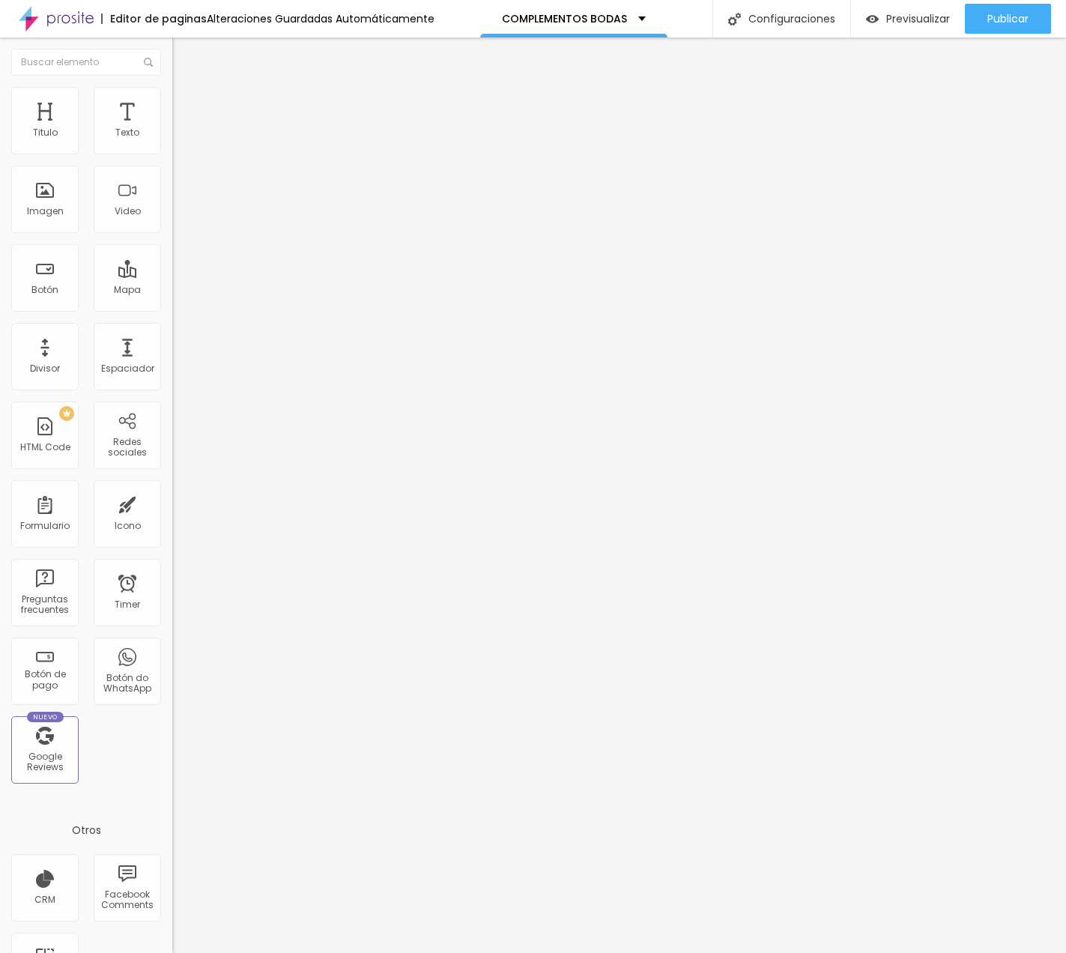
click at [172, 97] on li "Estilo" at bounding box center [258, 94] width 172 height 15
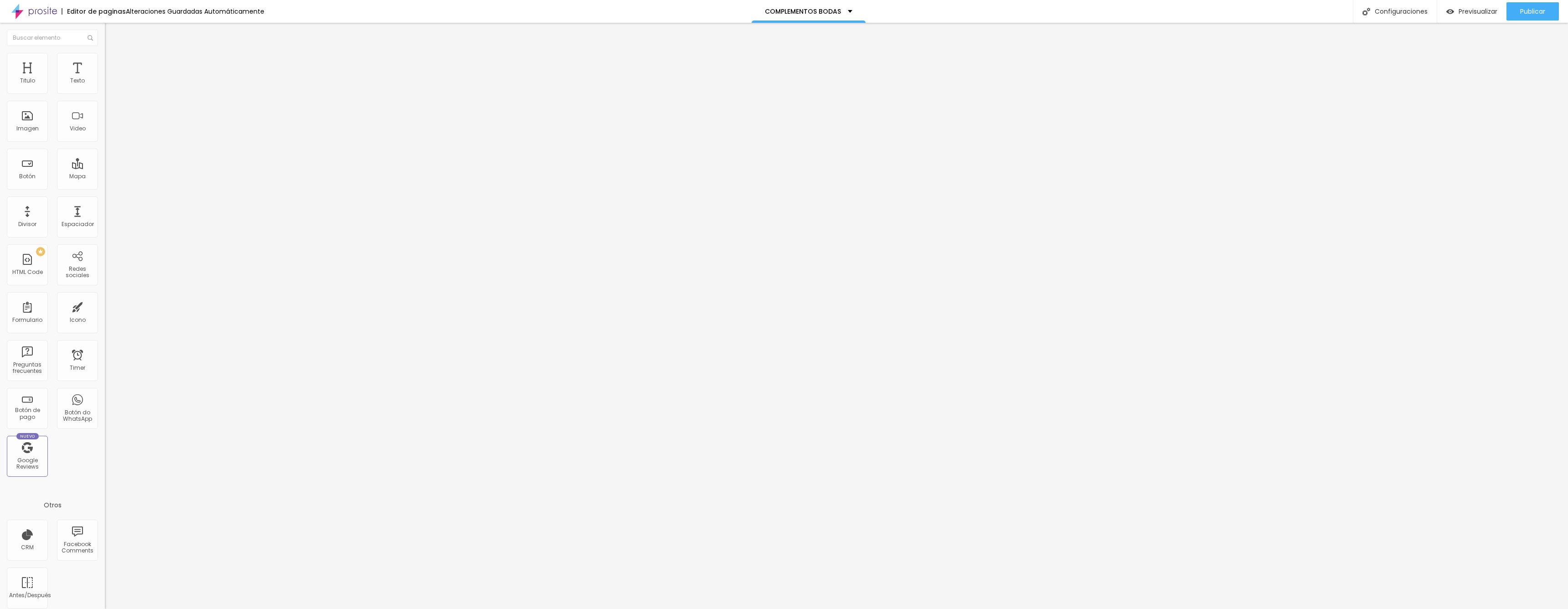
click at [105, 79] on span "Agregar image" at bounding box center [128, 74] width 48 height 8
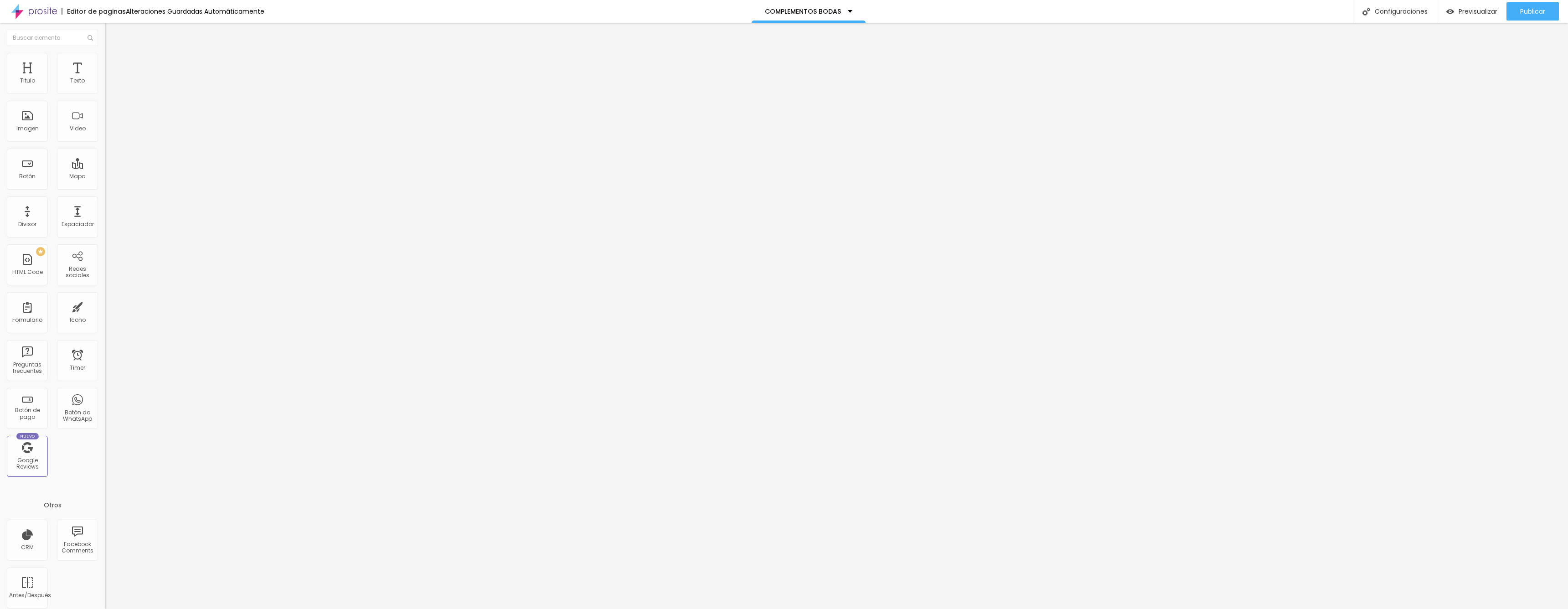
click at [105, 90] on img at bounding box center [108, 87] width 6 height 6
click at [105, 62] on img at bounding box center [108, 66] width 8 height 8
type input "15"
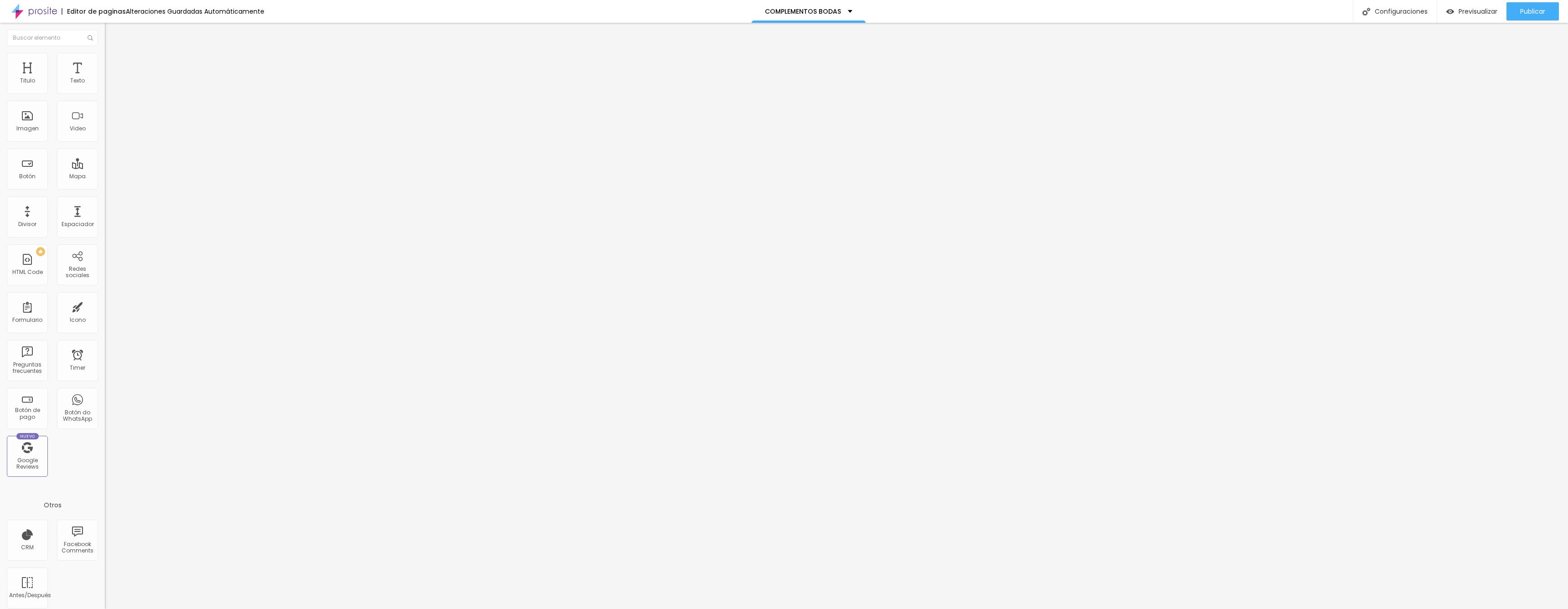
type input "0"
drag, startPoint x: 39, startPoint y: 88, endPoint x: 0, endPoint y: 86, distance: 39.1
type input "0"
click at [105, 86] on div "0 px Espacio interior ID Html Clases Html Visible en dispositivos Móvil Tableta…" at bounding box center [157, 202] width 105 height 261
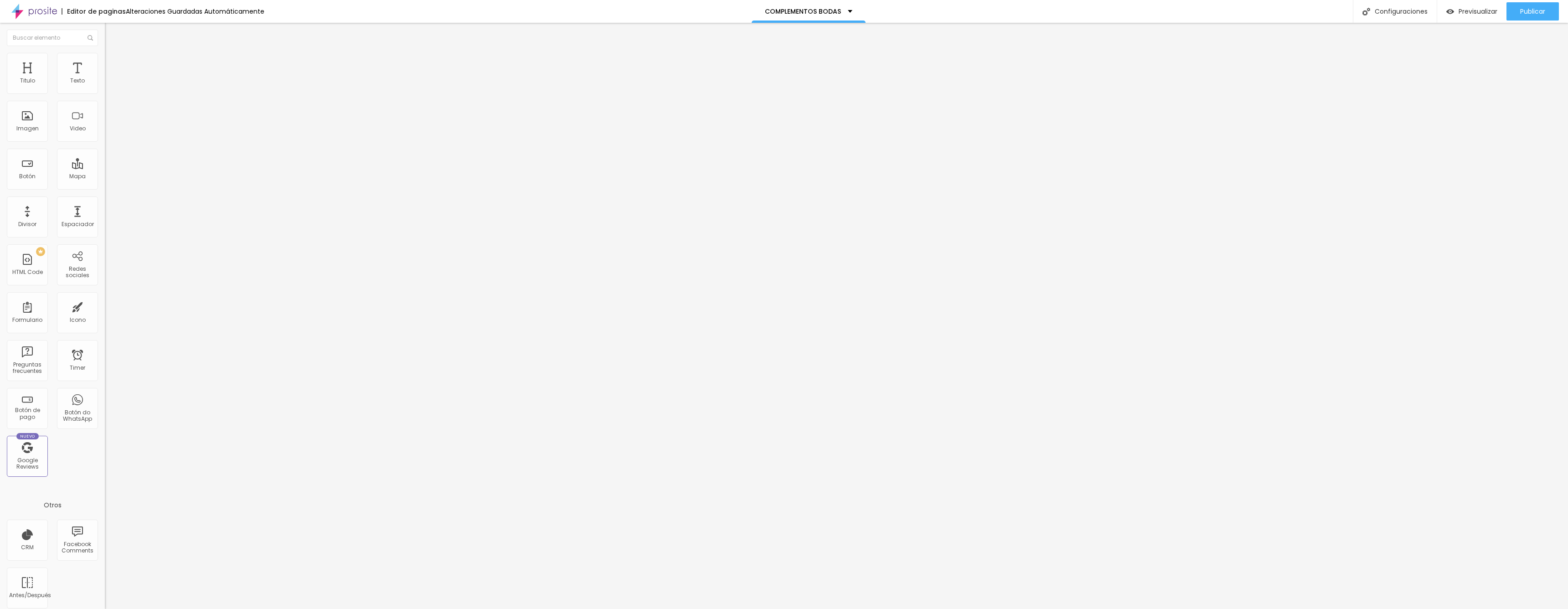
drag, startPoint x: 80, startPoint y: 94, endPoint x: 88, endPoint y: 65, distance: 30.1
click at [105, 90] on img at bounding box center [108, 87] width 6 height 6
click at [113, 65] on span "Avanzado" at bounding box center [128, 68] width 29 height 8
type input "15"
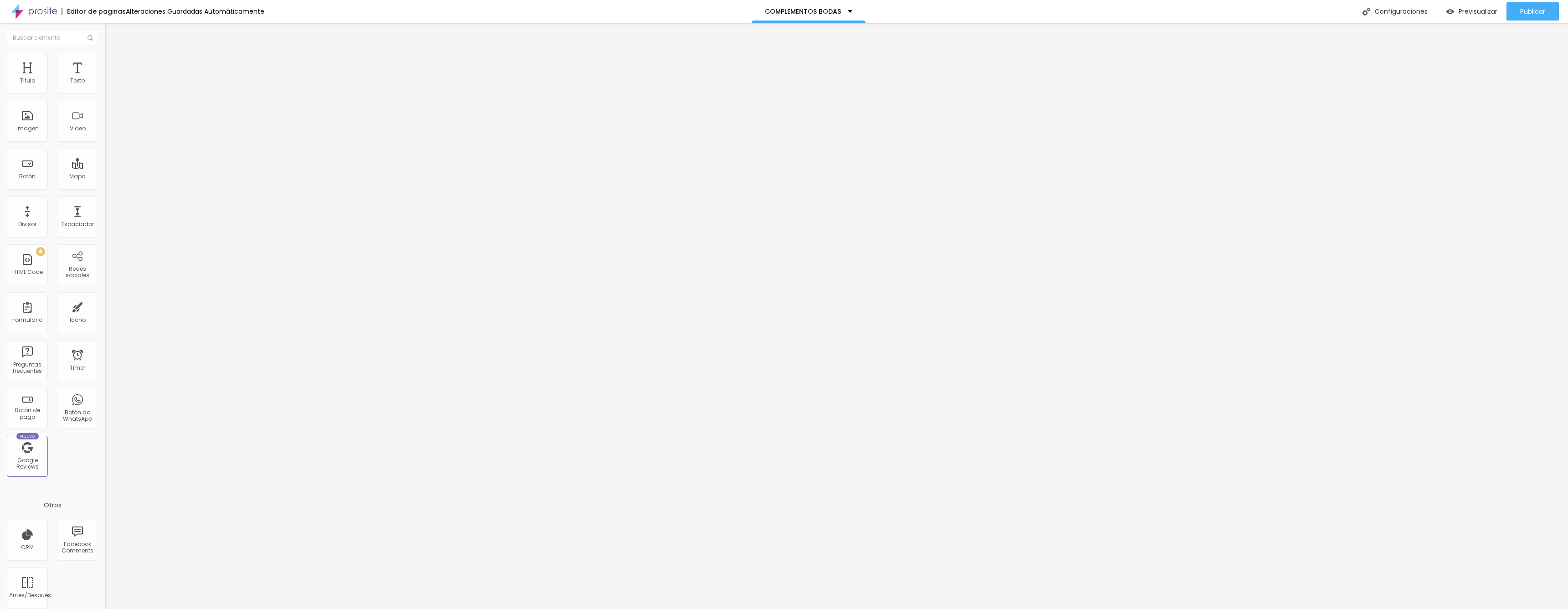
type input "10"
type input "0"
drag, startPoint x: 38, startPoint y: 90, endPoint x: 1, endPoint y: 101, distance: 38.6
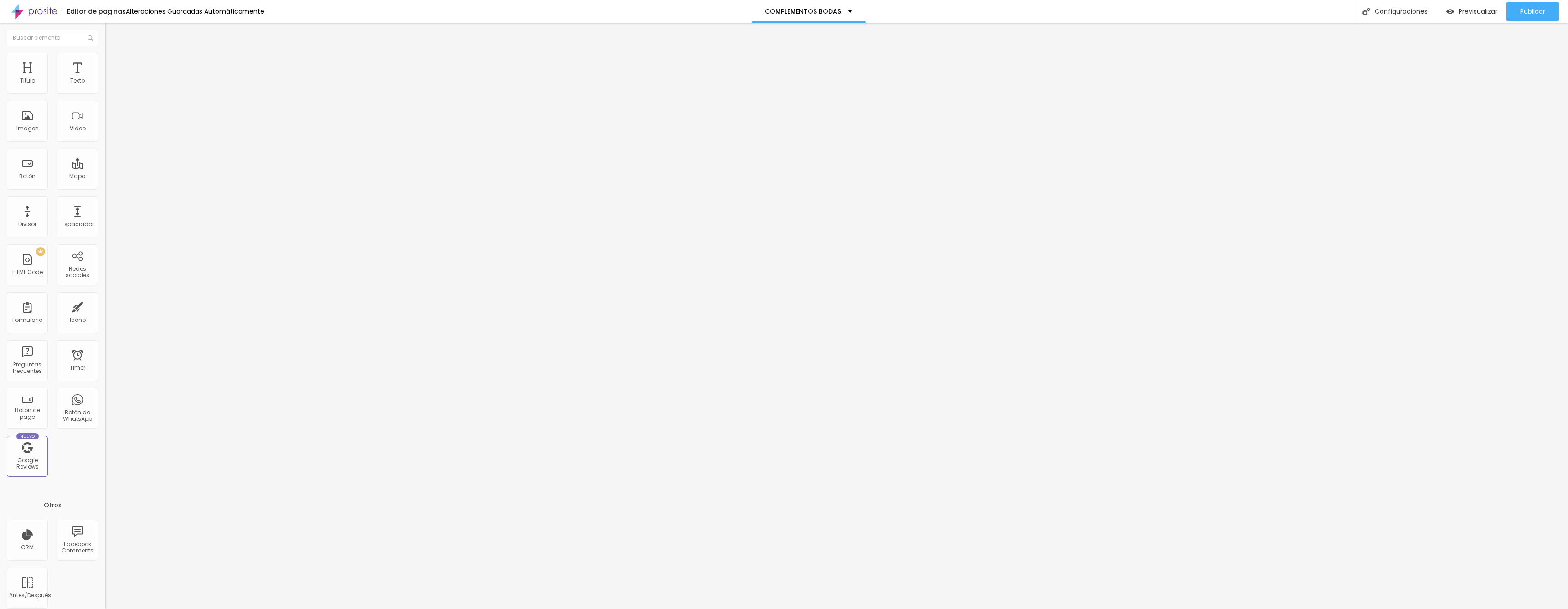
type input "0"
click at [105, 101] on div "0 px Espacio interior ID Html Clases Html Visible en dispositivos Móvil Tableta…" at bounding box center [157, 202] width 105 height 261
click at [105, 58] on li "Estilo" at bounding box center [157, 57] width 105 height 9
click at [105, 62] on img at bounding box center [108, 66] width 8 height 8
type input "7"
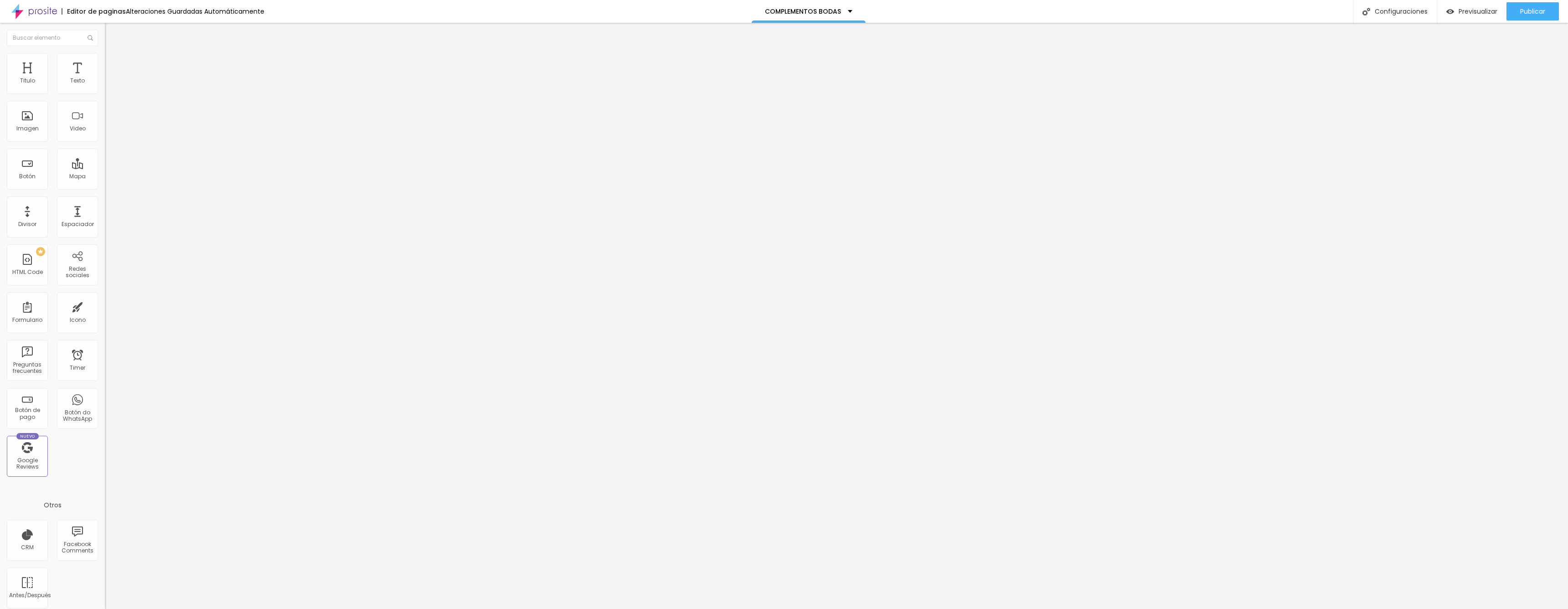
type input "7"
type input "5"
type input "4"
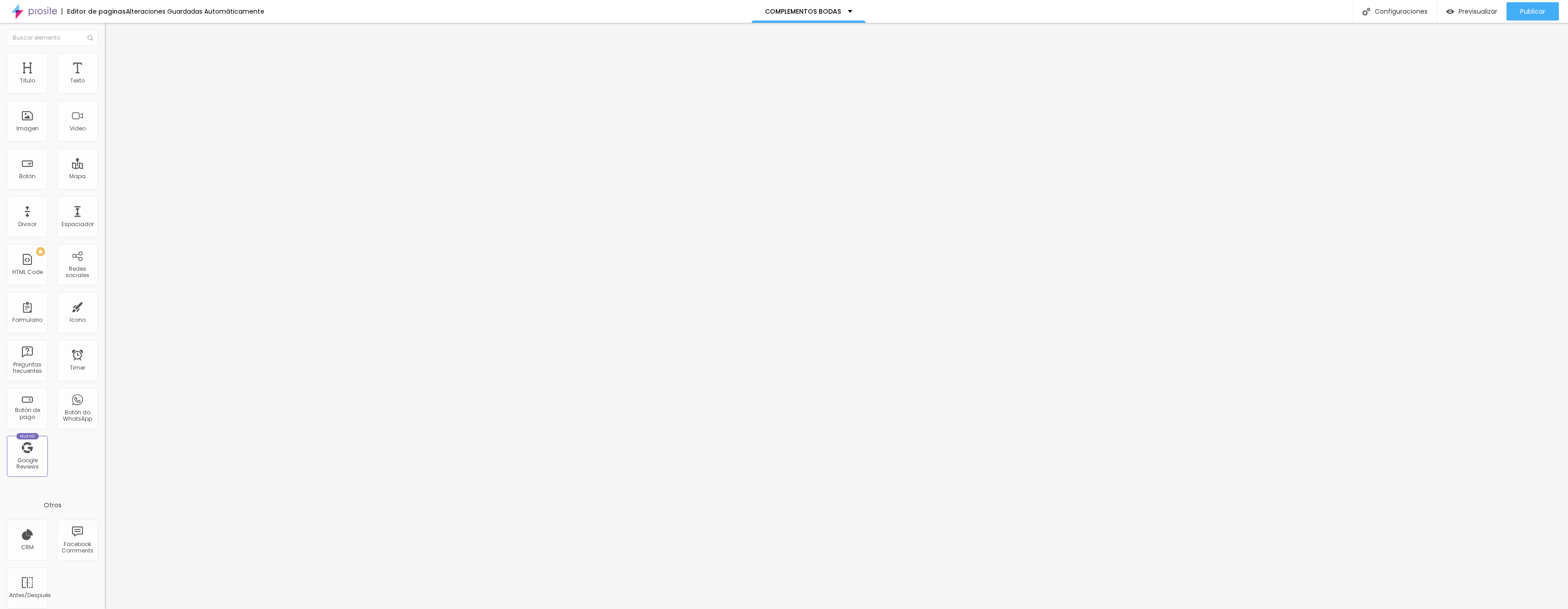
type input "2"
type input "1"
type input "0"
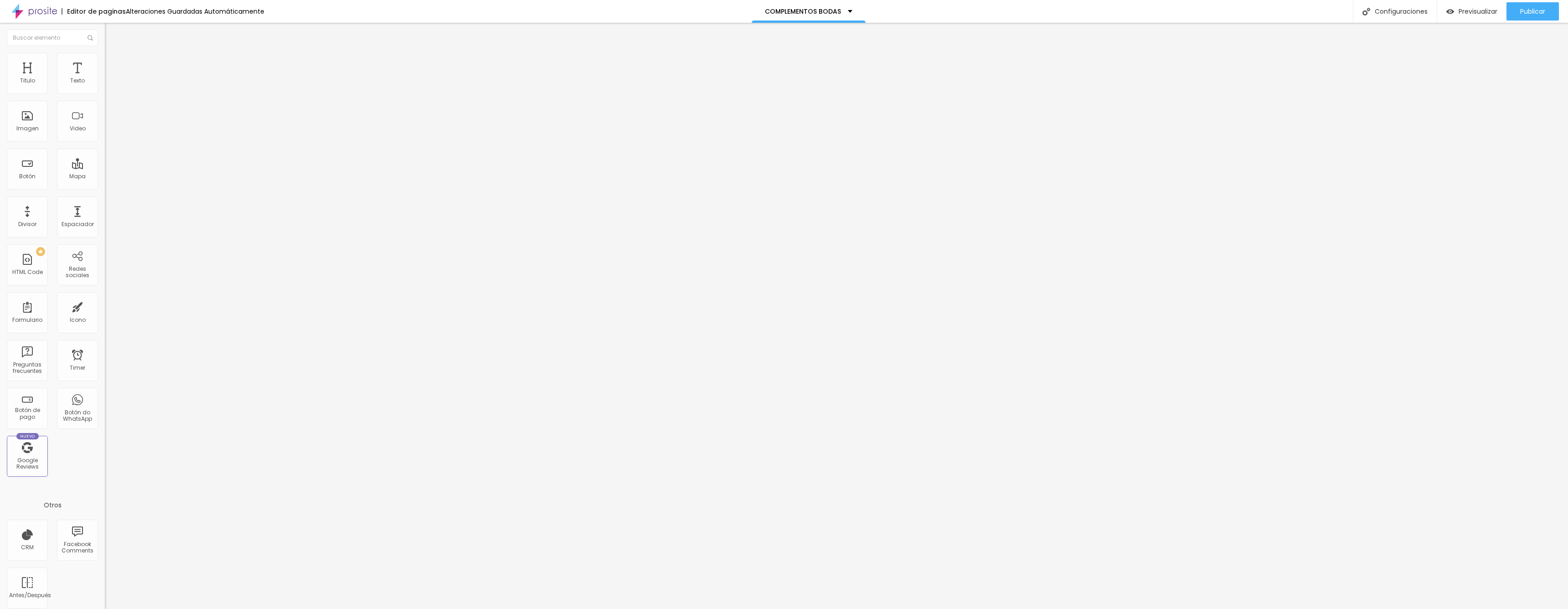
type input "0"
drag, startPoint x: 25, startPoint y: 90, endPoint x: 1, endPoint y: 90, distance: 24.0
type input "0"
click at [105, 90] on div "0 Espacio de arriba 10 Espacio de bajo ID Html Clases Html Visible en dispositi…" at bounding box center [157, 266] width 105 height 389
type input "9"
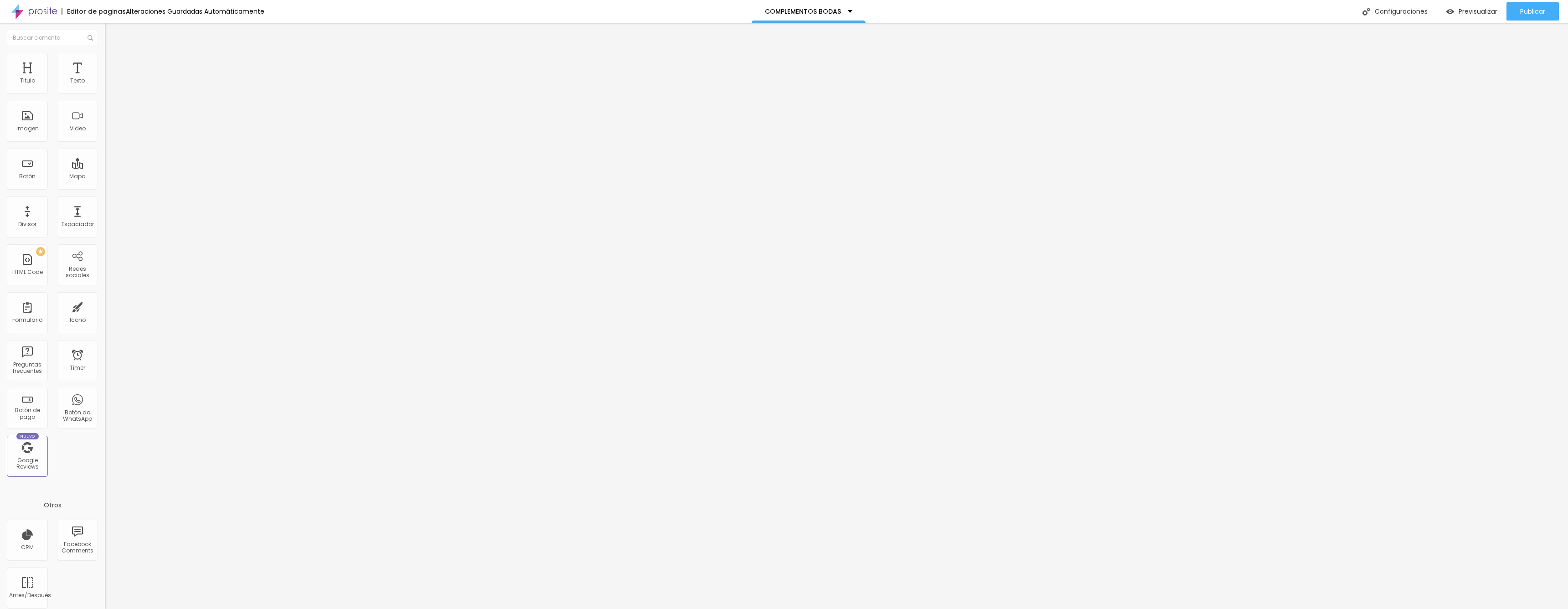
type input "9"
type input "8"
type input "7"
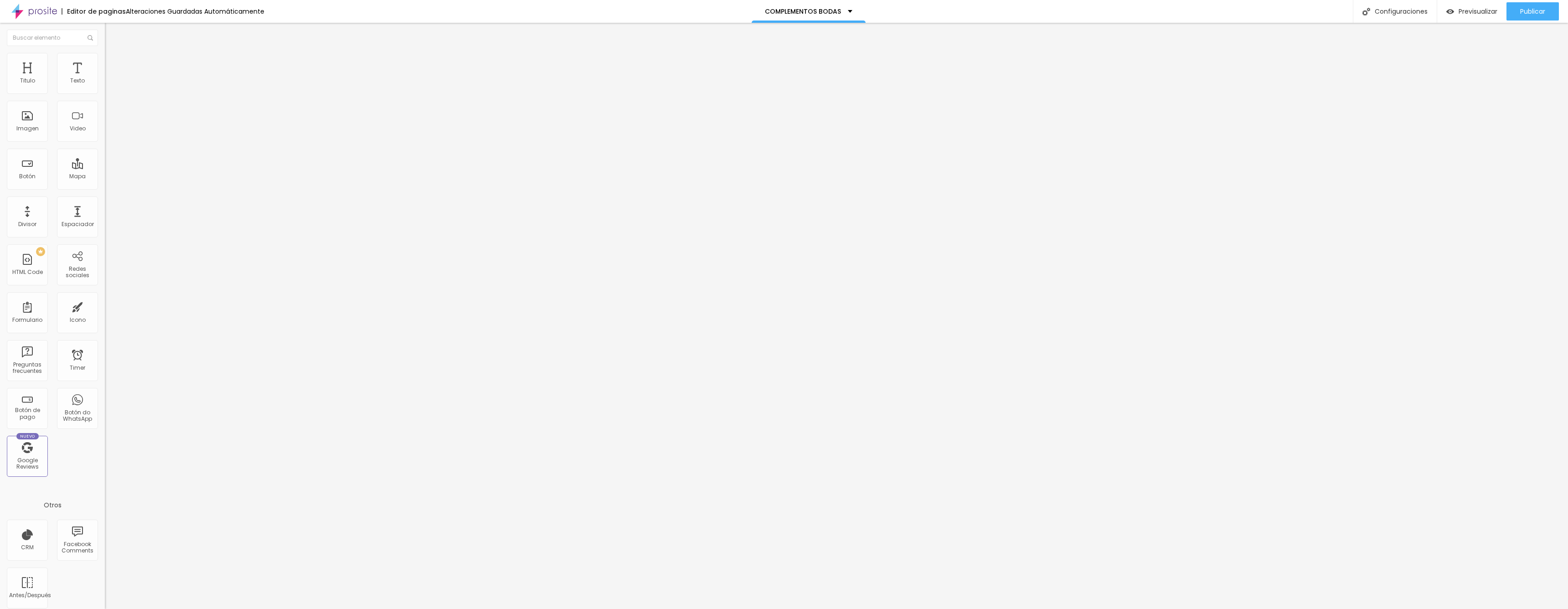
type input "6"
drag, startPoint x: 27, startPoint y: 111, endPoint x: 0, endPoint y: 111, distance: 27.0
click at [105, 111] on div "0 Espacio de arriba 0 Espacio de bajo ID Html Clases Html Visible en dispositiv…" at bounding box center [157, 266] width 105 height 389
click at [105, 62] on li "Avanzado" at bounding box center [157, 66] width 105 height 9
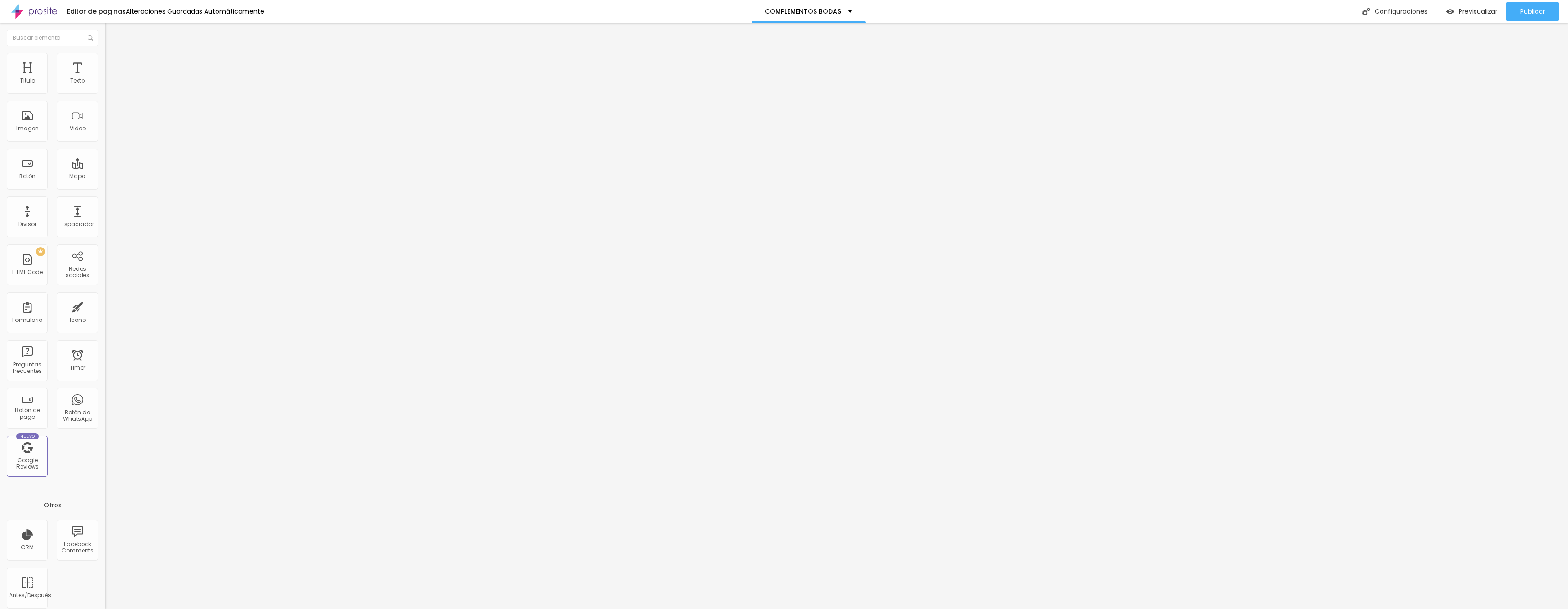
drag, startPoint x: 23, startPoint y: 91, endPoint x: 7, endPoint y: 91, distance: 16.0
click at [105, 91] on div "0 Espacio de arriba" at bounding box center [157, 136] width 105 height 129
drag, startPoint x: 26, startPoint y: 111, endPoint x: 0, endPoint y: 108, distance: 26.2
click at [105, 108] on div "0 Espacio de arriba 0 Espacio de bajo ID Html Clases Html Visible en dispositiv…" at bounding box center [157, 266] width 105 height 389
click at [105, 79] on span "Cambiar image" at bounding box center [130, 74] width 51 height 8
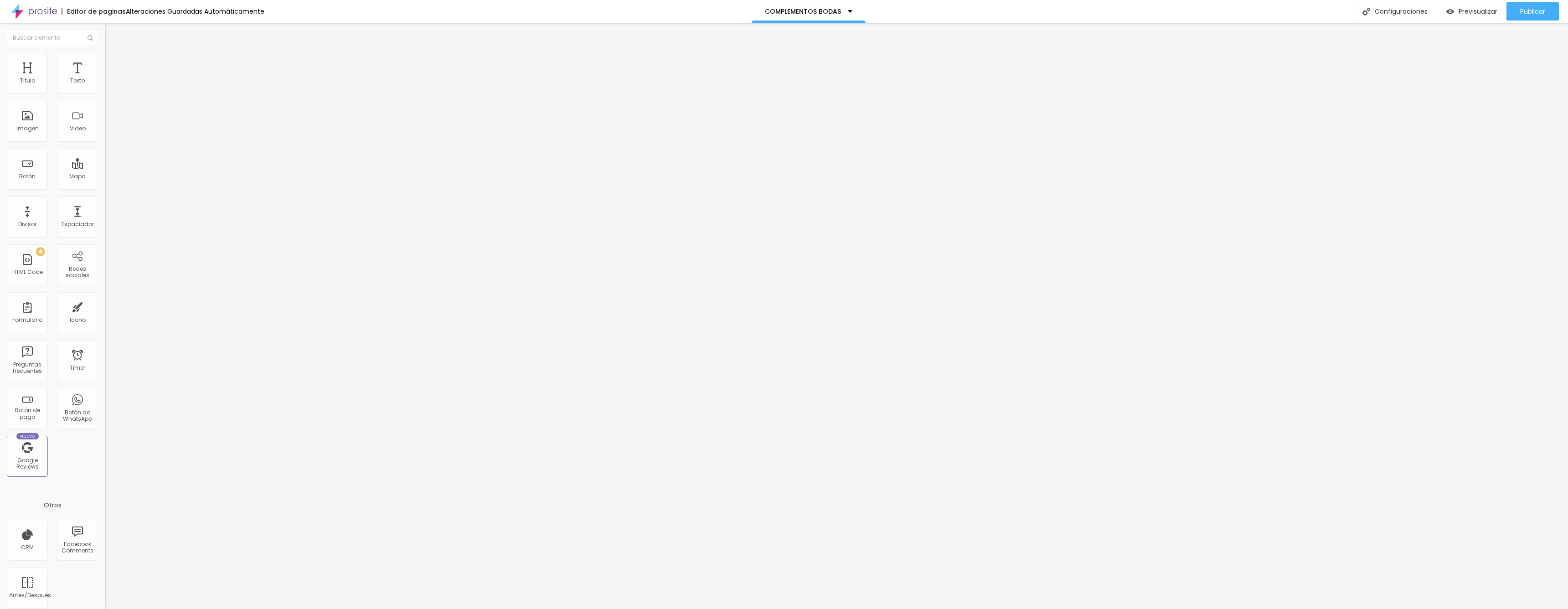
click at [105, 77] on div "Cambiar image" at bounding box center [157, 74] width 105 height 6
click at [105, 79] on span "Cambiar image" at bounding box center [130, 74] width 51 height 8
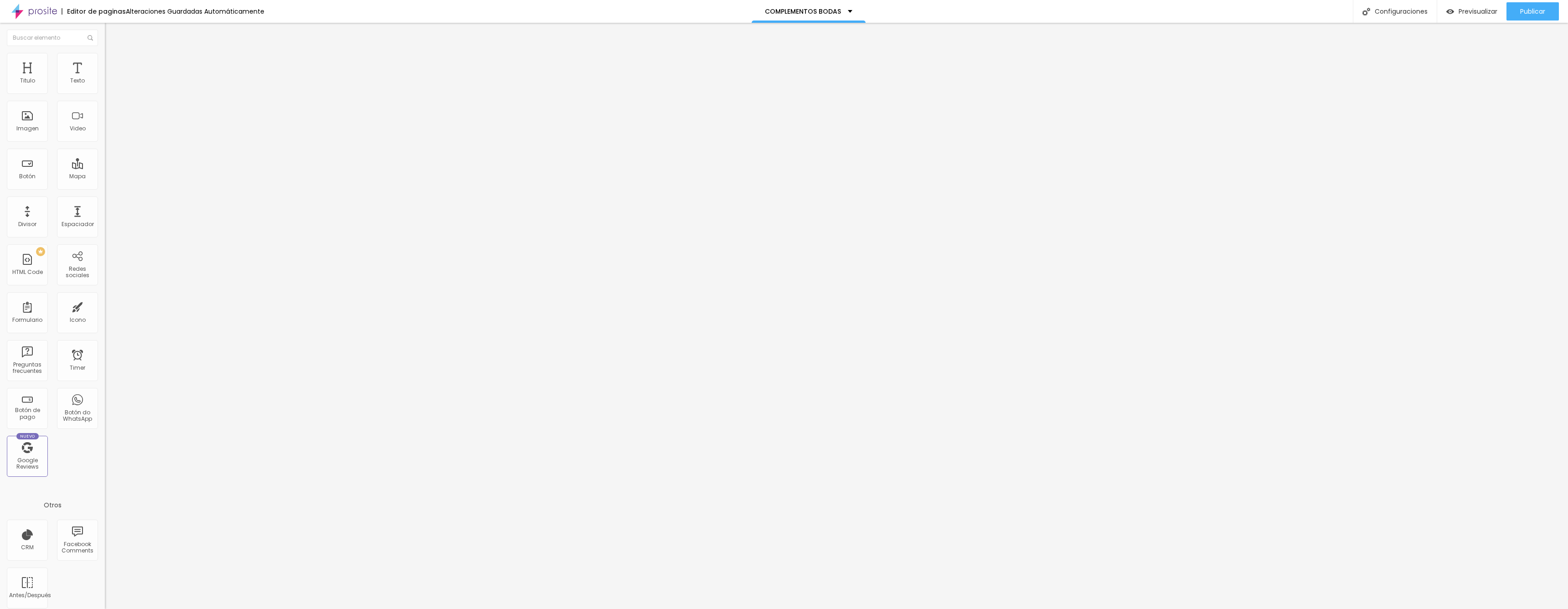
click at [105, 79] on span "Cambiar image" at bounding box center [130, 74] width 51 height 8
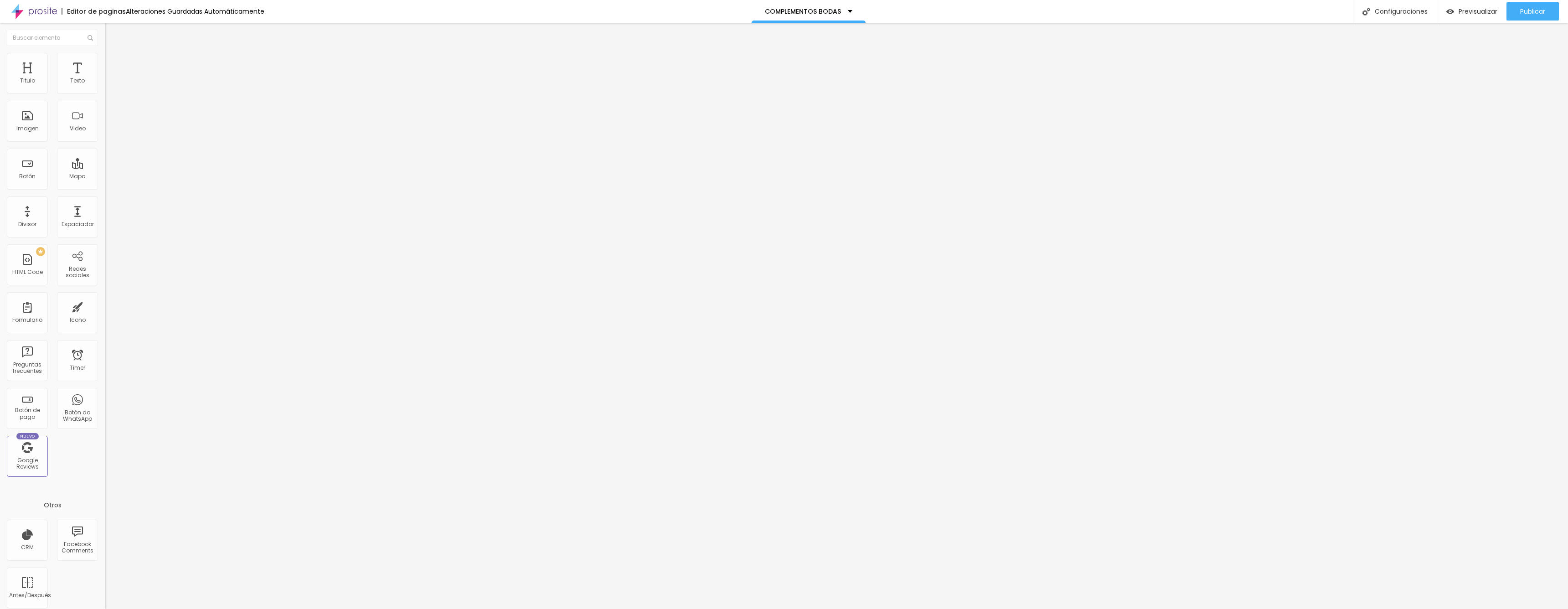
click at [105, 79] on span "Cambiar image" at bounding box center [130, 74] width 51 height 8
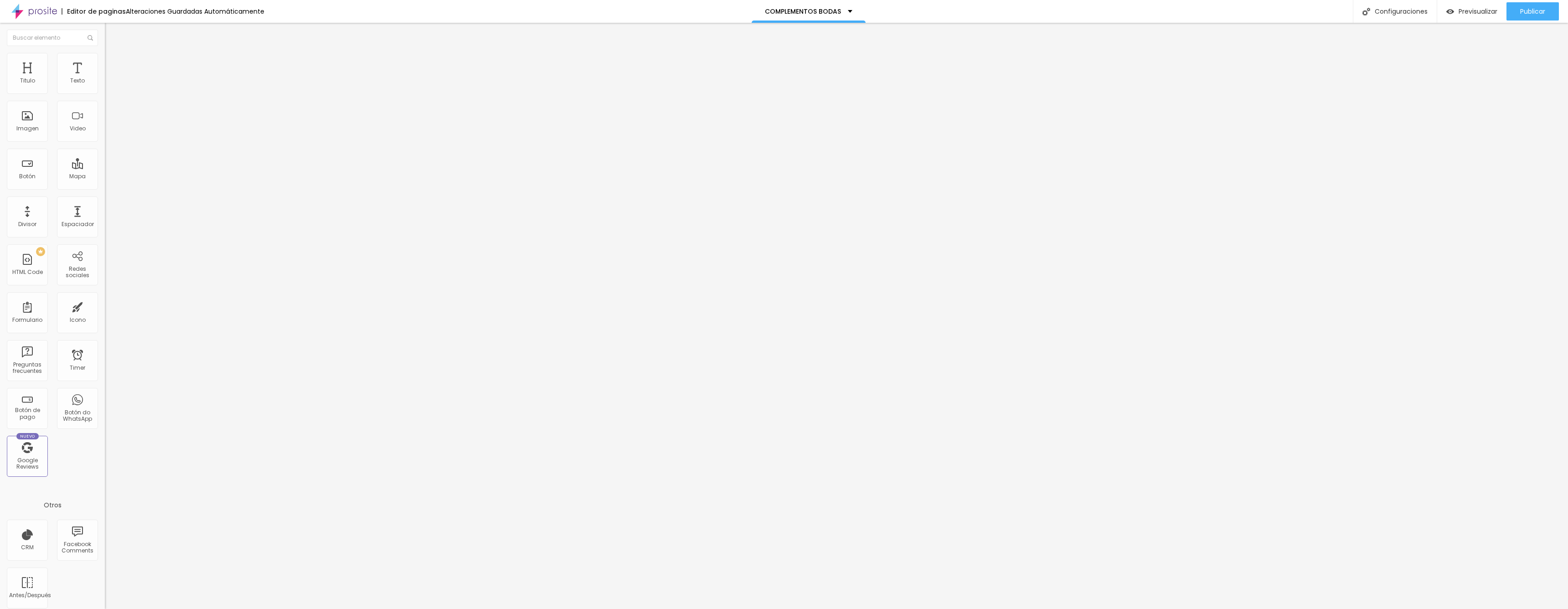
click at [954, 16] on div "Publicar" at bounding box center [1532, 12] width 25 height 18
click at [105, 183] on div "Cambiar image Descripción de la imagen (Alt) Alineación Proporción Original Cin…" at bounding box center [157, 139] width 105 height 137
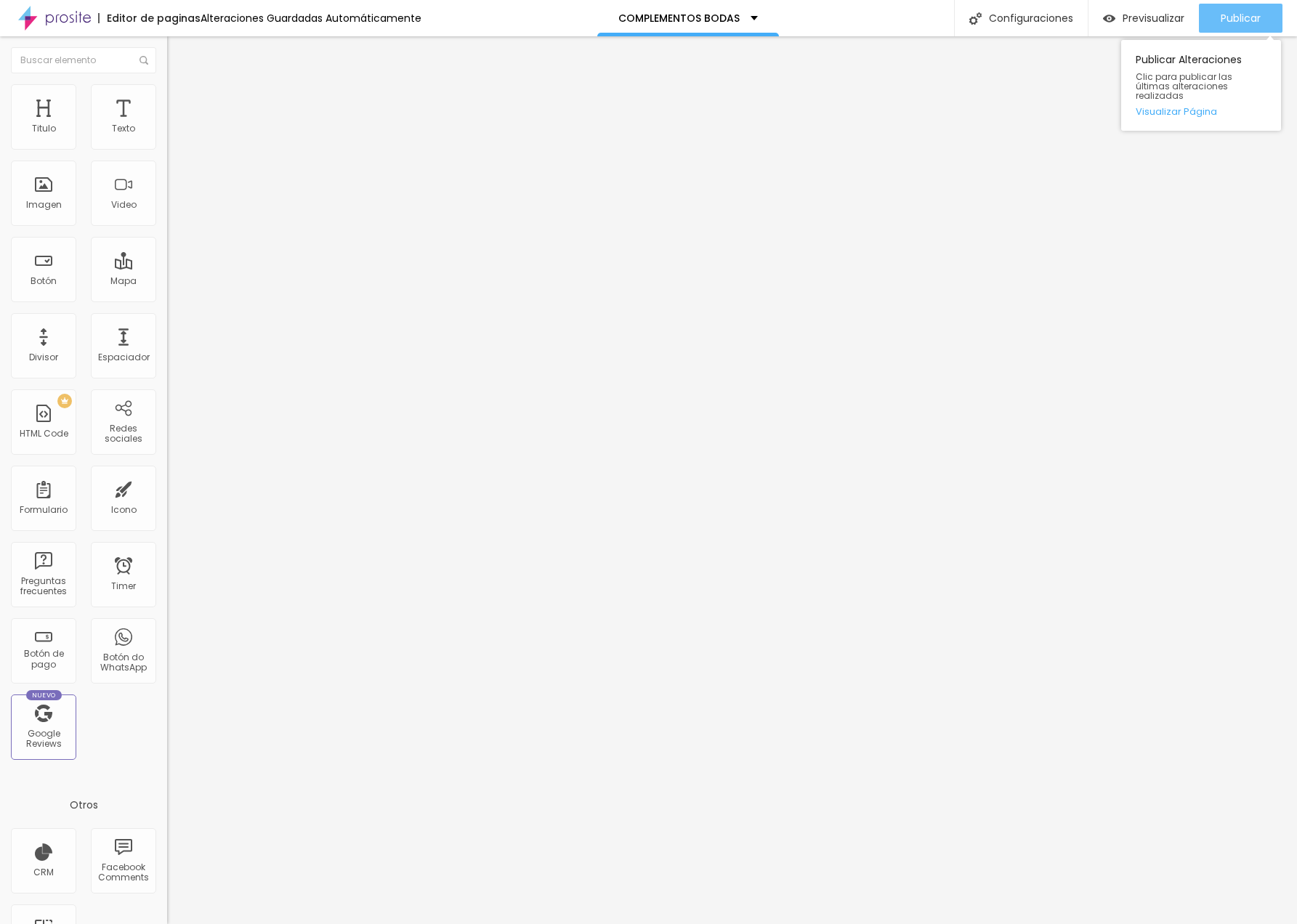
click at [1214, 21] on button "Publicar" at bounding box center [1241, 18] width 83 height 29
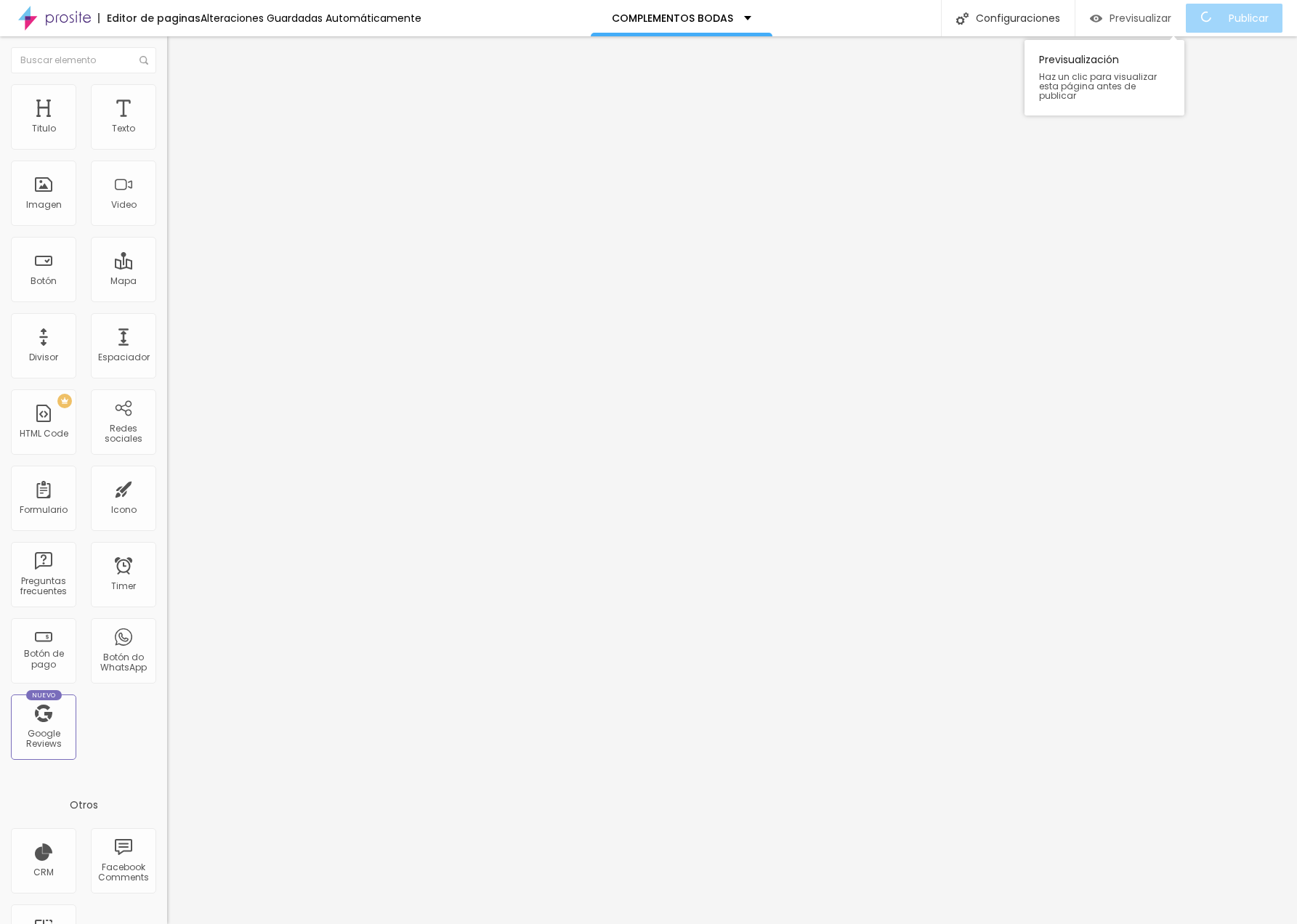
click at [1162, 17] on span "Previsualizar" at bounding box center [1140, 18] width 62 height 12
click at [167, 91] on img at bounding box center [173, 90] width 13 height 13
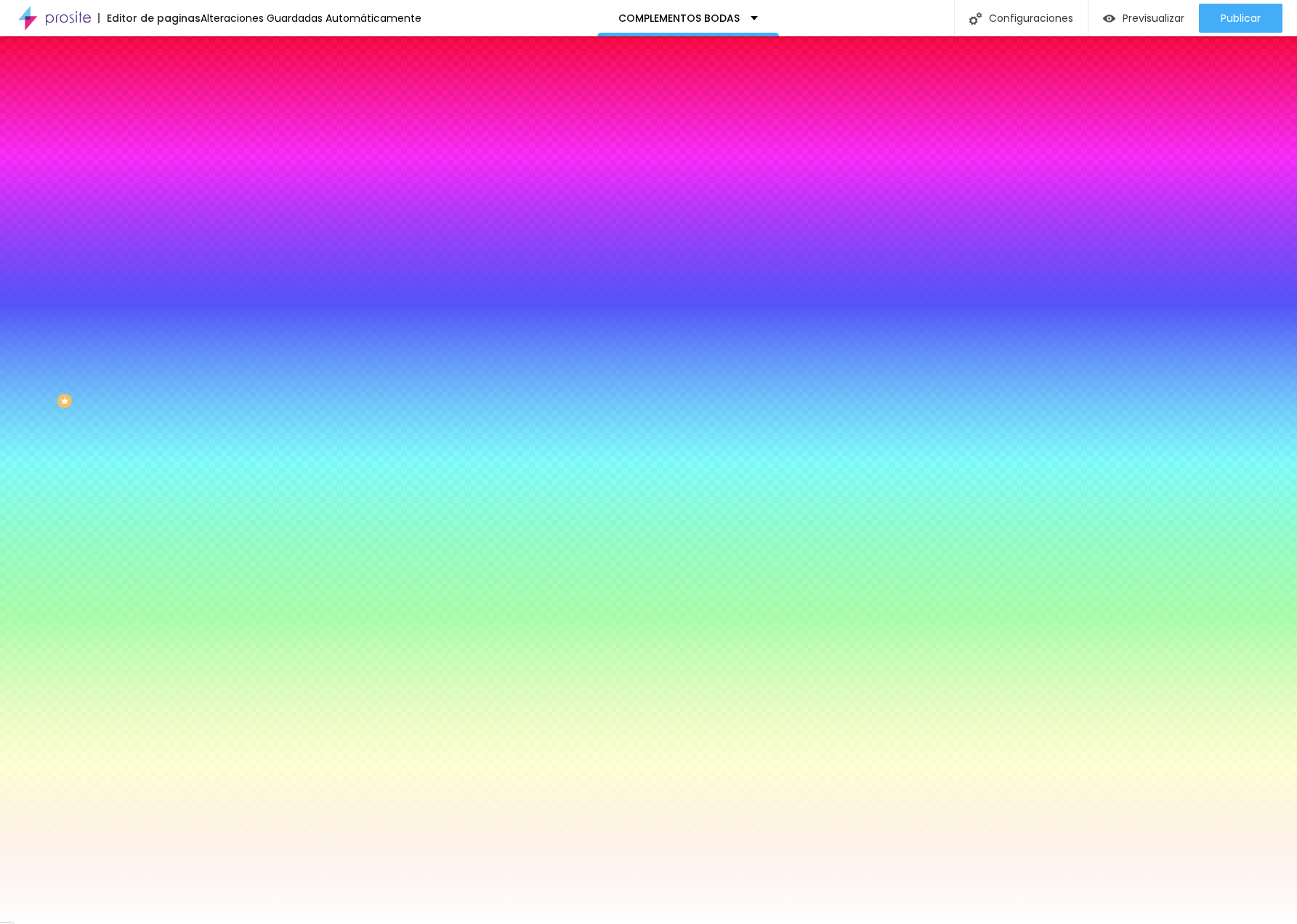
click at [167, 134] on span "Agregar image" at bounding box center [205, 127] width 77 height 13
click at [167, 151] on span "Ninguno" at bounding box center [185, 144] width 38 height 13
click at [167, 174] on span "Parallax" at bounding box center [184, 167] width 36 height 13
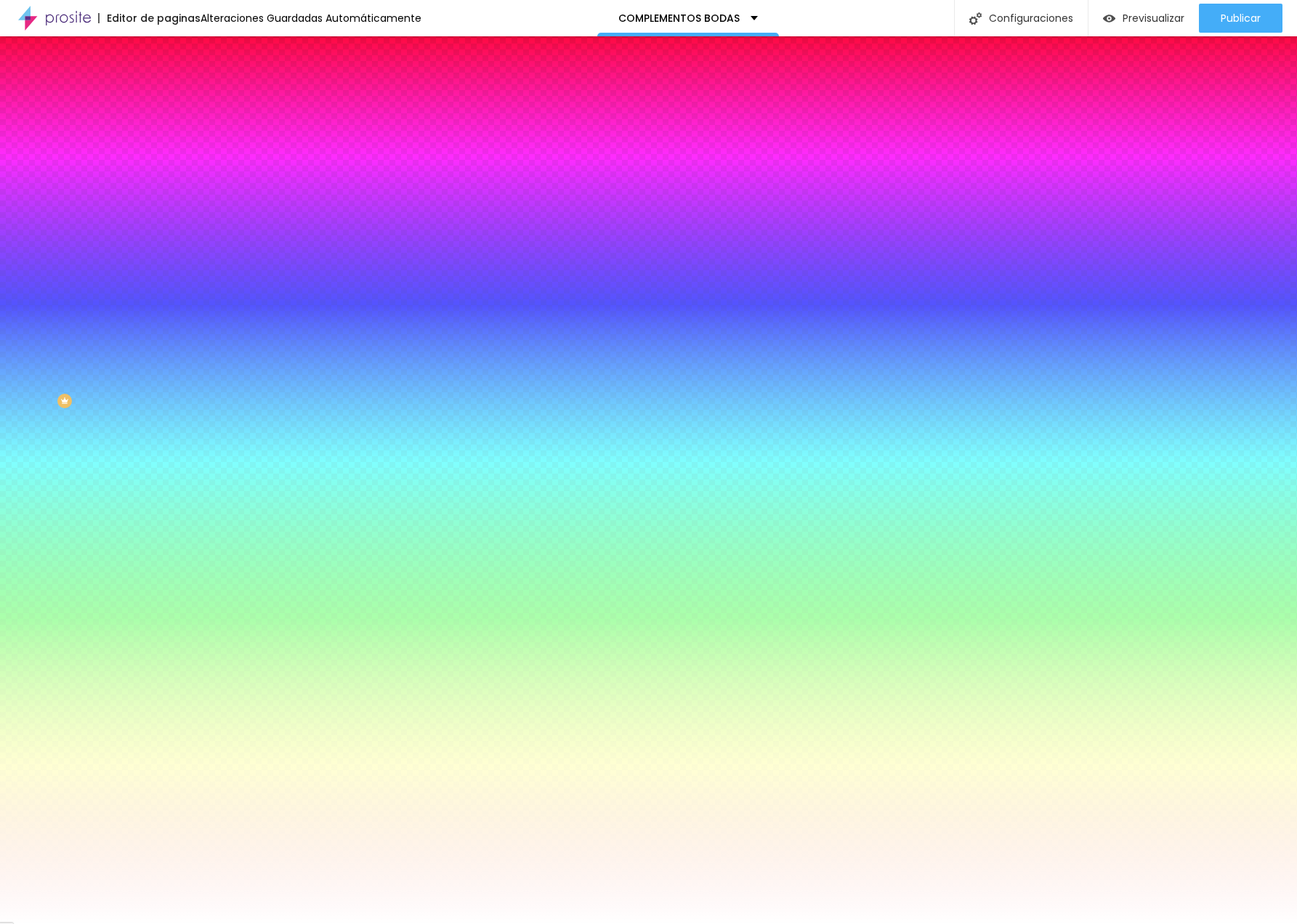
click at [179, 174] on span "Parallax" at bounding box center [197, 167] width 36 height 13
click at [167, 160] on span "Ninguno" at bounding box center [185, 153] width 38 height 13
click at [180, 103] on span "Avanzado" at bounding box center [204, 109] width 47 height 13
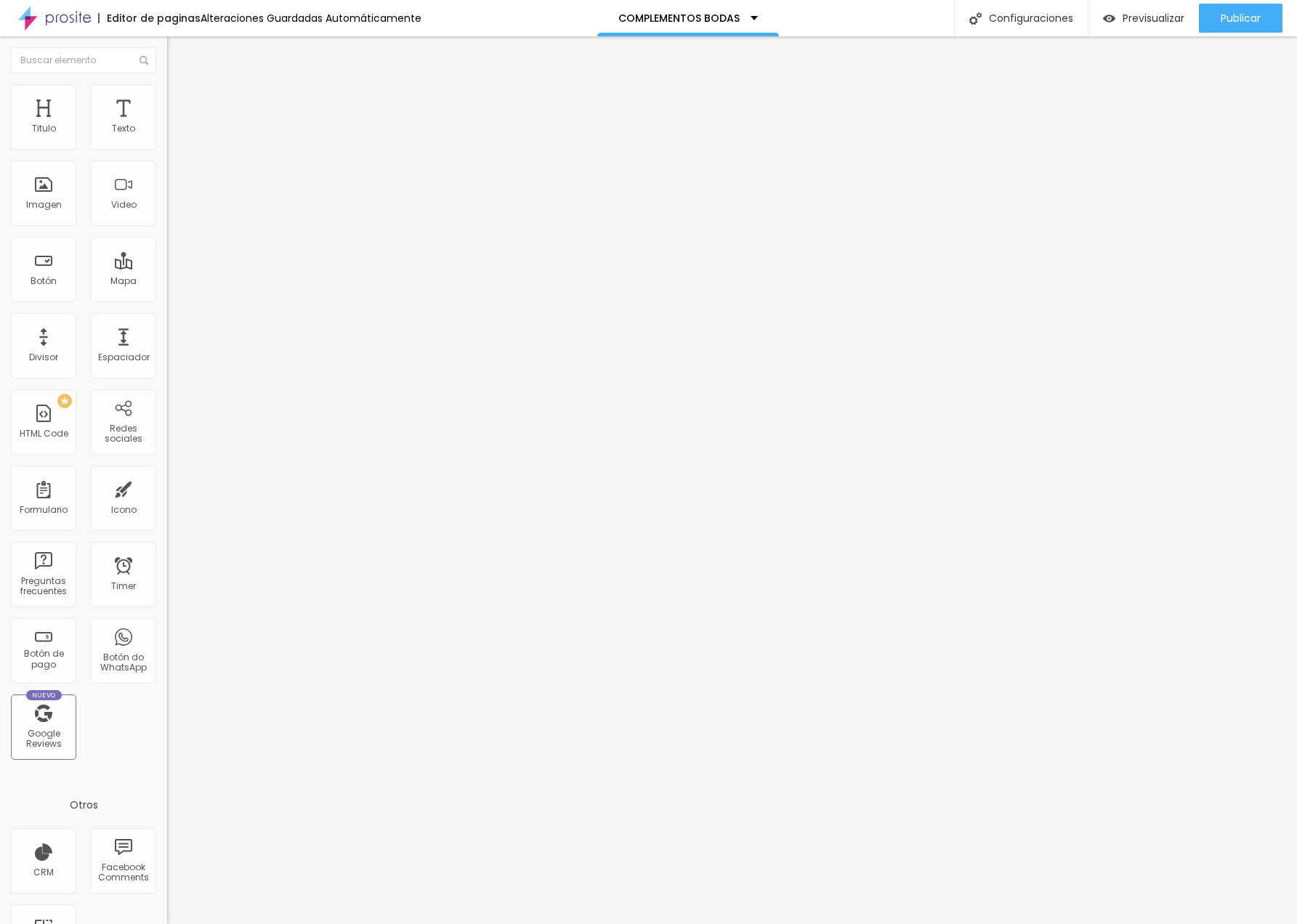
click at [180, 85] on span "Contenido" at bounding box center [204, 80] width 48 height 13
click at [180, 98] on span "Estilo" at bounding box center [191, 94] width 22 height 13
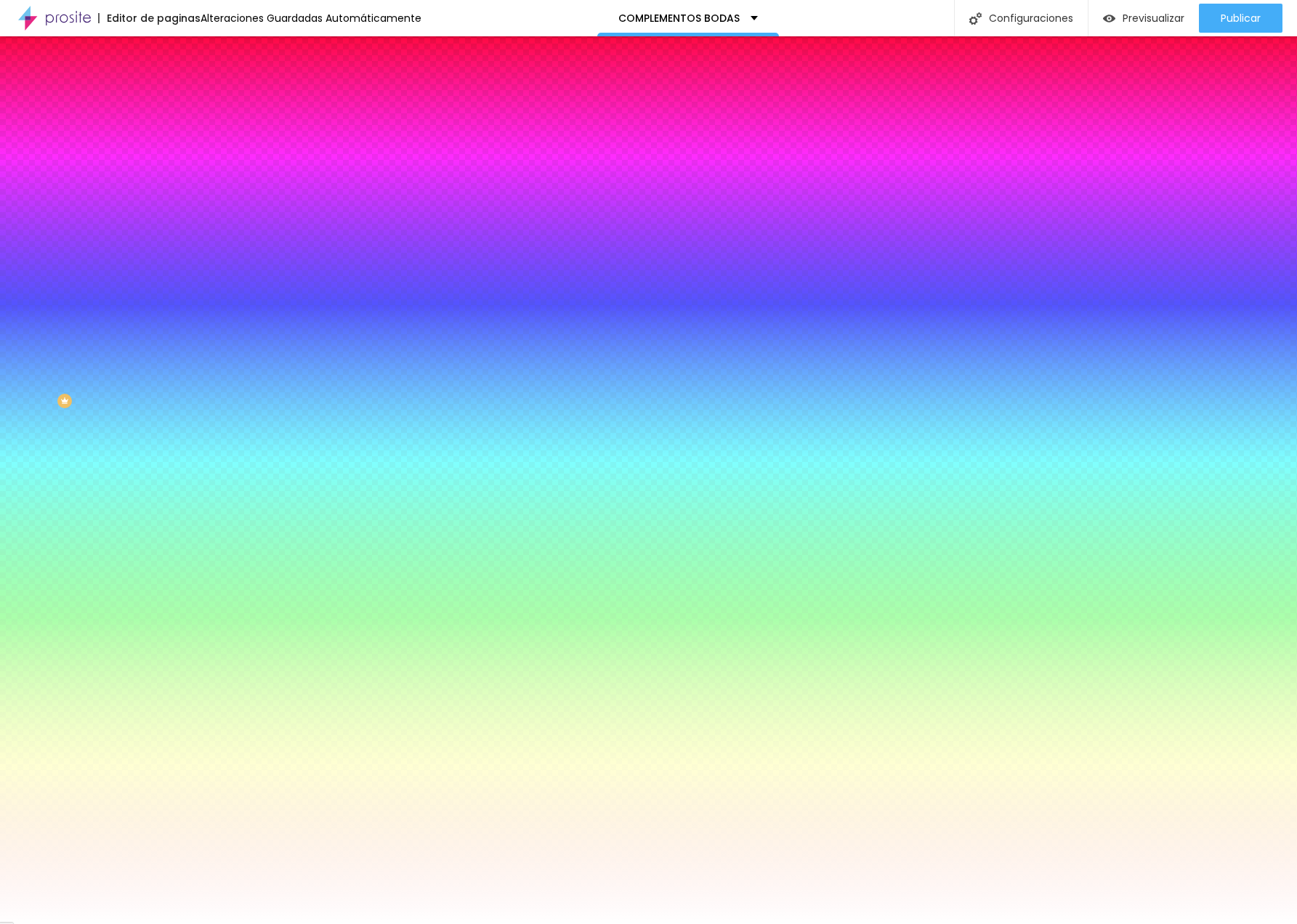
click at [167, 198] on div at bounding box center [250, 198] width 167 height 0
drag, startPoint x: 146, startPoint y: 389, endPoint x: 154, endPoint y: 372, distance: 18.8
click at [167, 212] on div at bounding box center [250, 212] width 167 height 0
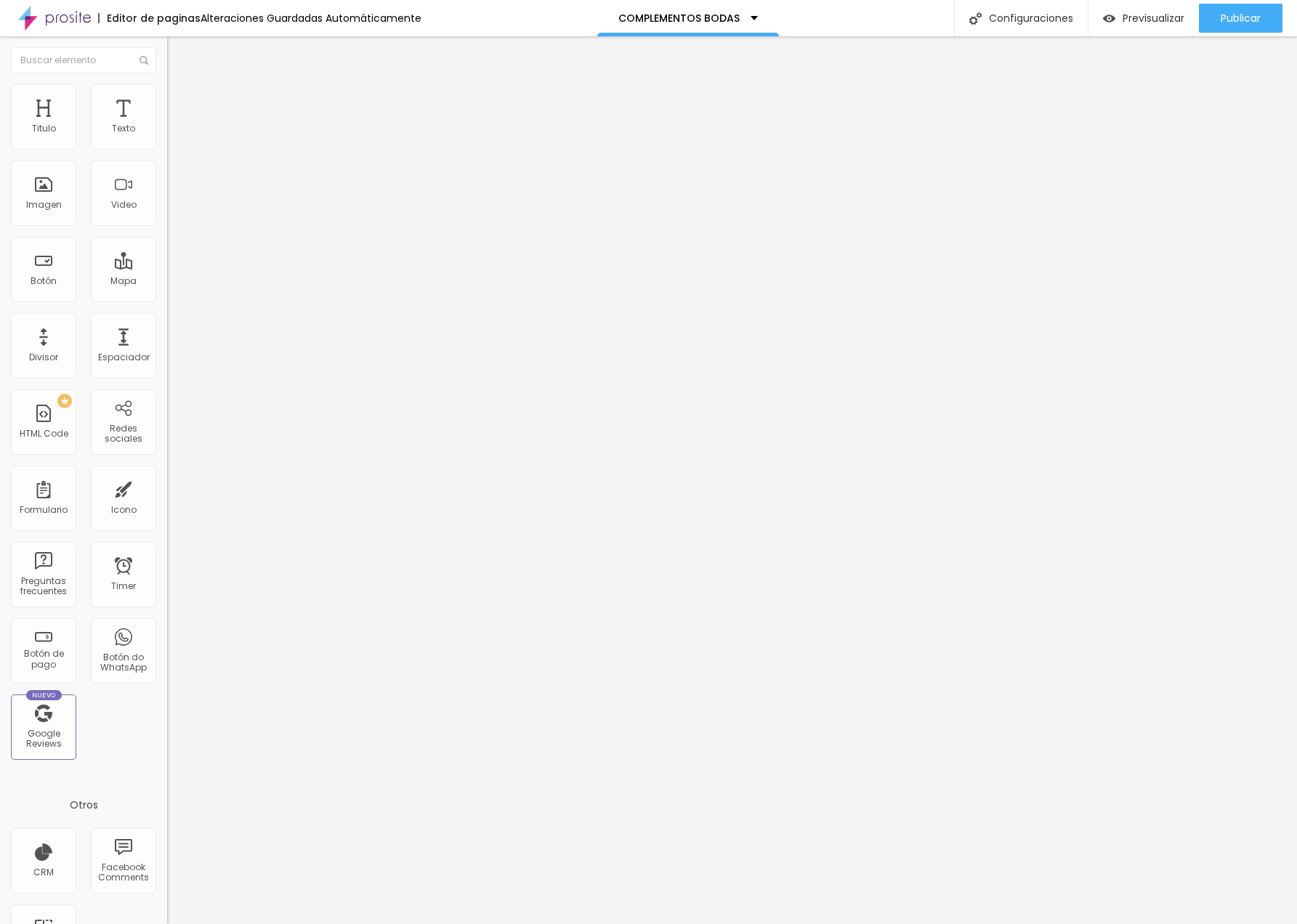
click at [180, 100] on span "Estilo" at bounding box center [191, 94] width 22 height 13
click at [167, 99] on li "Avanzado" at bounding box center [250, 106] width 167 height 15
click at [180, 98] on span "Estilo" at bounding box center [191, 94] width 22 height 13
click at [173, 375] on icon "button" at bounding box center [178, 380] width 10 height 10
click at [167, 390] on button "button" at bounding box center [177, 398] width 20 height 16
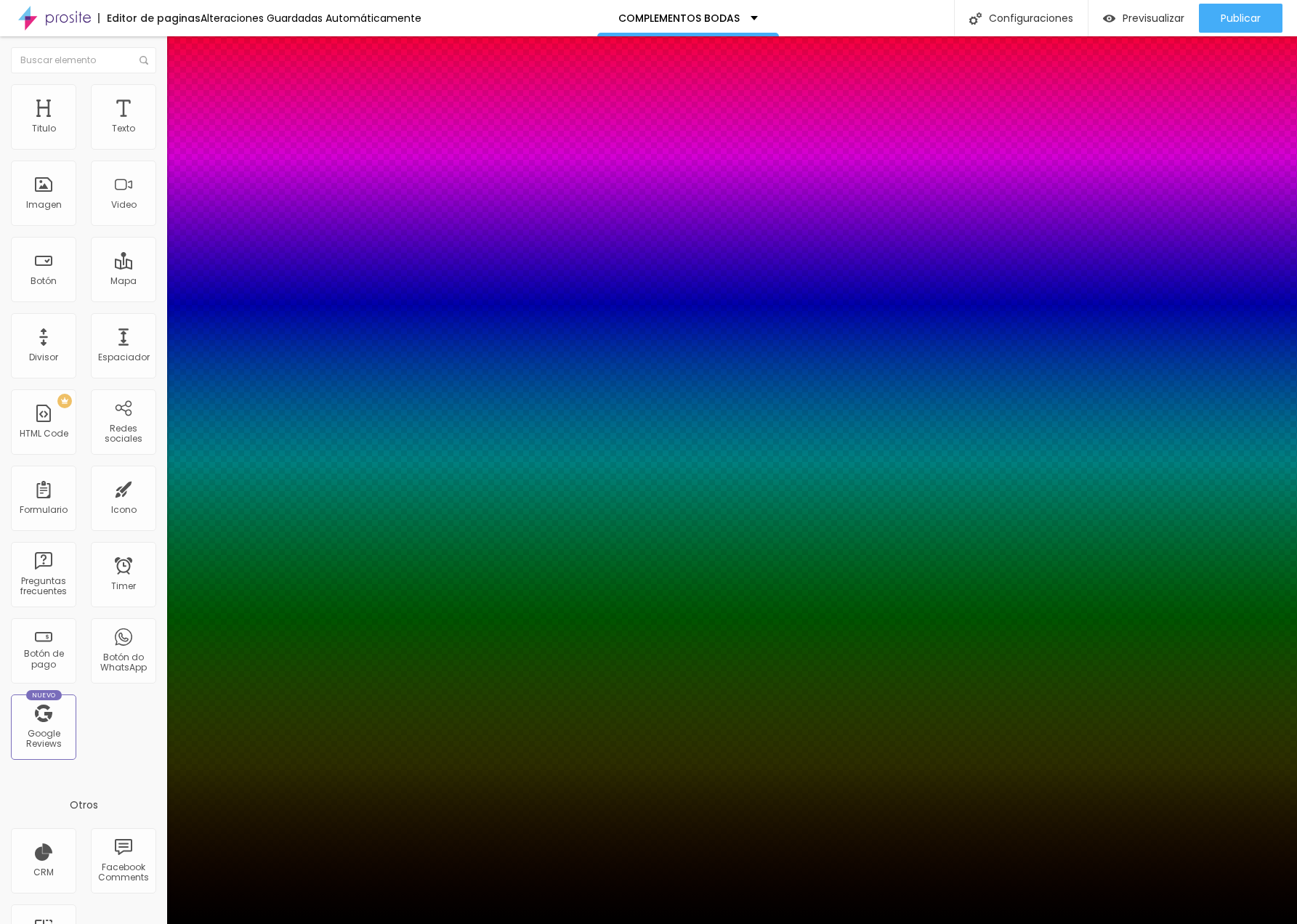
click at [268, 923] on div at bounding box center [648, 933] width 1297 height 0
click at [254, 923] on div at bounding box center [648, 933] width 1297 height 0
click at [1240, 923] on div at bounding box center [648, 924] width 1297 height 0
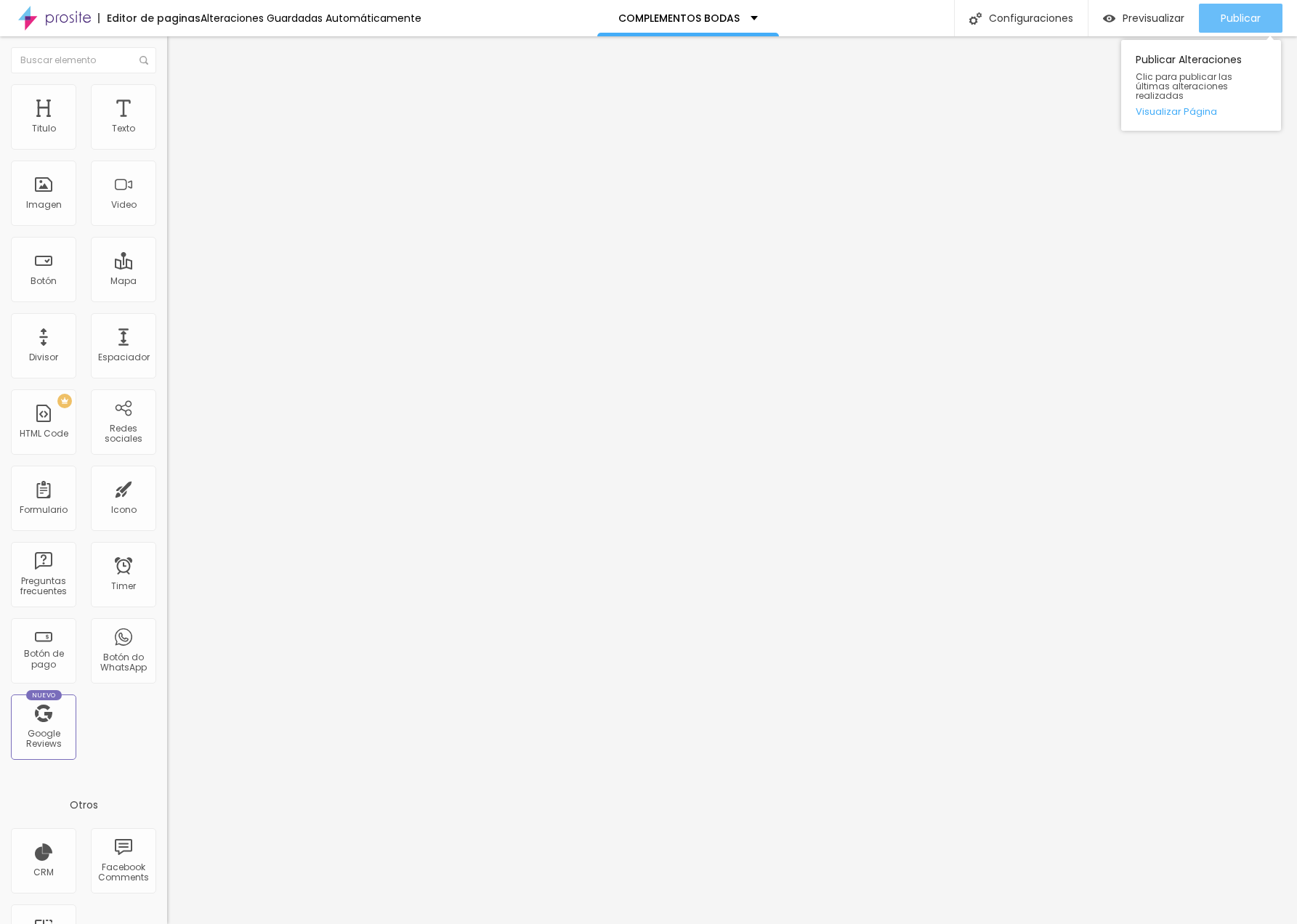
click at [1222, 20] on span "Publicar" at bounding box center [1240, 18] width 40 height 12
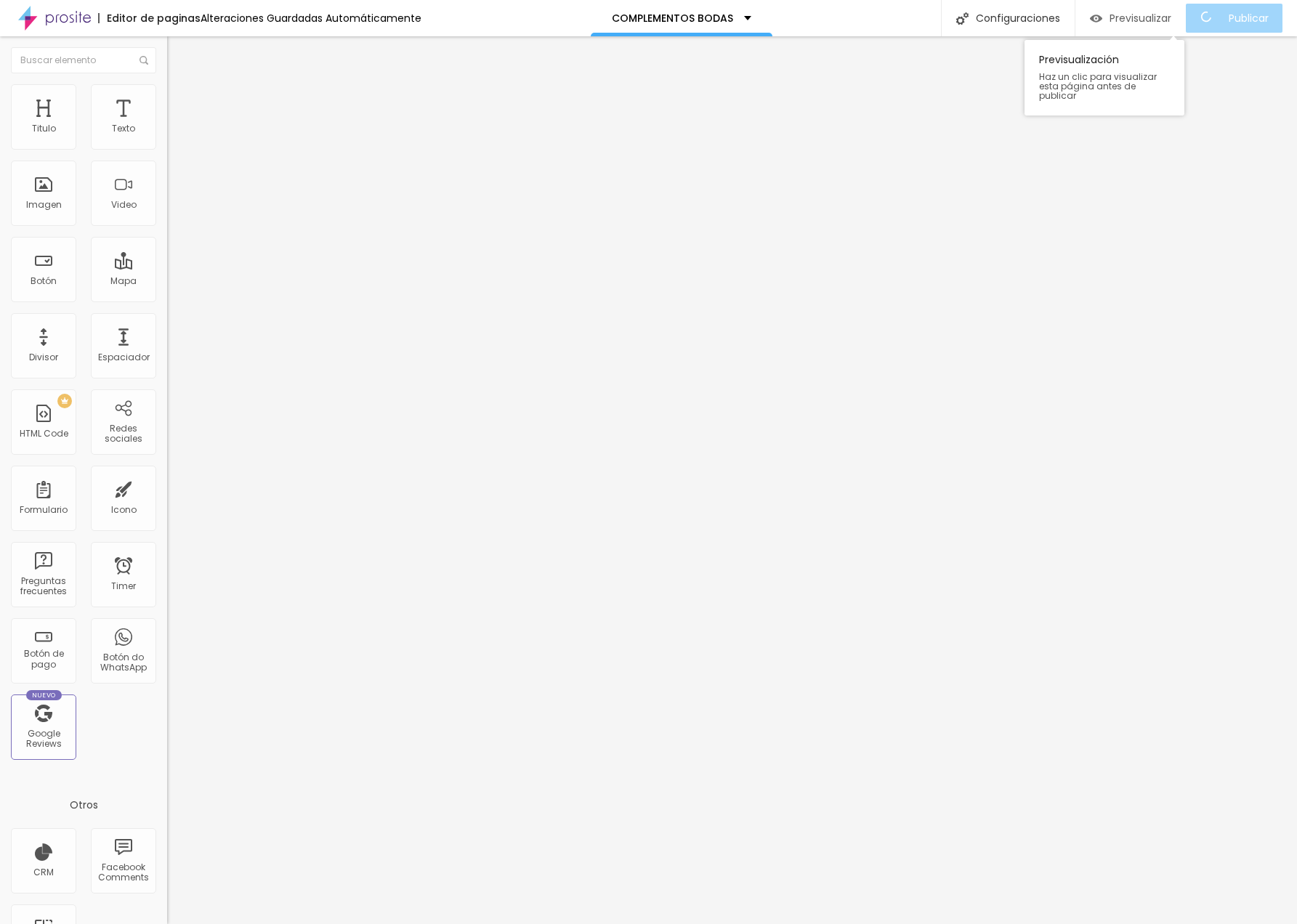
click at [1168, 16] on span "Previsualizar" at bounding box center [1140, 18] width 62 height 12
click at [180, 100] on span "Estilo" at bounding box center [191, 94] width 22 height 13
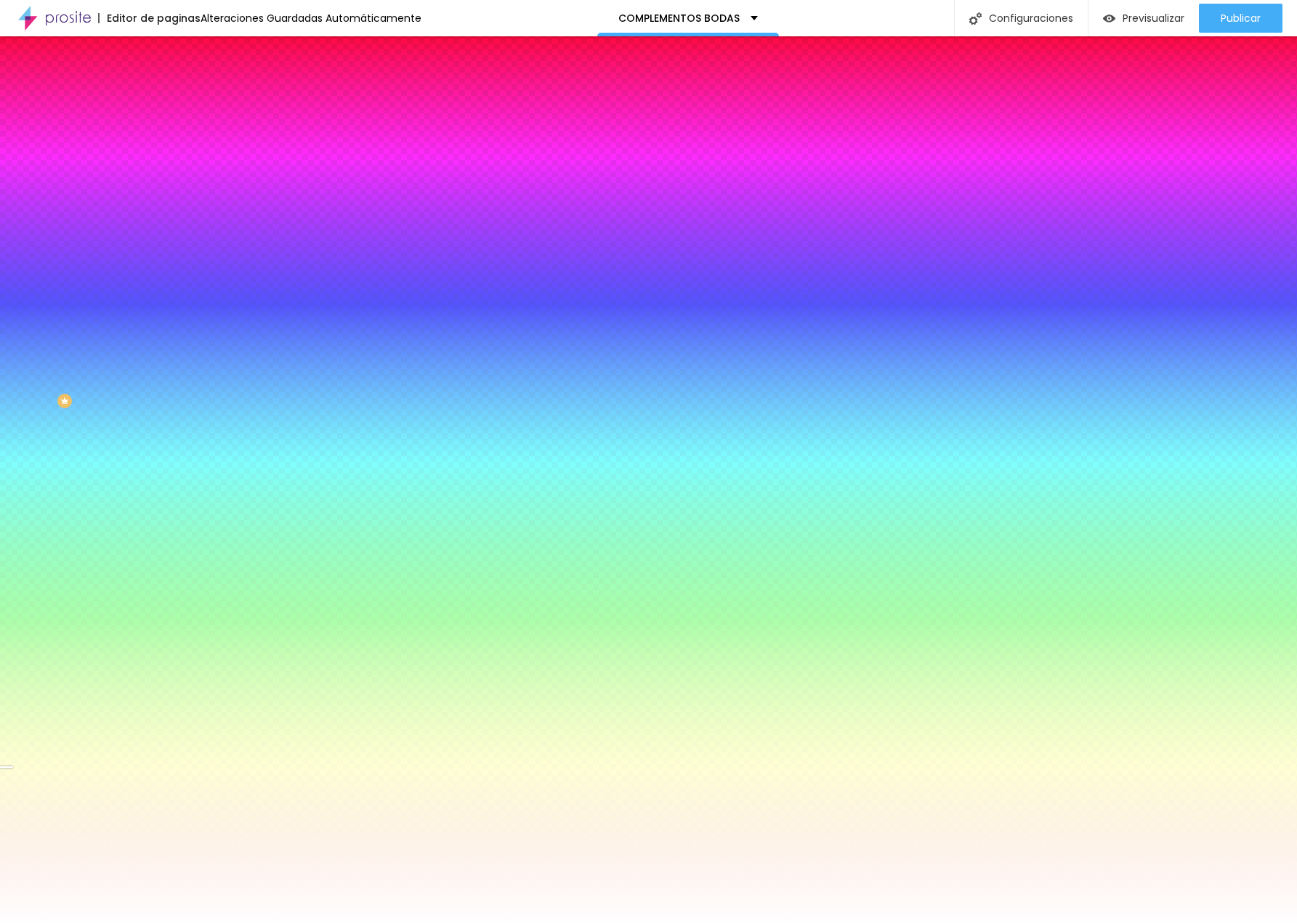
click at [167, 198] on div at bounding box center [250, 198] width 167 height 0
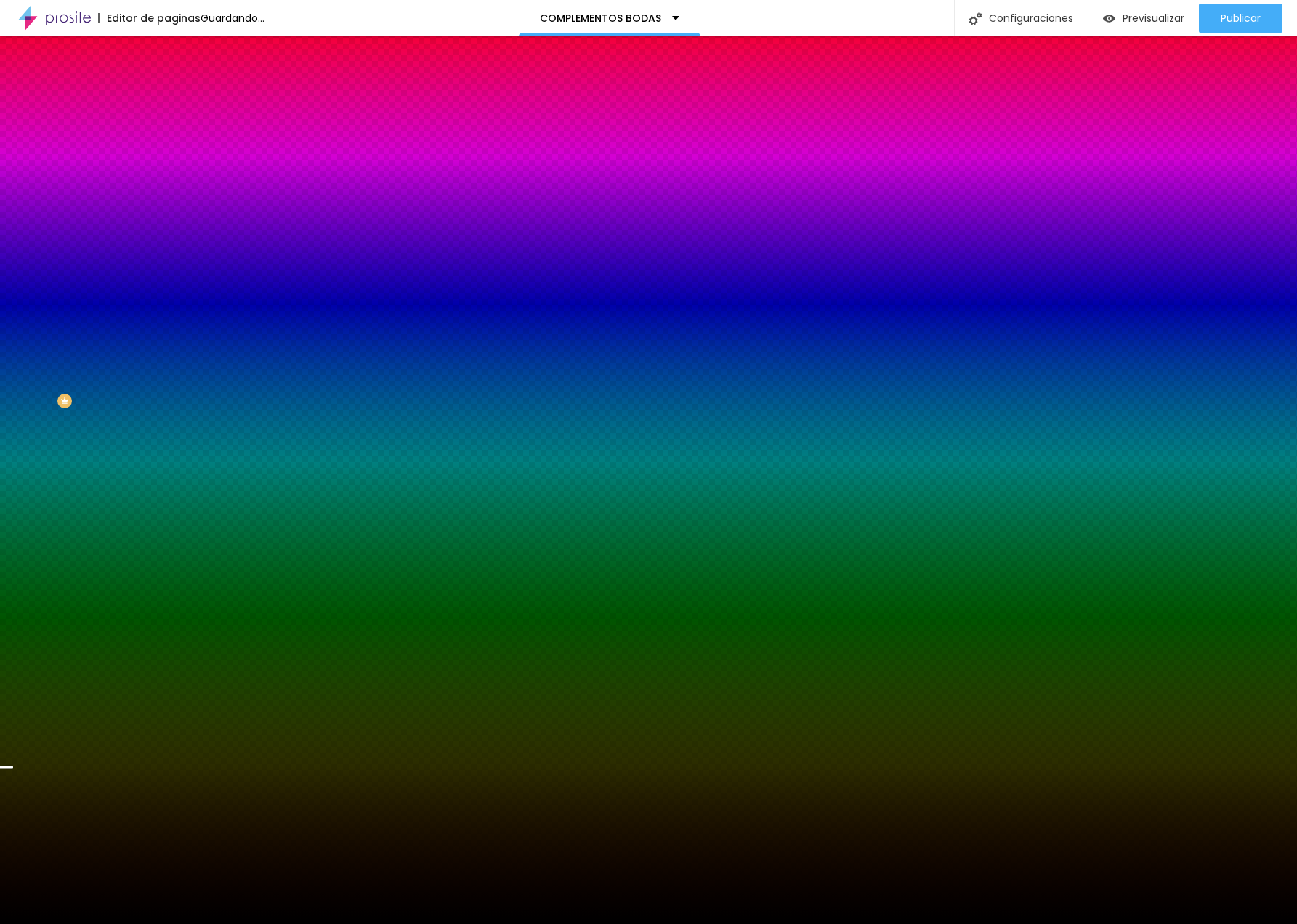
drag, startPoint x: 59, startPoint y: 386, endPoint x: -25, endPoint y: 435, distance: 97.2
click at [0, 435] on html "Editor de paginas Guardando... COMPLEMENTOS BODAS Configuraciones Configuracion…" at bounding box center [648, 462] width 1297 height 924
click at [167, 198] on div at bounding box center [250, 198] width 167 height 0
drag, startPoint x: 144, startPoint y: 372, endPoint x: 146, endPoint y: 351, distance: 21.1
click at [13, 590] on div at bounding box center [6, 591] width 15 height 2
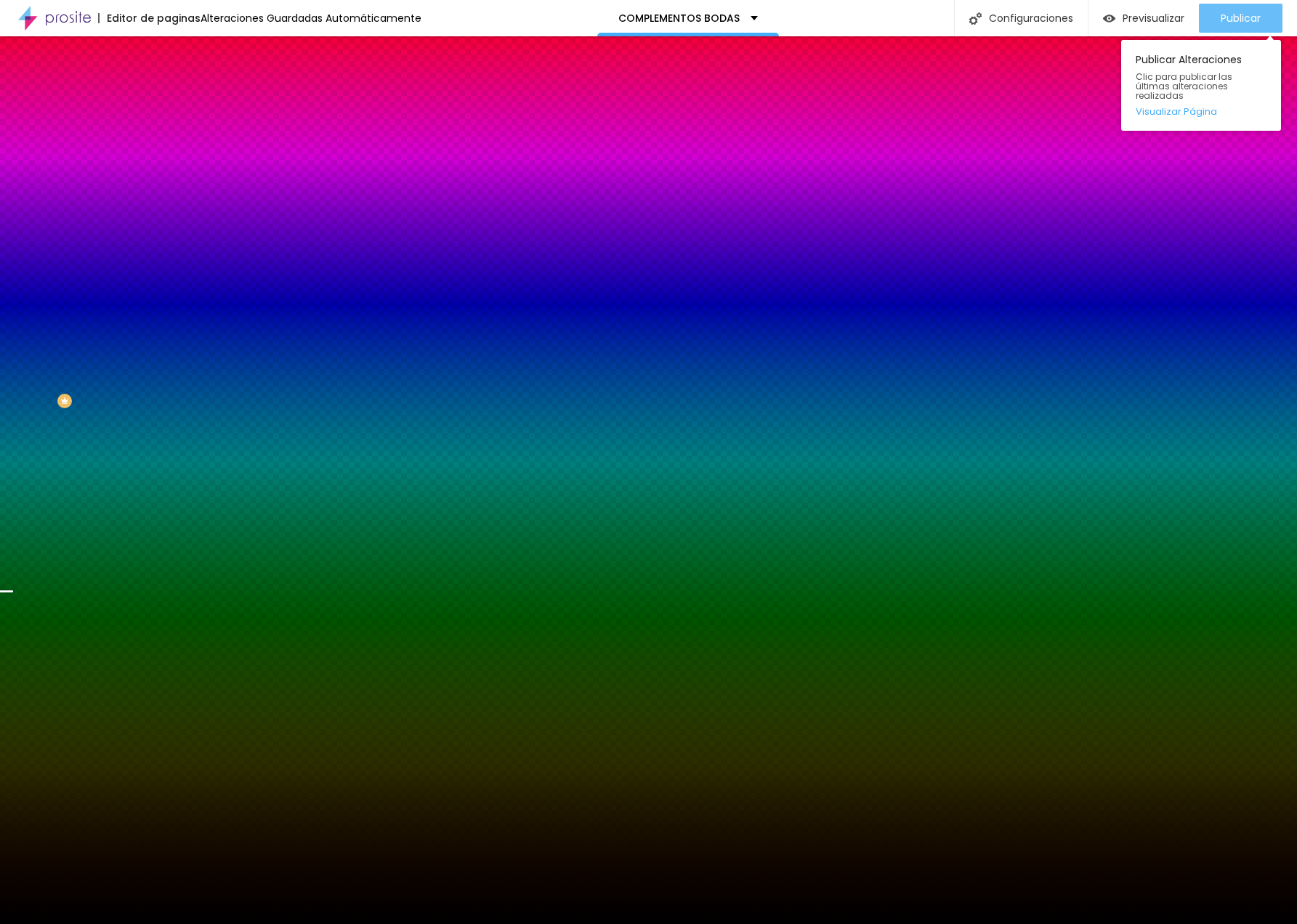
click at [1256, 28] on div "Publicar" at bounding box center [1240, 18] width 40 height 29
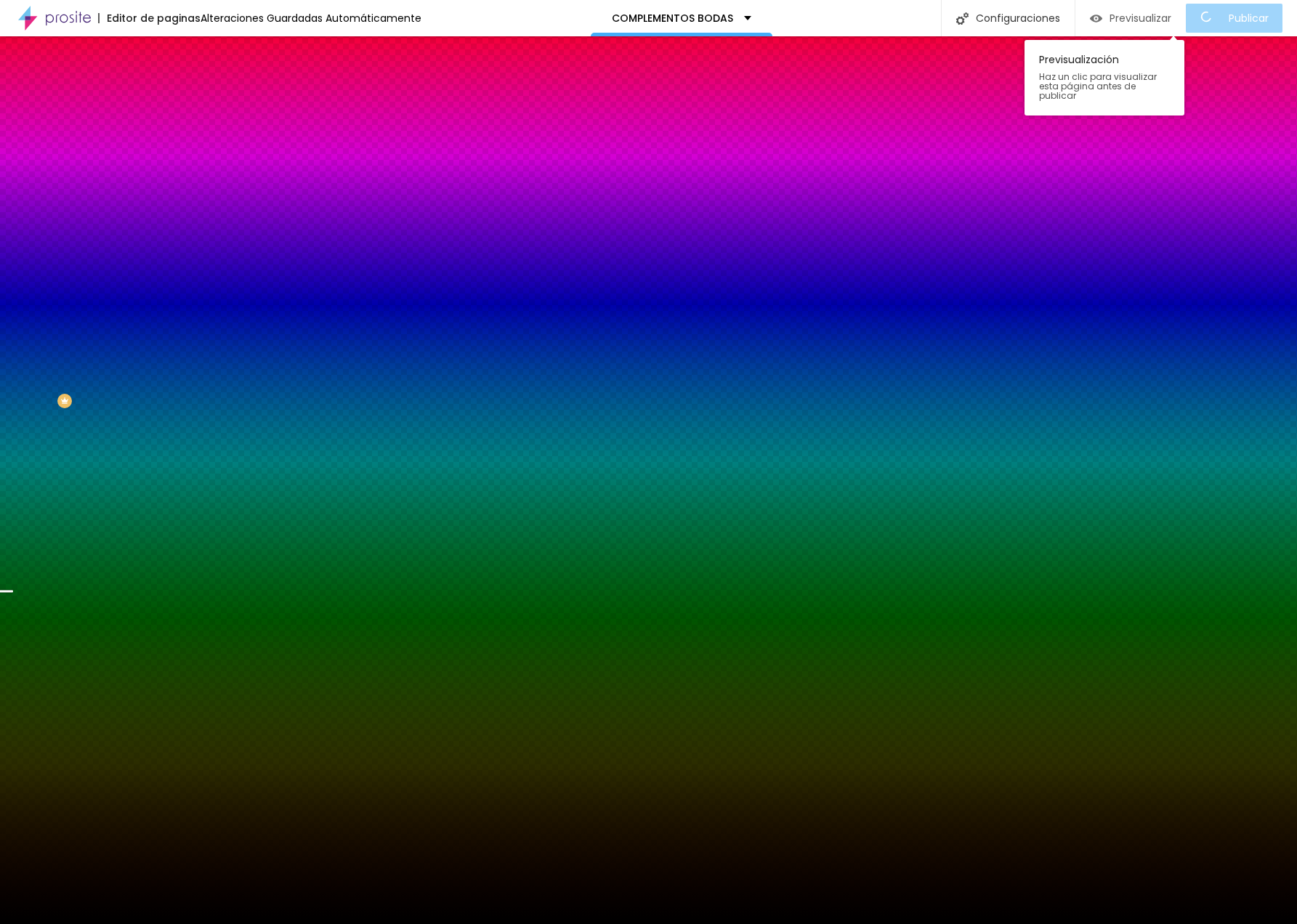
click at [1166, 20] on span "Previsualizar" at bounding box center [1140, 18] width 62 height 12
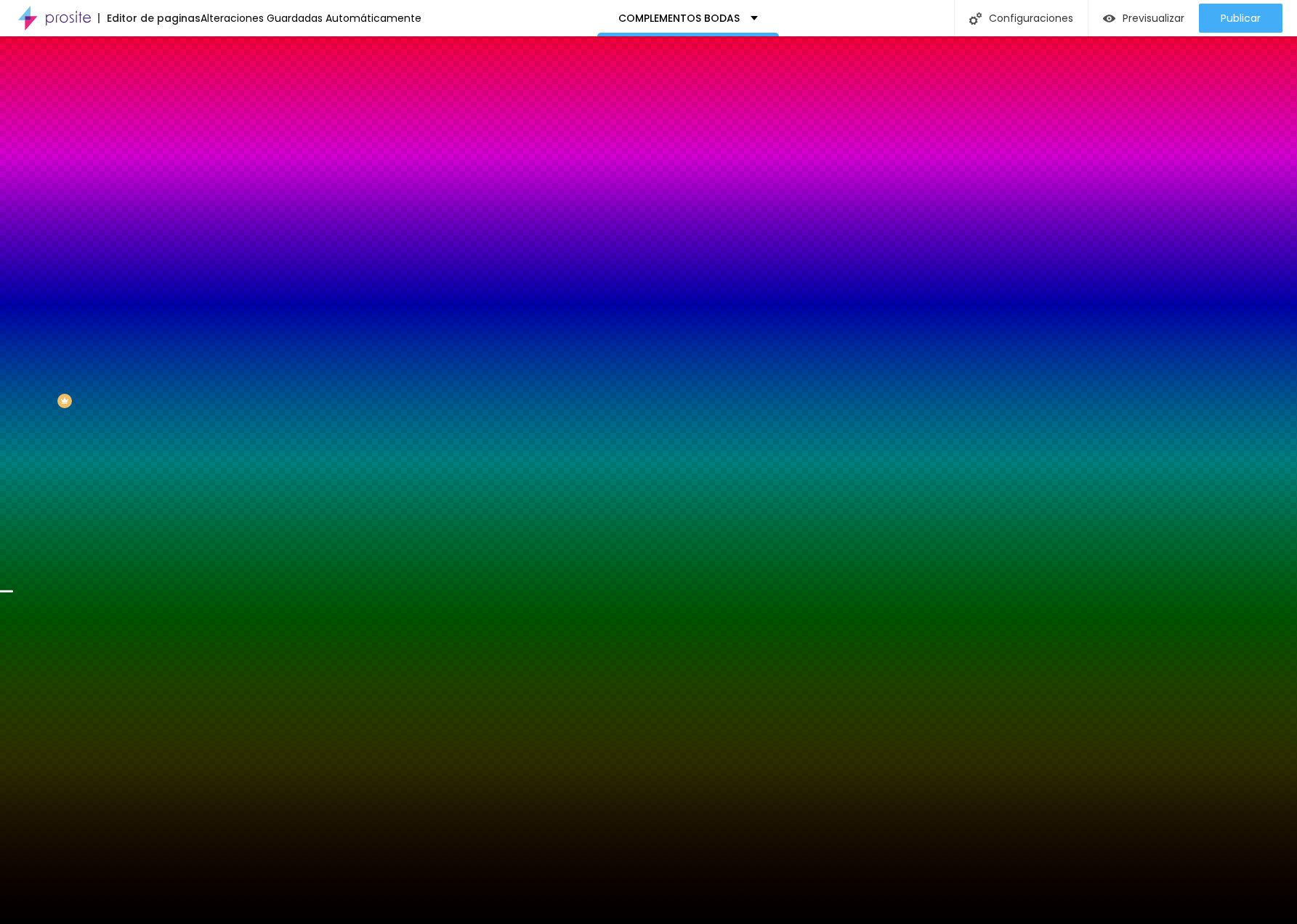
click at [167, 151] on span "Ninguno" at bounding box center [185, 144] width 38 height 13
click at [167, 174] on span "Parallax" at bounding box center [184, 167] width 36 height 13
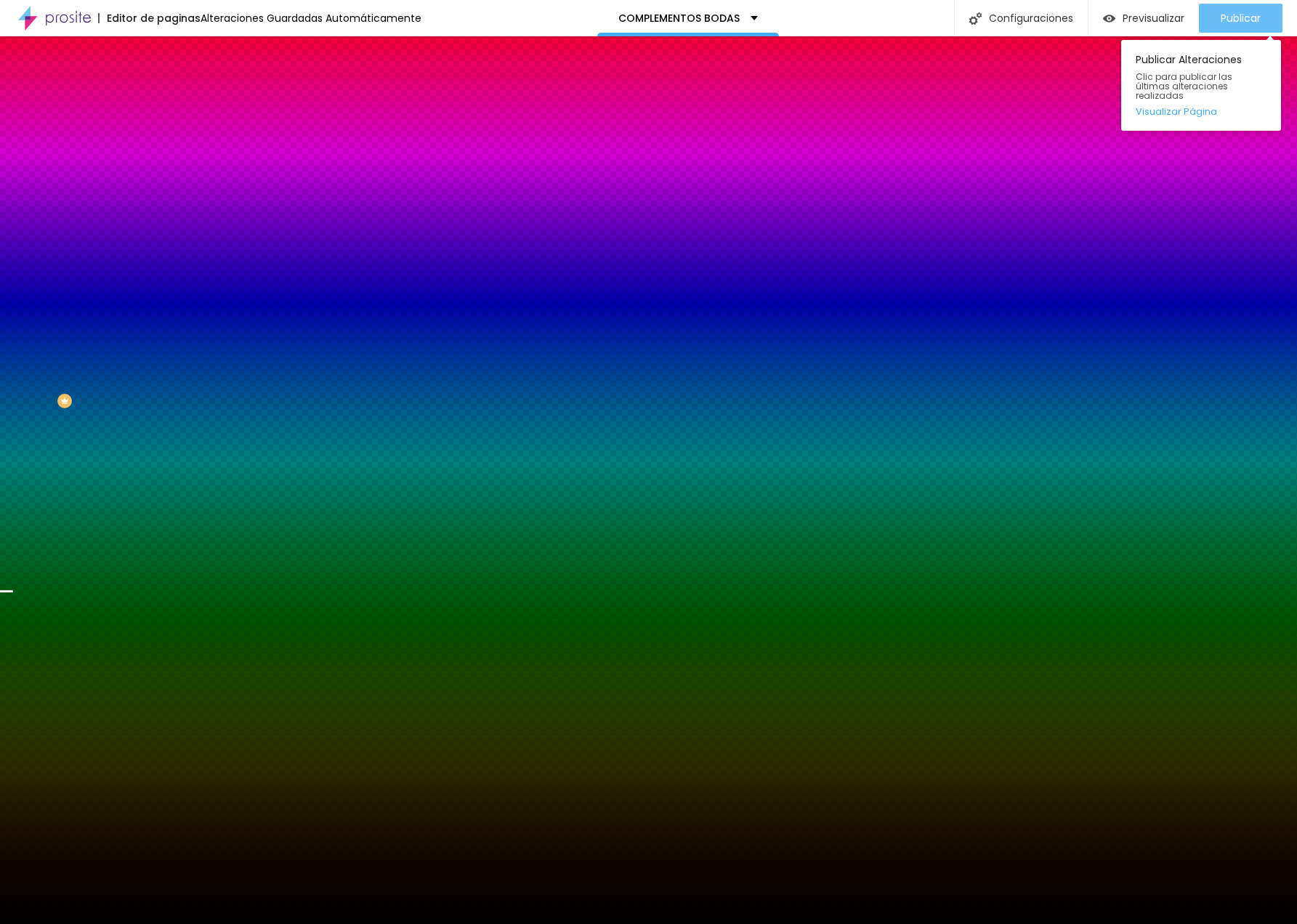
click at [1247, 16] on span "Publicar" at bounding box center [1240, 18] width 40 height 12
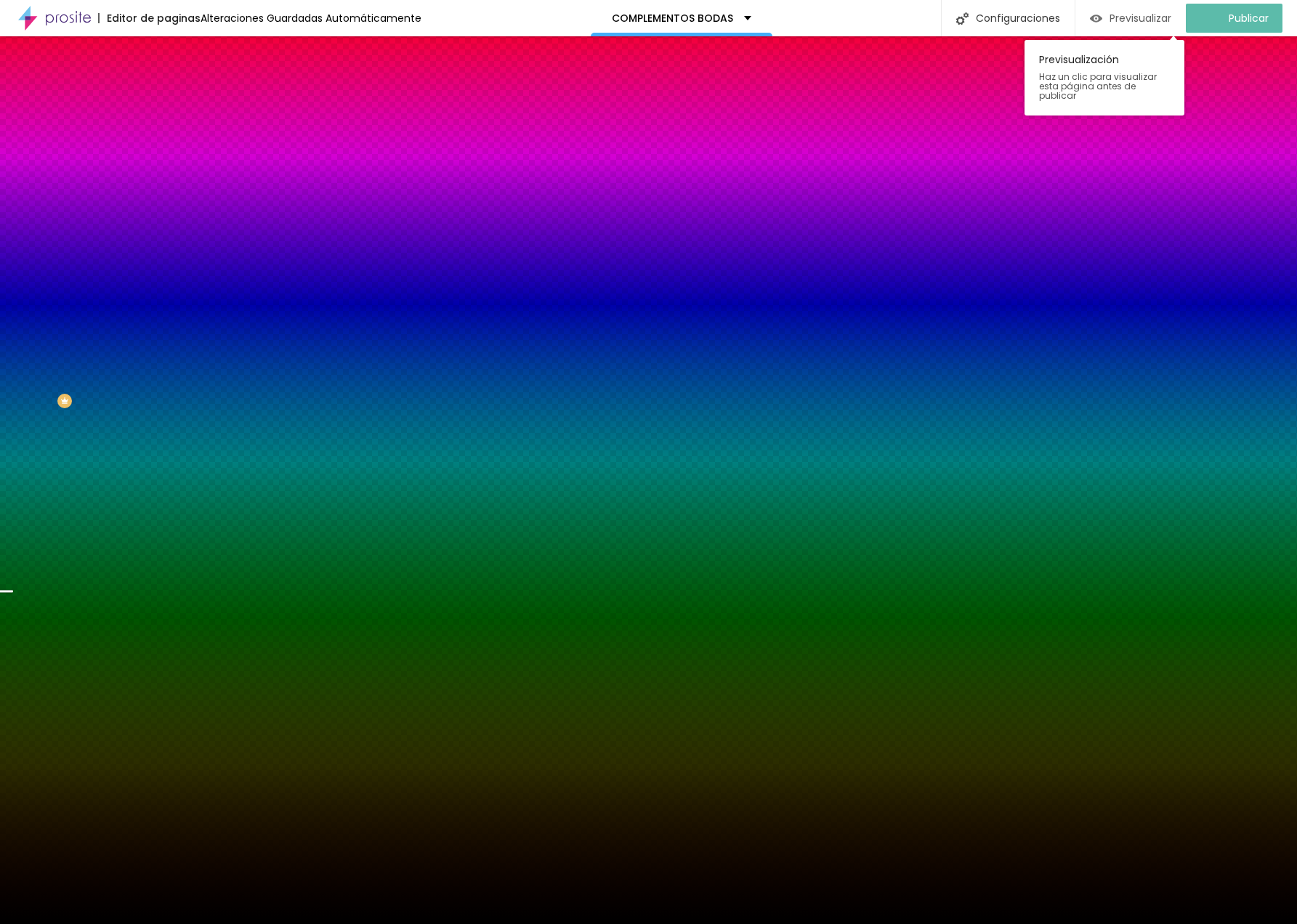
click at [1164, 18] on span "Previsualizar" at bounding box center [1140, 18] width 62 height 12
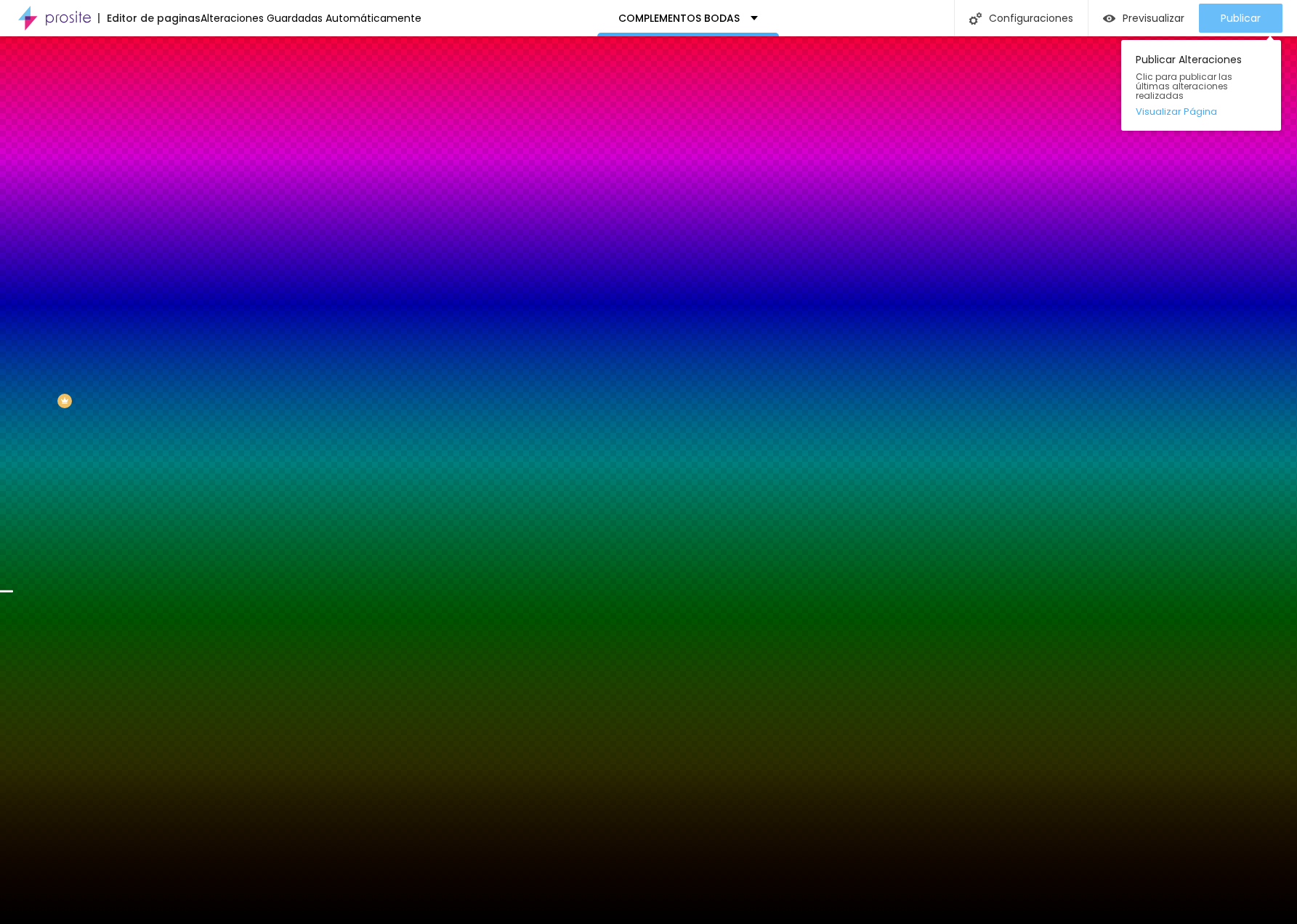
click at [1208, 21] on button "Publicar" at bounding box center [1241, 18] width 83 height 29
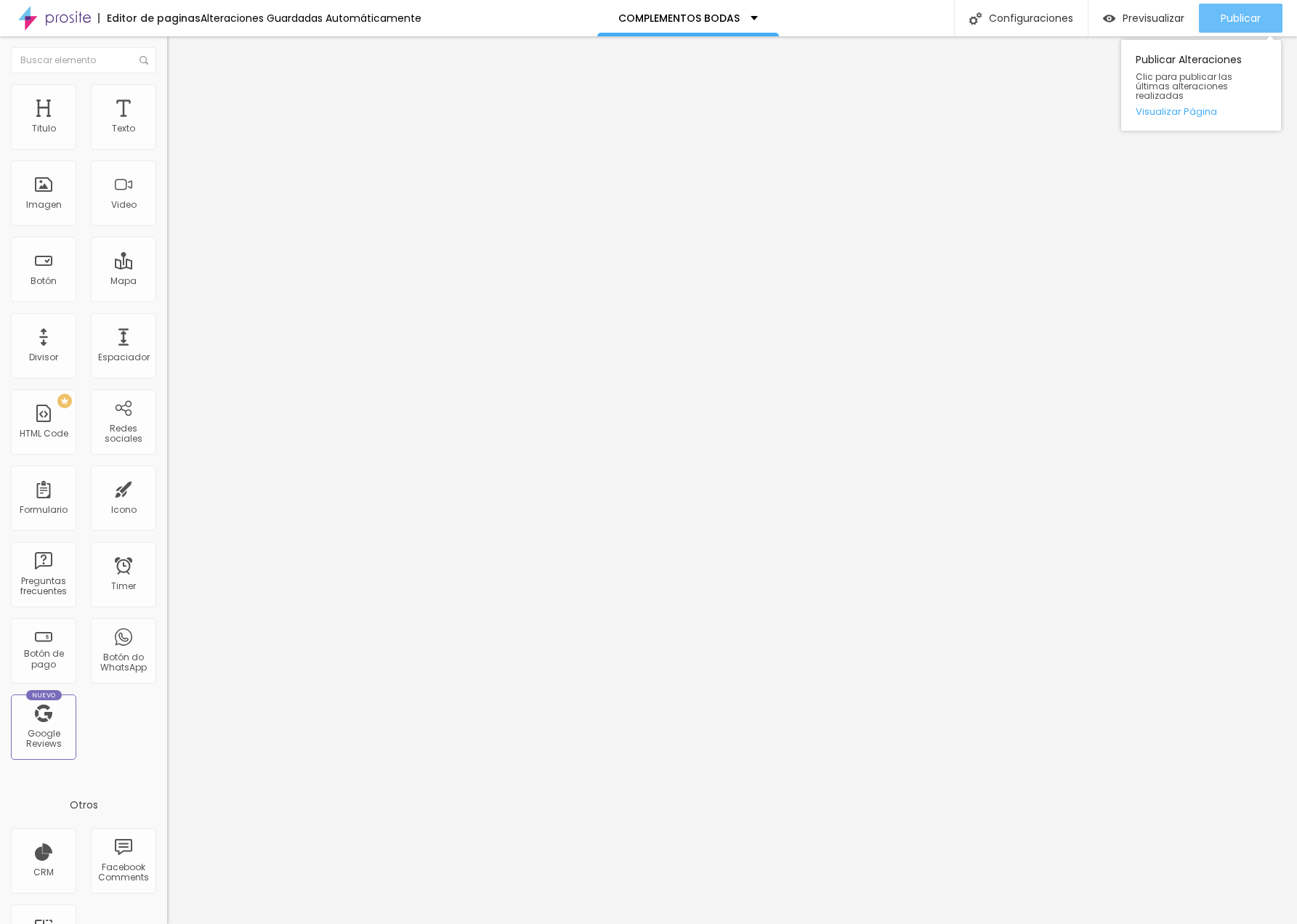
click at [1220, 18] on span "Publicar" at bounding box center [1240, 18] width 40 height 12
click at [180, 100] on span "Estilo" at bounding box center [191, 94] width 22 height 13
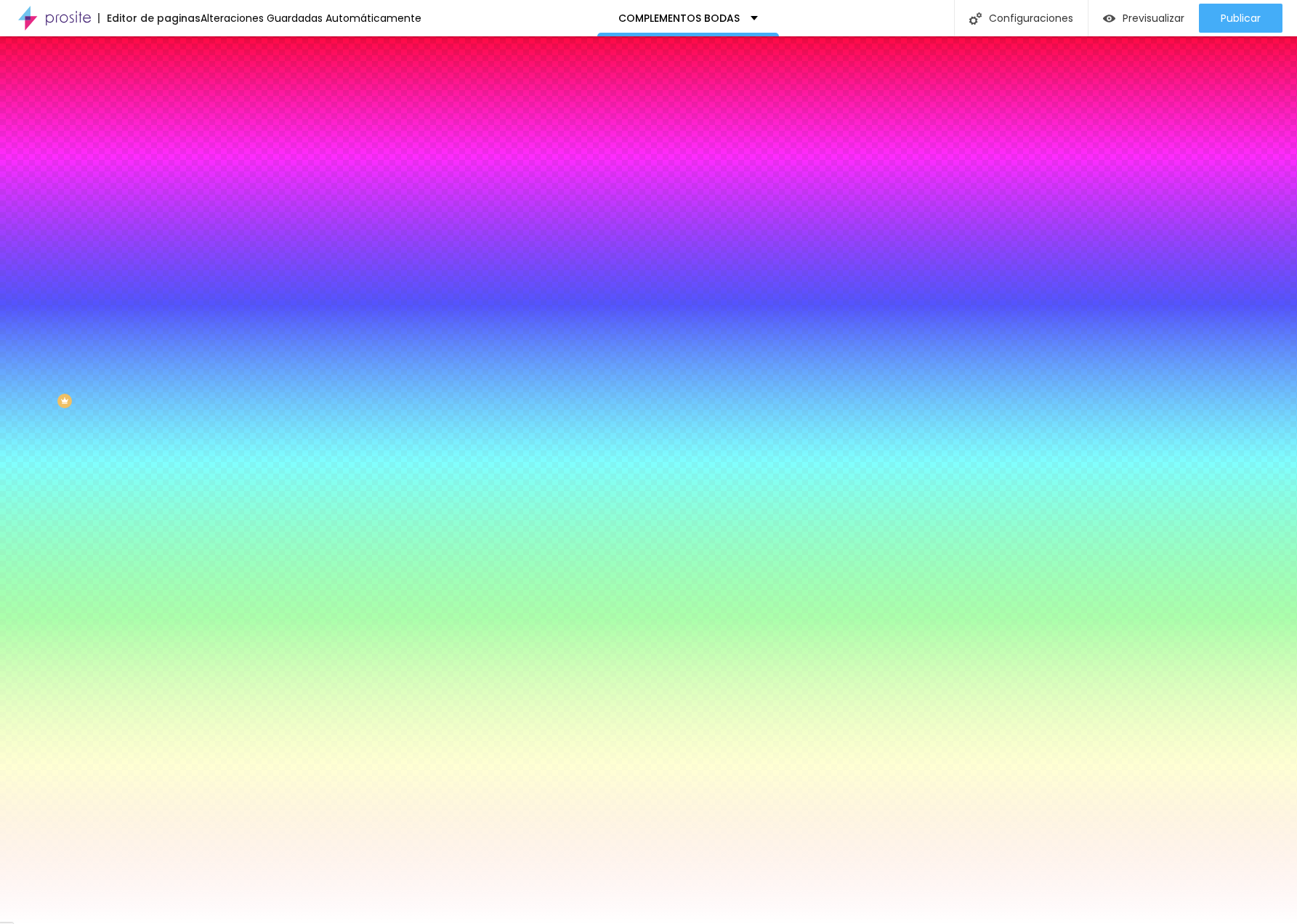
click at [180, 103] on span "Avanzado" at bounding box center [204, 109] width 47 height 13
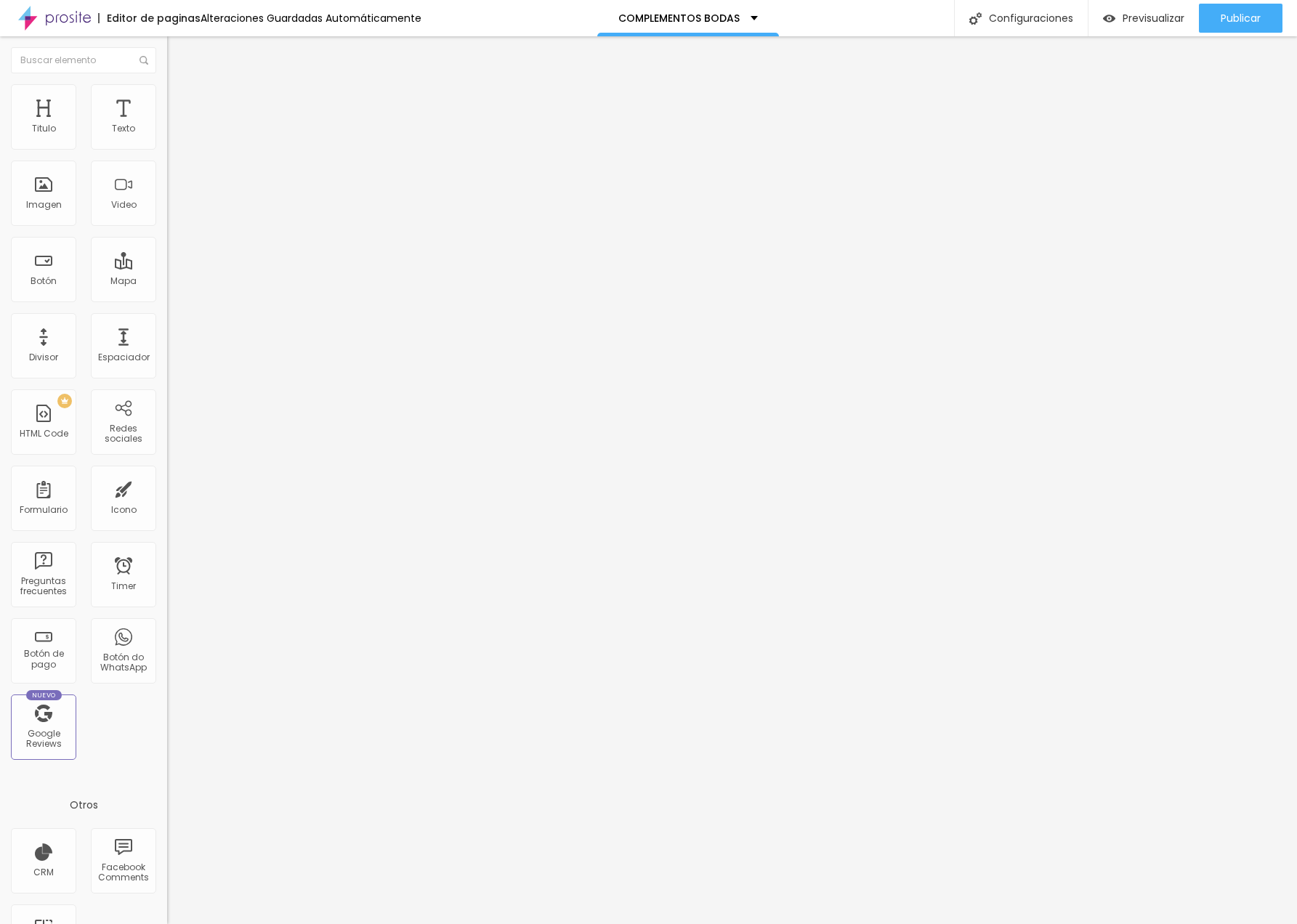
click at [167, 84] on li "Contenido" at bounding box center [250, 77] width 167 height 15
click at [167, 125] on span "Agregar image" at bounding box center [205, 118] width 77 height 13
click at [167, 98] on ul "Contenido [PERSON_NAME]" at bounding box center [250, 91] width 167 height 44
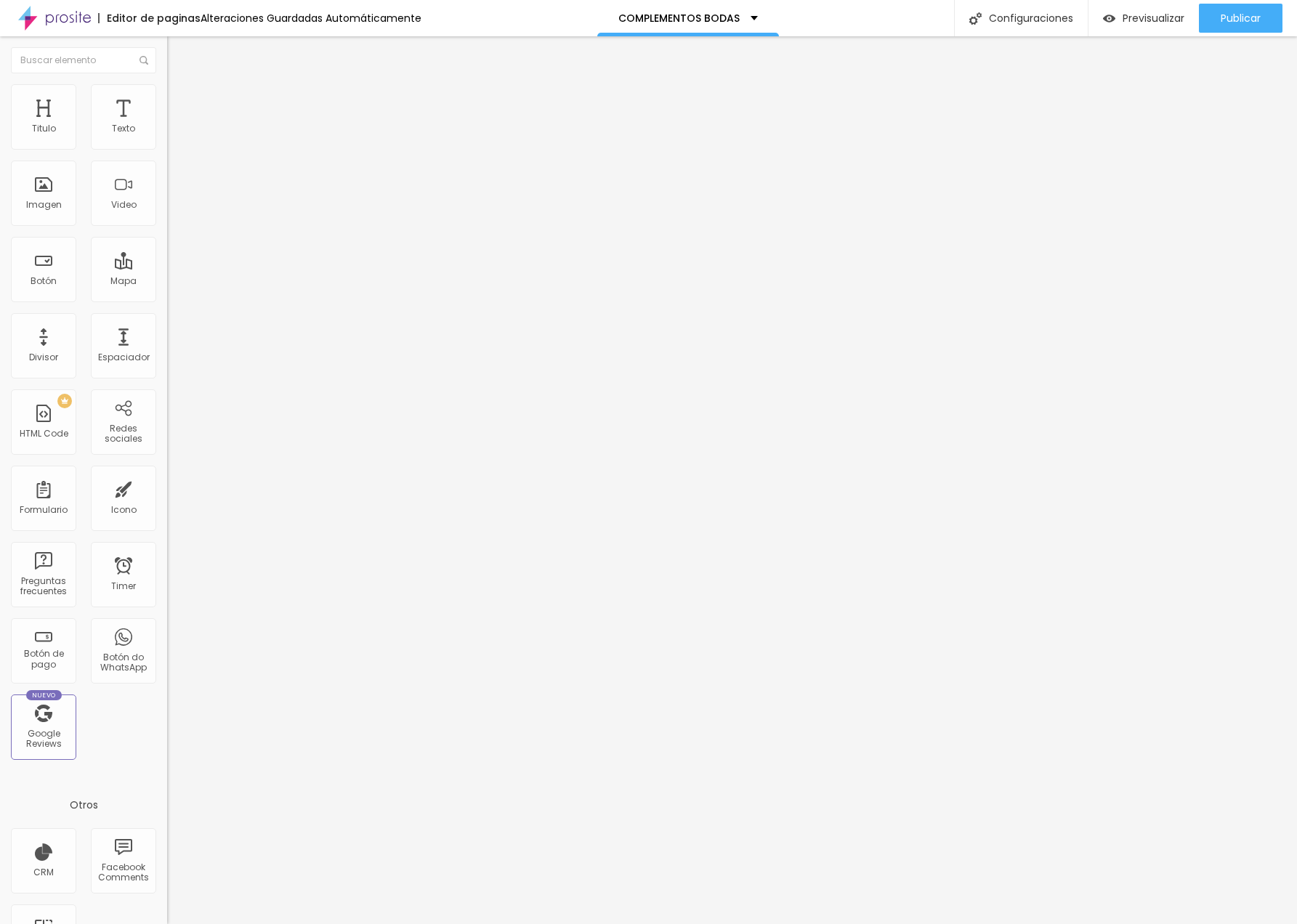
click at [180, 97] on span "Estilo" at bounding box center [191, 94] width 22 height 13
click at [180, 105] on span "Avanzado" at bounding box center [204, 109] width 47 height 13
type input "6"
type input "3"
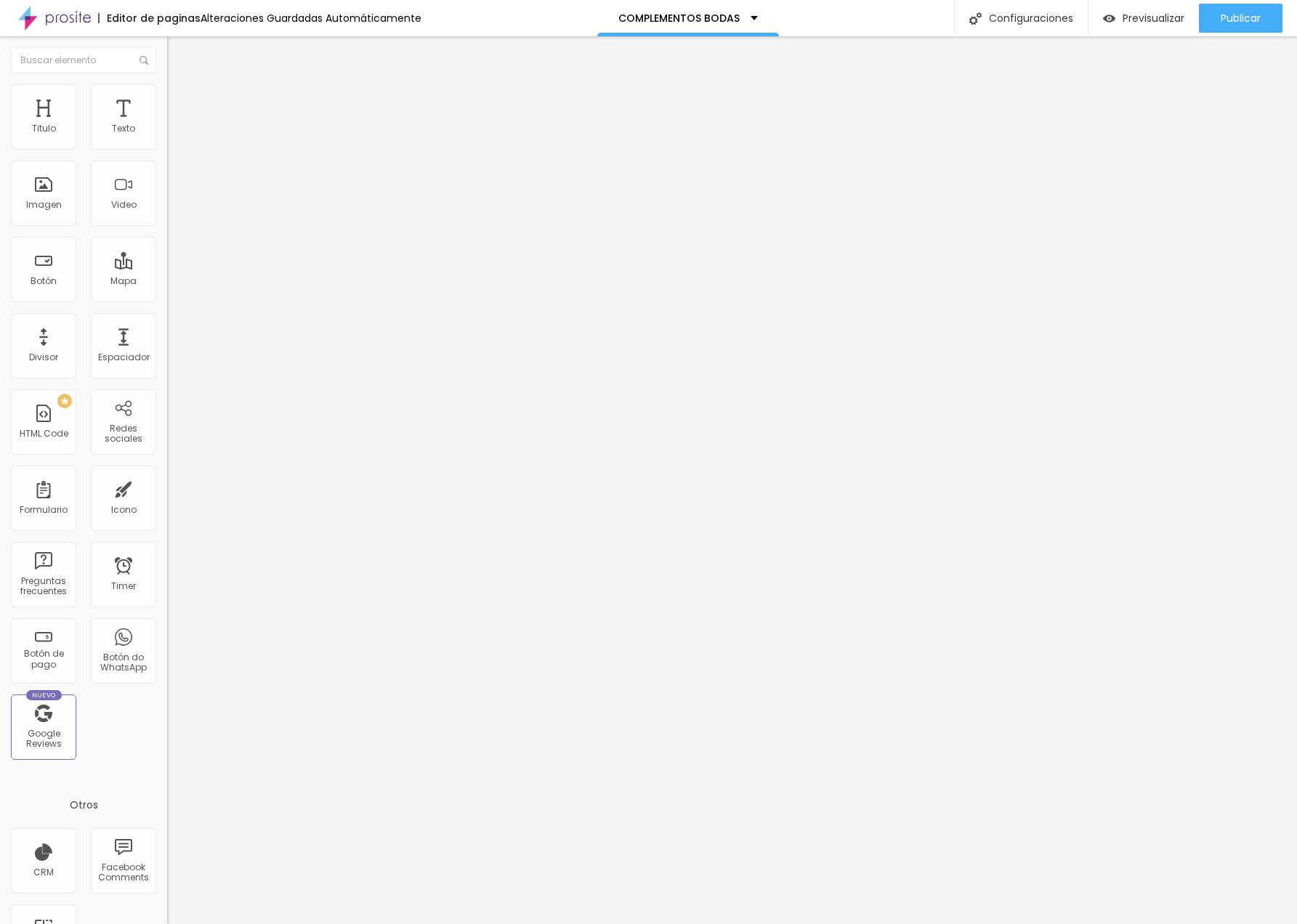
type input "3"
type input "0"
drag, startPoint x: 40, startPoint y: 143, endPoint x: -1, endPoint y: 143, distance: 41.0
type input "0"
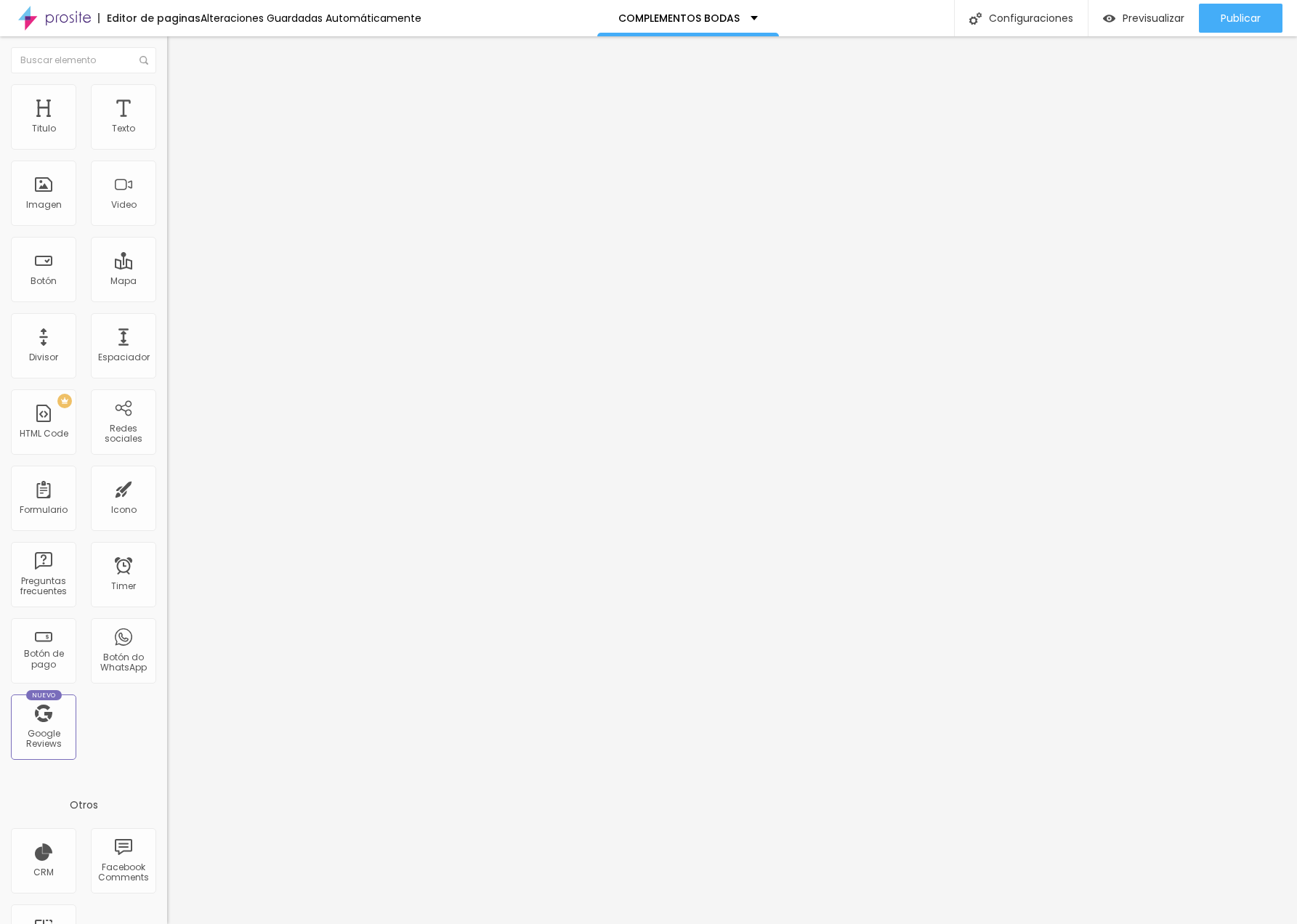
click at [0, 143] on html "Editor de paginas Alteraciones Guardadas Automáticamente COMPLEMENTOS BODAS Con…" at bounding box center [648, 462] width 1297 height 924
type input "12"
type input "11"
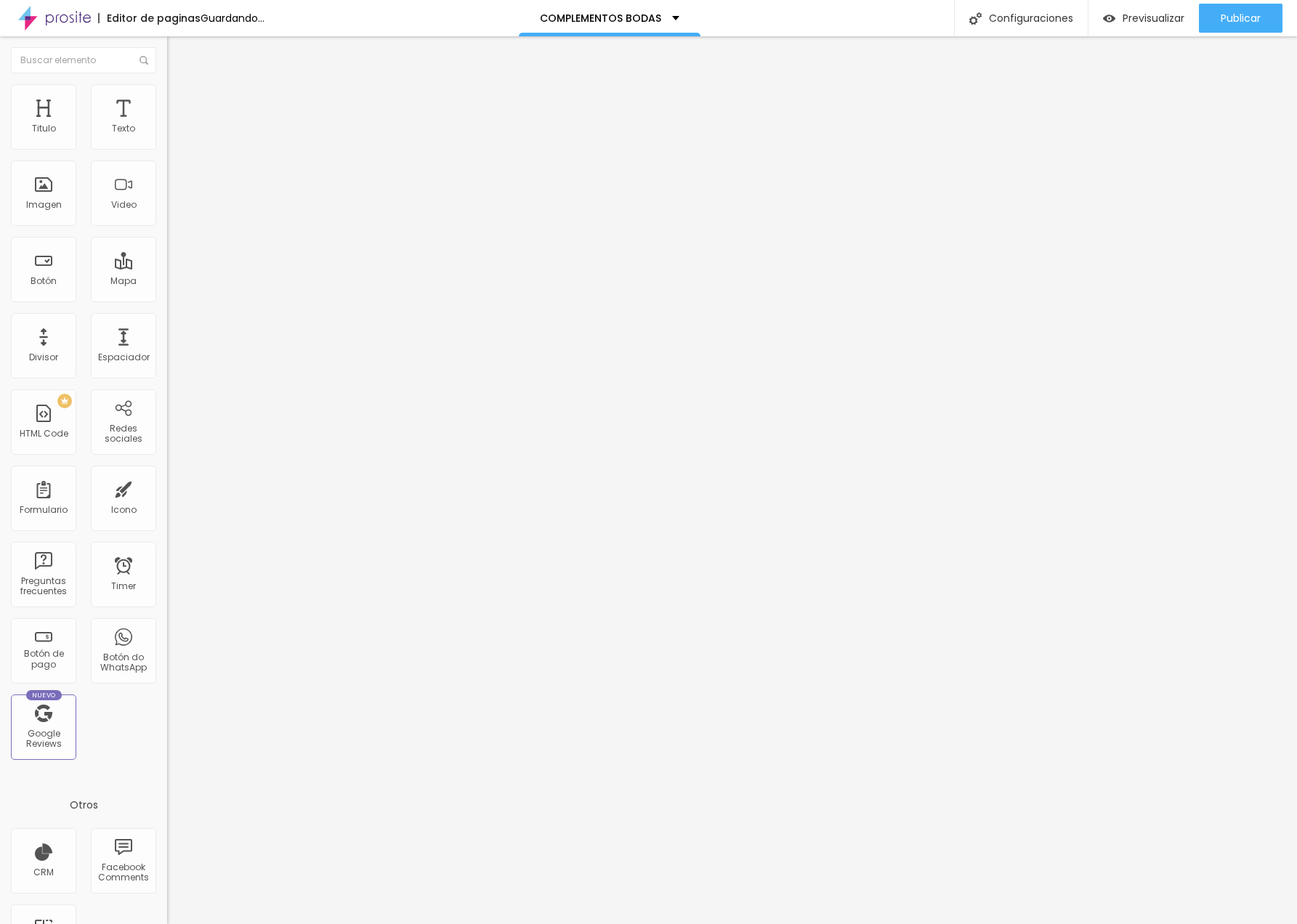
type input "10"
type input "8"
type input "7"
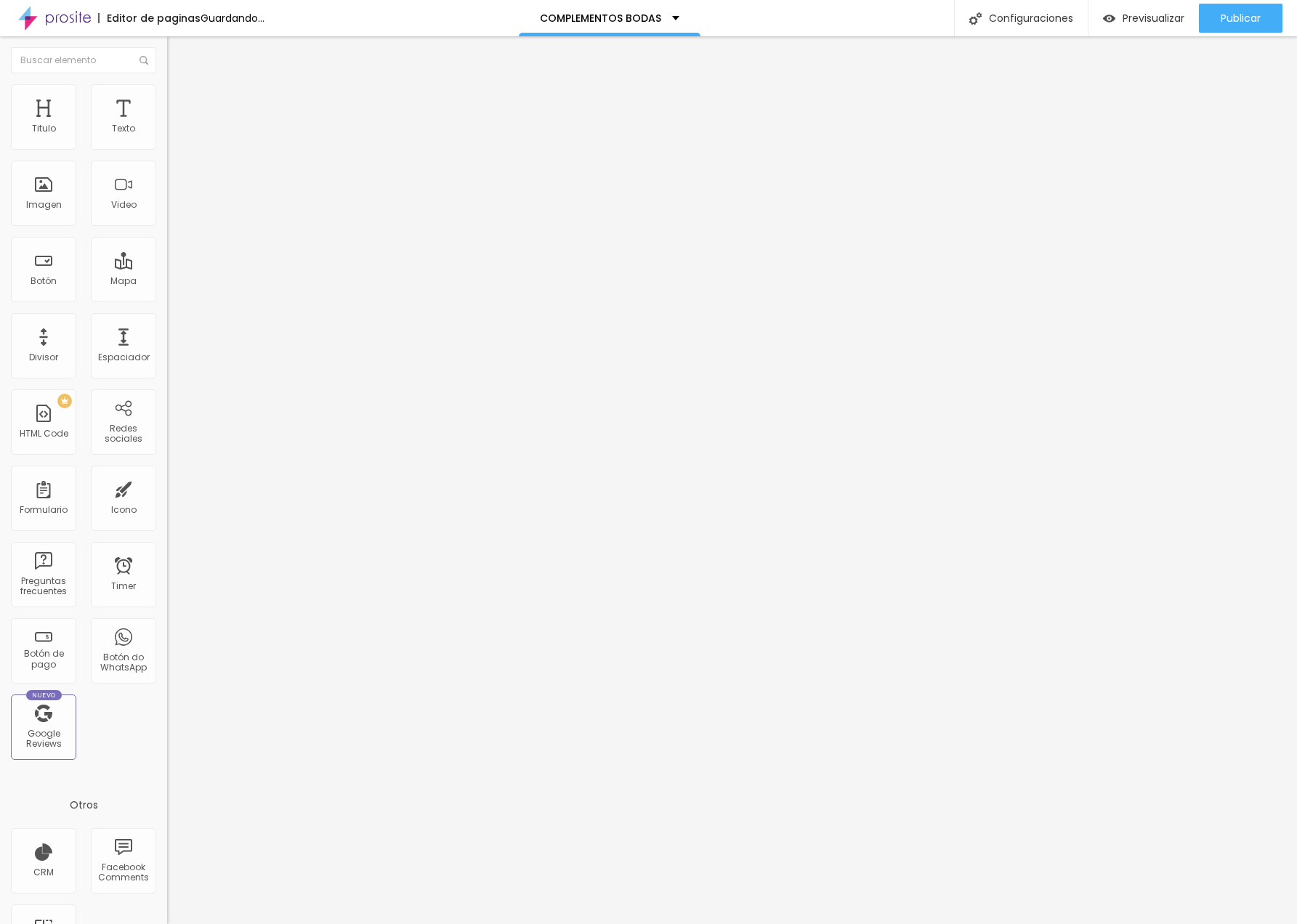
type input "7"
type input "6"
type input "5"
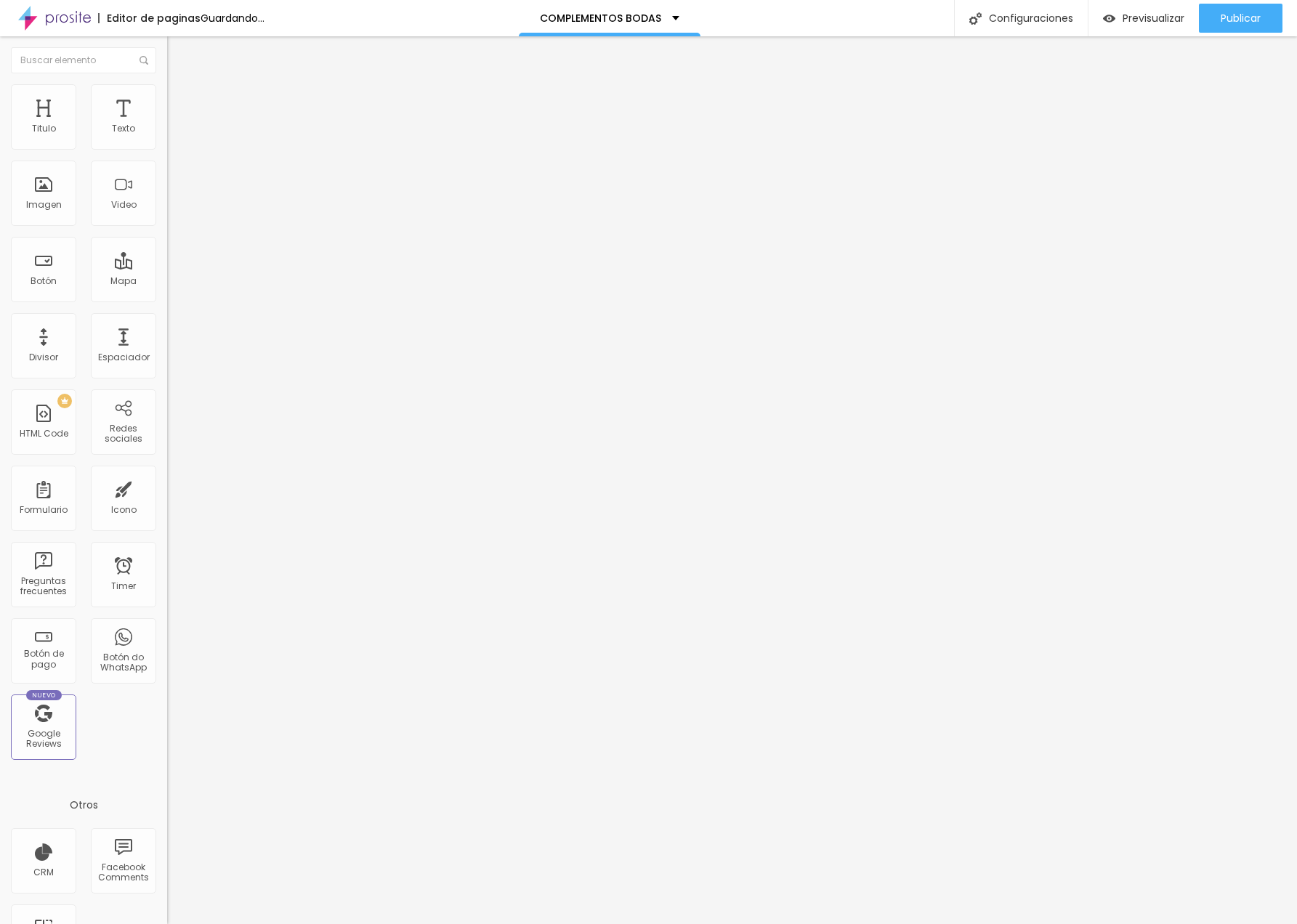
type input "4"
type input "2"
type input "0"
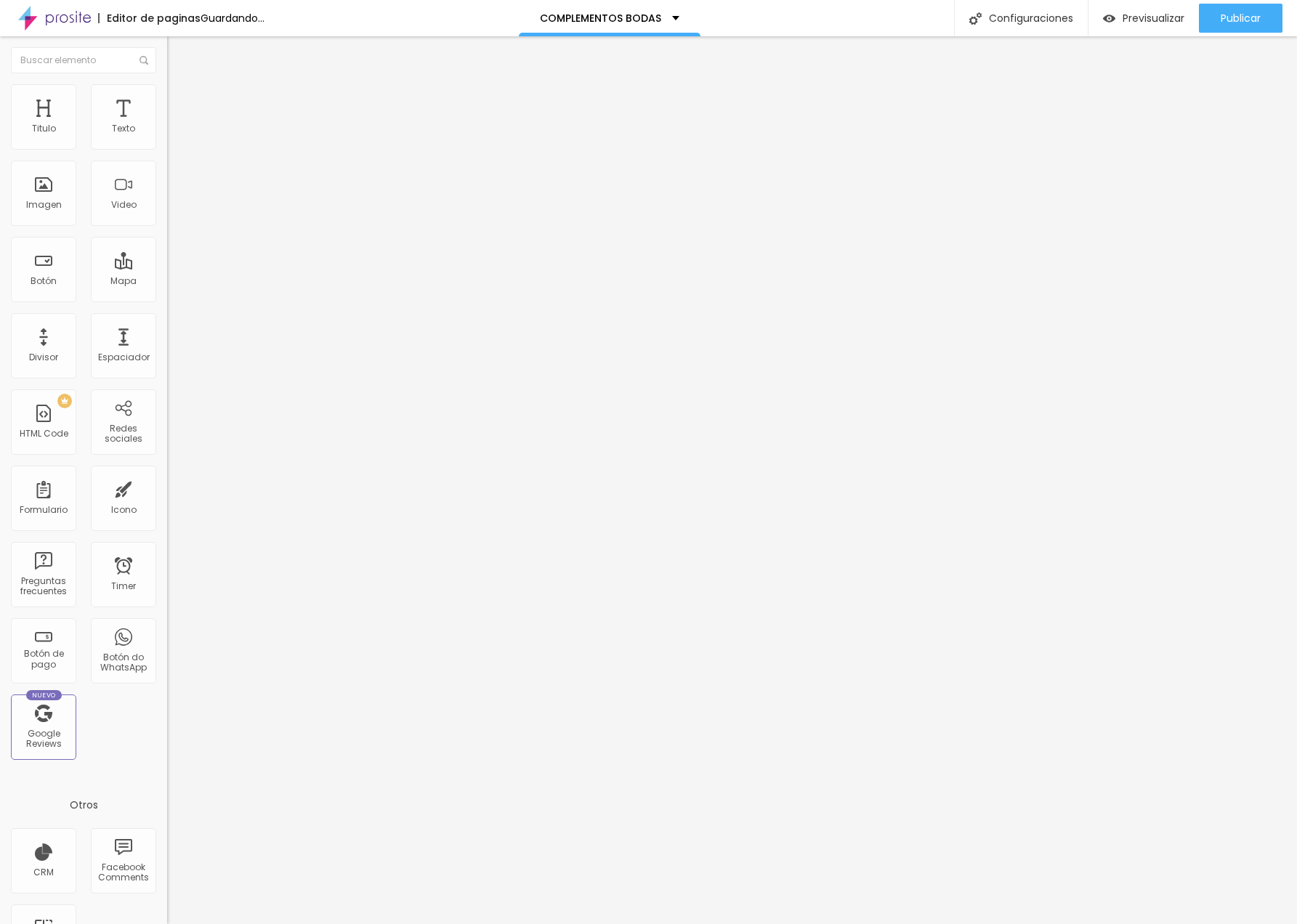
type input "0"
drag, startPoint x: 36, startPoint y: 177, endPoint x: -39, endPoint y: 175, distance: 75.0
type input "0"
click at [0, 175] on html "Editor de paginas Alteraciones Guardadas Automáticamente COMPLEMENTOS BODAS Con…" at bounding box center [648, 462] width 1297 height 924
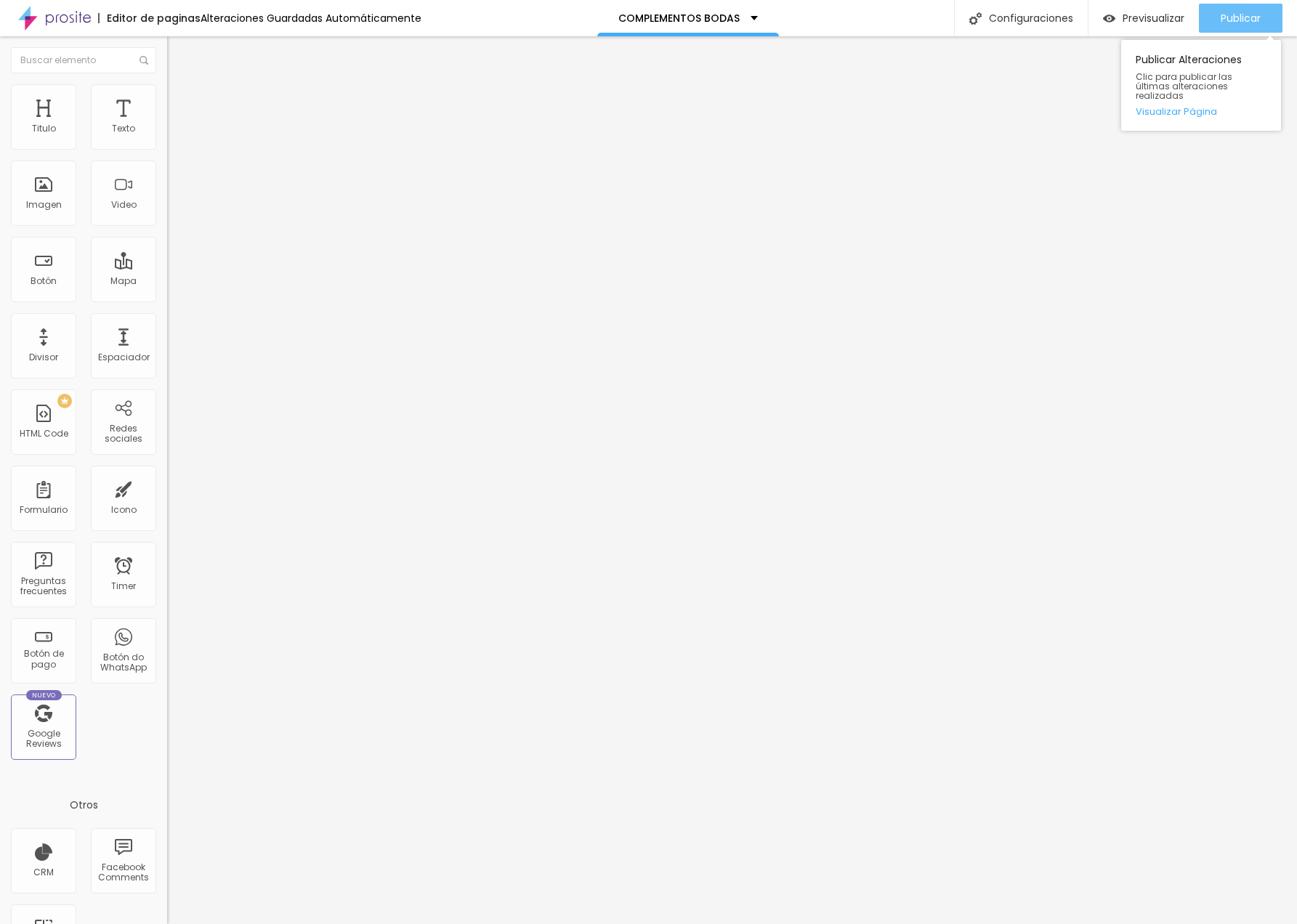
click at [1242, 18] on span "Publicar" at bounding box center [1240, 18] width 40 height 12
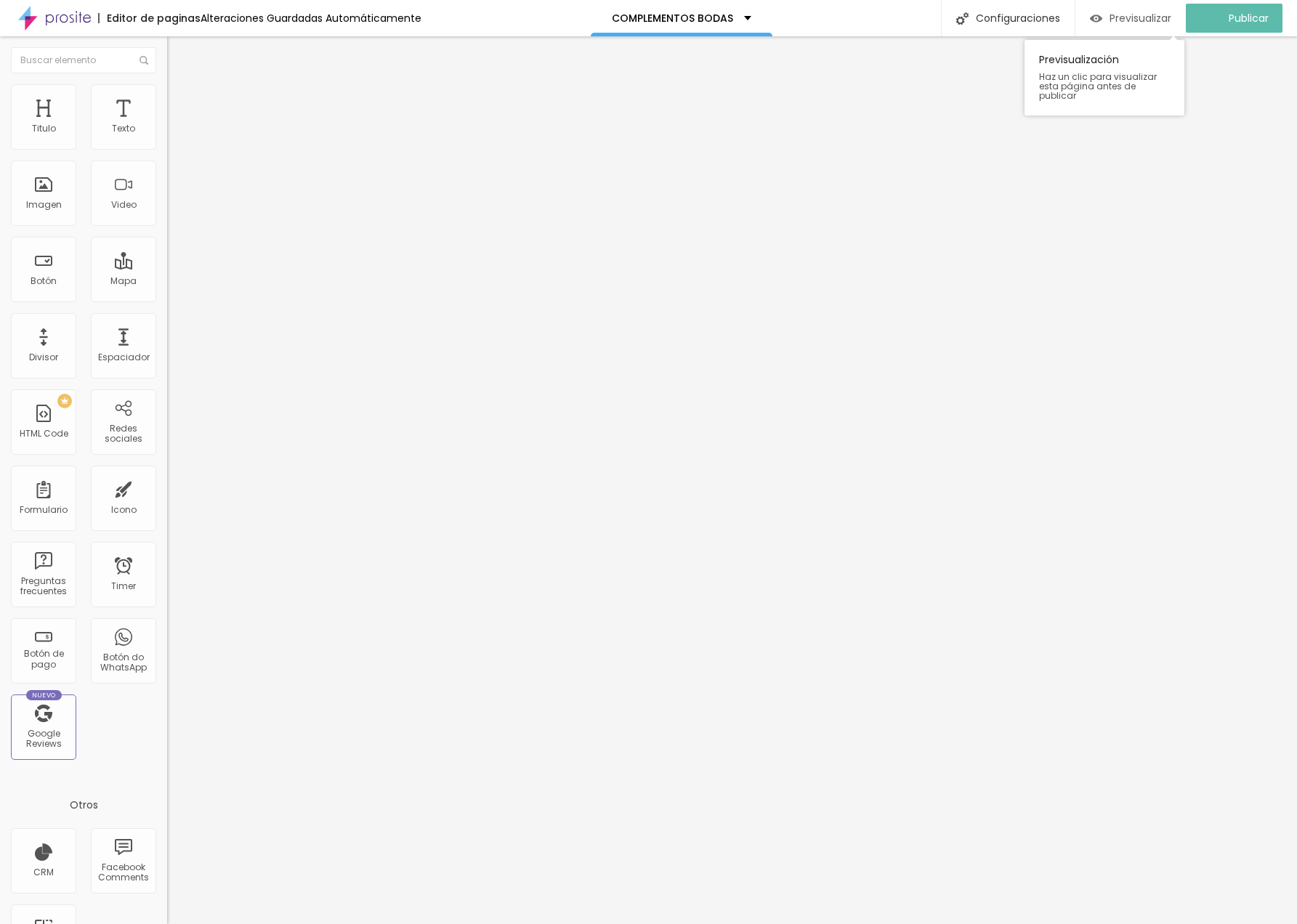
click at [1127, 18] on span "Previsualizar" at bounding box center [1140, 18] width 62 height 12
type input "2"
type input "3"
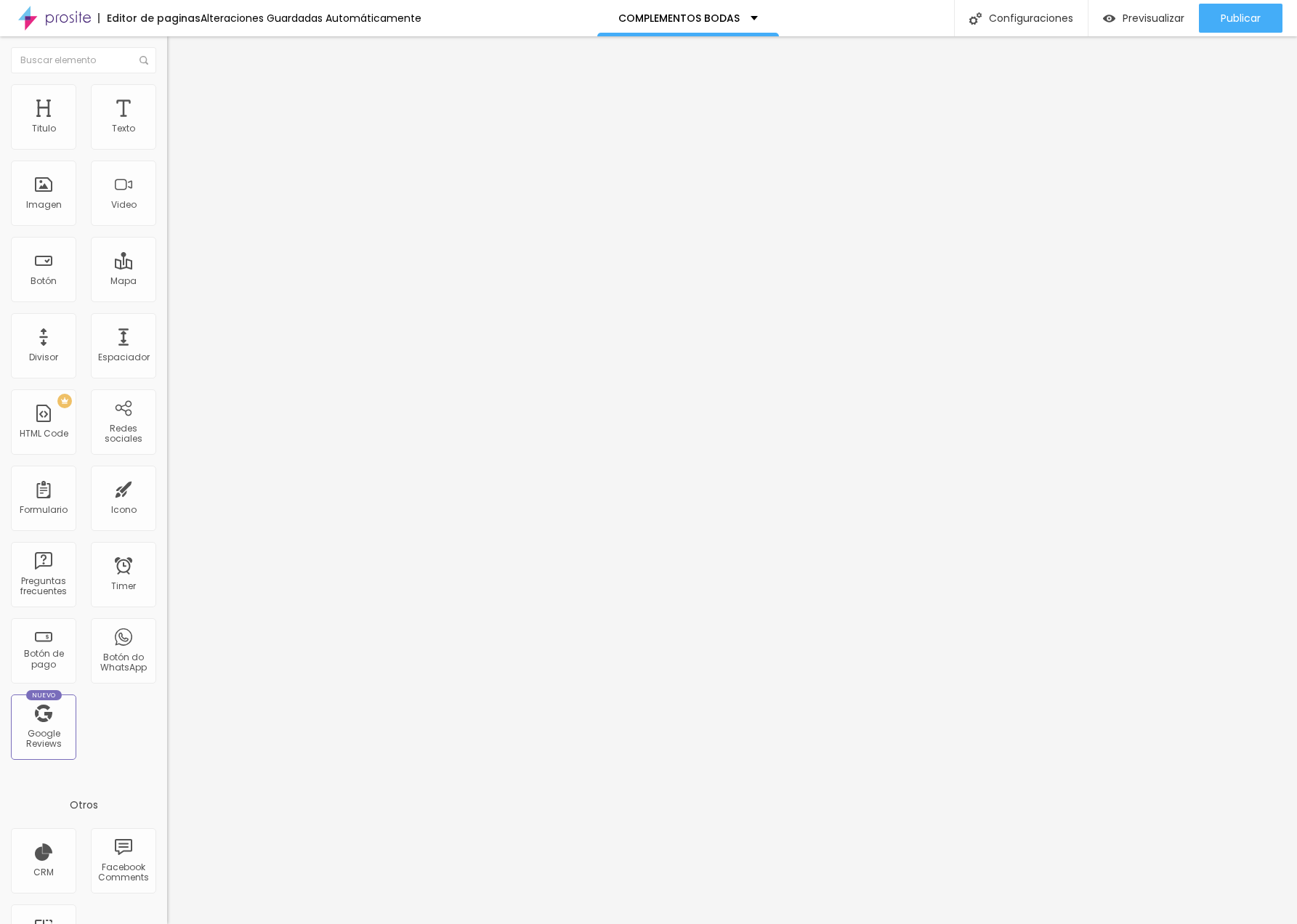
type input "4"
type input "5"
type input "6"
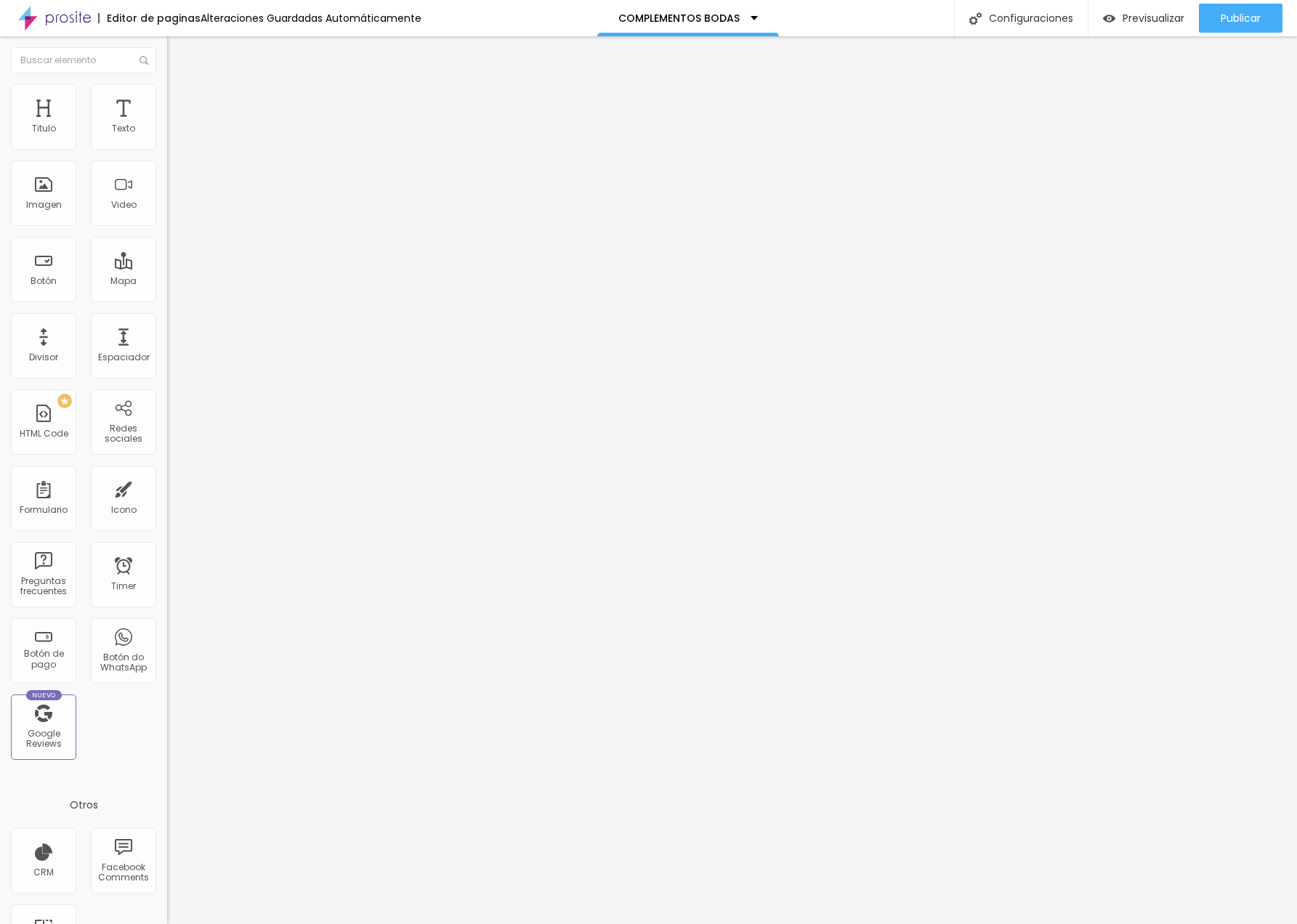
type input "6"
type input "7"
type input "8"
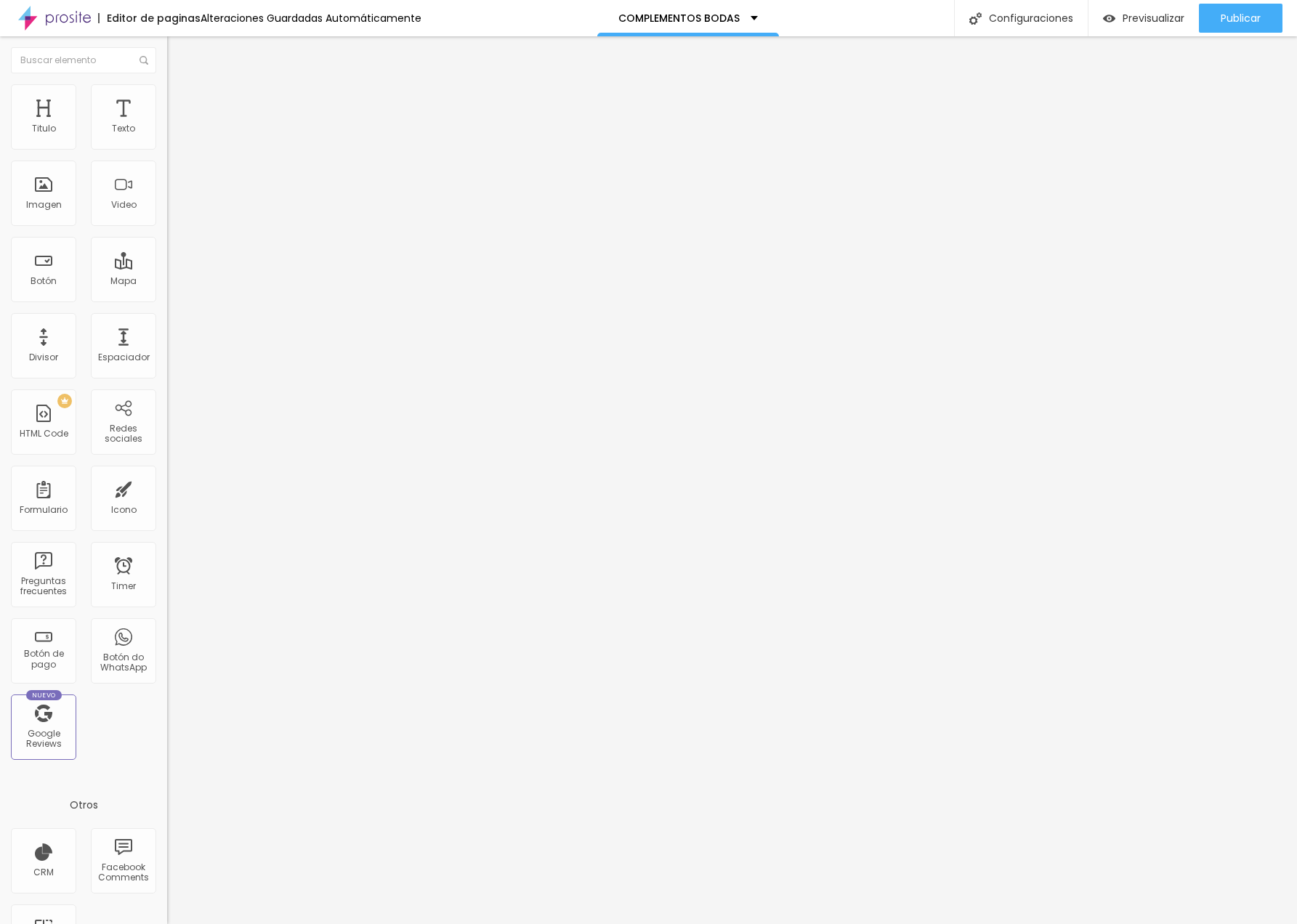
type input "9"
type input "10"
type input "11"
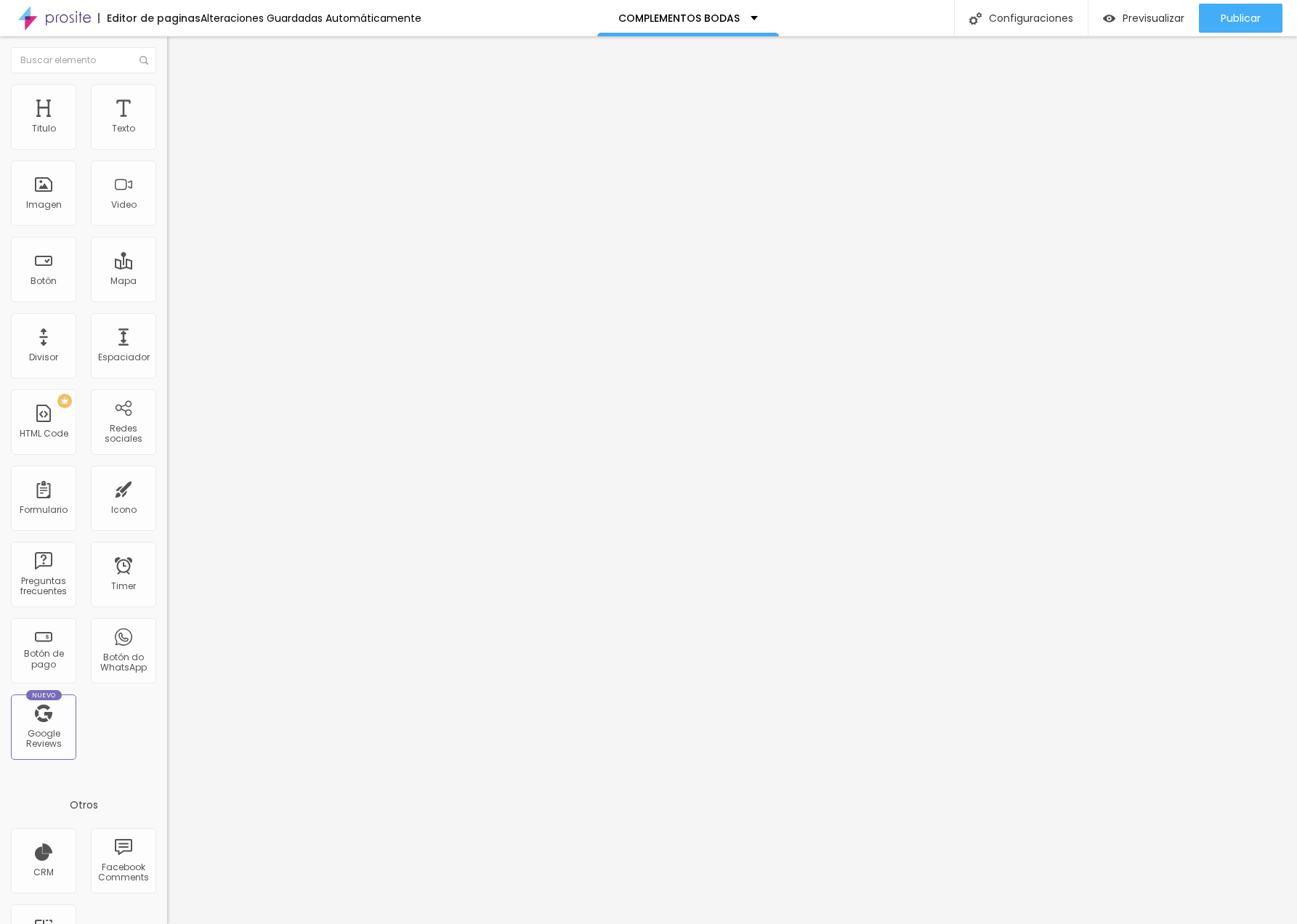
type input "11"
type input "12"
type input "13"
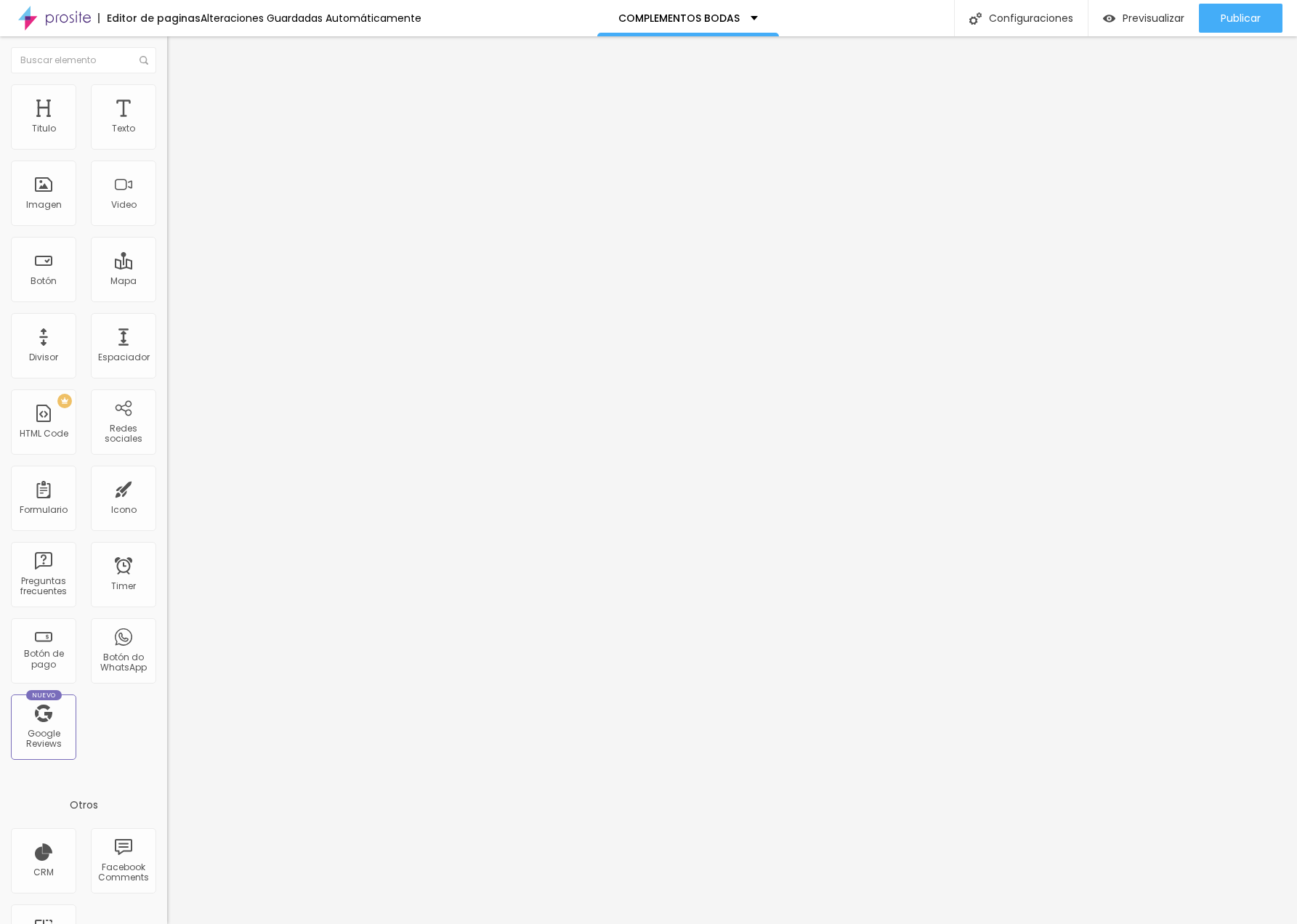
type input "14"
type input "15"
type input "14"
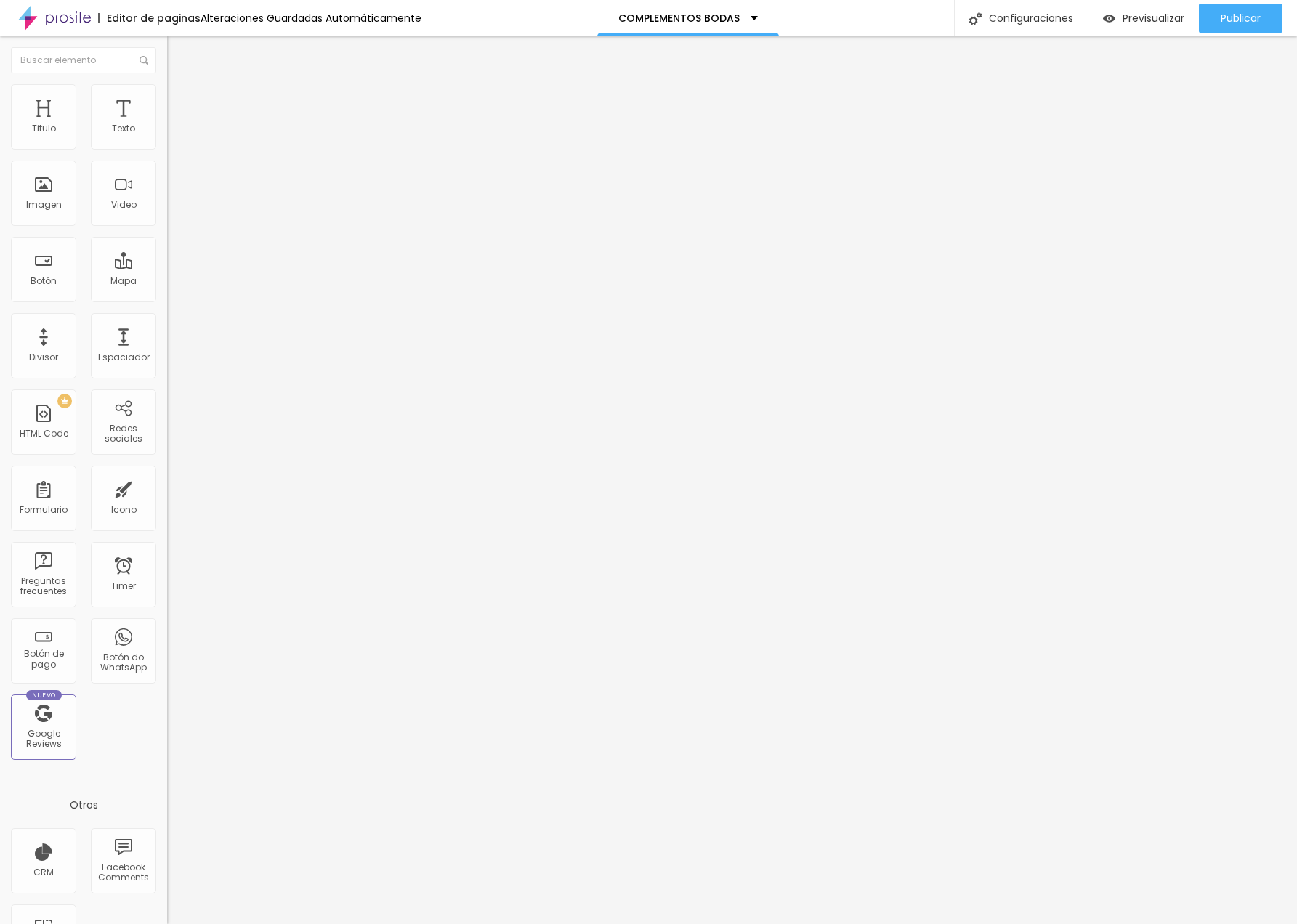
type input "14"
type input "13"
type input "12"
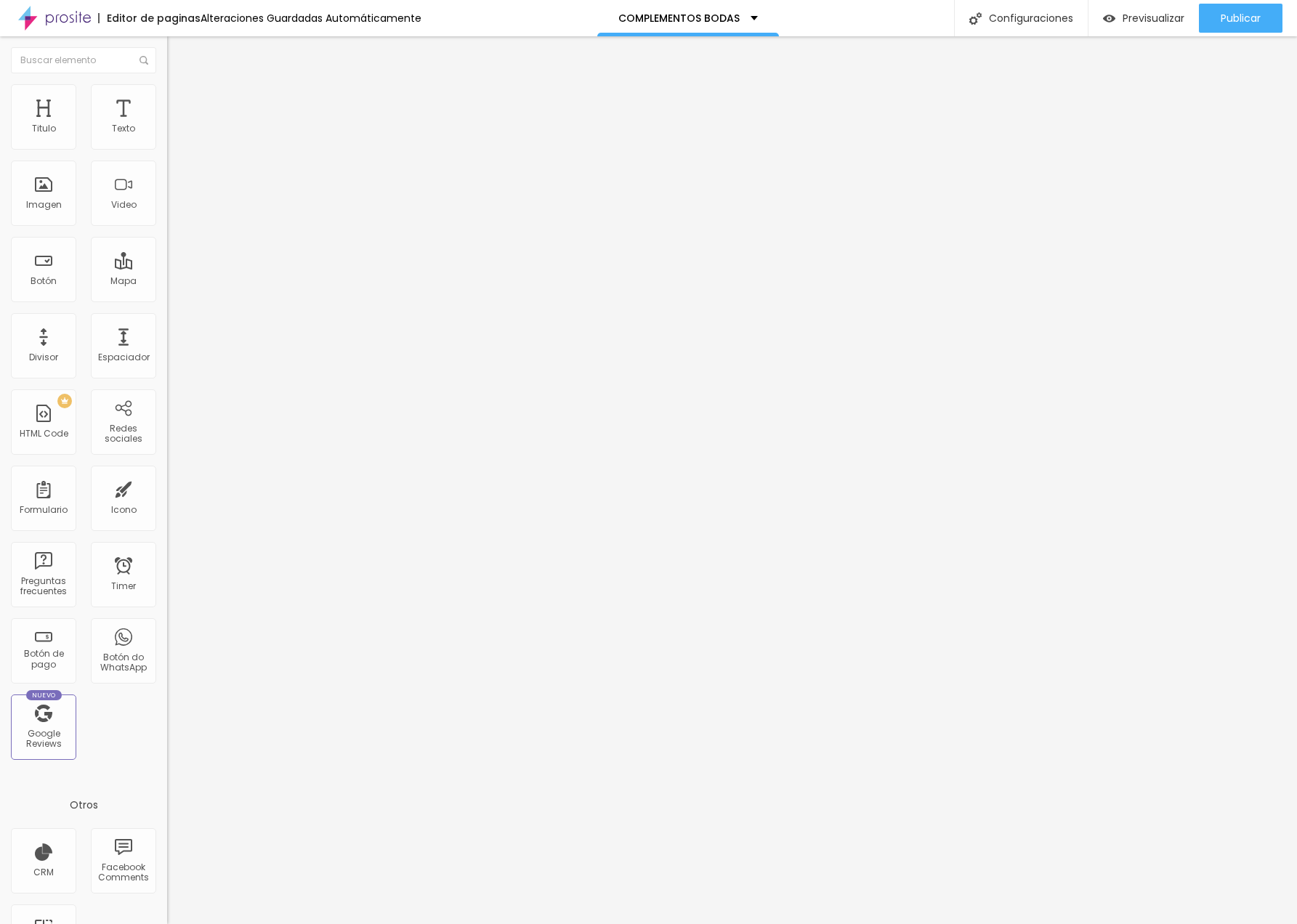
type input "11"
drag, startPoint x: 36, startPoint y: 143, endPoint x: 45, endPoint y: 143, distance: 9.0
click at [167, 282] on input "range" at bounding box center [213, 288] width 94 height 12
drag, startPoint x: 144, startPoint y: 144, endPoint x: 166, endPoint y: 144, distance: 22.0
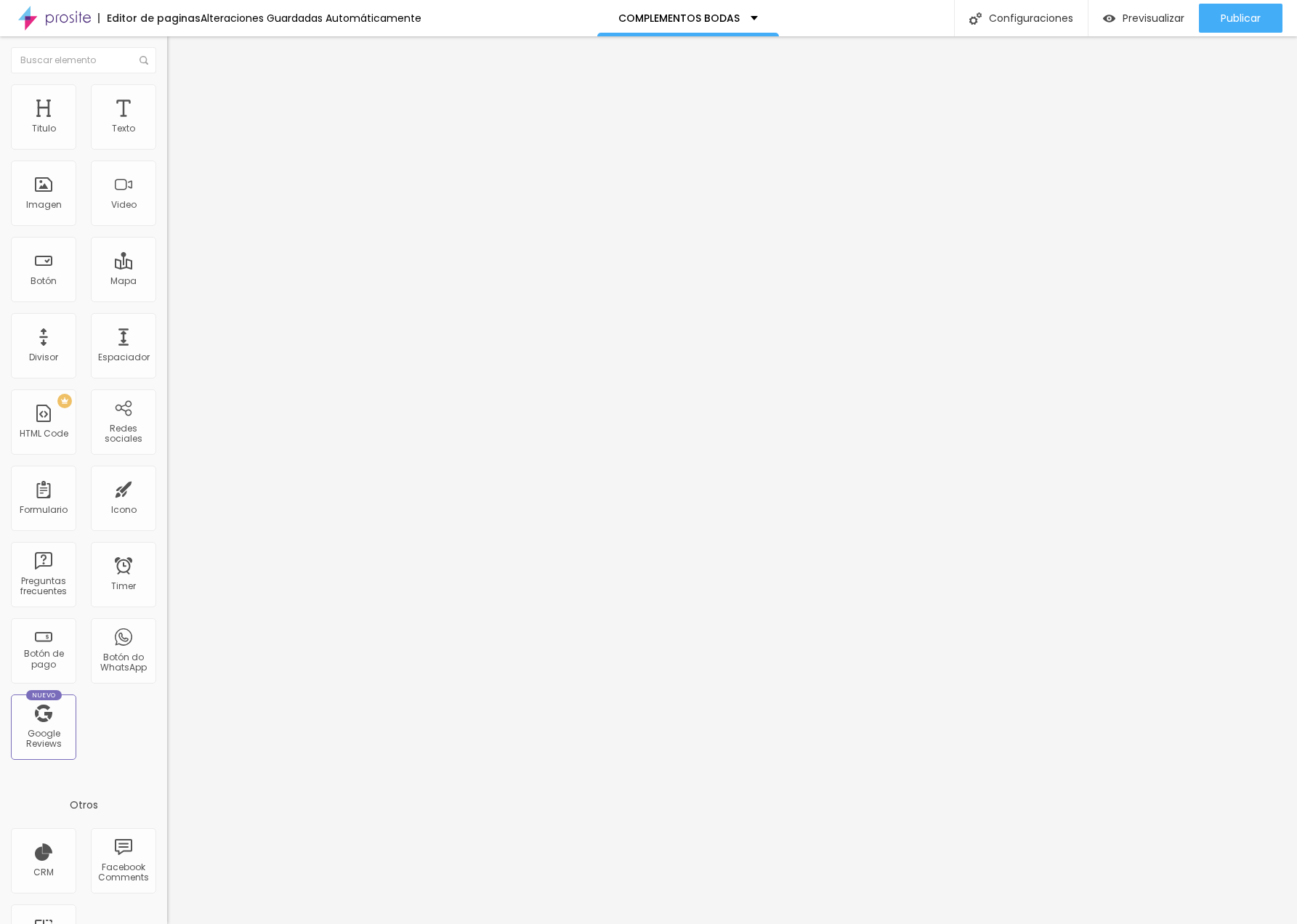
click at [167, 144] on div "11 Espacio de arriba 0 Espacio de bajo ID Html Clases Html Visible en dispositi…" at bounding box center [250, 423] width 167 height 620
type input "1"
type input "10"
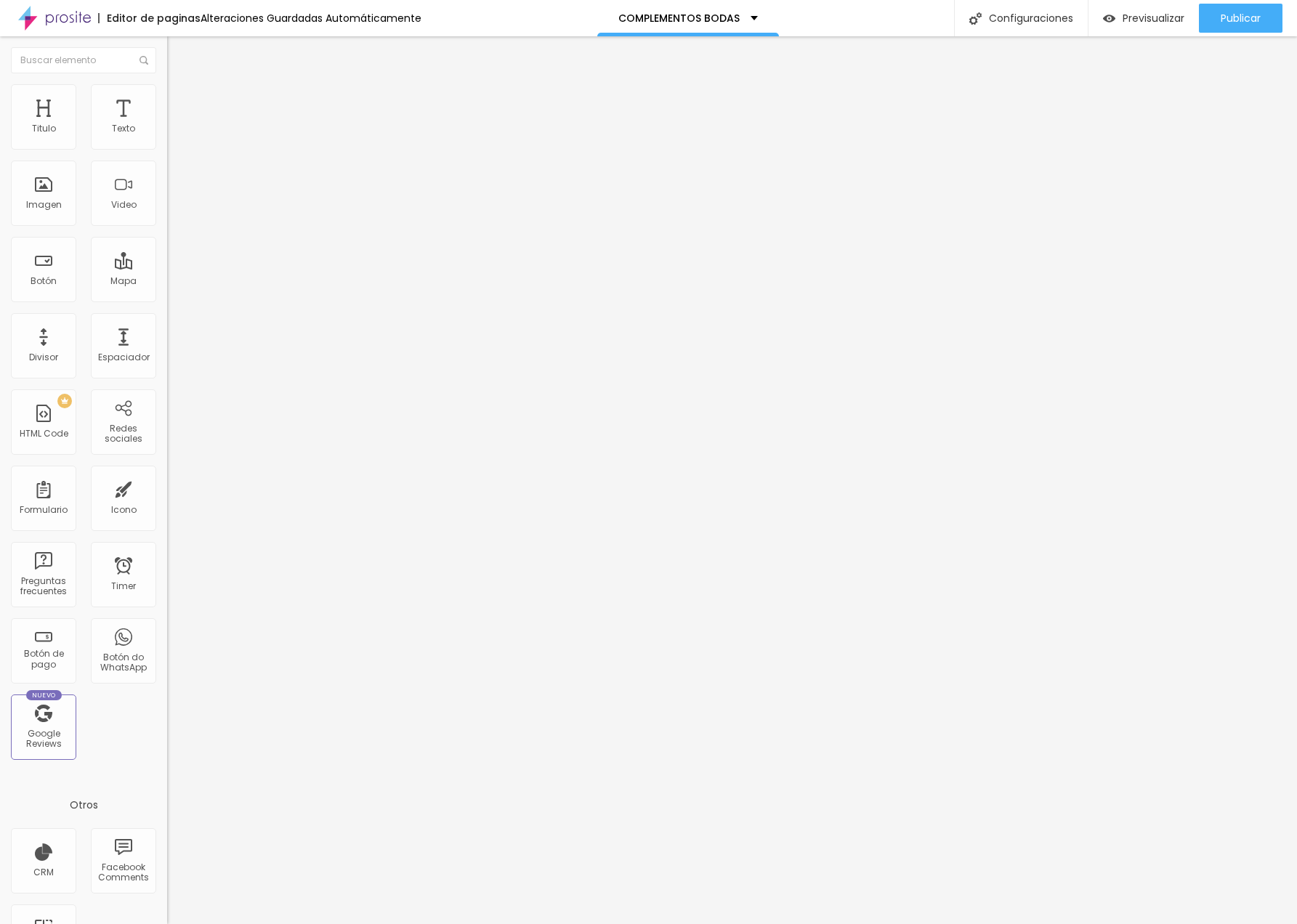
type input "2"
type input "20"
click at [1248, 24] on span "Publicar" at bounding box center [1240, 18] width 40 height 12
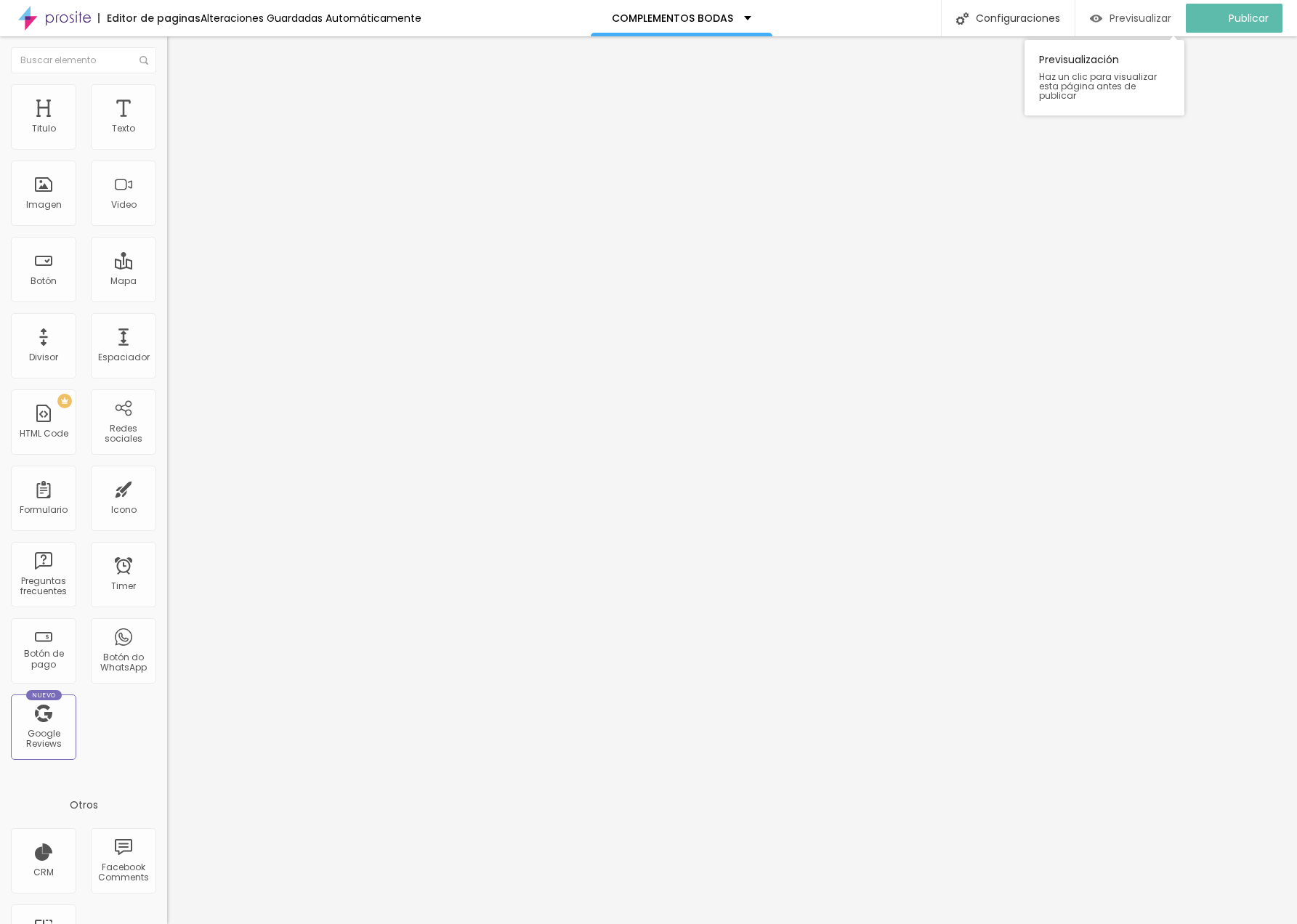
click at [1126, 18] on span "Previsualizar" at bounding box center [1140, 18] width 62 height 12
click at [167, 125] on span "Agregar image" at bounding box center [205, 118] width 77 height 13
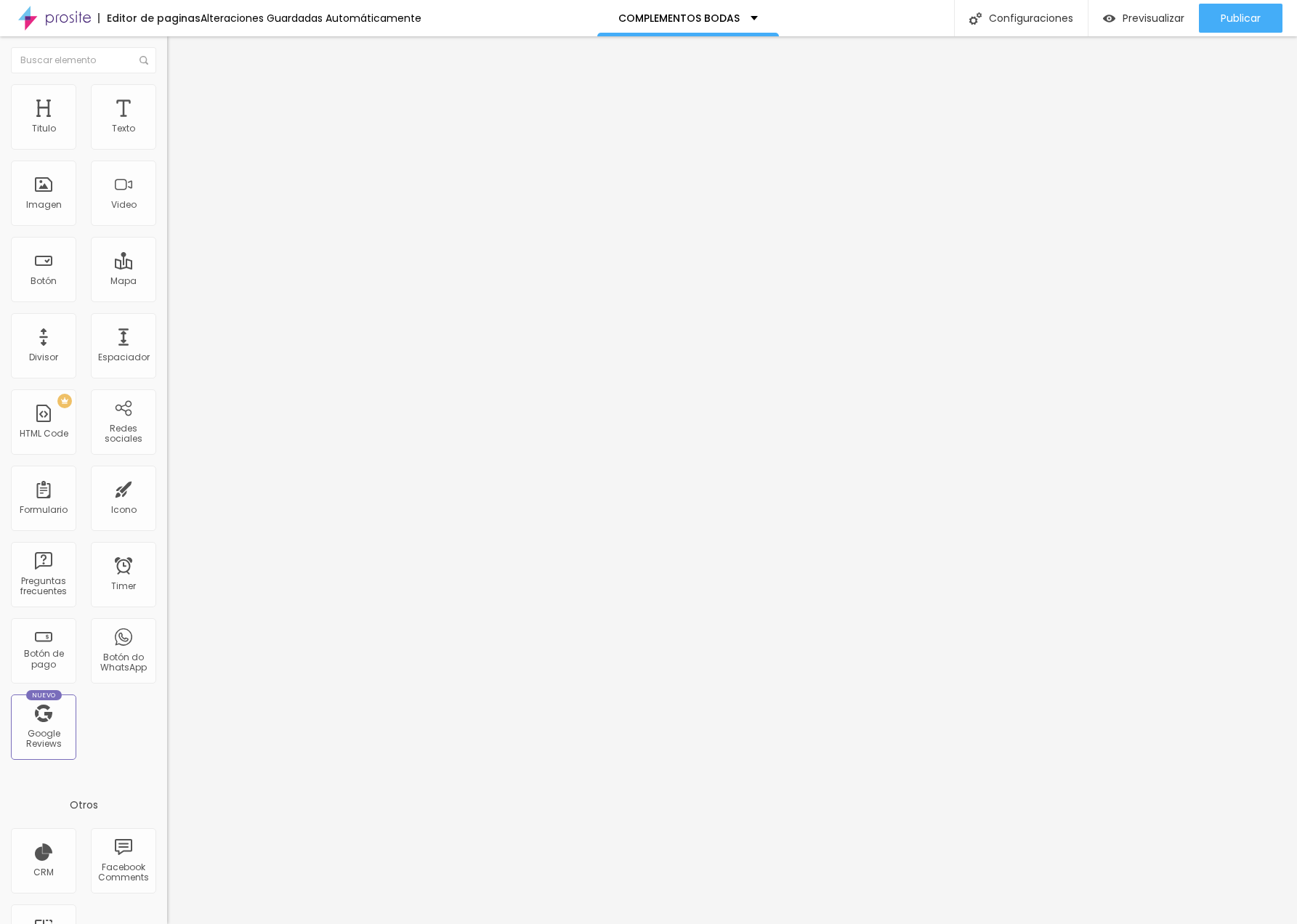
click at [167, 99] on img at bounding box center [173, 105] width 13 height 13
type input "2"
type input "20"
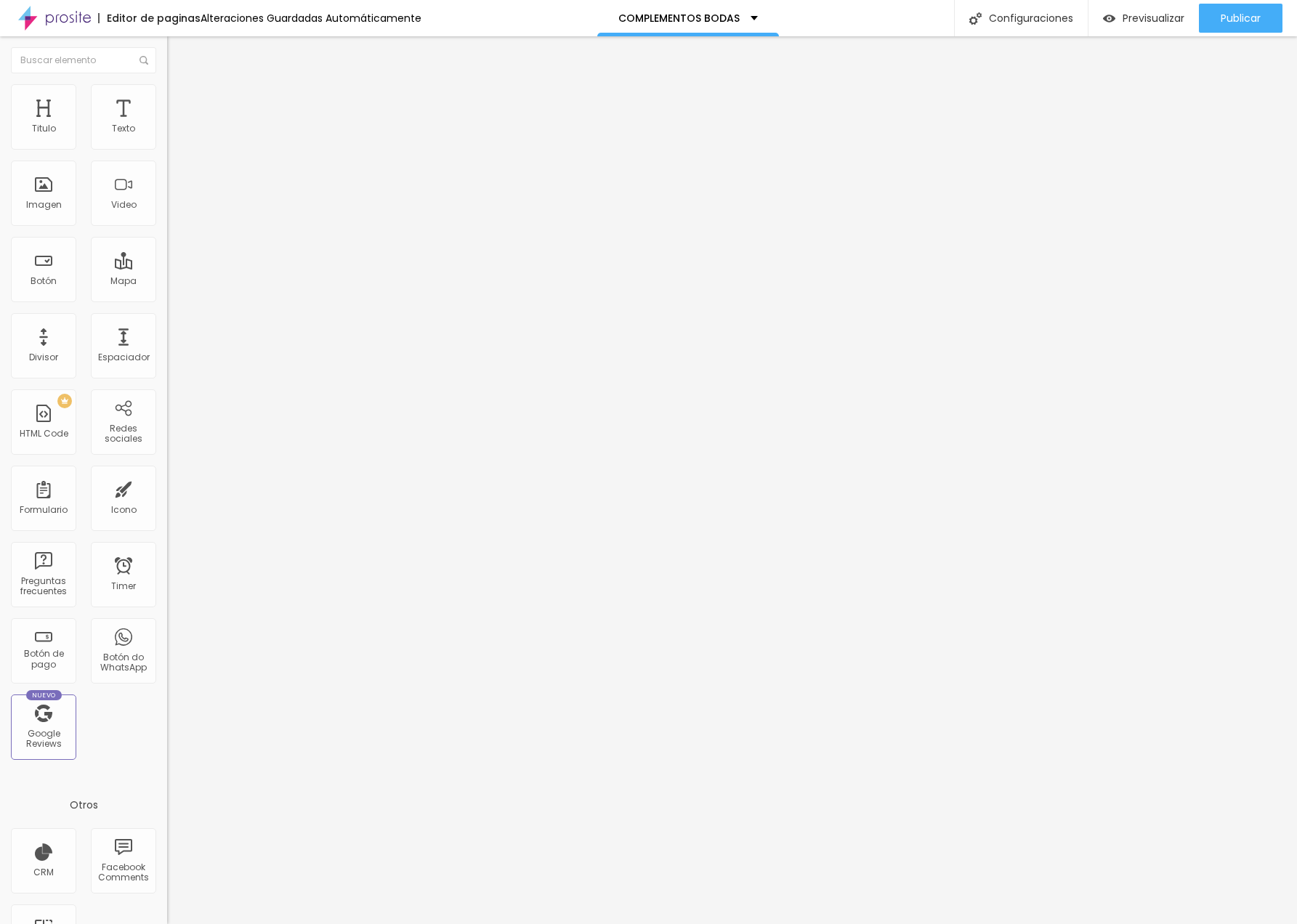
type input "8"
type input "7"
type input "5"
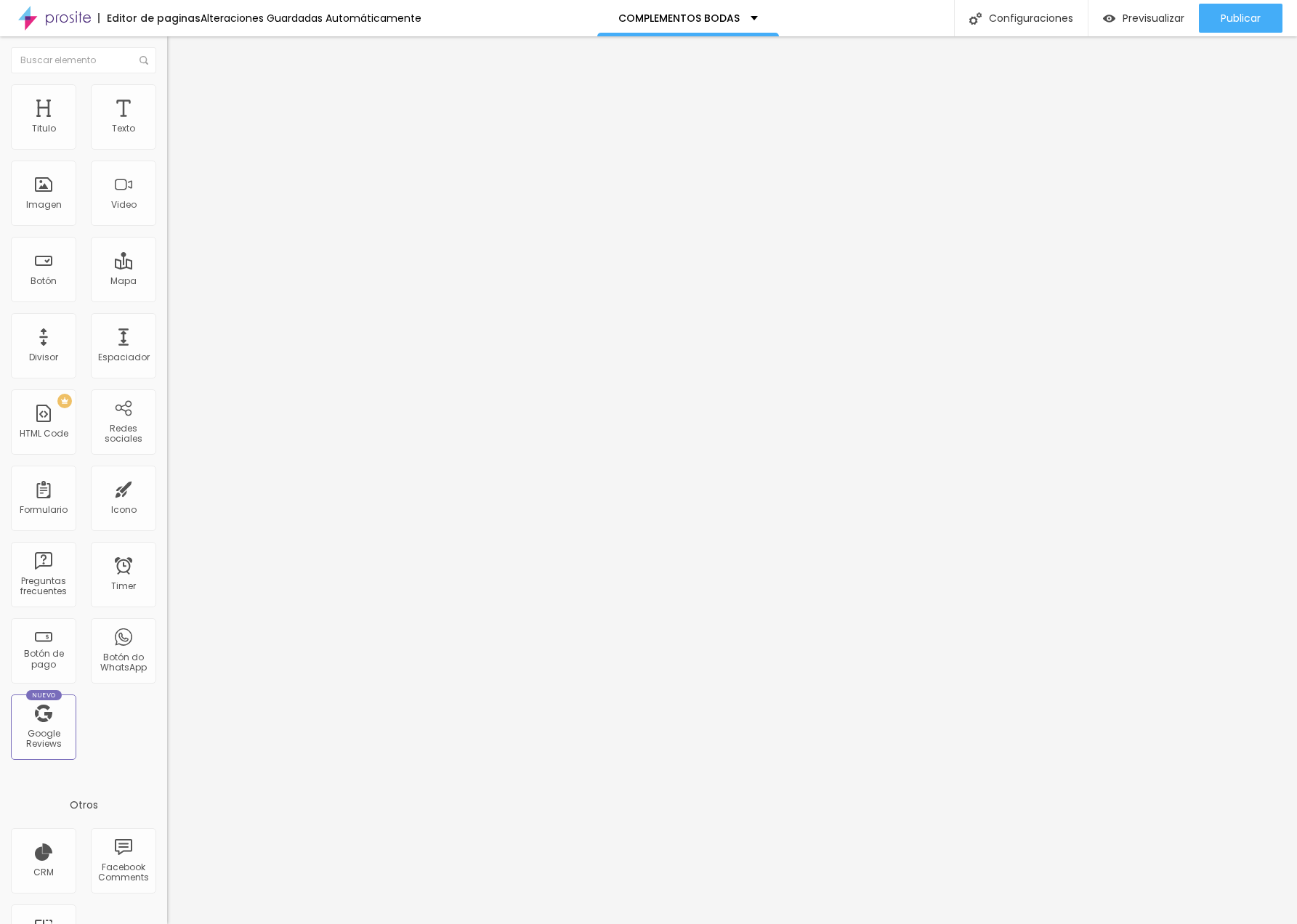
type input "5"
type input "4"
type input "1"
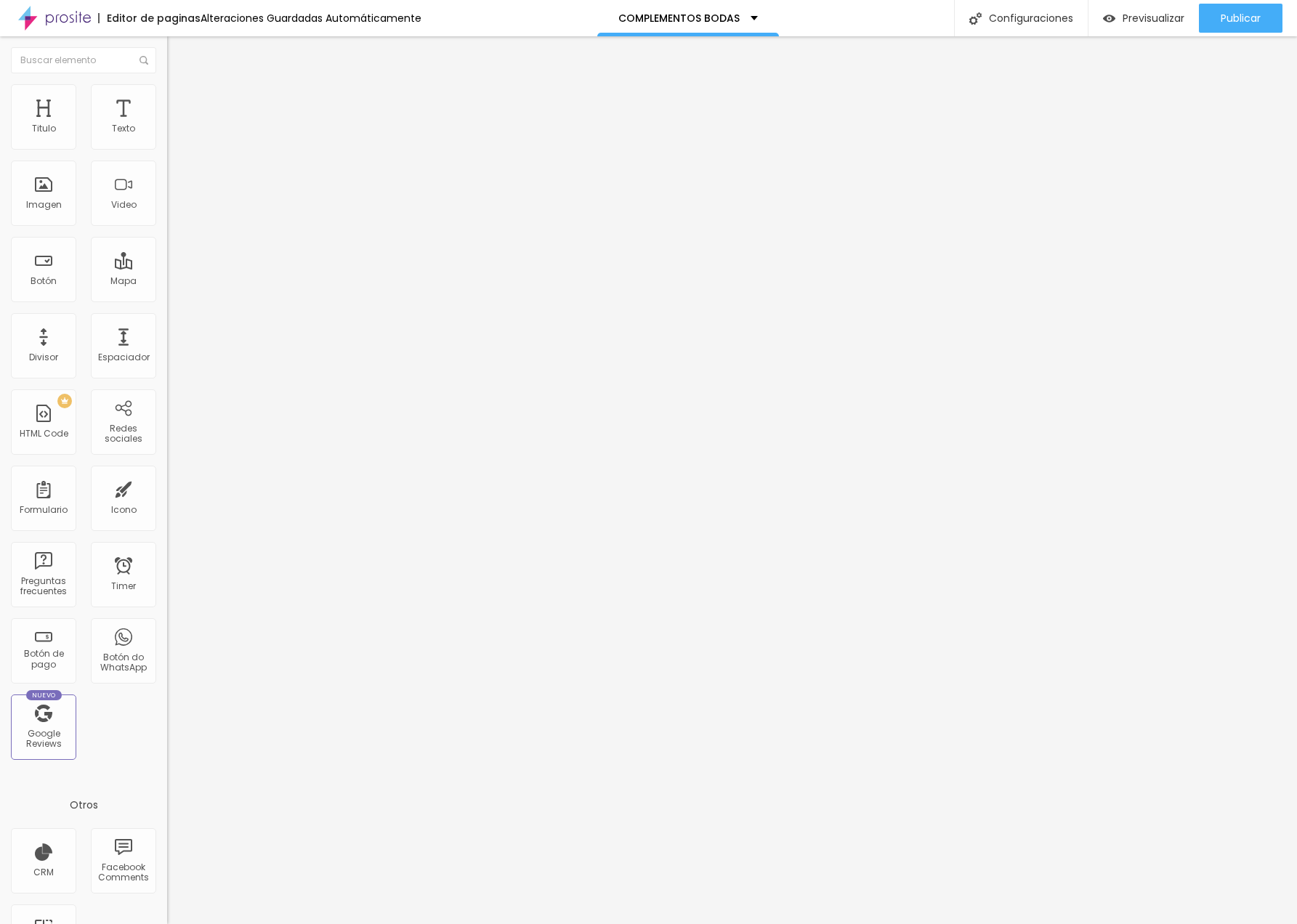
type input "0"
drag, startPoint x: 42, startPoint y: 177, endPoint x: -46, endPoint y: 176, distance: 88.0
type input "0"
click at [0, 176] on html "Editor de paginas Alteraciones Guardadas Automáticamente COMPLEMENTOS BODAS Con…" at bounding box center [648, 462] width 1297 height 924
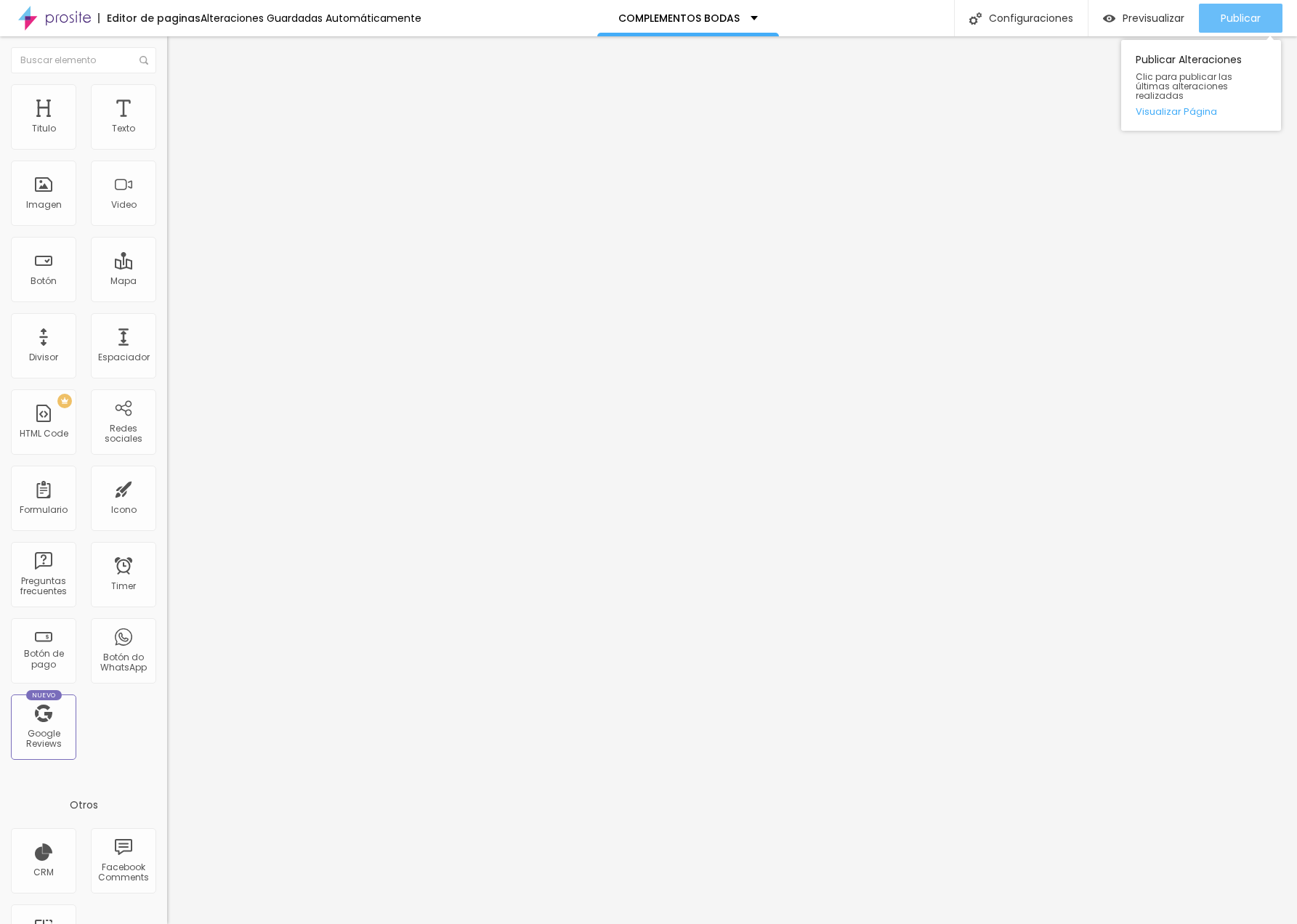
click at [1255, 21] on span "Publicar" at bounding box center [1240, 18] width 40 height 12
click at [1159, 19] on span "Previsualizar" at bounding box center [1153, 18] width 62 height 12
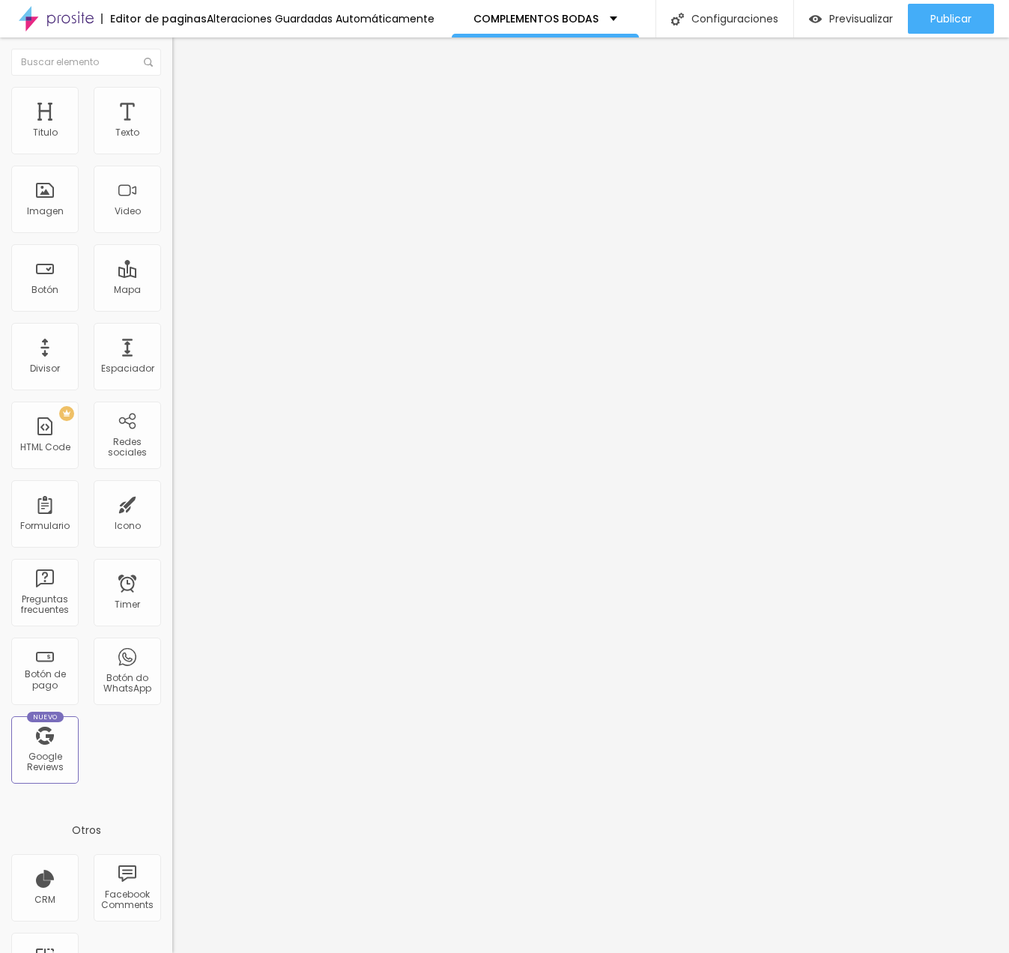
click at [172, 129] on span "Cambiar image" at bounding box center [214, 122] width 84 height 13
click at [936, 25] on span "Publicar" at bounding box center [950, 19] width 41 height 12
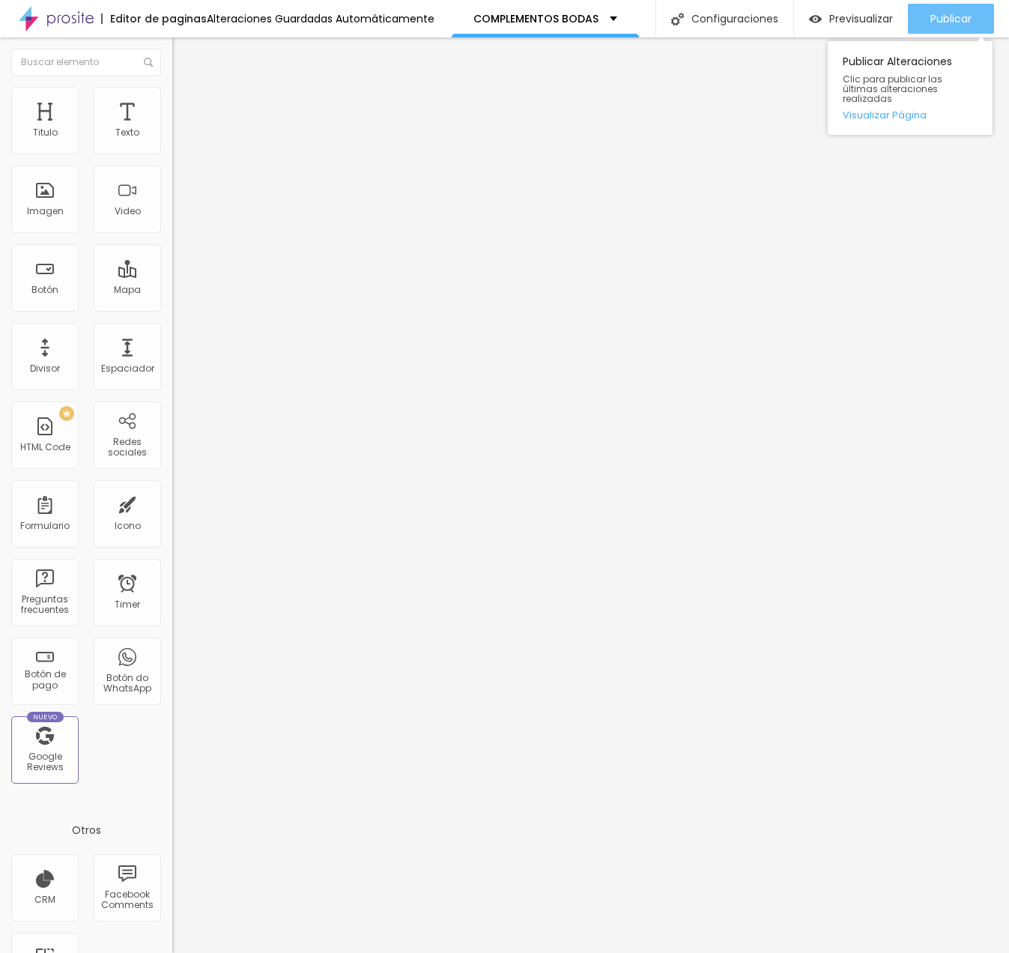
click at [941, 24] on span "Publicar" at bounding box center [950, 19] width 41 height 12
